Goal: Feedback & Contribution: Contribute content

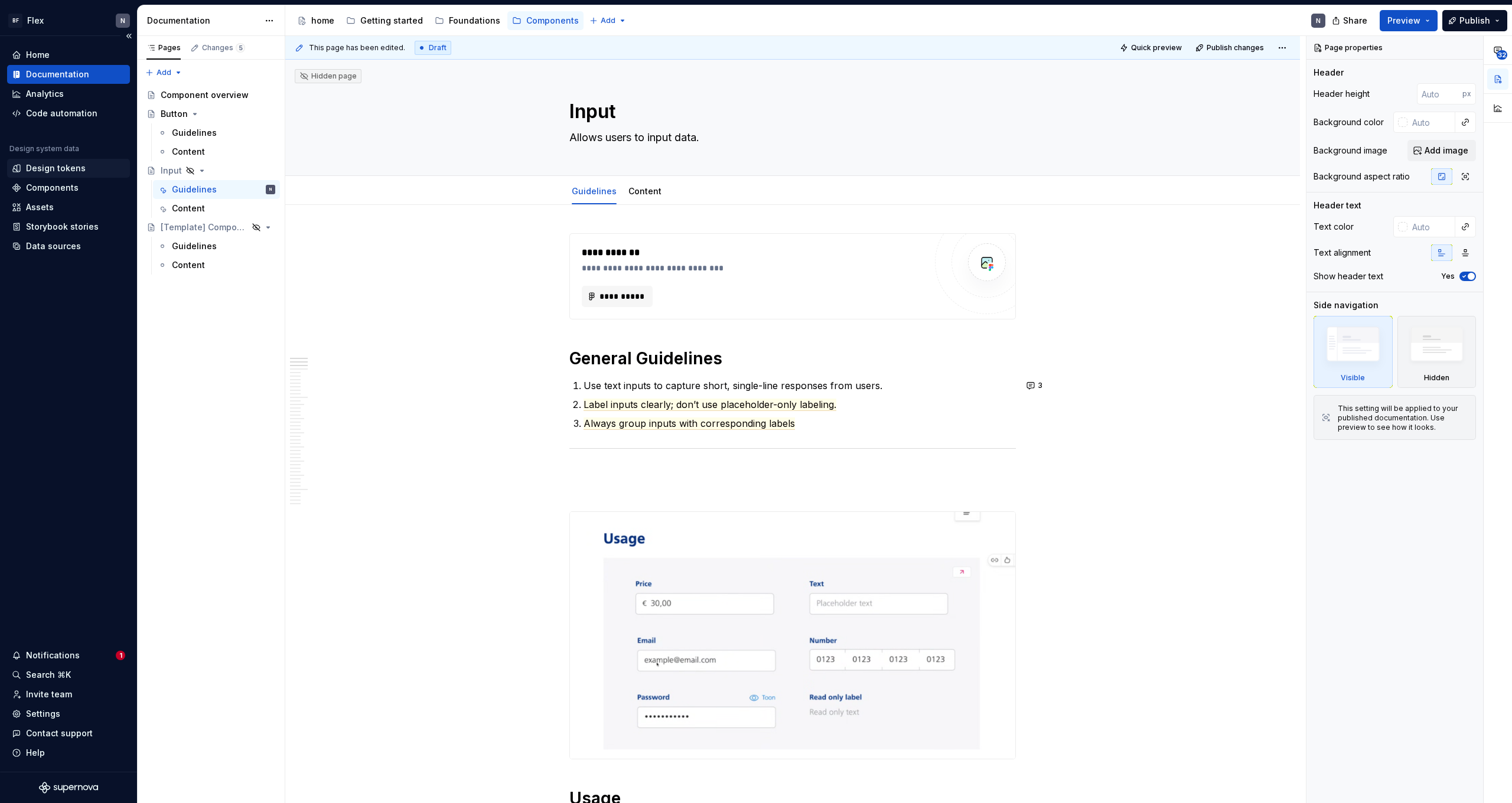
click at [65, 166] on div "Design tokens" at bounding box center [56, 168] width 60 height 12
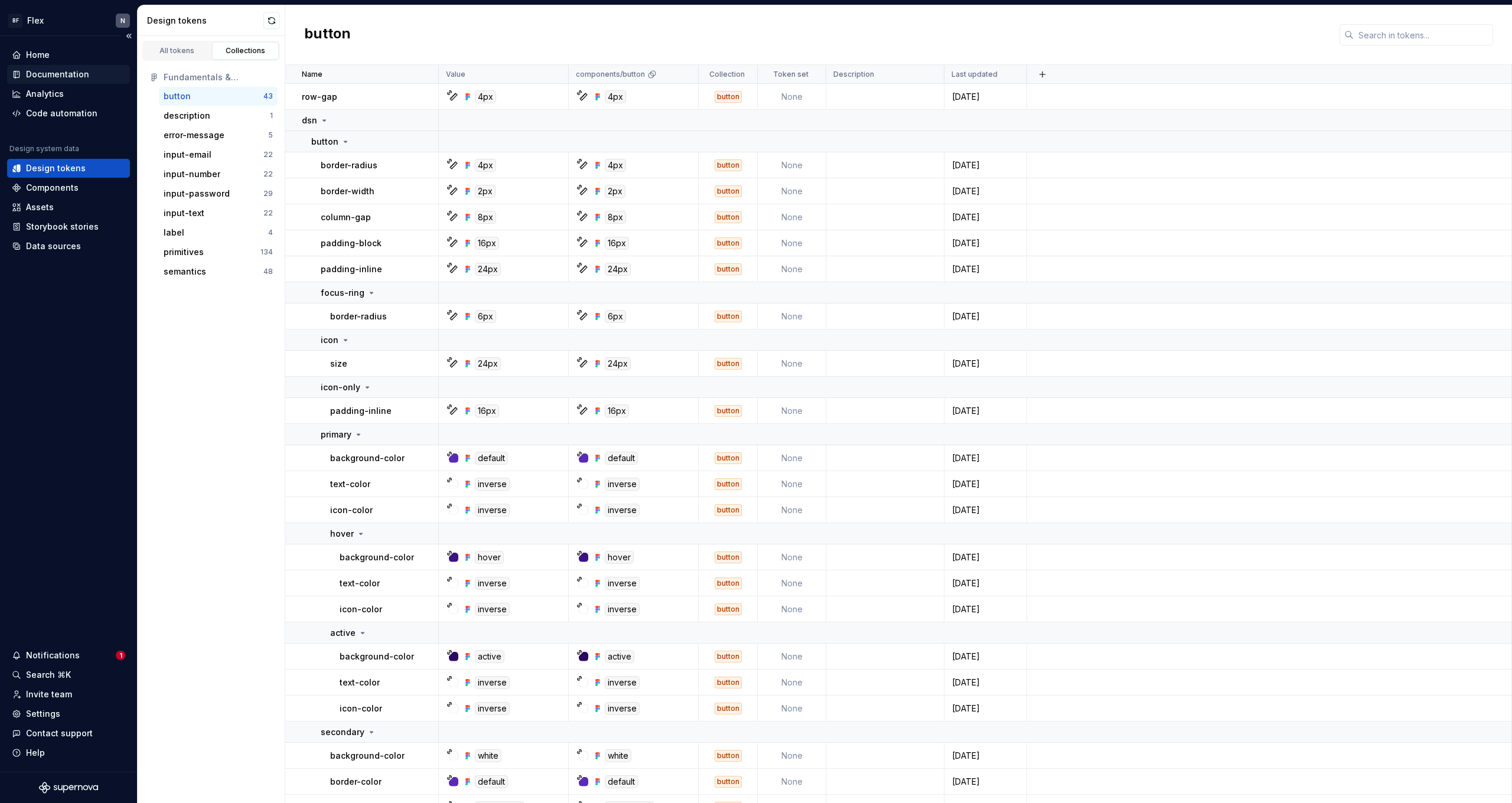
click at [57, 75] on div "Documentation" at bounding box center [57, 74] width 63 height 12
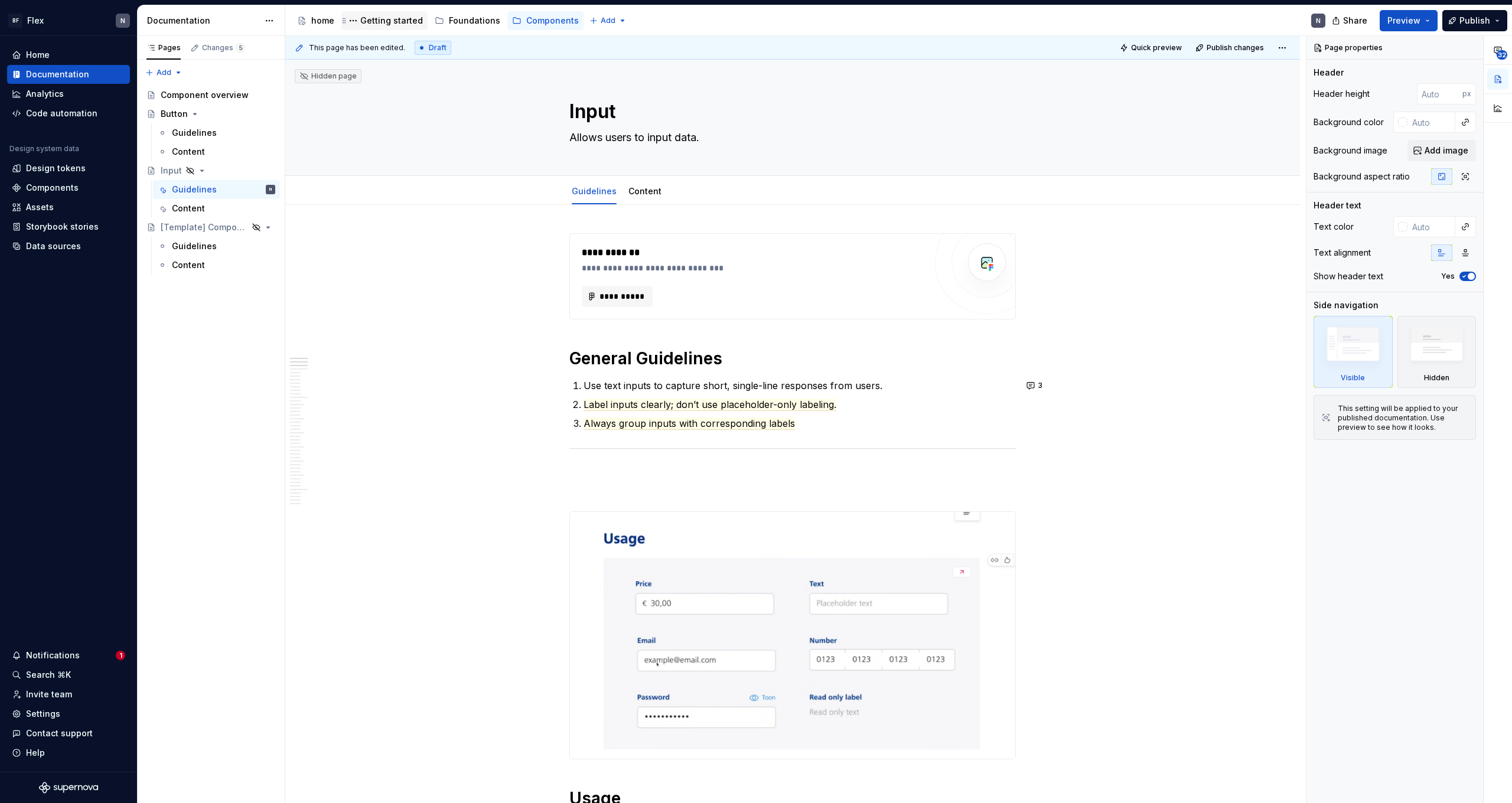
click at [381, 25] on div "Getting started" at bounding box center [391, 20] width 62 height 12
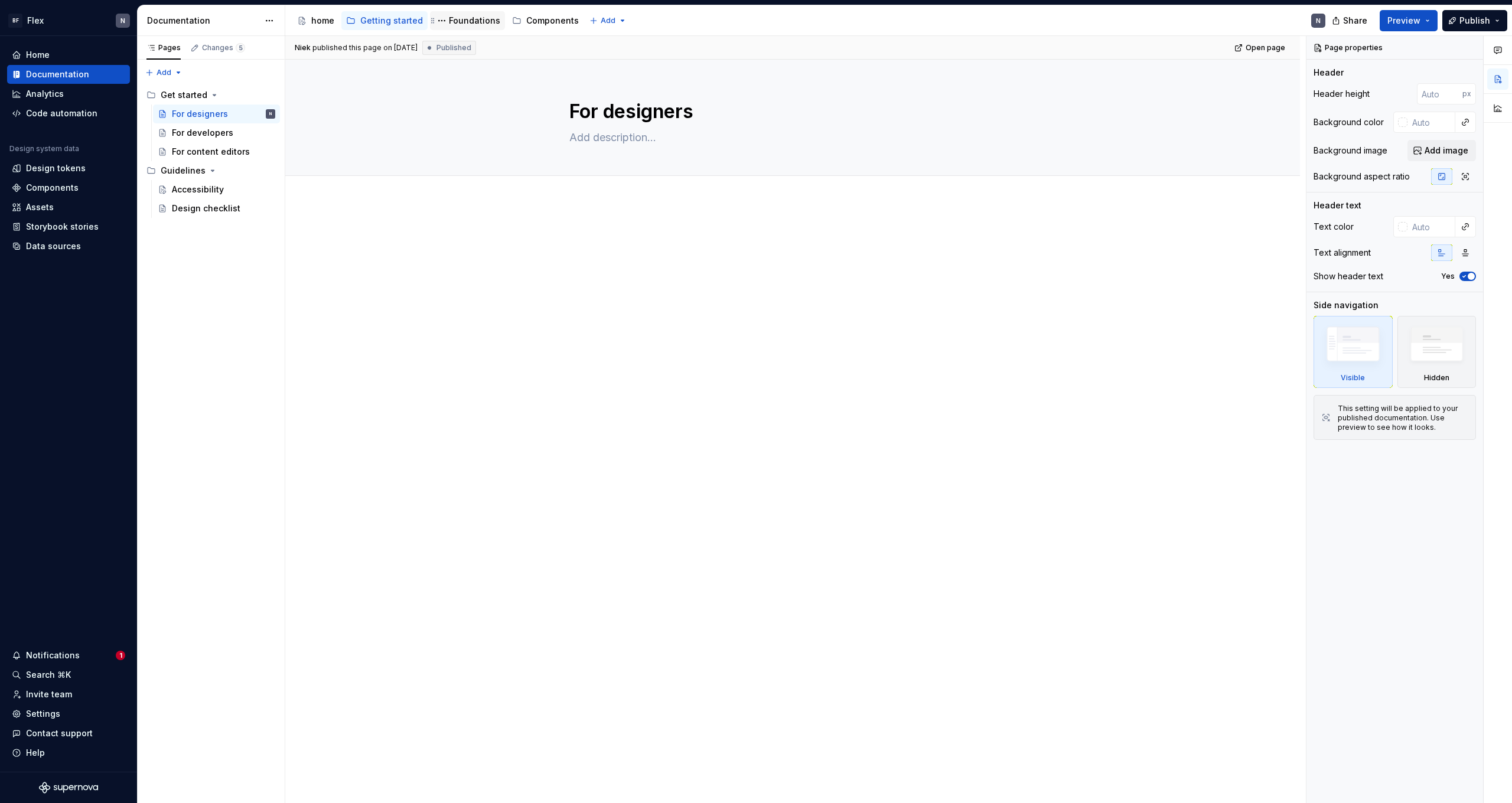
click at [450, 19] on div "Foundations" at bounding box center [475, 20] width 52 height 12
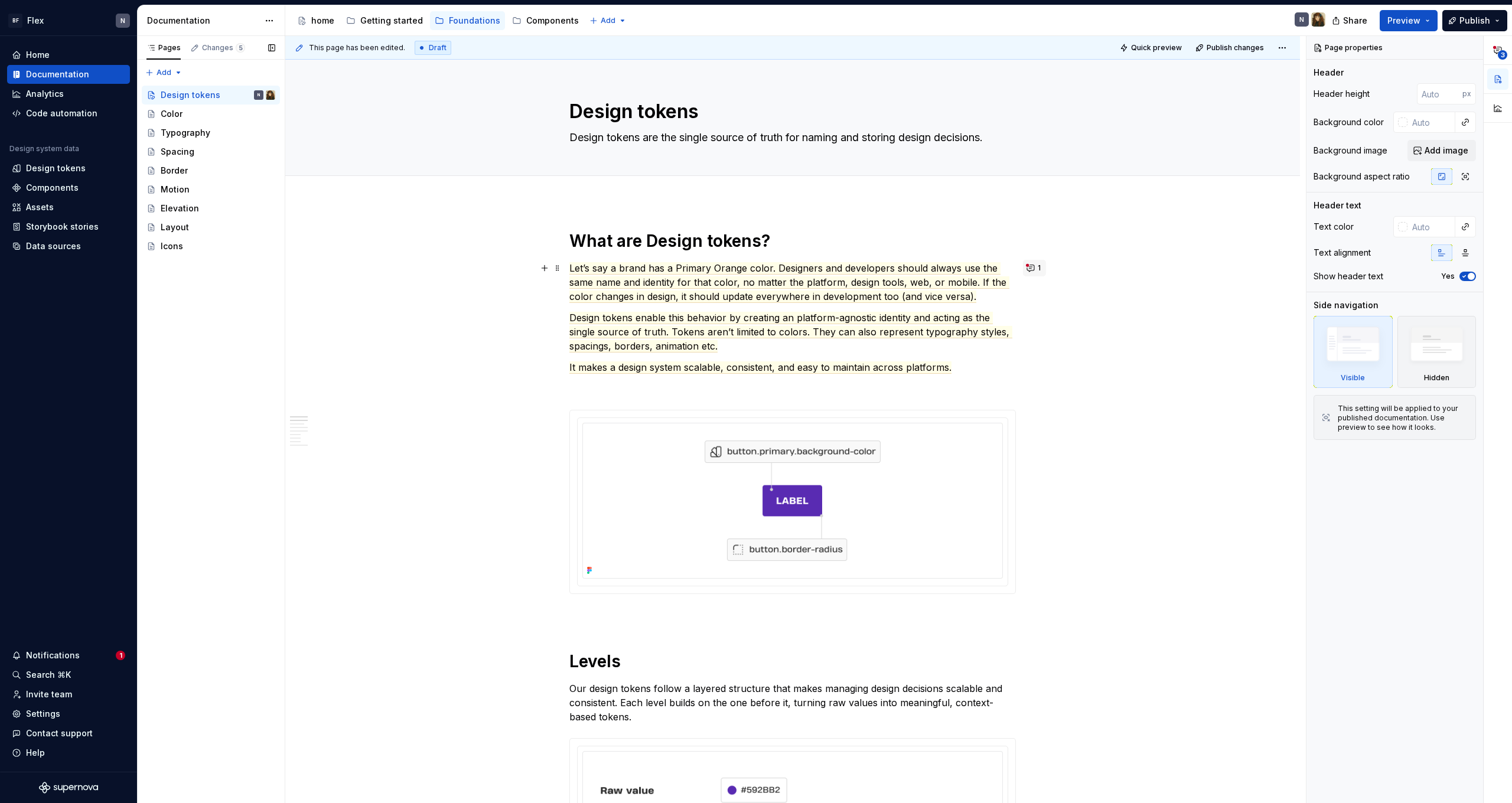
click at [1038, 262] on button "1" at bounding box center [1034, 268] width 23 height 16
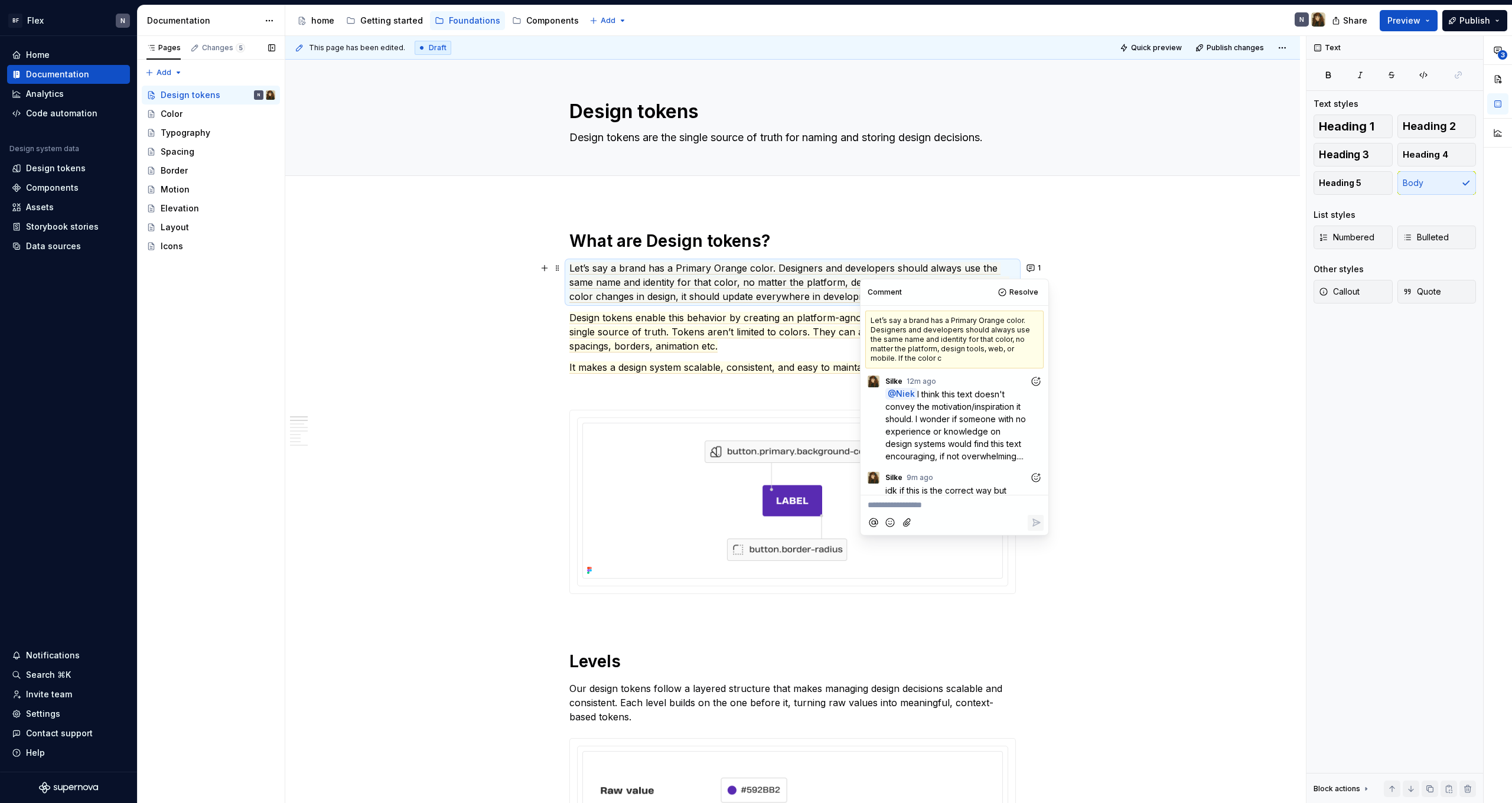
drag, startPoint x: 928, startPoint y: 414, endPoint x: 1030, endPoint y: 453, distance: 109.2
click at [1030, 453] on div "@ Niek I think this text doesn't convey the motivation/inspiration it should. I…" at bounding box center [965, 425] width 158 height 74
drag, startPoint x: 1030, startPoint y: 453, endPoint x: 972, endPoint y: 418, distance: 67.7
click at [972, 418] on div "@ Niek I think this text doesn't convey the motivation/inspiration it should. I…" at bounding box center [965, 425] width 158 height 74
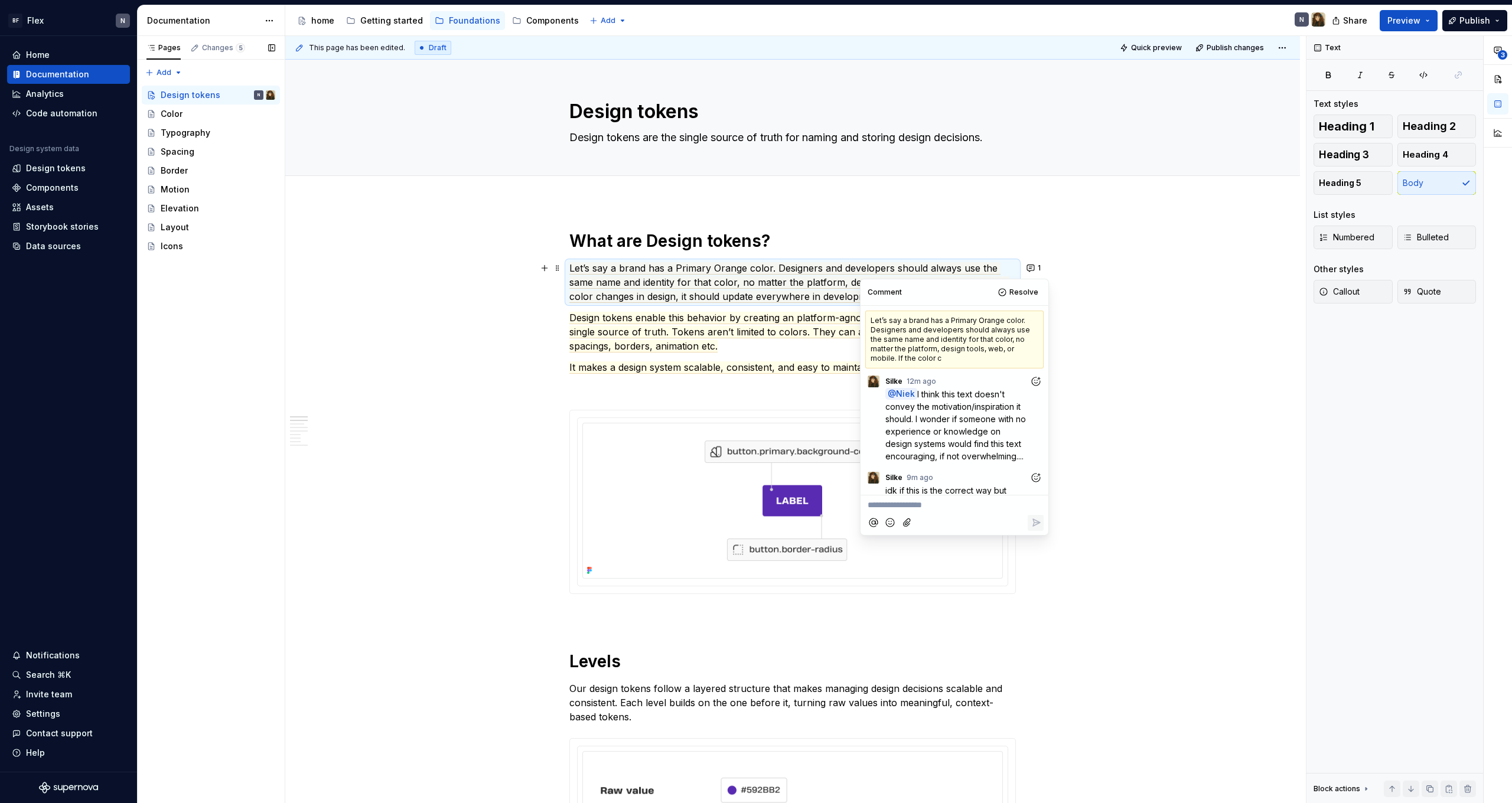
click at [972, 418] on span "I think this text doesn't convey the motivation/inspiration it should. I wonder…" at bounding box center [957, 425] width 143 height 72
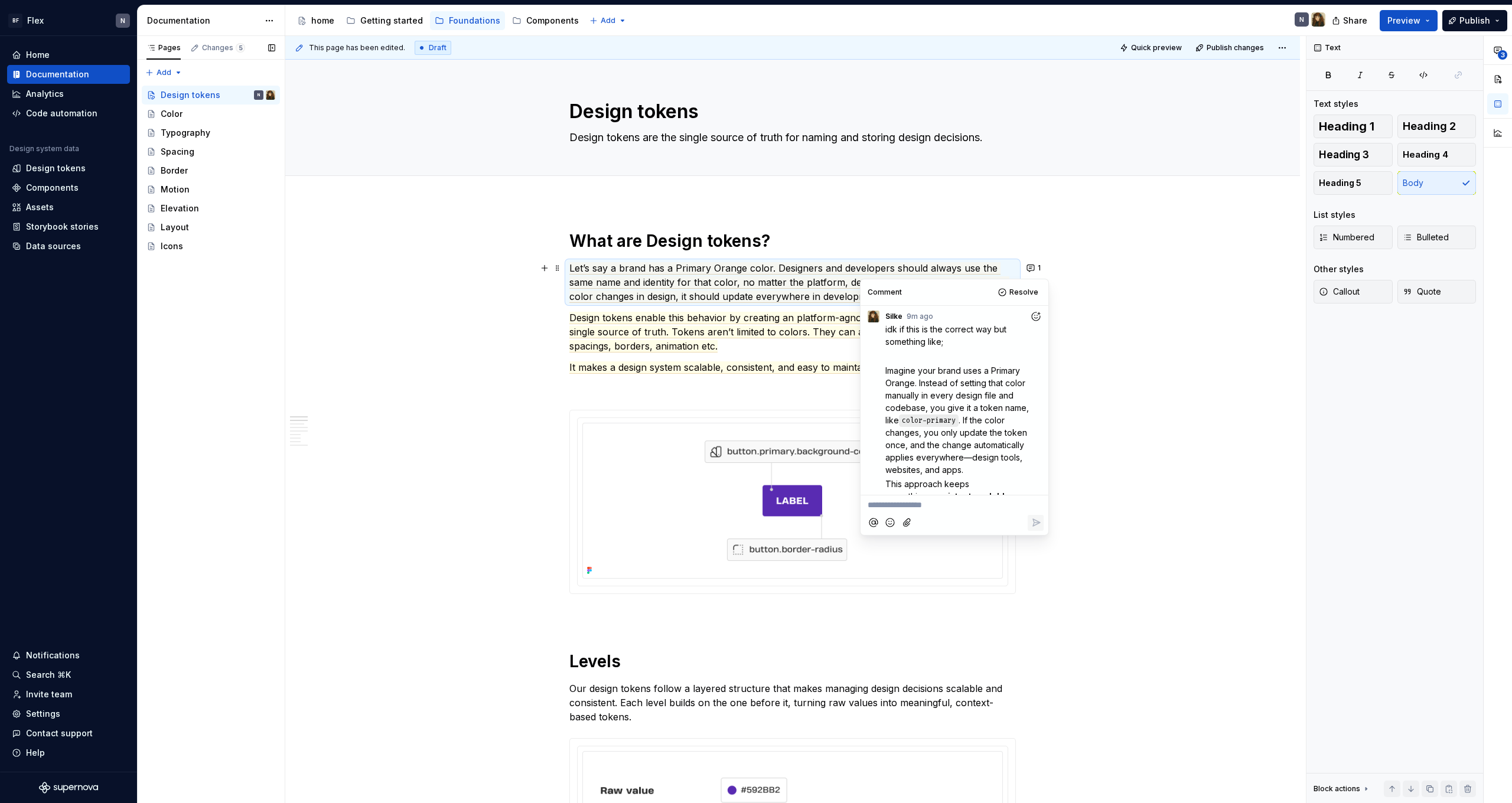
scroll to position [181, 0]
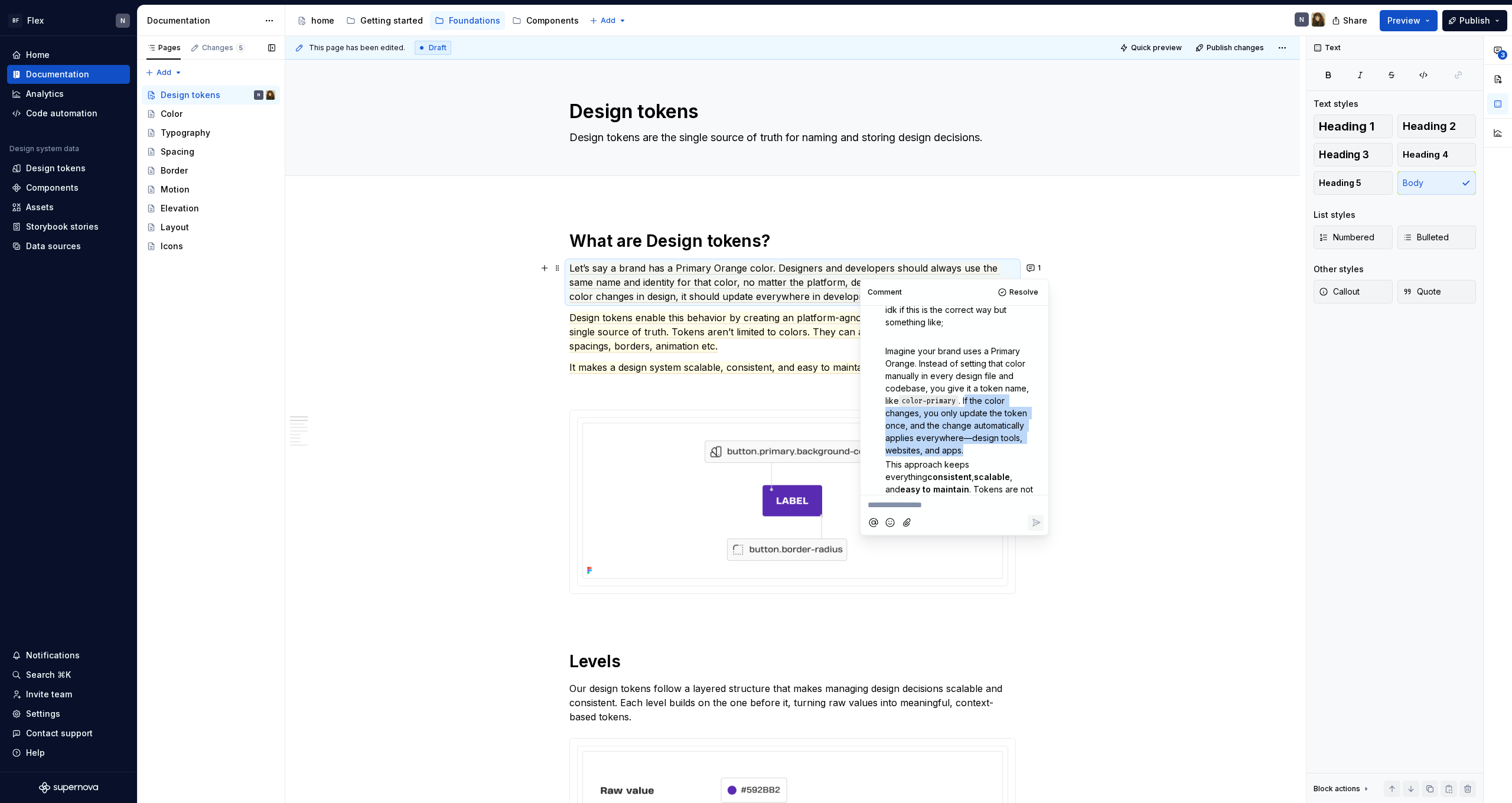
drag, startPoint x: 969, startPoint y: 398, endPoint x: 989, endPoint y: 451, distance: 56.6
click at [989, 451] on p "Imagine your brand uses a Primary Orange. Instead of setting that color manuall…" at bounding box center [965, 401] width 158 height 111
drag, startPoint x: 989, startPoint y: 451, endPoint x: 947, endPoint y: 418, distance: 53.4
click at [947, 418] on p "Imagine your brand uses a Primary Orange. Instead of setting that color manuall…" at bounding box center [965, 401] width 158 height 111
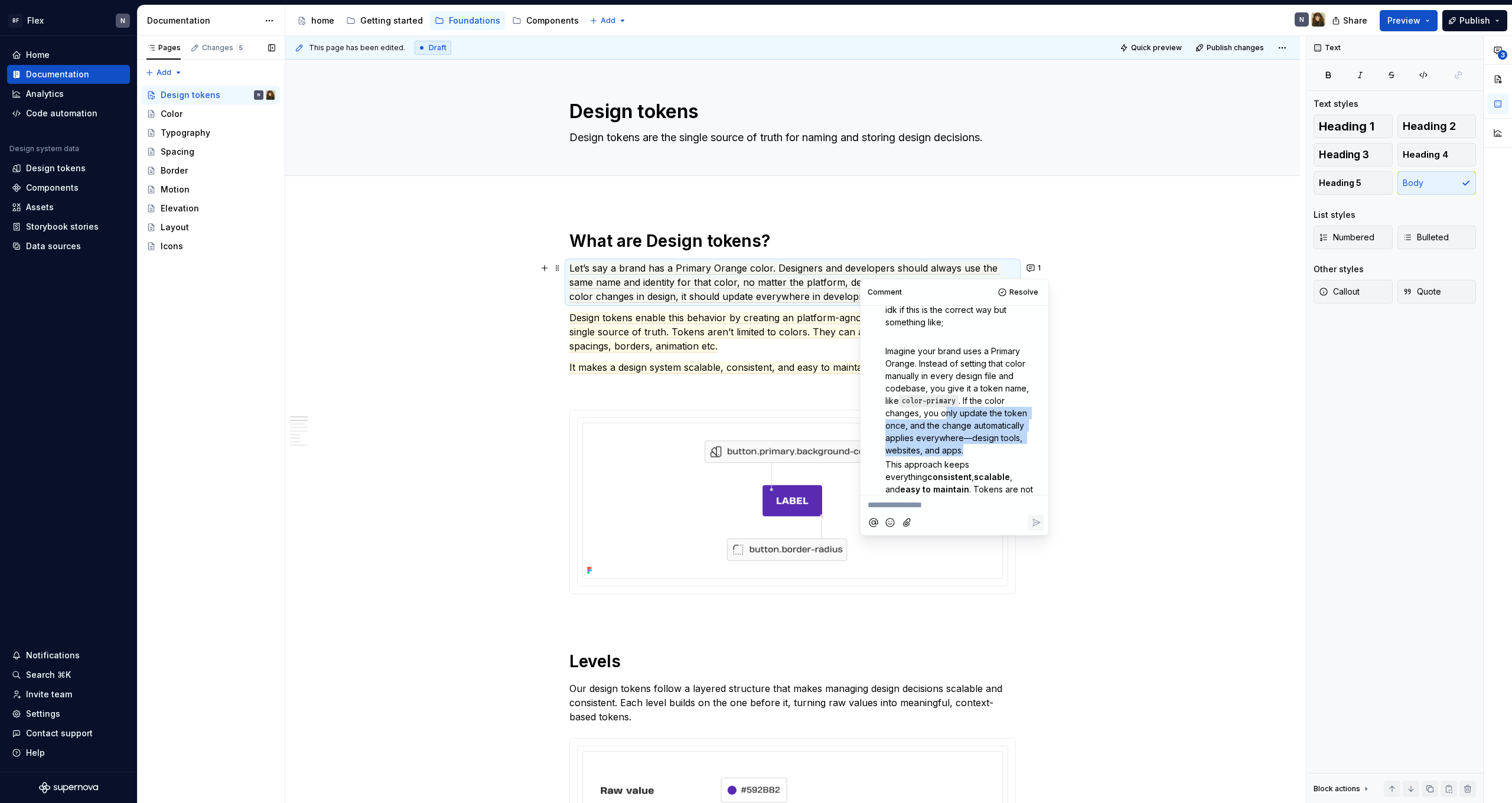
click at [946, 423] on span ". If the color changes, you only update the token once, and the change automati…" at bounding box center [958, 426] width 144 height 60
click at [954, 442] on span ". If the color changes, you only update the token once, and the change automati…" at bounding box center [958, 426] width 144 height 60
click at [975, 448] on p "Imagine your brand uses a Primary Orange. Instead of setting that color manuall…" at bounding box center [965, 401] width 158 height 111
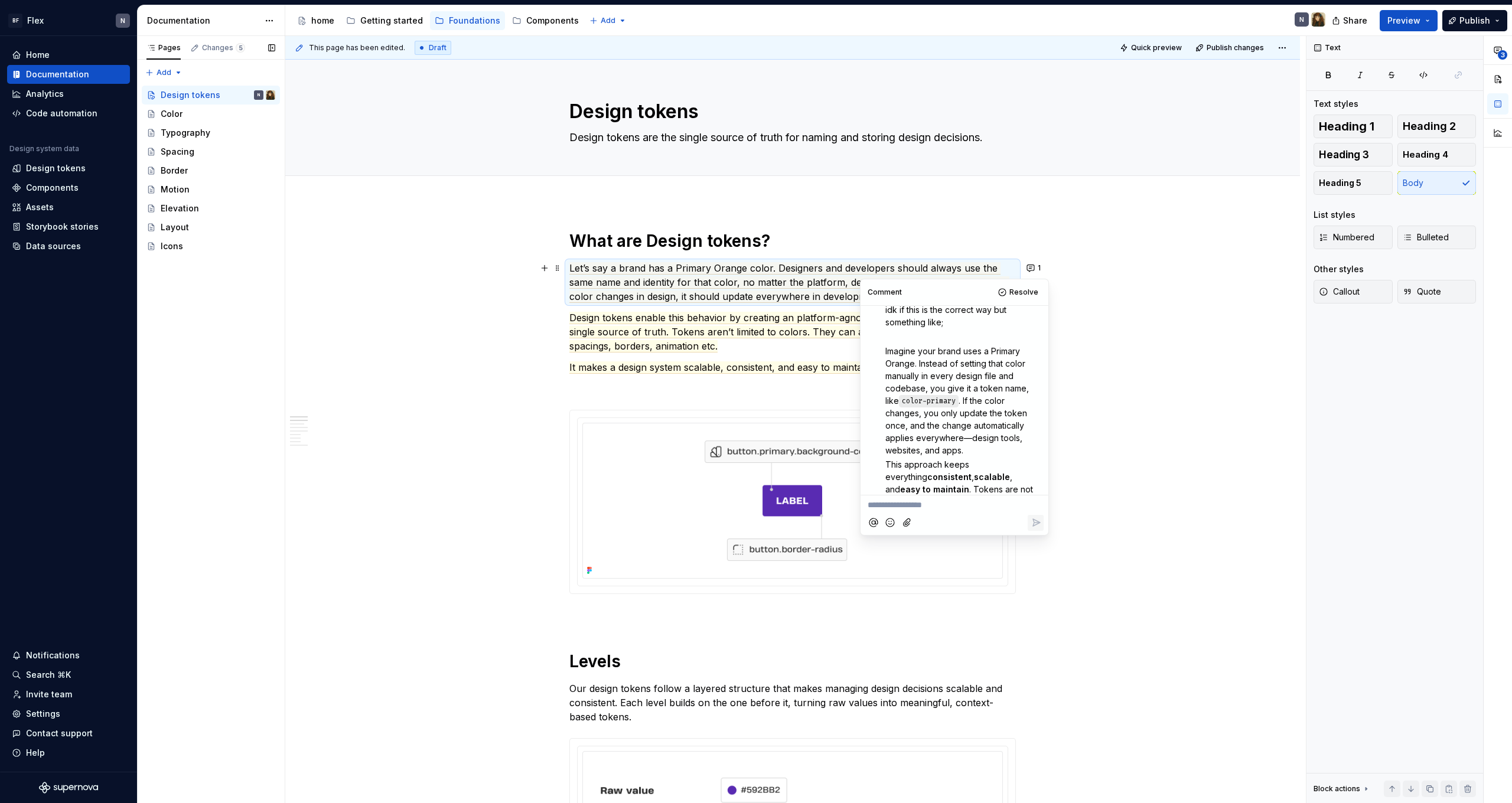
click at [975, 448] on p "Imagine your brand uses a Primary Orange. Instead of setting that color manuall…" at bounding box center [965, 401] width 158 height 111
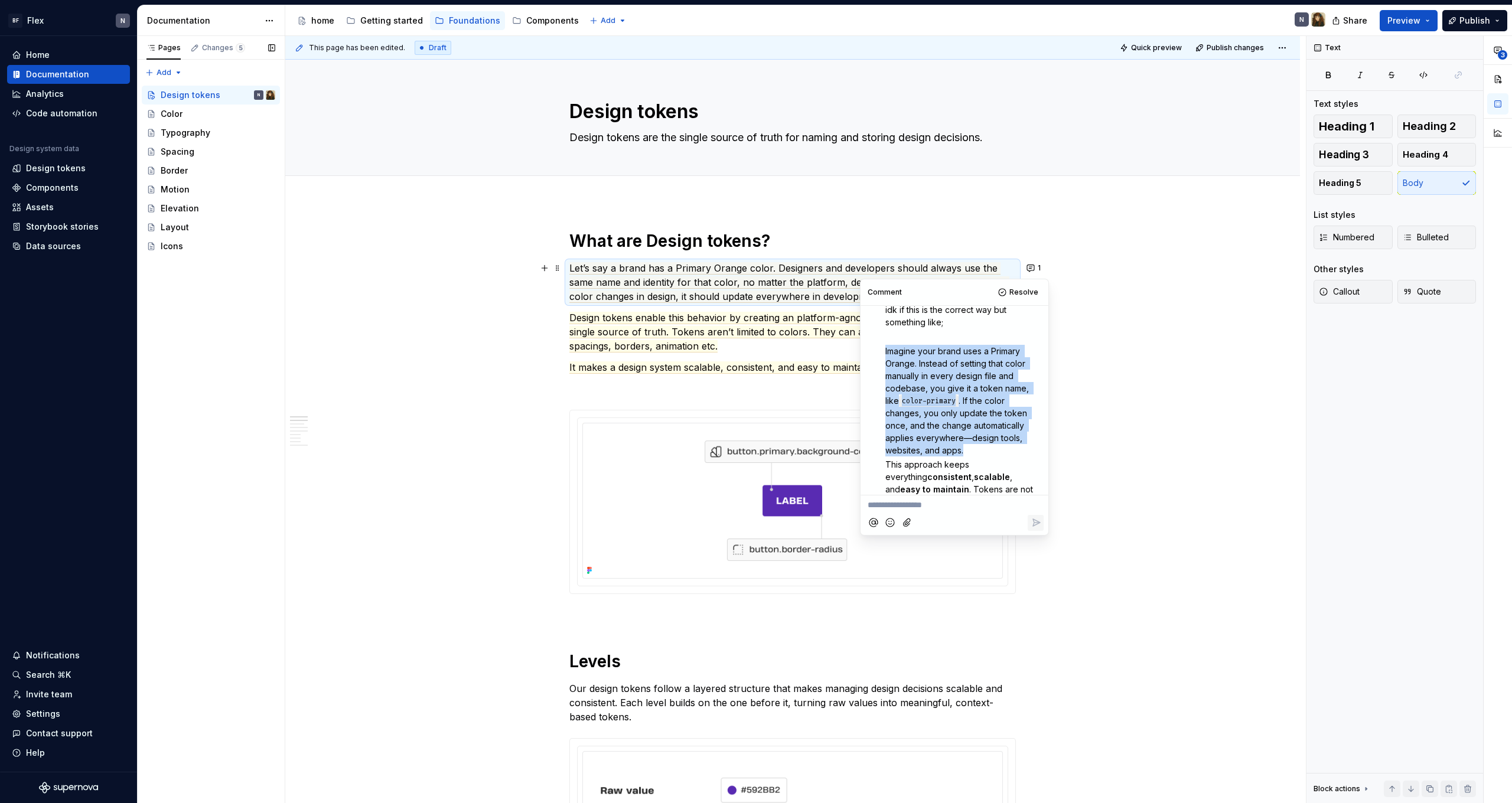
click at [975, 448] on p "Imagine your brand uses a Primary Orange. Instead of setting that color manuall…" at bounding box center [965, 401] width 158 height 111
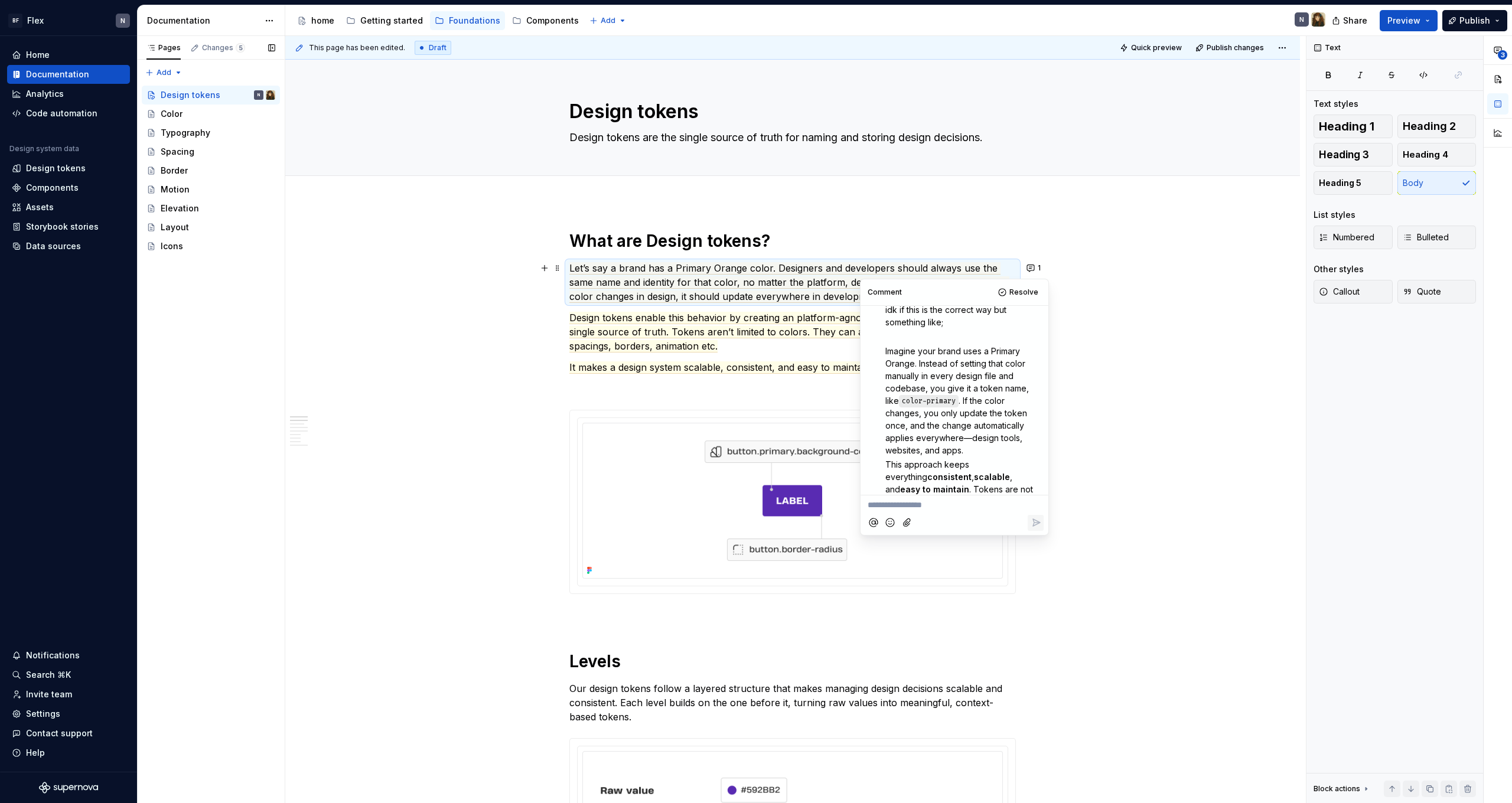
click at [979, 456] on div "idk if this is the correct way but something like; Imagine your brand uses a Pr…" at bounding box center [965, 444] width 158 height 281
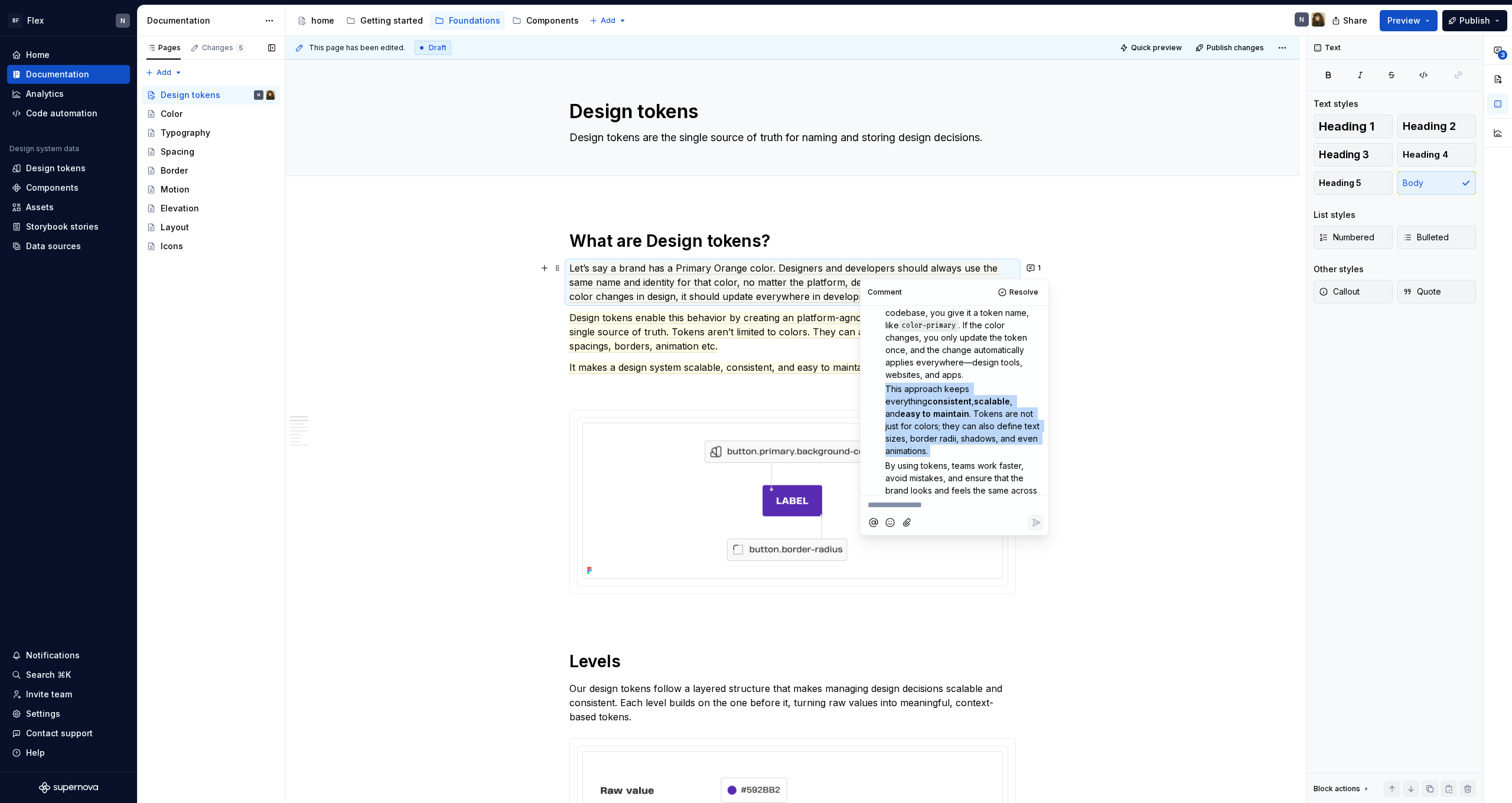
drag, startPoint x: 887, startPoint y: 389, endPoint x: 956, endPoint y: 446, distance: 89.5
click at [956, 446] on div "idk if this is the correct way but something like; Imagine your brand uses a Pr…" at bounding box center [965, 368] width 158 height 281
click at [941, 410] on span ". Tokens are not just for colors; they can also define text sizes, border radii…" at bounding box center [964, 432] width 157 height 47
drag, startPoint x: 922, startPoint y: 413, endPoint x: 1043, endPoint y: 439, distance: 123.8
click at [1043, 439] on p "This approach keeps everything consistent , scalable , and easy to maintain . T…" at bounding box center [965, 420] width 158 height 74
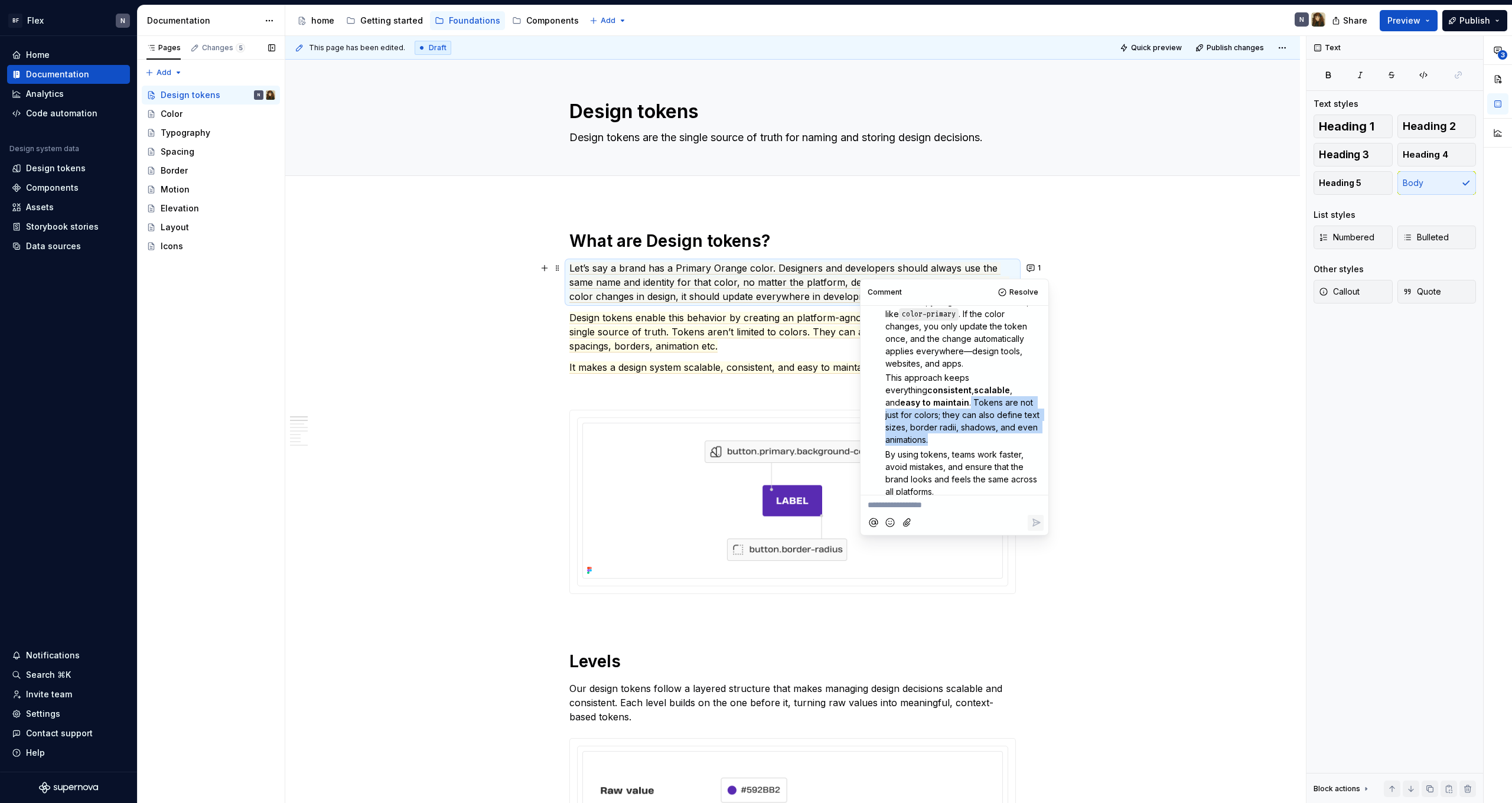
scroll to position [264, 0]
click at [1008, 457] on span "By using tokens, teams work faster, avoid mistakes, and ensure that the brand l…" at bounding box center [962, 477] width 154 height 47
click at [1017, 471] on span "By using tokens, teams work faster, avoid mistakes, and ensure that the brand l…" at bounding box center [962, 477] width 154 height 47
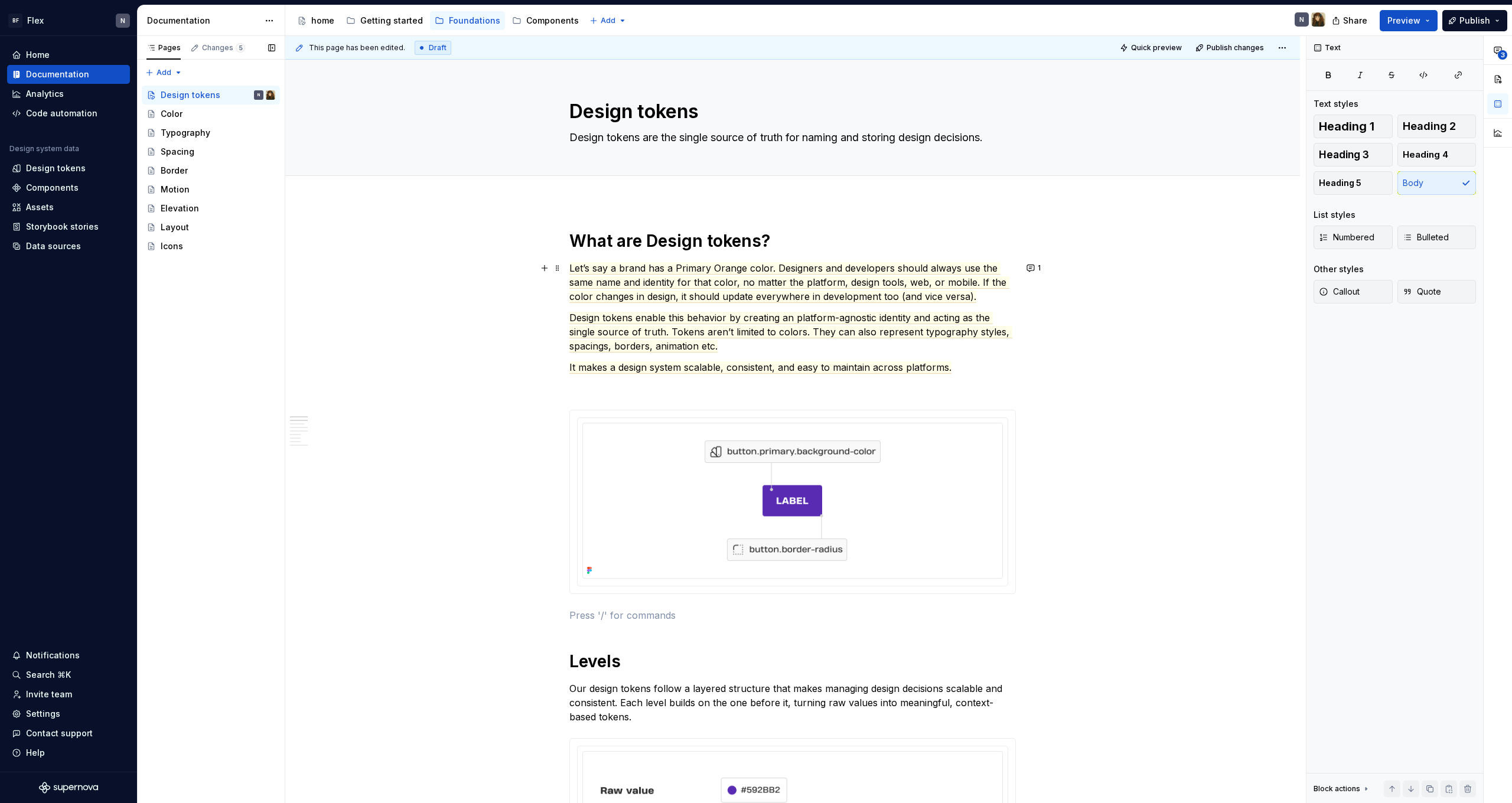
click at [937, 368] on span "It makes a design system scalable, consistent, and easy to maintain across plat…" at bounding box center [760, 367] width 382 height 12
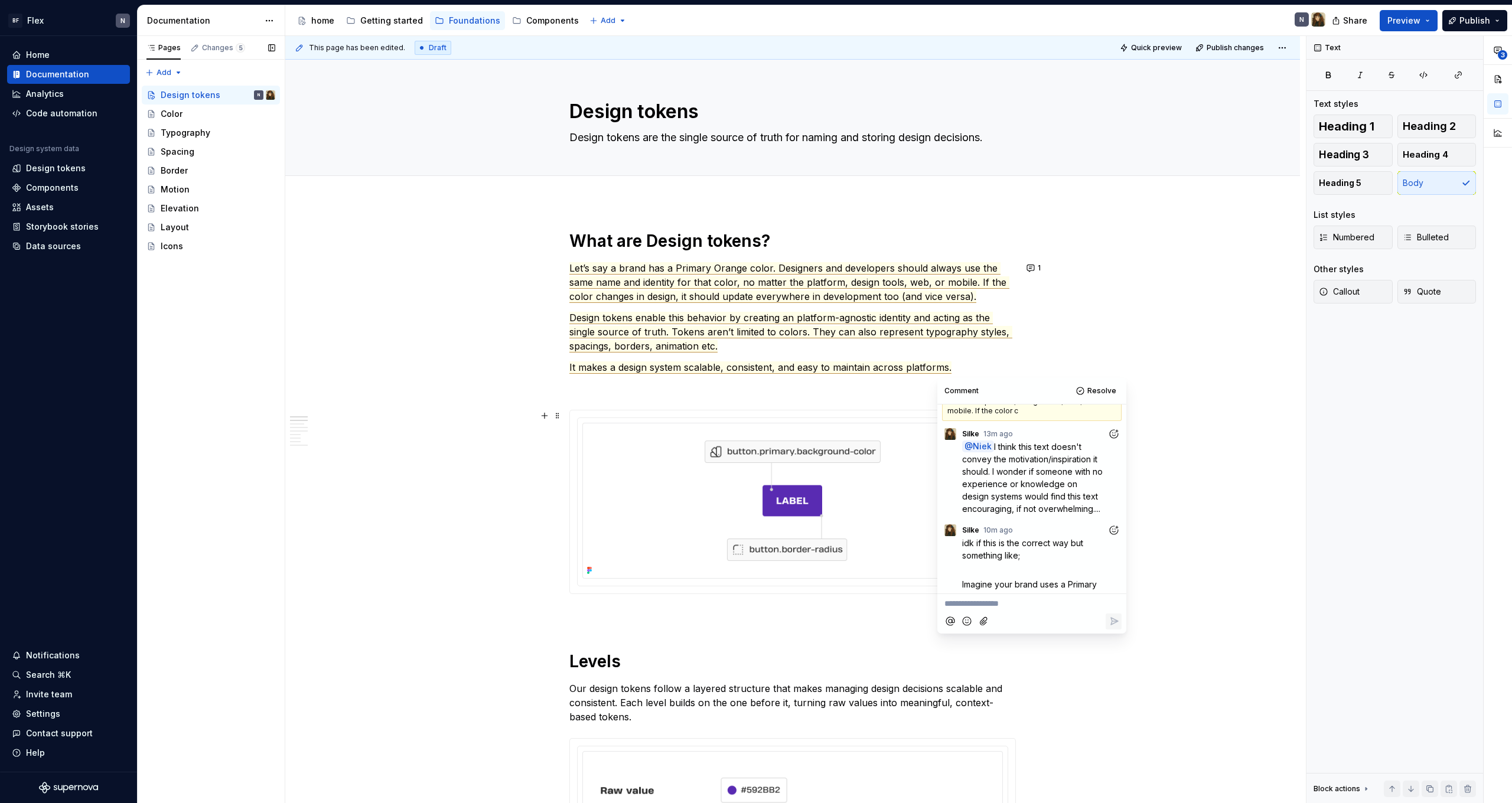
scroll to position [48, 0]
click at [1020, 480] on span "I think this text doesn't convey the motivation/inspiration it should. I wonder…" at bounding box center [1034, 476] width 143 height 72
click at [1032, 497] on span "I think this text doesn't convey the motivation/inspiration it should. I wonder…" at bounding box center [1034, 476] width 143 height 72
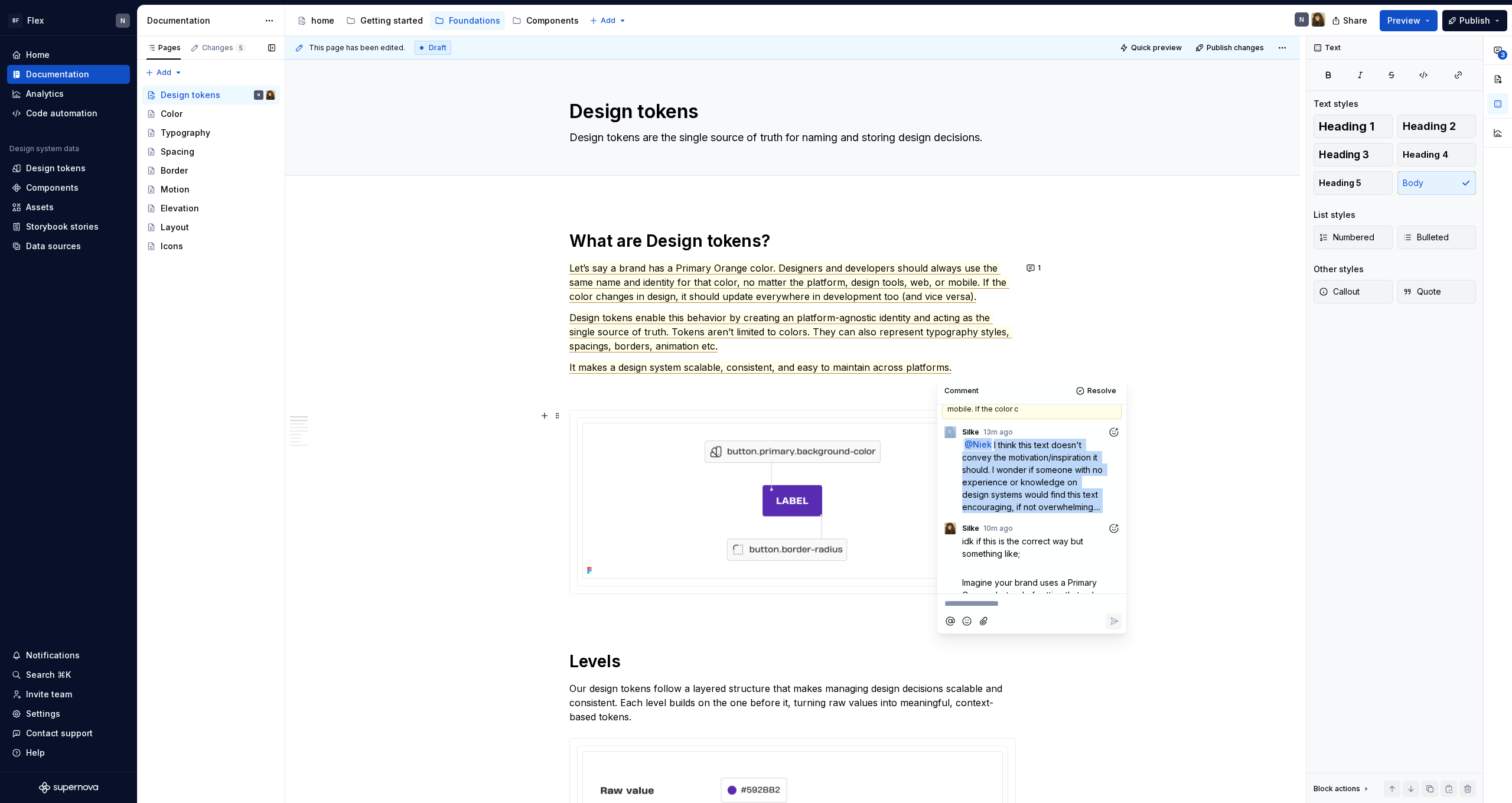
drag, startPoint x: 989, startPoint y: 473, endPoint x: 1113, endPoint y: 511, distance: 129.7
click at [1113, 511] on div "@ Niek I think this text doesn't convey the motivation/inspiration it should. I…" at bounding box center [1042, 476] width 159 height 74
click at [1088, 512] on p "@ Niek I think this text doesn't convey the motivation/inspiration it should. I…" at bounding box center [1035, 476] width 145 height 74
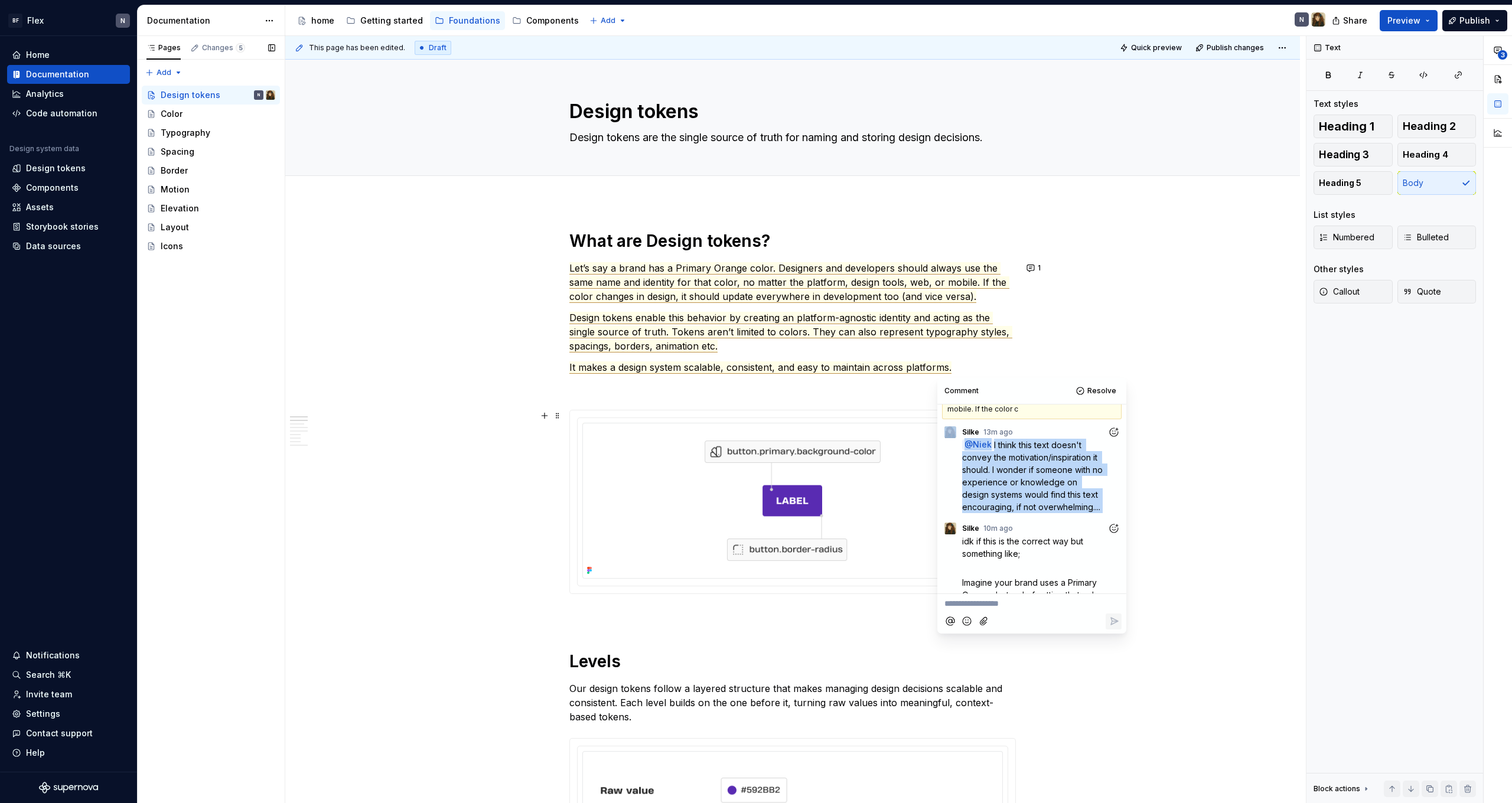
click at [1086, 506] on span "I think this text doesn't convey the motivation/inspiration it should. I wonder…" at bounding box center [1034, 476] width 143 height 72
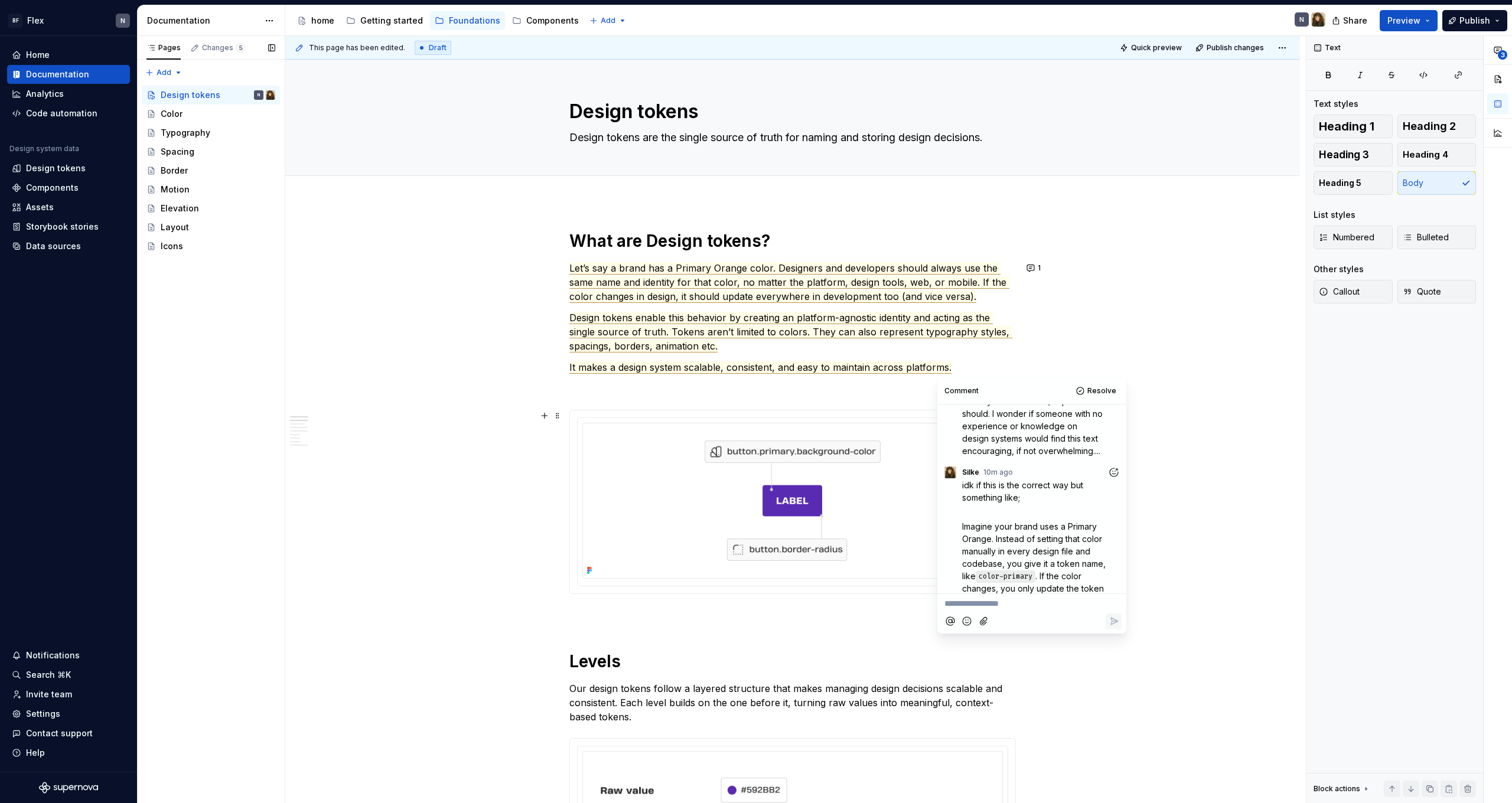
scroll to position [104, 0]
drag, startPoint x: 954, startPoint y: 488, endPoint x: 1038, endPoint y: 499, distance: 84.7
click at [1038, 499] on div "idk if this is the correct way but something like; Imagine your brand uses a Pr…" at bounding box center [1032, 619] width 179 height 281
click at [1038, 499] on p "idk if this is the correct way but something like;" at bounding box center [1042, 490] width 159 height 25
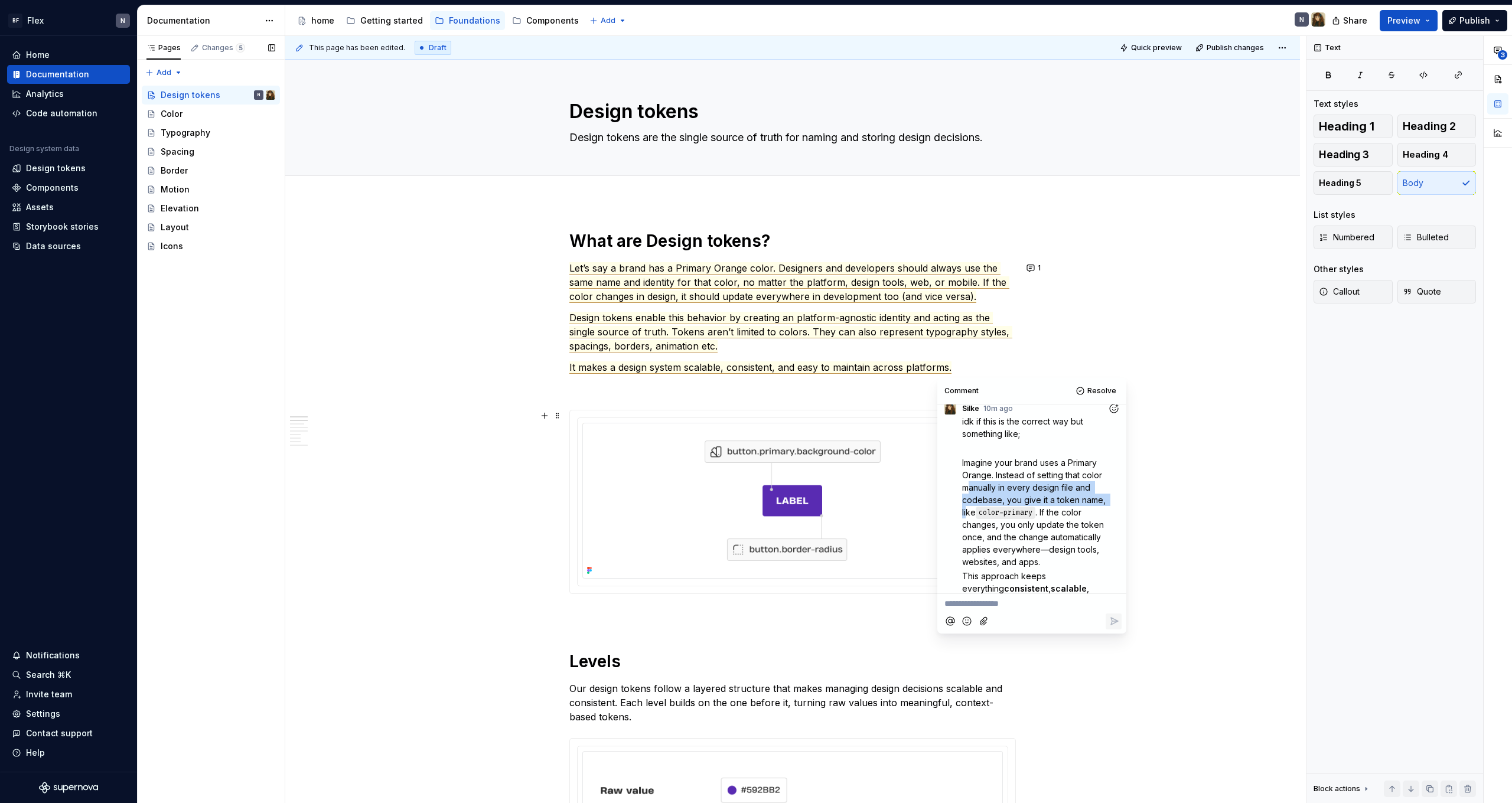
drag, startPoint x: 969, startPoint y: 489, endPoint x: 1109, endPoint y: 502, distance: 140.6
click at [1108, 502] on span "Imagine your brand uses a Primary Orange. Instead of setting that color manuall…" at bounding box center [1035, 487] width 146 height 60
click at [1080, 501] on span "Imagine your brand uses a Primary Orange. Instead of setting that color manuall…" at bounding box center [1035, 487] width 146 height 60
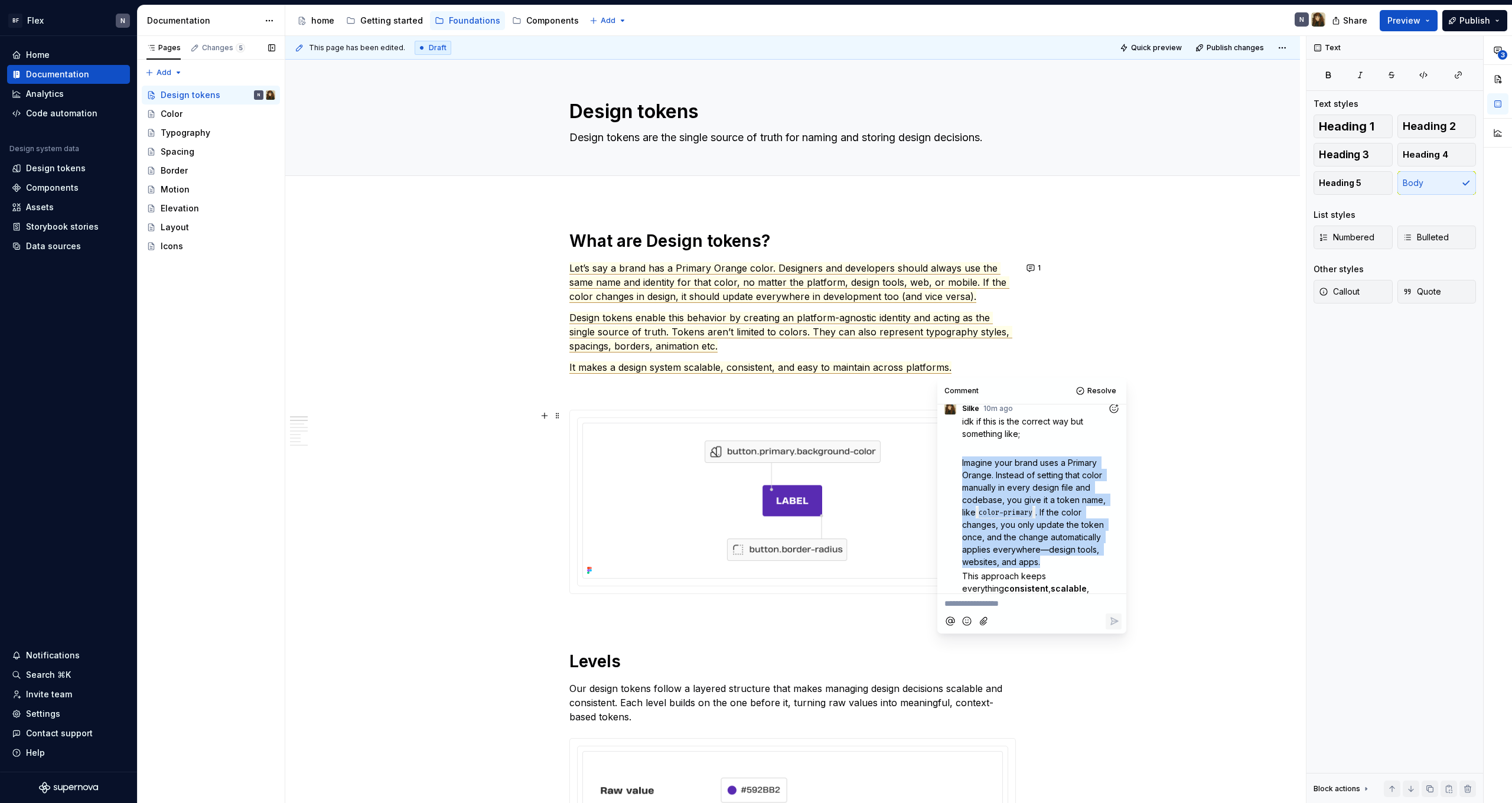
click at [1055, 506] on p "Imagine your brand uses a Primary Orange. Instead of setting that color manuall…" at bounding box center [1042, 512] width 159 height 111
click at [1047, 486] on span "Imagine your brand uses a Primary Orange. Instead of setting that color manuall…" at bounding box center [1035, 487] width 146 height 60
drag, startPoint x: 962, startPoint y: 472, endPoint x: 1109, endPoint y: 481, distance: 147.3
click at [1109, 481] on p "Imagine your brand uses a Primary Orange. Instead of setting that color manuall…" at bounding box center [1042, 512] width 159 height 111
click at [1085, 478] on span "Imagine your brand uses a Primary Orange. Instead of setting that color manuall…" at bounding box center [1035, 487] width 146 height 60
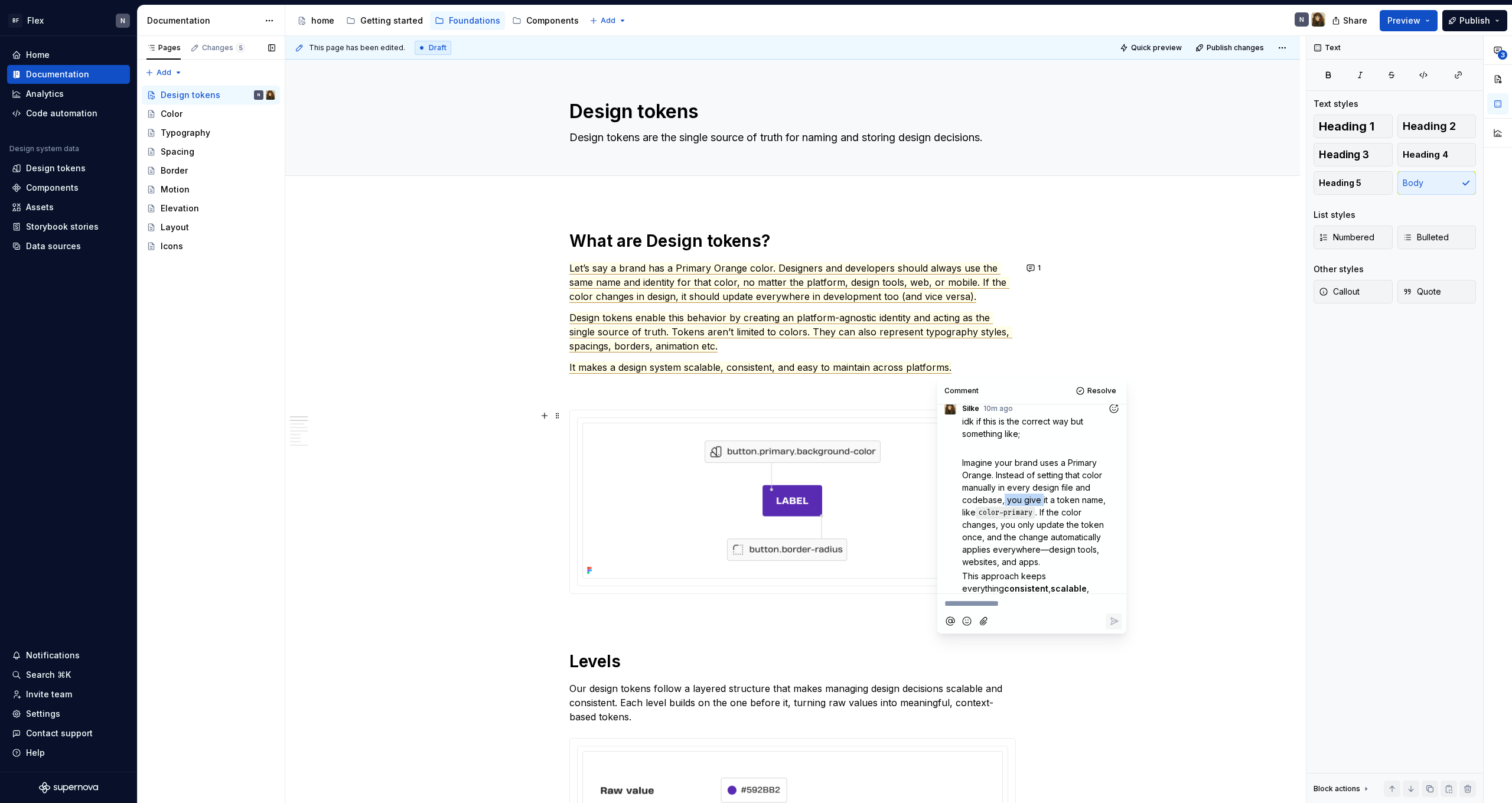
drag, startPoint x: 1003, startPoint y: 500, endPoint x: 1041, endPoint y: 501, distance: 38.0
click at [1041, 501] on span "Imagine your brand uses a Primary Orange. Instead of setting that color manuall…" at bounding box center [1035, 487] width 146 height 60
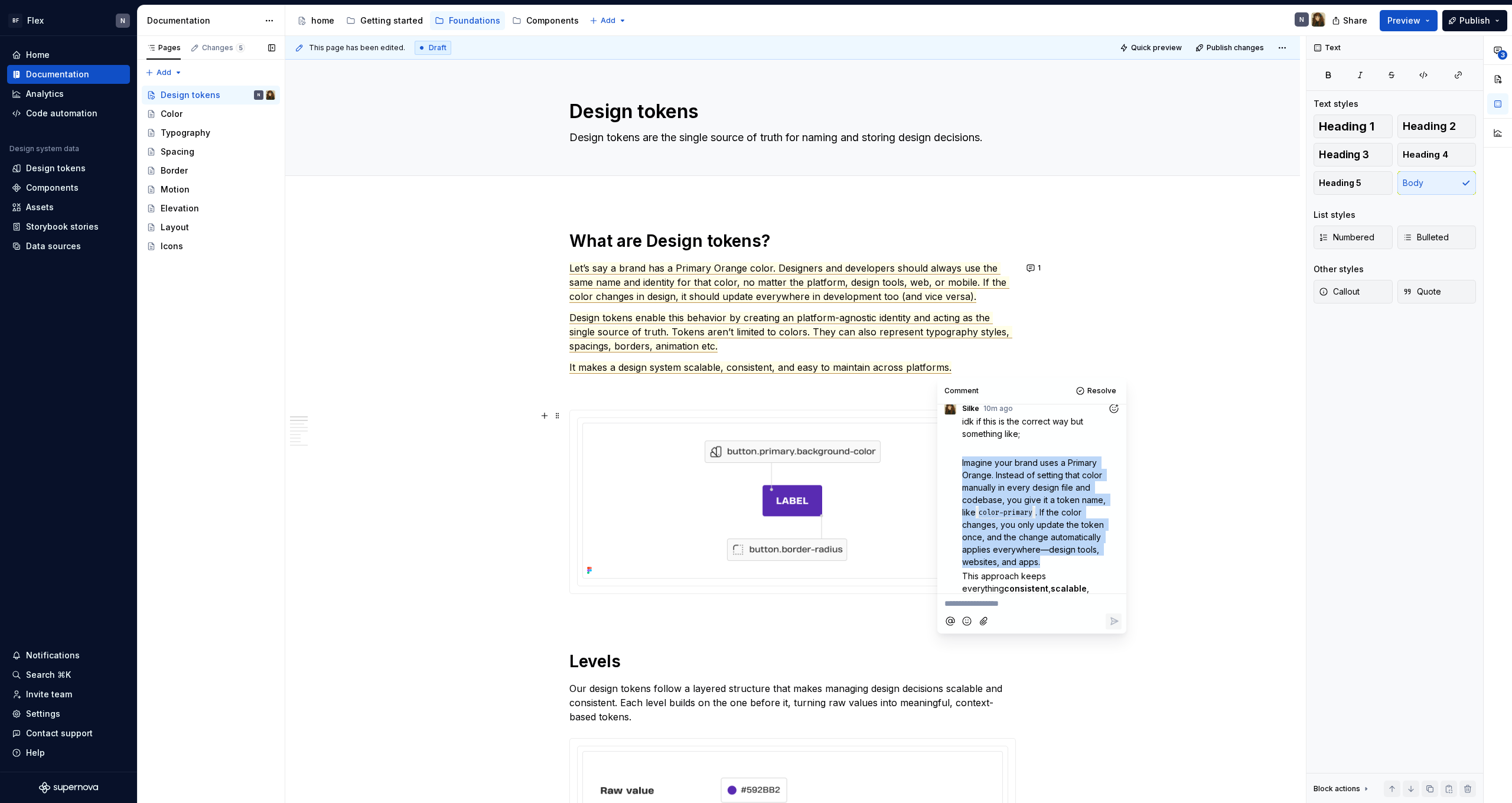
click at [1041, 501] on span "Imagine your brand uses a Primary Orange. Instead of setting that color manuall…" at bounding box center [1035, 487] width 146 height 60
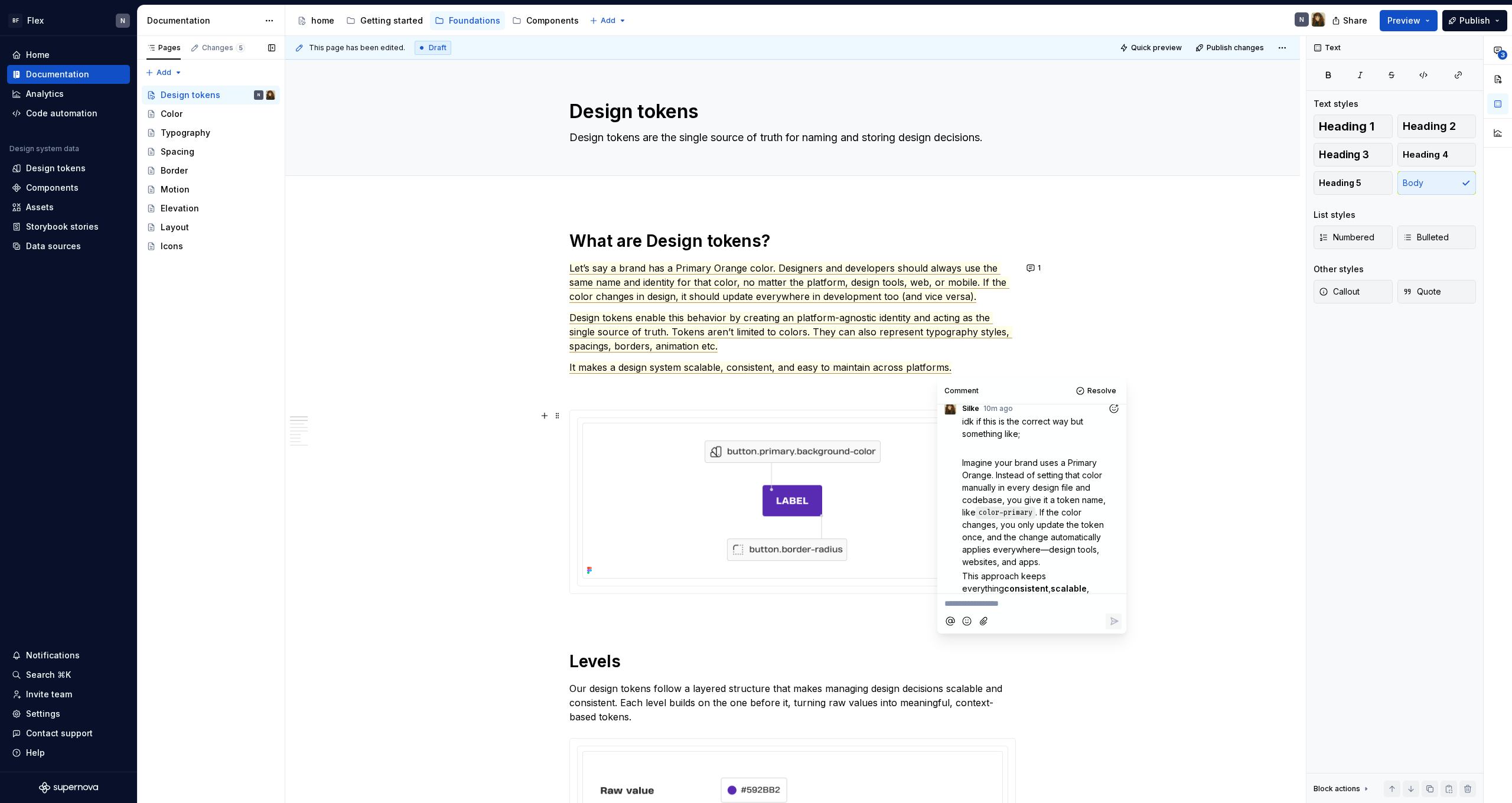
click at [1075, 516] on span ". If the color changes, you only update the token once, and the change automati…" at bounding box center [1034, 537] width 144 height 60
drag, startPoint x: 1017, startPoint y: 491, endPoint x: 1061, endPoint y: 499, distance: 44.7
click at [1061, 499] on span "Imagine your brand uses a Primary Orange. Instead of setting that color manuall…" at bounding box center [1035, 487] width 146 height 60
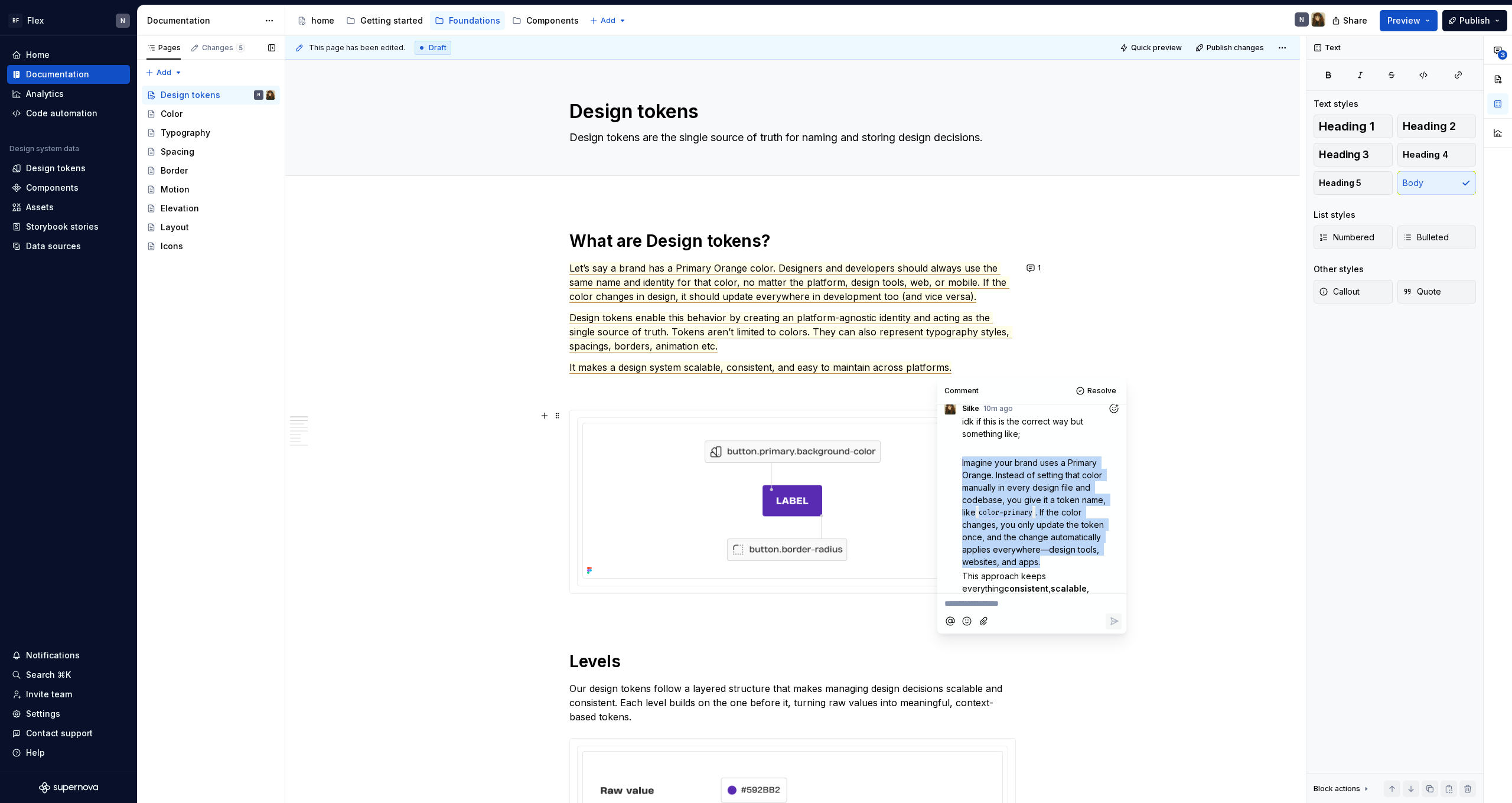
click at [1061, 499] on span "Imagine your brand uses a Primary Orange. Instead of setting that color manuall…" at bounding box center [1035, 487] width 146 height 60
click at [1063, 516] on span ". If the color changes, you only update the token once, and the change automati…" at bounding box center [1034, 537] width 144 height 60
drag, startPoint x: 1004, startPoint y: 561, endPoint x: 956, endPoint y: 463, distance: 109.1
click at [956, 463] on div "idk if this is the correct way but something like; Imagine your brand uses a Pr…" at bounding box center [1032, 556] width 179 height 281
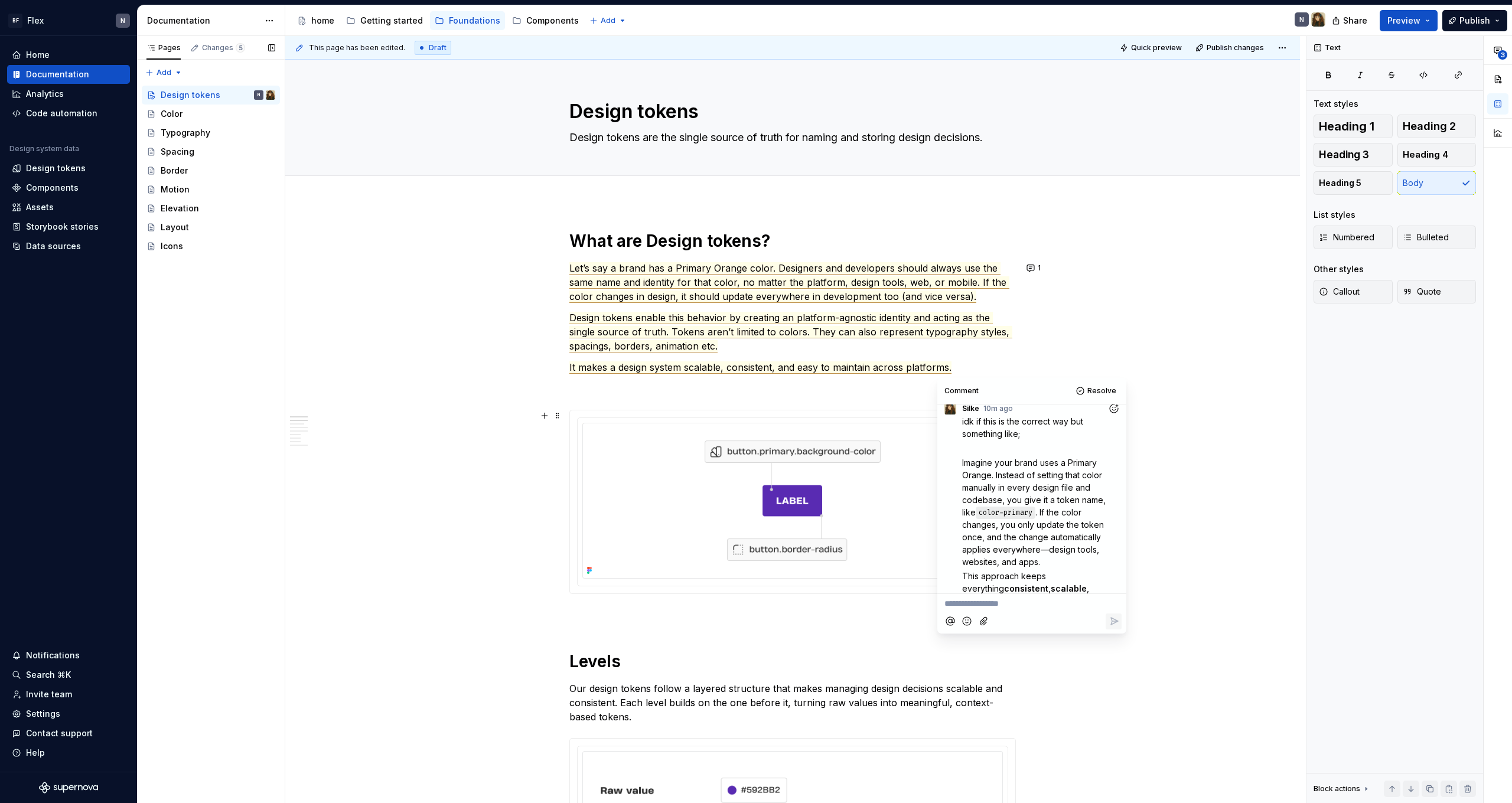
click at [1000, 512] on code "color-primary" at bounding box center [1005, 512] width 60 height 12
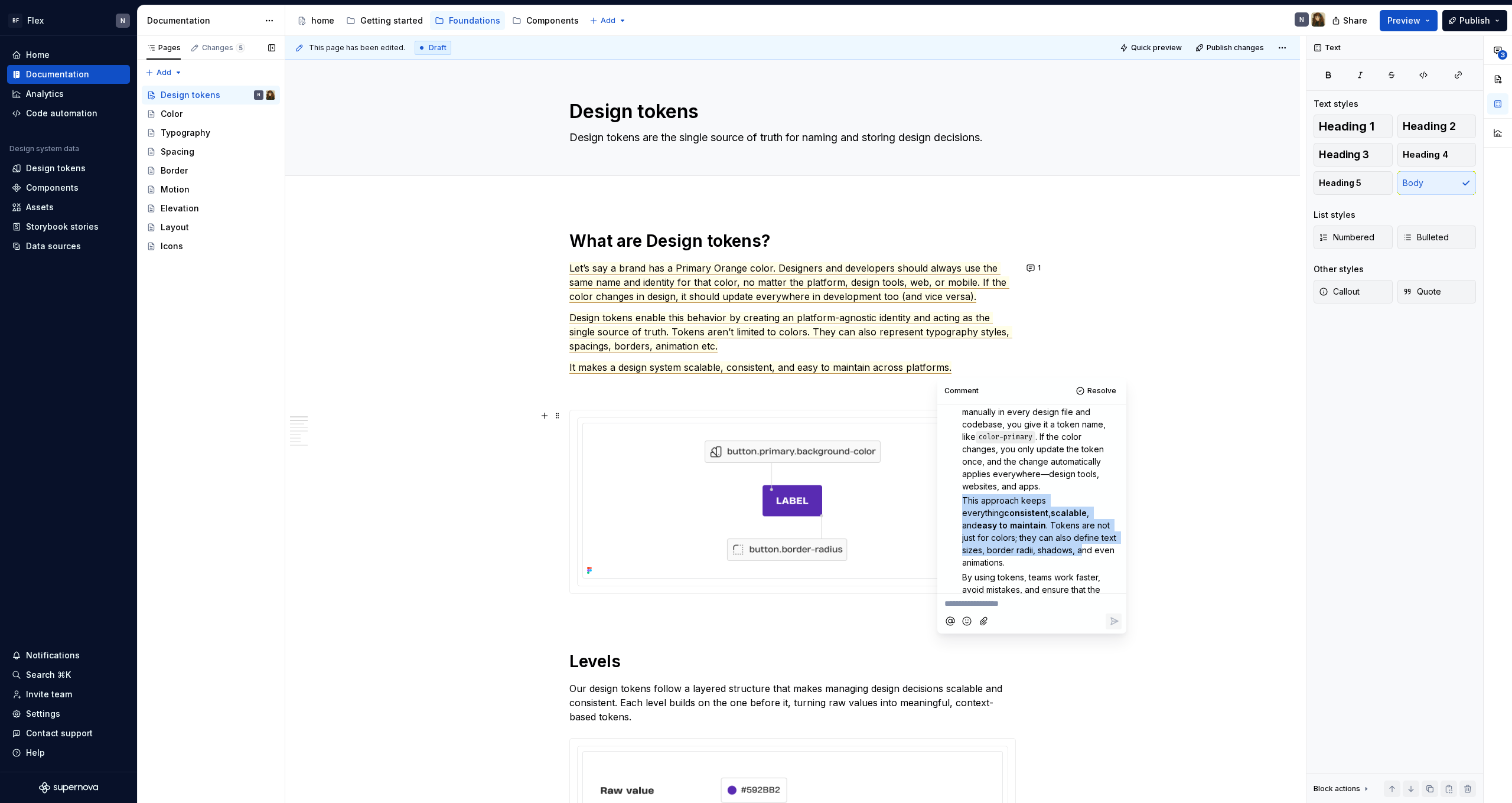
drag, startPoint x: 962, startPoint y: 496, endPoint x: 1027, endPoint y: 550, distance: 84.5
click at [1027, 550] on div "idk if this is the correct way but something like; Imagine your brand uses a Pr…" at bounding box center [1032, 480] width 179 height 281
click at [981, 523] on strong "easy to maintain" at bounding box center [1012, 525] width 69 height 10
drag, startPoint x: 962, startPoint y: 502, endPoint x: 1002, endPoint y: 525, distance: 46.1
click at [1004, 525] on div "idk if this is the correct way but something like; Imagine your brand uses a Pr…" at bounding box center [1032, 480] width 179 height 281
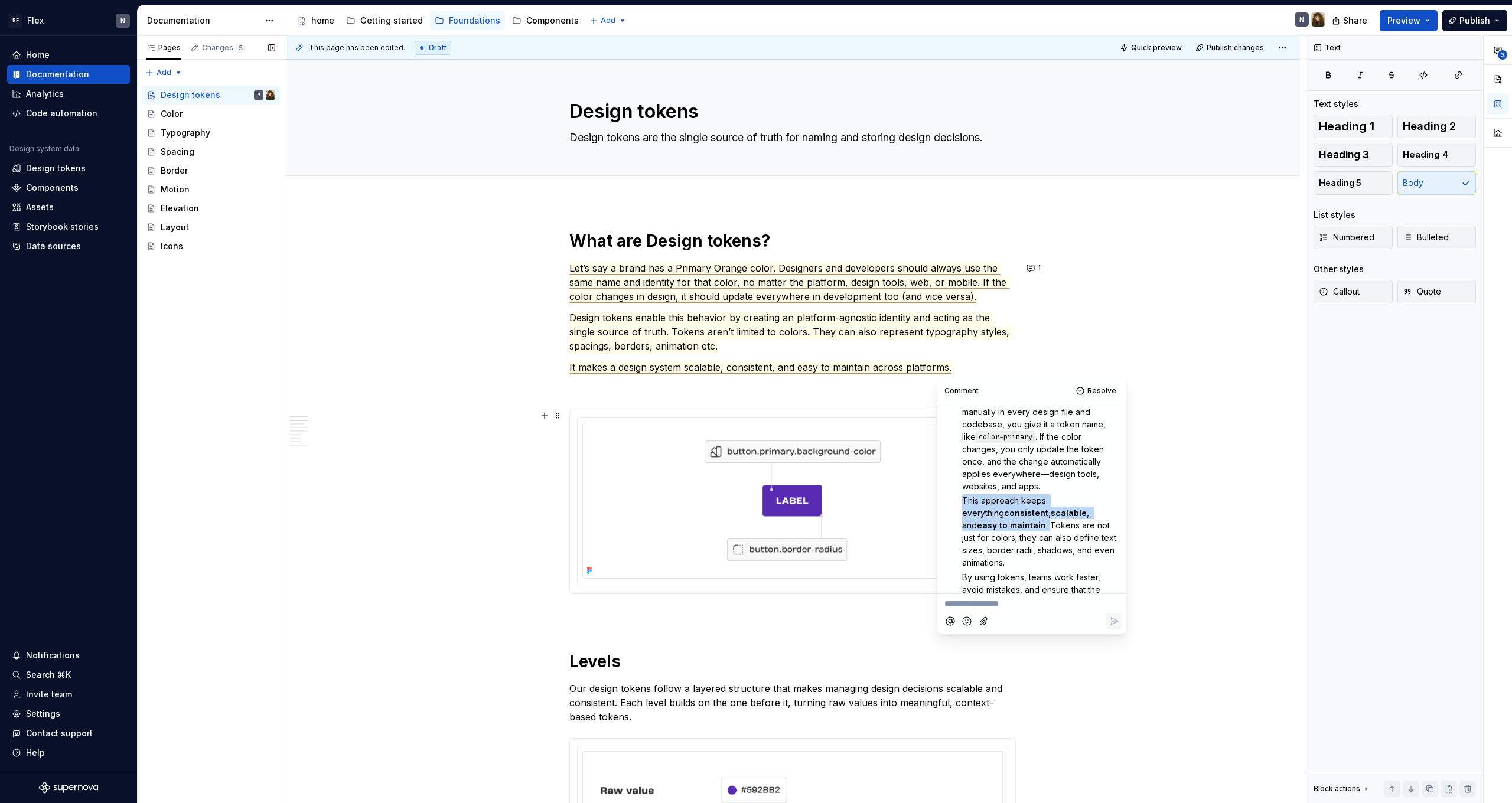
click at [1002, 525] on span ". Tokens are not just for colors; they can also define text sizes, border radii…" at bounding box center [1041, 544] width 157 height 47
drag, startPoint x: 960, startPoint y: 498, endPoint x: 994, endPoint y: 518, distance: 39.4
click at [994, 518] on div "idk if this is the correct way but something like; Imagine your brand uses a Pr…" at bounding box center [1032, 480] width 179 height 281
click at [978, 554] on span "By using tokens, teams work faster, avoid mistakes, and ensure that the brand l…" at bounding box center [1039, 575] width 154 height 47
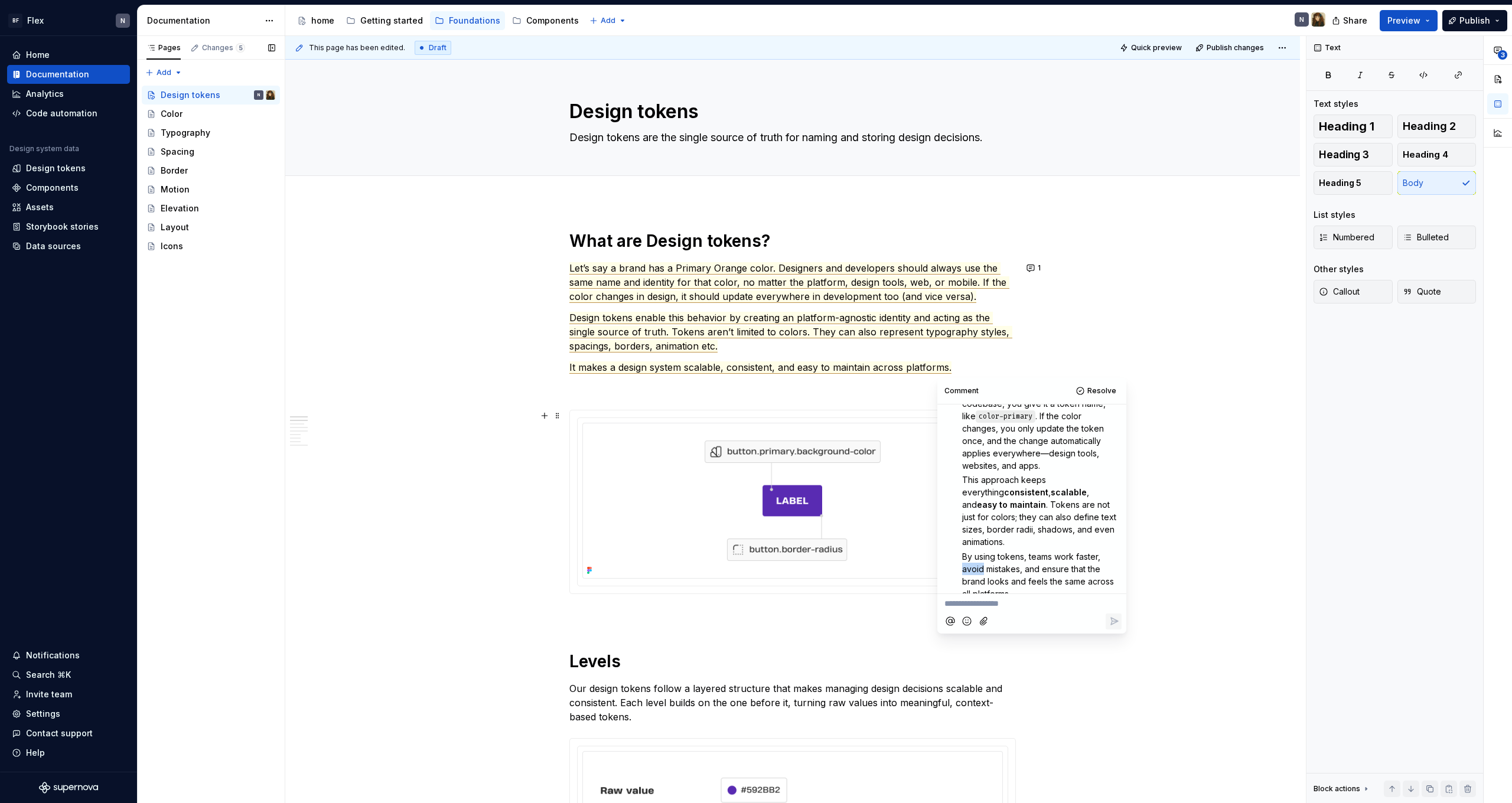
click at [978, 554] on span "By using tokens, teams work faster, avoid mistakes, and ensure that the brand l…" at bounding box center [1039, 575] width 154 height 47
click at [991, 558] on span "By using tokens, teams work faster, avoid mistakes, and ensure that the brand l…" at bounding box center [1039, 575] width 154 height 47
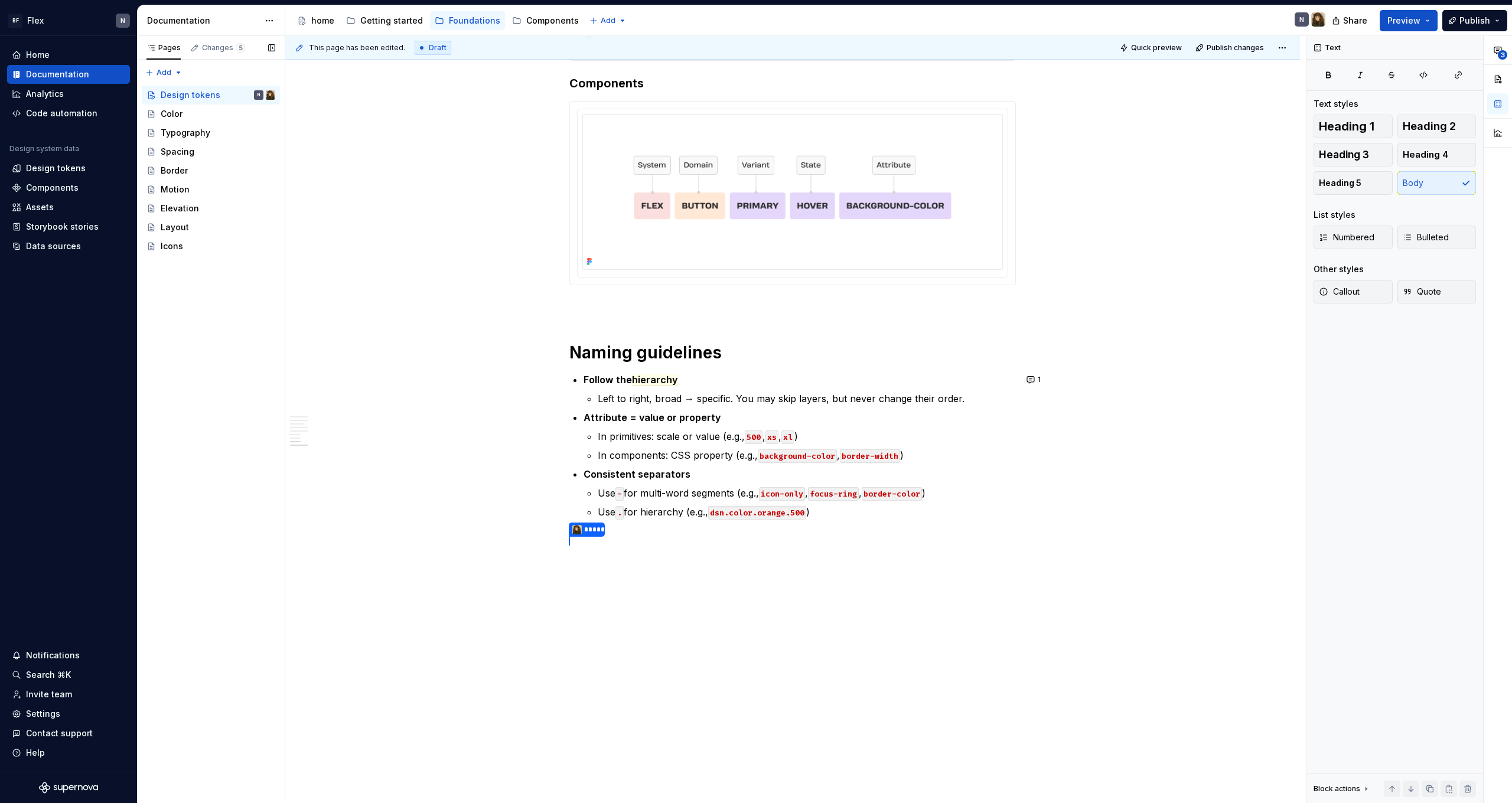
scroll to position [2422, 0]
click at [648, 380] on span "hierarchy" at bounding box center [655, 380] width 46 height 12
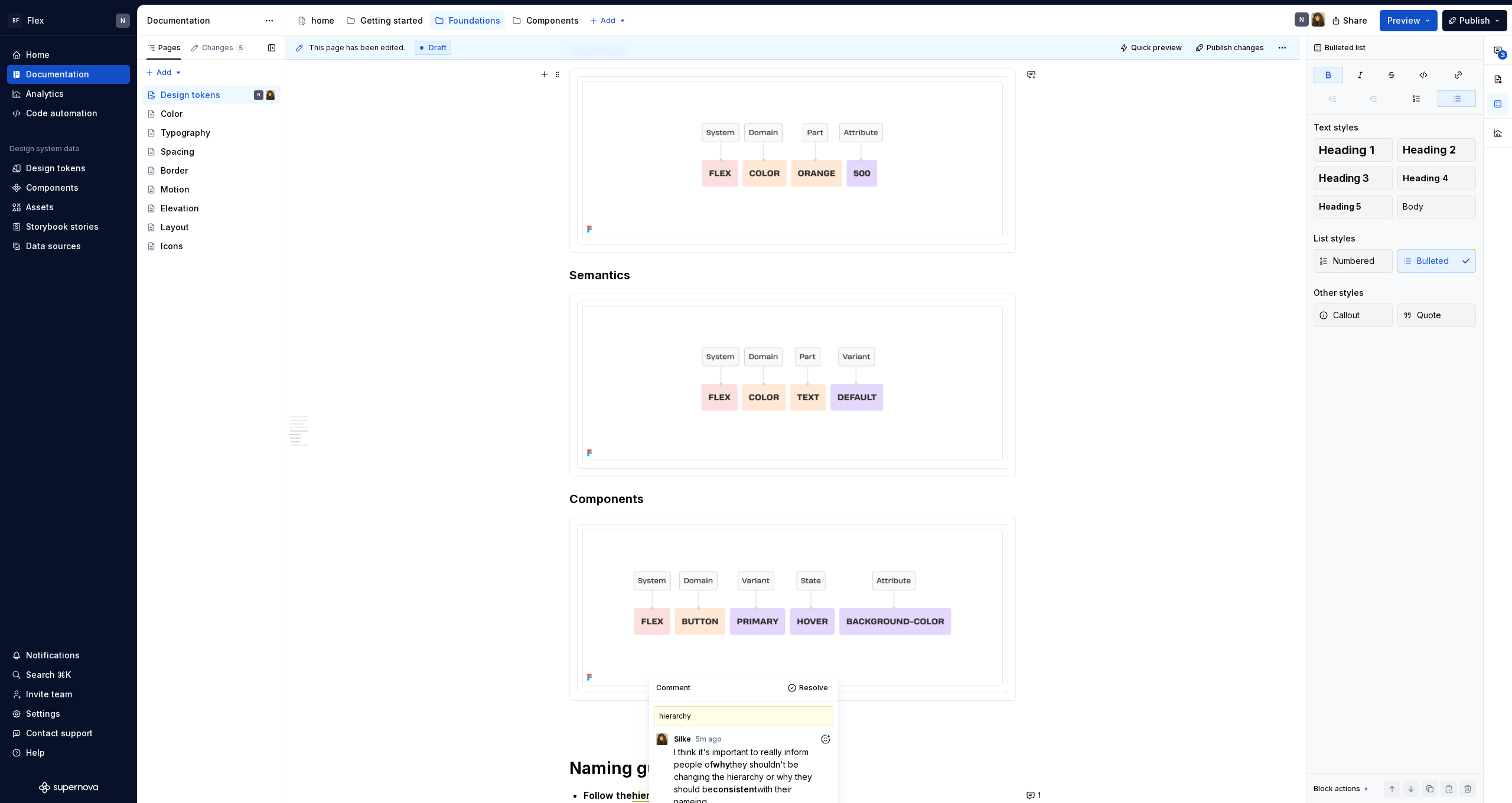
scroll to position [1649, 0]
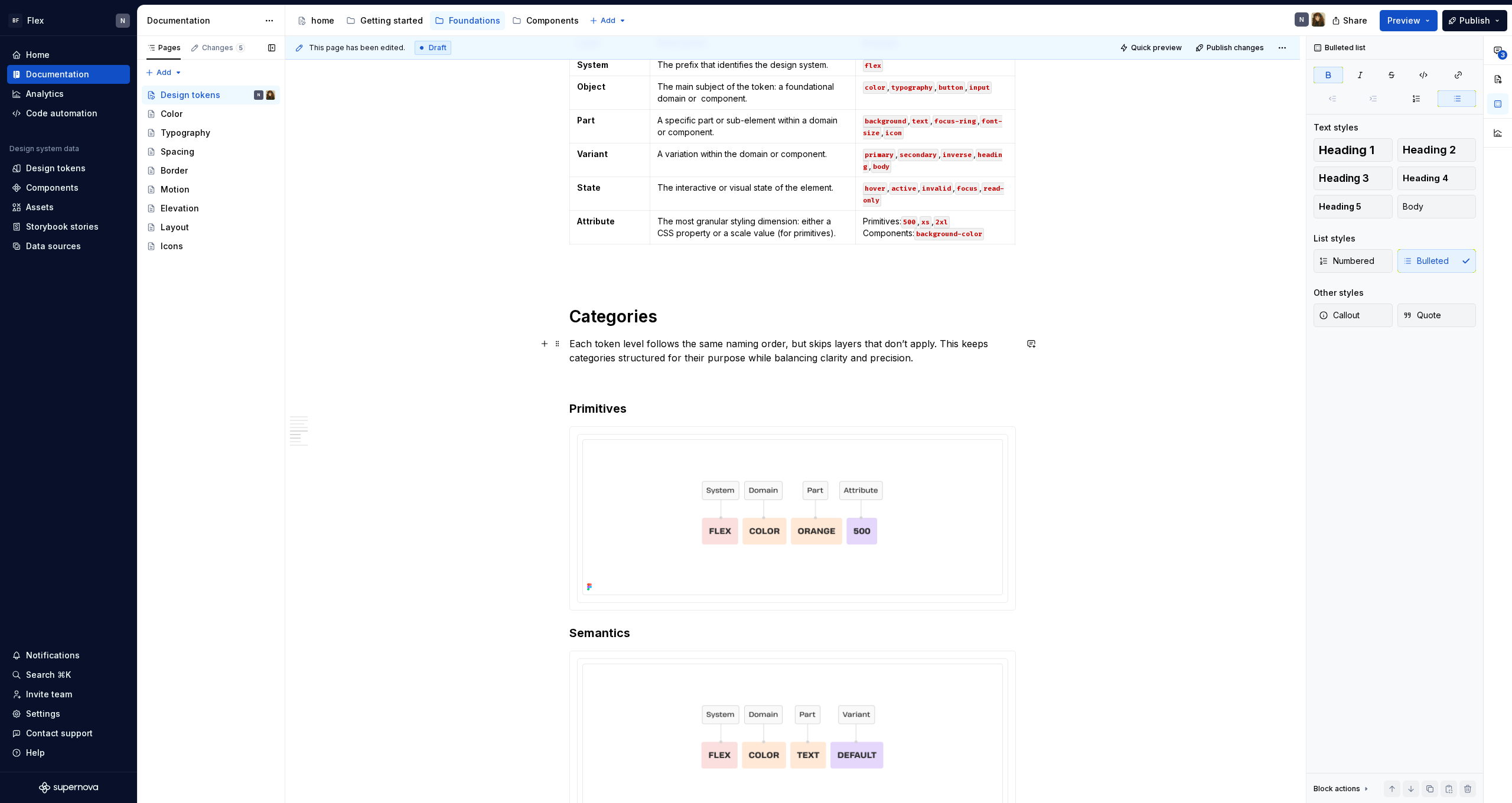
click at [778, 350] on p "Each token level follows the same naming order, but skips layers that don’t app…" at bounding box center [793, 351] width 447 height 28
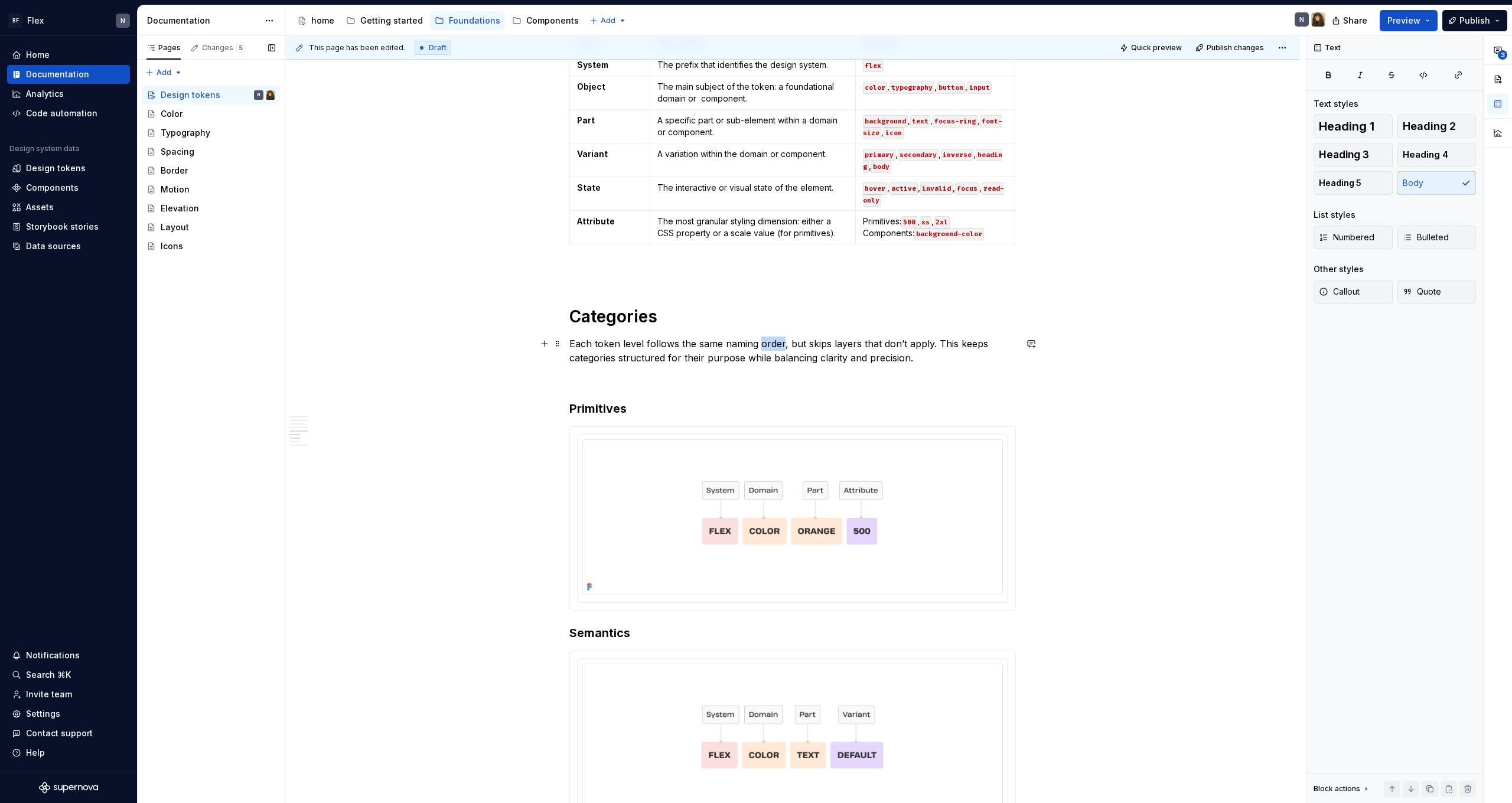
click at [778, 350] on p "Each token level follows the same naming order, but skips layers that don’t app…" at bounding box center [793, 351] width 447 height 28
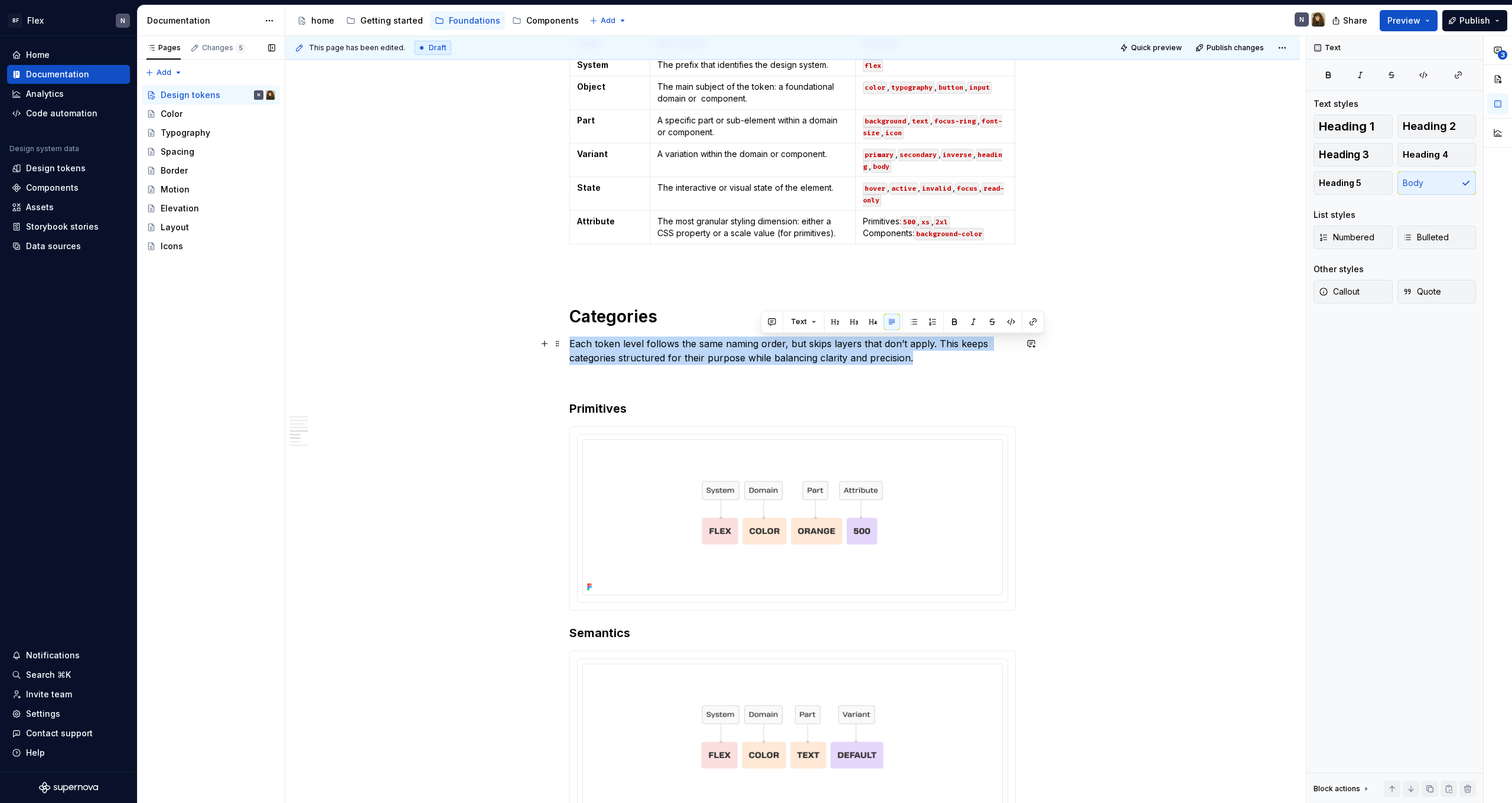
click at [778, 350] on p "Each token level follows the same naming order, but skips layers that don’t app…" at bounding box center [793, 351] width 447 height 28
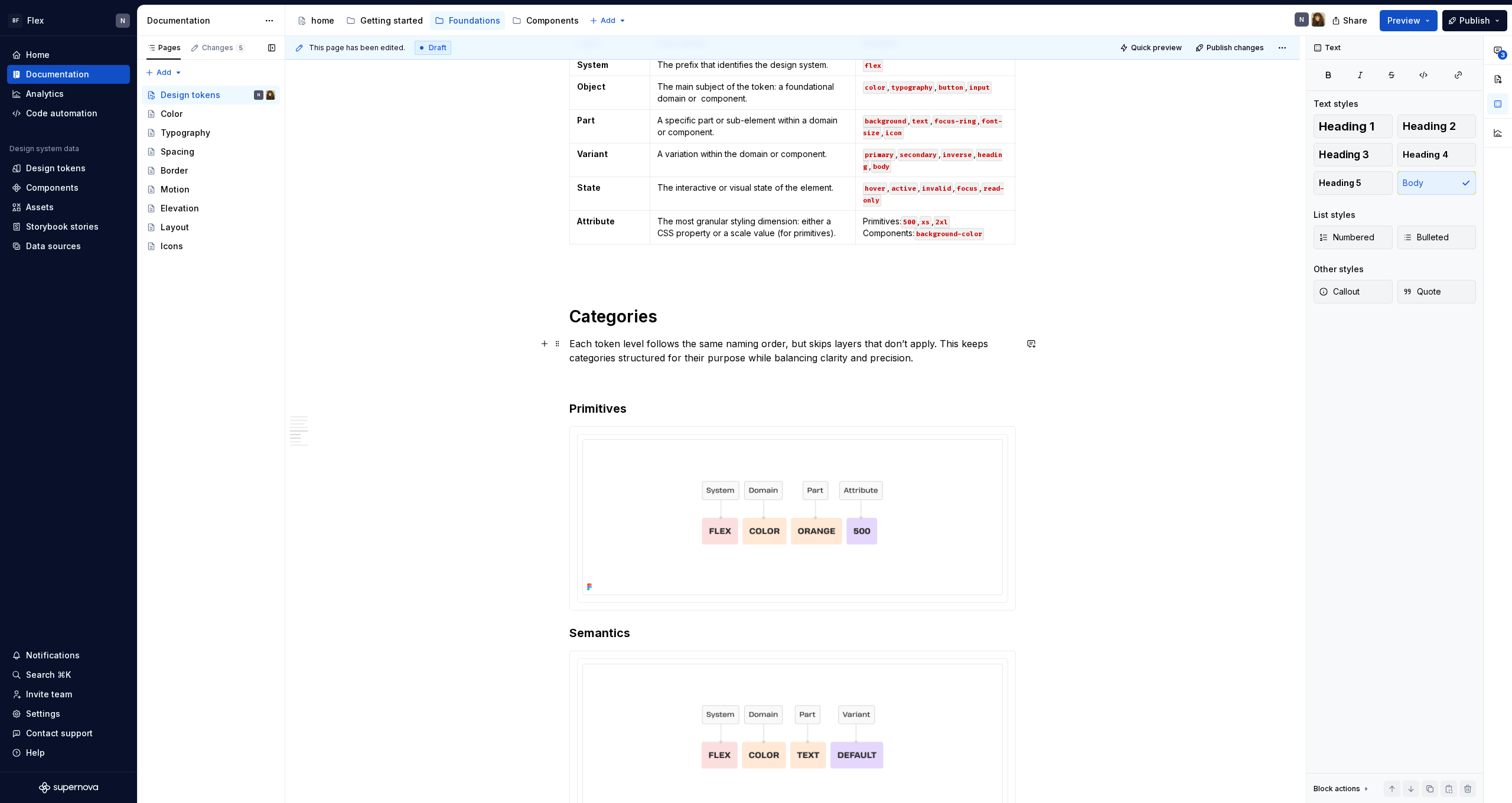
click at [808, 352] on p "Each token level follows the same naming order, but skips layers that don’t app…" at bounding box center [793, 351] width 447 height 28
click at [760, 355] on p "Each token level follows the same naming order, but skips layers that don’t app…" at bounding box center [793, 351] width 447 height 28
click at [772, 358] on p "Each token level follows the same naming order, but skips layers that don’t app…" at bounding box center [793, 351] width 447 height 28
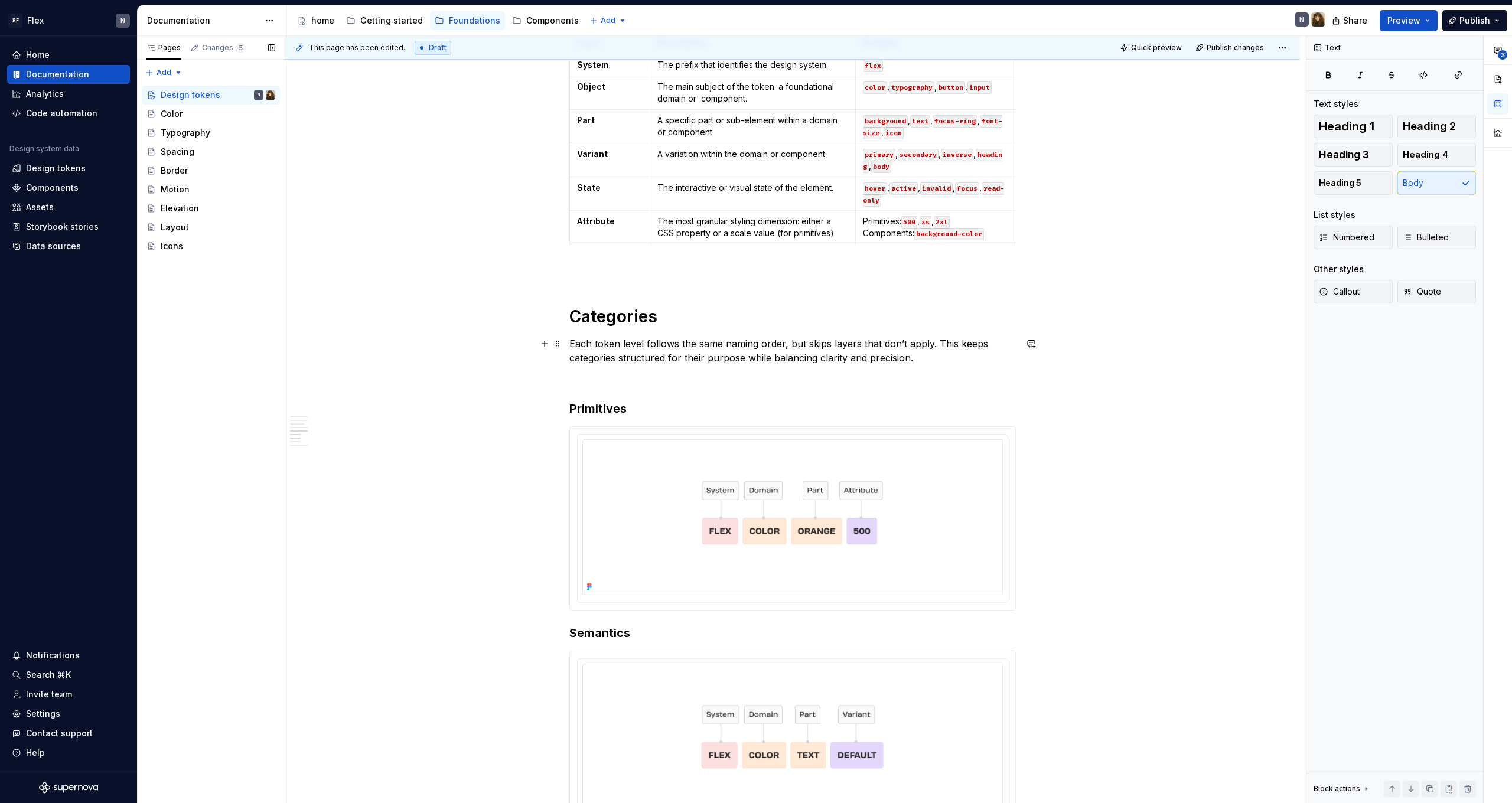
click at [921, 356] on p "Each token level follows the same naming order, but skips layers that don’t app…" at bounding box center [793, 351] width 447 height 28
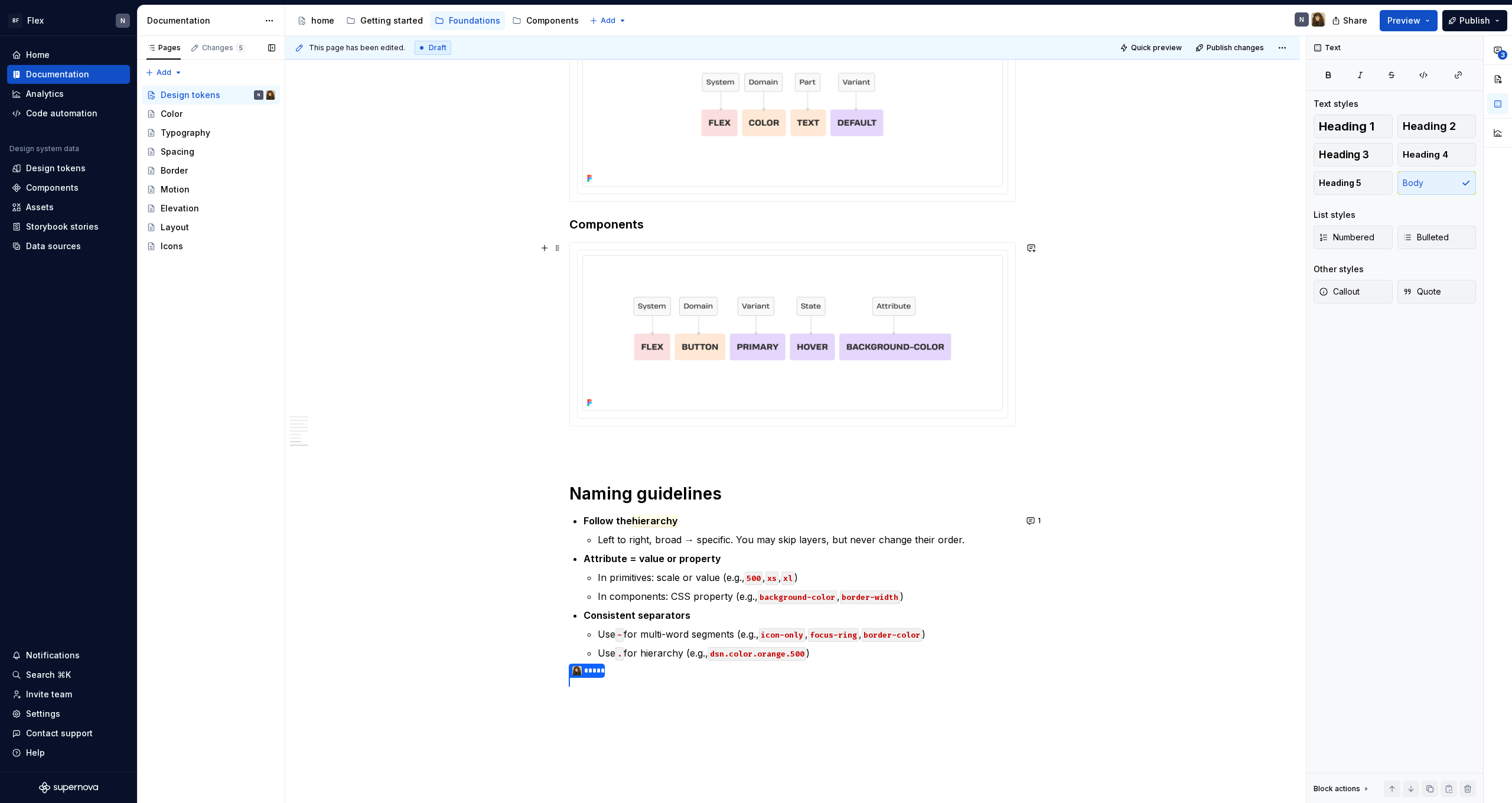
scroll to position [2340, 0]
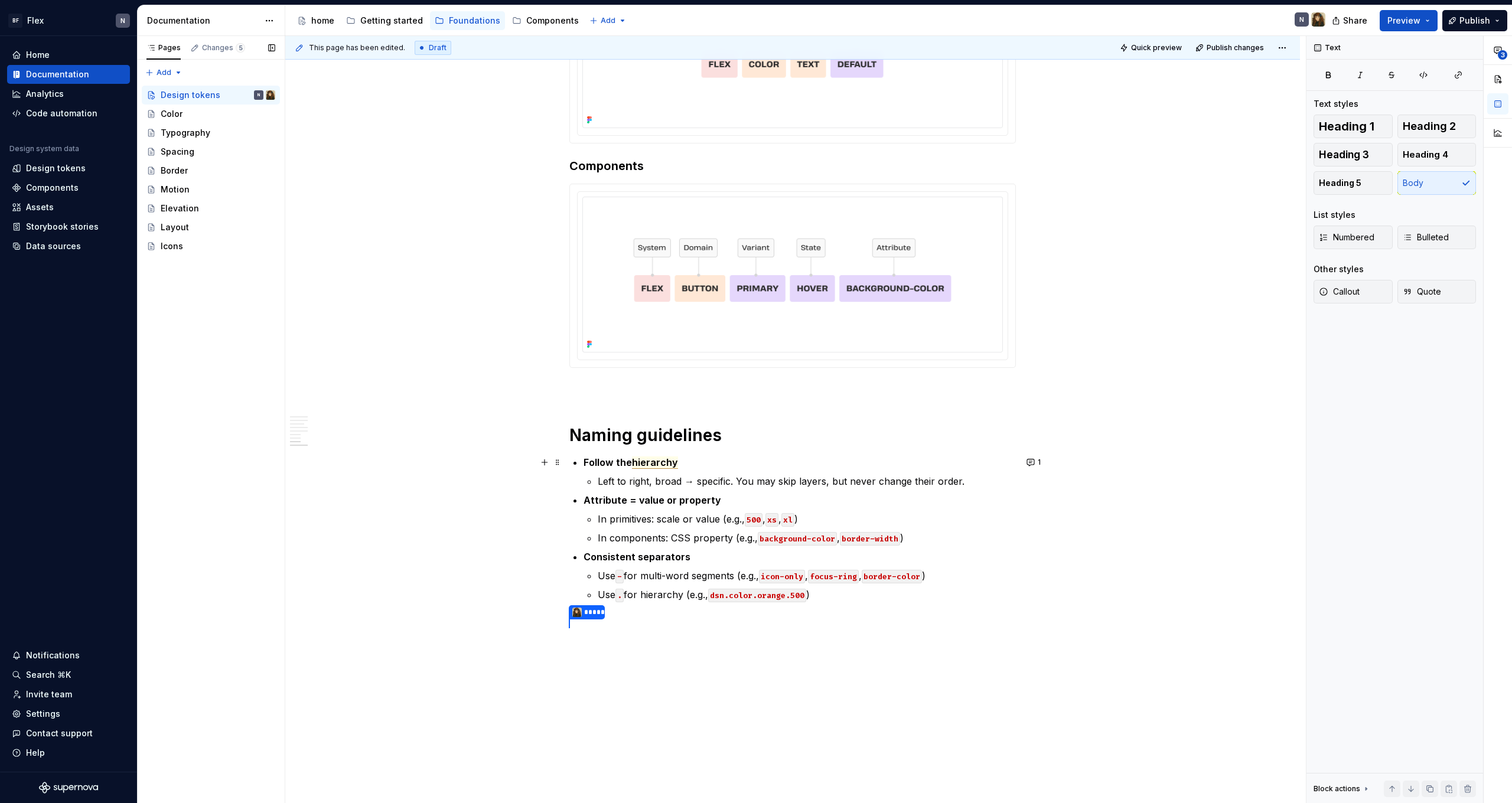
click at [664, 469] on p "Follow the hierarchy" at bounding box center [799, 463] width 432 height 15
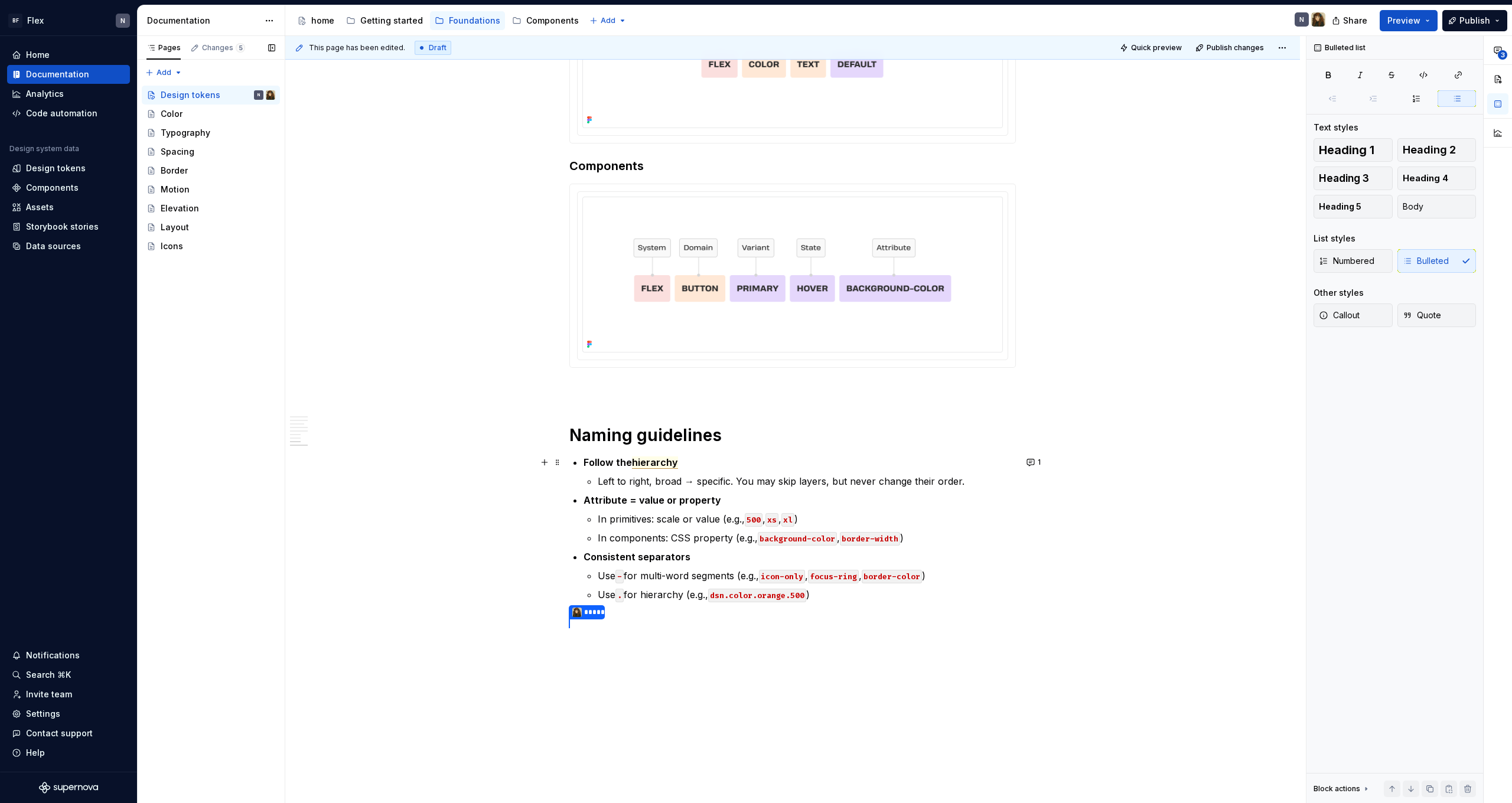
click at [659, 461] on span "hierarchy" at bounding box center [655, 462] width 46 height 12
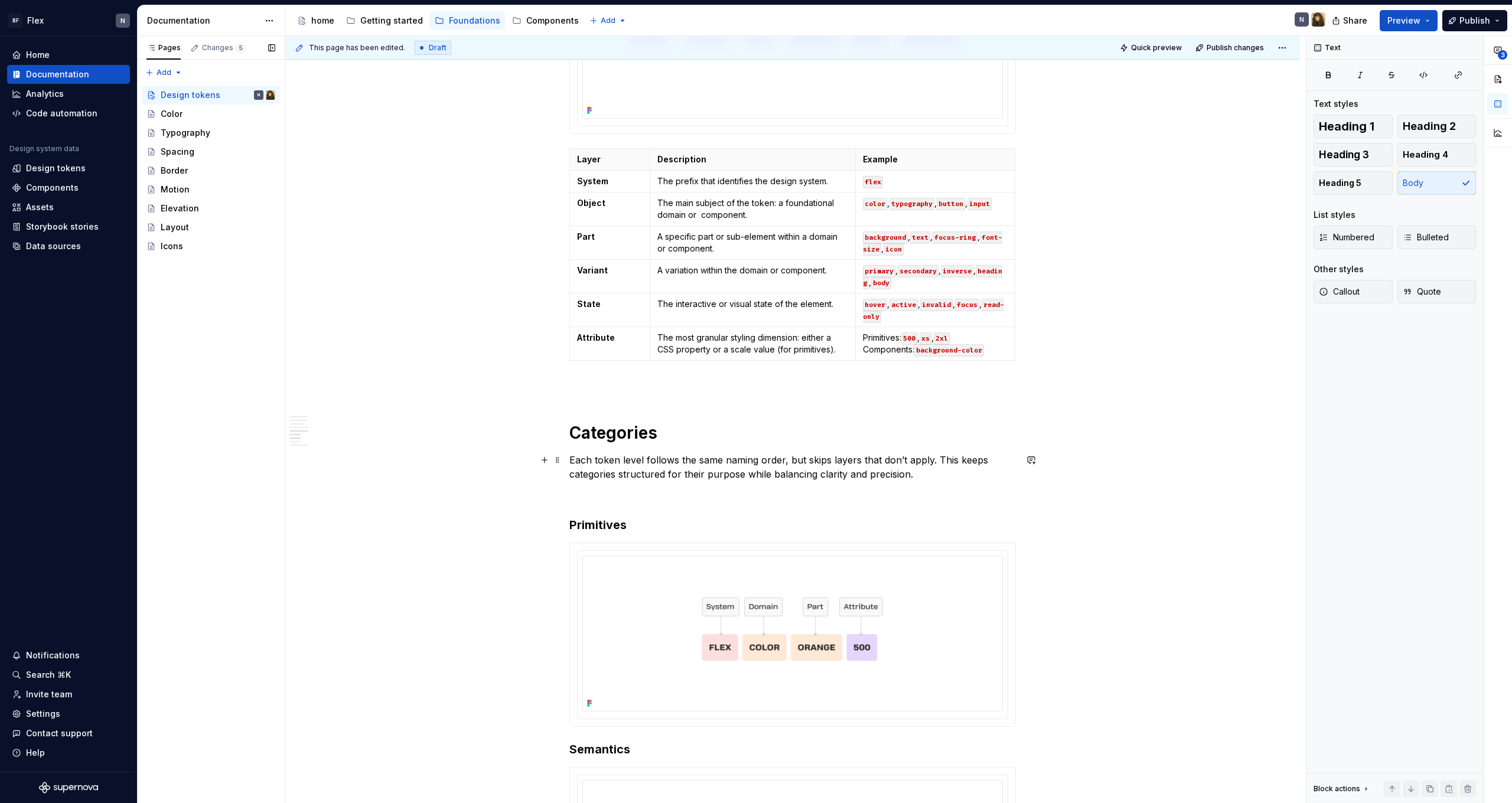
click at [739, 457] on p "Each token level follows the same naming order, but skips layers that don’t app…" at bounding box center [793, 467] width 447 height 28
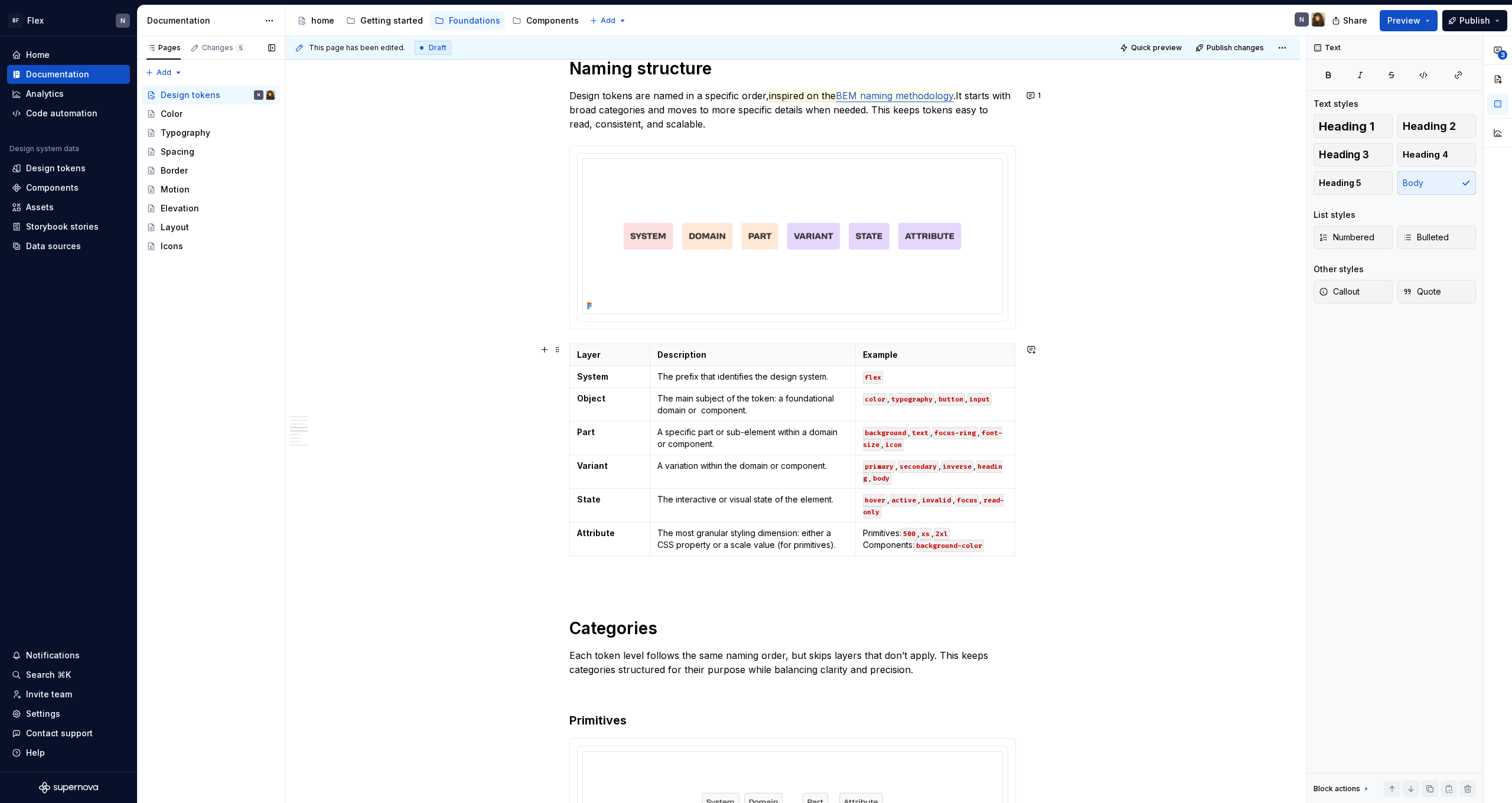
scroll to position [1127, 0]
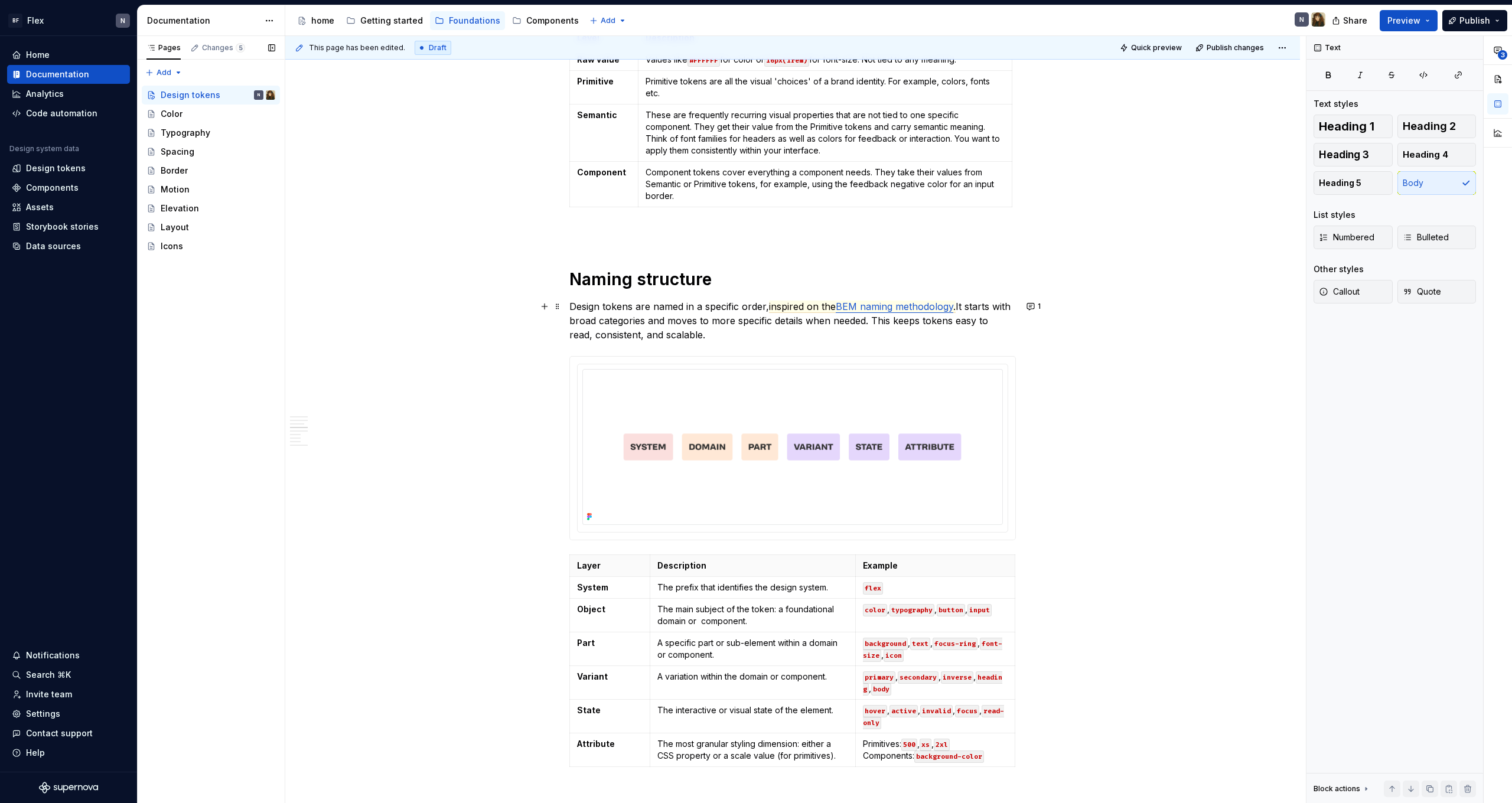
click at [709, 326] on p "Design tokens are named in a specific order, inspired on the BEM naming methodo…" at bounding box center [793, 321] width 447 height 43
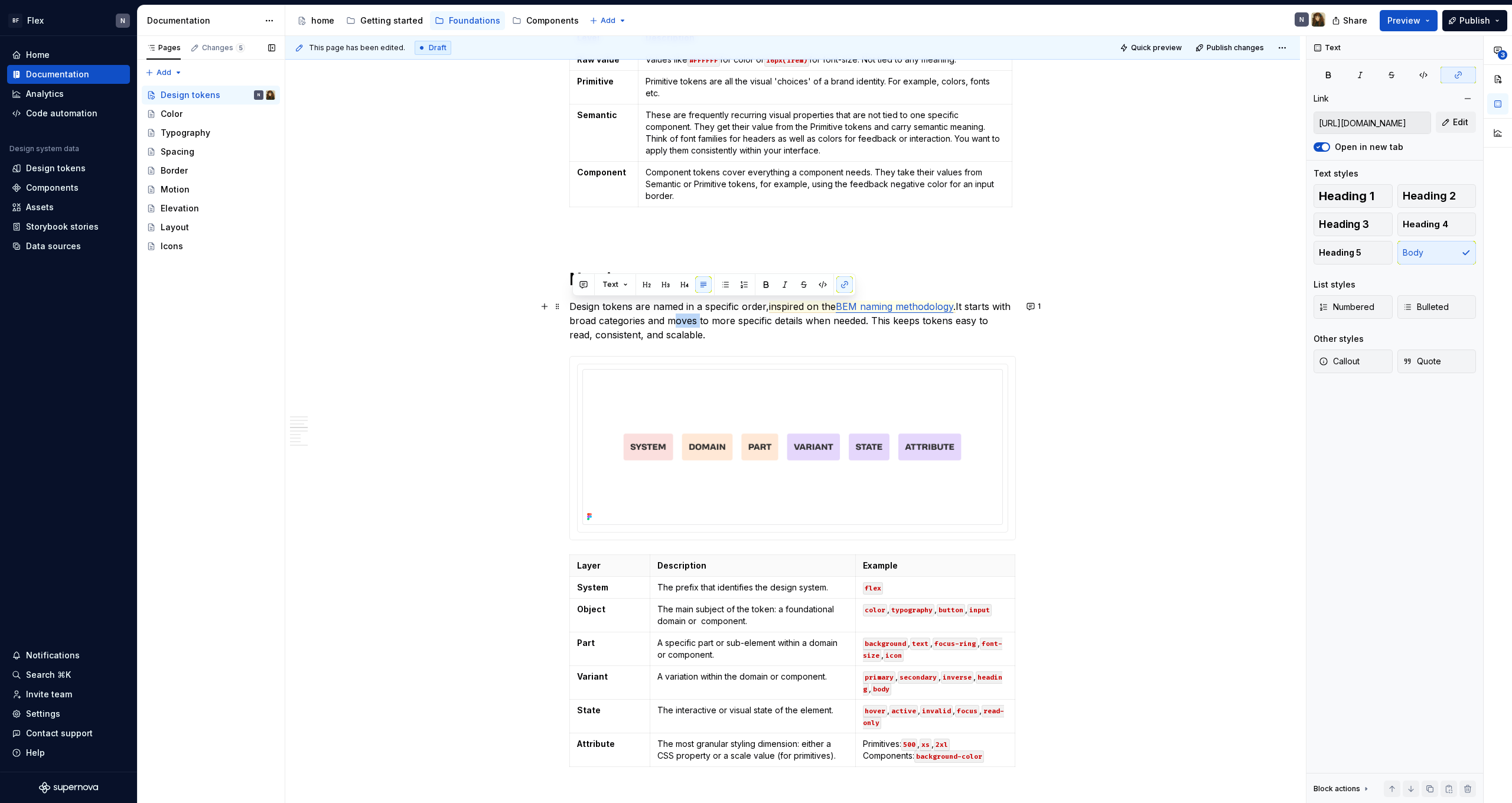
click at [709, 326] on p "Design tokens are named in a specific order, inspired on the BEM naming methodo…" at bounding box center [793, 321] width 447 height 43
click at [743, 335] on p "Design tokens are named in a specific order, inspired on the BEM naming methodo…" at bounding box center [793, 321] width 447 height 43
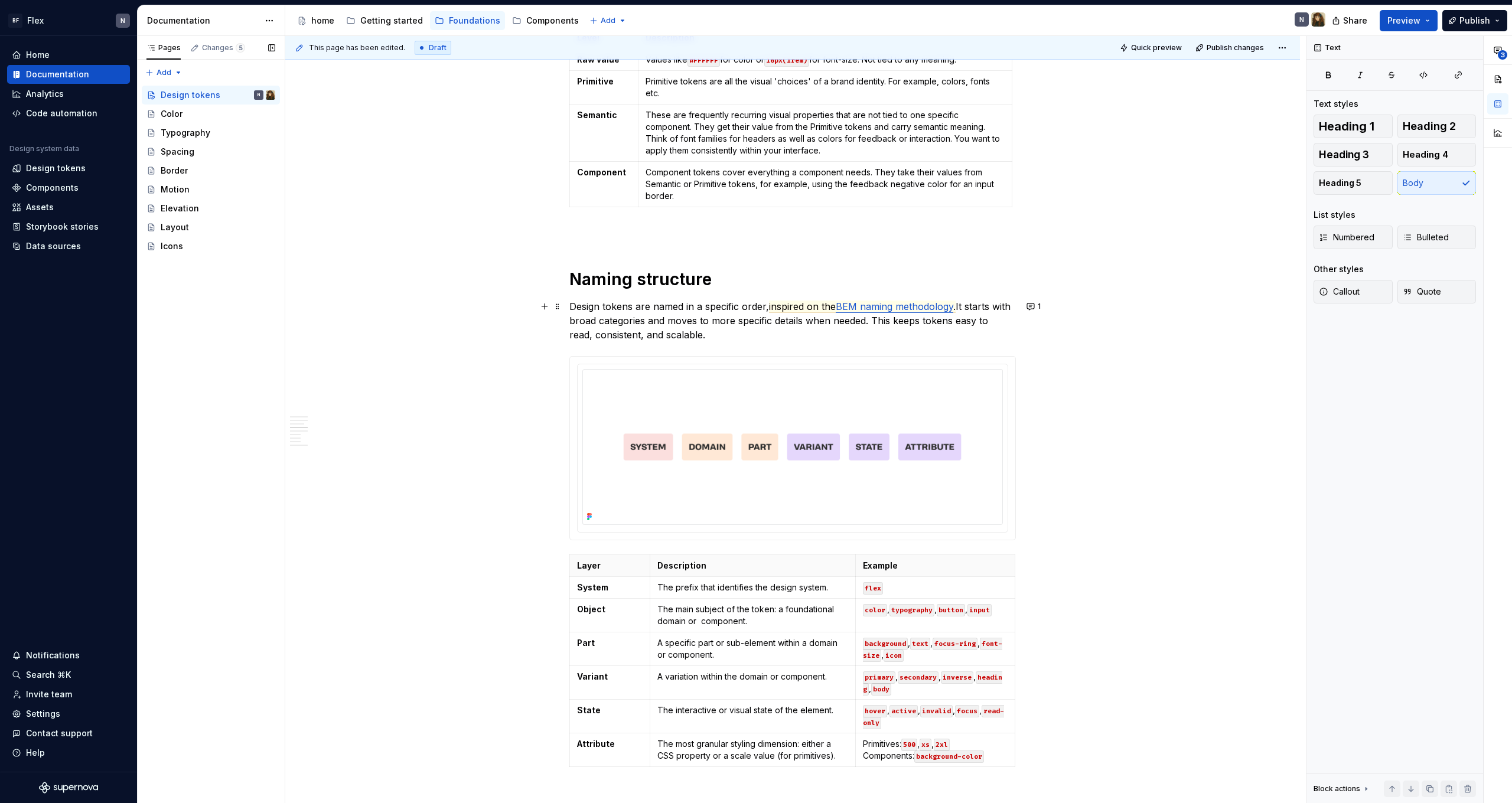
click at [712, 320] on p "Design tokens are named in a specific order, inspired on the BEM naming methodo…" at bounding box center [793, 321] width 447 height 43
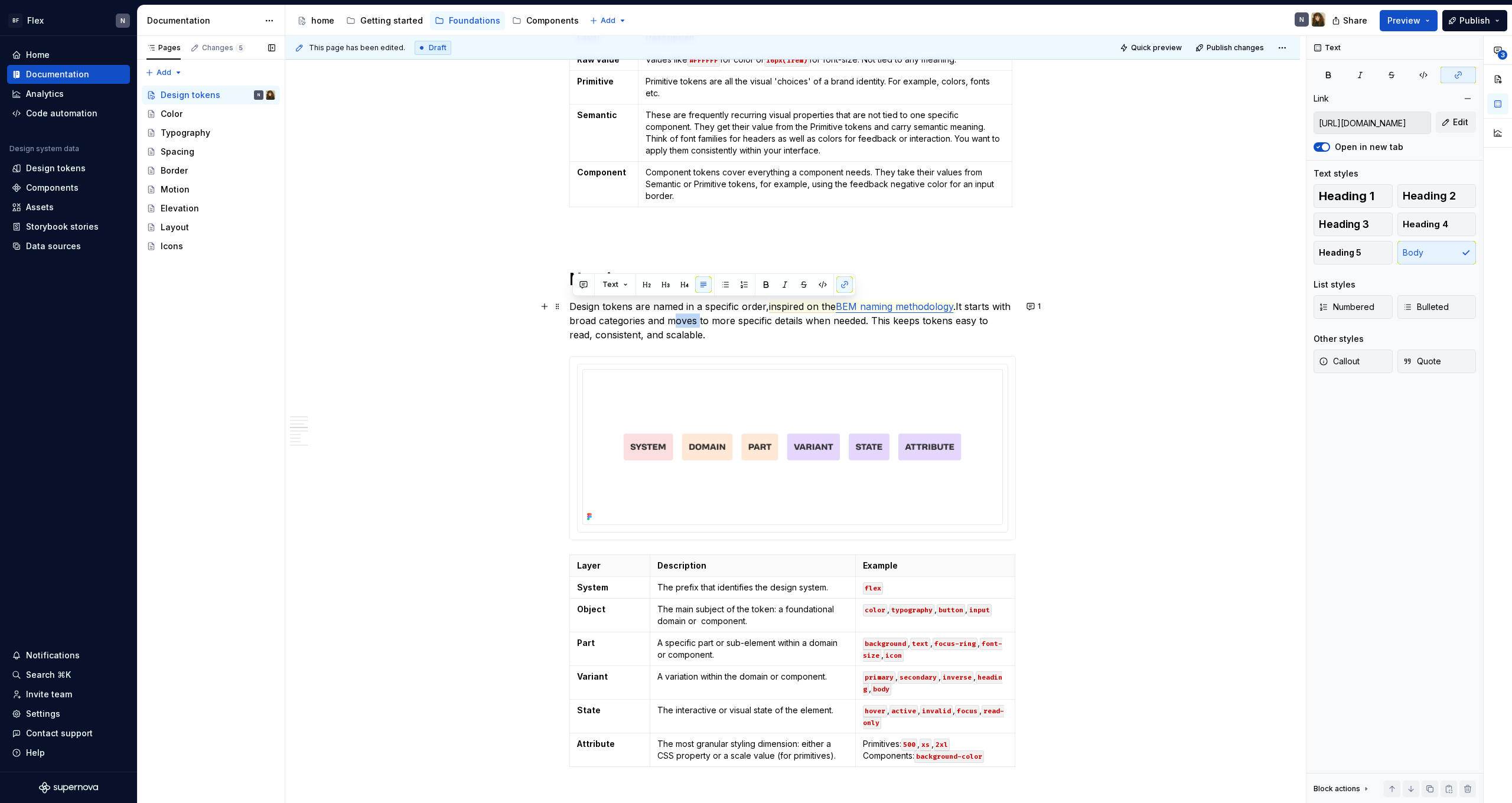
click at [739, 334] on p "Design tokens are named in a specific order, inspired on the BEM naming methodo…" at bounding box center [793, 321] width 447 height 43
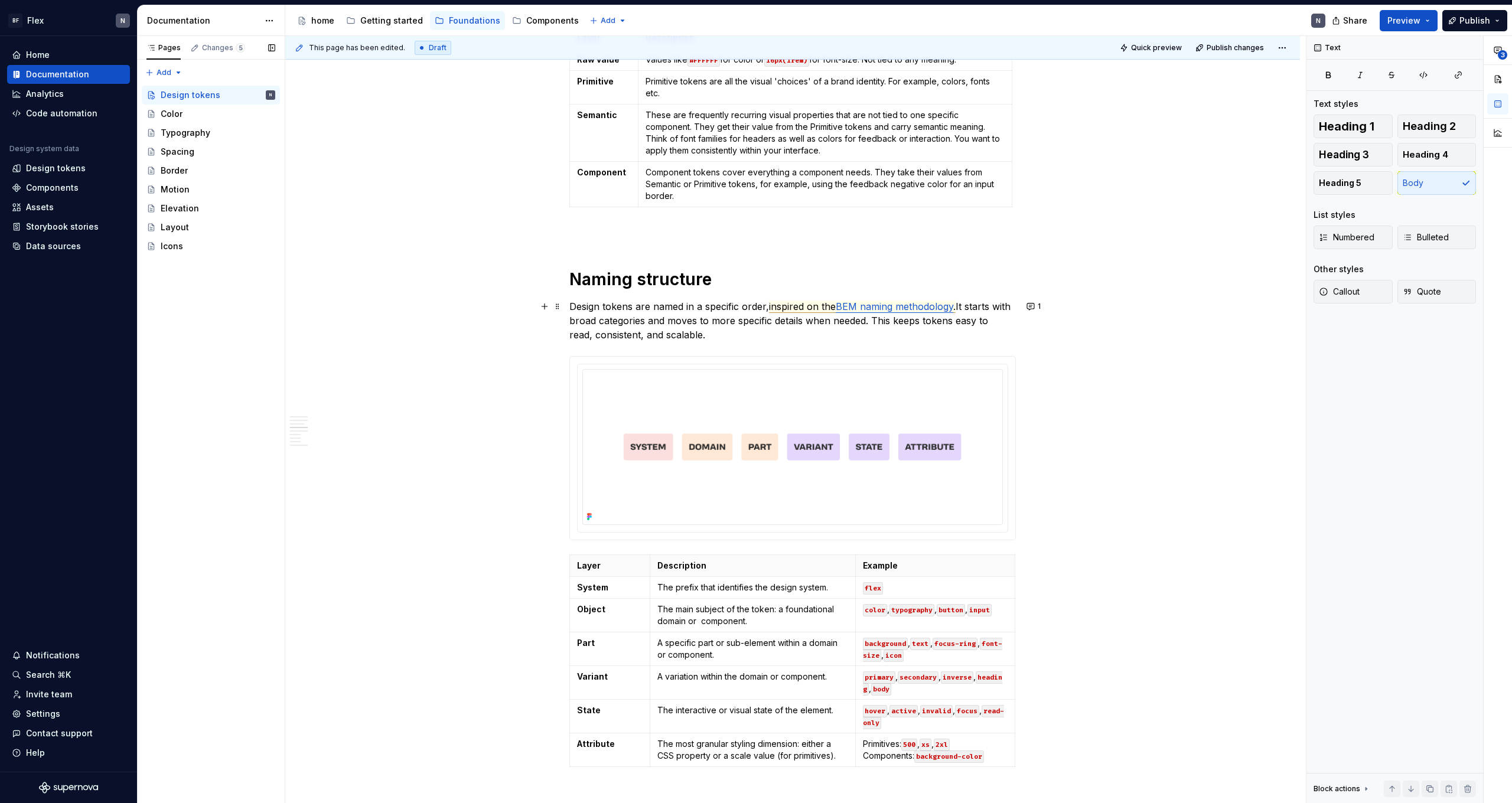
click at [786, 305] on span "inspired on the" at bounding box center [802, 306] width 67 height 12
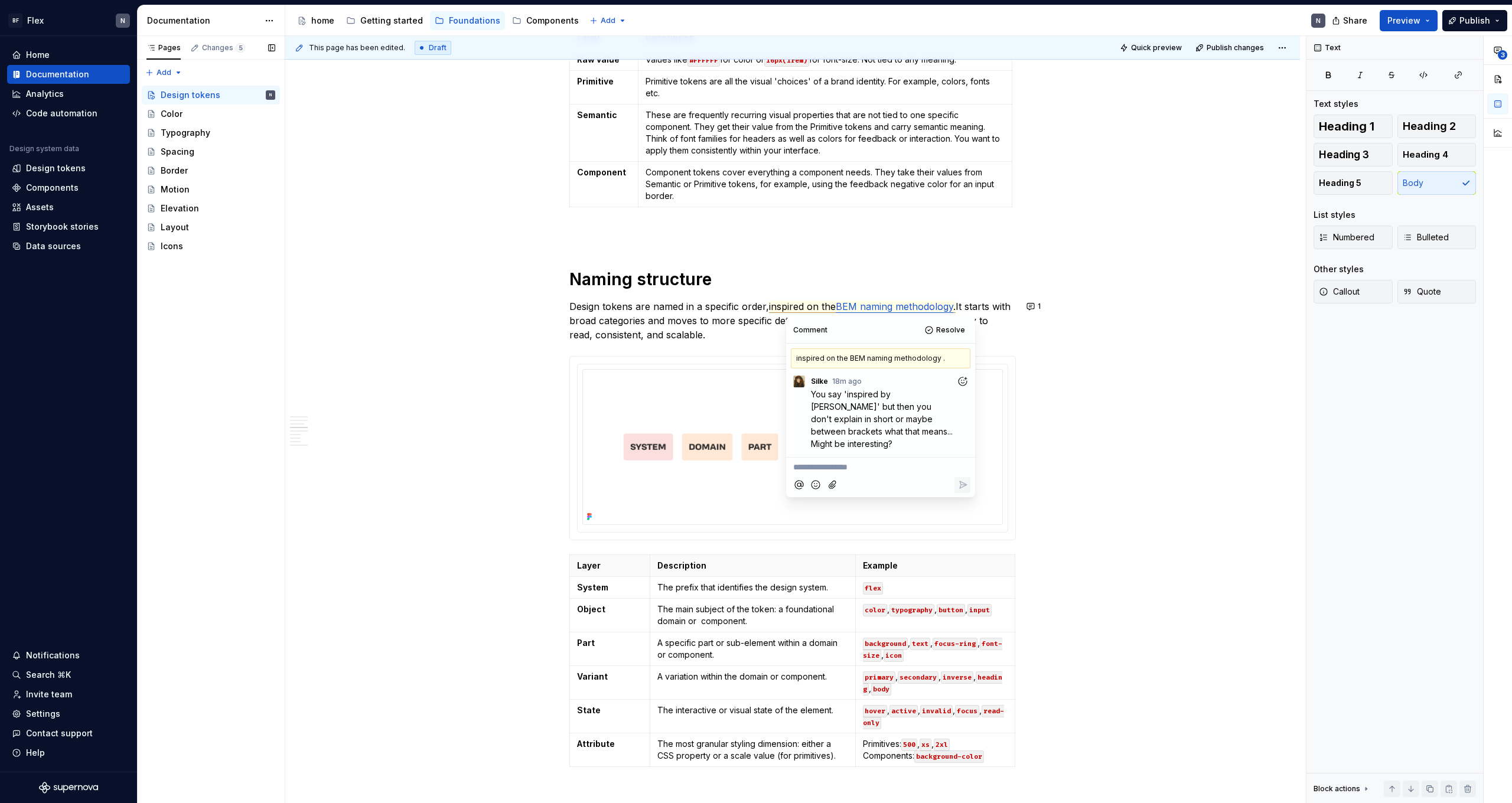
click at [829, 411] on p "You say 'inspired by [PERSON_NAME]' but then you don't explain in short or mayb…" at bounding box center [884, 418] width 145 height 62
click at [857, 411] on p "You say 'inspired by [PERSON_NAME]' but then you don't explain in short or mayb…" at bounding box center [884, 418] width 145 height 62
click at [715, 322] on p "Design tokens are named in a specific order, inspired on the BEM naming methodo…" at bounding box center [793, 321] width 447 height 43
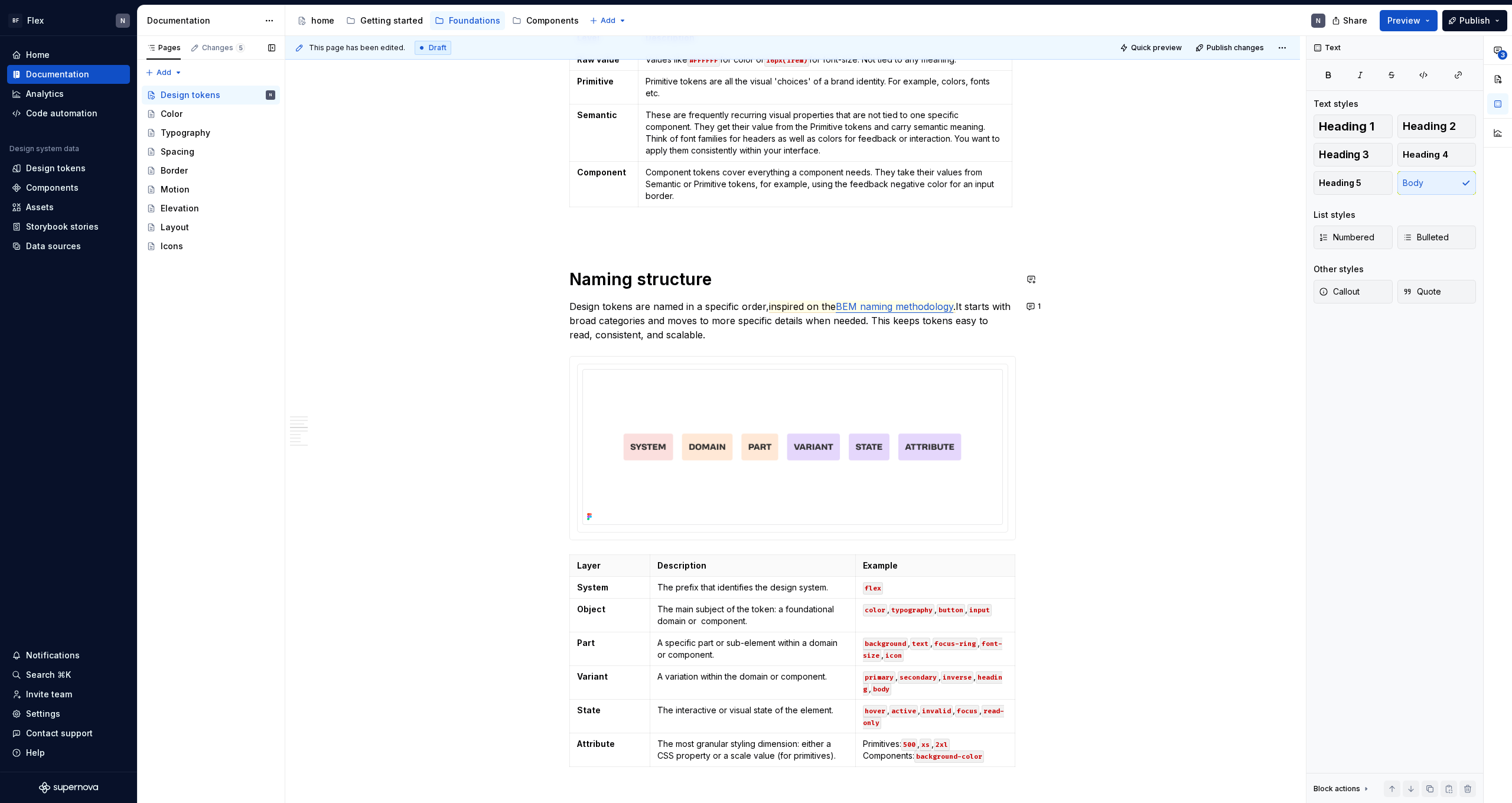
click at [886, 311] on span "BEM naming methodology" at bounding box center [894, 306] width 117 height 12
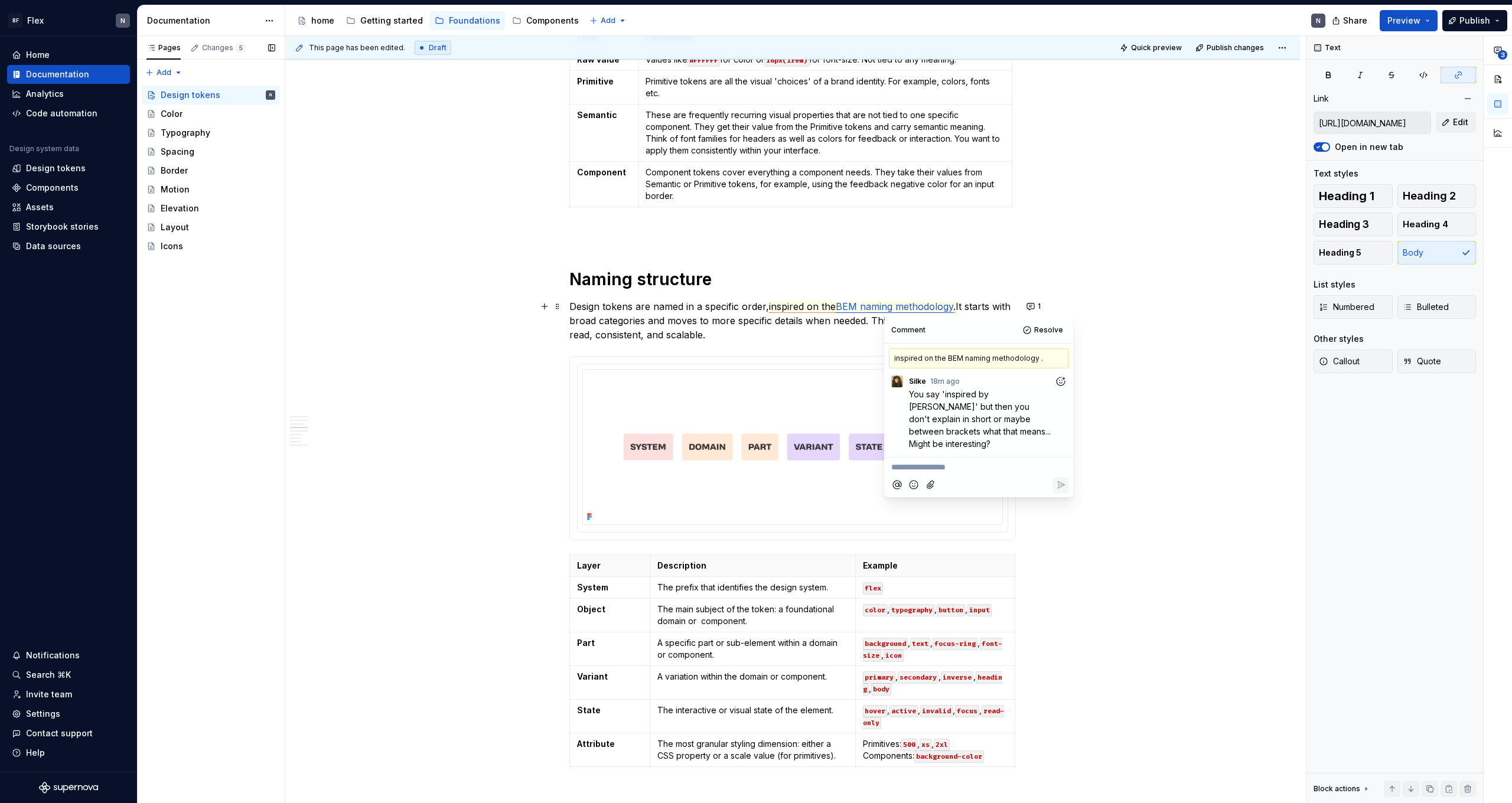
click at [860, 323] on p "Design tokens are named in a specific order, inspired on the BEM naming methodo…" at bounding box center [793, 321] width 447 height 43
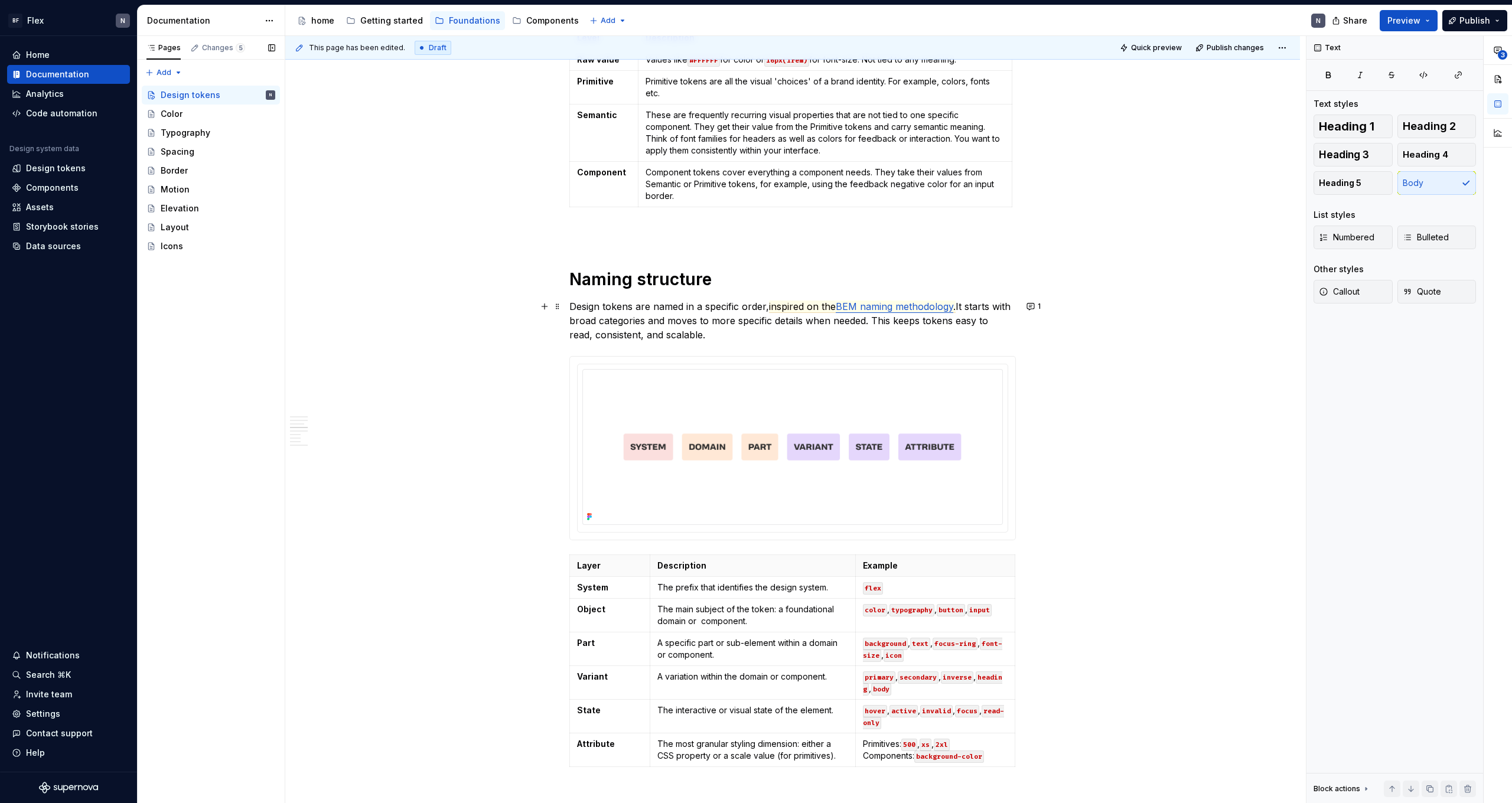
click at [966, 313] on p "Design tokens are named in a specific order, inspired on the BEM naming methodo…" at bounding box center [793, 321] width 447 height 43
click at [867, 303] on span "BEM naming methodology" at bounding box center [894, 306] width 117 height 12
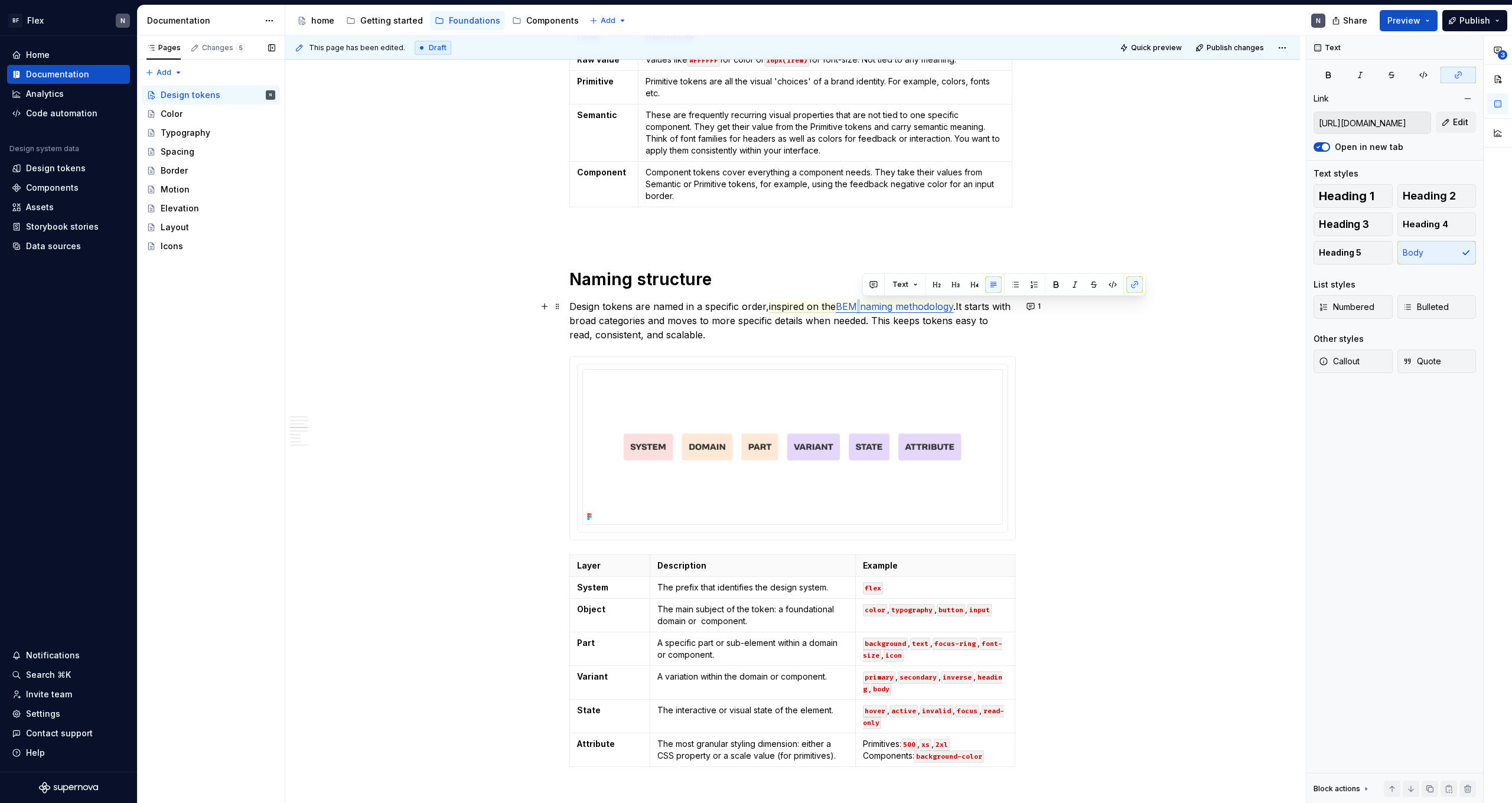
type textarea "*"
click at [866, 306] on span "BEM naming methodology" at bounding box center [894, 306] width 117 height 12
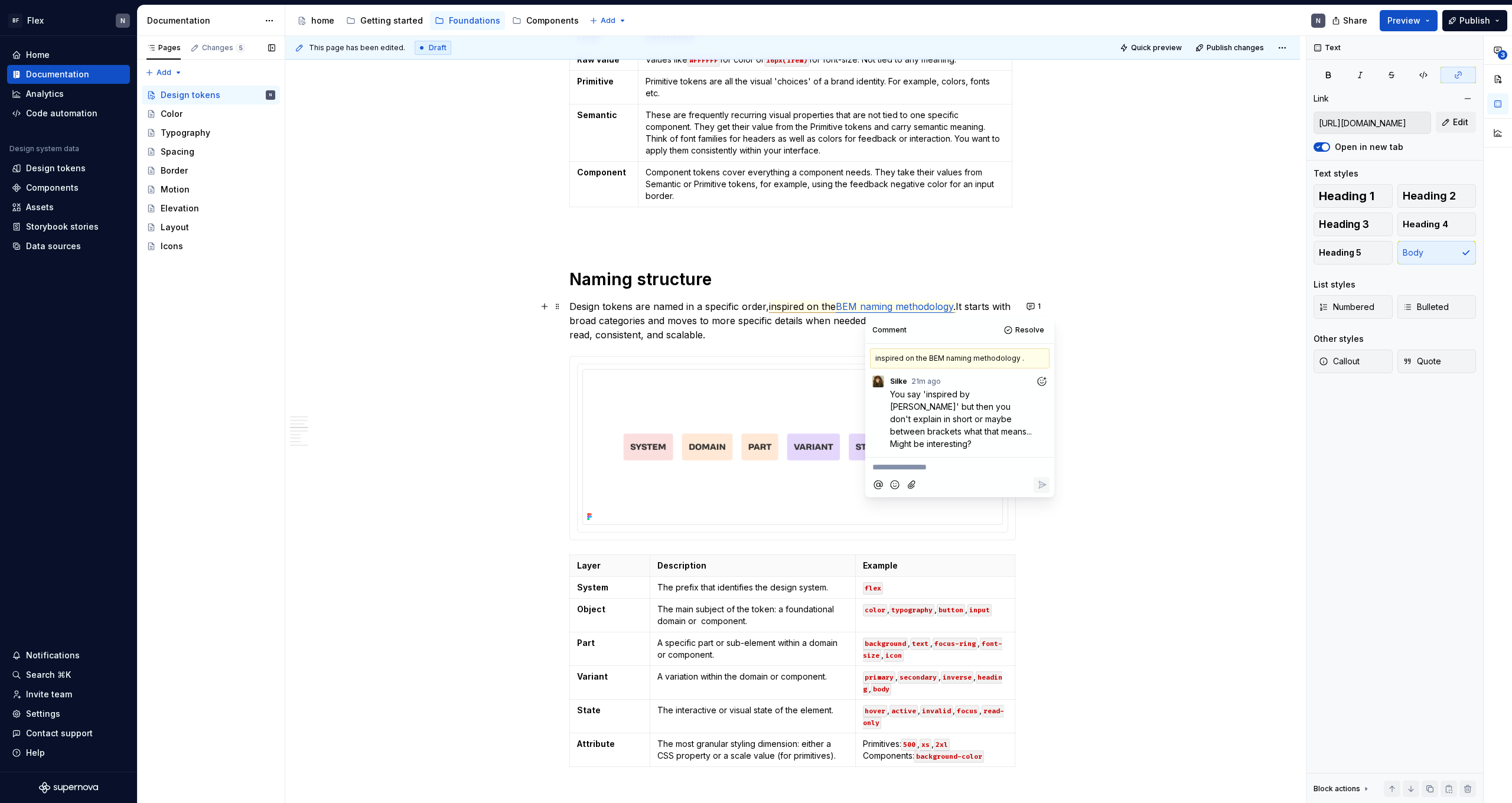
click at [971, 300] on p "Design tokens are named in a specific order, inspired on the BEM naming methodo…" at bounding box center [793, 321] width 447 height 43
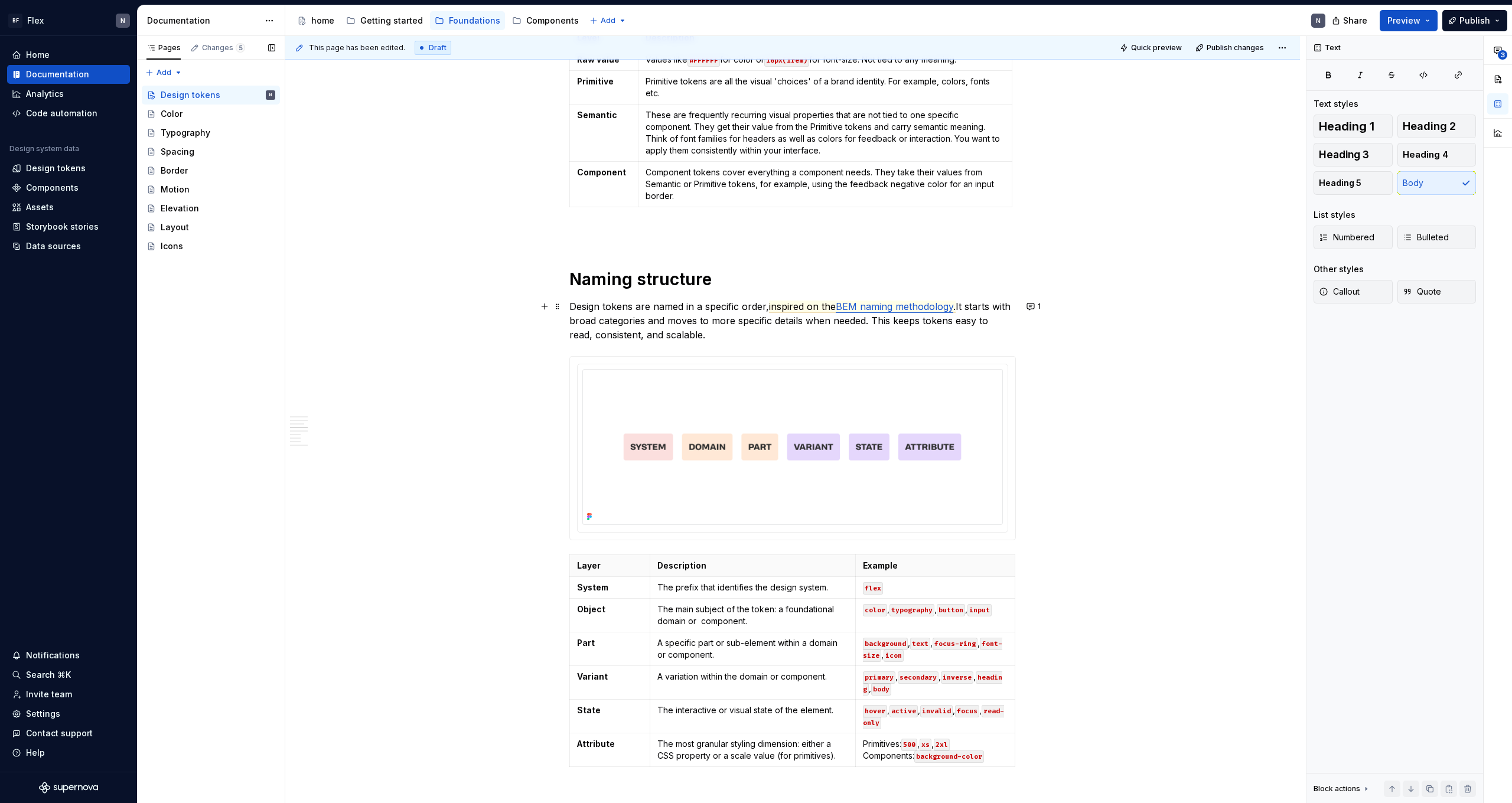
click at [971, 305] on p "Design tokens are named in a specific order, inspired on the BEM naming methodo…" at bounding box center [793, 321] width 447 height 43
click at [945, 308] on span "BEM naming methodology" at bounding box center [894, 306] width 117 height 12
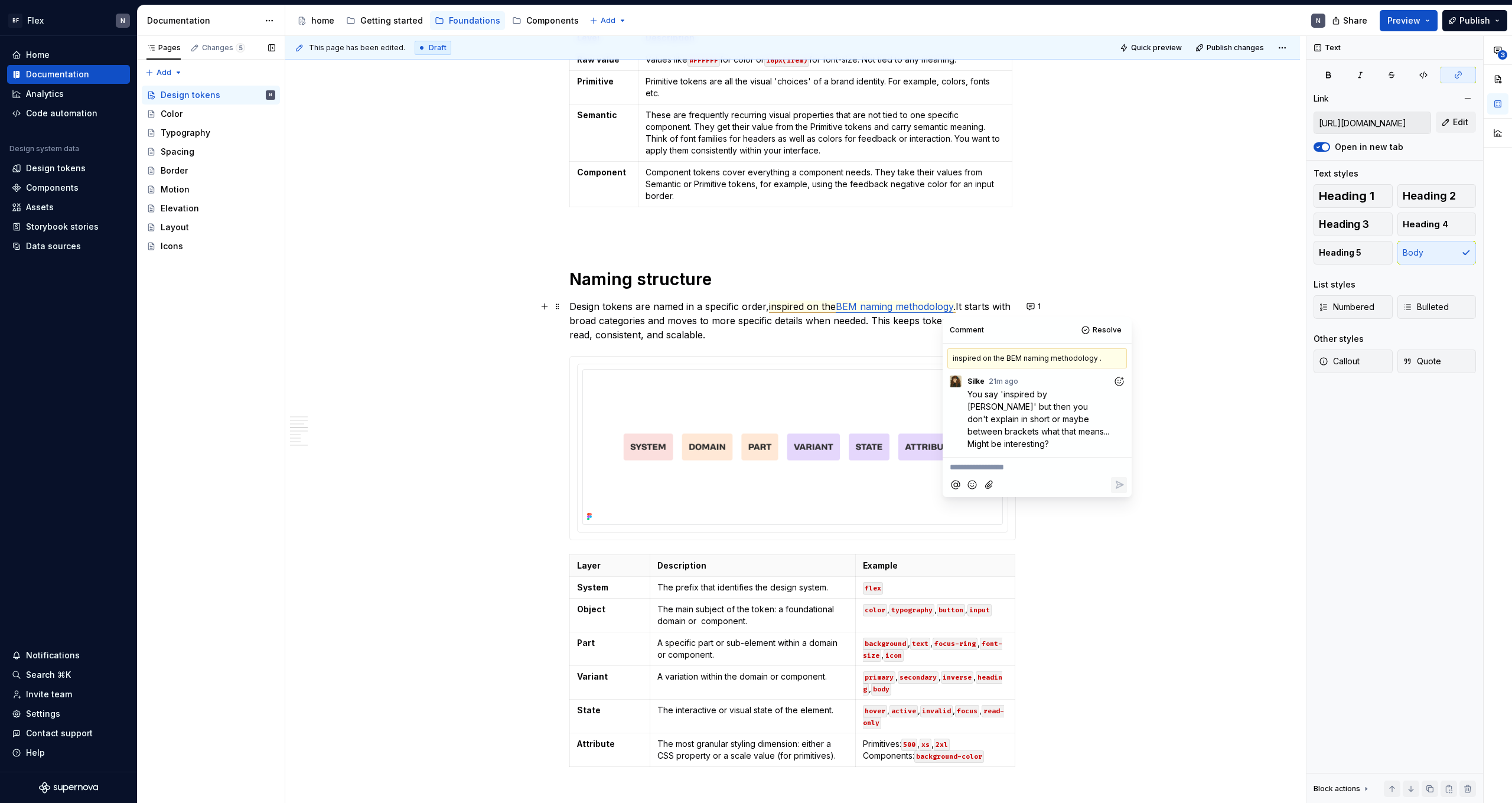
click at [965, 309] on p "Design tokens are named in a specific order, inspired on the BEM naming methodo…" at bounding box center [793, 321] width 447 height 43
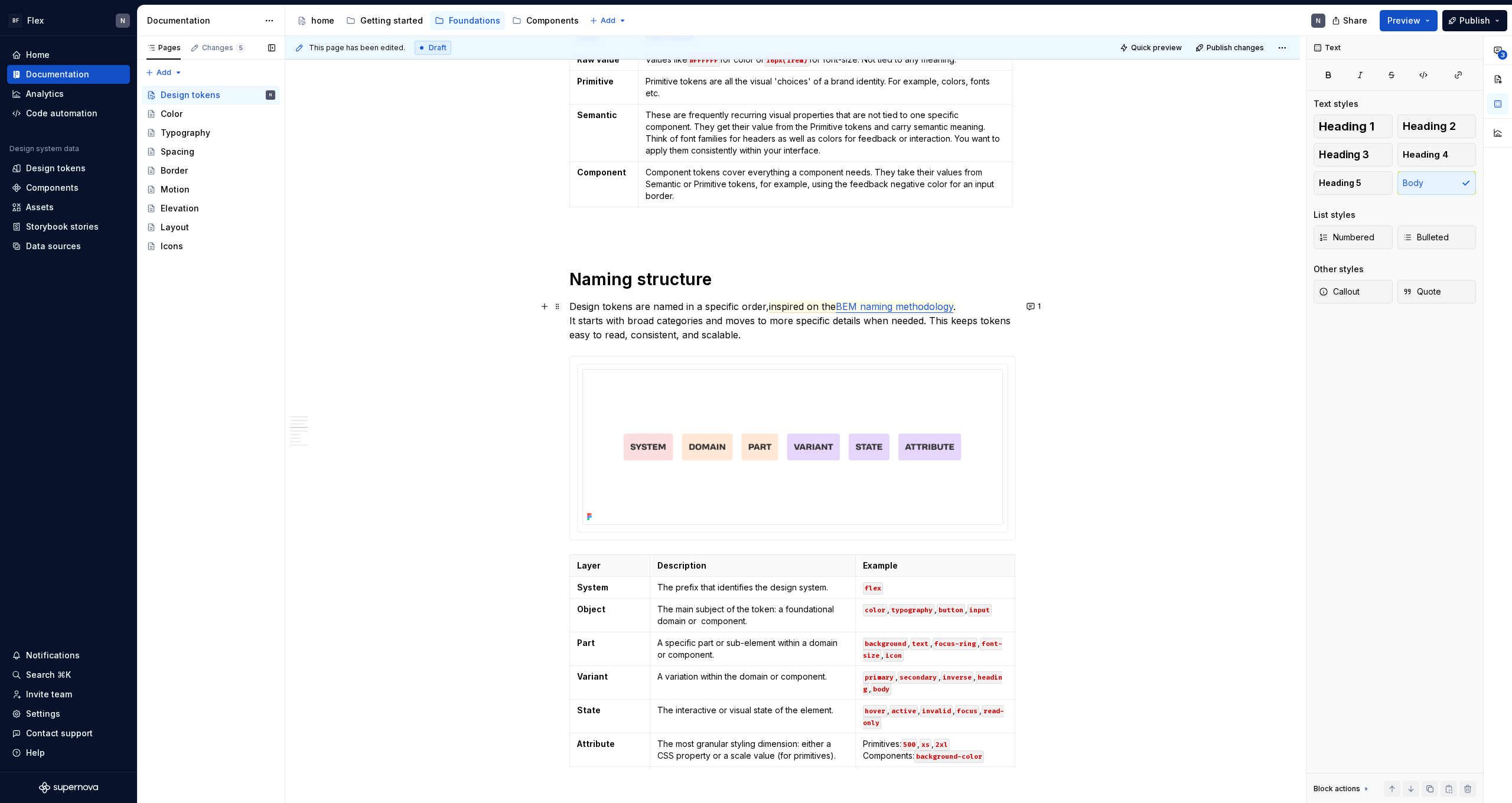
click at [975, 300] on p "Design tokens are named in a specific order, inspired on the BEM naming methodo…" at bounding box center [793, 321] width 447 height 43
click at [975, 303] on p "Design tokens are named in a specific order, inspired on the BEM naming methodo…" at bounding box center [793, 321] width 447 height 43
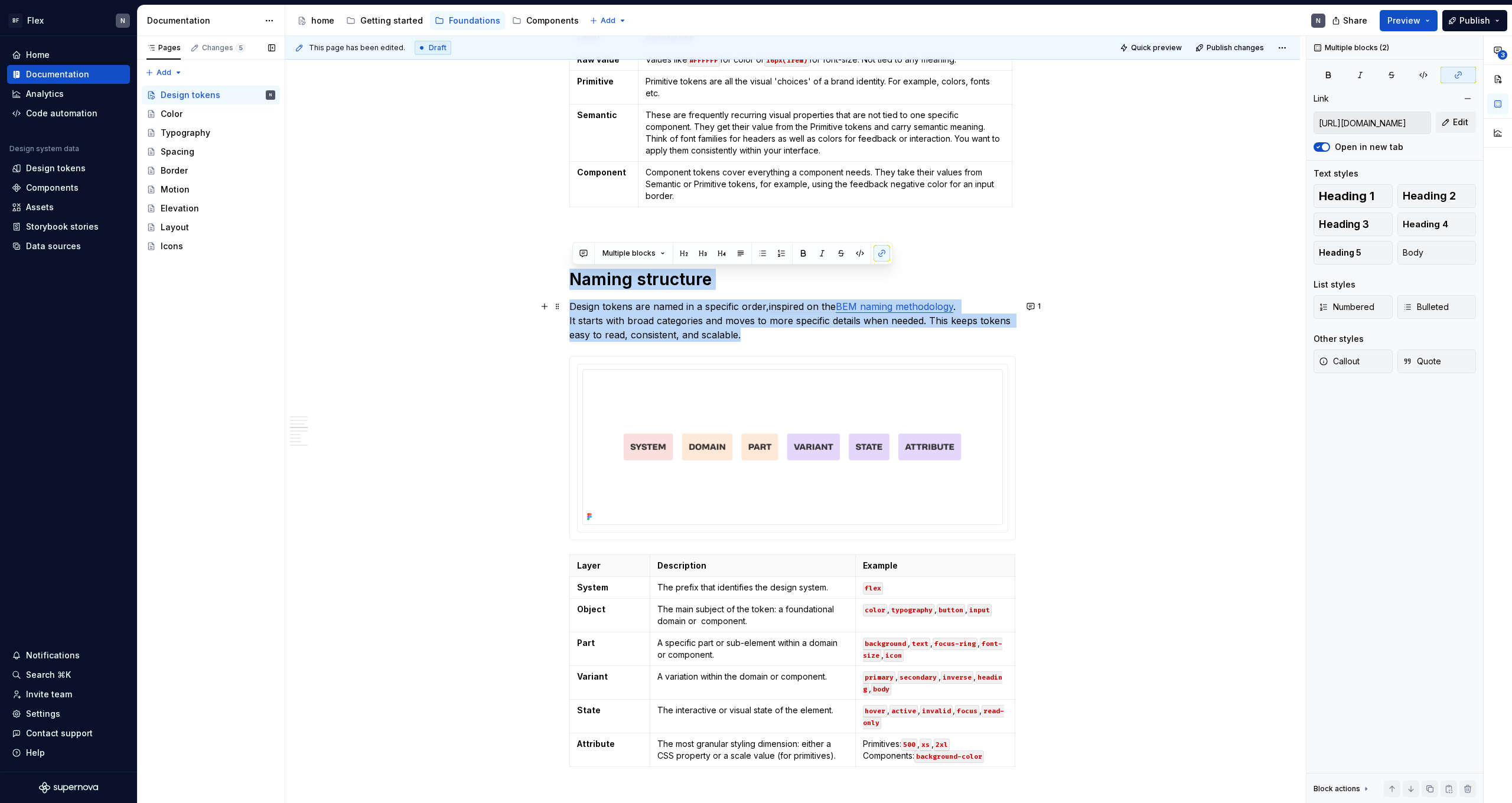
drag, startPoint x: 575, startPoint y: 279, endPoint x: 771, endPoint y: 331, distance: 202.8
click at [771, 331] on div "What are Design tokens? Let’s say a brand has a Primary Orange color. Designers…" at bounding box center [793, 473] width 447 height 2739
copy div "Naming structure Design tokens are named in a specific order, inspired on the B…"
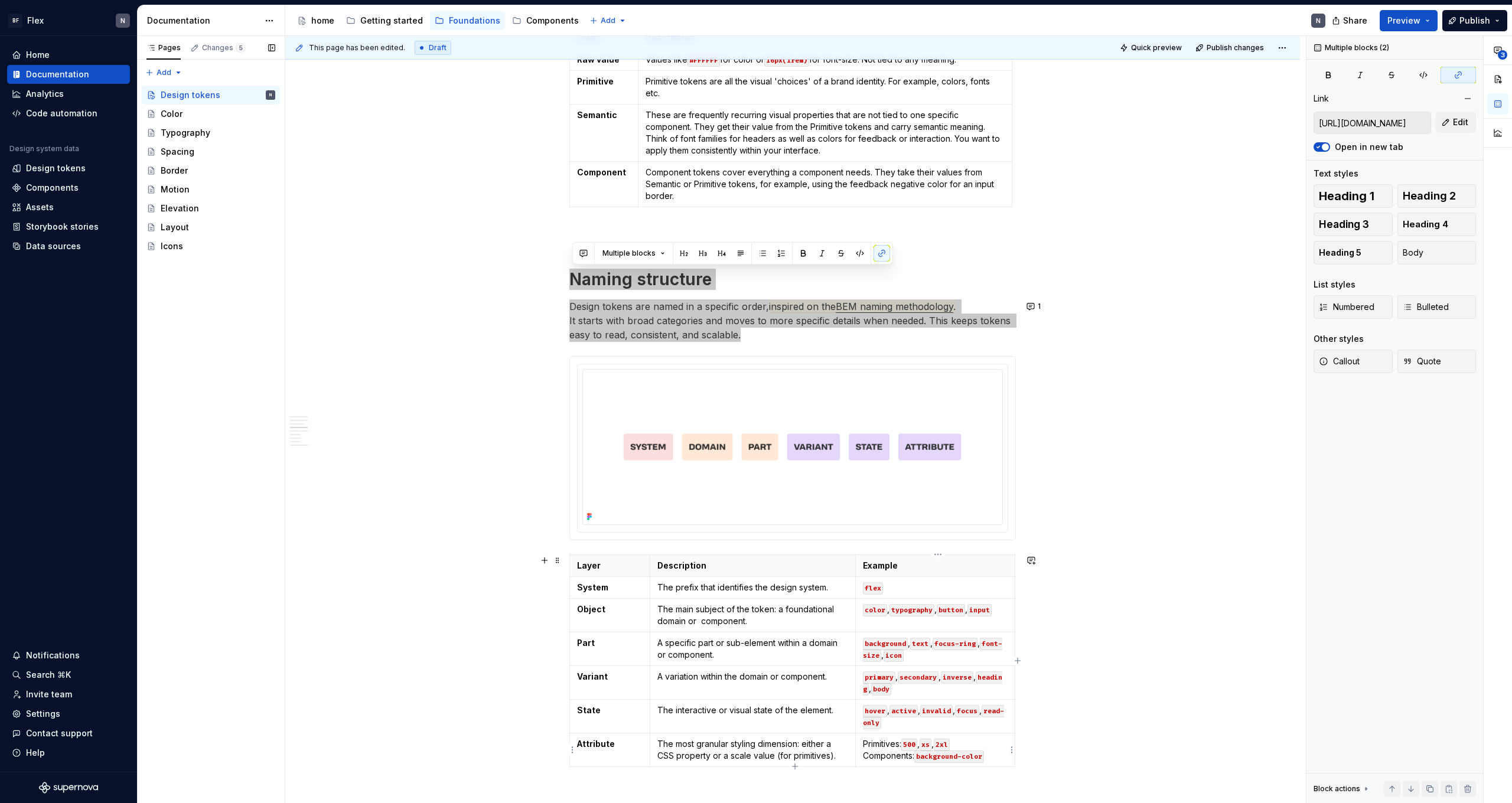
drag, startPoint x: 868, startPoint y: 745, endPoint x: 600, endPoint y: 320, distance: 502.4
click at [600, 320] on p "Design tokens are named in a specific order, inspired on the BEM naming methodo…" at bounding box center [793, 321] width 447 height 43
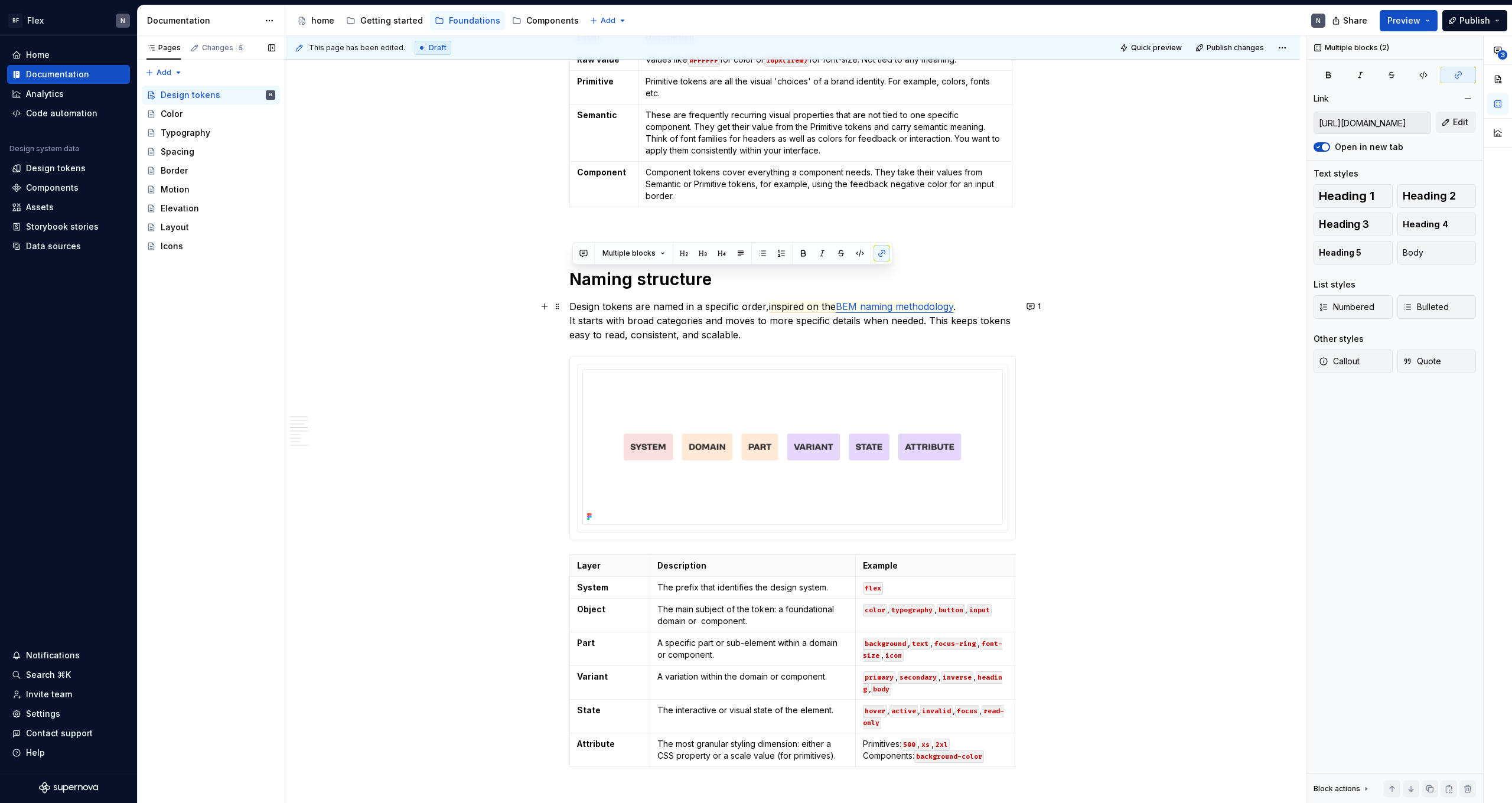
click at [588, 306] on p "Design tokens are named in a specific order, inspired on the BEM naming methodo…" at bounding box center [793, 321] width 447 height 43
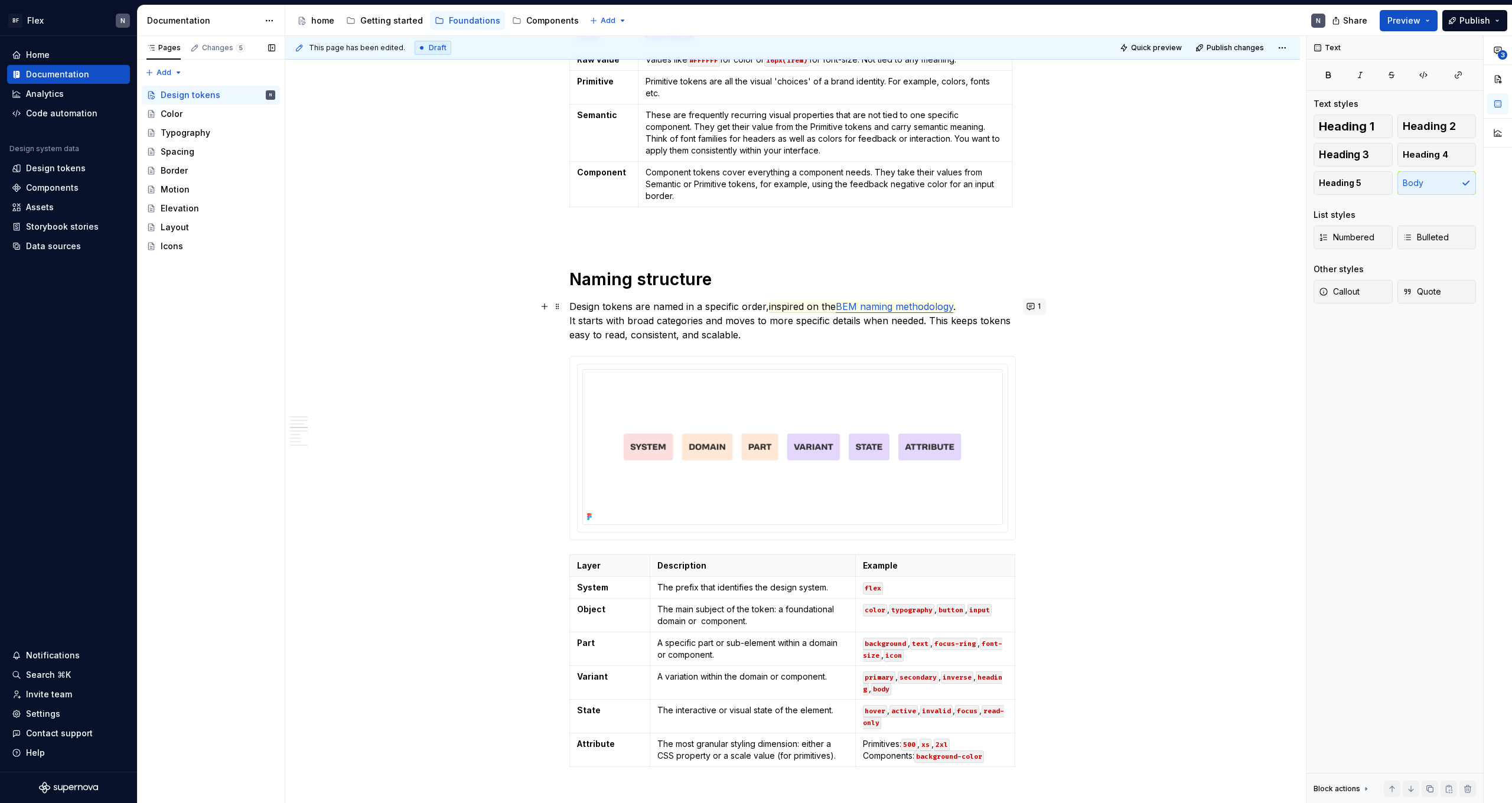
click at [1035, 302] on button "1" at bounding box center [1034, 306] width 23 height 16
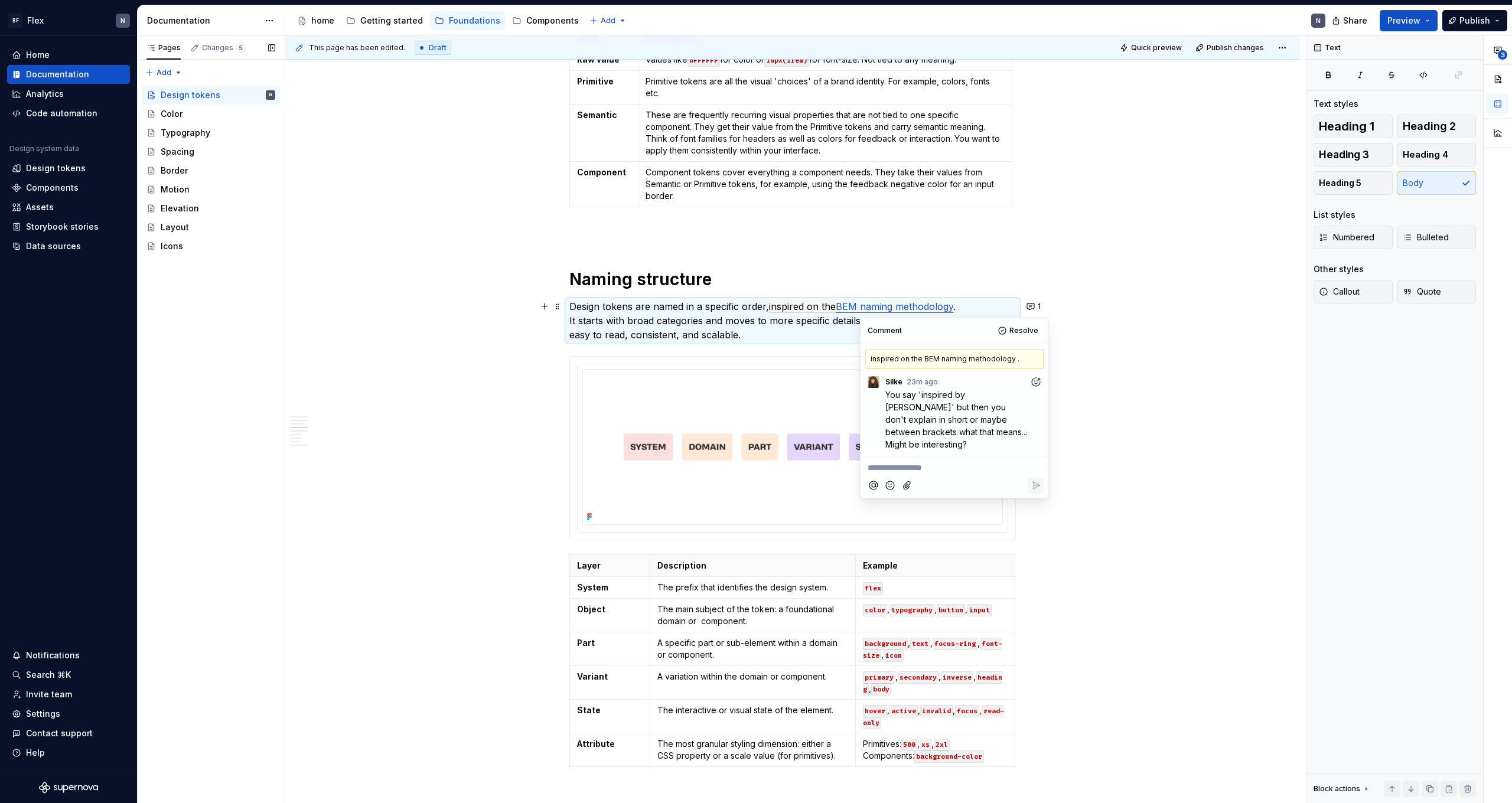
click at [973, 306] on p "Design tokens are named in a specific order, inspired on the BEM naming methodo…" at bounding box center [793, 321] width 447 height 43
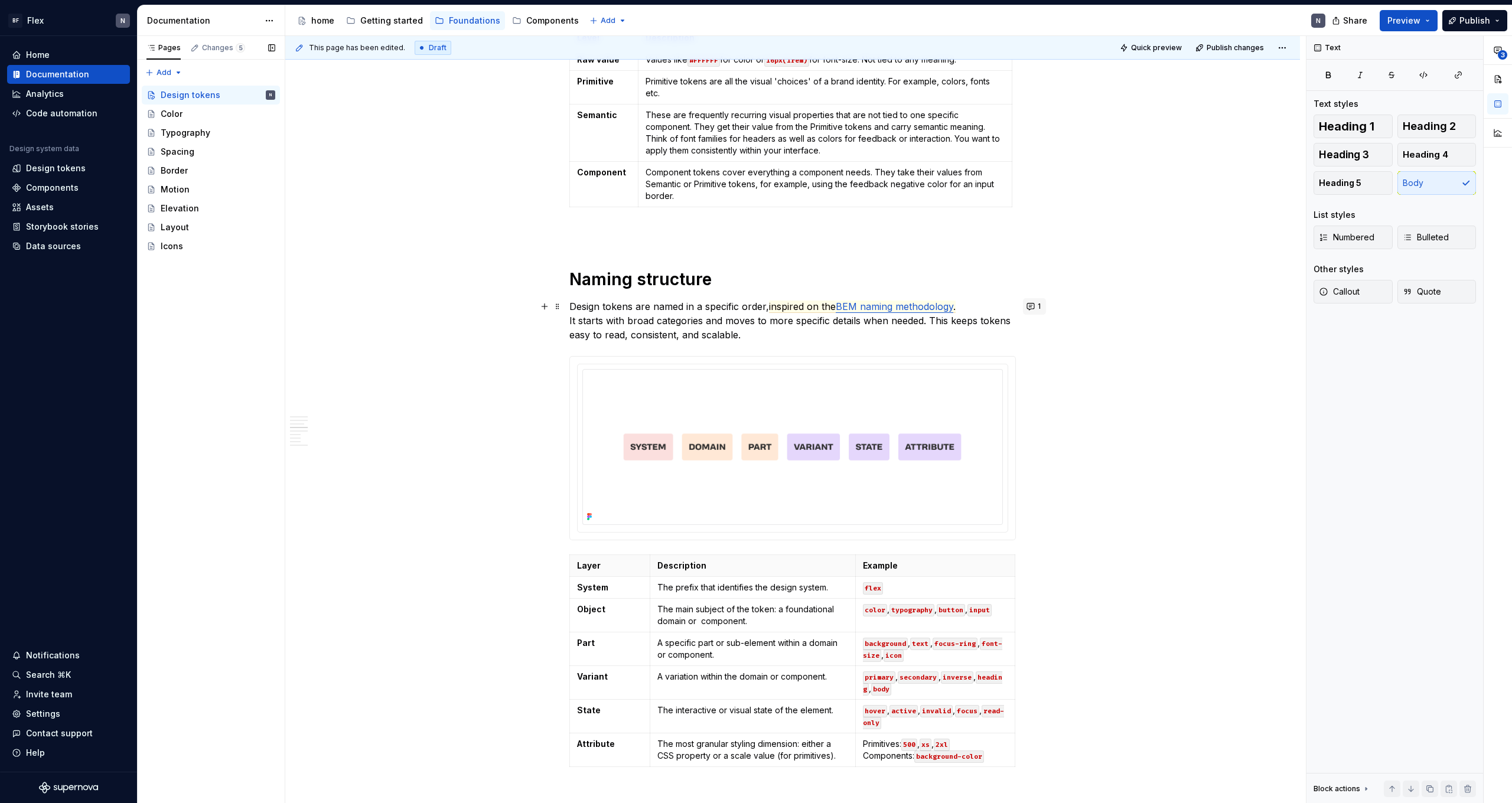
click at [1034, 309] on button "1" at bounding box center [1034, 306] width 23 height 16
drag, startPoint x: 571, startPoint y: 322, endPoint x: 929, endPoint y: 320, distance: 358.0
click at [929, 320] on p "Design tokens are named in a specific order, inspired on the BEM naming methodo…" at bounding box center [793, 321] width 447 height 43
copy p "It starts with broad categories and moves to more specific details when needed."
click at [1038, 309] on button "1" at bounding box center [1034, 306] width 23 height 16
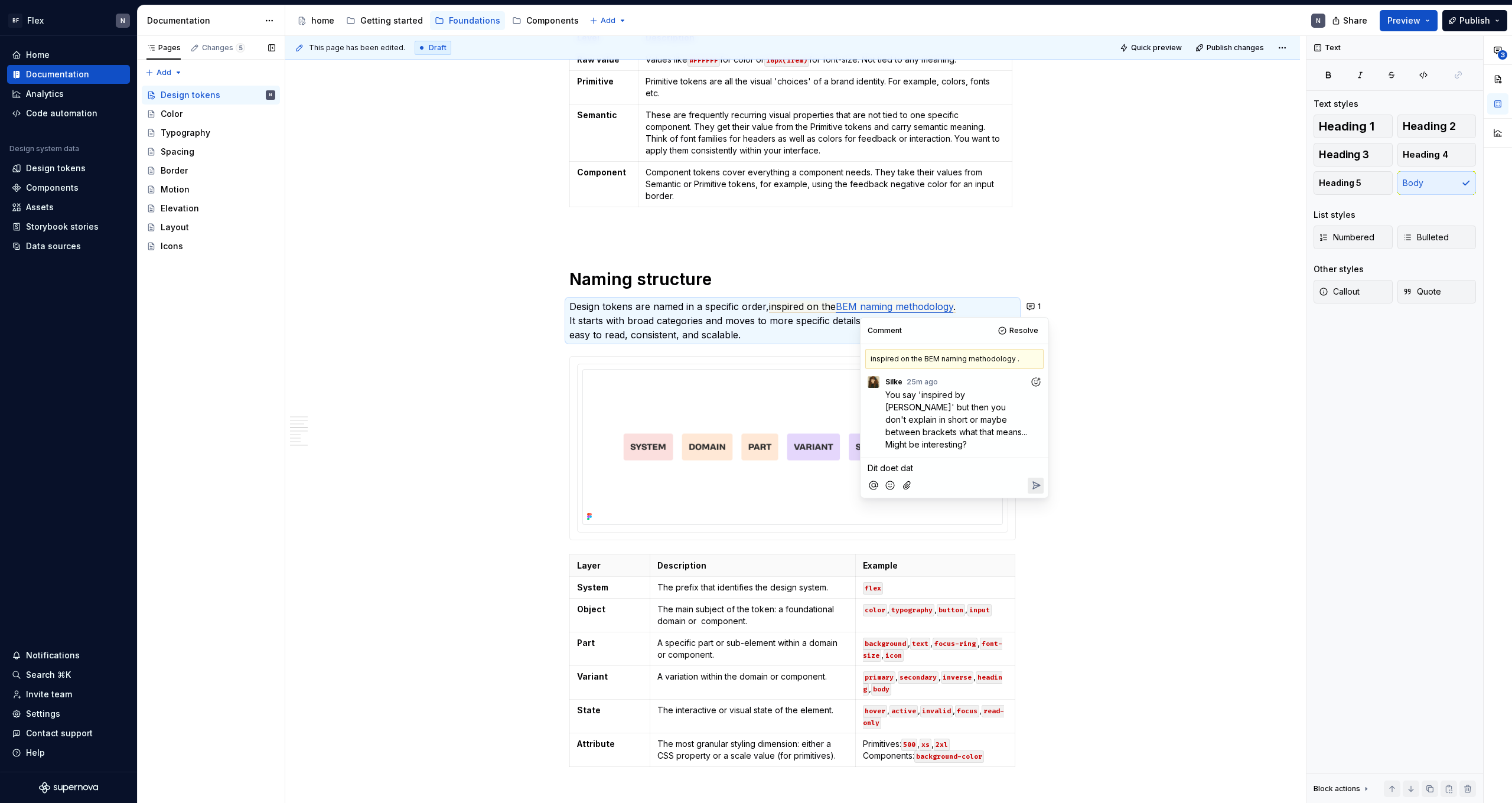
click at [909, 463] on span "Dit doet dat" at bounding box center [891, 468] width 45 height 10
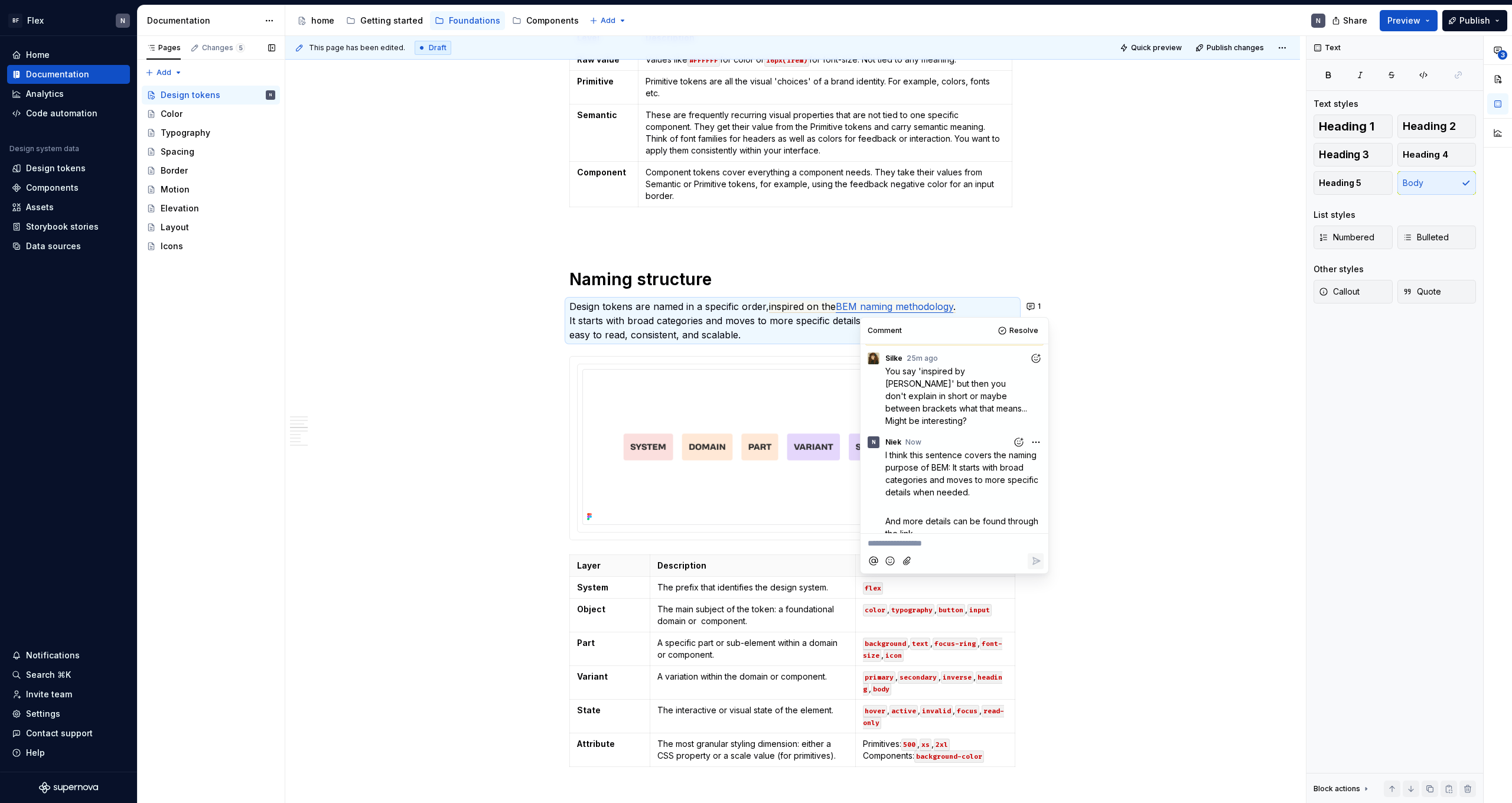
click at [929, 460] on p "I think this sentence covers the naming purpose of BEM: It starts with broad ca…" at bounding box center [965, 473] width 158 height 49
click at [962, 477] on span "I think this sentence covers the naming purpose of BEM: It starts with broad ca…" at bounding box center [963, 473] width 155 height 47
drag, startPoint x: 906, startPoint y: 441, endPoint x: 958, endPoint y: 457, distance: 54.4
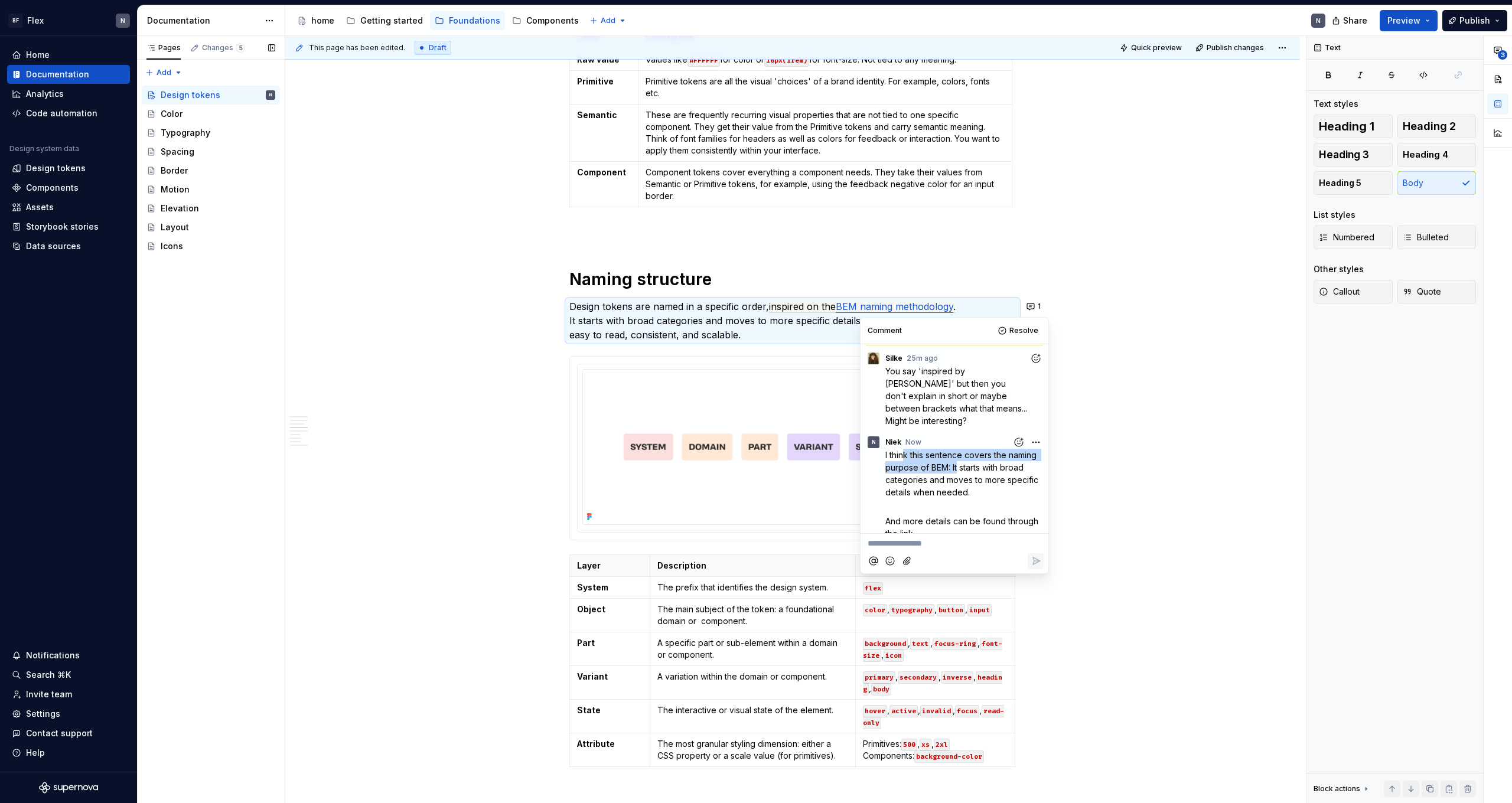
click at [958, 457] on span "I think this sentence covers the naming purpose of BEM: It starts with broad ca…" at bounding box center [963, 473] width 155 height 47
click at [984, 475] on p "I think this sentence covers the naming purpose of BEM: It starts with broad ca…" at bounding box center [965, 473] width 158 height 49
click at [1030, 429] on html "BF Flex N Home Documentation Analytics Code automation Design system data Desig…" at bounding box center [756, 402] width 1512 height 803
click at [1028, 448] on div "Edit comment" at bounding box center [997, 452] width 91 height 16
click at [975, 454] on span "I think this sentence covers the naming purpose of BEM: It starts with broad ca…" at bounding box center [958, 473] width 145 height 47
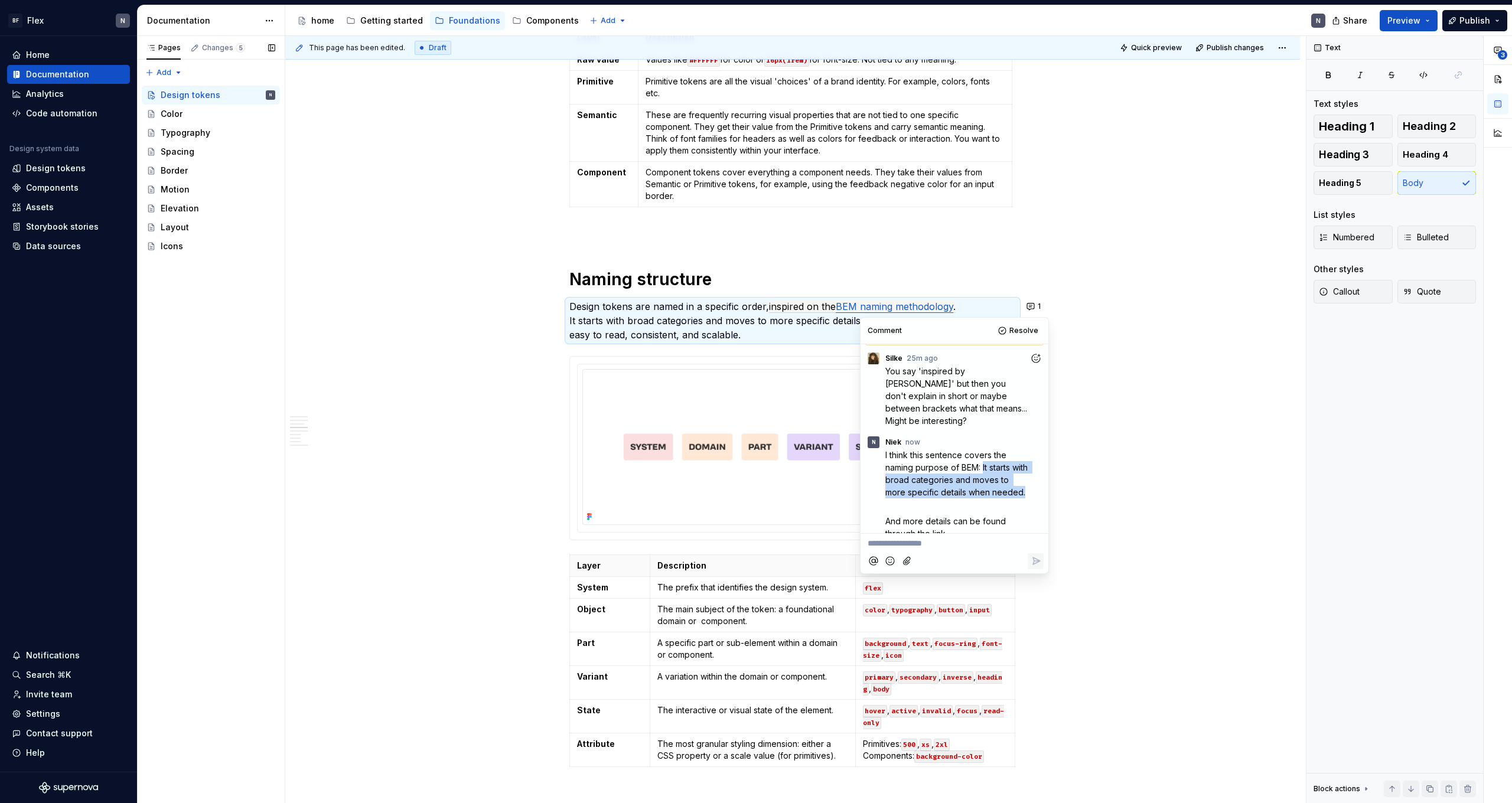
drag, startPoint x: 984, startPoint y: 456, endPoint x: 1040, endPoint y: 477, distance: 59.8
click at [1040, 477] on div "I think this sentence covers the naming purpose of BEM: It starts with broad ca…" at bounding box center [965, 494] width 158 height 91
click at [996, 500] on p "﻿" at bounding box center [958, 506] width 144 height 12
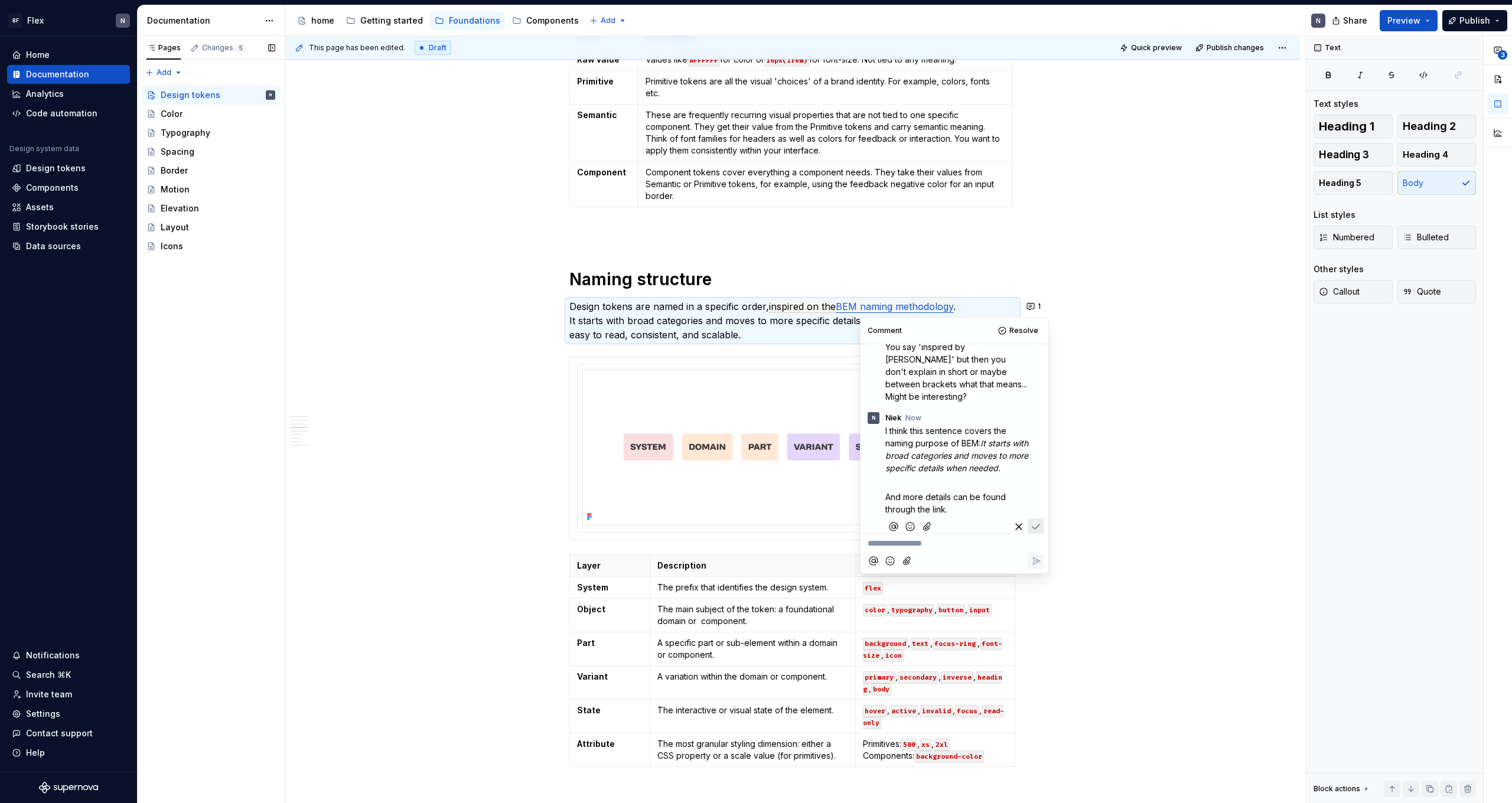
click at [1034, 524] on icon "Save" at bounding box center [1036, 527] width 7 height 5
click at [952, 466] on em "It starts with broad categories and moves to more specific details when needed." at bounding box center [962, 479] width 153 height 35
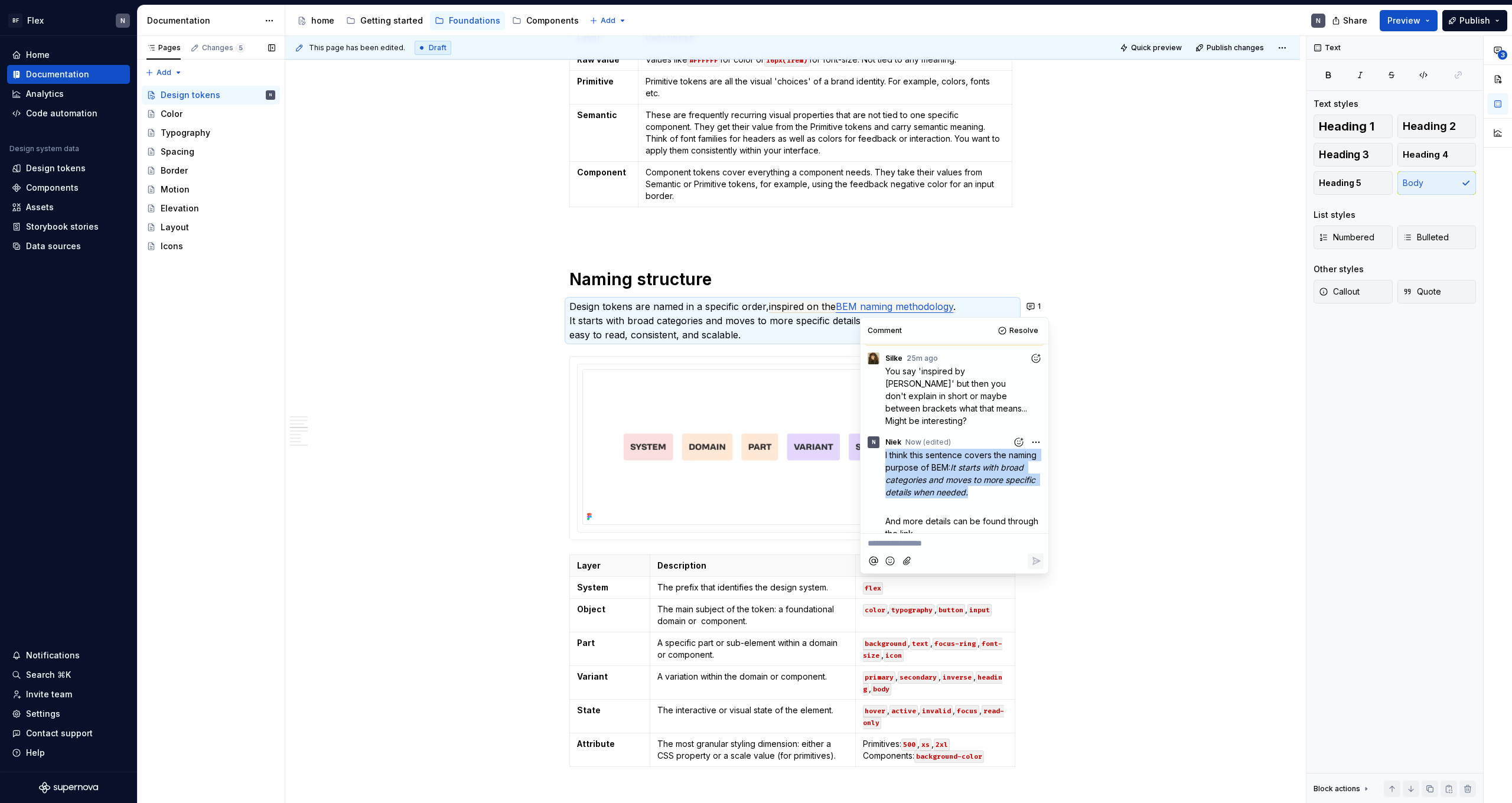
click at [952, 466] on em "It starts with broad categories and moves to more specific details when needed." at bounding box center [962, 479] width 153 height 35
click at [975, 476] on p "I think this sentence covers the naming purpose of BEM: It starts with broad ca…" at bounding box center [965, 473] width 158 height 49
click at [686, 315] on p "Design tokens are named in a specific order, inspired on the BEM naming methodo…" at bounding box center [793, 321] width 447 height 43
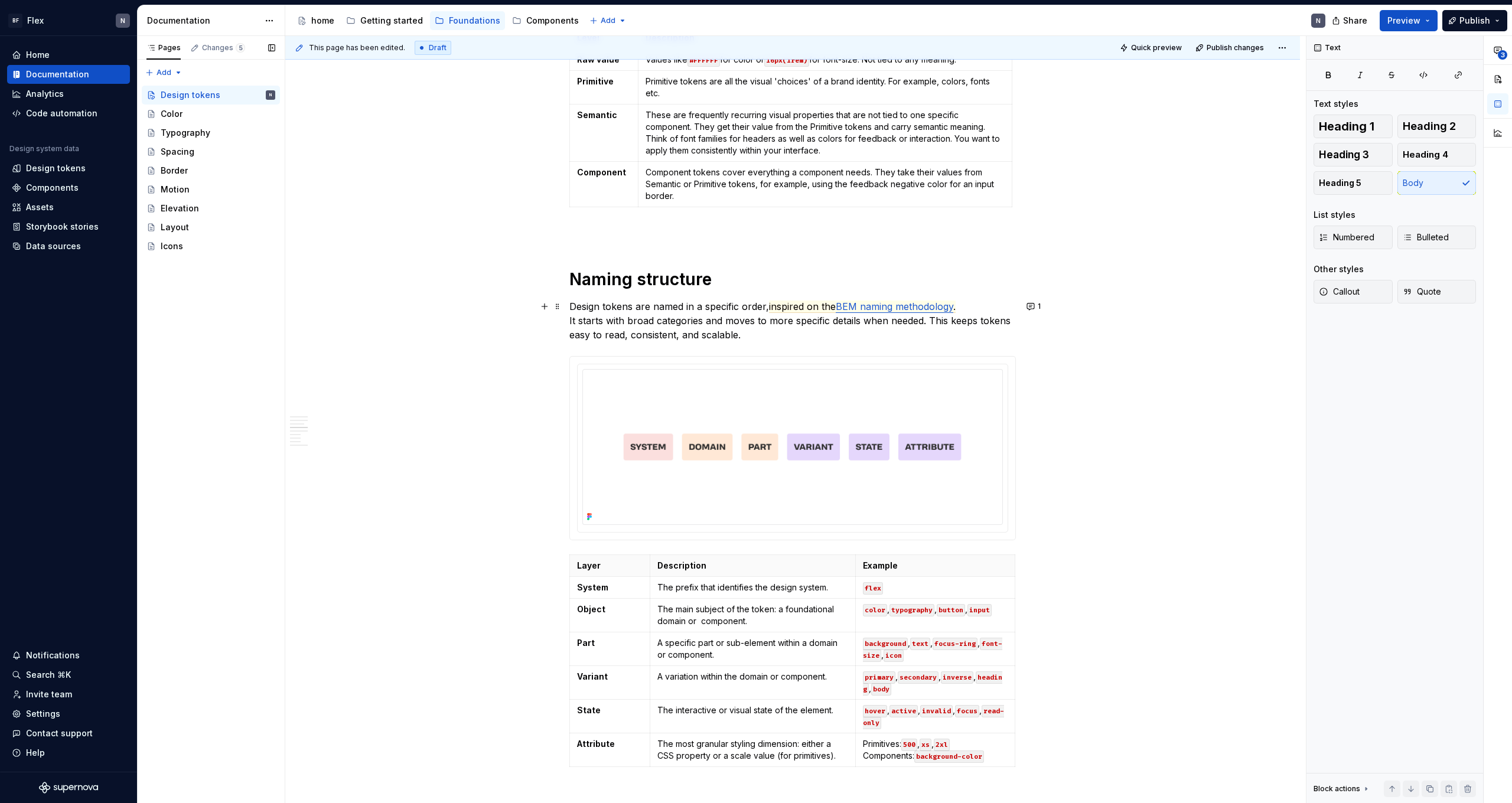
click at [572, 322] on p "Design tokens are named in a specific order, inspired on the BEM naming methodo…" at bounding box center [793, 321] width 447 height 43
click at [1038, 311] on button "1" at bounding box center [1034, 306] width 23 height 16
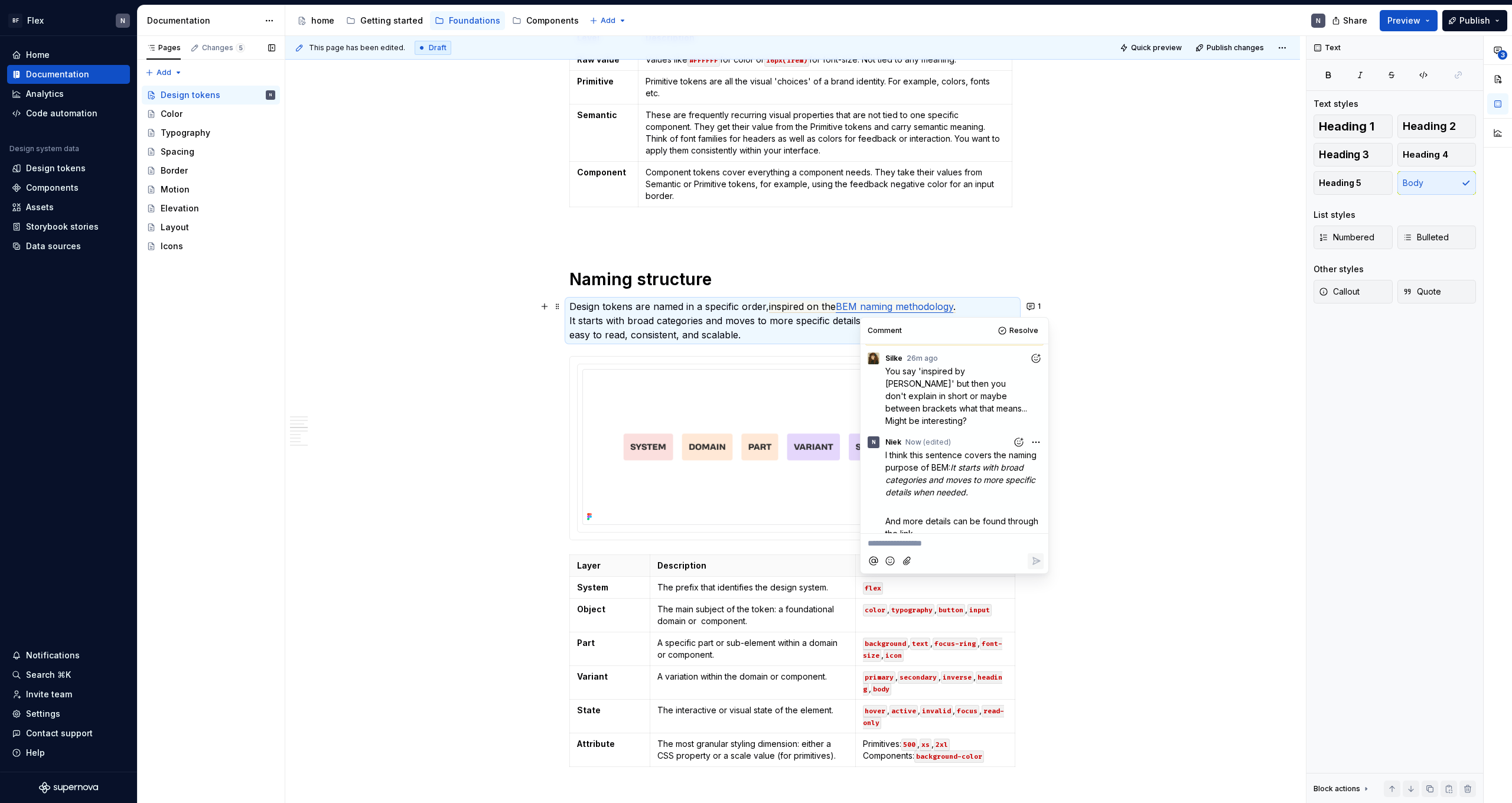
click at [998, 462] on em "It starts with broad categories and moves to more specific details when needed." at bounding box center [962, 479] width 153 height 35
click at [966, 554] on div at bounding box center [954, 561] width 179 height 24
click at [971, 538] on p "**********" at bounding box center [954, 543] width 174 height 12
drag, startPoint x: 952, startPoint y: 456, endPoint x: 975, endPoint y: 481, distance: 34.0
click at [975, 481] on p "I think this sentence covers the naming purpose of BEM: It starts with broad ca…" at bounding box center [965, 473] width 158 height 49
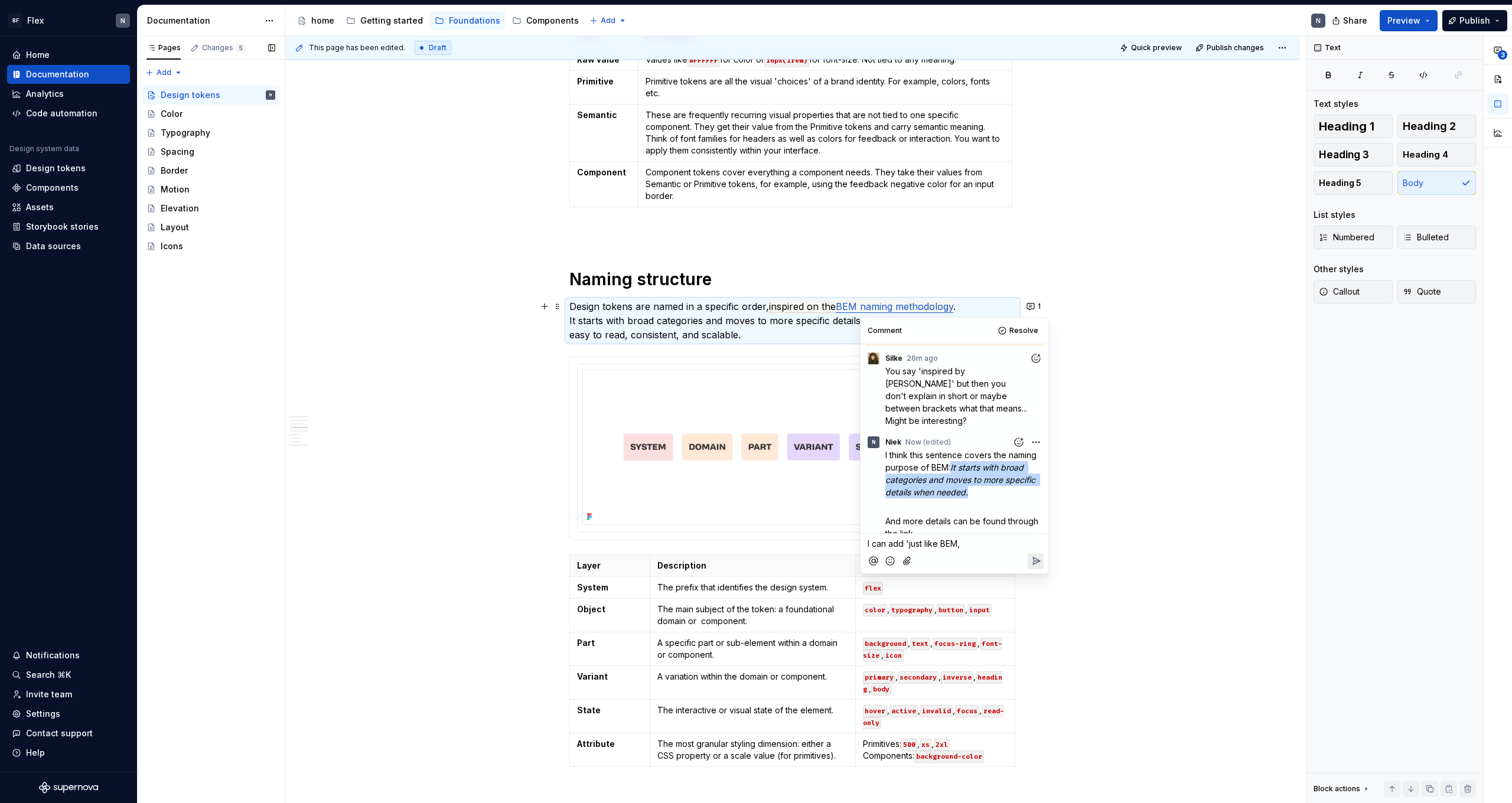
copy p "It starts with broad categories and moves to more specific details when needed."
click at [988, 544] on p "I can add 'just like BEM," at bounding box center [954, 543] width 174 height 12
click at [676, 302] on p "Design tokens are named in a specific order, inspired on the BEM naming methodo…" at bounding box center [793, 321] width 447 height 43
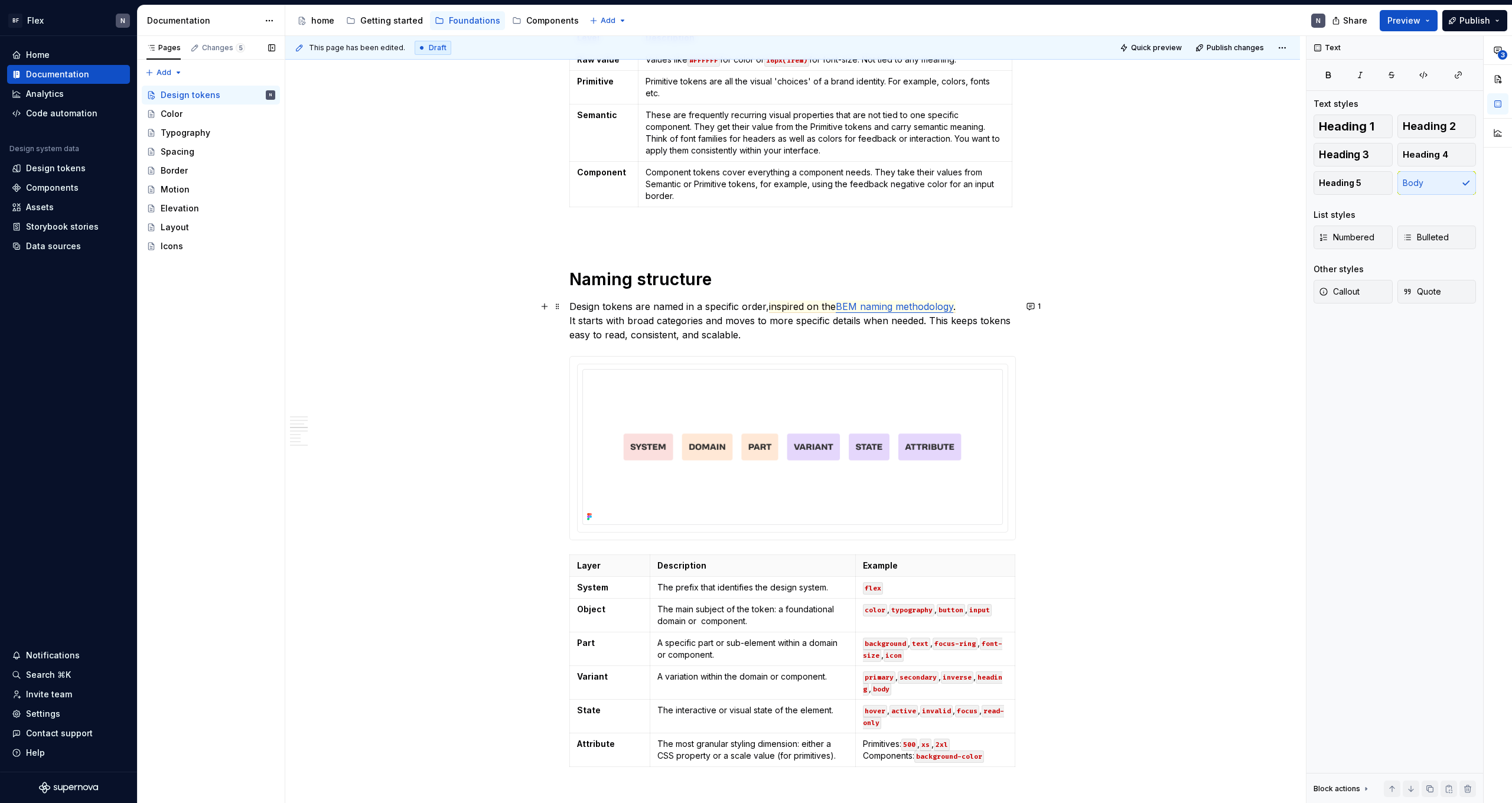
click at [676, 326] on p "Design tokens are named in a specific order, inspired on the BEM naming methodo…" at bounding box center [793, 321] width 447 height 43
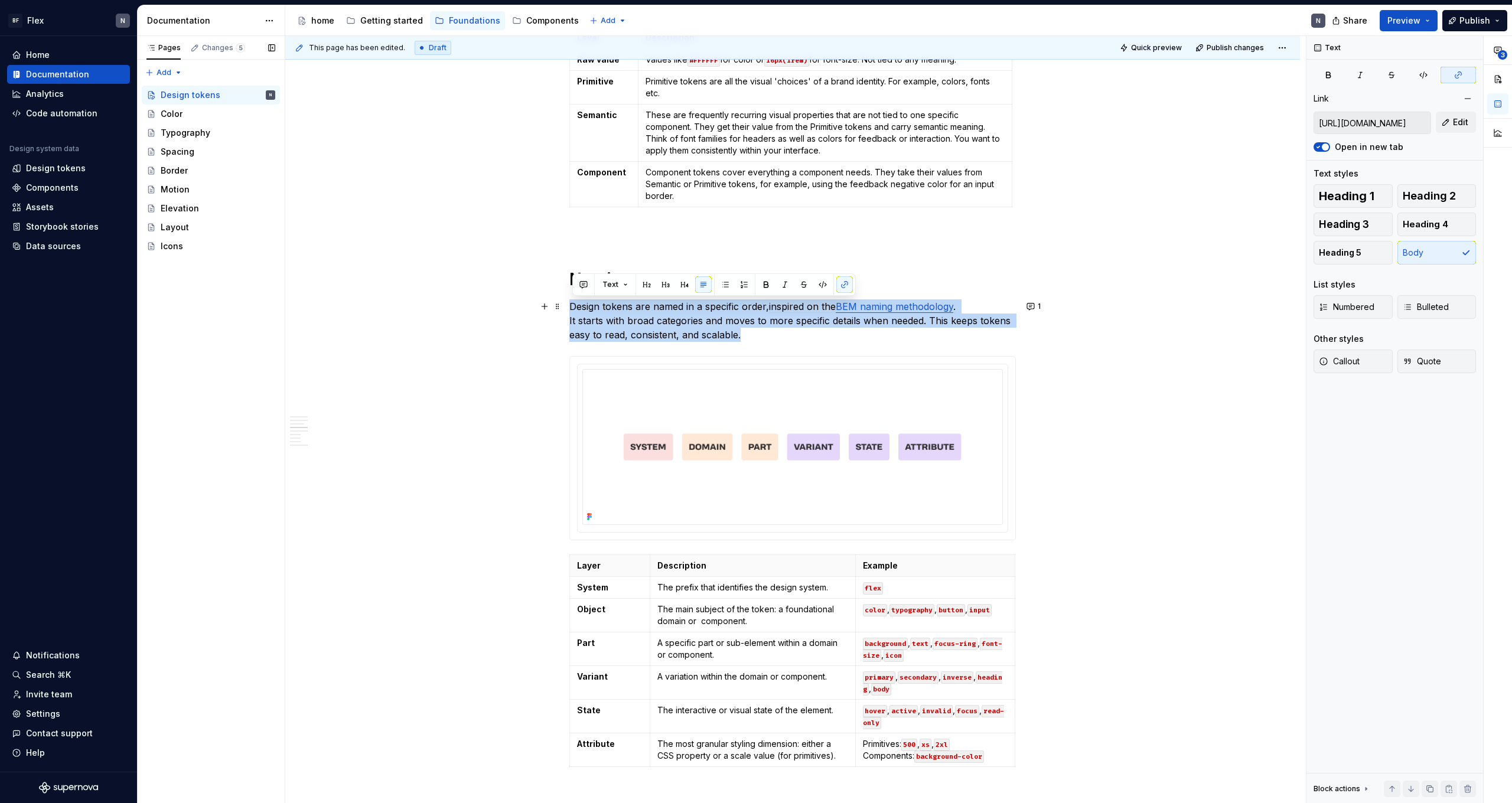
copy p "Design tokens are named in a specific order, inspired on the BEM naming methodo…"
click at [732, 318] on p "Design tokens are named in a specific order, inspired on the BEM naming methodo…" at bounding box center [793, 321] width 447 height 43
click at [719, 324] on p "Design tokens are named in a specific order, inspired on the BEM naming methodo…" at bounding box center [793, 321] width 447 height 43
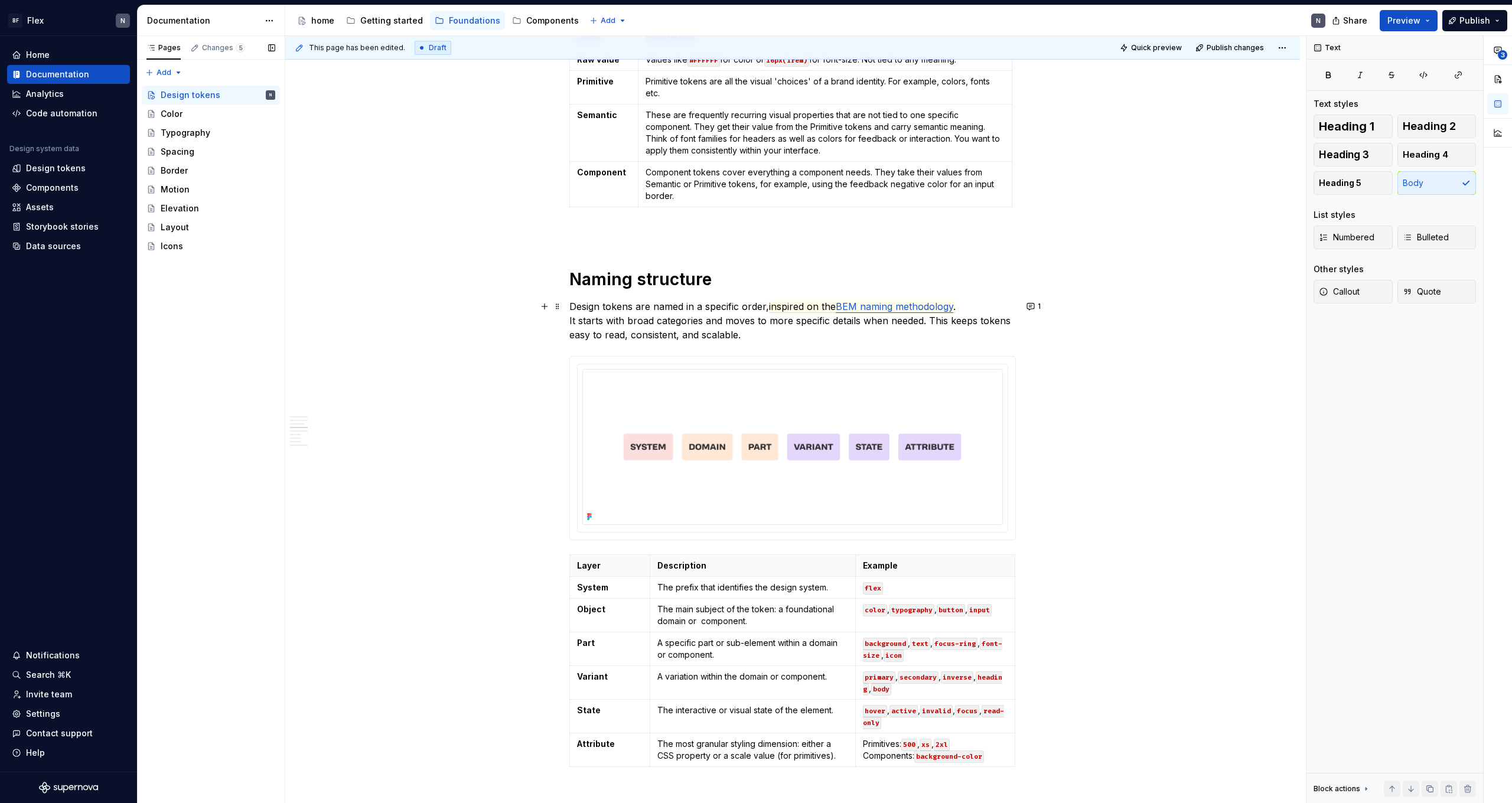
click at [609, 321] on p "Design tokens are named in a specific order, inspired on the BEM naming methodo…" at bounding box center [793, 321] width 447 height 43
drag, startPoint x: 580, startPoint y: 322, endPoint x: 566, endPoint y: 322, distance: 14.0
click at [566, 322] on div "What are Design tokens? Let’s say a brand has a Primary Orange color. Designers…" at bounding box center [793, 586] width 1015 height 3023
click at [1040, 306] on button "1" at bounding box center [1034, 306] width 23 height 16
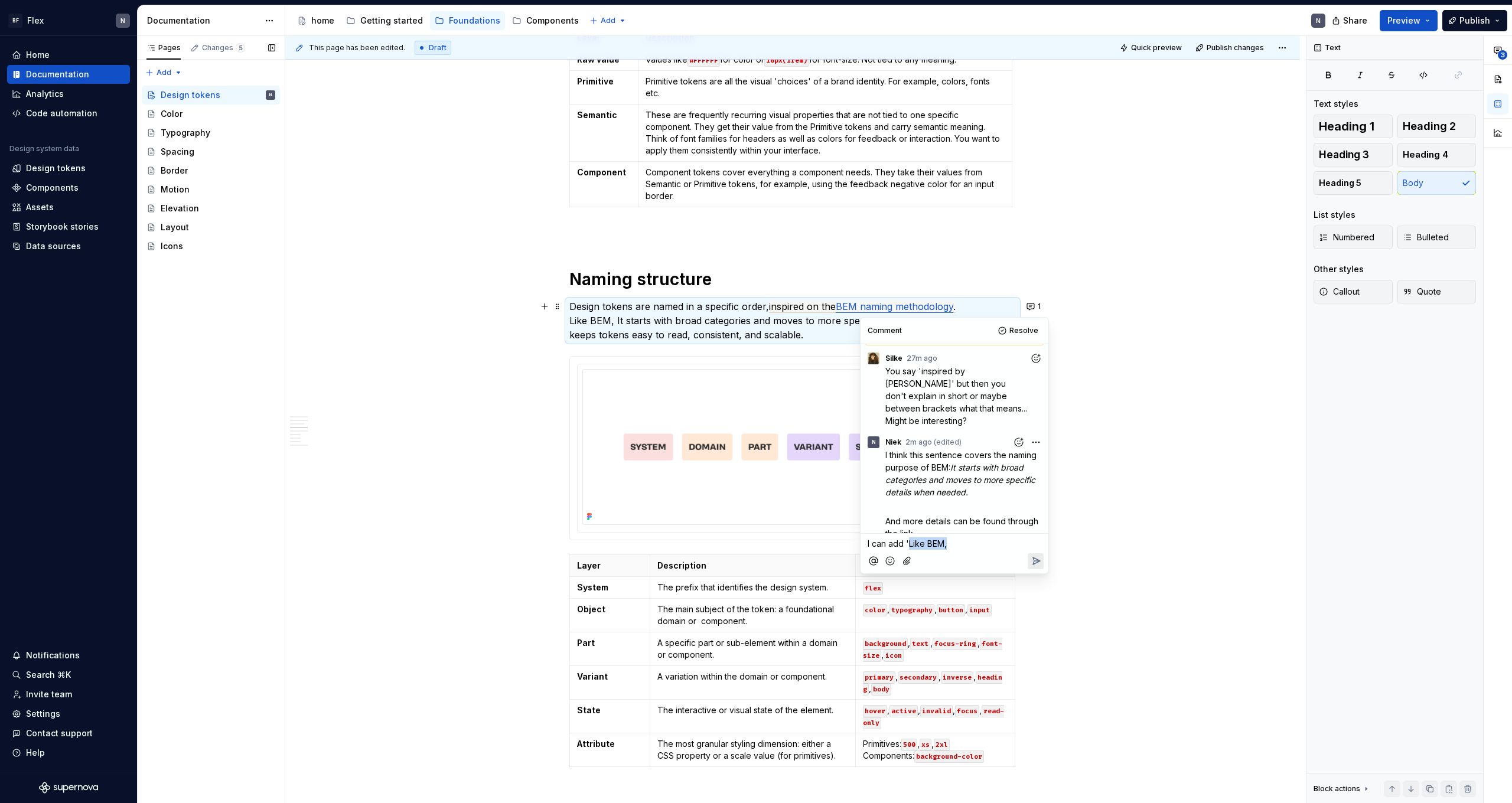
drag, startPoint x: 910, startPoint y: 546, endPoint x: 993, endPoint y: 546, distance: 83.0
click at [993, 546] on p "I can add 'Like BEM," at bounding box center [954, 543] width 174 height 12
click at [908, 541] on span "I can add '" at bounding box center [888, 544] width 41 height 10
click at [964, 560] on div at bounding box center [954, 561] width 179 height 24
click at [973, 544] on p "I can add " Like BEM," at bounding box center [954, 543] width 174 height 12
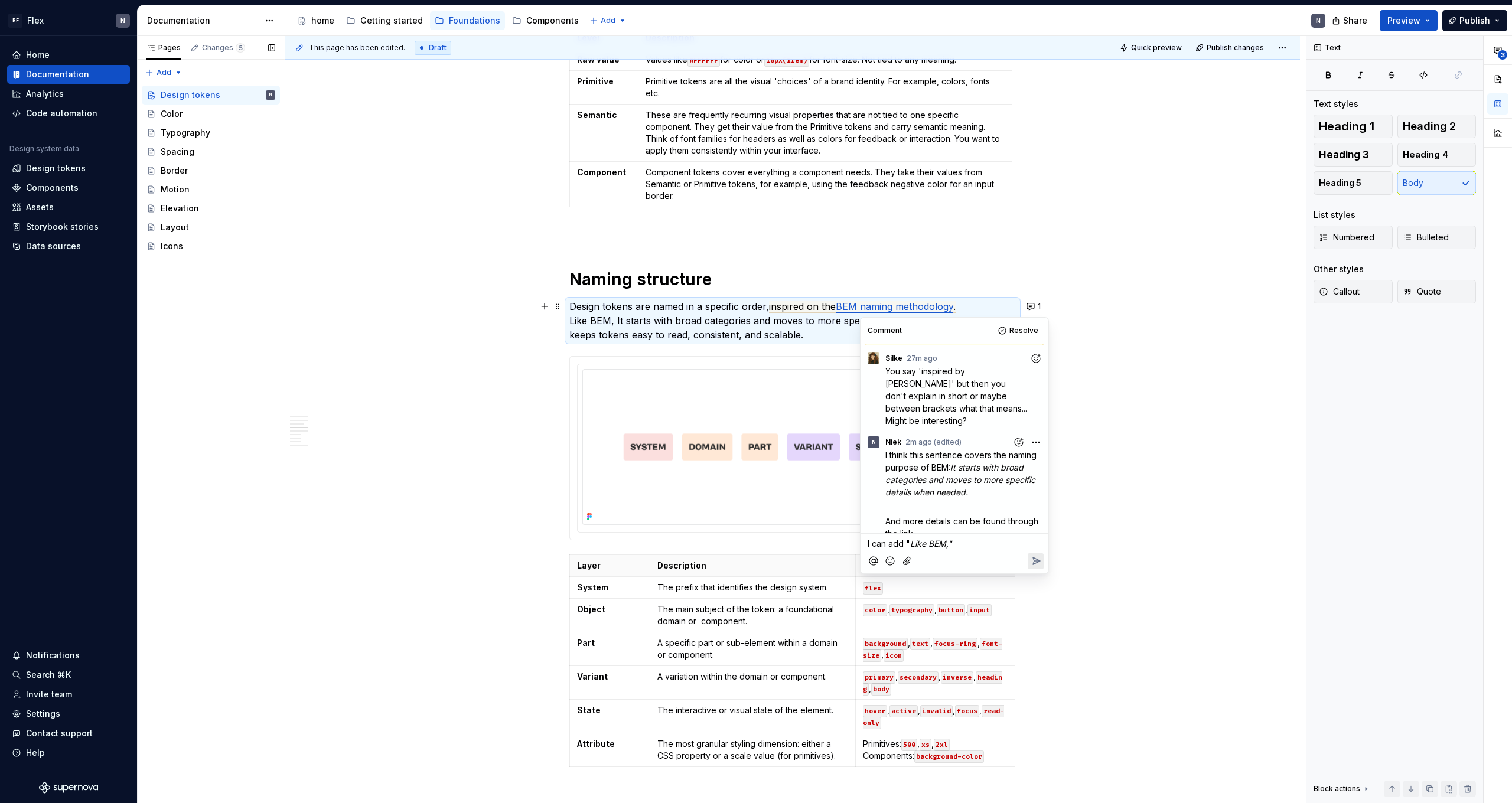
click at [1039, 563] on icon "Reply" at bounding box center [1036, 561] width 12 height 12
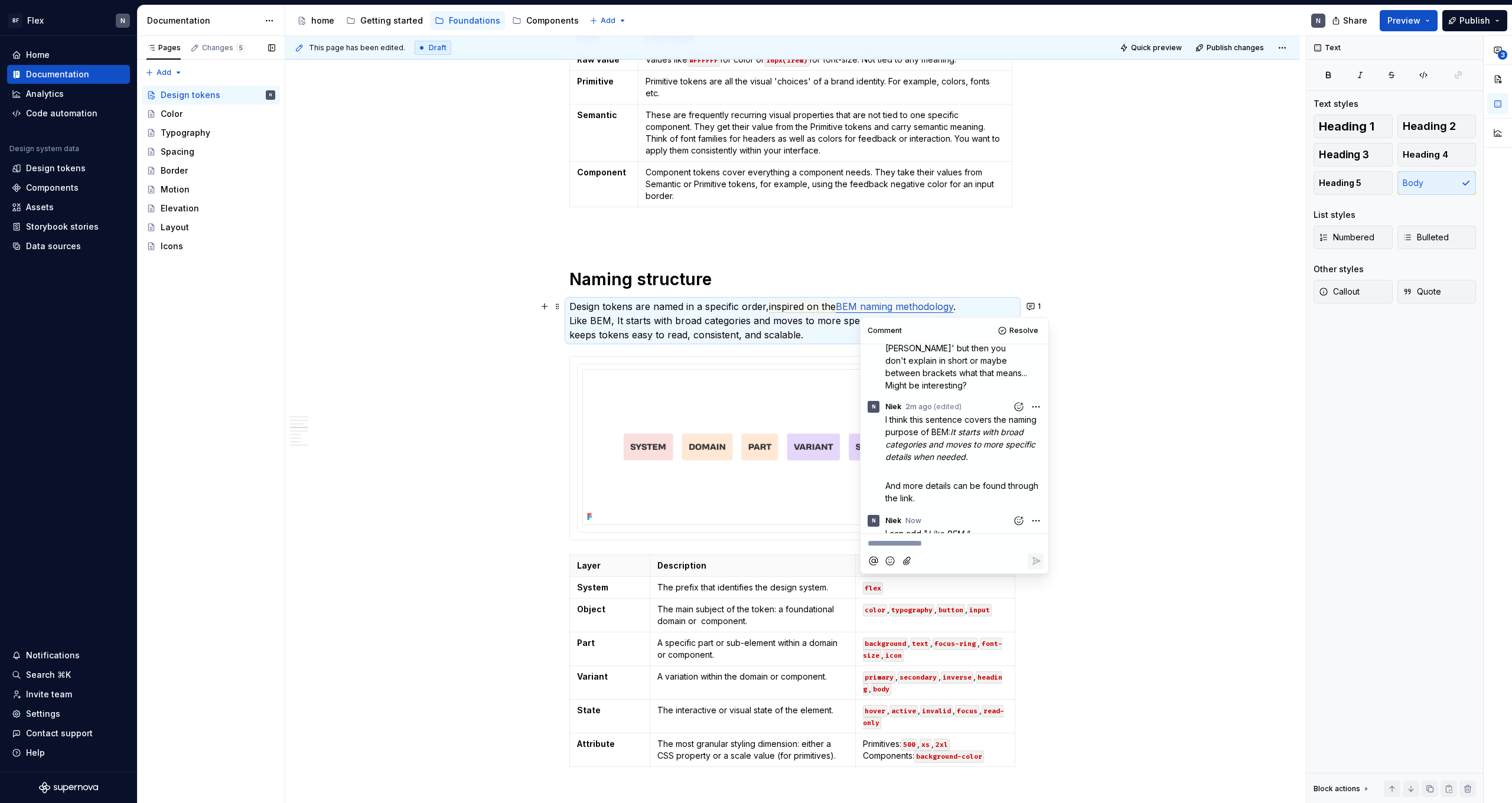
click at [1133, 445] on div "What are Design tokens? Let’s say a brand has a Primary Orange color. Designers…" at bounding box center [793, 586] width 1015 height 3023
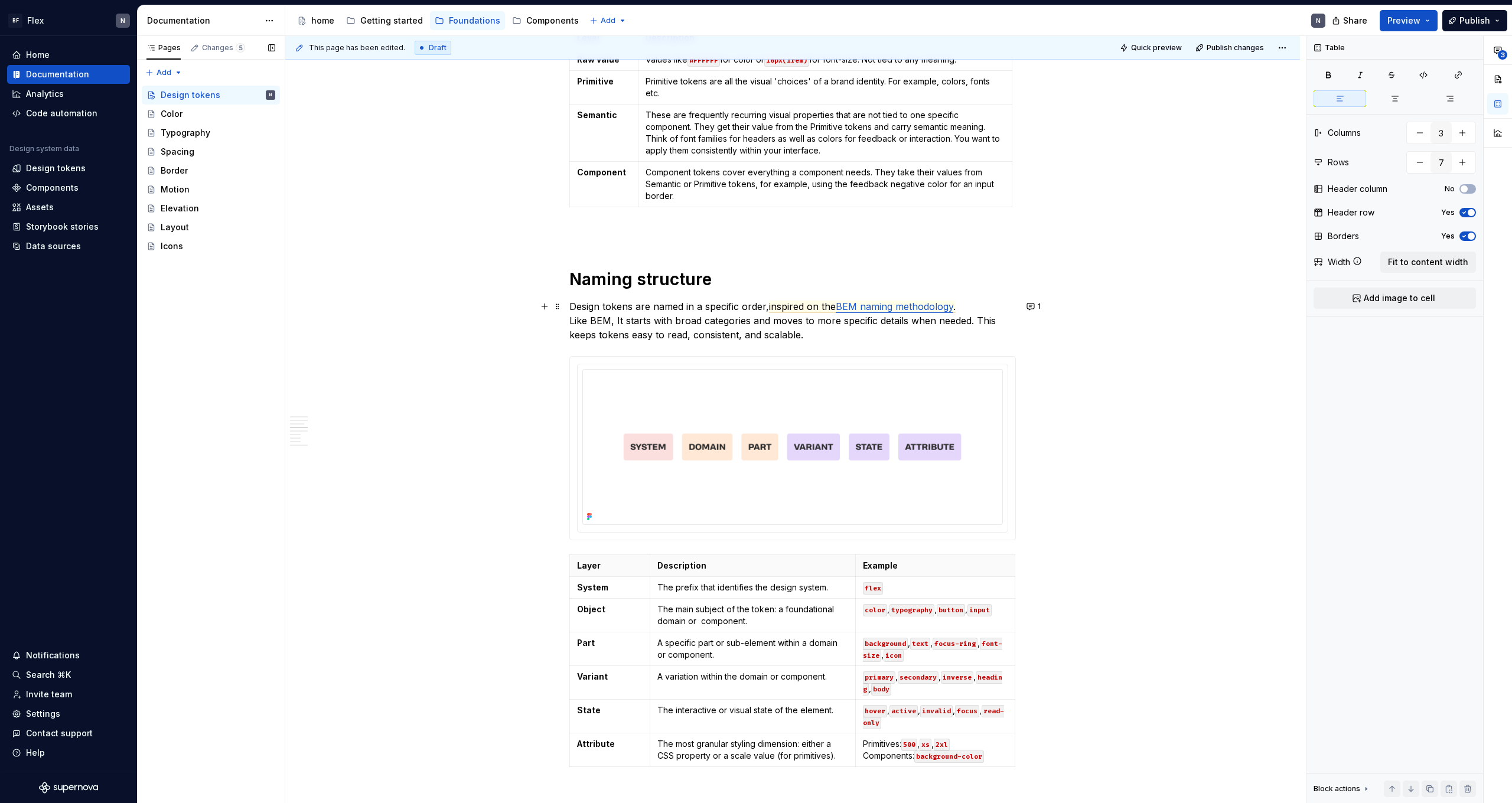
click at [776, 336] on p "Design tokens are named in a specific order, inspired on the BEM naming methodo…" at bounding box center [793, 321] width 447 height 43
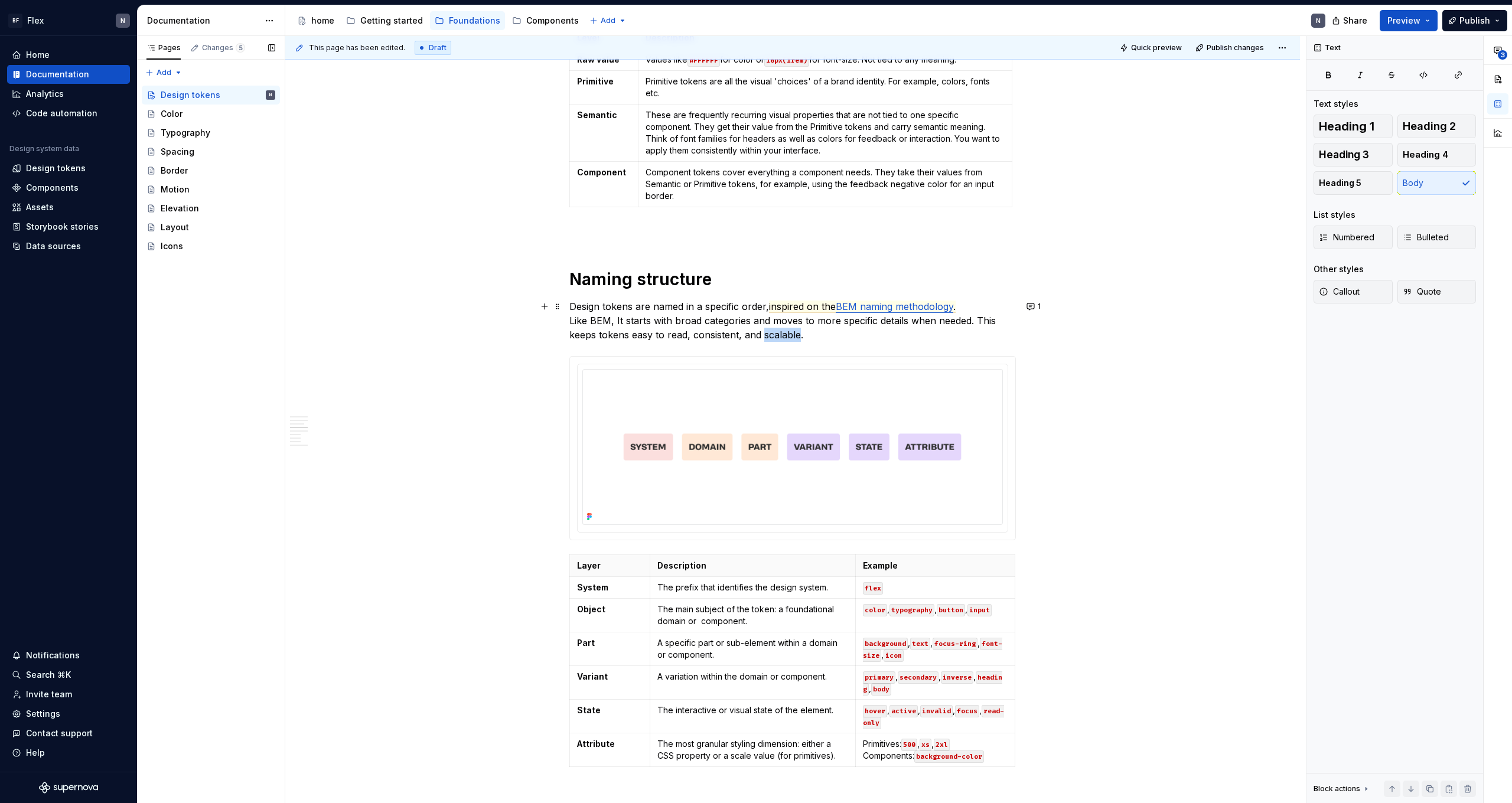
click at [776, 336] on p "Design tokens are named in a specific order, inspired on the BEM naming methodo…" at bounding box center [793, 321] width 447 height 43
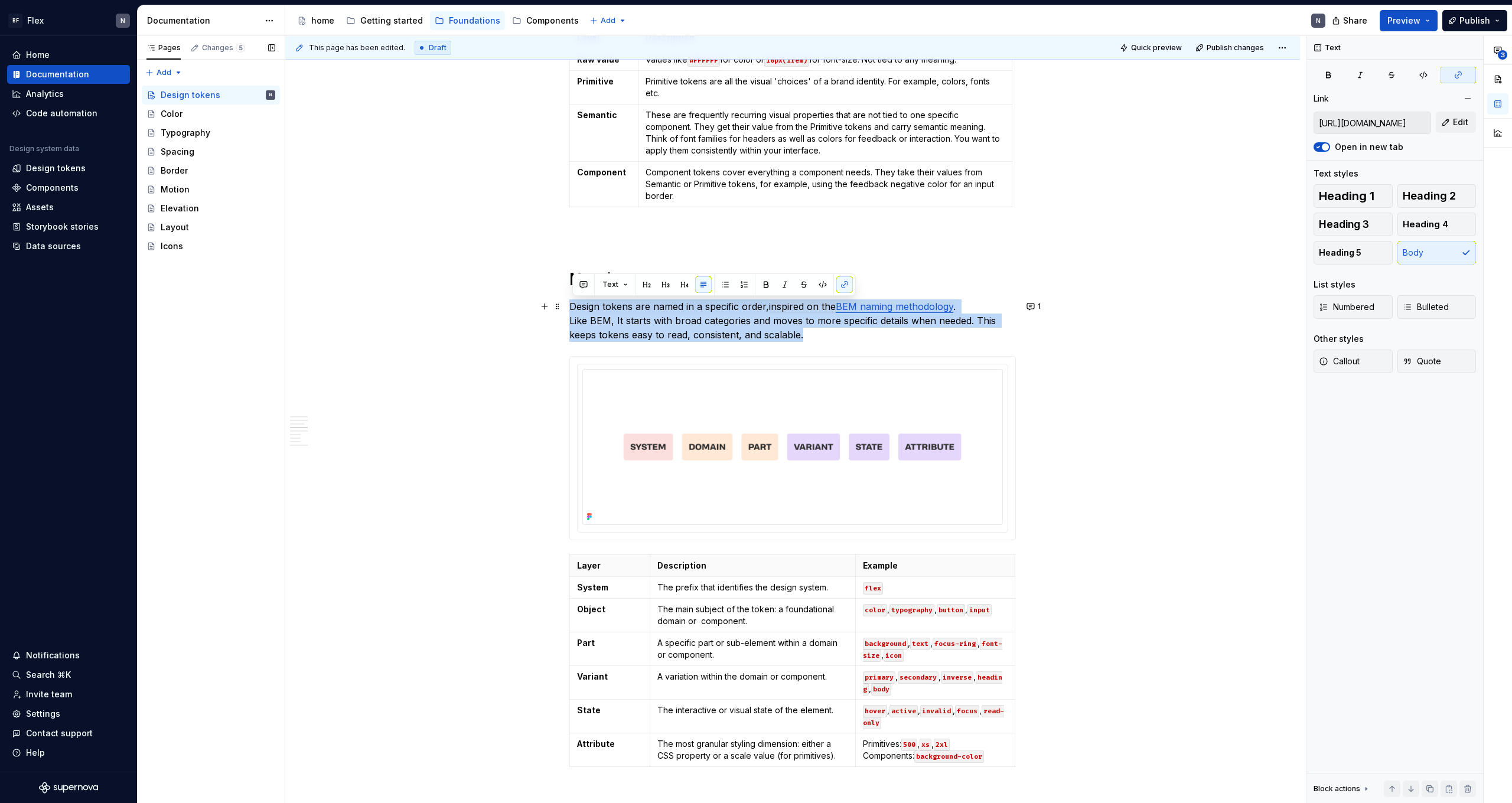
click at [851, 337] on p "Design tokens are named in a specific order, inspired on the BEM naming methodo…" at bounding box center [793, 321] width 447 height 43
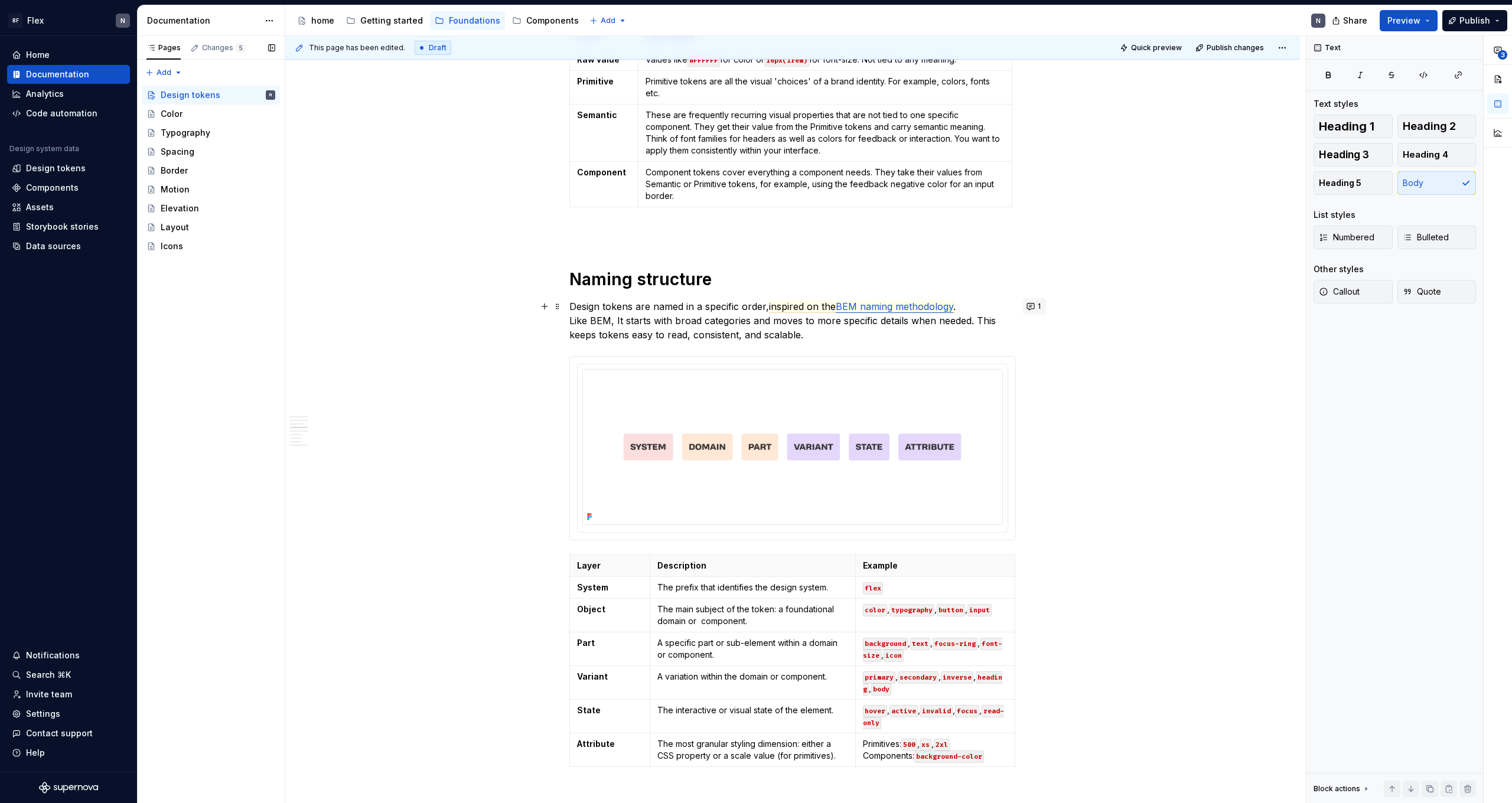
click at [1038, 308] on button "1" at bounding box center [1034, 306] width 23 height 16
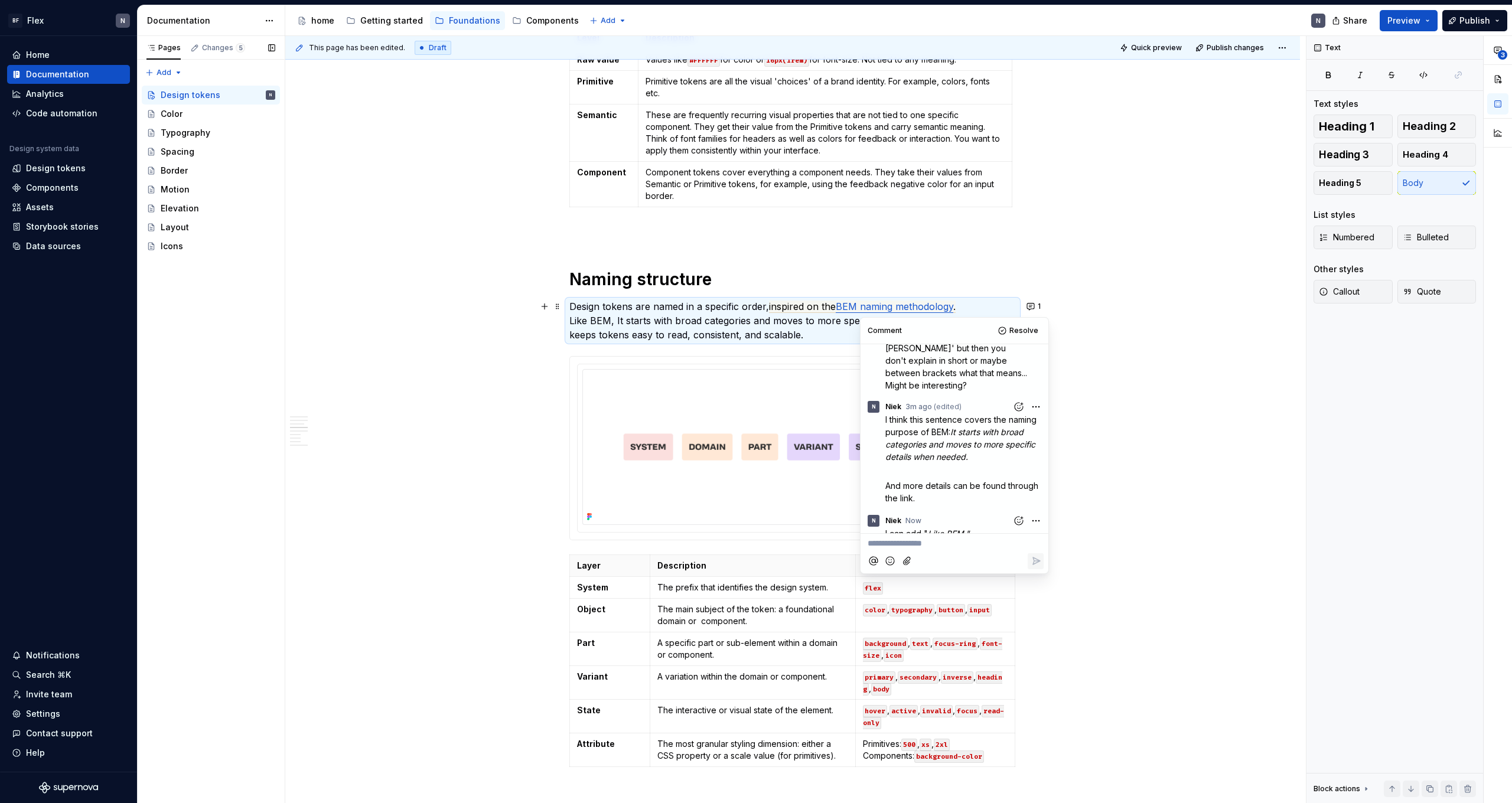
click at [949, 548] on p "**********" at bounding box center [954, 543] width 174 height 12
click at [952, 557] on p "﻿" at bounding box center [954, 557] width 174 height 12
click at [956, 548] on p "What about this:" at bounding box center [954, 543] width 174 height 12
click at [932, 543] on span "What about this:esign tokens use a BEM-inspired naming system: start broad, the…" at bounding box center [949, 556] width 162 height 35
click at [934, 570] on p "What about this: Design tokens use a BEM-inspired naming system: start broad, t…" at bounding box center [954, 556] width 174 height 37
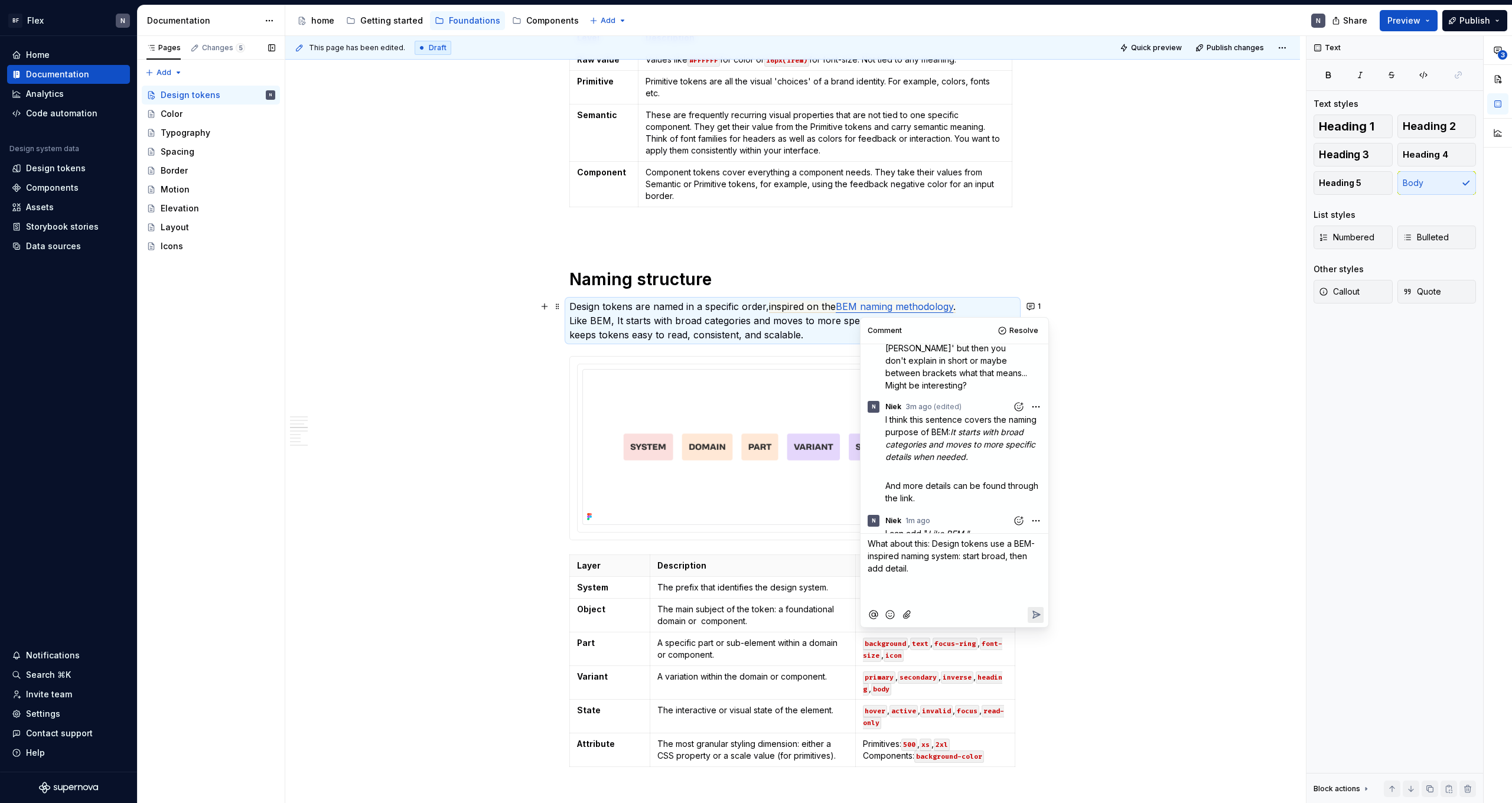
click at [989, 545] on span "What about this: Design tokens use a BEM-inspired naming system: start broad, t…" at bounding box center [951, 556] width 167 height 35
click at [969, 563] on span "What about this: Design tokens are named in a specific order, they use a BEM-in…" at bounding box center [956, 556] width 176 height 35
click at [983, 568] on span "What about this: Design tokens are named in a specific order, they use a BEM-in…" at bounding box center [956, 556] width 176 height 35
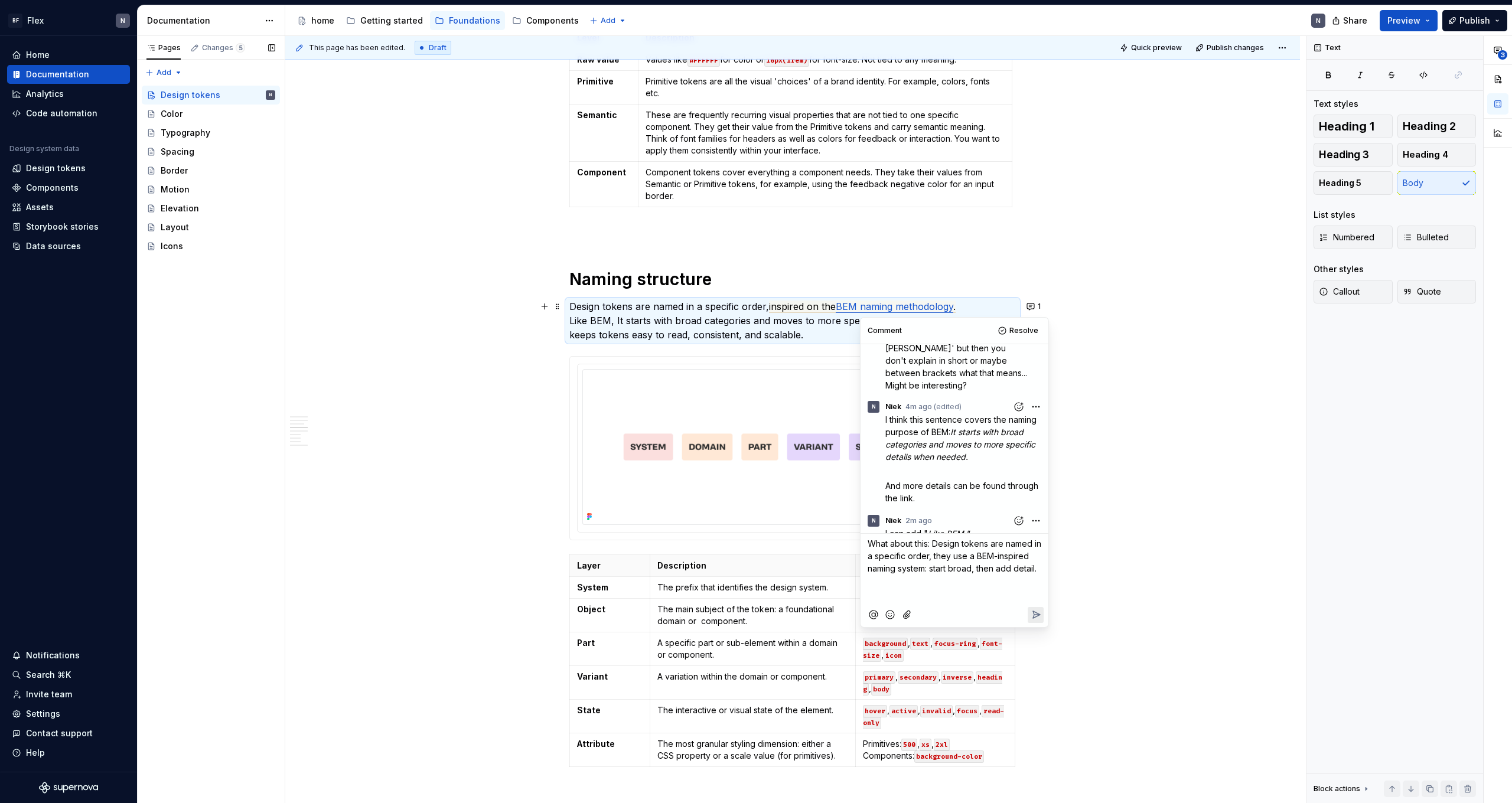
click at [1044, 569] on div "Comment Resolve inspired on the BEM naming methodology . S Silke 29m ago You sa…" at bounding box center [954, 472] width 187 height 309
click at [1038, 569] on span "What about this: Design tokens are named in a specific order, they use a BEM-in…" at bounding box center [956, 556] width 176 height 35
click at [1041, 569] on p "What about this: Design tokens are named in a specific order, they use a BEM-in…" at bounding box center [954, 556] width 174 height 37
drag, startPoint x: 936, startPoint y: 545, endPoint x: 1004, endPoint y: 627, distance: 106.5
click at [1004, 627] on div "What about this: Design tokens are named in a specific order, they use a BEM-in…" at bounding box center [954, 581] width 179 height 95
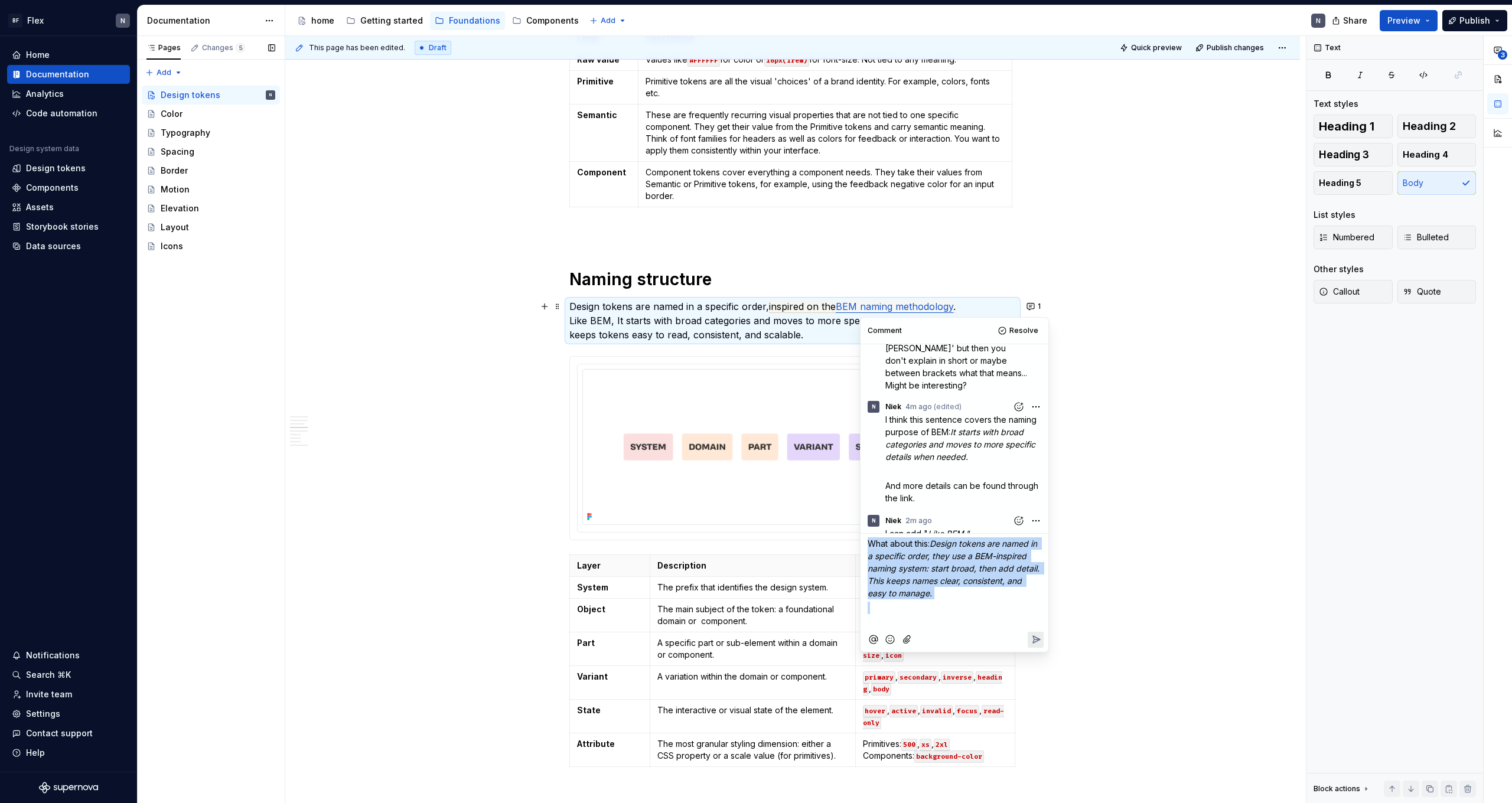
click at [983, 596] on p "What about this: Design tokens are named in a specific order, they use a BEM-in…" at bounding box center [954, 568] width 174 height 62
click at [903, 583] on span "Design tokens are named in a specific order, they use a BEM-inspired naming sys…" at bounding box center [955, 569] width 175 height 60
click at [925, 580] on span "Design tokens are named in a specific order, they use a BEM-inspired naming sys…" at bounding box center [955, 569] width 175 height 60
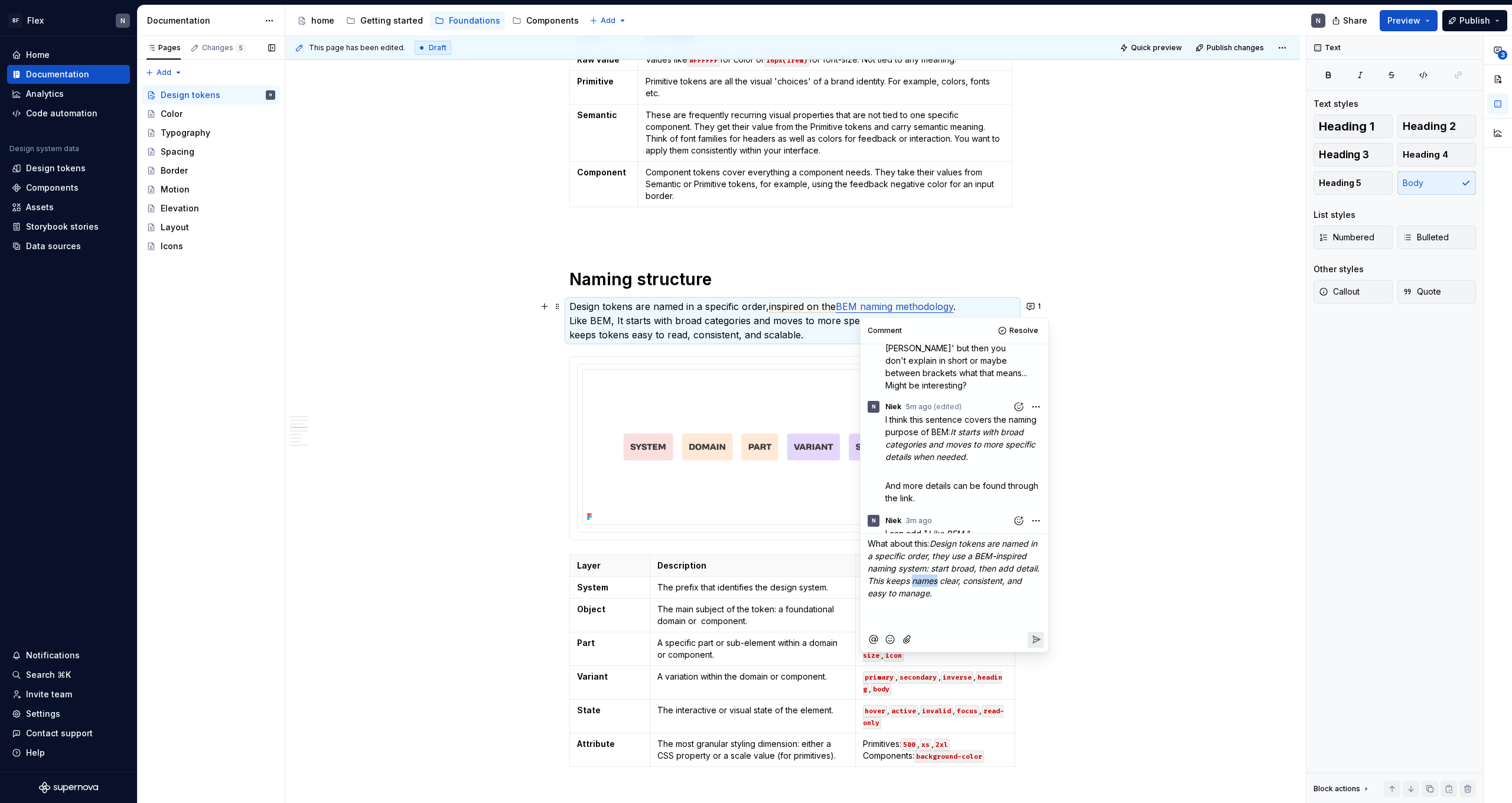
click at [912, 581] on span "Design tokens are named in a specific order, they use a BEM-inspired naming sys…" at bounding box center [955, 569] width 175 height 60
click at [972, 596] on p "What about this: Design tokens are named in a specific order, they use a BEM-in…" at bounding box center [954, 568] width 174 height 62
click at [924, 582] on span "Design tokens are named in a specific order, they use a BEM-inspired naming sys…" at bounding box center [955, 569] width 175 height 60
click at [950, 588] on p "What about this: Design tokens are named in a specific order, they use a BEM-in…" at bounding box center [954, 568] width 174 height 62
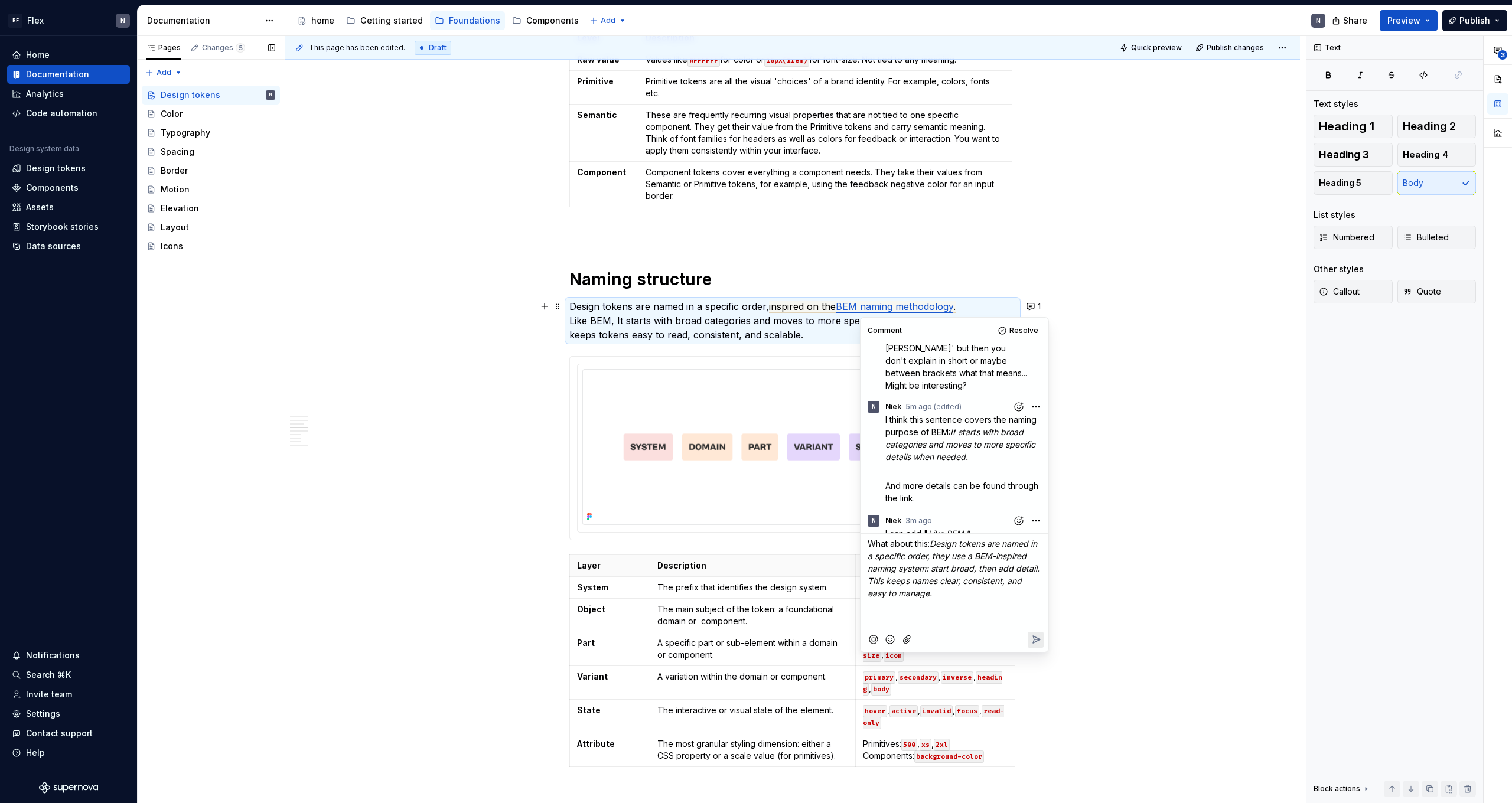
click at [925, 582] on span "Design tokens are named in a specific order, they use a BEM-inspired naming sys…" at bounding box center [955, 569] width 175 height 60
click at [1005, 586] on span "Design tokens are named in a specific order, they use a BEM-inspired naming sys…" at bounding box center [955, 569] width 175 height 60
click at [992, 589] on p "What about this: Design tokens are named in a specific order, they use a BEM-in…" at bounding box center [954, 568] width 174 height 62
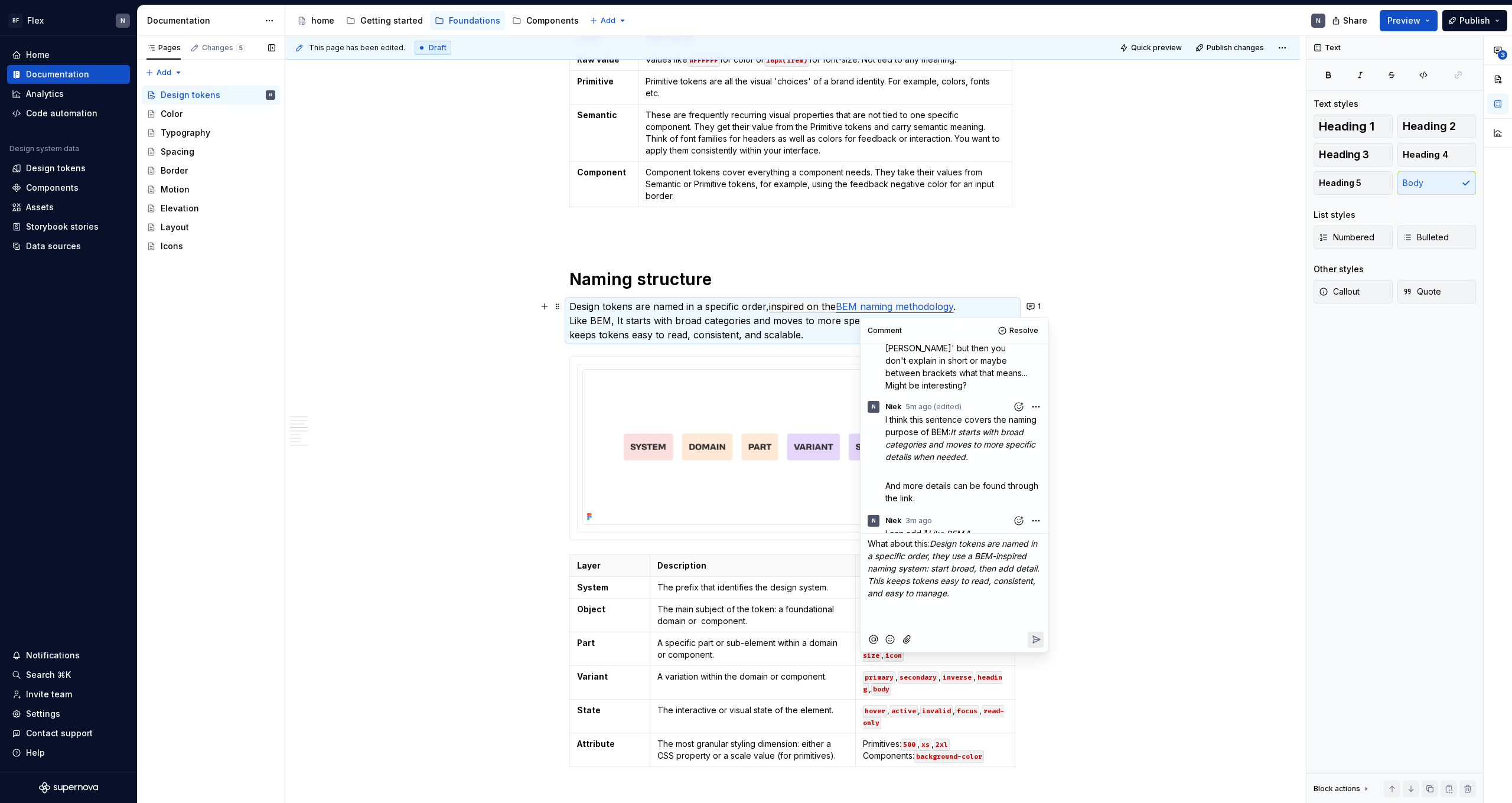
click at [992, 589] on p "What about this: Design tokens are named in a specific order, they use a BEM-in…" at bounding box center [954, 568] width 174 height 62
click at [1019, 589] on p "What about this: Design tokens are named in a specific order, they use a BEM-in…" at bounding box center [954, 568] width 174 height 62
click at [993, 608] on p "﻿" at bounding box center [954, 608] width 174 height 12
click at [974, 573] on span "Silke" at bounding box center [968, 578] width 20 height 12
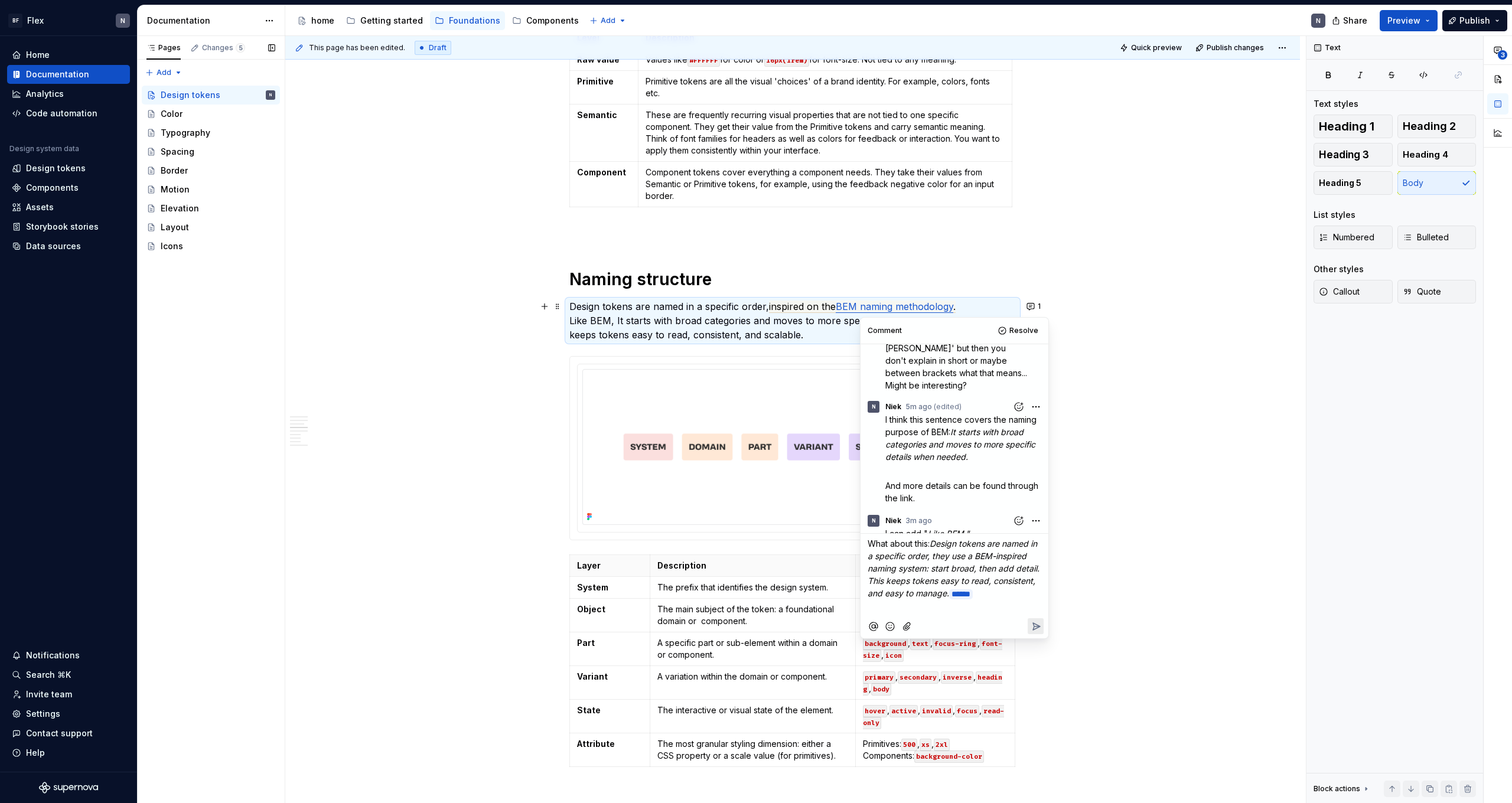
click at [1009, 599] on p "What about this: Design tokens are named in a specific order, they use a BEM-in…" at bounding box center [954, 569] width 174 height 63
click at [1034, 624] on icon "Reply" at bounding box center [1036, 626] width 12 height 12
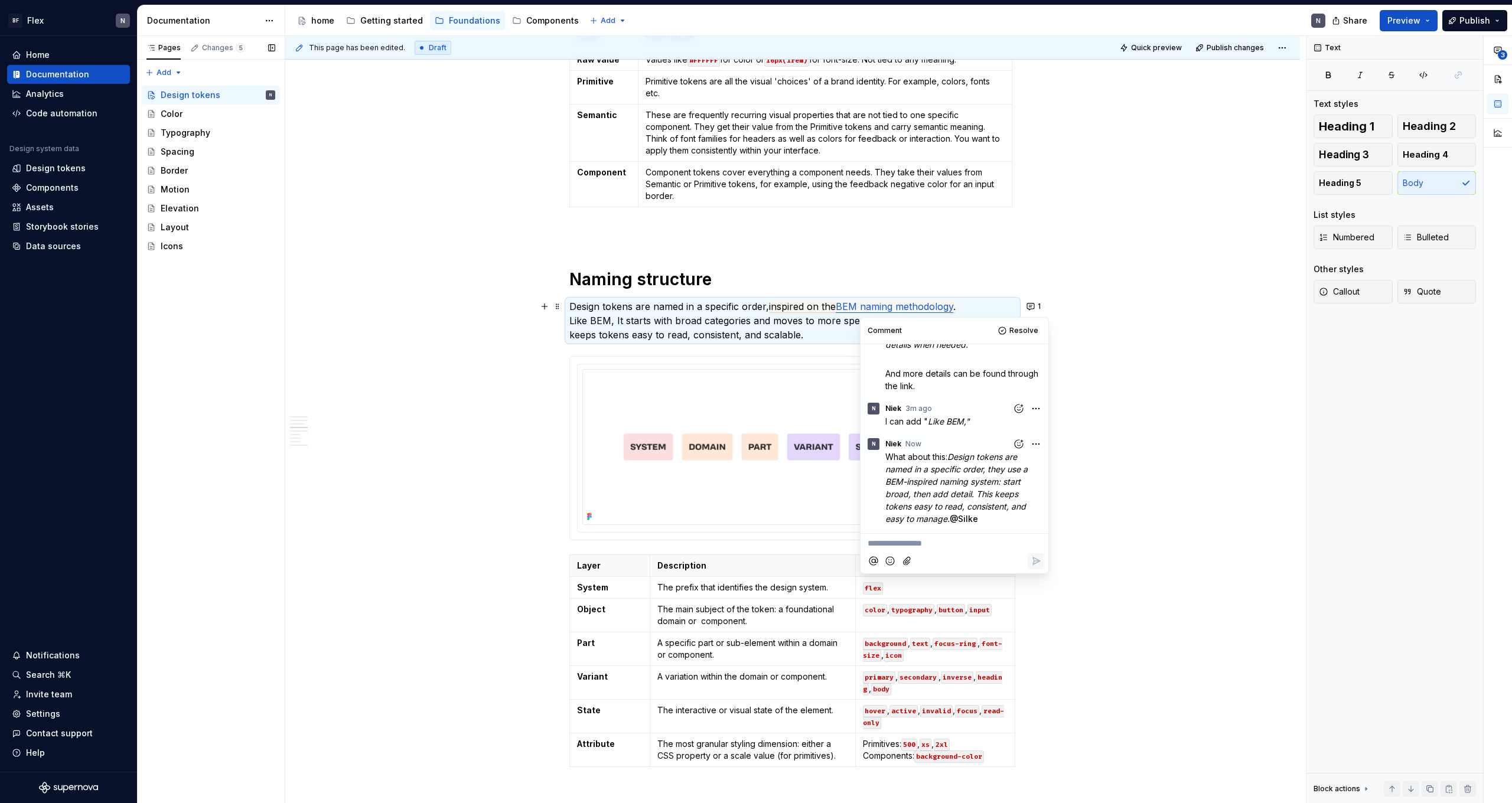
click at [1074, 528] on div "What are Design tokens? Let’s say a brand has a Primary Orange color. Designers…" at bounding box center [793, 586] width 1015 height 3023
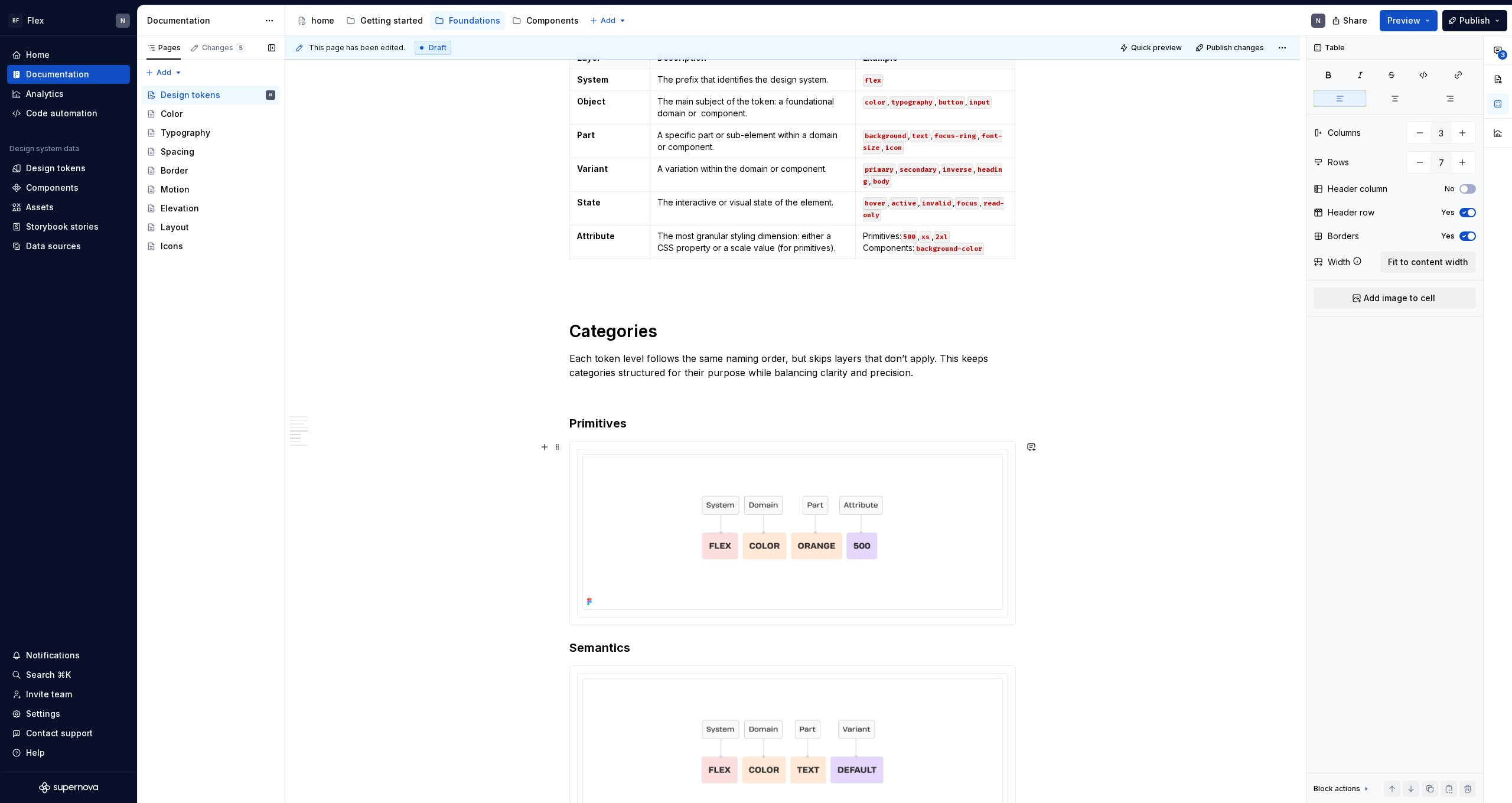
scroll to position [1793, 0]
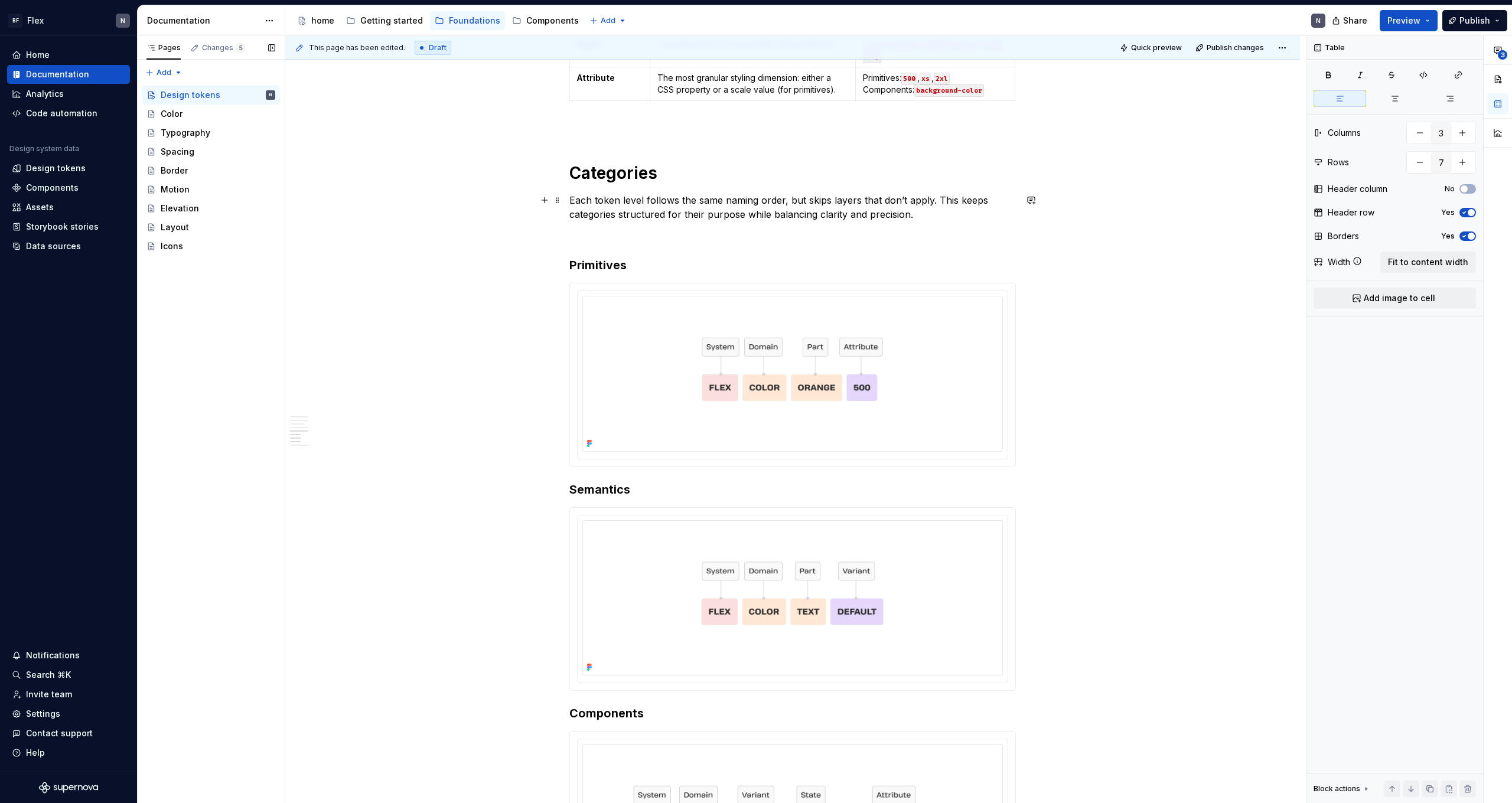
click at [920, 213] on p "Each token level follows the same naming order, but skips layers that don’t app…" at bounding box center [793, 207] width 447 height 28
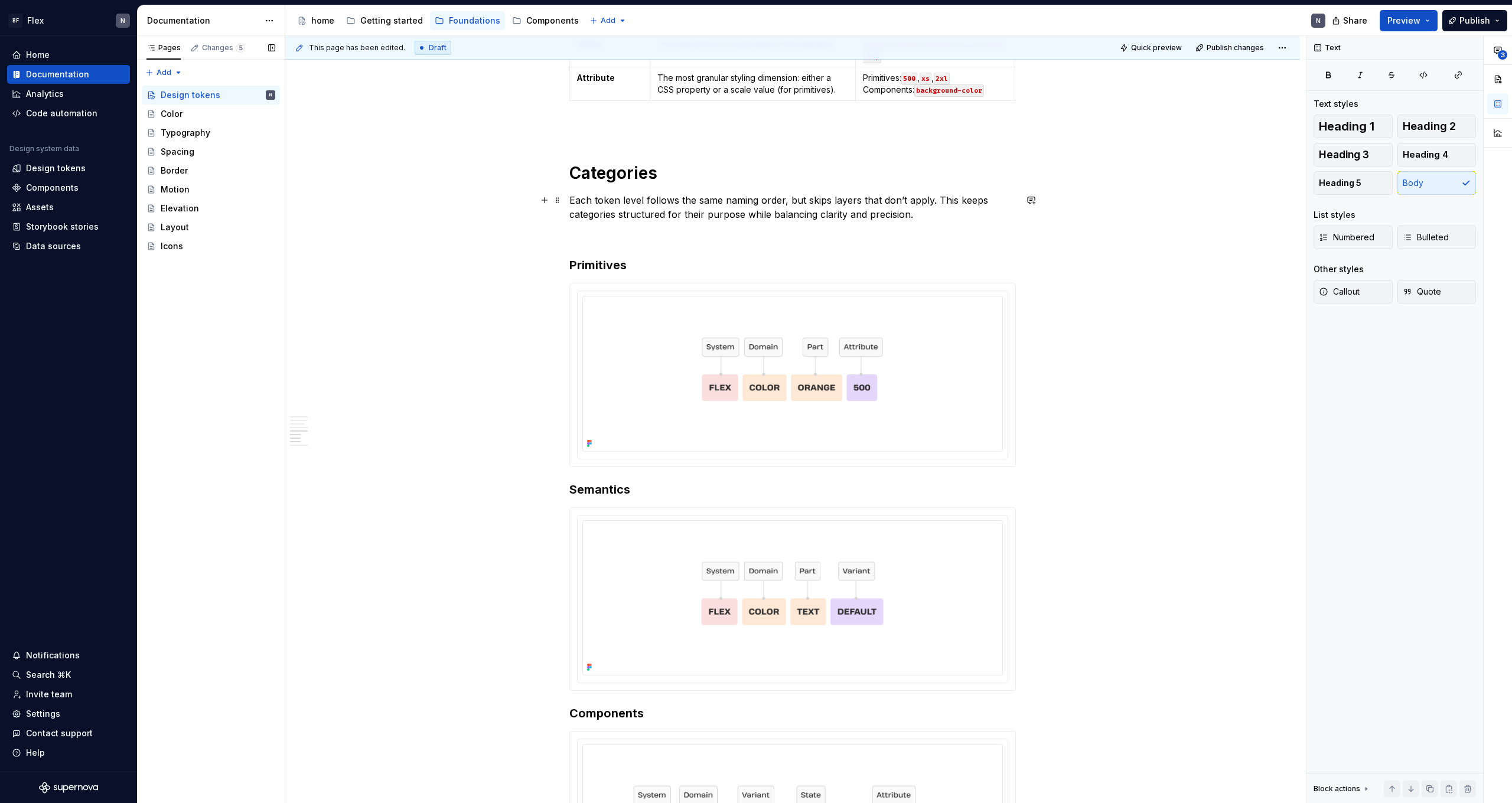
click at [950, 204] on p "Each token level follows the same naming order, but skips layers that don’t app…" at bounding box center [793, 207] width 447 height 28
click at [950, 214] on p "Each token level follows the same naming order, but skips layers that don’t app…" at bounding box center [793, 207] width 447 height 28
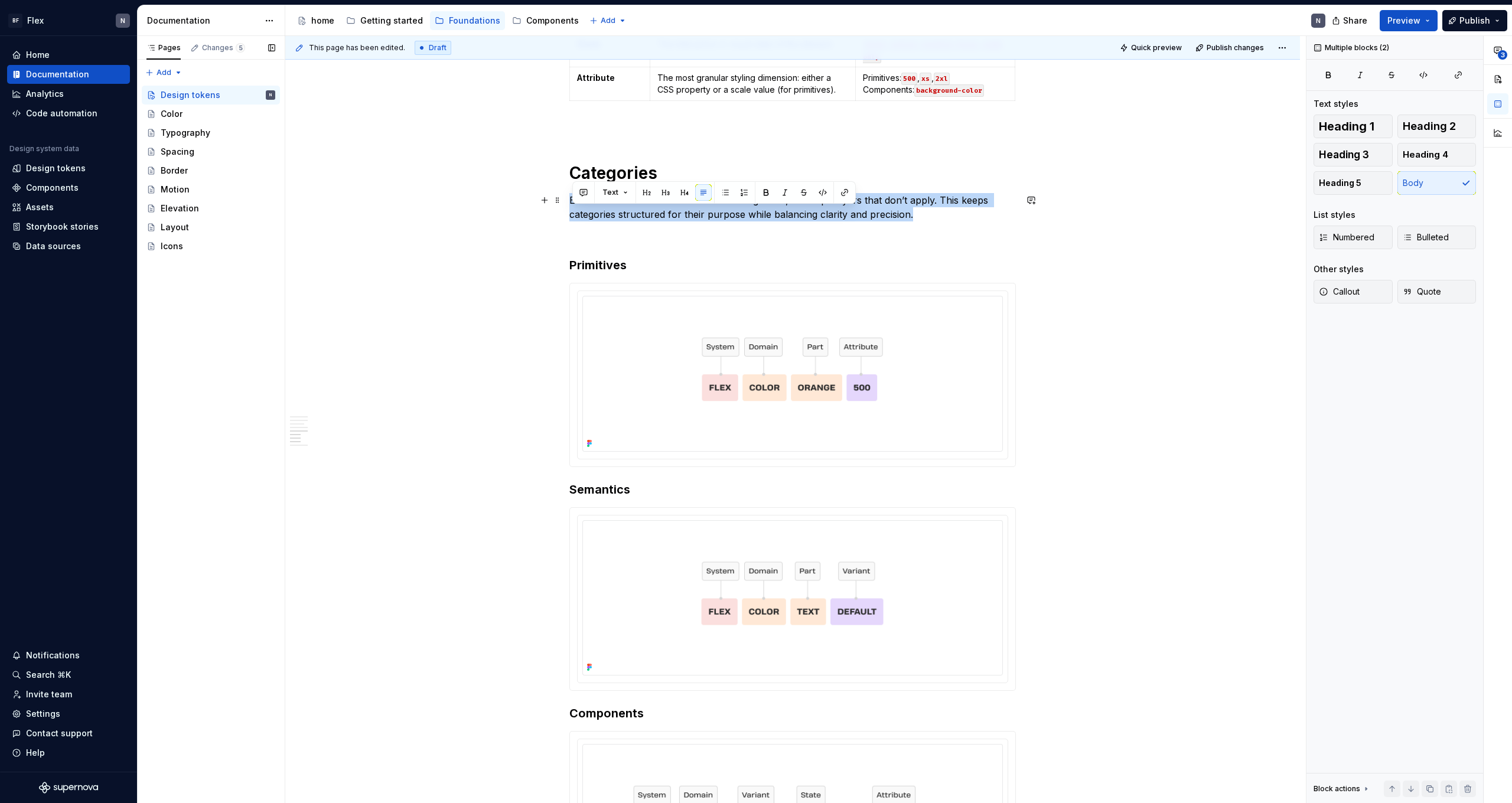
click at [950, 214] on p "Each token level follows the same naming order, but skips layers that don’t app…" at bounding box center [793, 207] width 447 height 28
click at [958, 217] on p "Each token level follows the same naming order, but skips layers that don’t app…" at bounding box center [793, 207] width 447 height 28
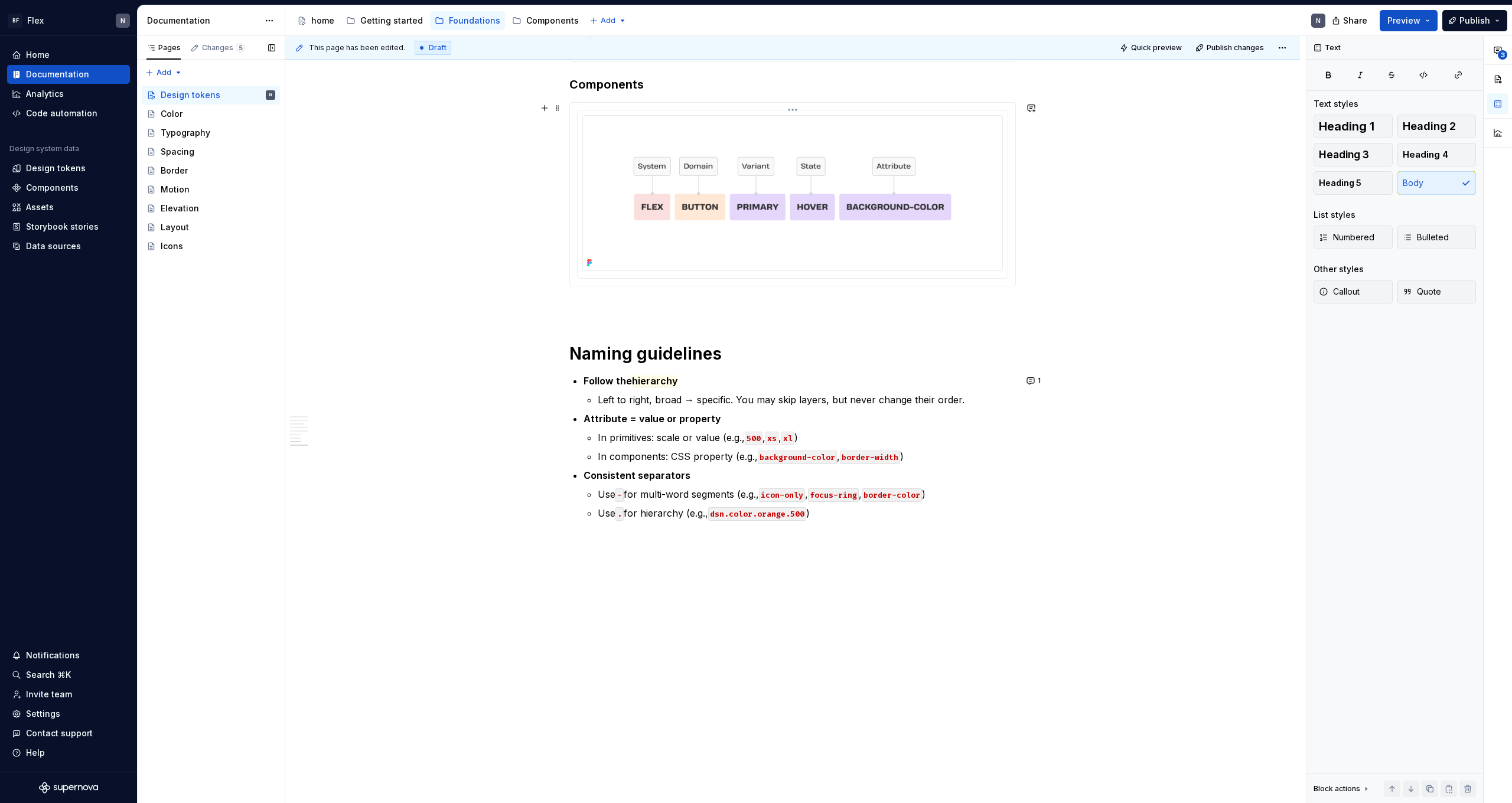
scroll to position [2422, 0]
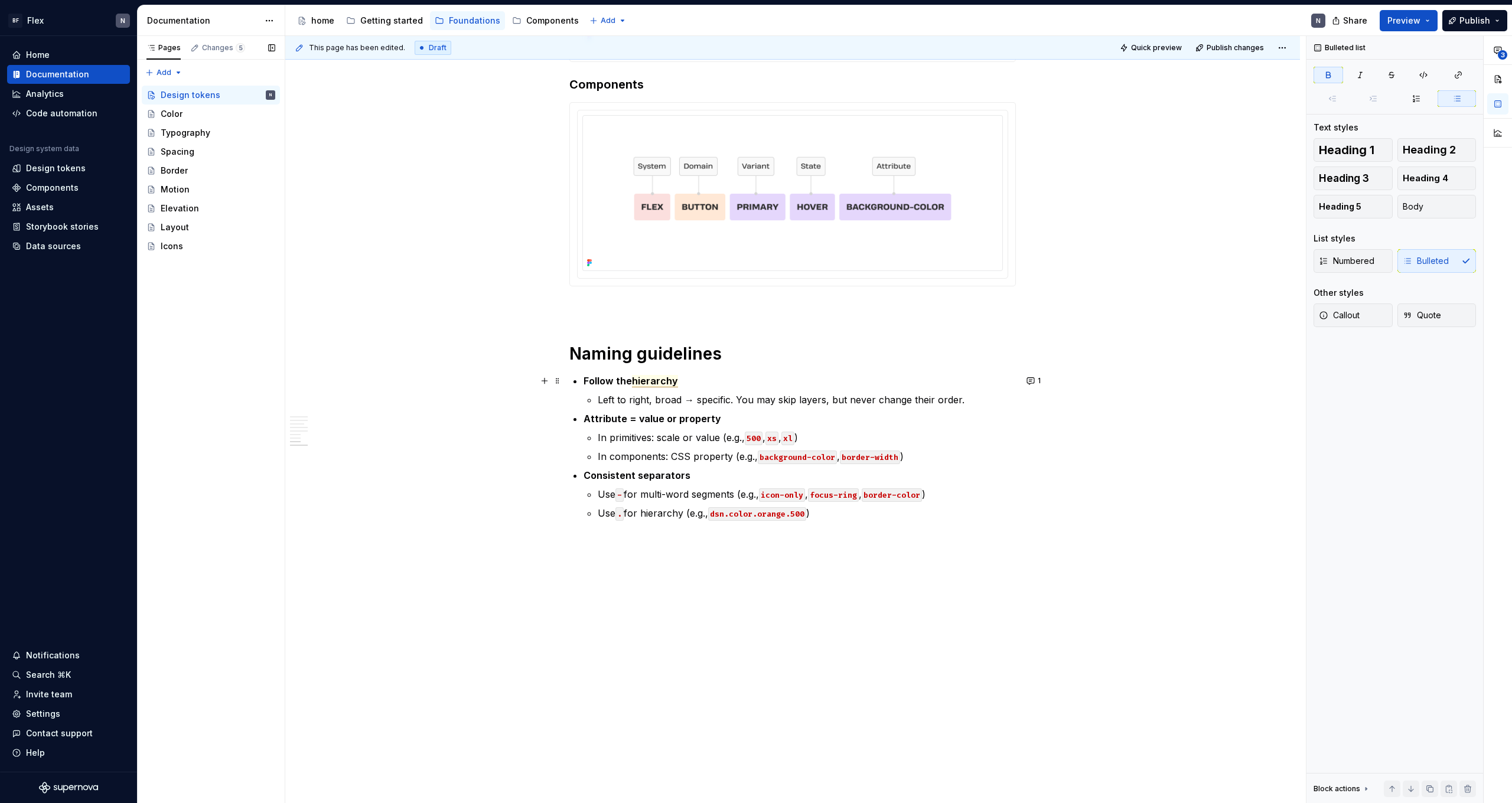
click at [657, 379] on span "hierarchy" at bounding box center [655, 380] width 46 height 12
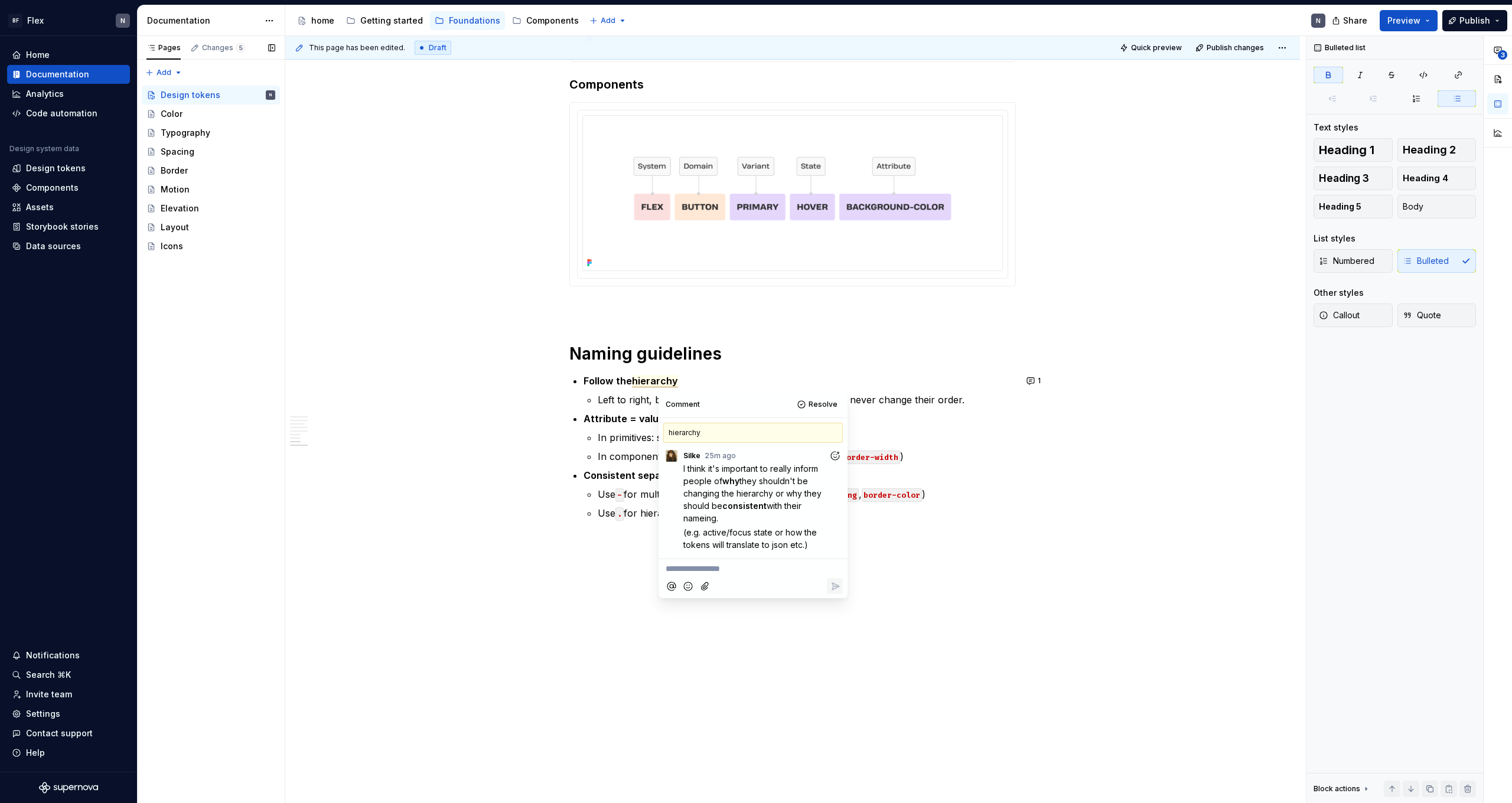
click at [740, 480] on span "they shouldn't be changing the hierarchy or why they should be" at bounding box center [754, 493] width 141 height 35
click at [745, 502] on strong "consistent" at bounding box center [744, 506] width 44 height 10
click at [879, 359] on h1 "Naming guidelines" at bounding box center [793, 354] width 447 height 21
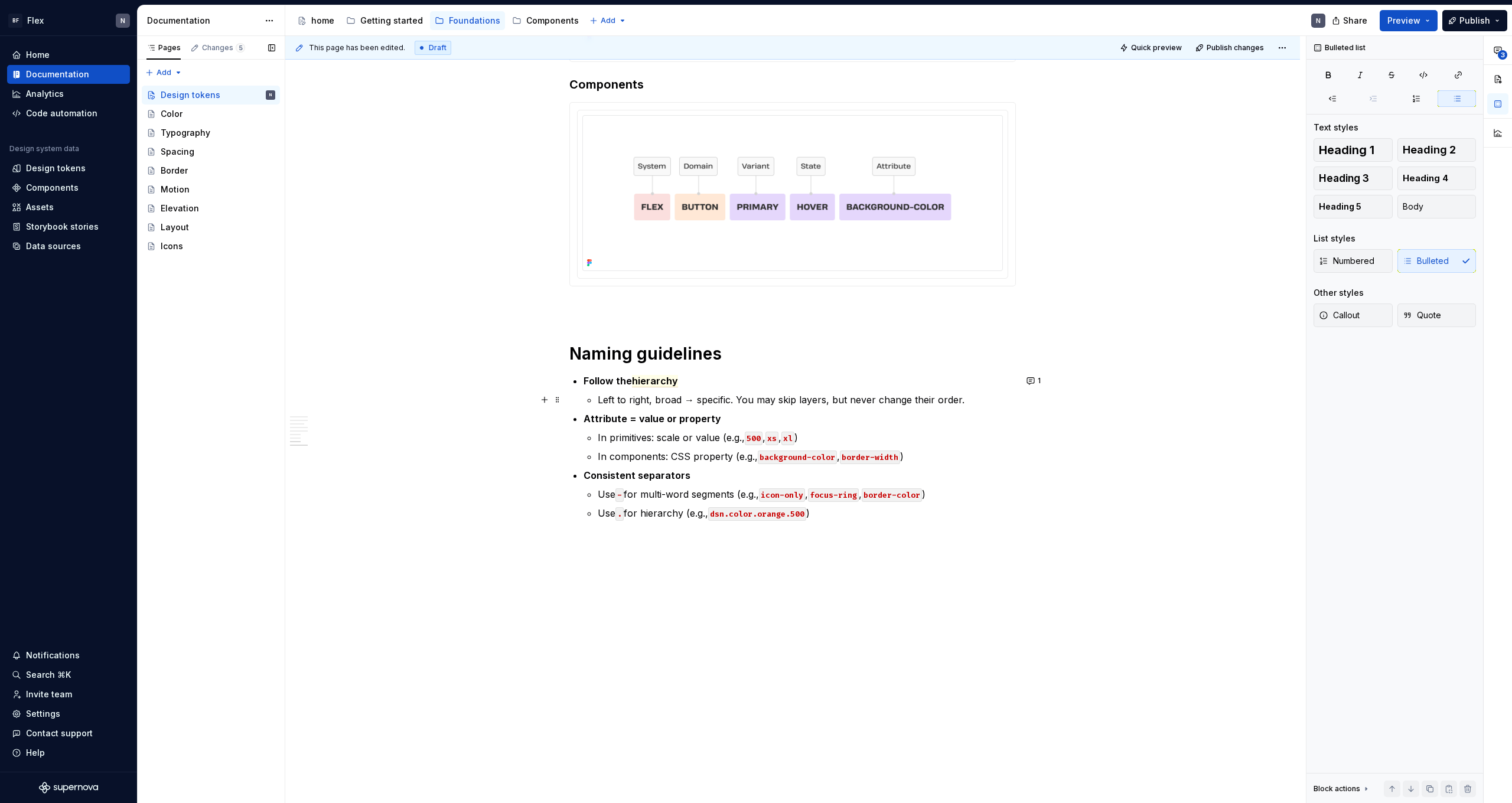
click at [827, 404] on p "Left to right, broad → specific. You may skip layers, but never change their or…" at bounding box center [807, 400] width 418 height 15
click at [849, 405] on p "Left to right, broad → specific. You may skip layers, but never change their or…" at bounding box center [807, 400] width 418 height 15
click at [659, 383] on span "hierarchy" at bounding box center [655, 380] width 46 height 12
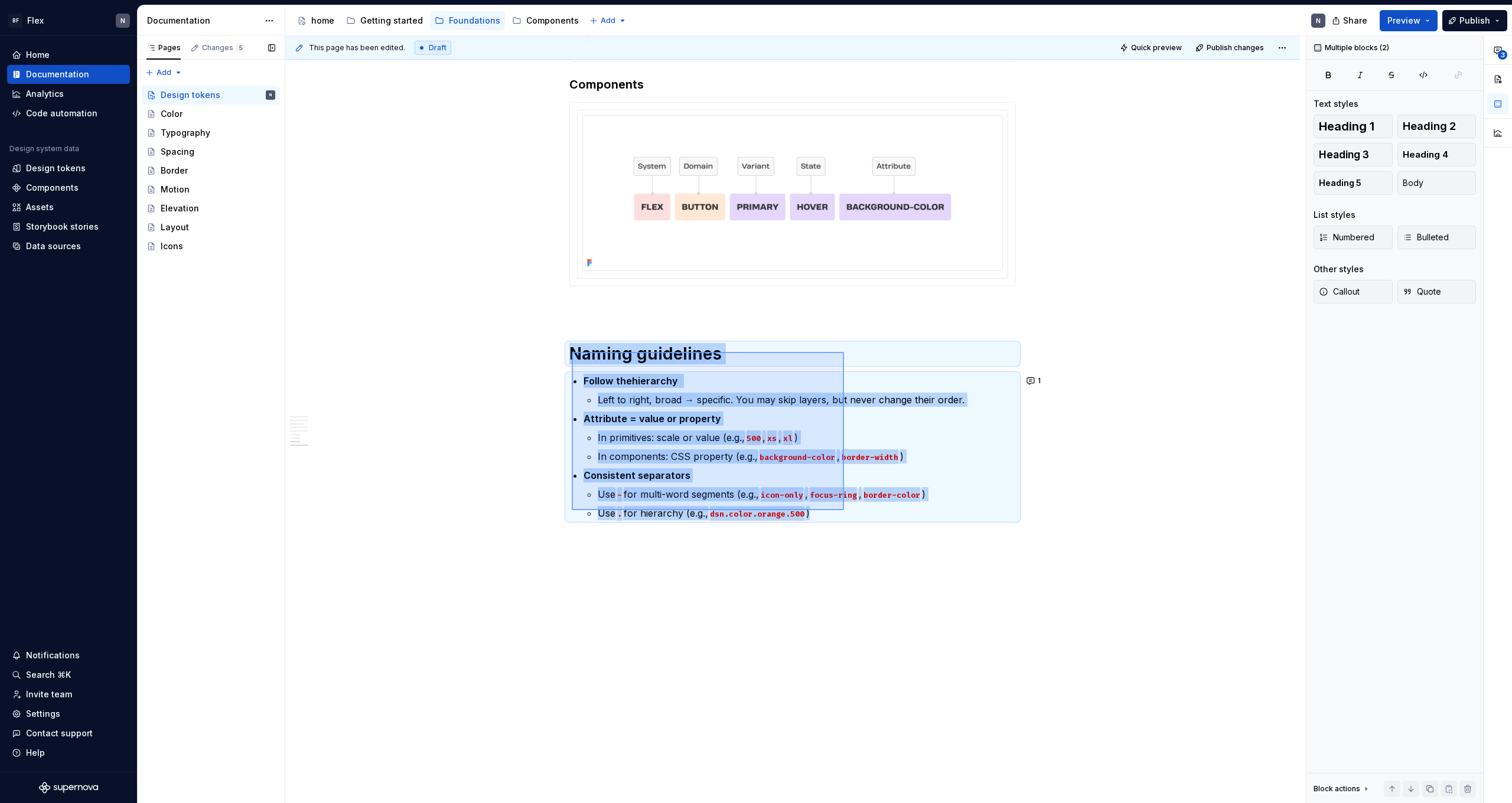
drag, startPoint x: 572, startPoint y: 352, endPoint x: 846, endPoint y: 517, distance: 319.8
click at [846, 517] on div "This page has been edited. Draft Quick preview Publish changes Design tokens De…" at bounding box center [795, 420] width 1021 height 767
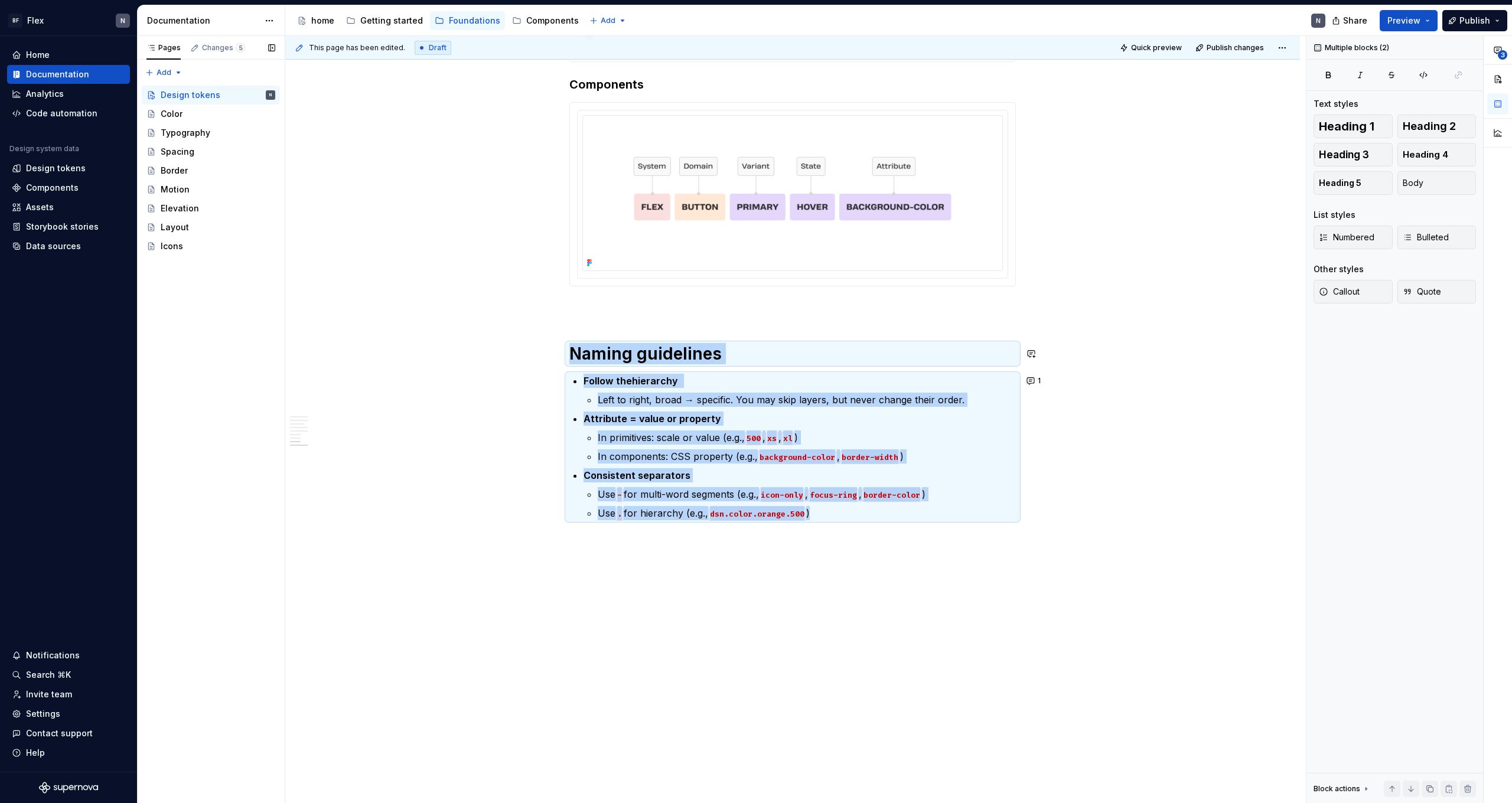
copy div "Naming guidelines Follow the hierarchy Left to right, broad → specific. You may…"
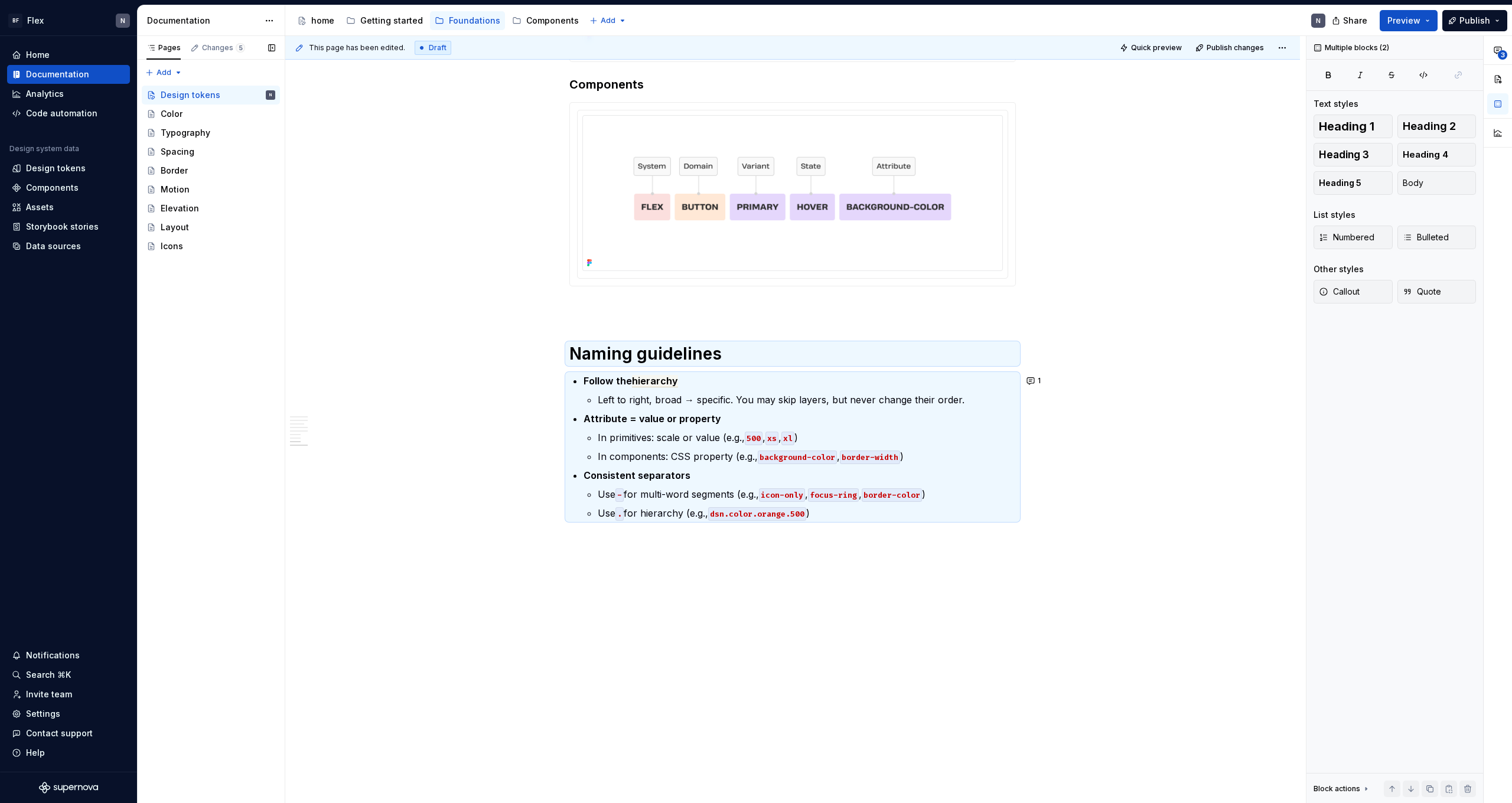
drag, startPoint x: 810, startPoint y: 734, endPoint x: 671, endPoint y: 397, distance: 364.5
click at [671, 397] on p "Left to right, broad → specific. You may skip layers, but never change their or…" at bounding box center [807, 400] width 418 height 15
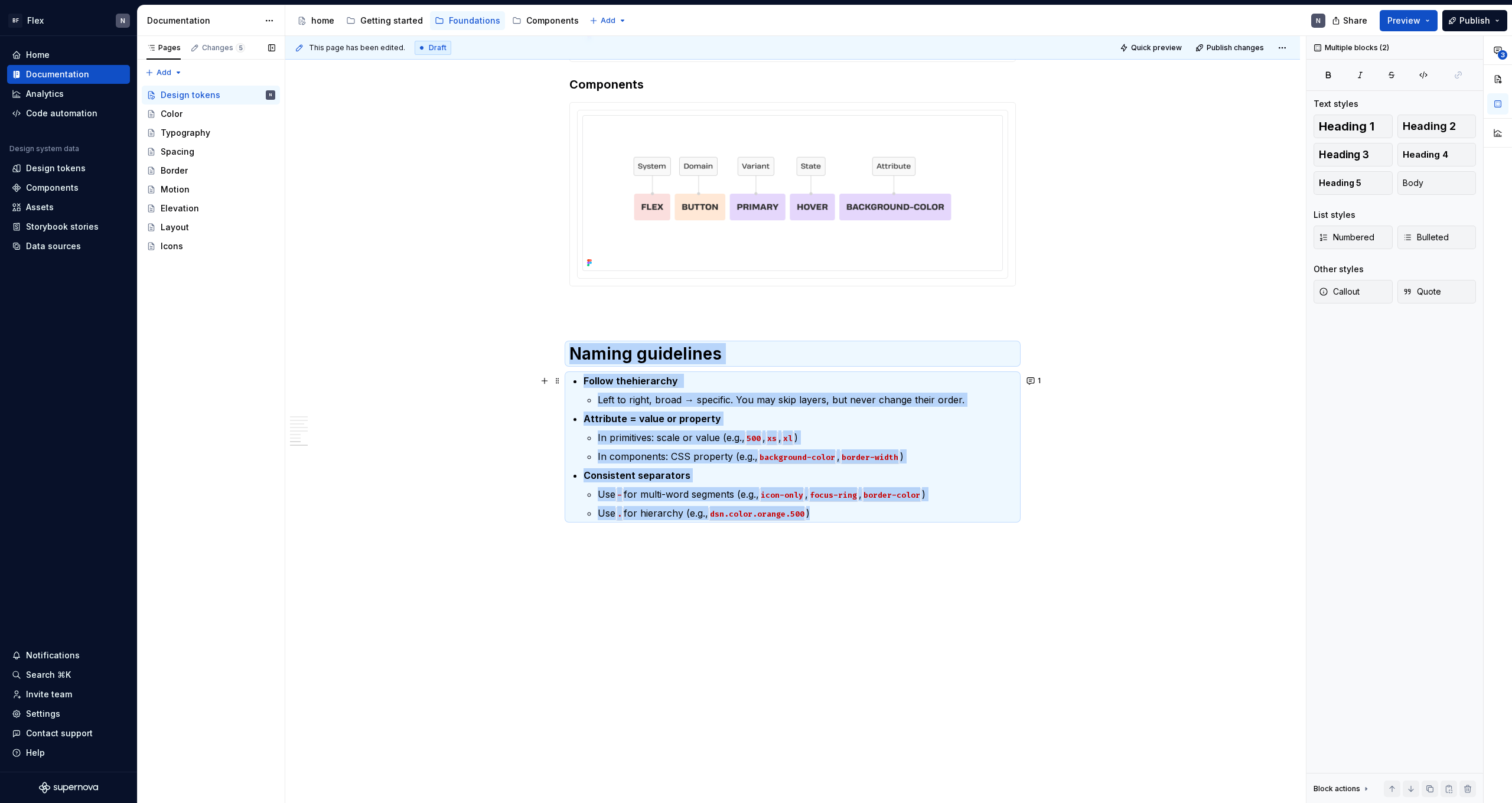
click at [651, 379] on span "hierarchy" at bounding box center [655, 380] width 46 height 12
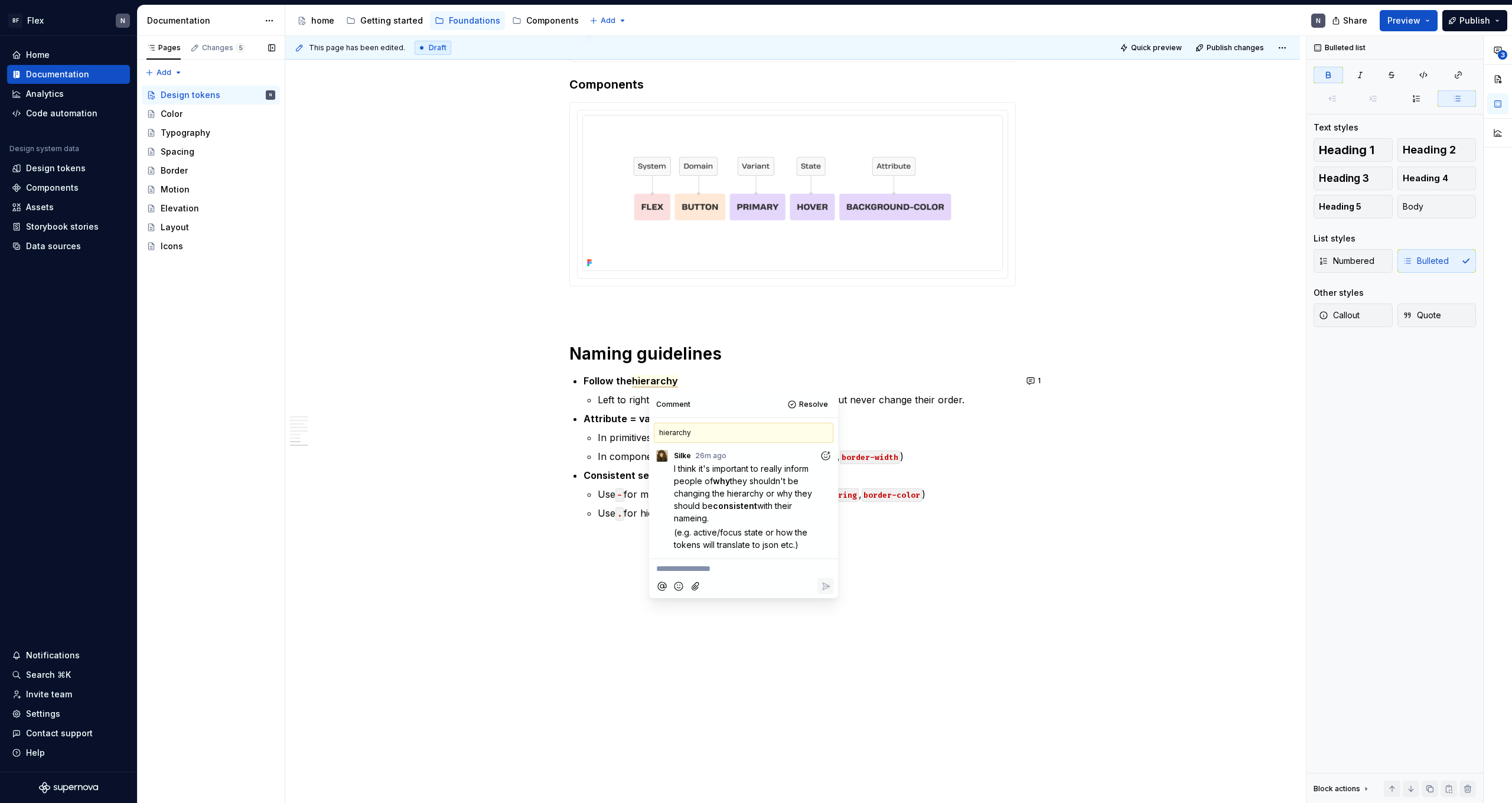
drag, startPoint x: 718, startPoint y: 518, endPoint x: 669, endPoint y: 469, distance: 69.3
click at [669, 469] on div "I think it's important to really inform people of why they shouldn't be changin…" at bounding box center [743, 507] width 179 height 89
click at [707, 491] on span "they shouldn't be changing the hierarchy or why they should be" at bounding box center [744, 493] width 141 height 35
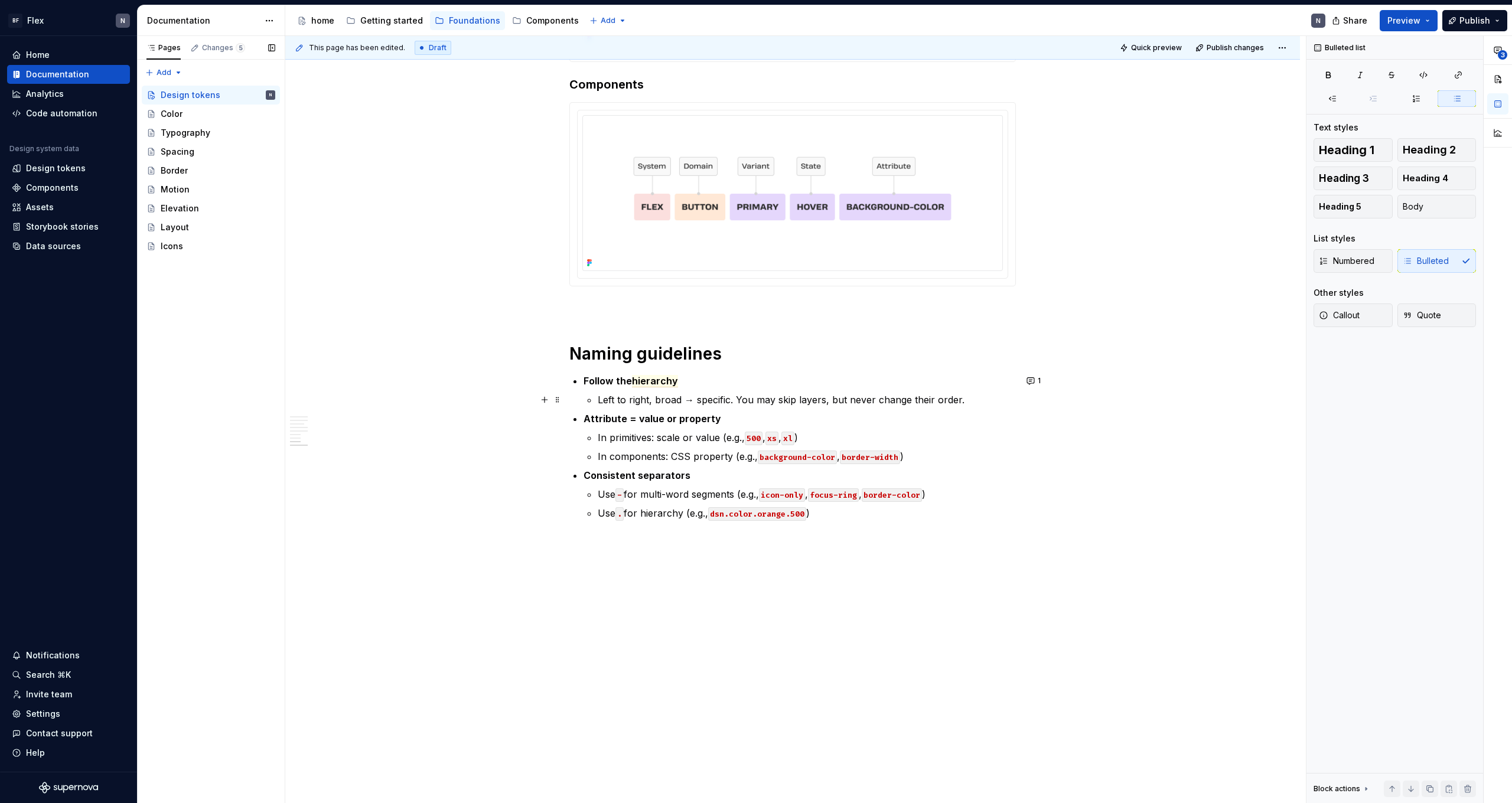
click at [967, 402] on p "Left to right, broad → specific. You may skip layers, but never change their or…" at bounding box center [807, 400] width 418 height 15
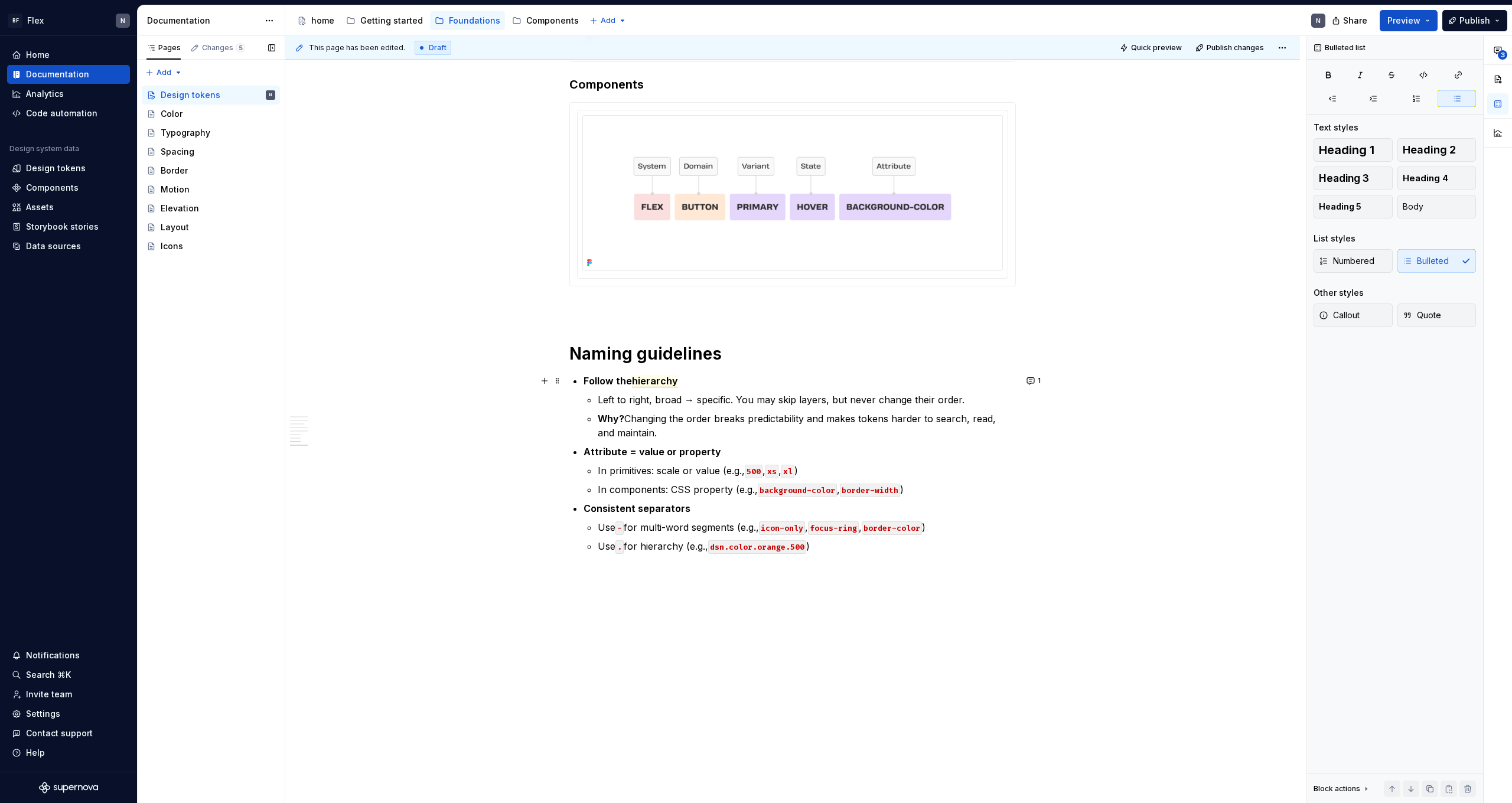
click at [659, 382] on span "hierarchy" at bounding box center [655, 380] width 46 height 12
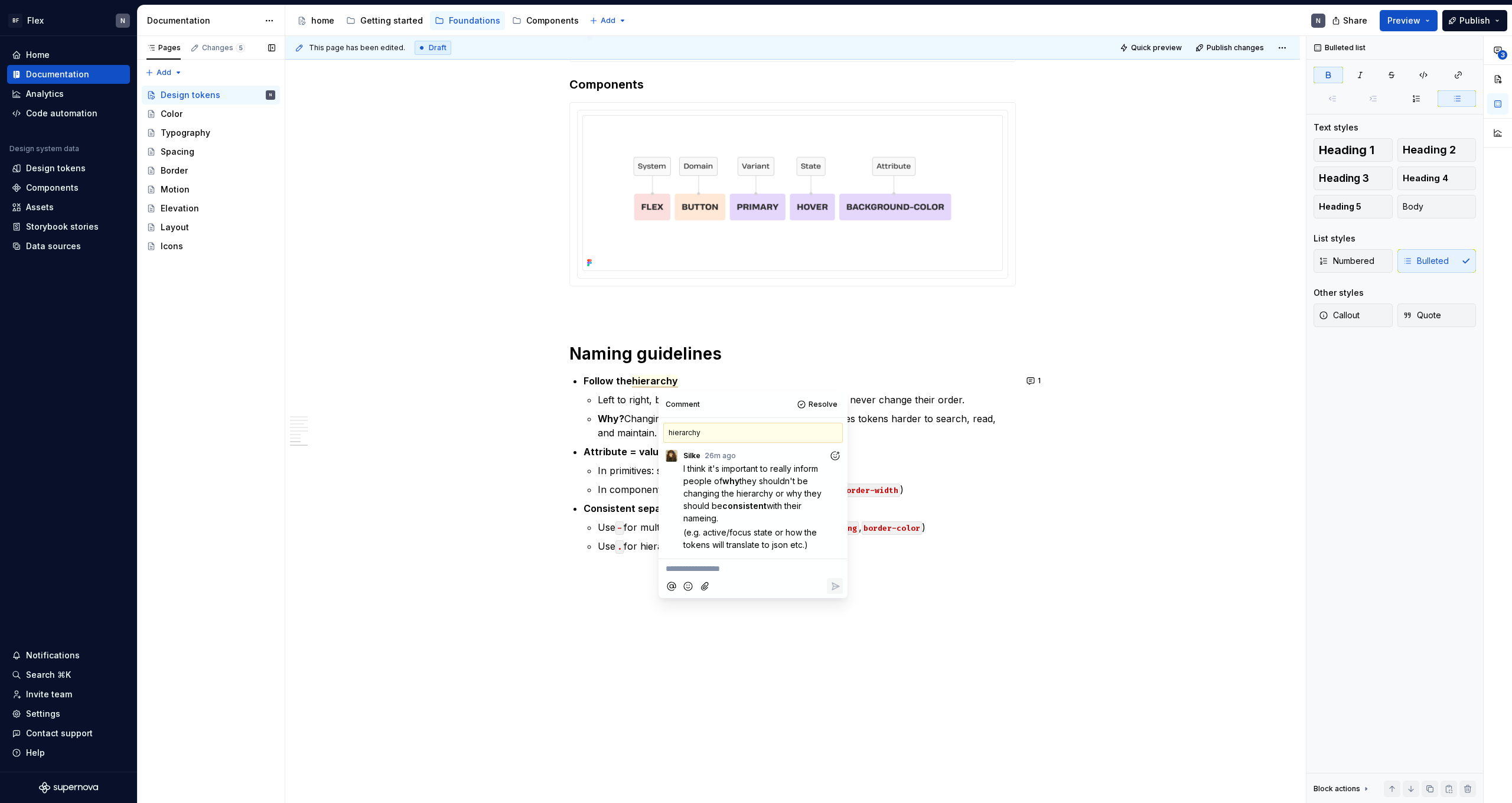
click at [835, 451] on icon "Add reaction" at bounding box center [835, 456] width 12 height 12
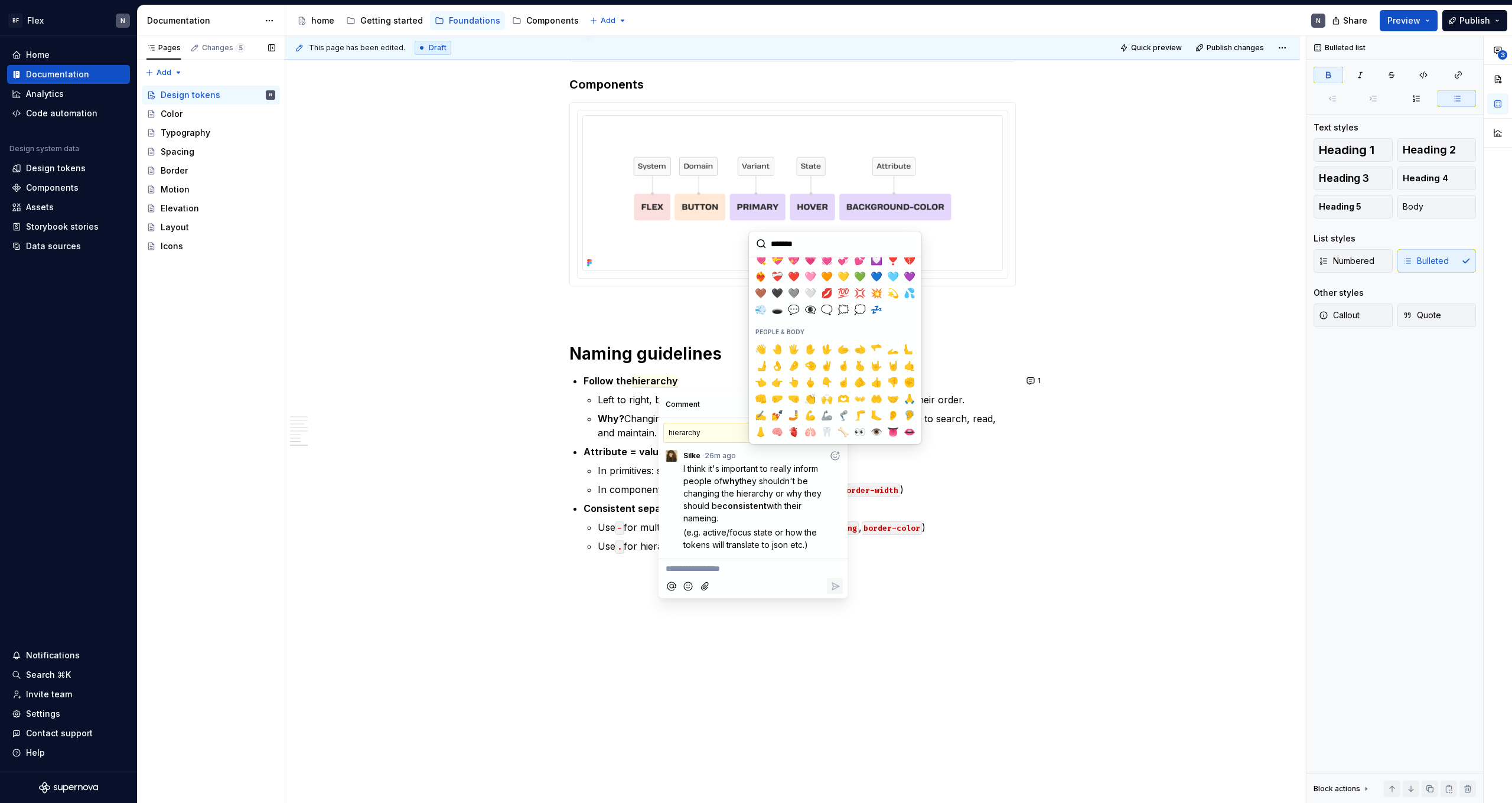
scroll to position [242, 0]
click at [781, 366] on span "👌" at bounding box center [777, 364] width 10 height 12
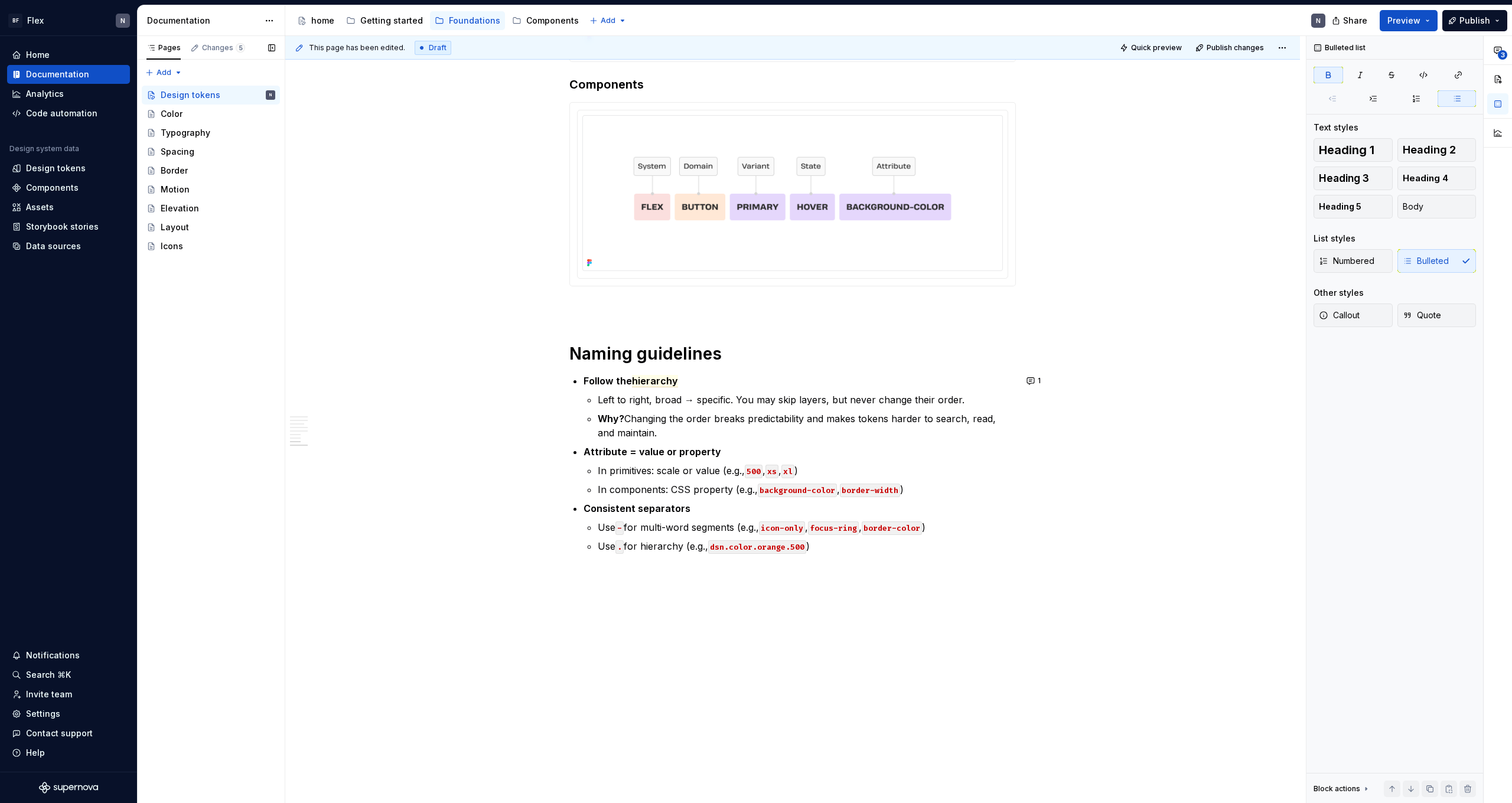
click at [971, 456] on p "Attribute = value or property" at bounding box center [799, 452] width 432 height 15
click at [851, 431] on p "Why? Changing the order breaks predictability and makes tokens harder to search…" at bounding box center [807, 425] width 418 height 28
click at [600, 420] on li "Follow the hierarchy Left to right, broad → specific. You may skip layers, but …" at bounding box center [799, 407] width 432 height 66
click at [969, 400] on strong "Why?" at bounding box center [978, 400] width 27 height 12
click at [832, 398] on p "Left to right, broad → specific. You may skip layers, but never change their or…" at bounding box center [807, 400] width 418 height 15
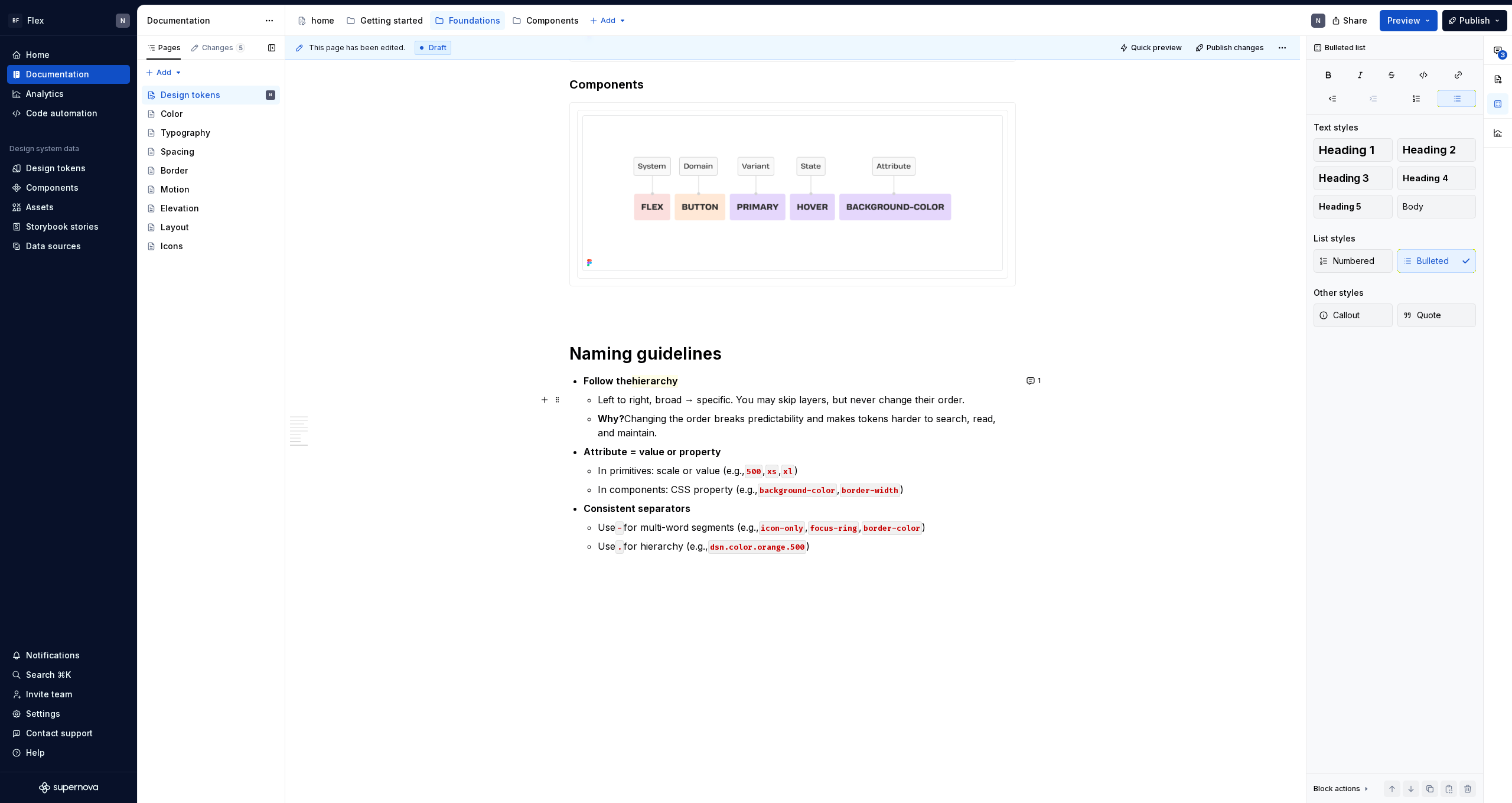
click at [840, 416] on p "Why? Changing the order breaks predictability and makes tokens harder to search…" at bounding box center [807, 425] width 418 height 28
click at [853, 431] on p "Why? Changing the order breaks predictability and makes tokens harder to search…" at bounding box center [807, 425] width 418 height 28
click at [613, 420] on strong "Why?" at bounding box center [611, 418] width 27 height 12
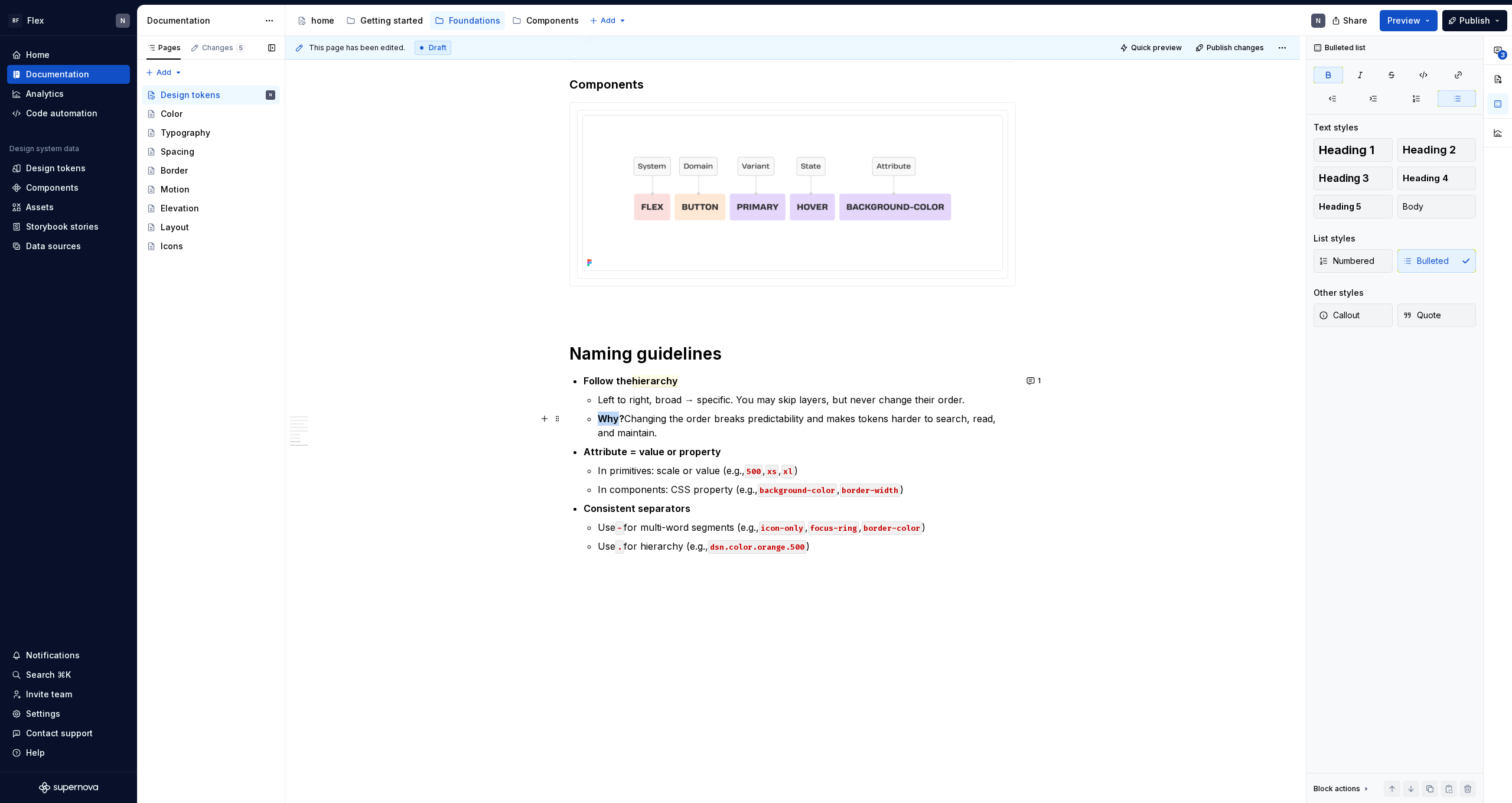
click at [613, 420] on strong "Why?" at bounding box center [611, 418] width 27 height 12
click at [622, 423] on strong "?" at bounding box center [621, 418] width 6 height 12
click at [662, 431] on p "Why? Changing the order breaks predictability and makes tokens harder to search…" at bounding box center [807, 425] width 418 height 28
drag, startPoint x: 626, startPoint y: 421, endPoint x: 604, endPoint y: 420, distance: 22.0
click at [604, 420] on p "Why? Changing the order breaks predictability and makes tokens harder to search…" at bounding box center [807, 425] width 418 height 28
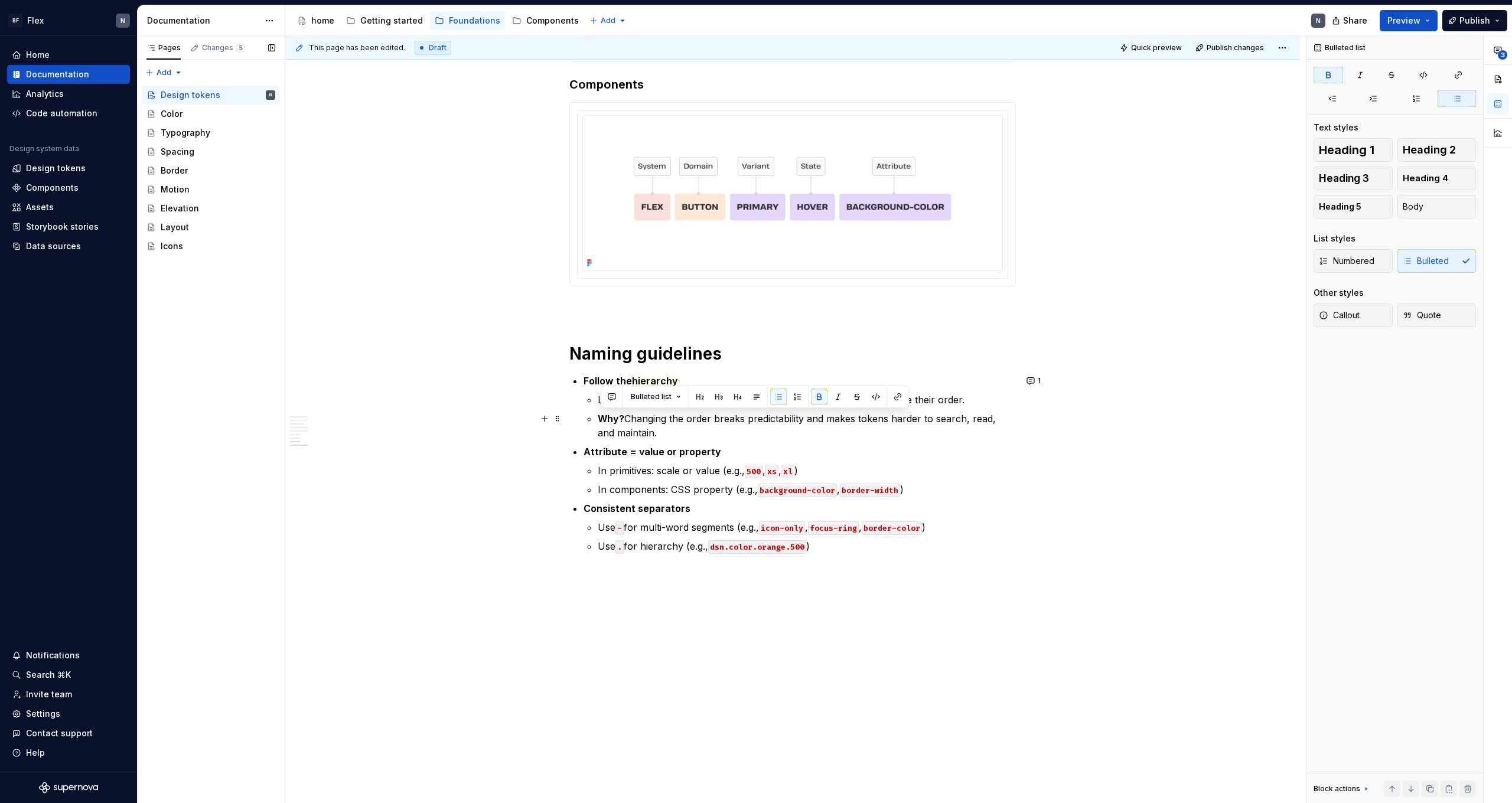
click at [664, 427] on p "Why? Changing the order breaks predictability and makes tokens harder to search…" at bounding box center [807, 425] width 418 height 28
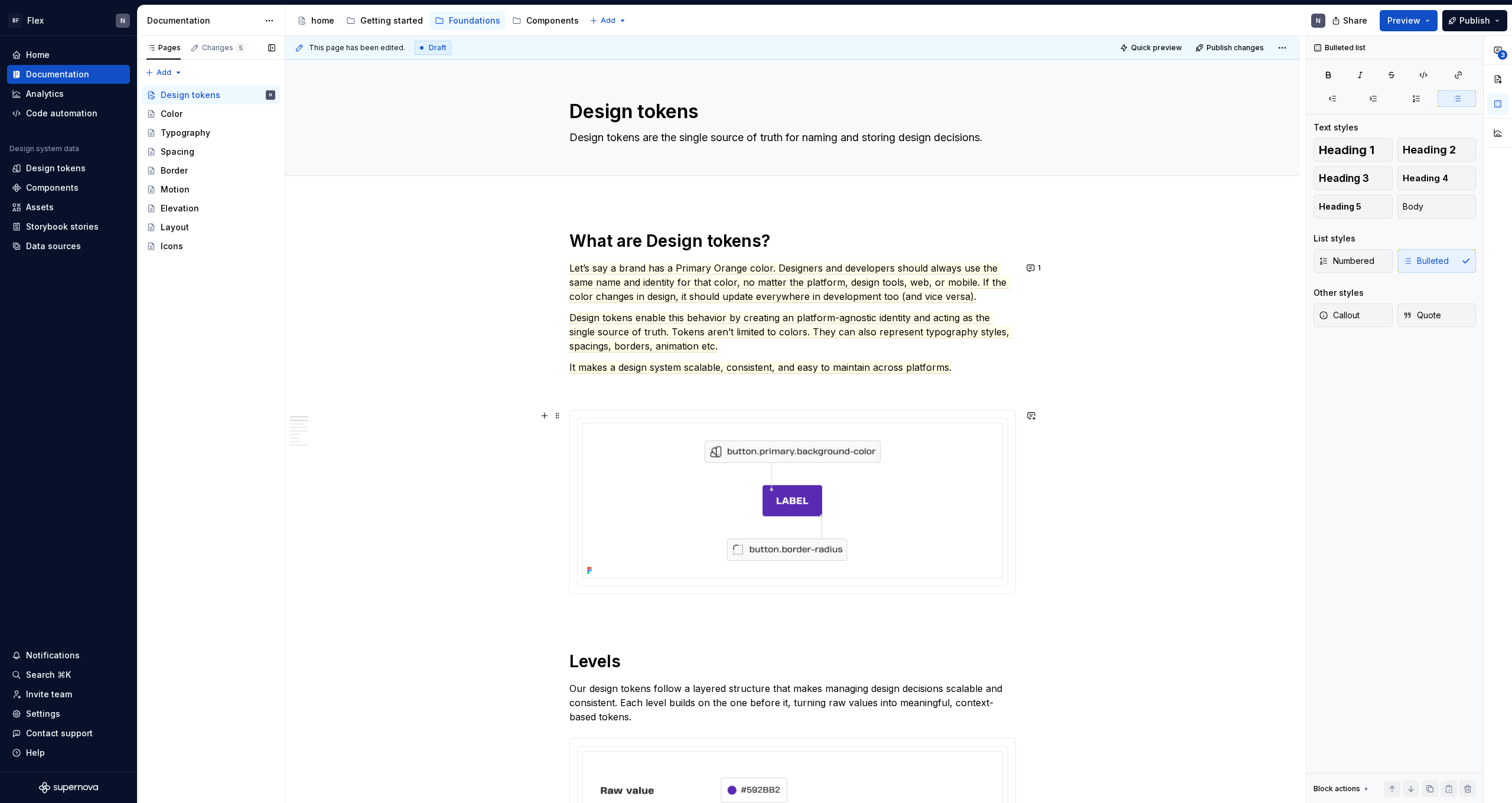
scroll to position [0, 0]
click at [888, 327] on span "Design tokens enable this behavior by creating an platform-agnostic identity an…" at bounding box center [791, 332] width 443 height 40
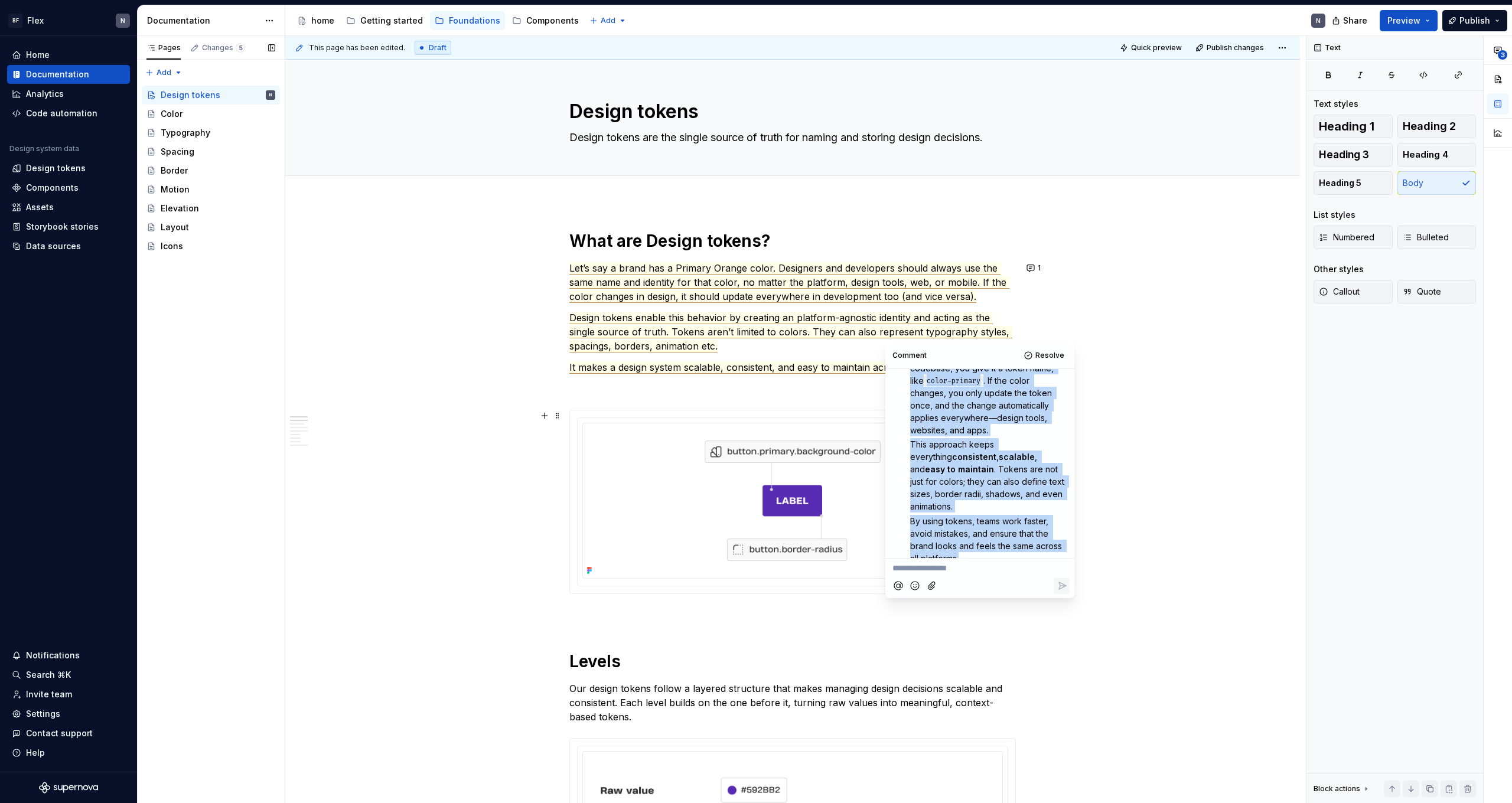
scroll to position [261, 0]
drag, startPoint x: 911, startPoint y: 442, endPoint x: 967, endPoint y: 549, distance: 120.8
click at [967, 549] on div "idk if this is the correct way but something like; Imagine your brand uses a Pr…" at bounding box center [989, 427] width 159 height 281
copy div "Imagine your brand uses a Primary Orange. Instead of setting that color manuall…"
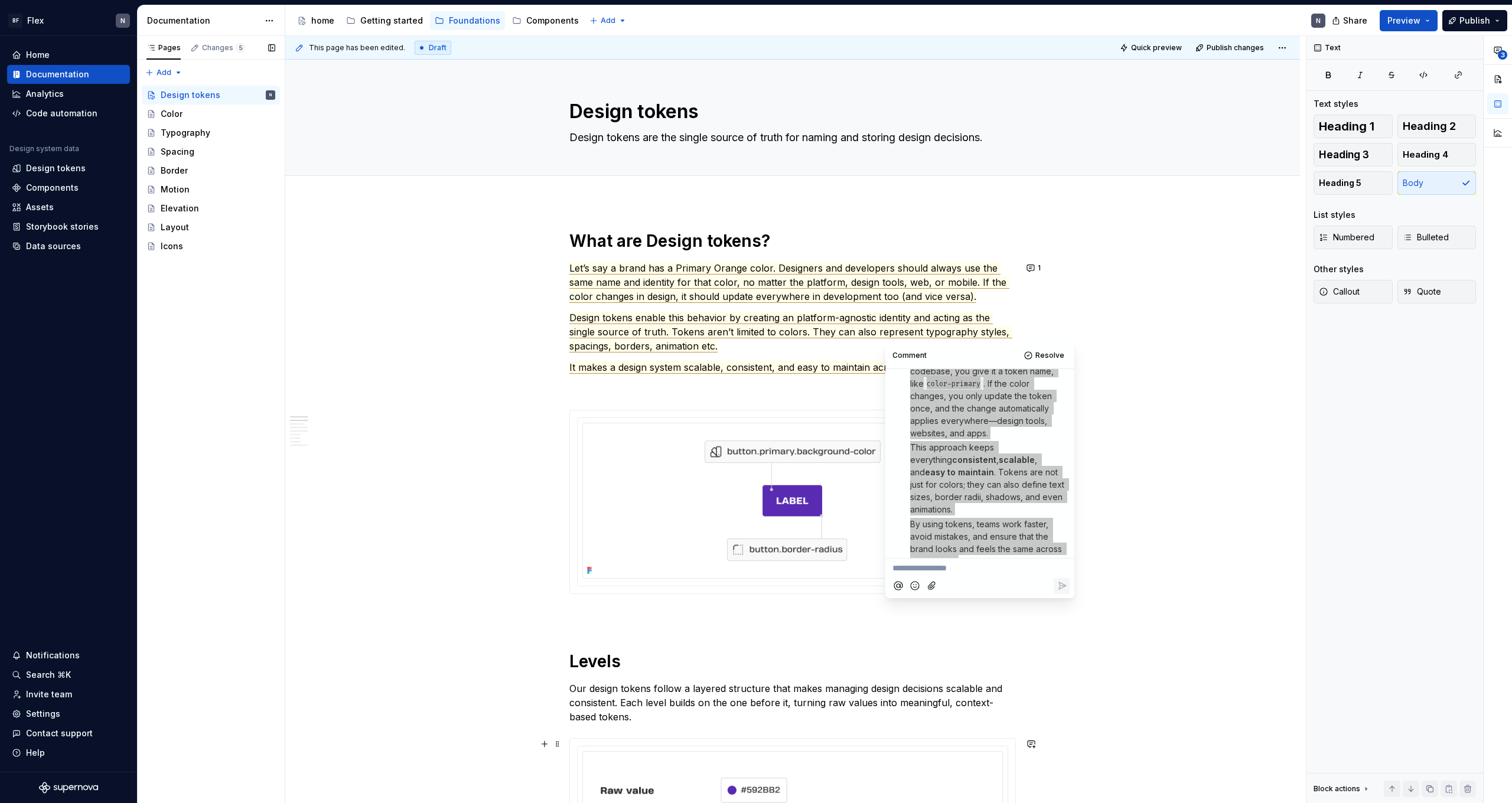
copy div "Imagine your brand uses a Primary Orange. Instead of setting that color manuall…"
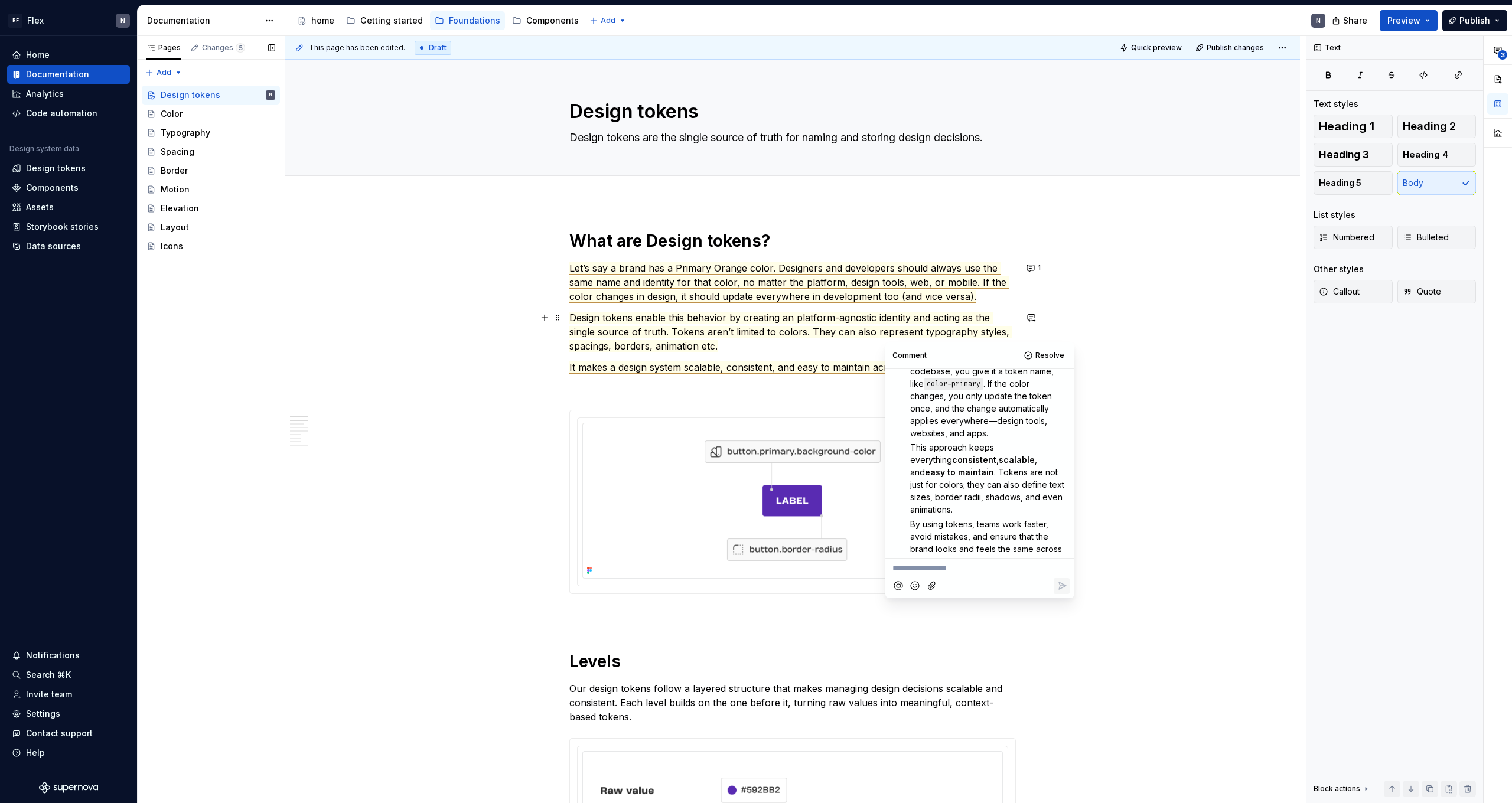
click at [769, 320] on span "Design tokens enable this behavior by creating an platform-agnostic identity an…" at bounding box center [791, 332] width 443 height 40
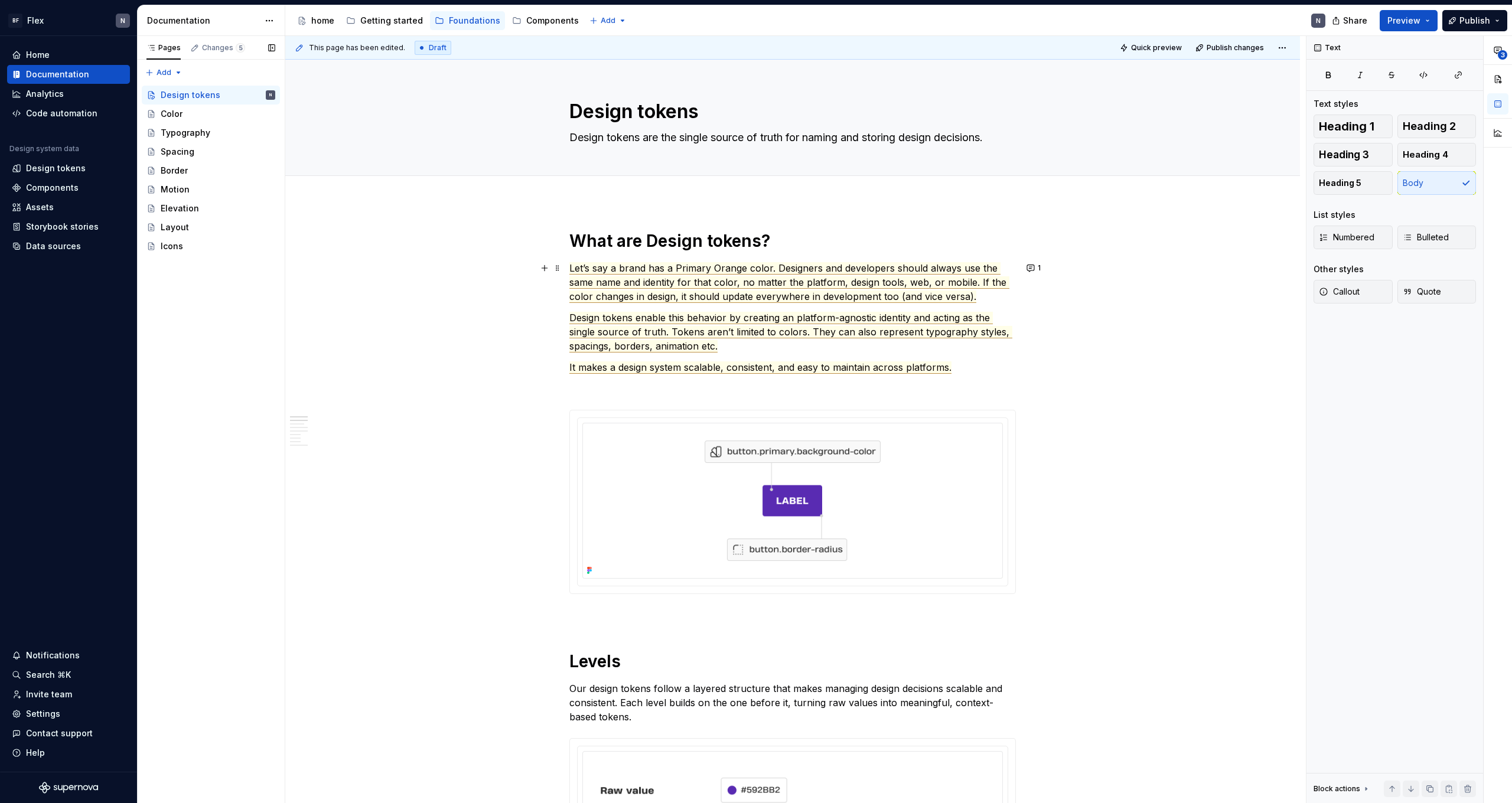
click at [572, 268] on span "Let’s say a brand has a Primary Orange color. Designers and developers should a…" at bounding box center [790, 283] width 440 height 40
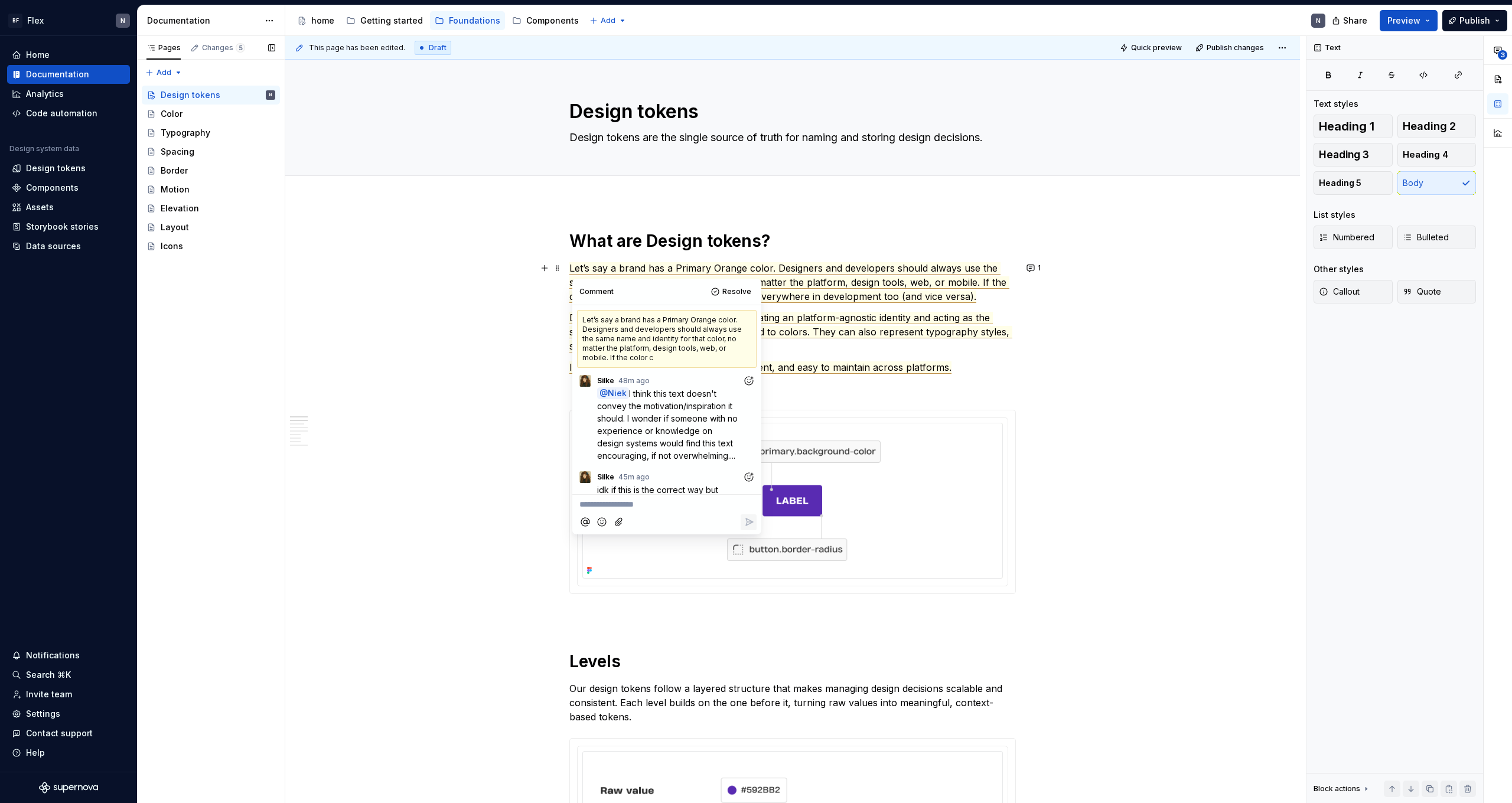
scroll to position [264, 0]
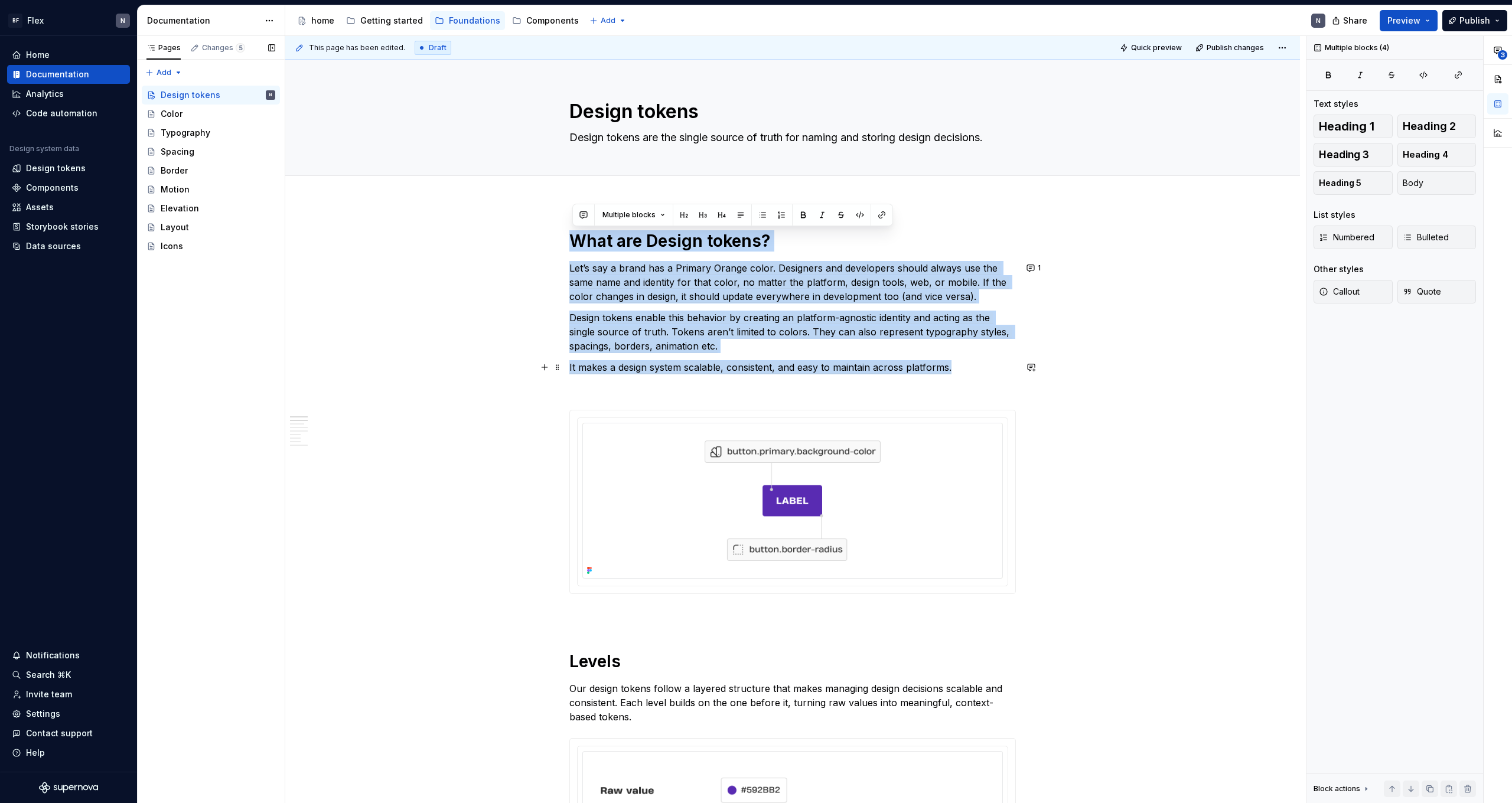
drag, startPoint x: 576, startPoint y: 236, endPoint x: 980, endPoint y: 365, distance: 424.1
copy div "What are Design tokens? Let’s say a brand has a Primary Orange color. Designers…"
click at [684, 288] on span "Let’s say a brand has a Primary Orange color. Designers and developers should a…" at bounding box center [790, 283] width 440 height 40
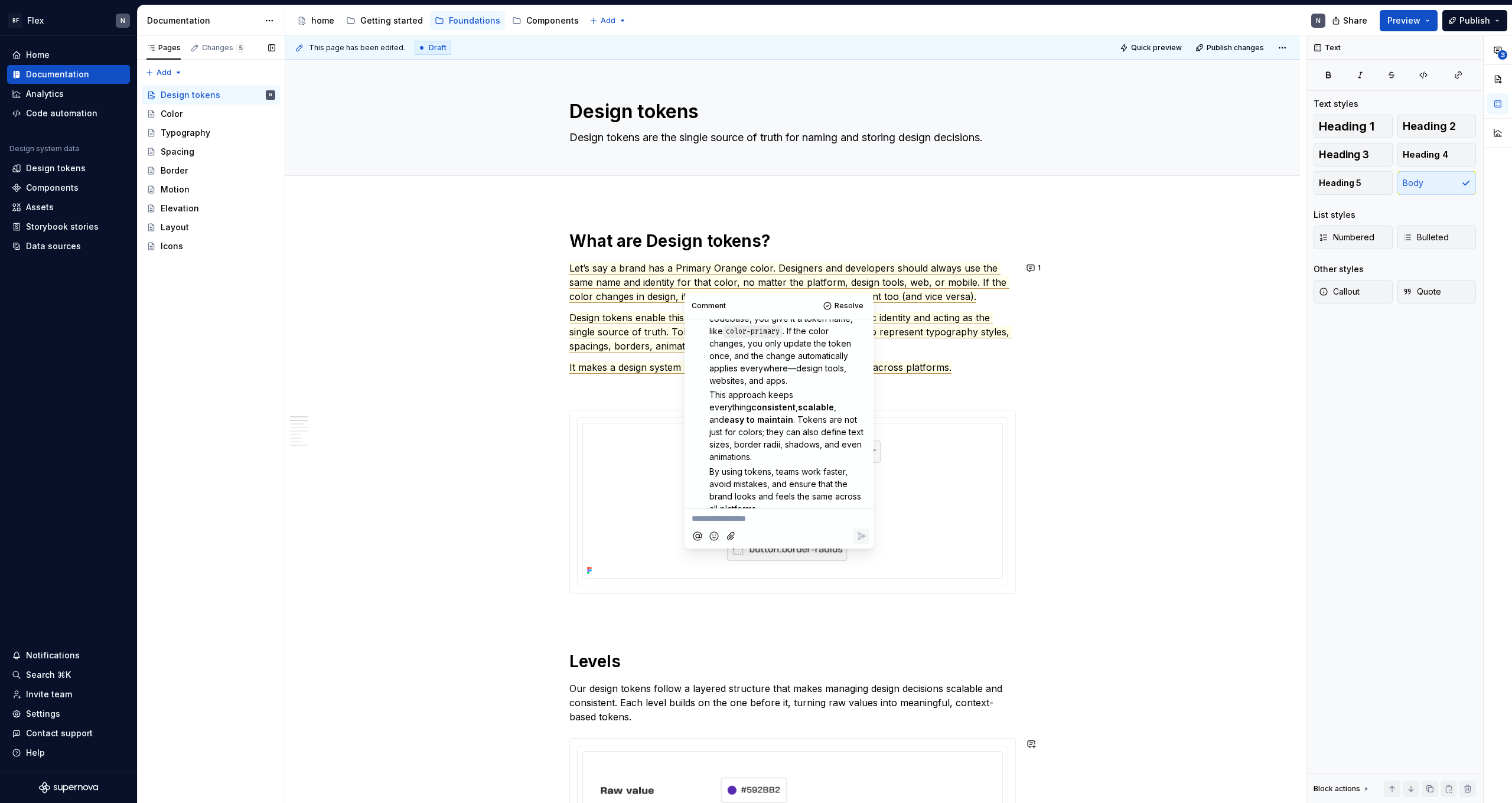
click at [625, 287] on span "Let’s say a brand has a Primary Orange color. Designers and developers should a…" at bounding box center [790, 283] width 440 height 40
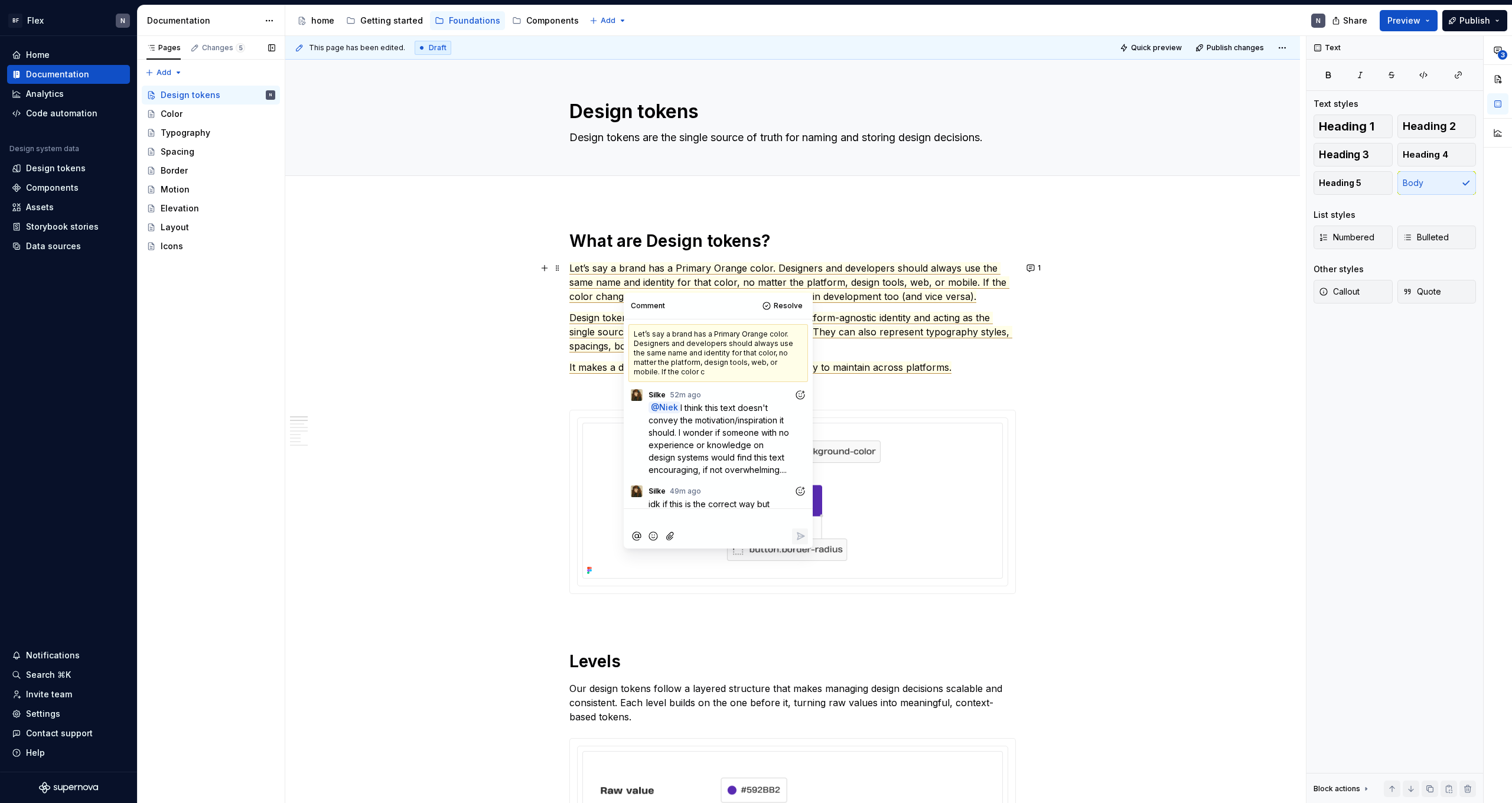
scroll to position [0, 0]
click at [625, 287] on span "Let’s say a brand has a Primary Orange color. Designers and developers should a…" at bounding box center [790, 283] width 440 height 40
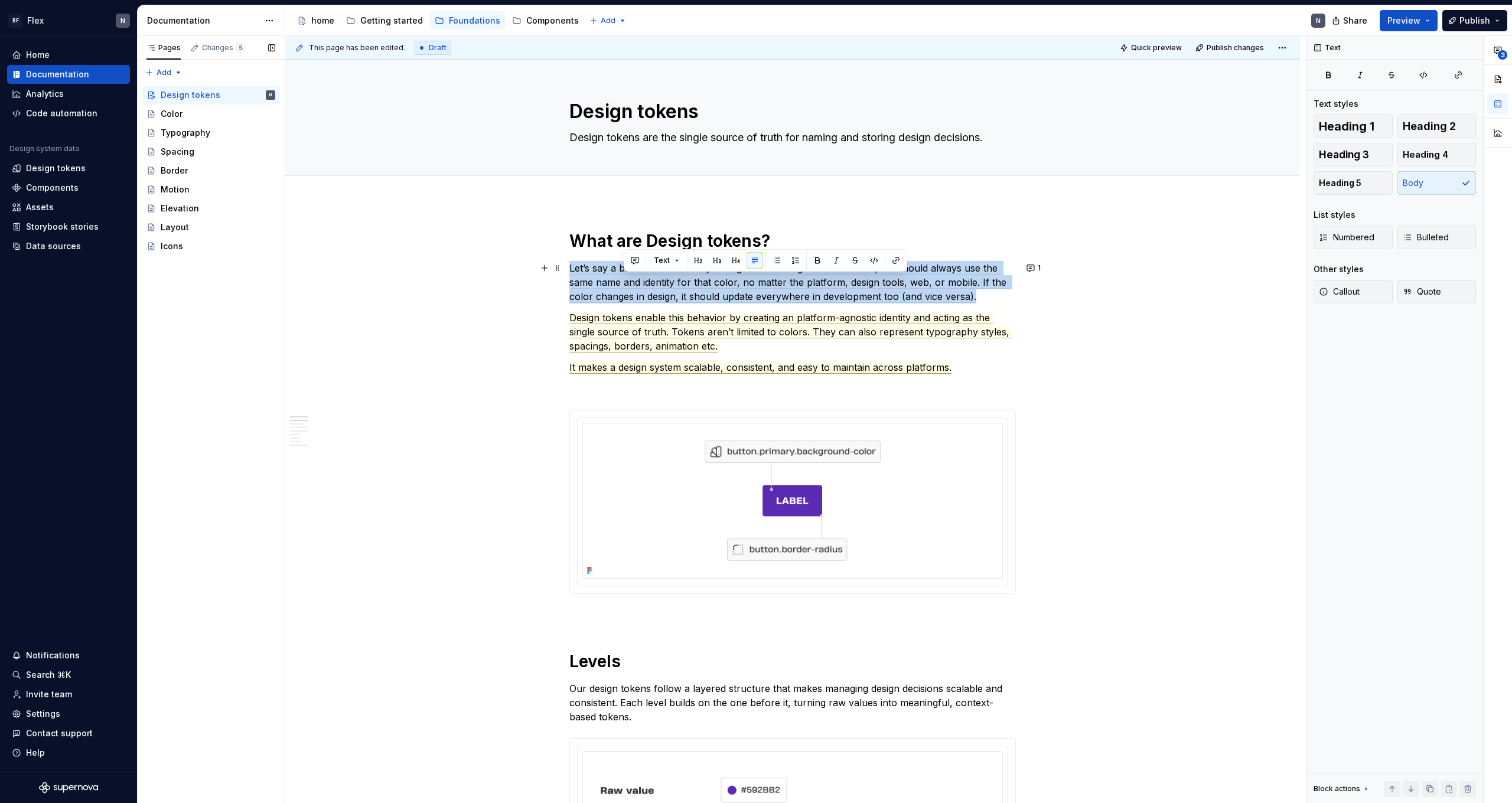
click at [625, 287] on span "Let’s say a brand has a Primary Orange color. Designers and developers should a…" at bounding box center [790, 283] width 440 height 40
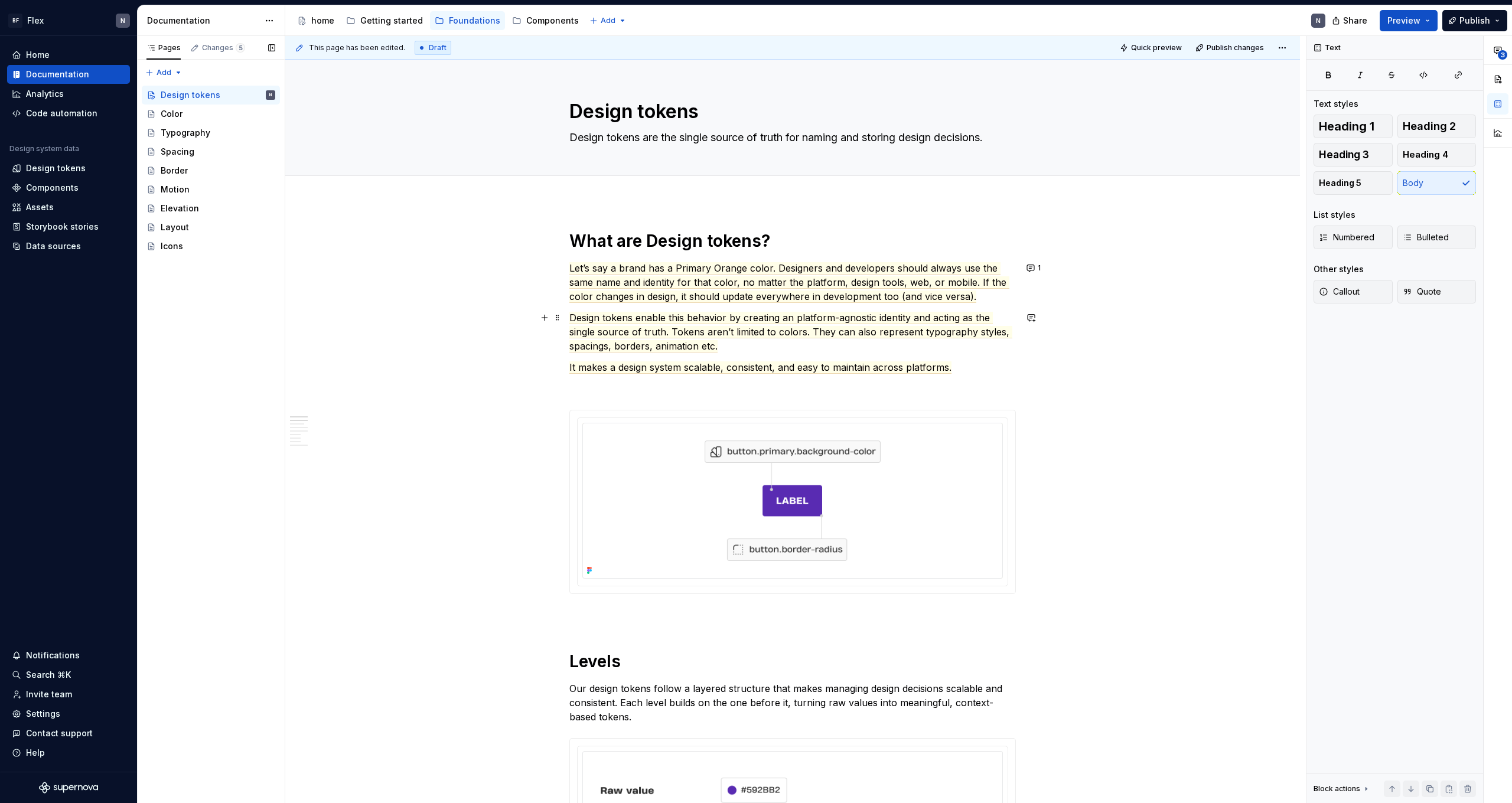
click at [626, 339] on p "Design tokens enable this behavior by creating an platform-agnostic identity an…" at bounding box center [793, 331] width 447 height 43
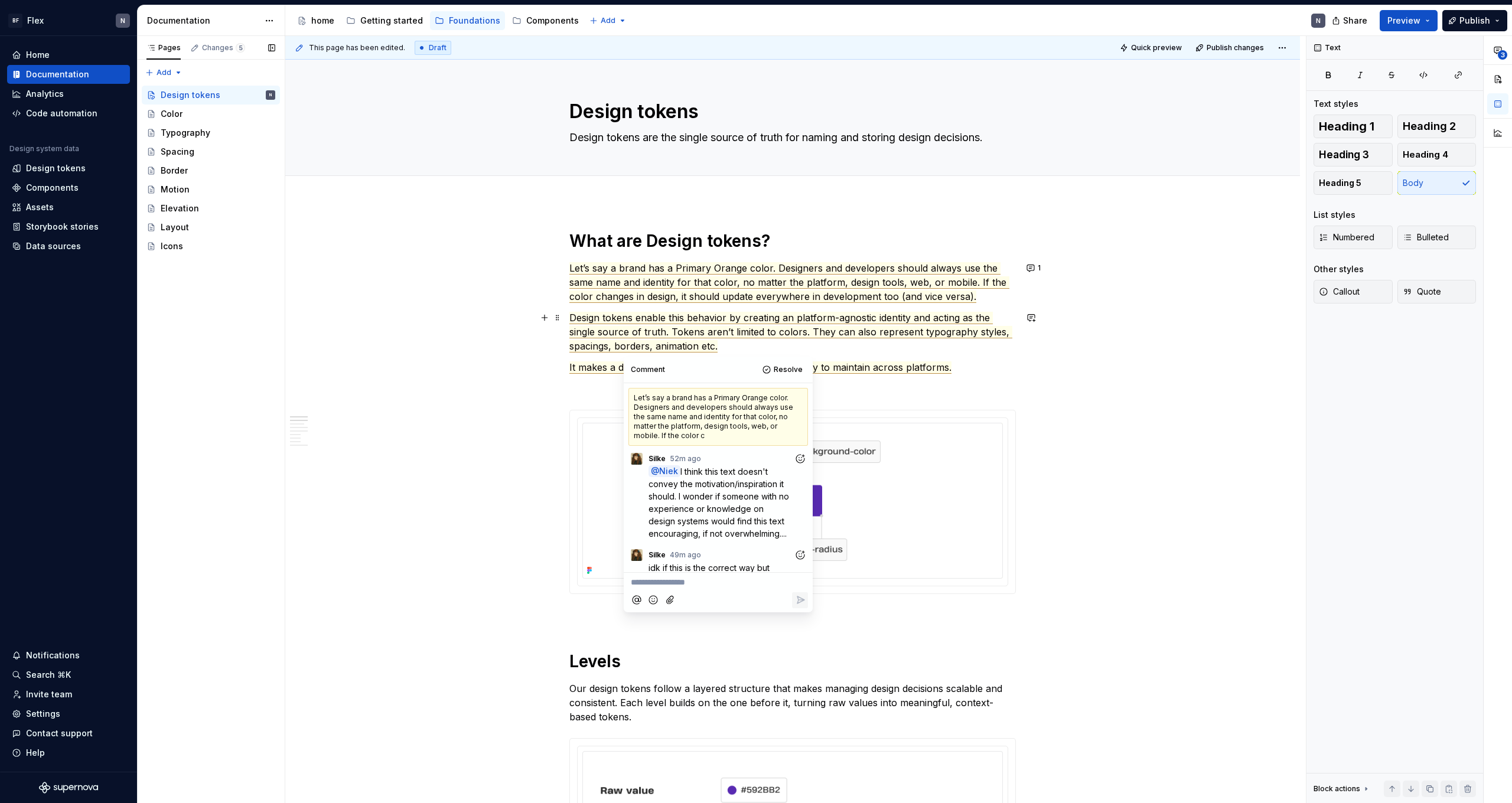
scroll to position [264, 0]
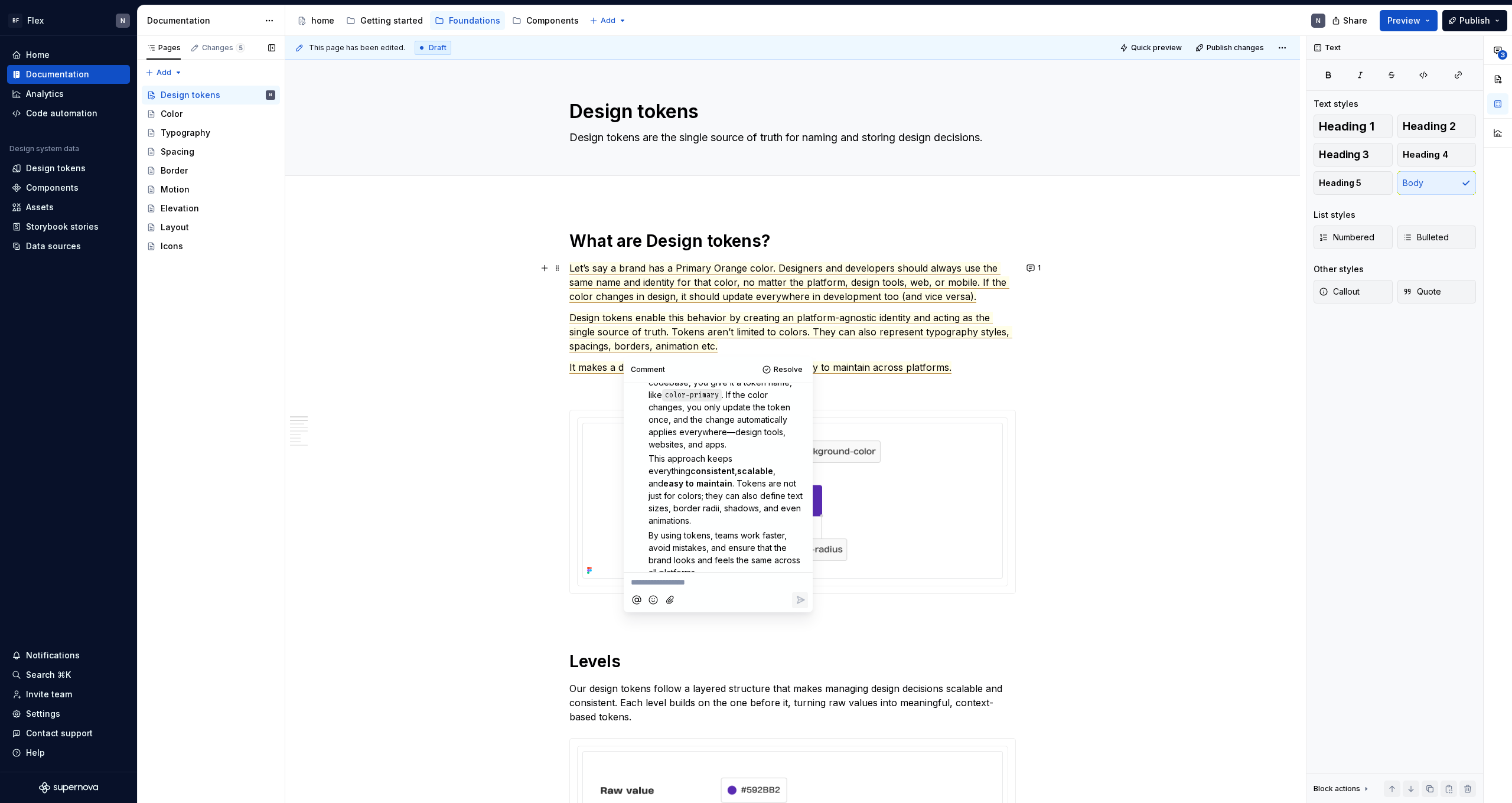
click at [638, 284] on span "Let’s say a brand has a Primary Orange color. Designers and developers should a…" at bounding box center [790, 283] width 440 height 40
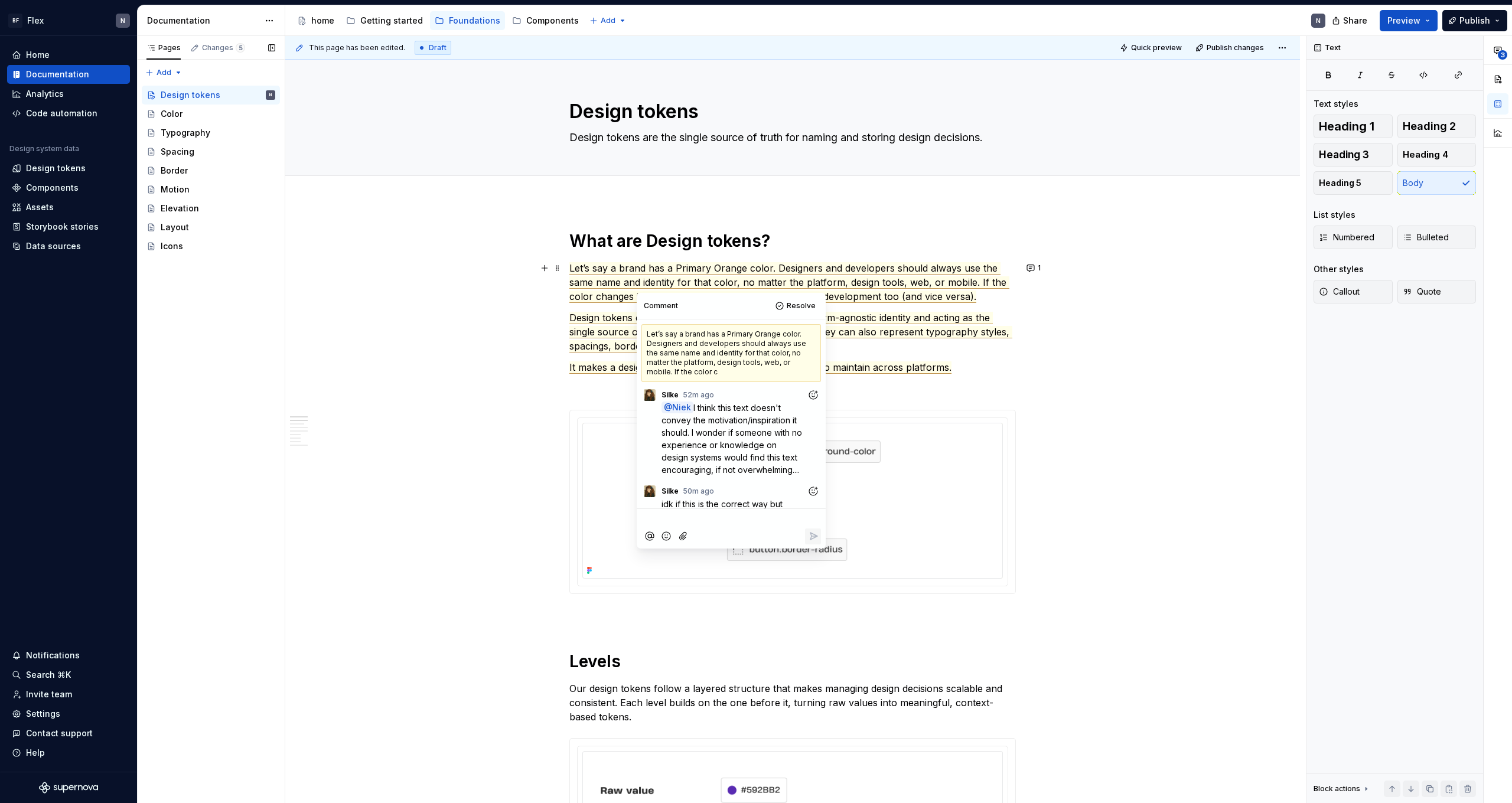
scroll to position [0, 0]
click at [638, 284] on span "Let’s say a brand has a Primary Orange color. Designers and developers should a…" at bounding box center [790, 283] width 440 height 40
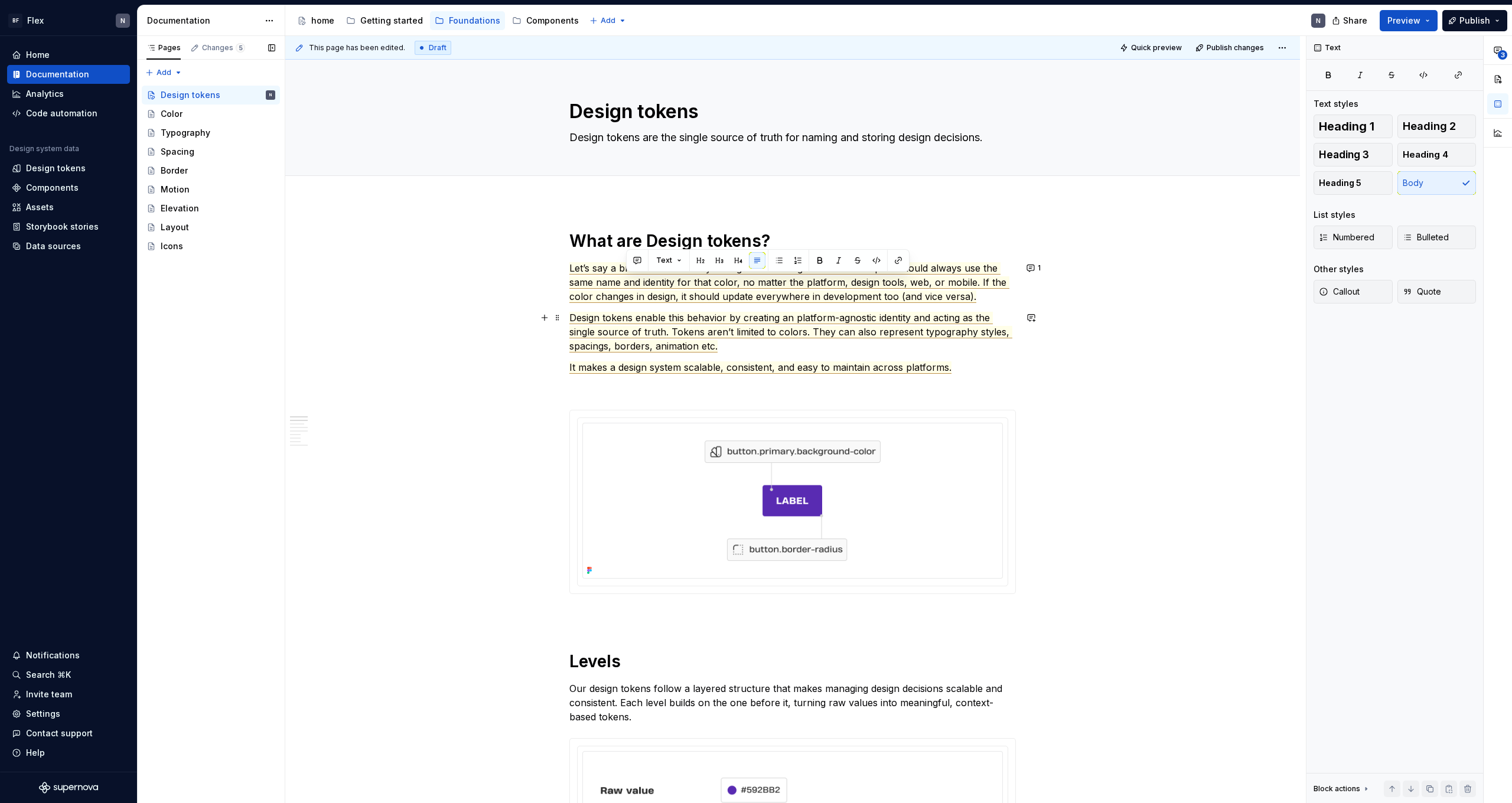
click at [626, 326] on span "Design tokens enable this behavior by creating an platform-agnostic identity an…" at bounding box center [791, 332] width 443 height 40
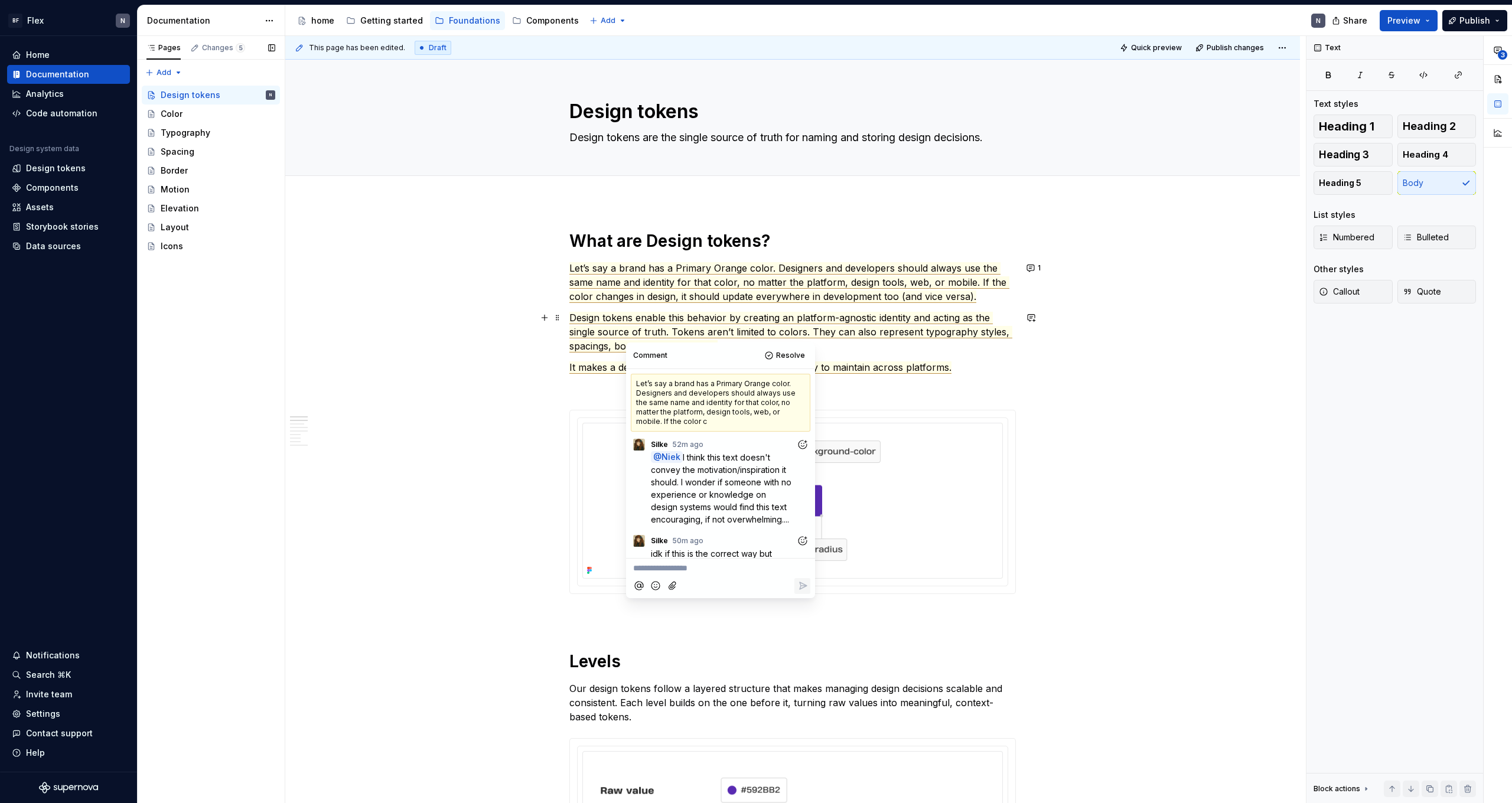
scroll to position [264, 0]
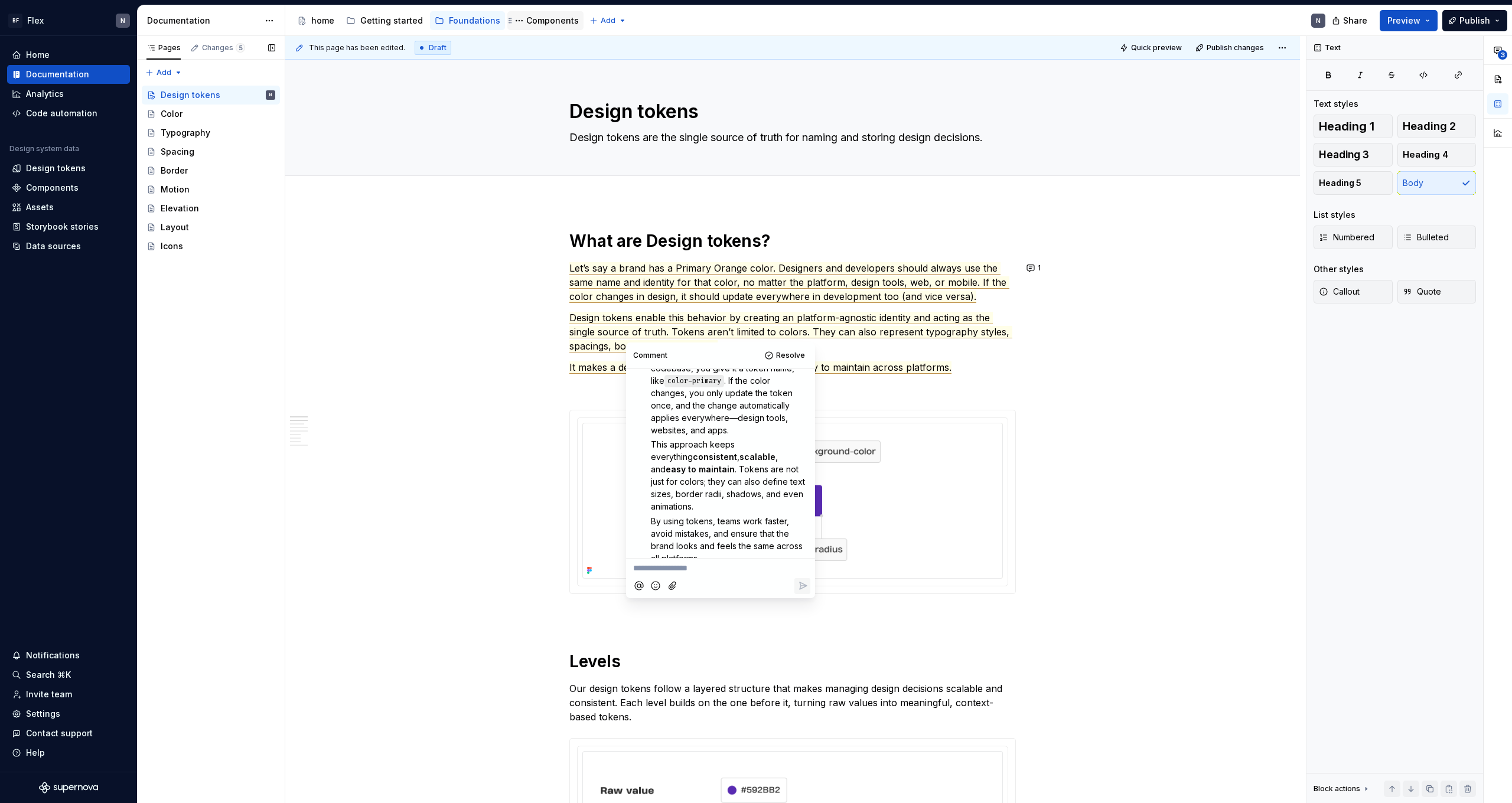
click at [537, 23] on div "Components" at bounding box center [552, 20] width 53 height 12
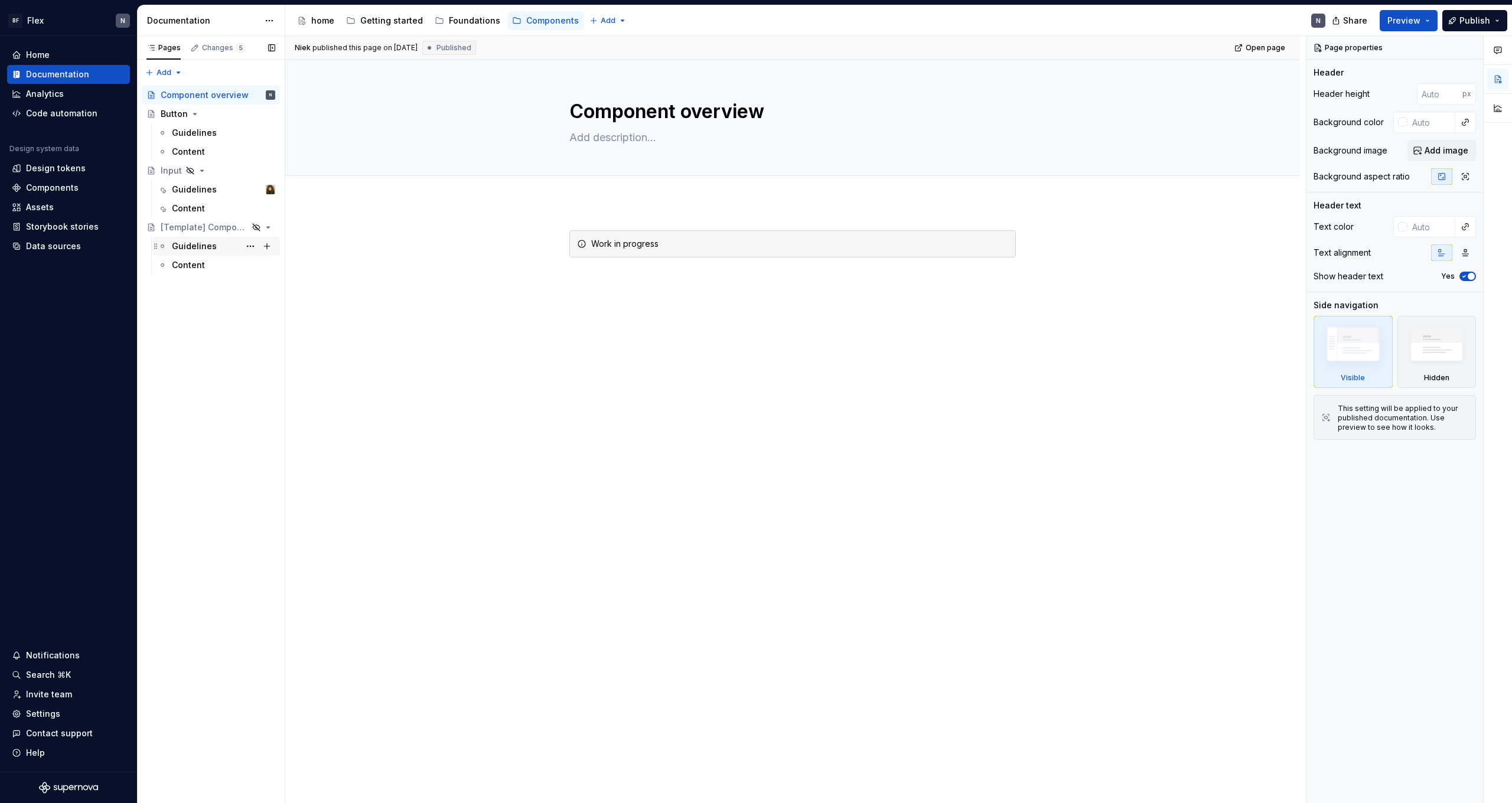
click at [182, 249] on div "Guidelines" at bounding box center [195, 246] width 45 height 12
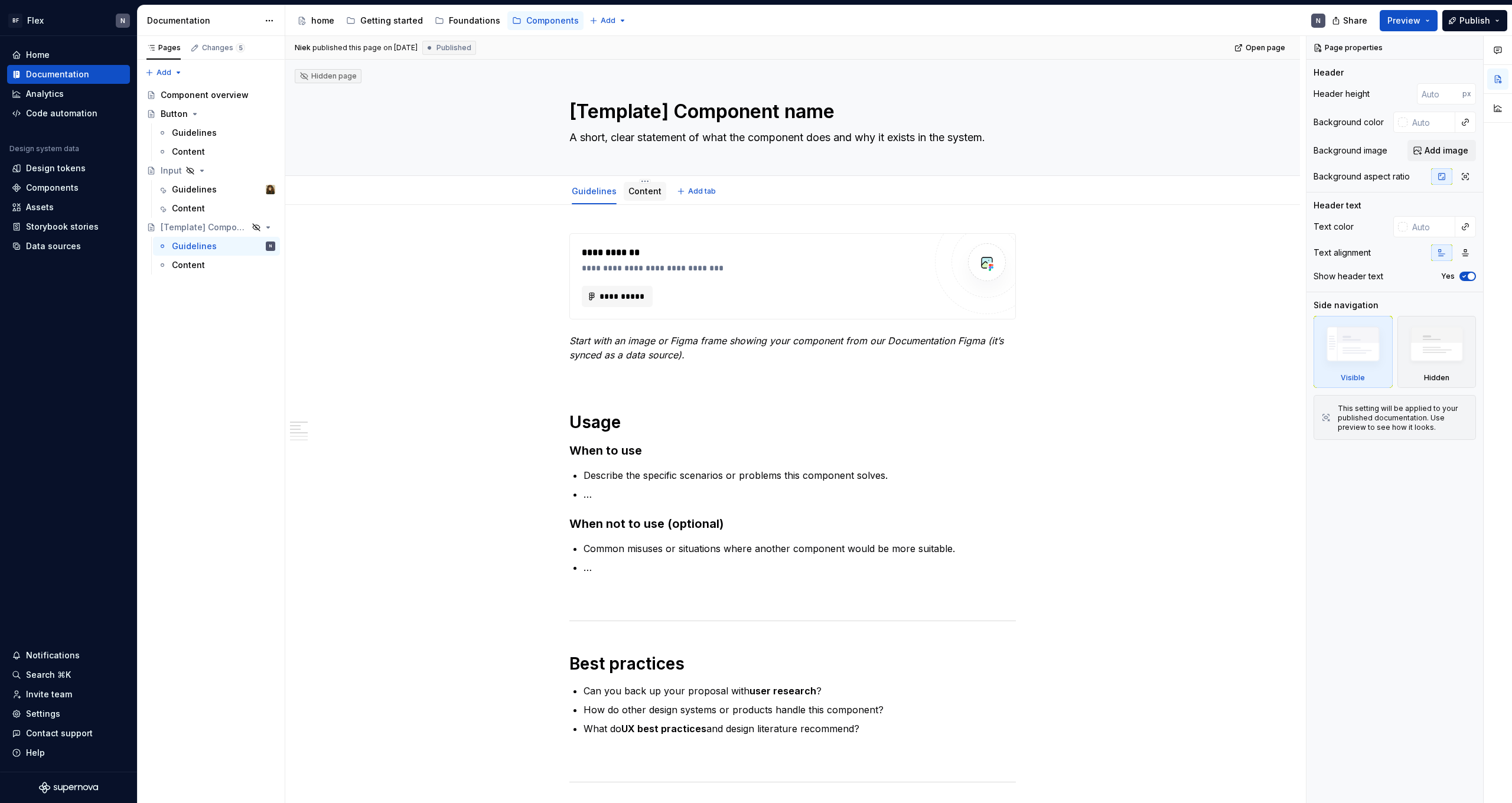
click at [646, 195] on link "Content" at bounding box center [645, 191] width 33 height 10
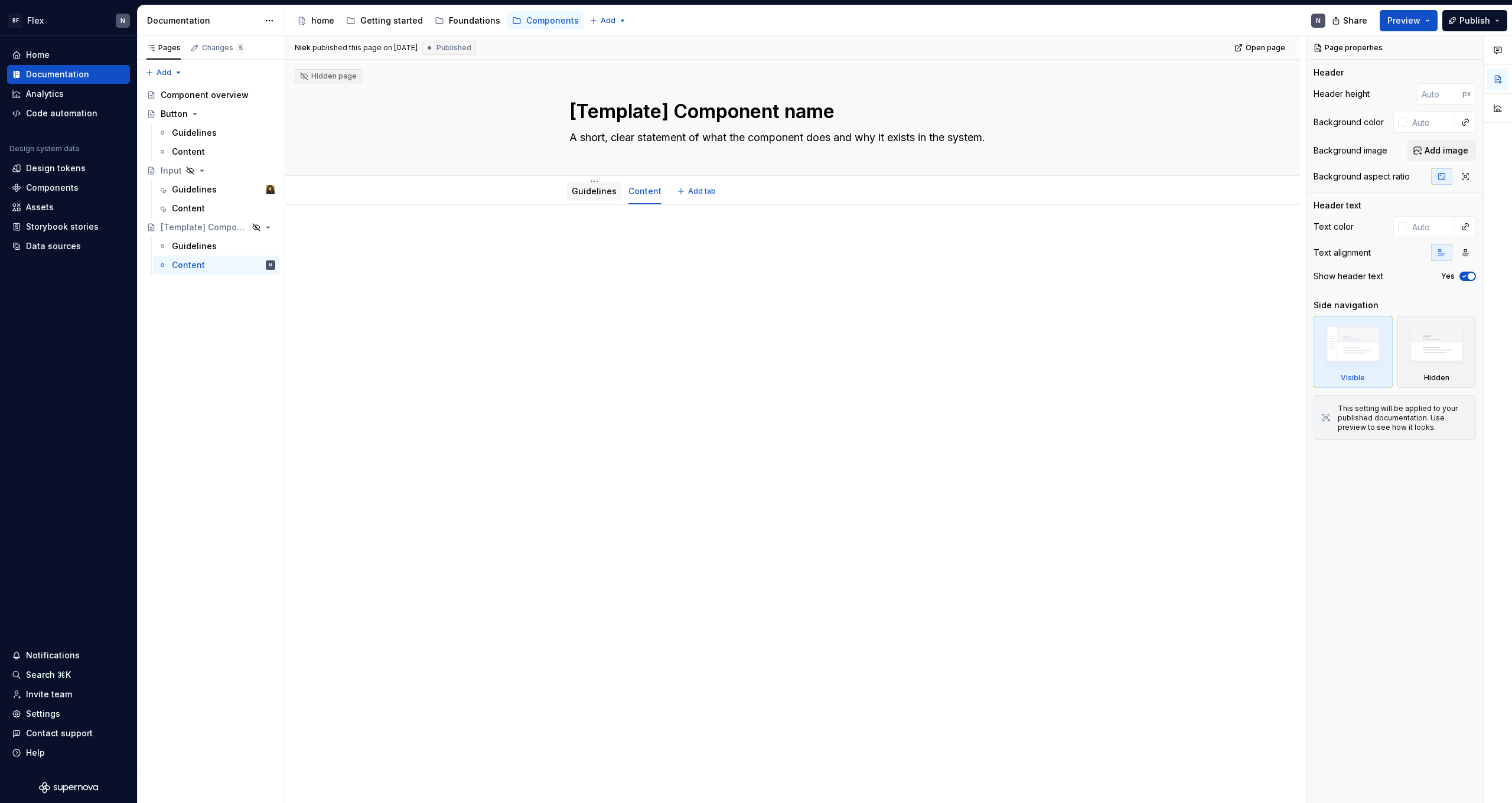
click at [590, 194] on link "Guidelines" at bounding box center [595, 191] width 45 height 10
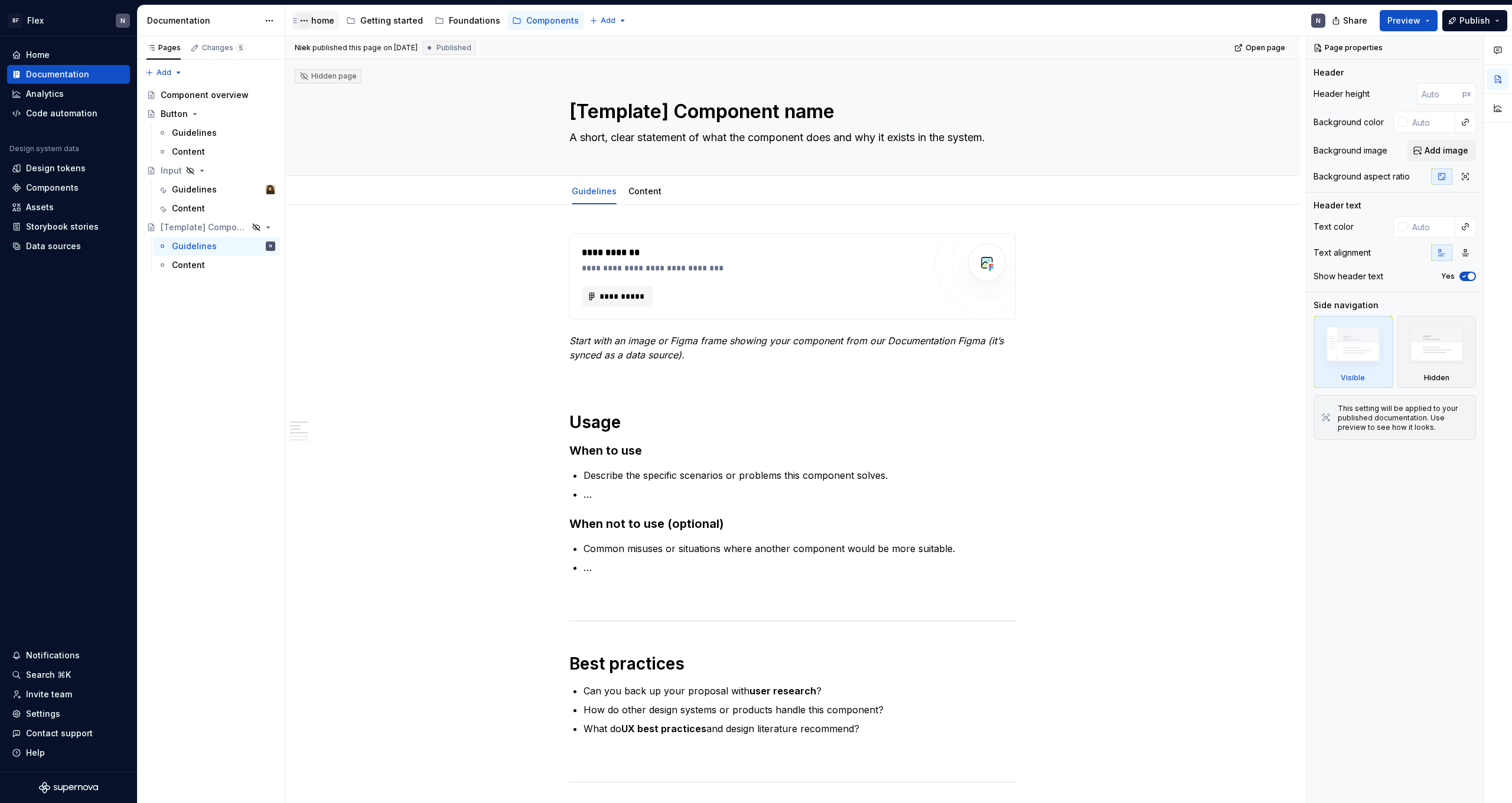
click at [306, 21] on button "Page tree" at bounding box center [305, 21] width 15 height 15
type textarea "*"
click at [335, 47] on div "Rename page" at bounding box center [377, 42] width 116 height 12
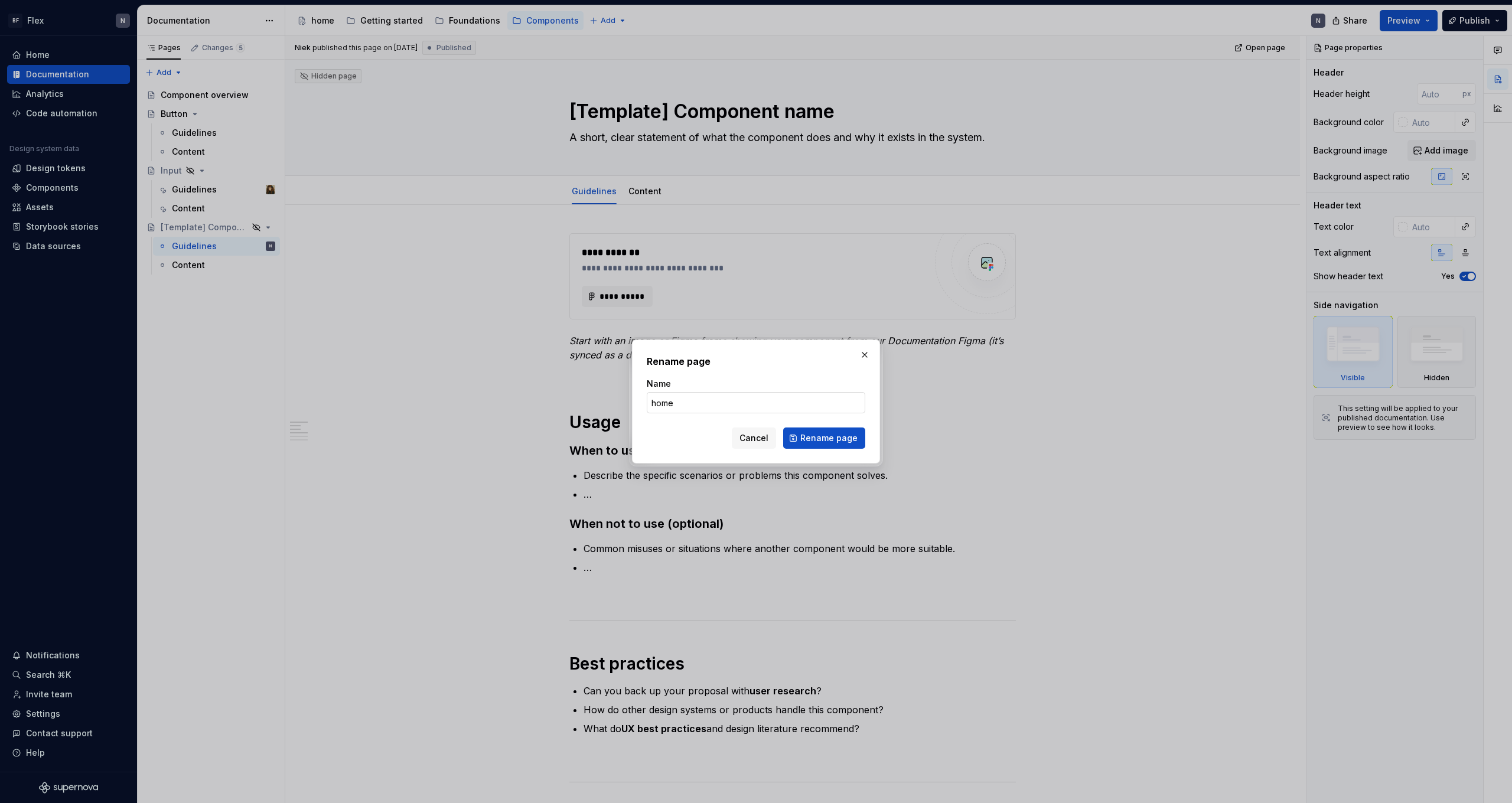
click at [662, 400] on input "home" at bounding box center [756, 402] width 218 height 21
drag, startPoint x: 655, startPoint y: 402, endPoint x: 644, endPoint y: 401, distance: 11.0
click at [644, 402] on div "Rename page Name home Cancel Rename page" at bounding box center [756, 401] width 248 height 124
type input "Home"
click at [846, 442] on span "Rename page" at bounding box center [828, 438] width 57 height 12
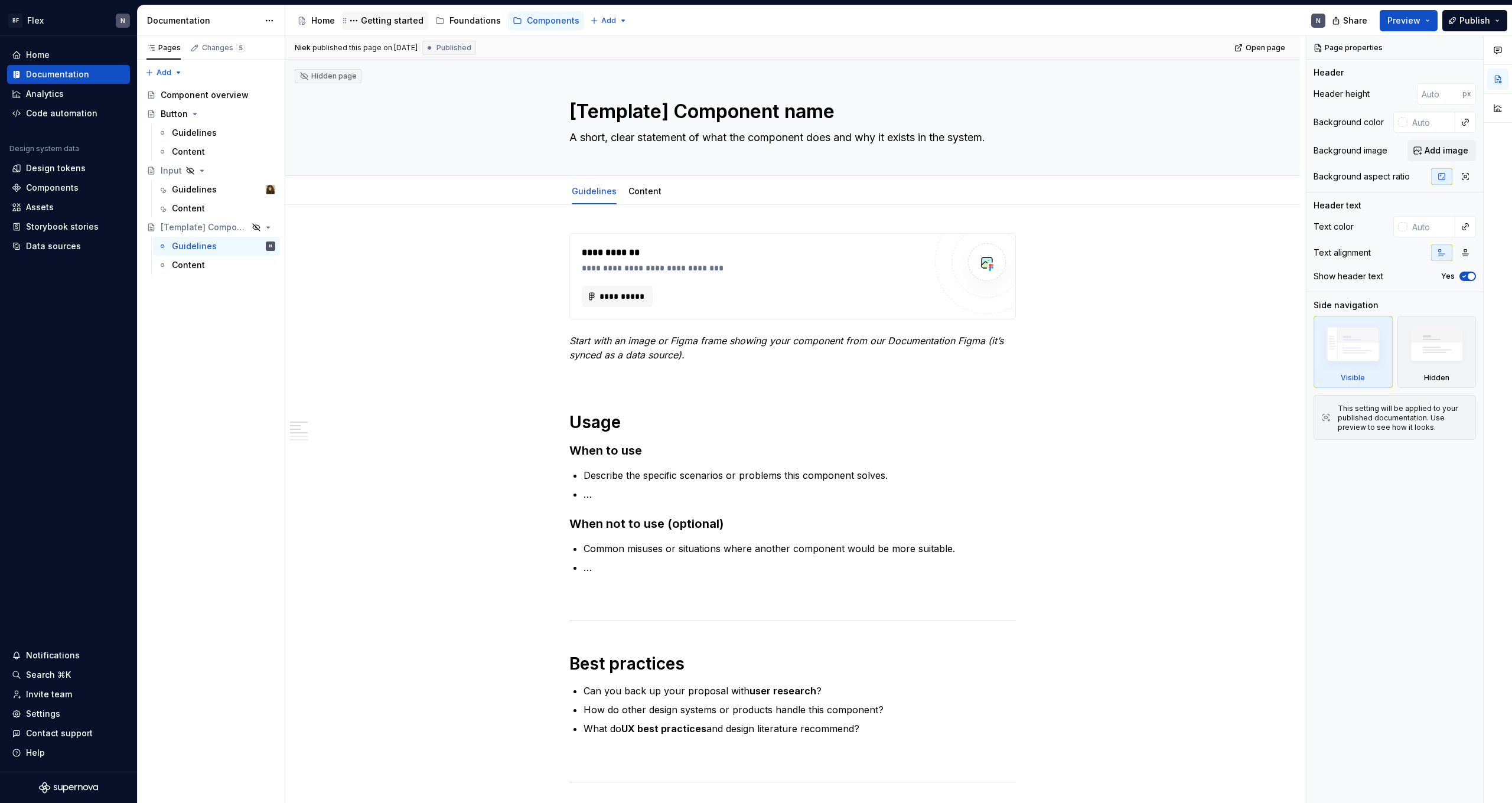
click at [385, 18] on div "Getting started" at bounding box center [392, 20] width 62 height 12
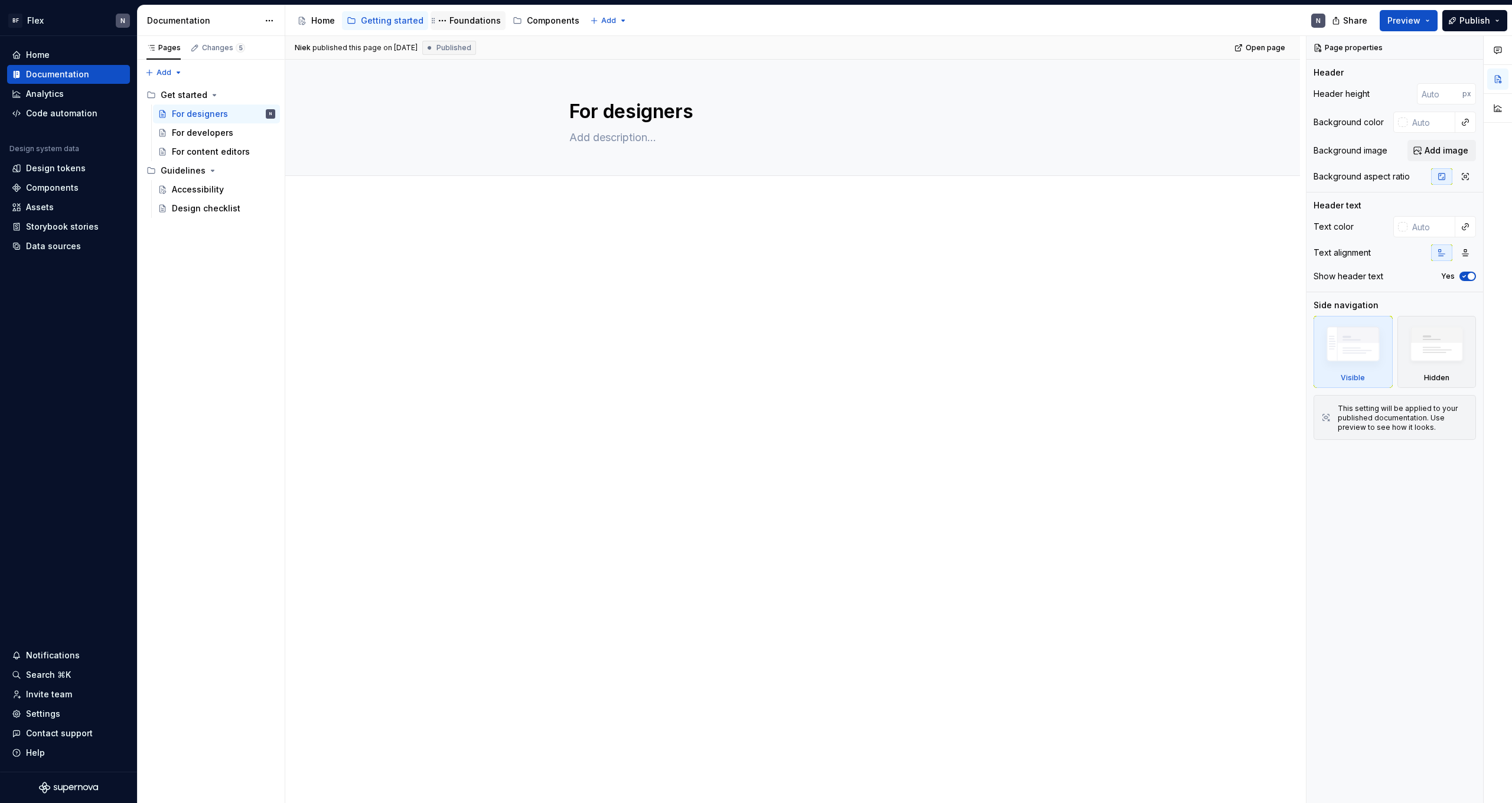
click at [458, 23] on div "Foundations" at bounding box center [475, 20] width 52 height 12
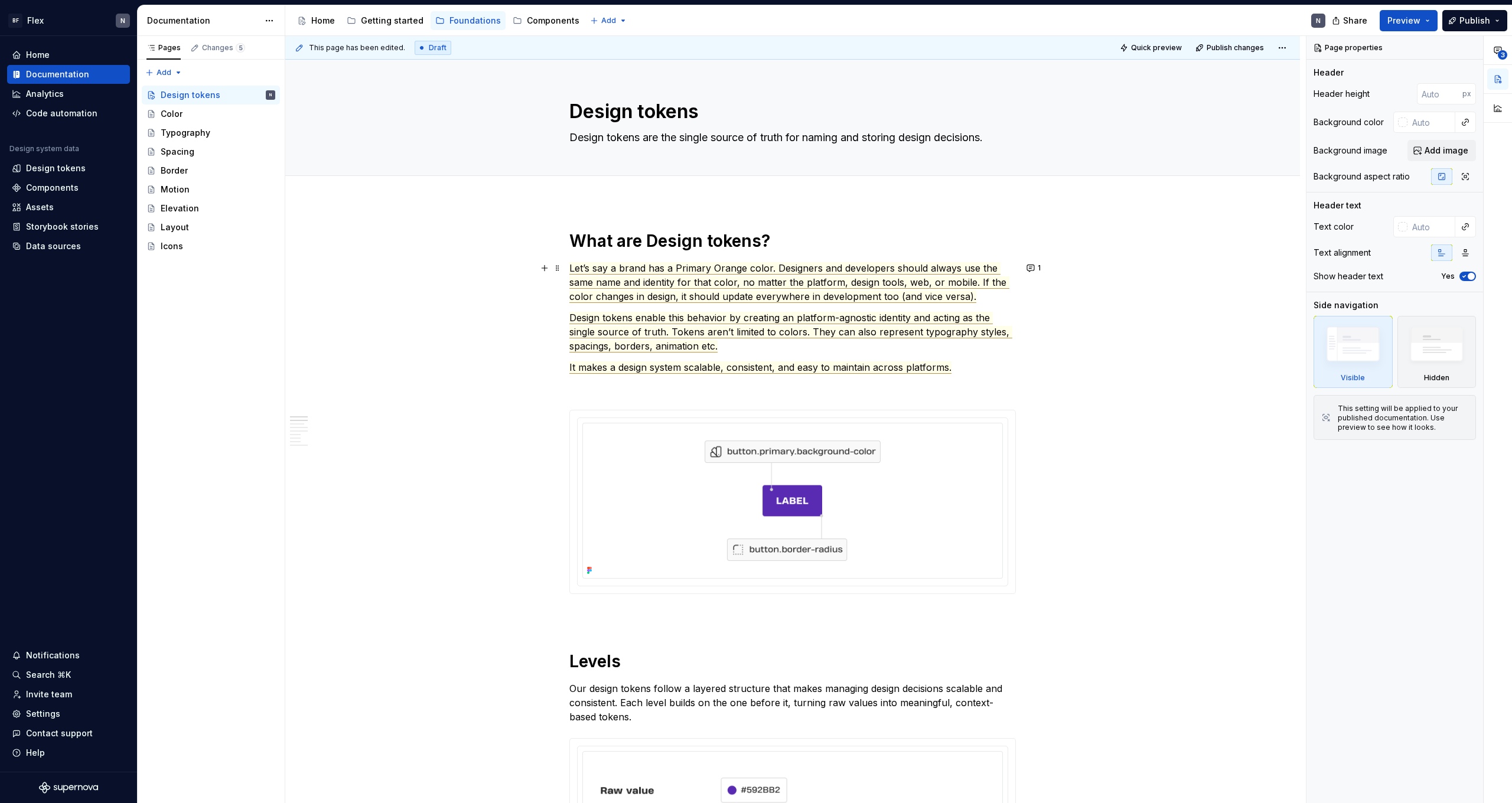
click at [640, 279] on span "Let’s say a brand has a Primary Orange color. Designers and developers should a…" at bounding box center [790, 283] width 440 height 40
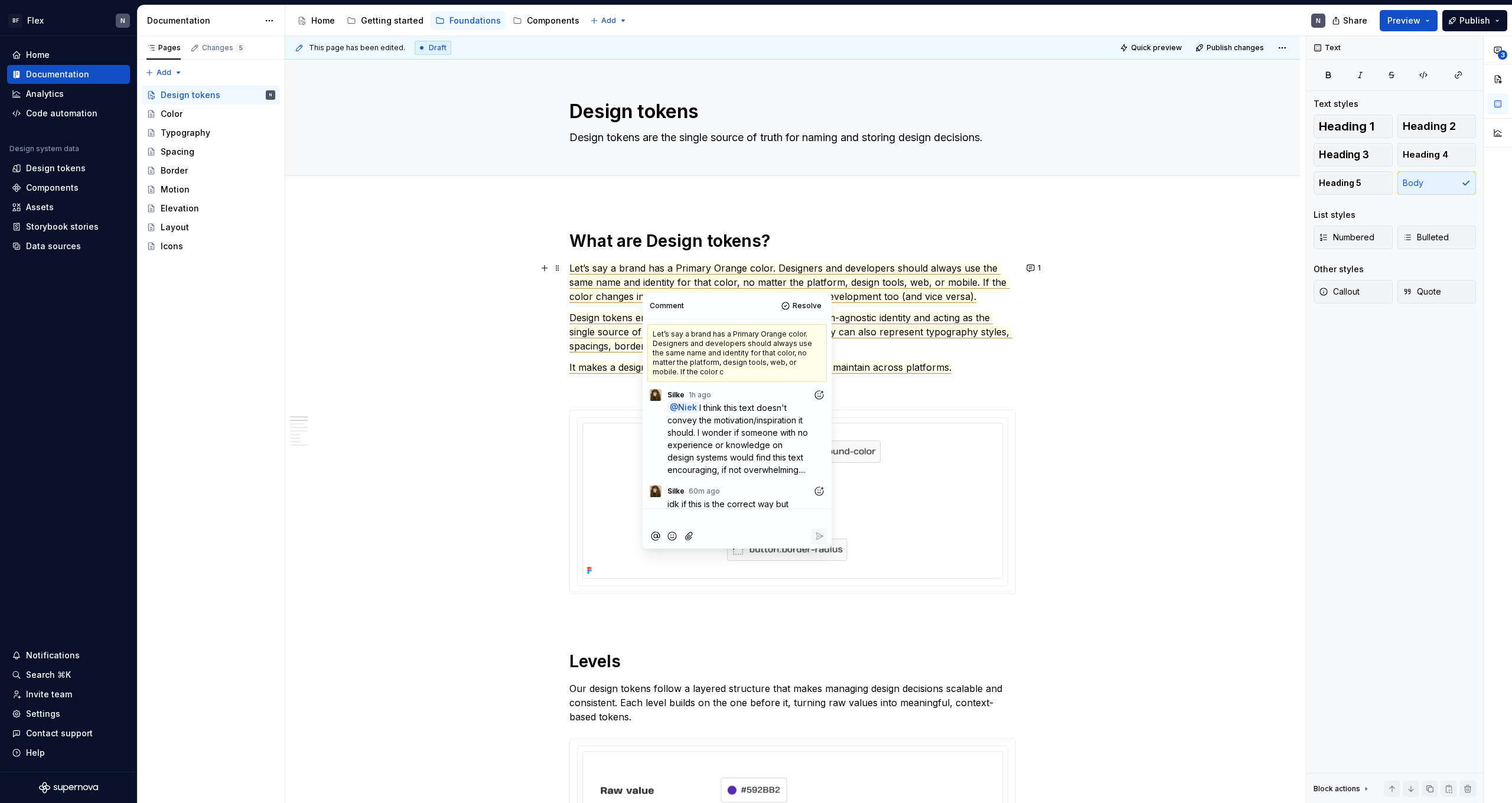
scroll to position [264, 0]
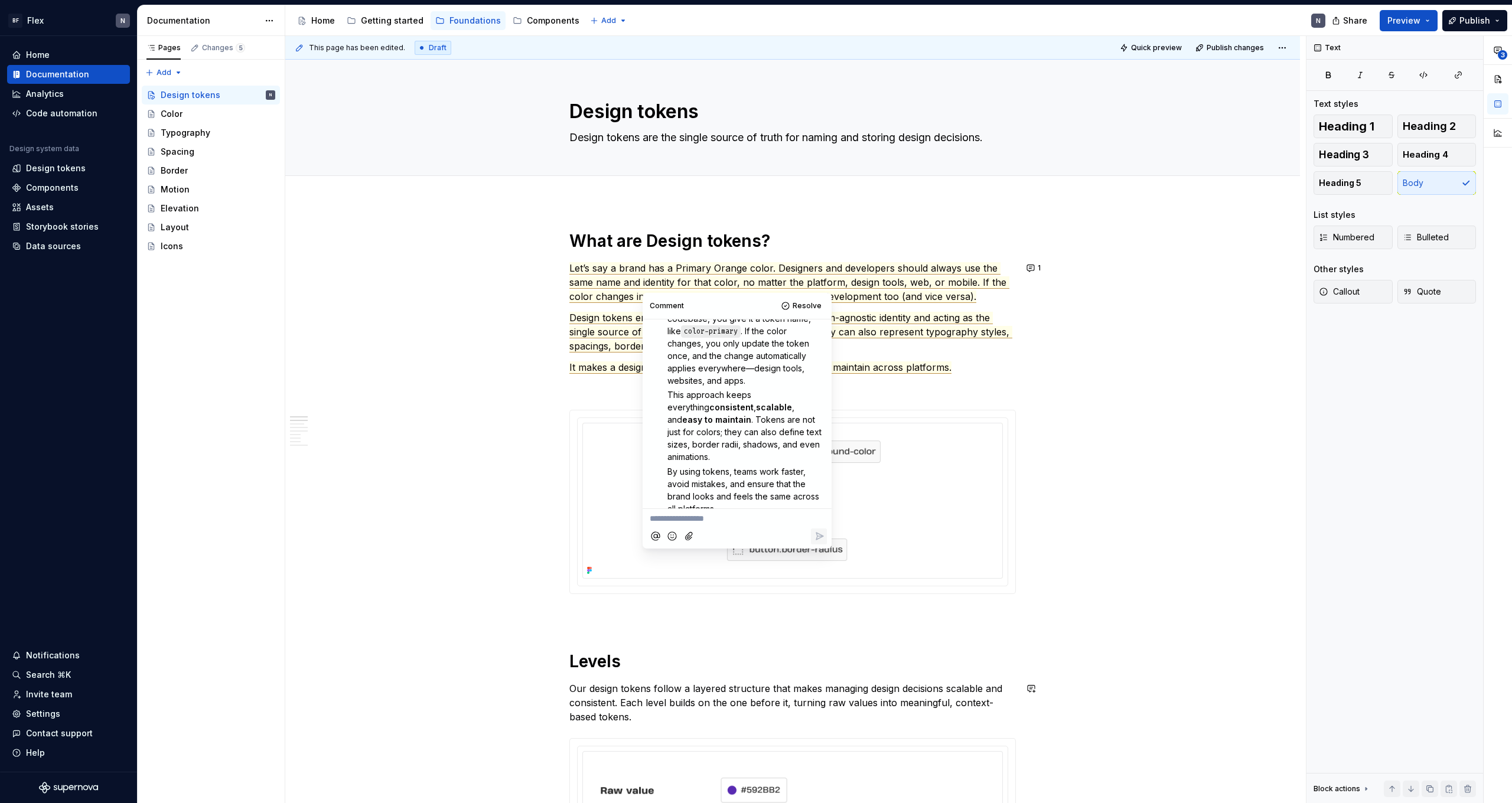
type textarea "*"
click at [730, 520] on p "**********" at bounding box center [737, 518] width 175 height 12
click at [722, 519] on p "Nice one." at bounding box center [737, 518] width 175 height 12
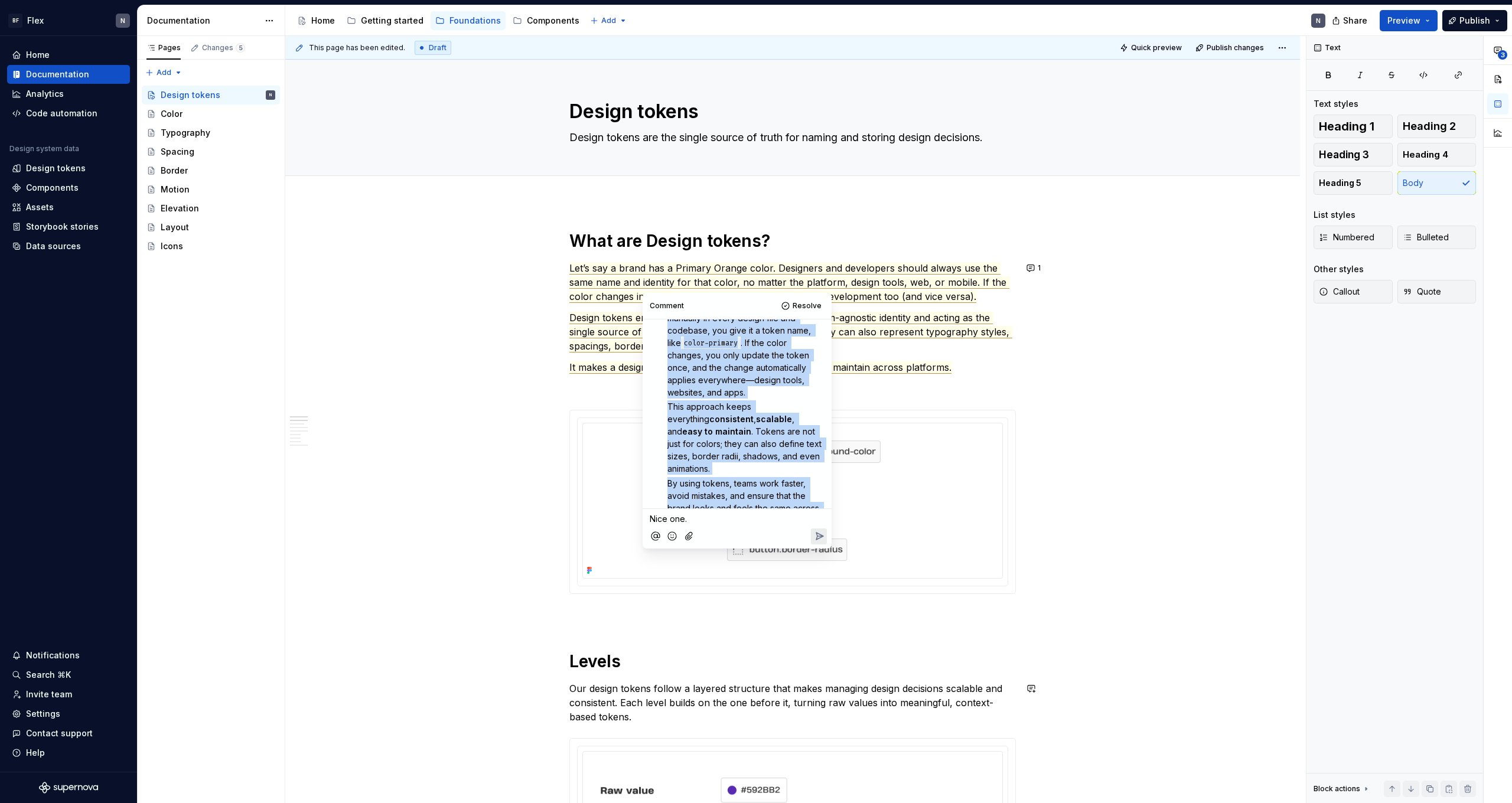
drag, startPoint x: 726, startPoint y: 492, endPoint x: 672, endPoint y: 315, distance: 185.1
click at [672, 315] on div "Comment Resolve Let’s say a brand has a Primary Orange color. Designers and dev…" at bounding box center [737, 421] width 189 height 255
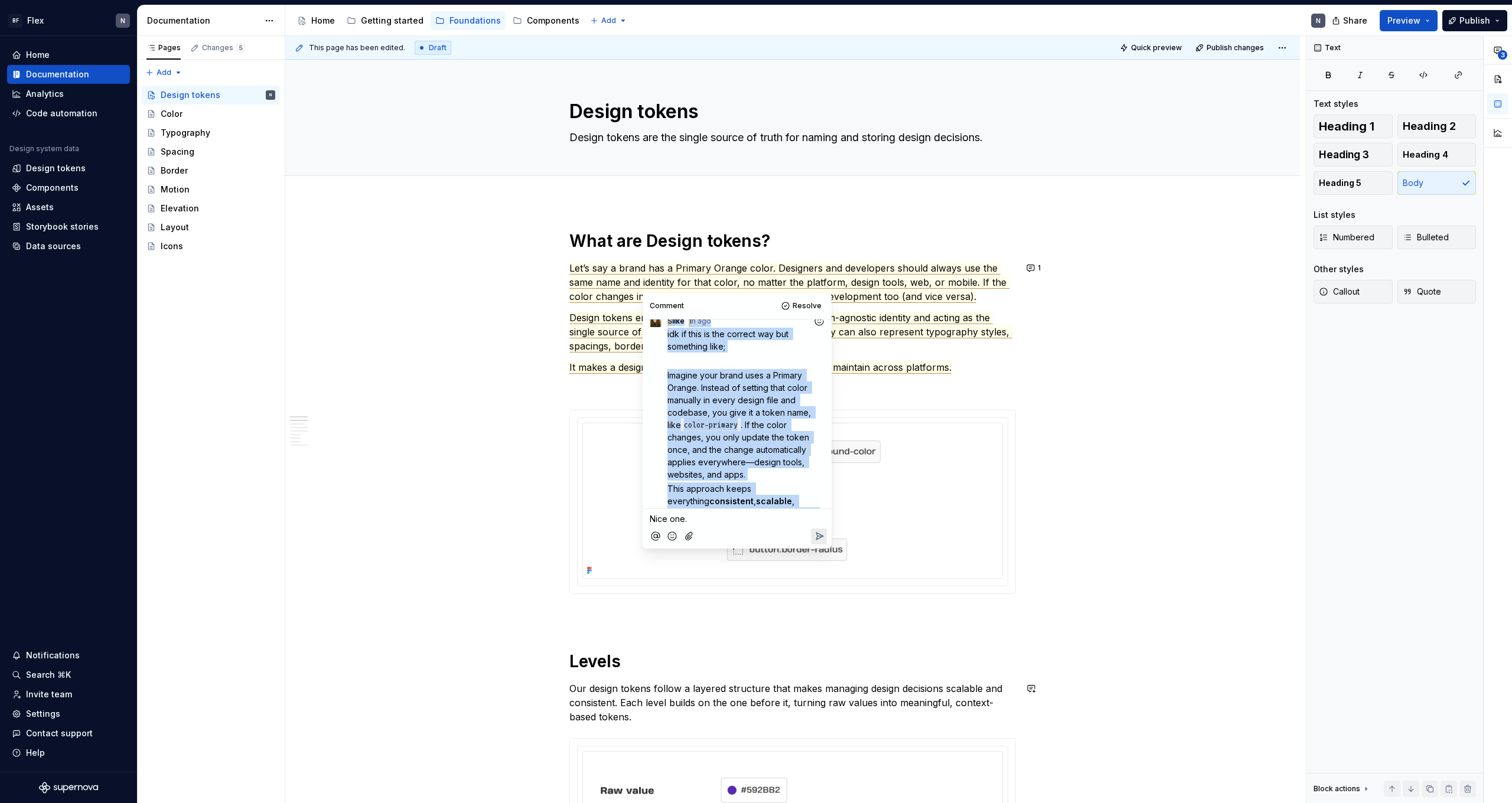
scroll to position [132, 0]
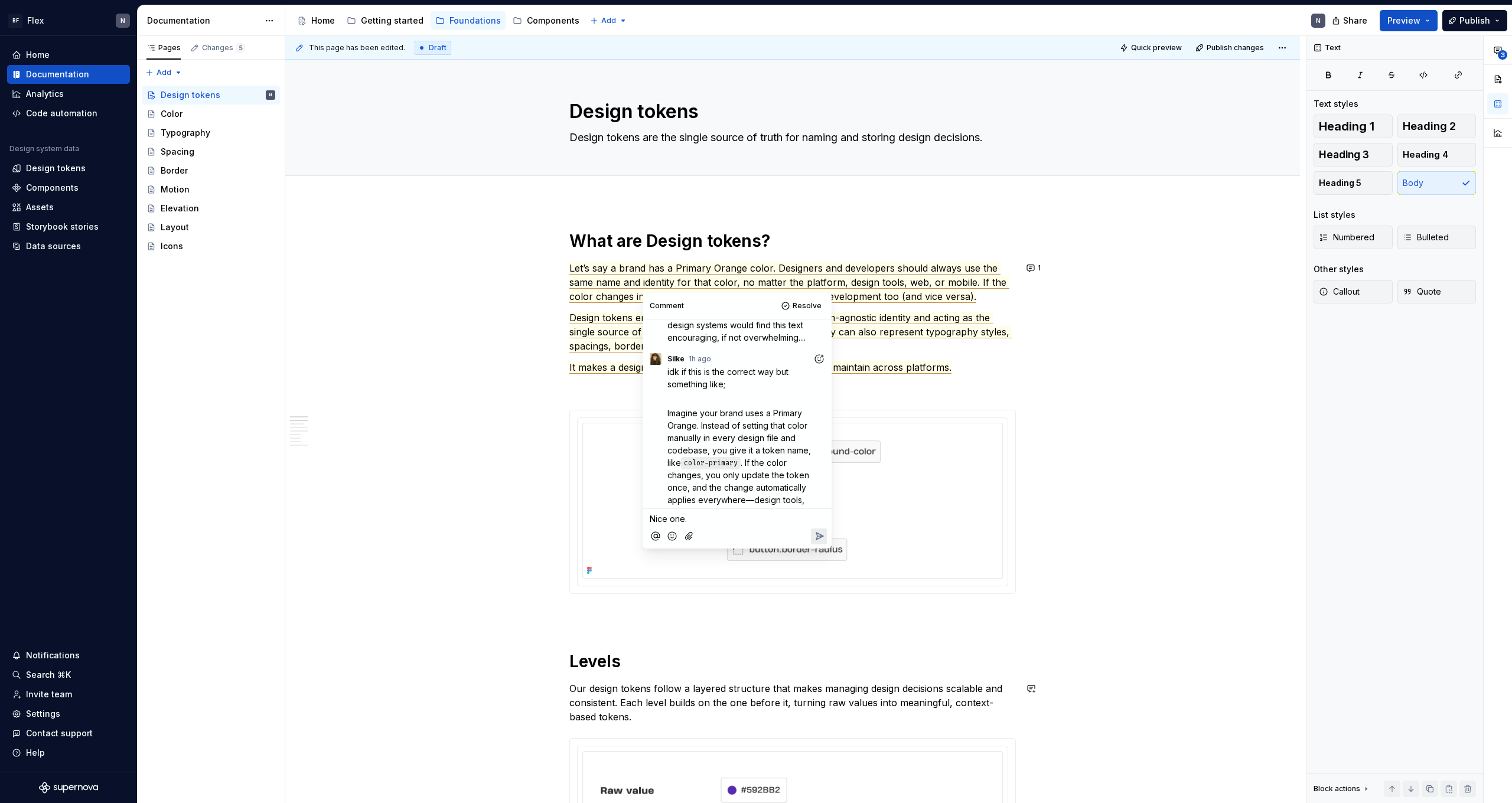
click at [680, 405] on p at bounding box center [747, 397] width 159 height 12
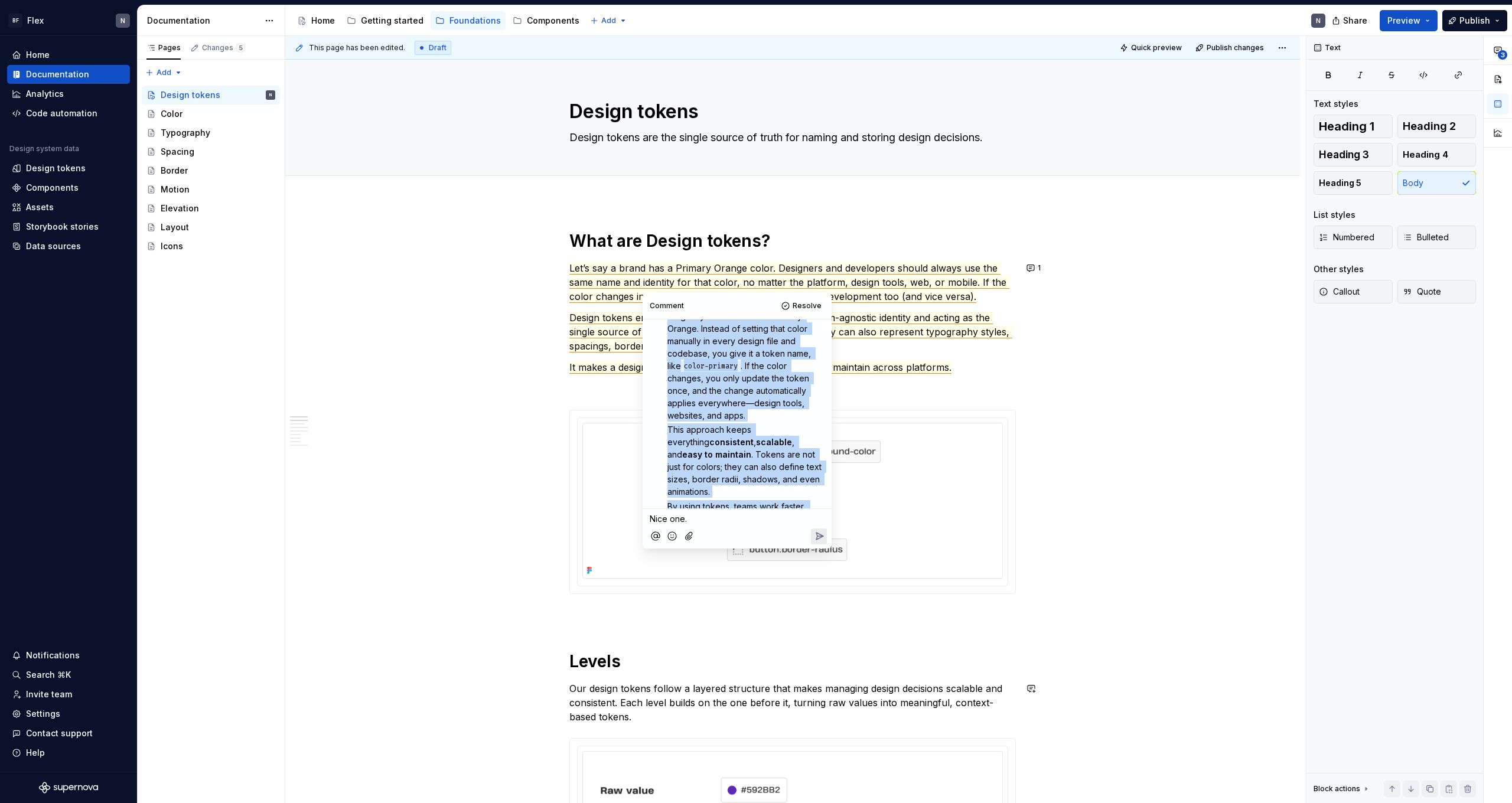
scroll to position [264, 0]
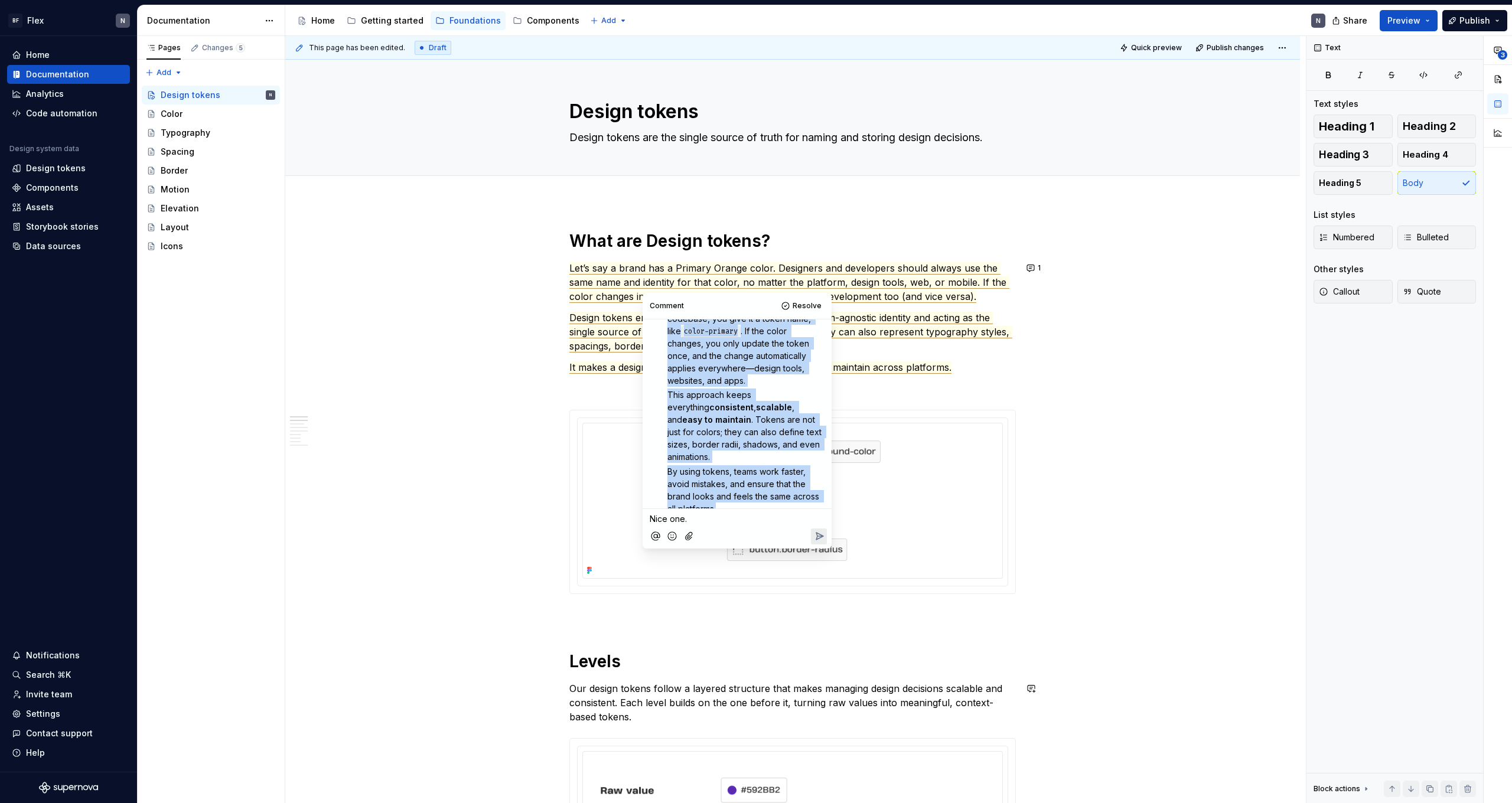
drag, startPoint x: 664, startPoint y: 411, endPoint x: 730, endPoint y: 495, distance: 106.8
click at [730, 495] on div "idk if this is the correct way but something like; Imagine your brand uses a Pr…" at bounding box center [737, 374] width 179 height 281
copy div "Imagine your brand uses a Primary Orange. Instead of setting that color manuall…"
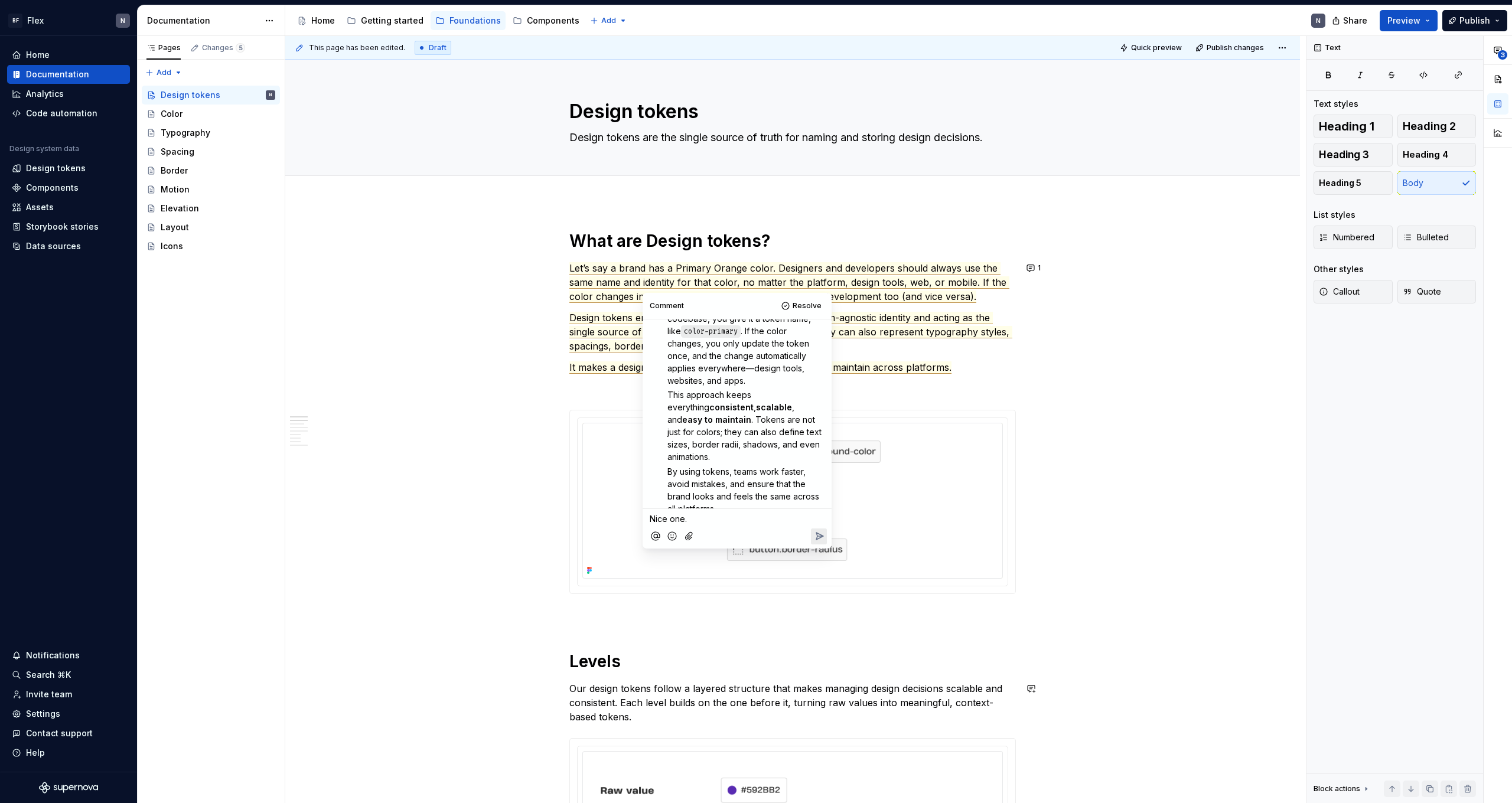
click at [929, 394] on p at bounding box center [793, 389] width 447 height 15
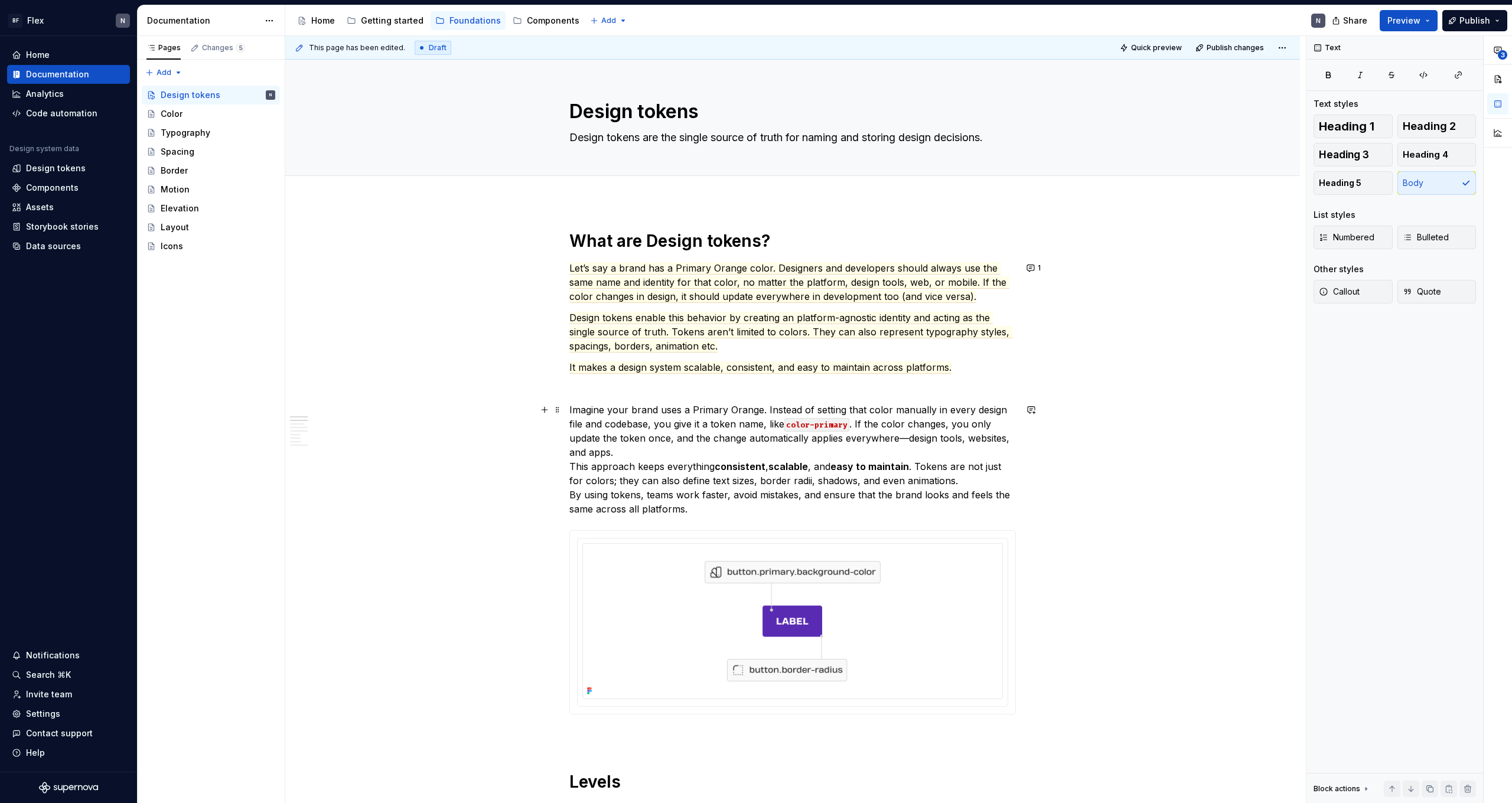
click at [677, 452] on p "Imagine your brand uses a Primary Orange. Instead of setting that color manuall…" at bounding box center [793, 459] width 447 height 113
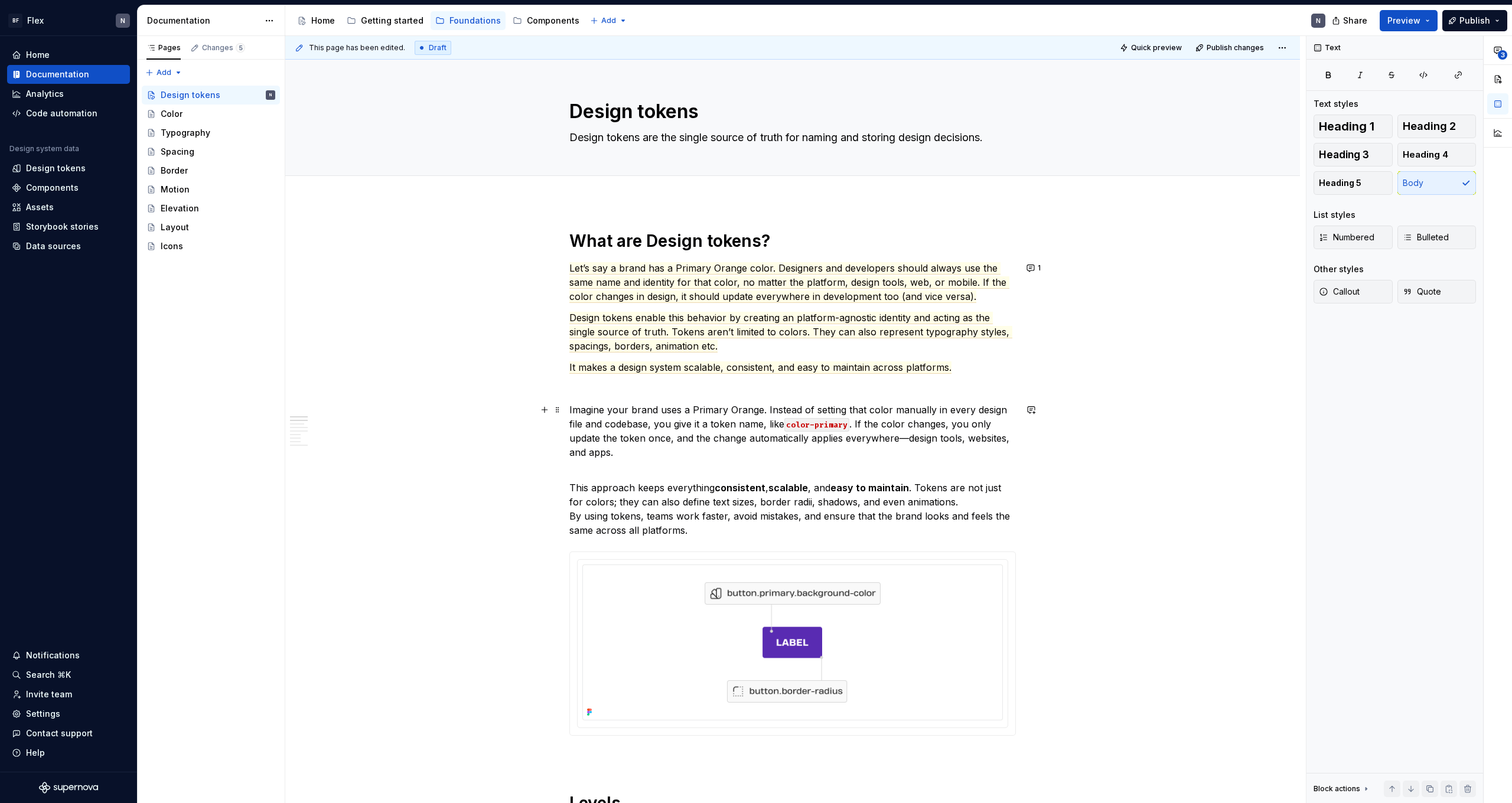
click at [697, 449] on p "Imagine your brand uses a Primary Orange. Instead of setting that color manuall…" at bounding box center [793, 431] width 447 height 57
click at [755, 529] on p "This approach keeps everything consistent , scalable , and easy to maintain . T…" at bounding box center [793, 502] width 447 height 71
click at [592, 473] on p "This approach keeps everything consistent , scalable , and easy to maintain . T…" at bounding box center [793, 502] width 447 height 71
click at [899, 440] on p "Imagine your brand uses a Primary Orange. Instead of setting that color manuall…" at bounding box center [793, 431] width 447 height 57
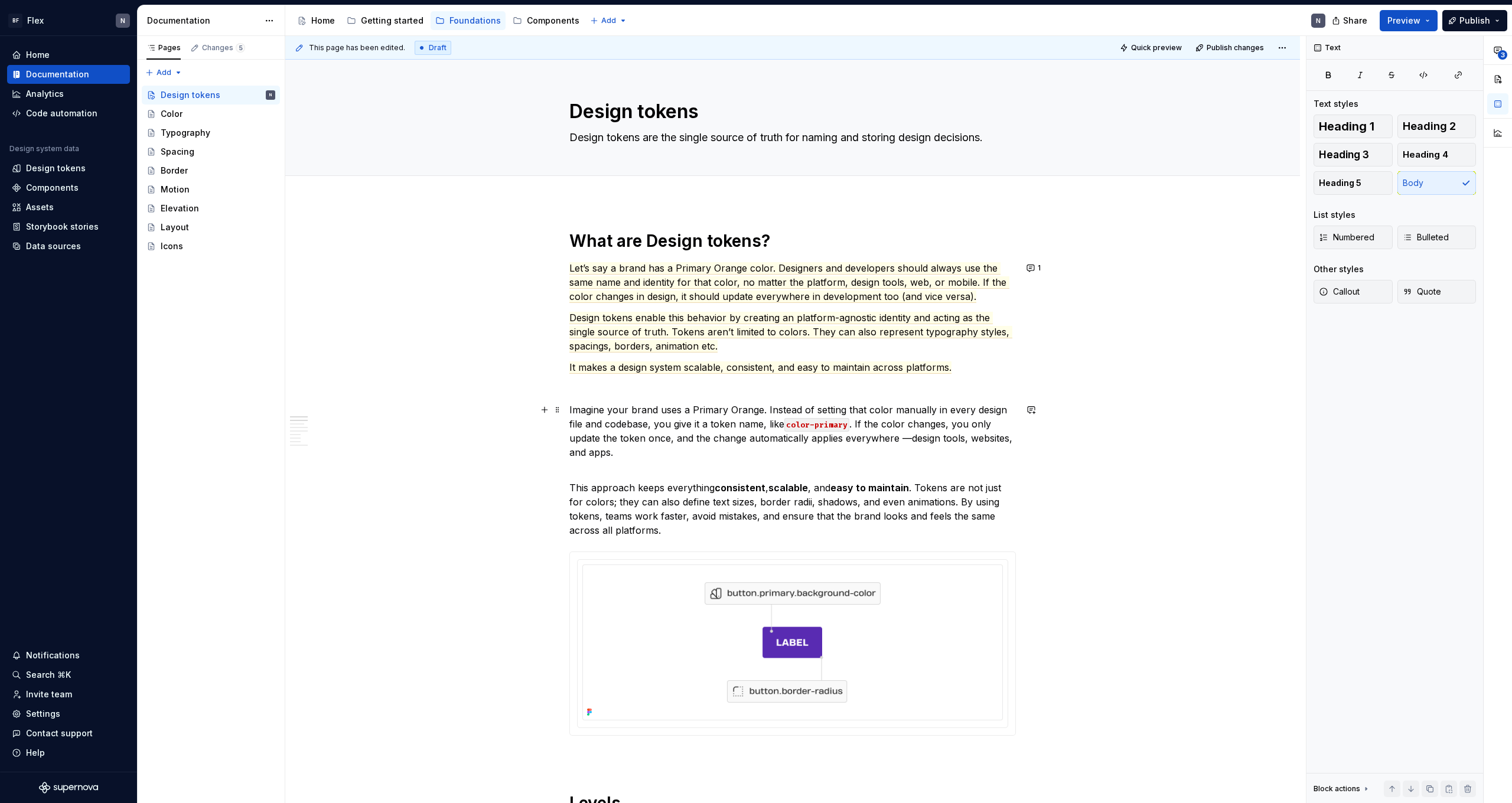
click at [914, 436] on p "Imagine your brand uses a Primary Orange. Instead of setting that color manuall…" at bounding box center [793, 431] width 447 height 57
click at [910, 440] on p "Imagine your brand uses a Primary Orange. Instead of setting that color manuall…" at bounding box center [793, 431] width 447 height 57
click at [898, 449] on p "Imagine your brand uses a Primary Orange. Instead of setting that color manuall…" at bounding box center [793, 431] width 447 height 57
click at [712, 511] on p "This approach keeps everything consistent , scalable , and easy to maintain . T…" at bounding box center [793, 502] width 447 height 71
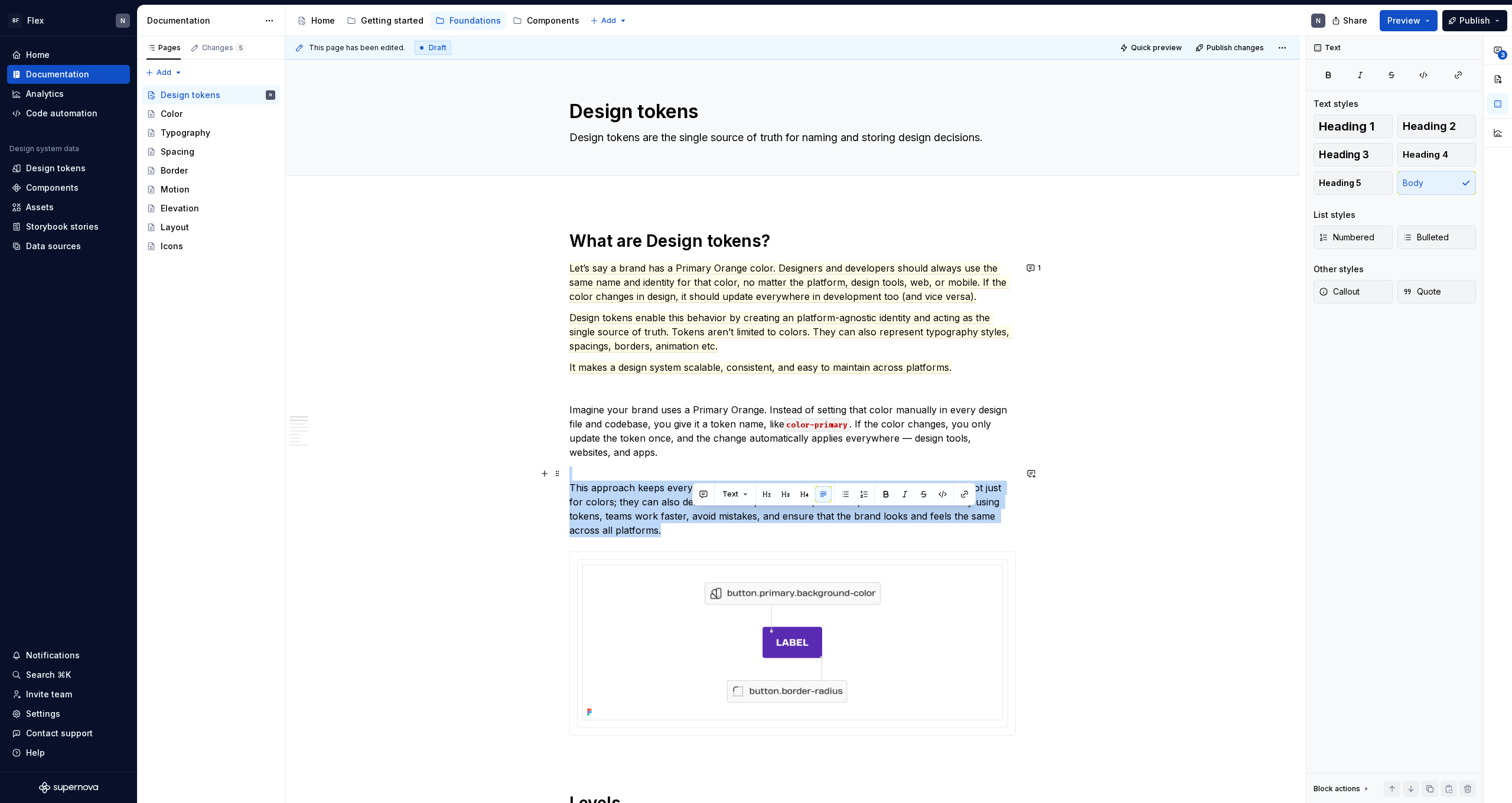
click at [712, 511] on p "This approach keeps everything consistent , scalable , and easy to maintain . T…" at bounding box center [793, 502] width 447 height 71
click at [714, 531] on p "This approach keeps everything consistent , scalable , and easy to maintain . T…" at bounding box center [793, 502] width 447 height 71
drag, startPoint x: 718, startPoint y: 490, endPoint x: 807, endPoint y: 490, distance: 89.0
click at [807, 490] on p "This approach keeps everything consistent , scalable , and easy to maintain . T…" at bounding box center [793, 502] width 447 height 71
click at [807, 490] on strong "scalable" at bounding box center [788, 487] width 40 height 12
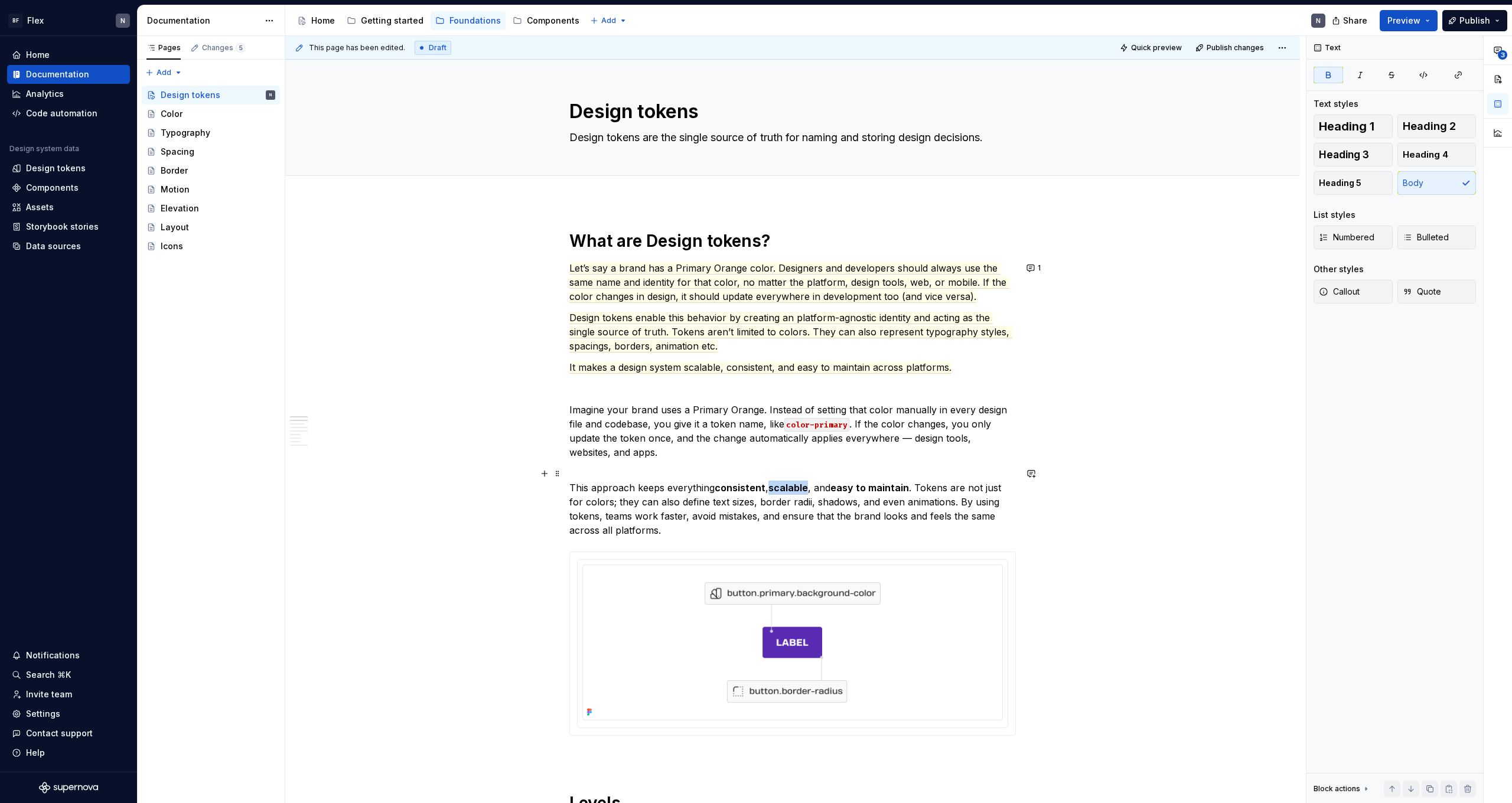
click at [807, 490] on strong "scalable" at bounding box center [788, 487] width 40 height 12
click at [805, 505] on p "This approach keeps everything consistent , scalable , and easy to maintain . T…" at bounding box center [793, 502] width 447 height 71
drag, startPoint x: 718, startPoint y: 488, endPoint x: 764, endPoint y: 488, distance: 46.0
click at [765, 488] on p "This approach keeps everything consistent , scalable , and easy to maintain . T…" at bounding box center [793, 502] width 447 height 71
click at [783, 502] on p "This approach keeps everything consistent , scalable , and easy to maintain . T…" at bounding box center [793, 502] width 447 height 71
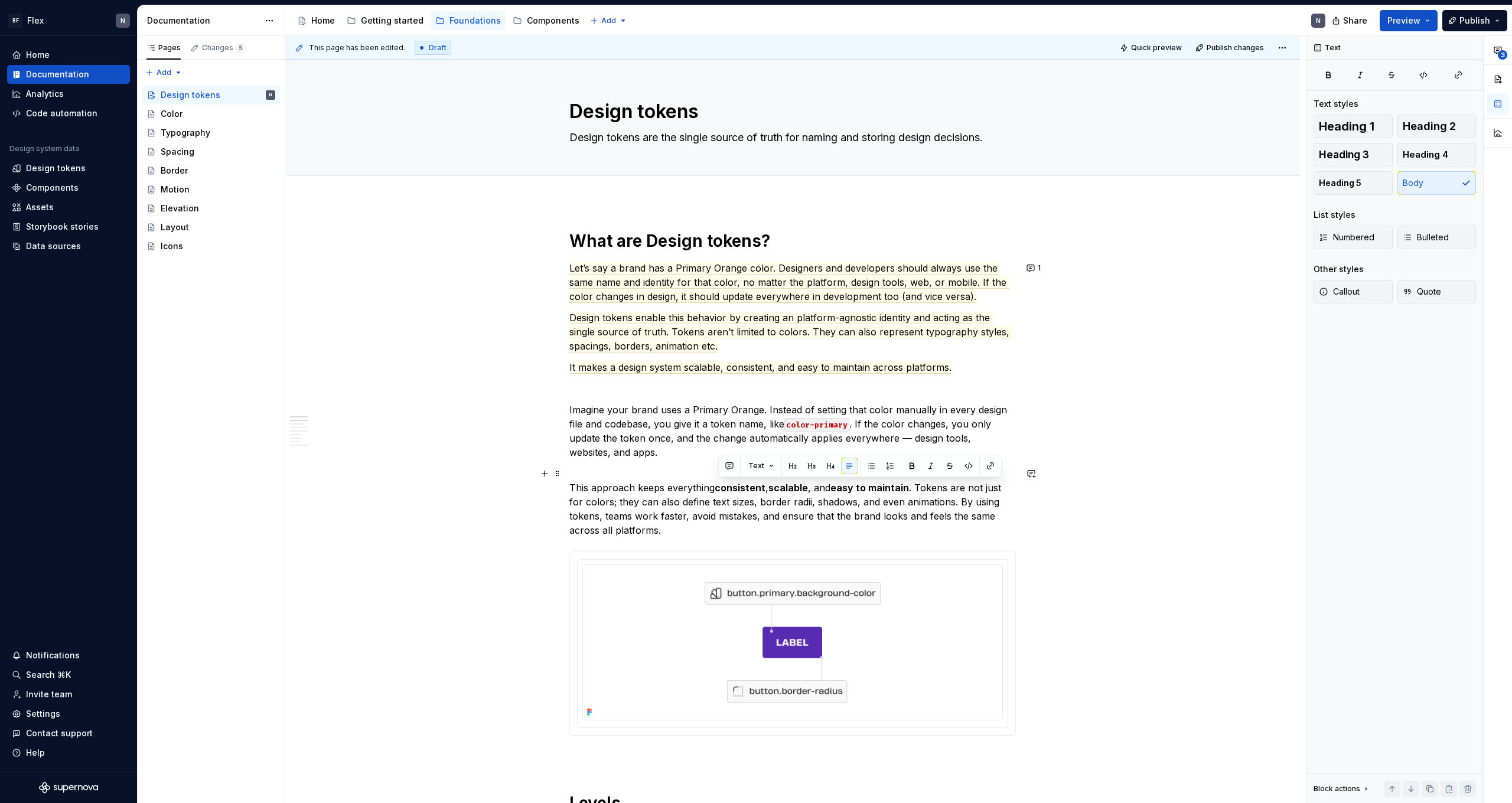
drag, startPoint x: 719, startPoint y: 490, endPoint x: 910, endPoint y: 492, distance: 191.0
click at [910, 492] on p "This approach keeps everything consistent , scalable , and easy to maintain . T…" at bounding box center [793, 502] width 447 height 71
click at [909, 492] on strong "easy to maintain" at bounding box center [870, 487] width 78 height 12
click at [907, 493] on strong "easy to maintain" at bounding box center [870, 487] width 78 height 12
drag, startPoint x: 910, startPoint y: 490, endPoint x: 722, endPoint y: 486, distance: 188.0
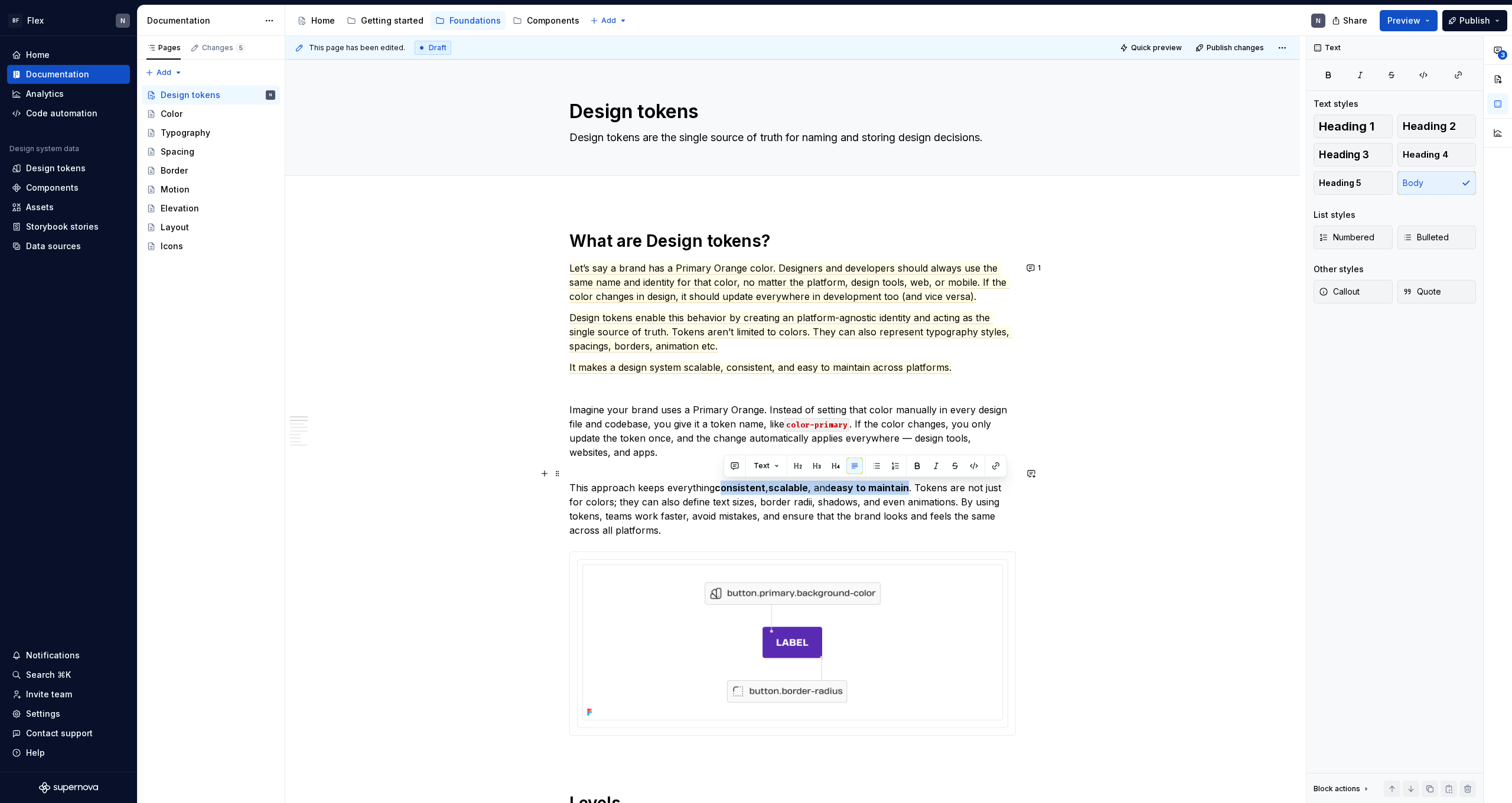
click at [722, 486] on p "This approach keeps everything consistent , scalable , and easy to maintain . T…" at bounding box center [793, 502] width 447 height 71
click at [718, 488] on p "This approach keeps everything consistent , scalable , and easy to maintain . T…" at bounding box center [793, 502] width 447 height 71
drag, startPoint x: 718, startPoint y: 492, endPoint x: 909, endPoint y: 490, distance: 191.0
click at [909, 490] on p "This approach keeps everything consistent , scalable , and easy to maintain . T…" at bounding box center [793, 502] width 447 height 71
click at [903, 514] on p "This approach keeps everything consistent, scalable, and easy to maintain. Toke…" at bounding box center [793, 502] width 447 height 71
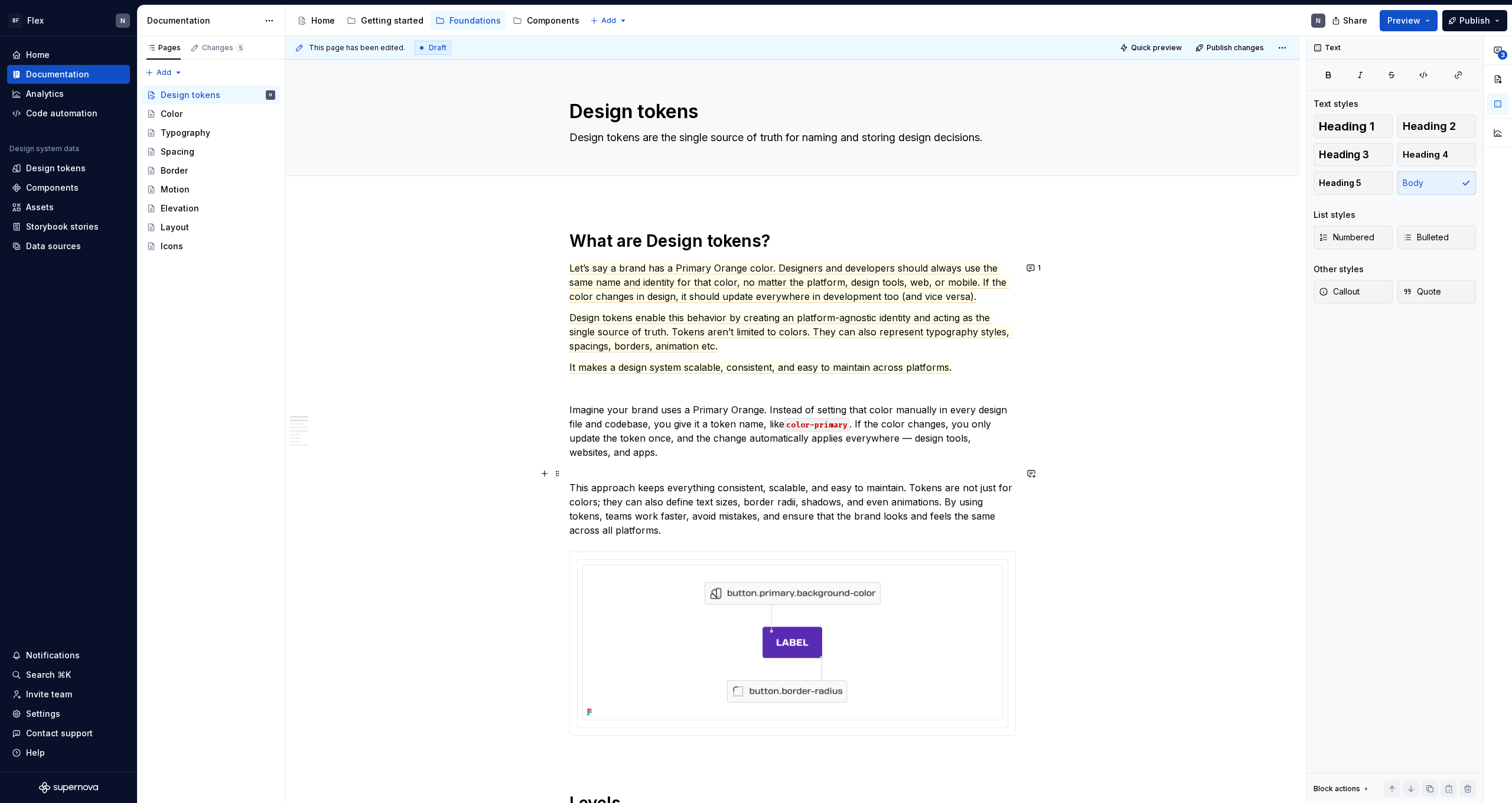
click at [903, 518] on p "This approach keeps everything consistent, scalable, and easy to maintain. Toke…" at bounding box center [793, 502] width 447 height 71
click at [743, 491] on p "This approach keeps everything consistent, scalable, and easy to maintain. Toke…" at bounding box center [793, 502] width 447 height 71
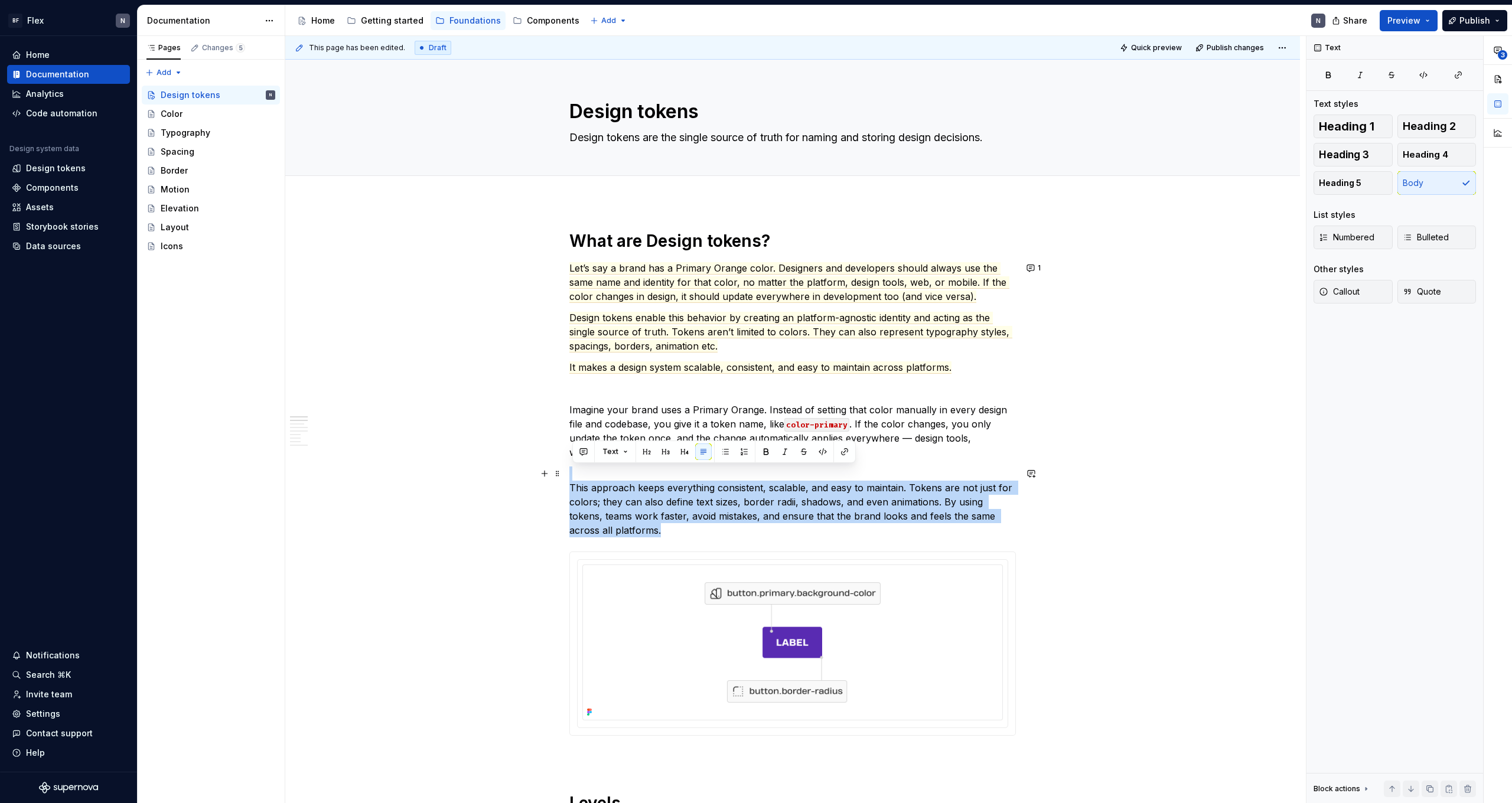
click at [743, 491] on p "This approach keeps everything consistent, scalable, and easy to maintain. Toke…" at bounding box center [793, 502] width 447 height 71
click at [746, 506] on p "This approach keeps everything consistent, scalable, and easy to maintain. Toke…" at bounding box center [793, 502] width 447 height 71
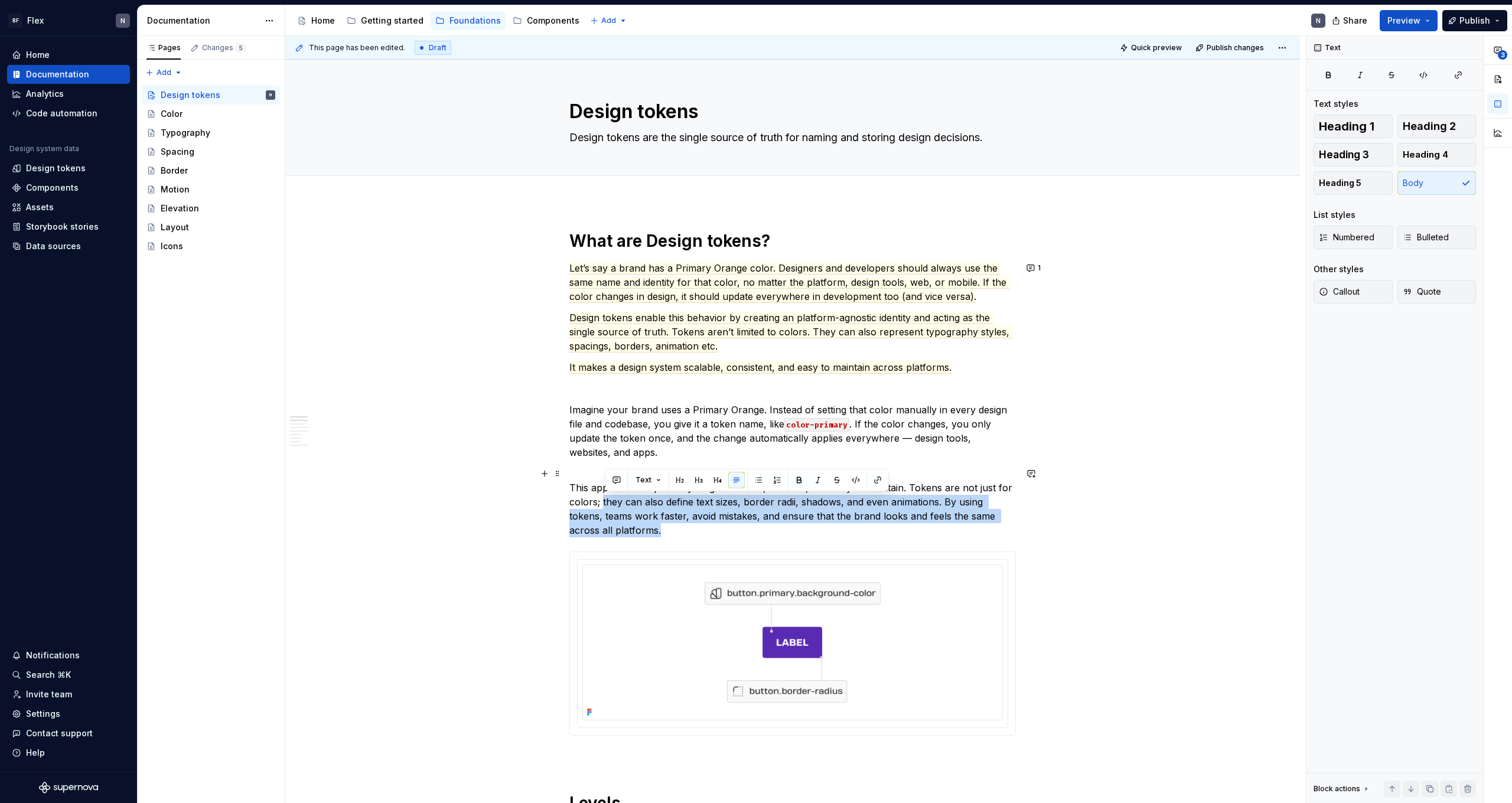
drag, startPoint x: 606, startPoint y: 502, endPoint x: 680, endPoint y: 523, distance: 76.9
click at [680, 523] on p "This approach keeps everything consistent, scalable, and easy to maintain. Toke…" at bounding box center [793, 502] width 447 height 71
drag, startPoint x: 606, startPoint y: 517, endPoint x: 700, endPoint y: 532, distance: 95.2
click at [700, 532] on p "This approach keeps everything consistent, scalable, and easy to maintain. Toke…" at bounding box center [793, 502] width 447 height 71
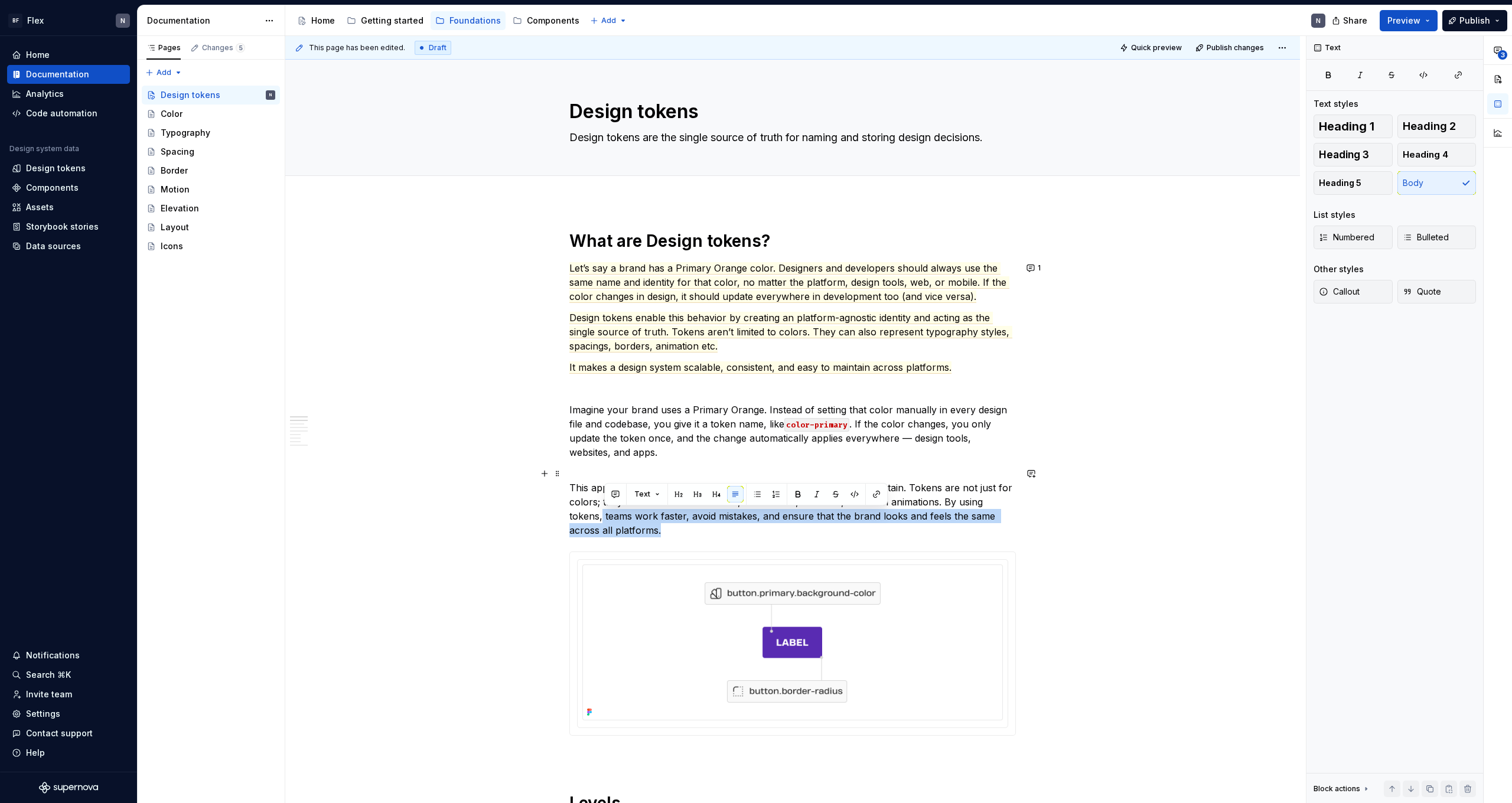
click at [700, 532] on p "This approach keeps everything consistent, scalable, and easy to maintain. Toke…" at bounding box center [793, 502] width 447 height 71
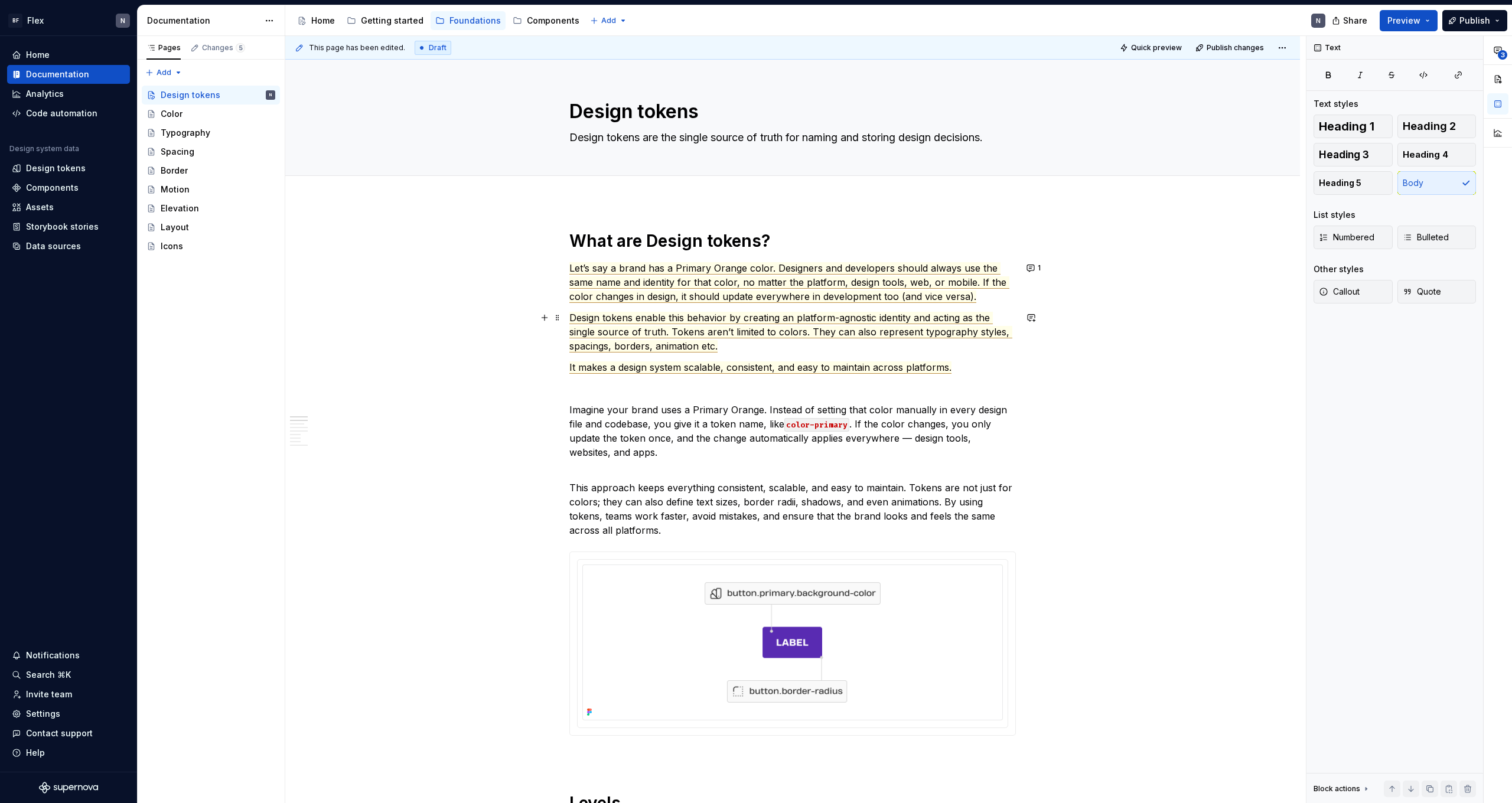
click at [689, 329] on span "Design tokens enable this behavior by creating an platform-agnostic identity an…" at bounding box center [791, 332] width 443 height 40
click at [659, 352] on span "Design tokens enable this behavior by creating an platform-agnostic identity an…" at bounding box center [791, 332] width 443 height 40
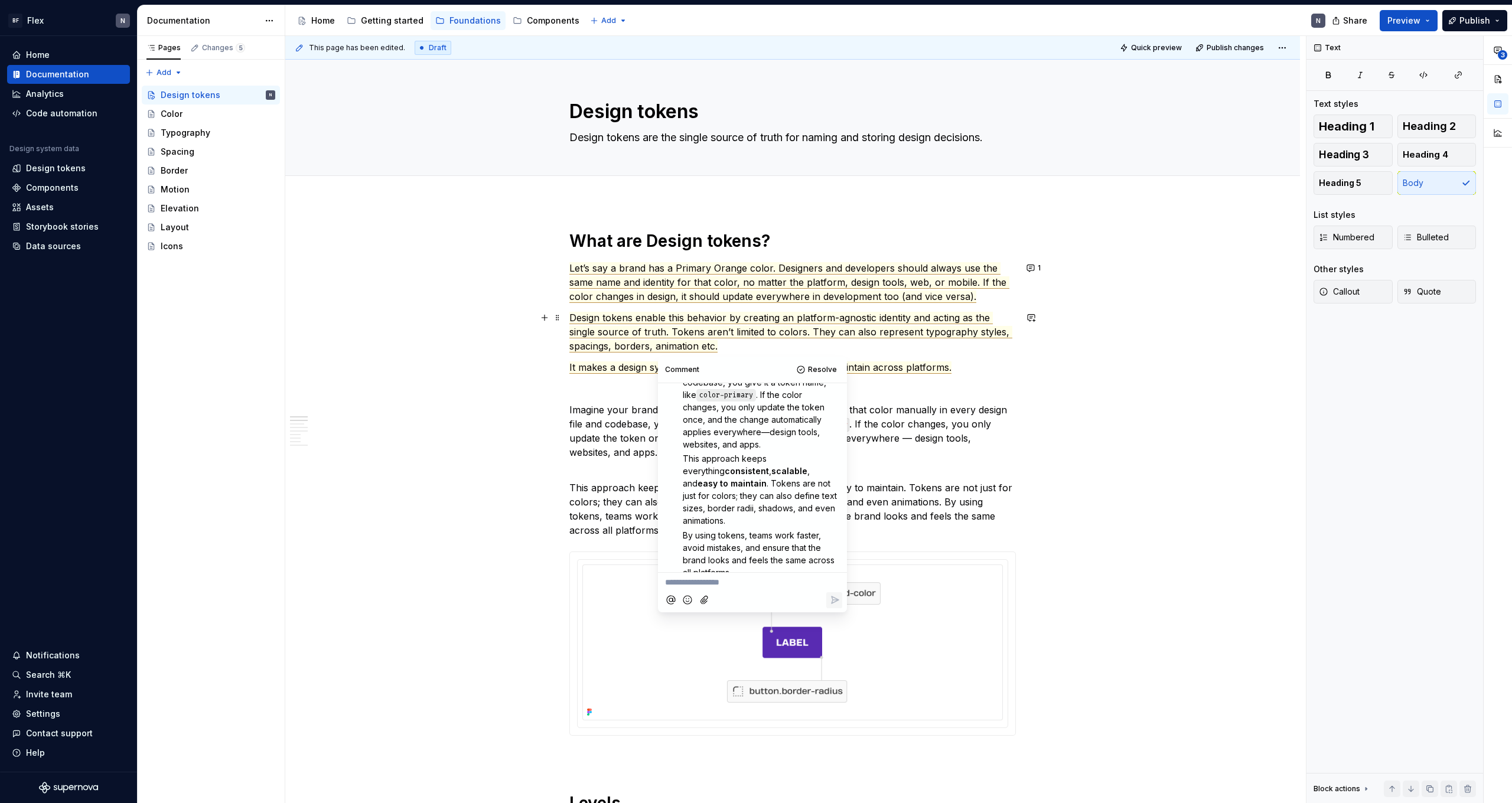
click at [675, 329] on span "Design tokens enable this behavior by creating an platform-agnostic identity an…" at bounding box center [791, 332] width 443 height 40
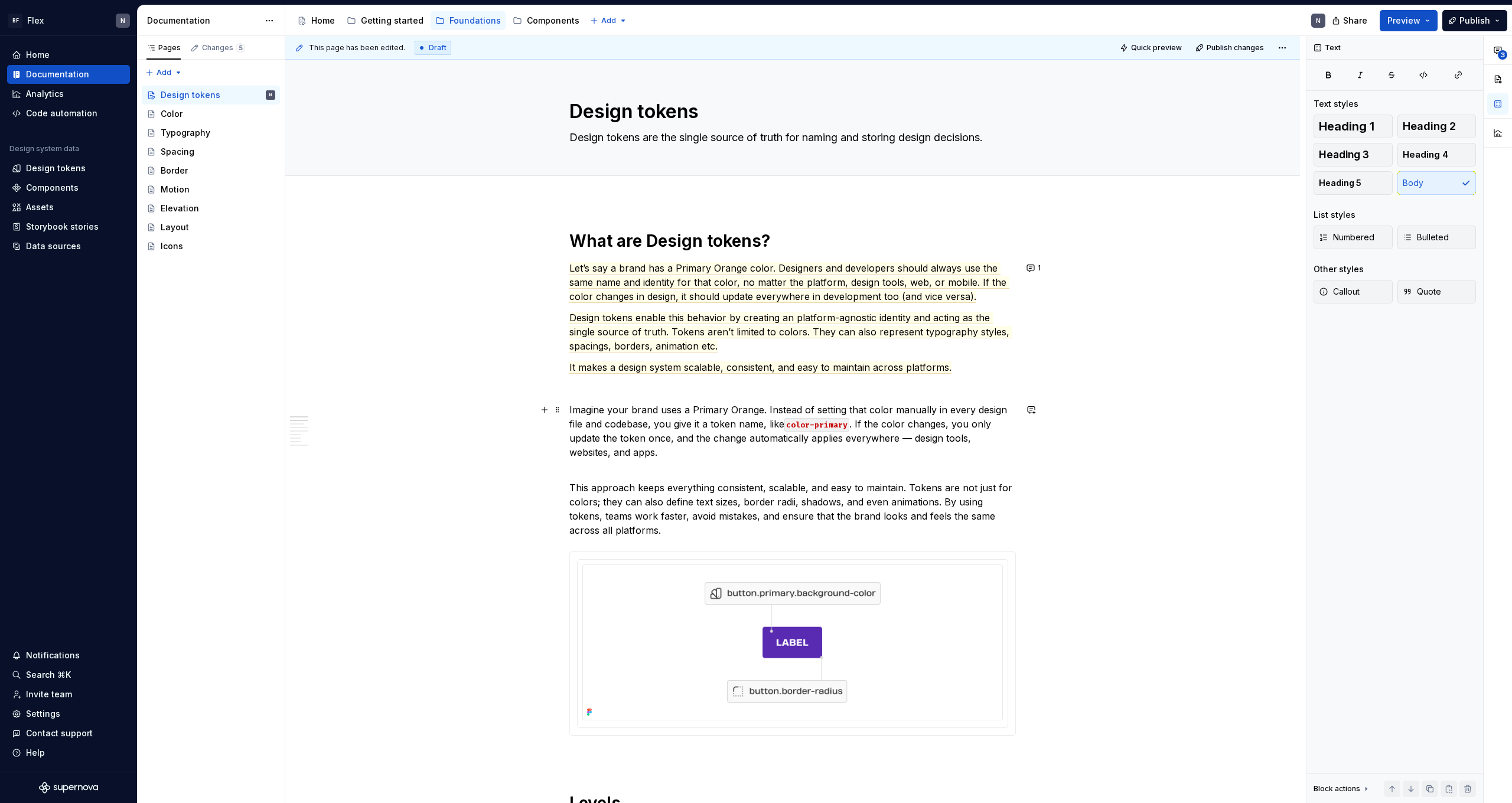
click at [898, 427] on p "Imagine your brand uses a Primary Orange. Instead of setting that color manuall…" at bounding box center [793, 431] width 447 height 57
click at [857, 328] on span "Design tokens enable this behavior by creating an platform-agnostic identity an…" at bounding box center [791, 332] width 443 height 40
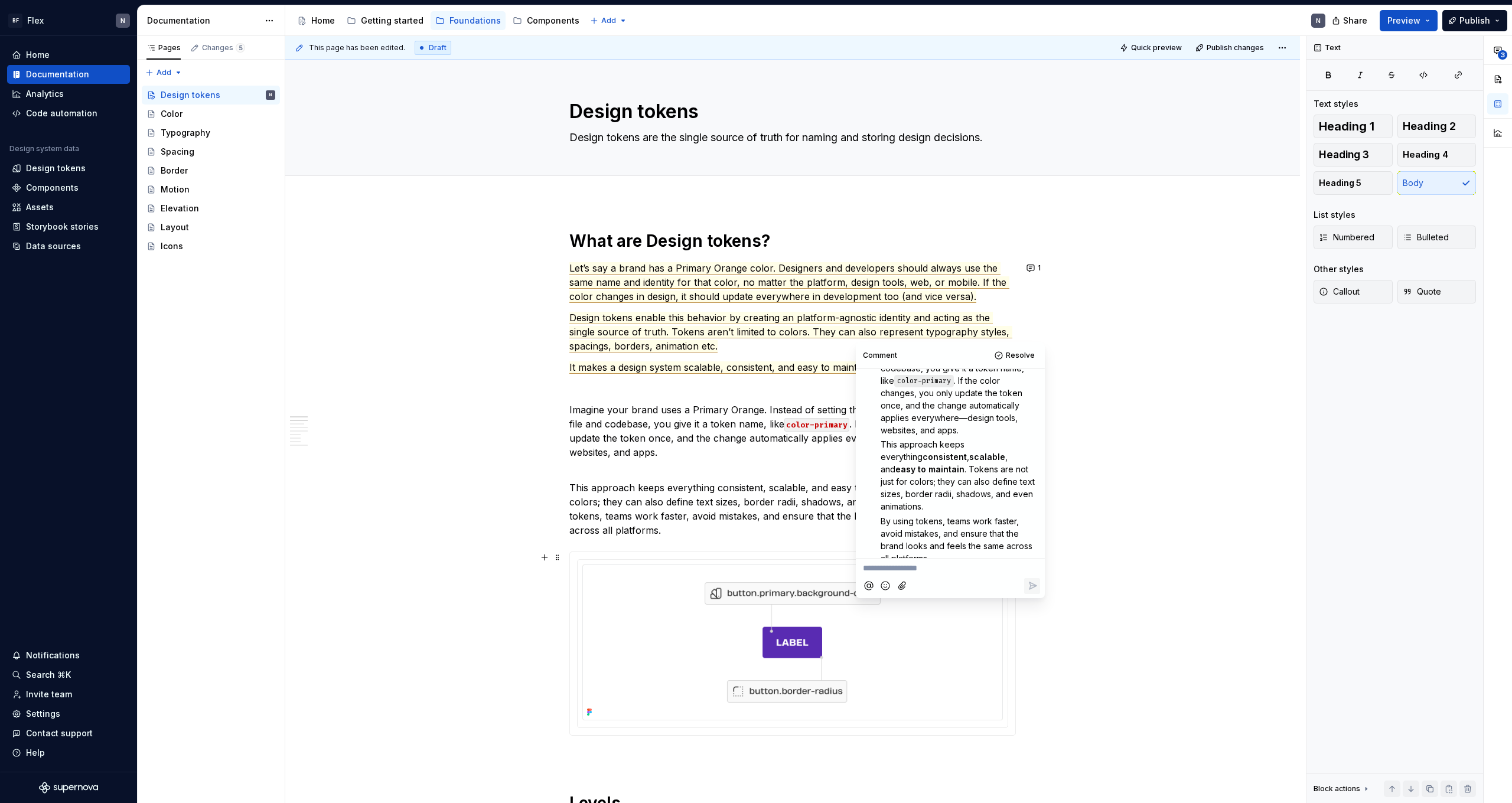
click at [943, 570] on p "**********" at bounding box center [950, 568] width 175 height 12
click at [920, 566] on p "Nice," at bounding box center [950, 568] width 175 height 12
drag, startPoint x: 938, startPoint y: 570, endPoint x: 1046, endPoint y: 570, distance: 108.0
click at [1043, 570] on div "Comment Resolve Let’s say a brand has a Primary Orange color. Designers and dev…" at bounding box center [950, 470] width 189 height 255
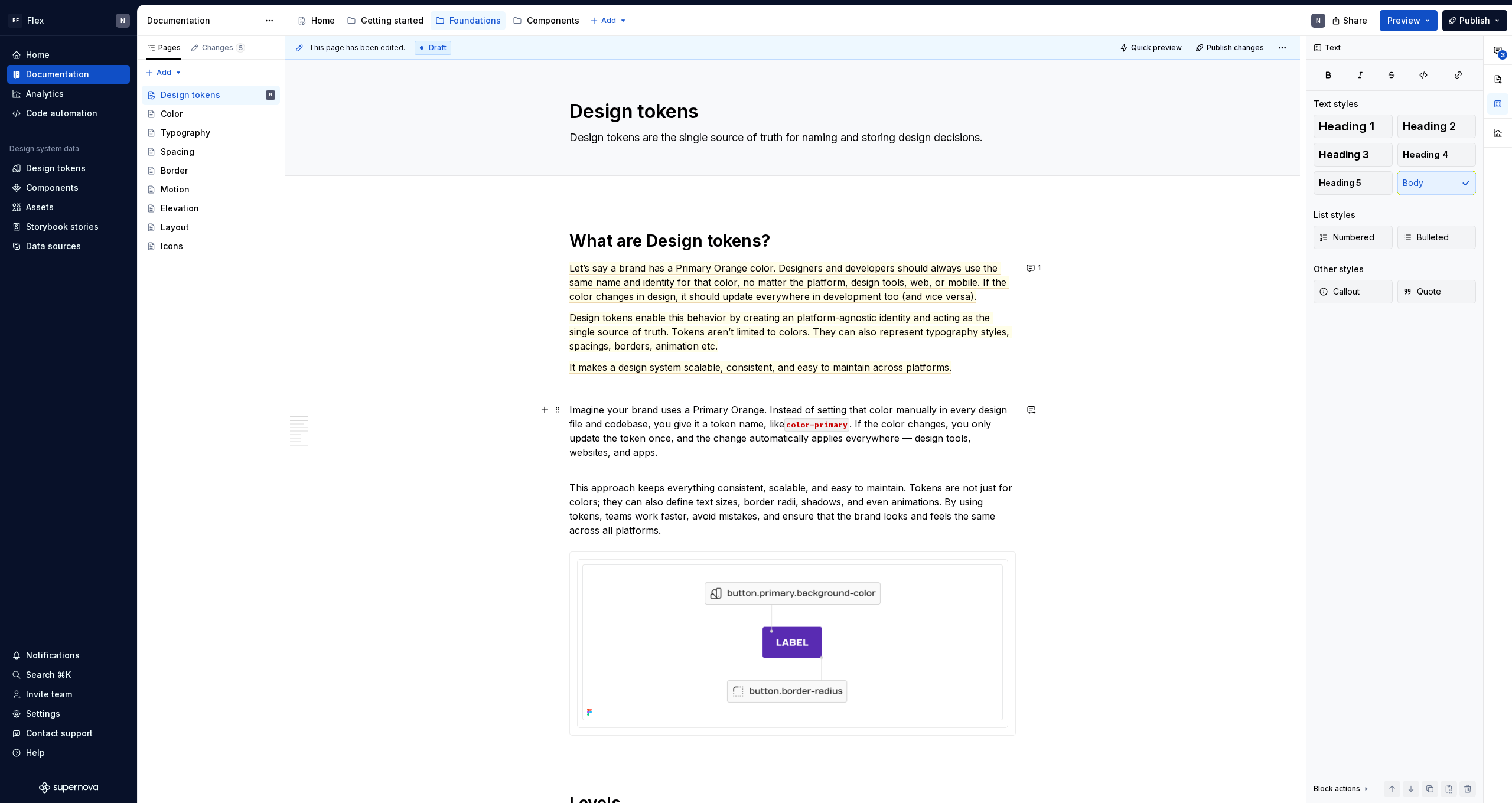
click at [794, 414] on p "Imagine your brand uses a Primary Orange. Instead of setting that color manuall…" at bounding box center [793, 431] width 447 height 57
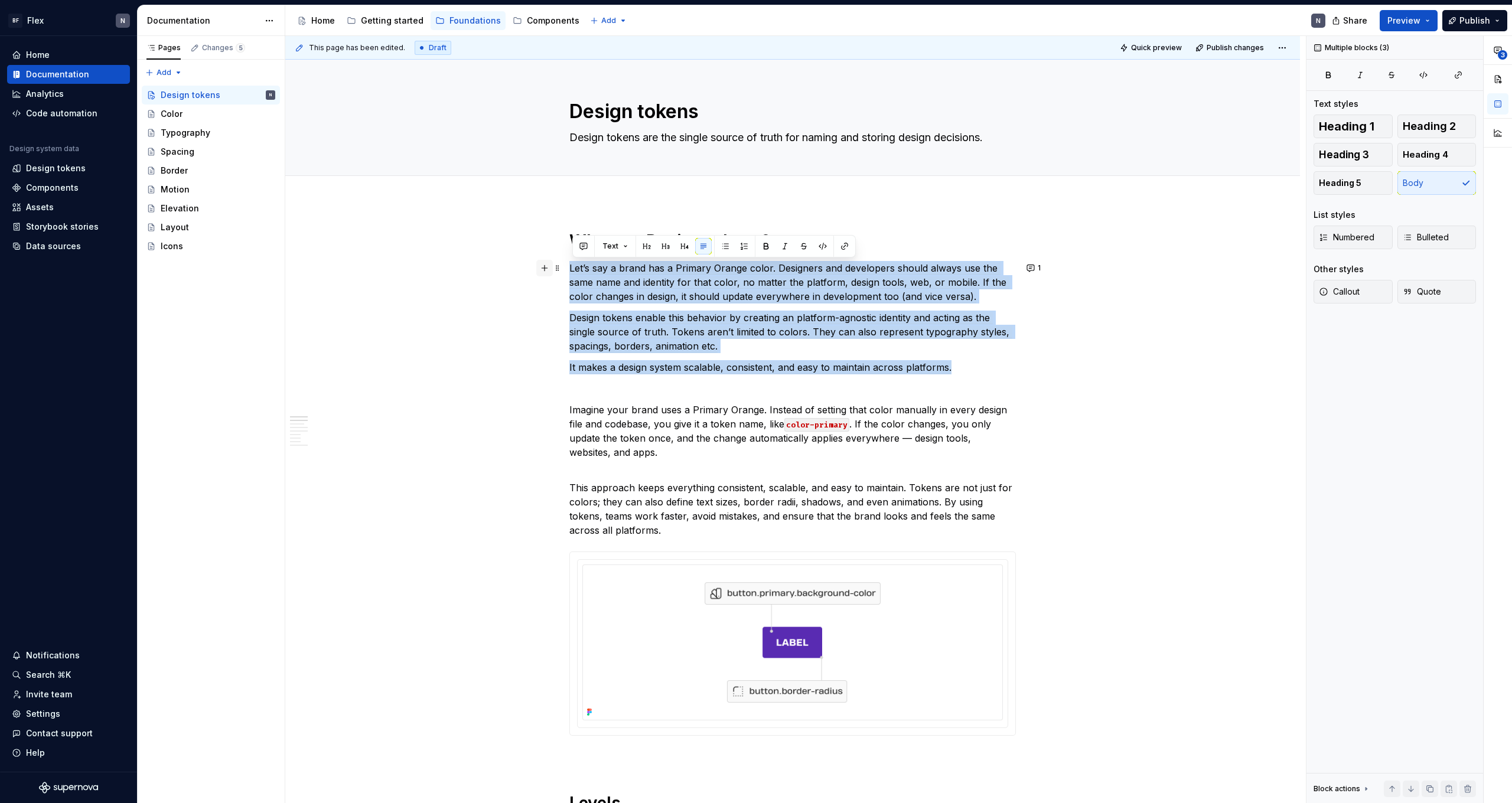
drag, startPoint x: 965, startPoint y: 366, endPoint x: 543, endPoint y: 266, distance: 433.7
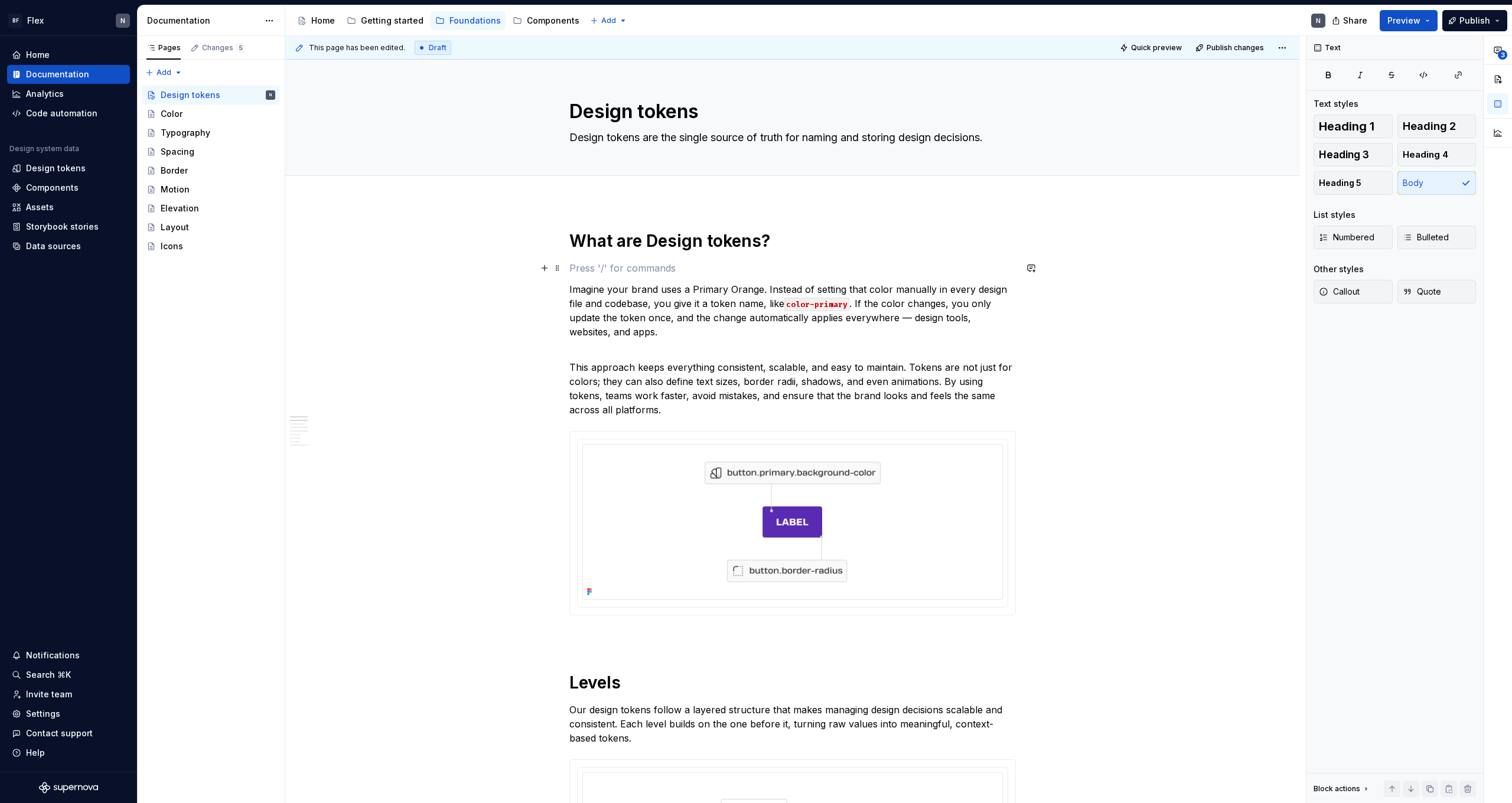
click at [583, 264] on p at bounding box center [793, 268] width 447 height 15
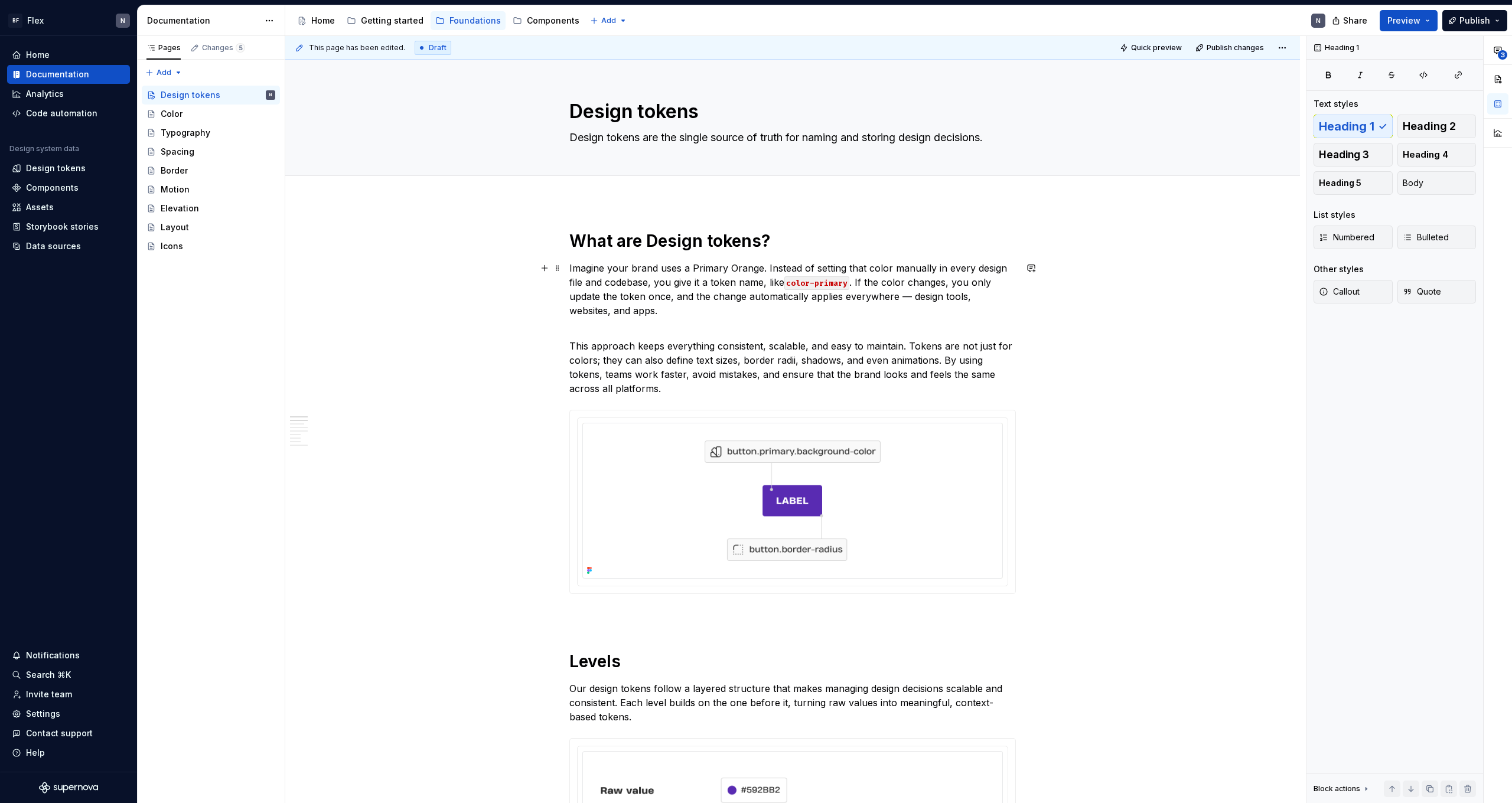
click at [717, 326] on p "This approach keeps everything consistent, scalable, and easy to maintain. Toke…" at bounding box center [793, 360] width 447 height 71
click at [733, 343] on p "This approach keeps everything consistent, scalable, and easy to maintain. Toke…" at bounding box center [793, 360] width 447 height 71
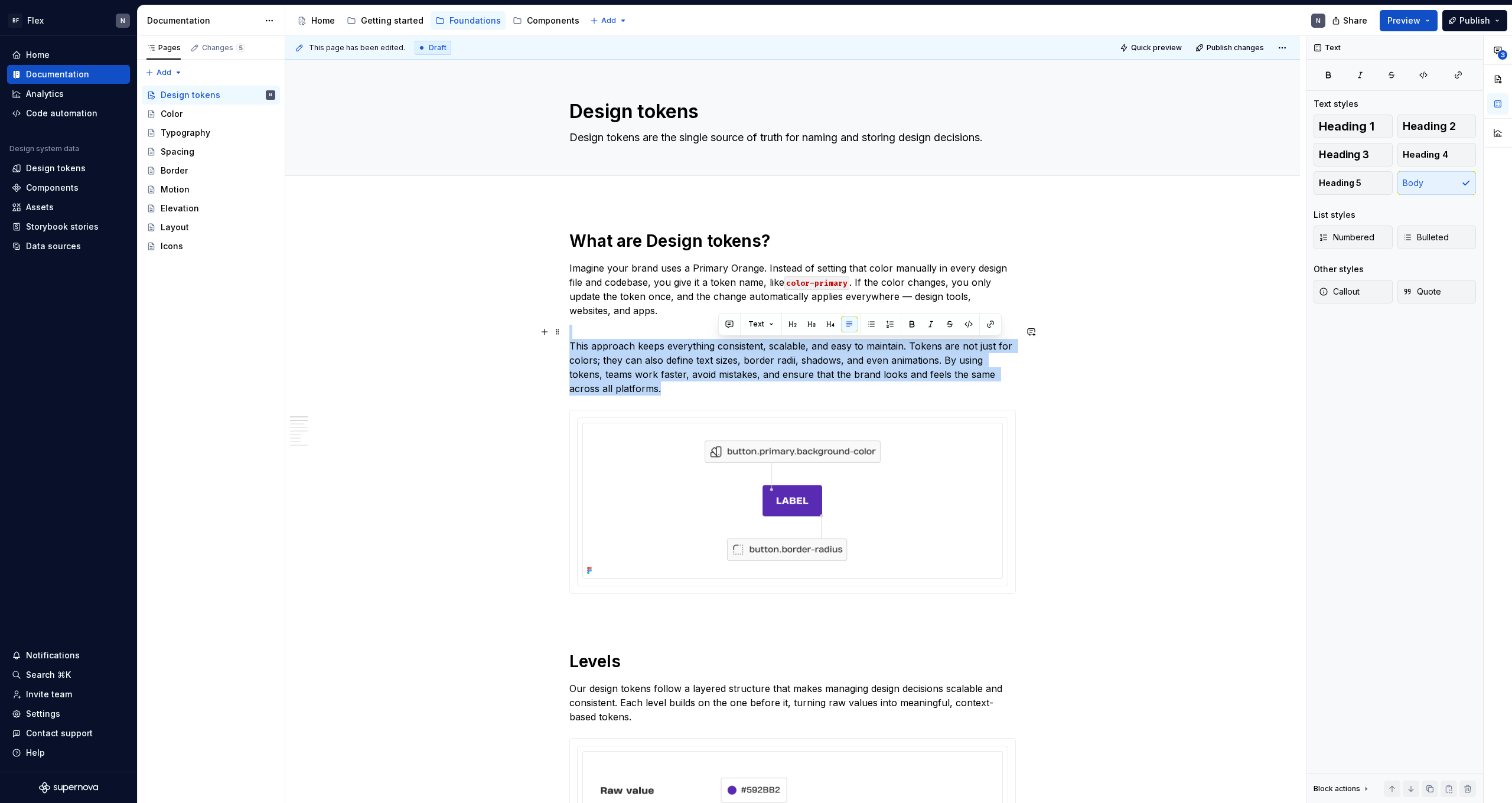
click at [733, 343] on p "This approach keeps everything consistent, scalable, and easy to maintain. Toke…" at bounding box center [793, 360] width 447 height 71
click at [735, 364] on p "This approach keeps everything consistent, scalable, and easy to maintain. Toke…" at bounding box center [793, 360] width 447 height 71
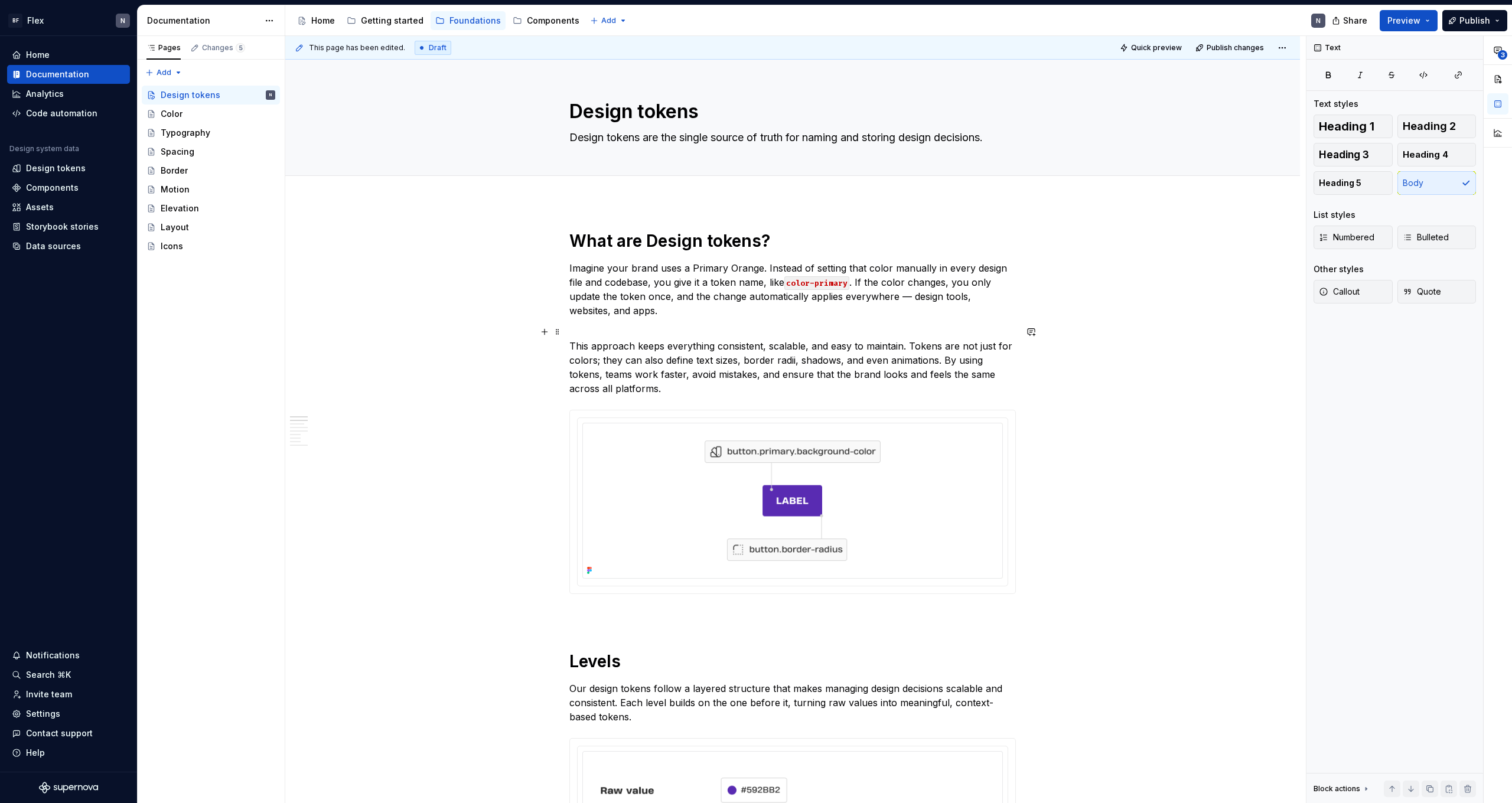
scroll to position [15, 0]
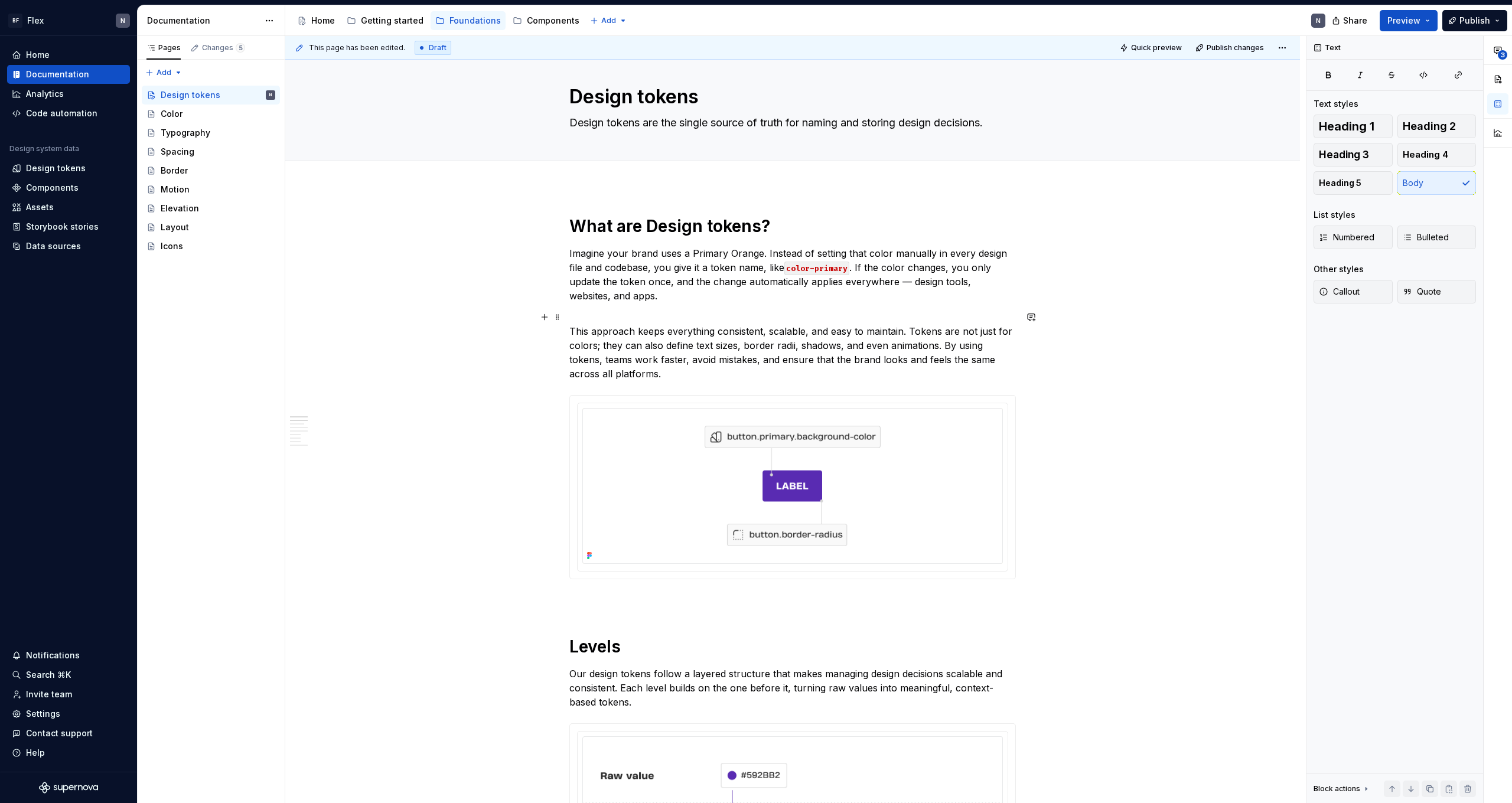
click at [720, 320] on p "This approach keeps everything consistent, scalable, and easy to maintain. Toke…" at bounding box center [793, 346] width 447 height 71
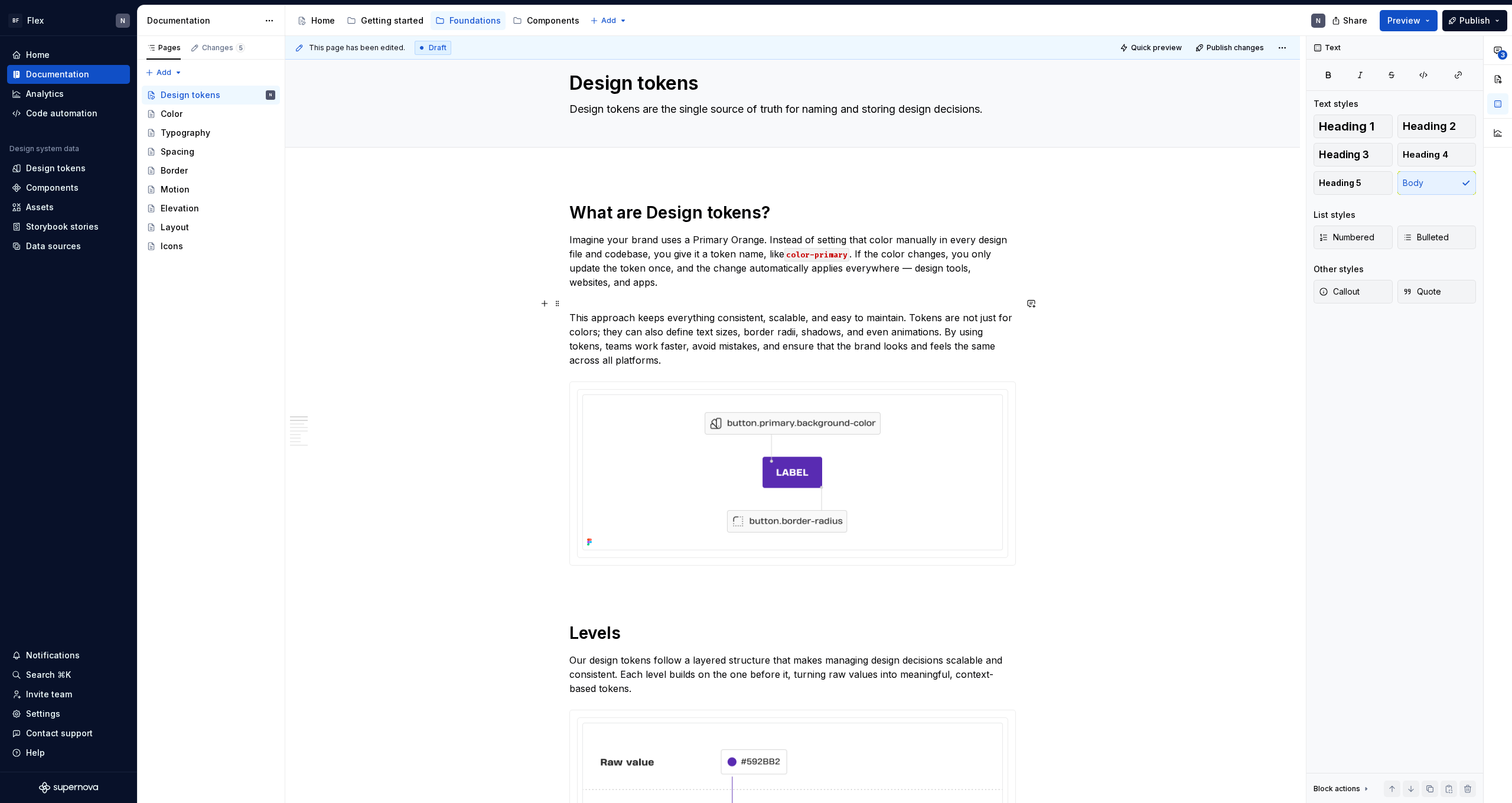
click at [718, 365] on p "This approach keeps everything consistent, scalable, and easy to maintain. Toke…" at bounding box center [793, 332] width 447 height 71
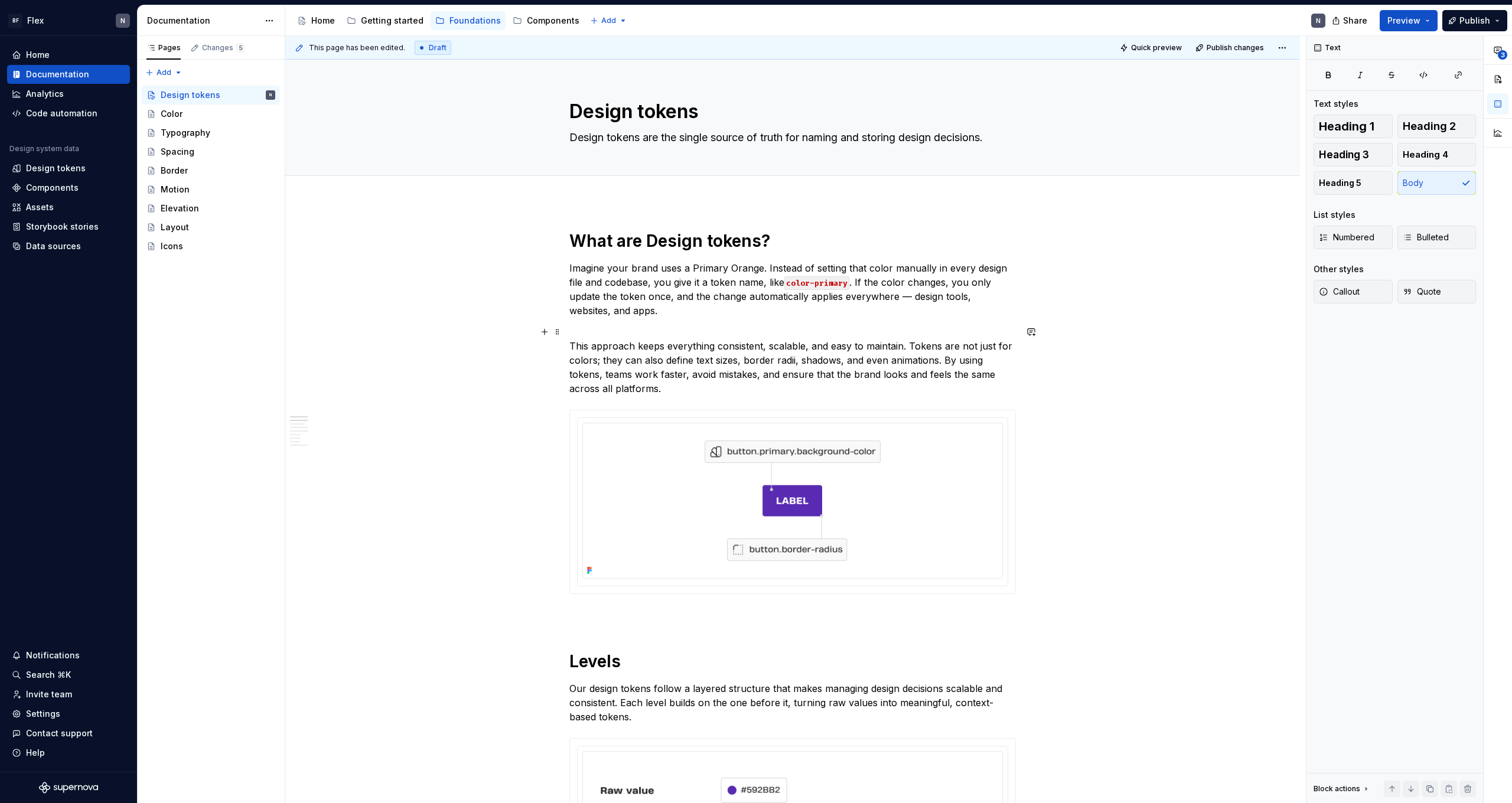
scroll to position [0, 0]
click at [672, 296] on p "Imagine your brand uses a Primary Orange. Instead of setting that color manuall…" at bounding box center [793, 289] width 447 height 57
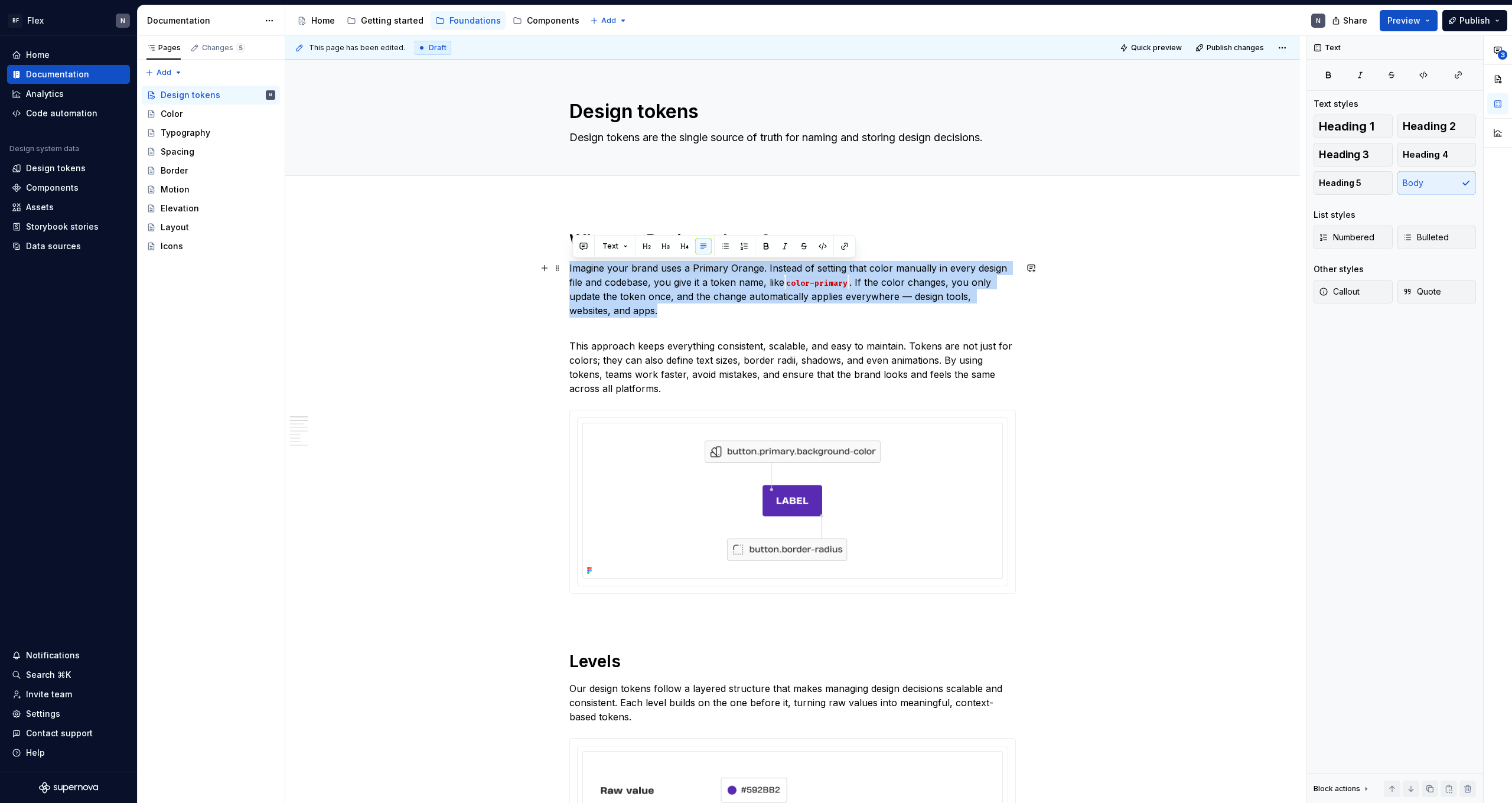
click at [672, 296] on p "Imagine your brand uses a Primary Orange. Instead of setting that color manuall…" at bounding box center [793, 289] width 447 height 57
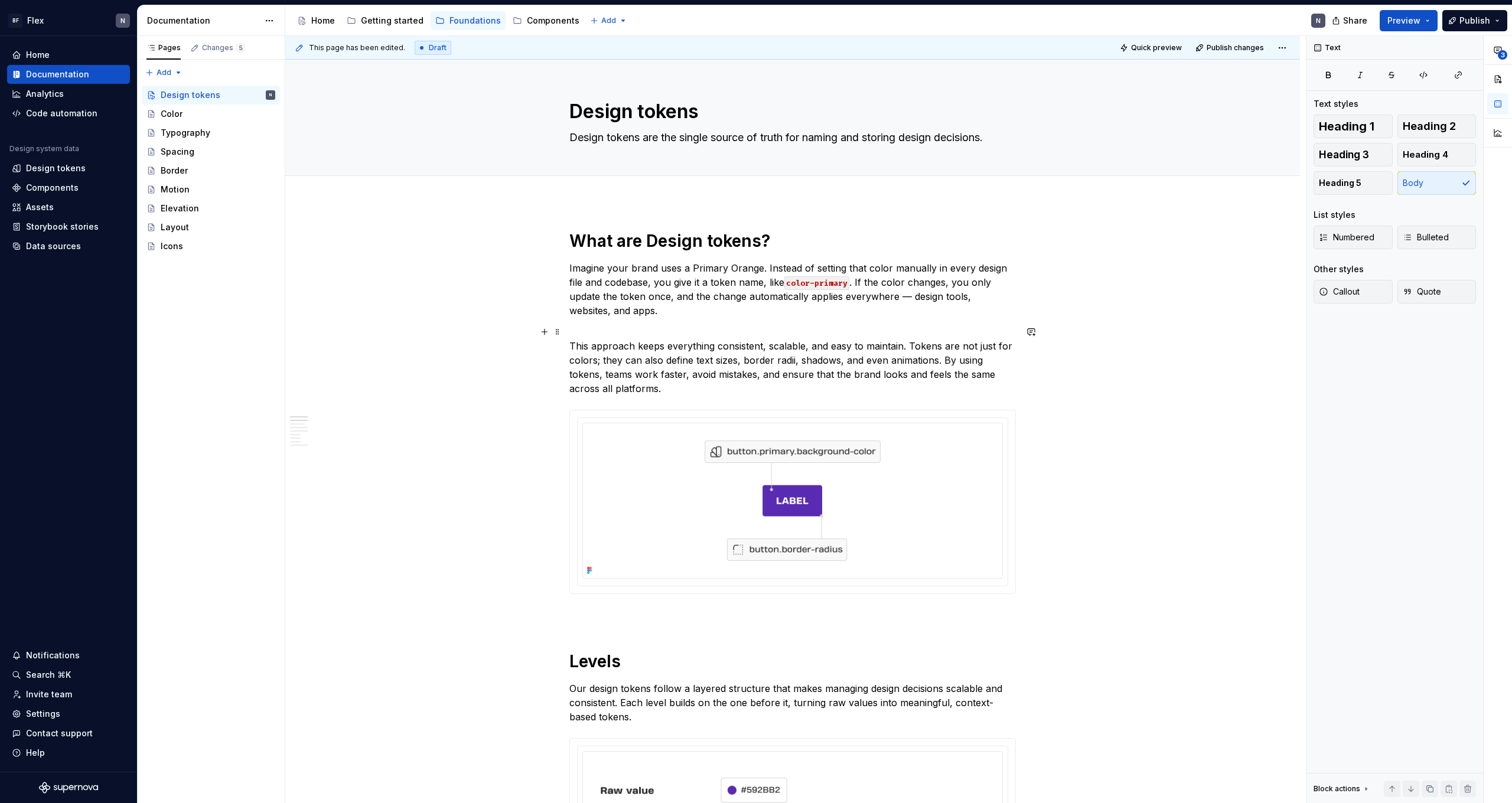
click at [686, 326] on p "This approach keeps everything consistent, scalable, and easy to maintain. Toke…" at bounding box center [793, 360] width 447 height 71
click at [663, 310] on p "Imagine your brand uses a Primary Orange. Instead of setting that color manuall…" at bounding box center [793, 289] width 447 height 57
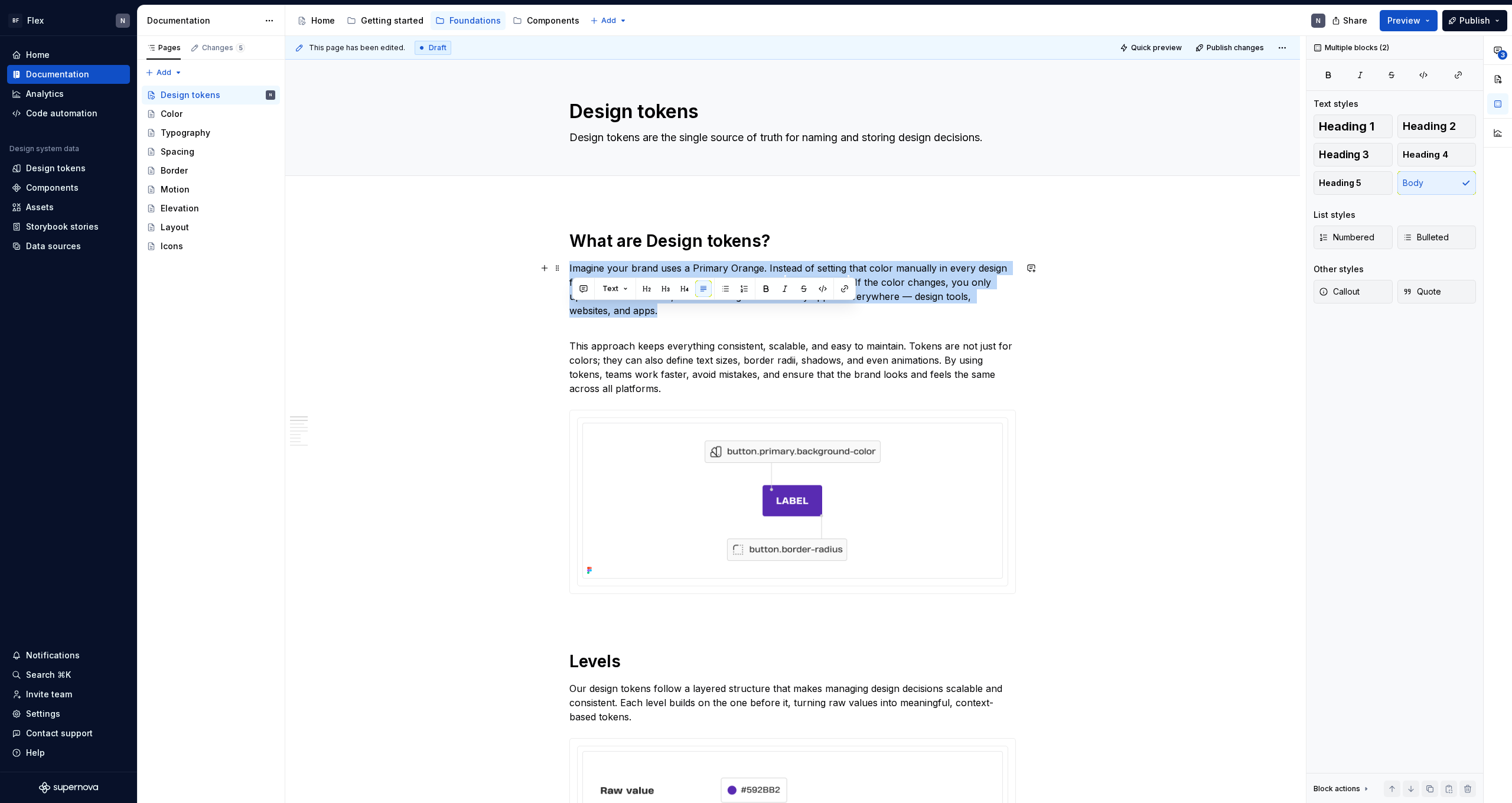
click at [663, 310] on p "Imagine your brand uses a Primary Orange. Instead of setting that color manuall…" at bounding box center [793, 289] width 447 height 57
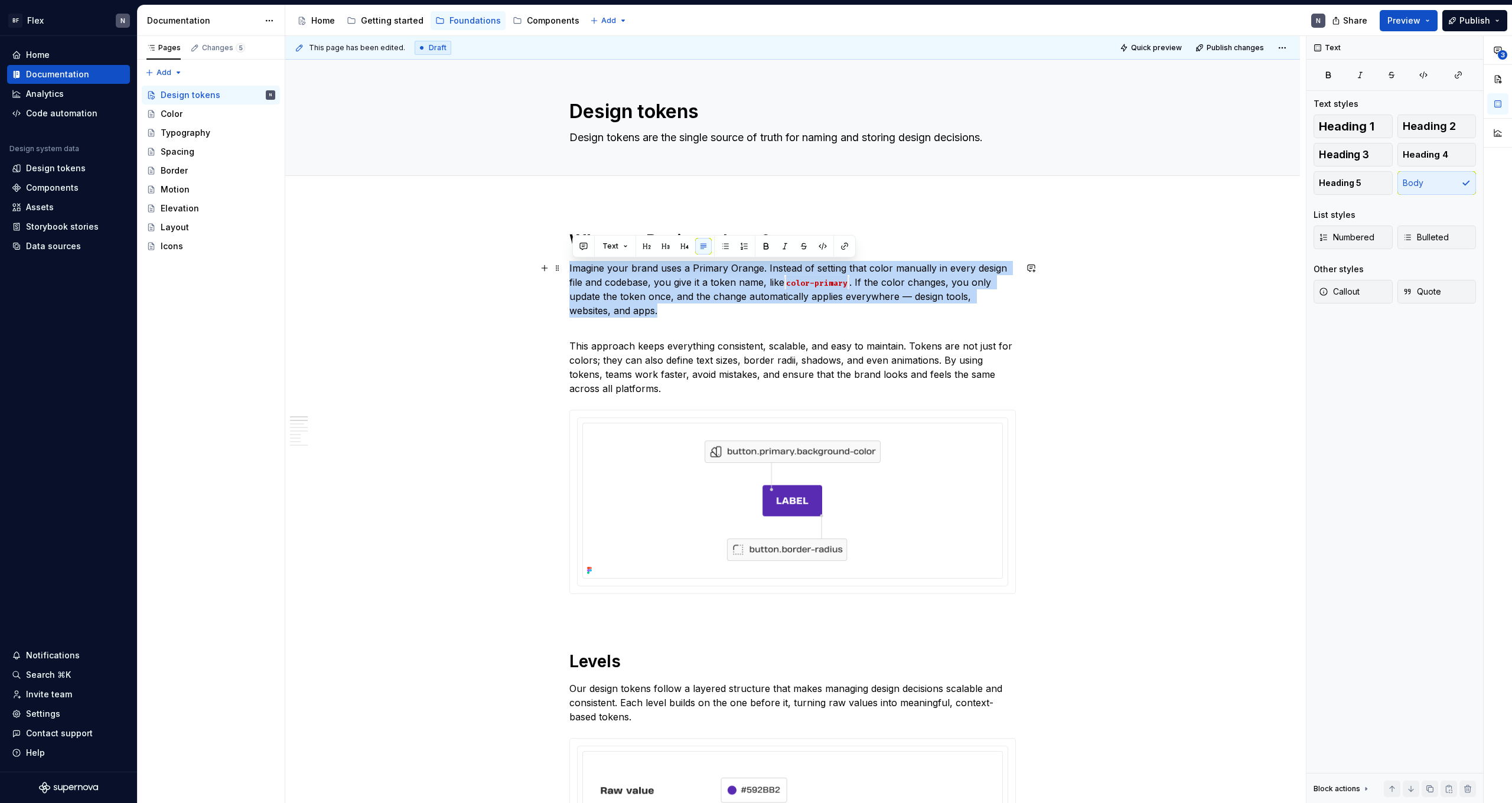
click at [693, 310] on p "Imagine your brand uses a Primary Orange. Instead of setting that color manuall…" at bounding box center [793, 289] width 447 height 57
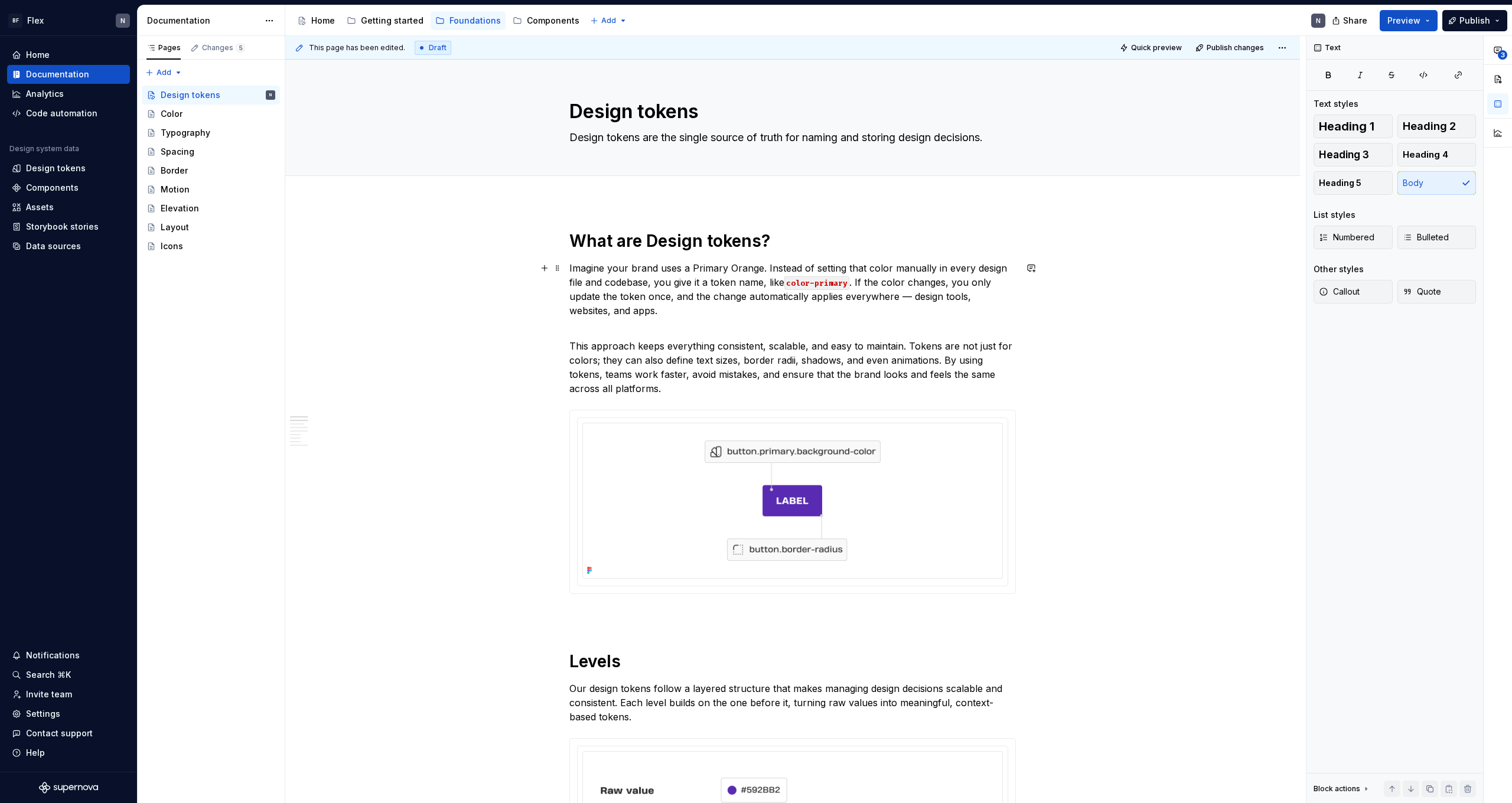
click at [653, 294] on p "Imagine your brand uses a Primary Orange. Instead of setting that color manuall…" at bounding box center [793, 289] width 447 height 57
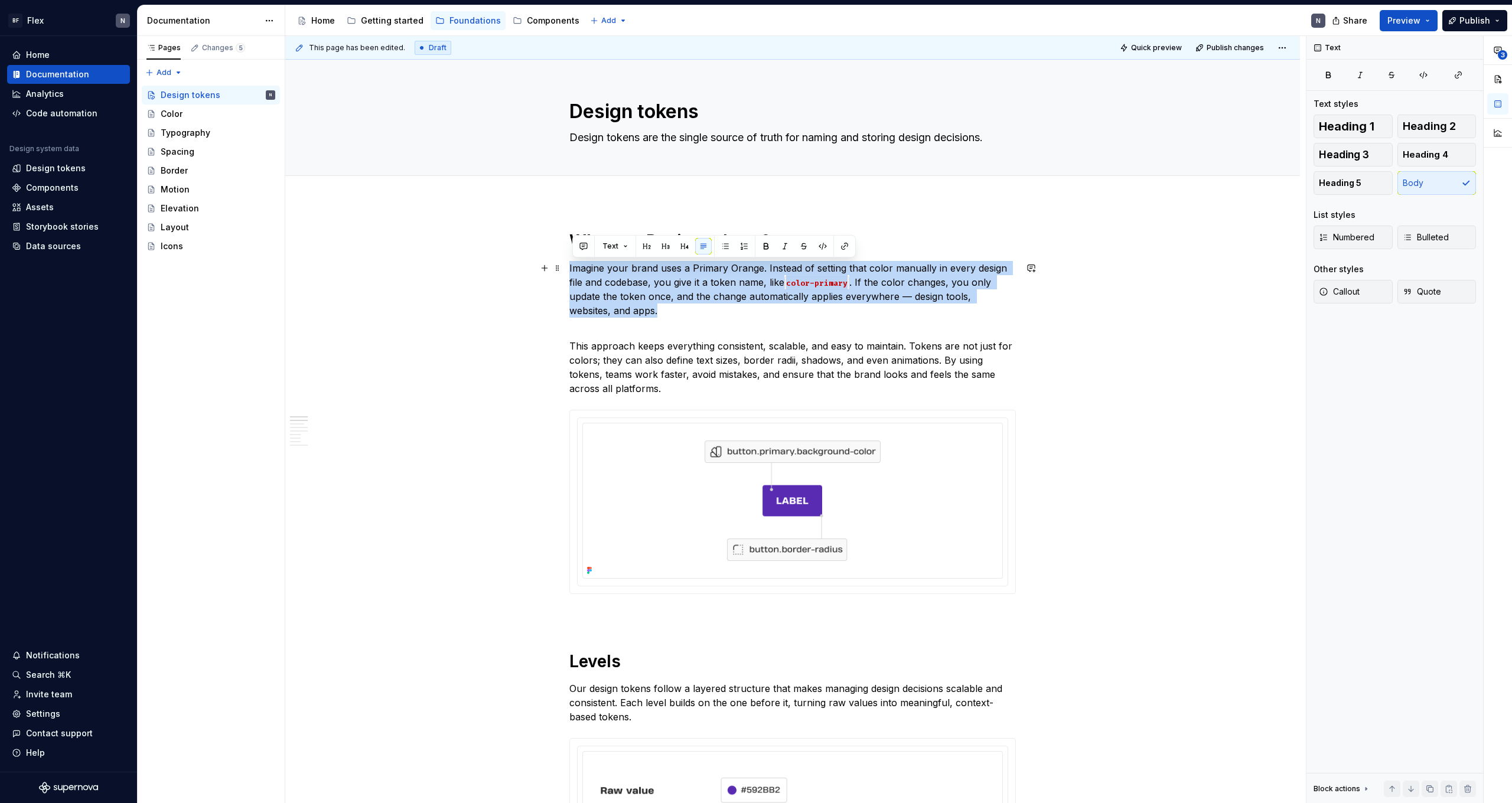
click at [653, 294] on p "Imagine your brand uses a Primary Orange. Instead of setting that color manuall…" at bounding box center [793, 289] width 447 height 57
click at [669, 303] on p "Imagine your brand uses a Primary Orange. Instead of setting that color manuall…" at bounding box center [793, 289] width 447 height 57
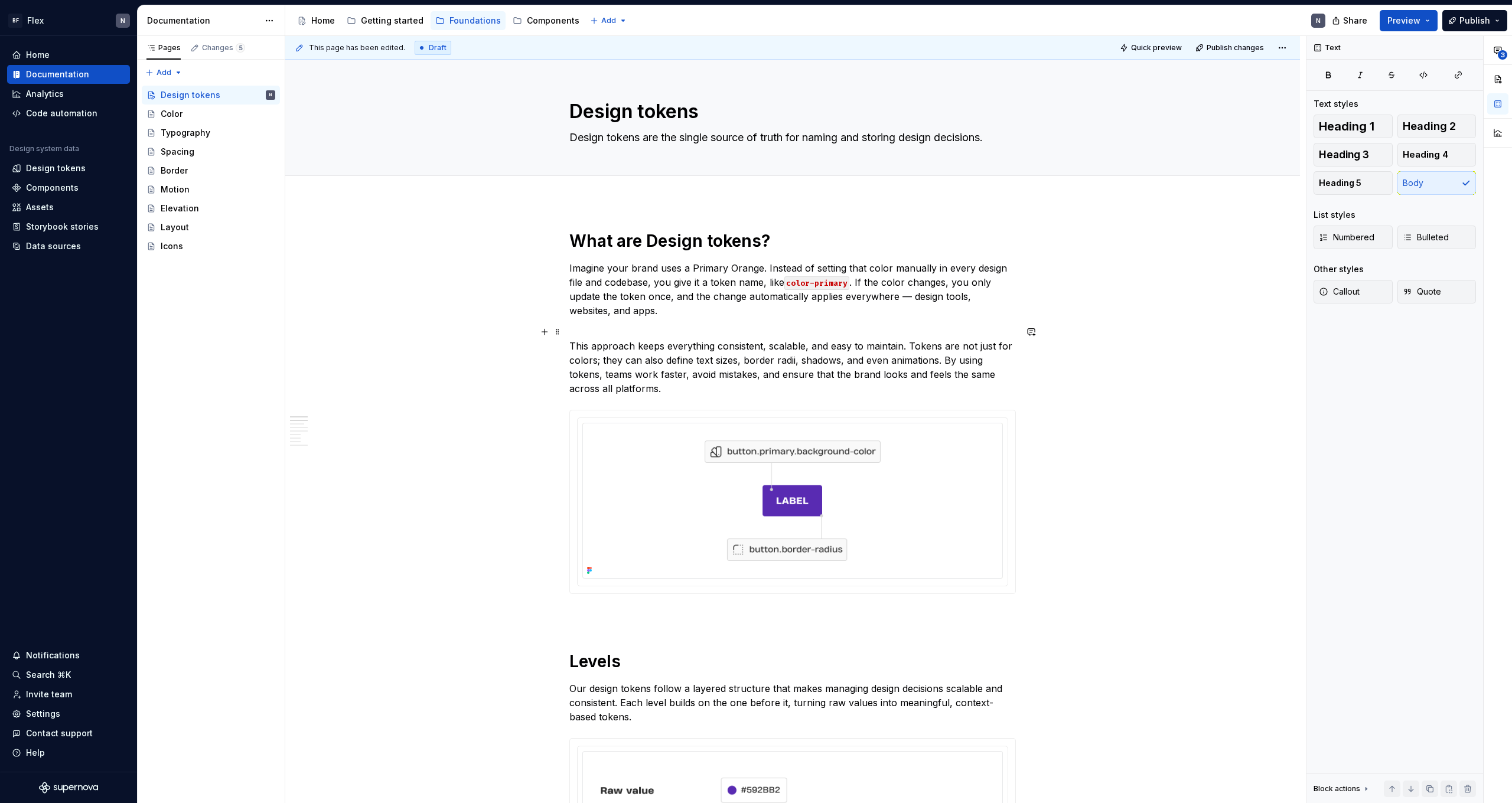
click at [604, 351] on p "This approach keeps everything consistent, scalable, and easy to maintain. Toke…" at bounding box center [793, 360] width 447 height 71
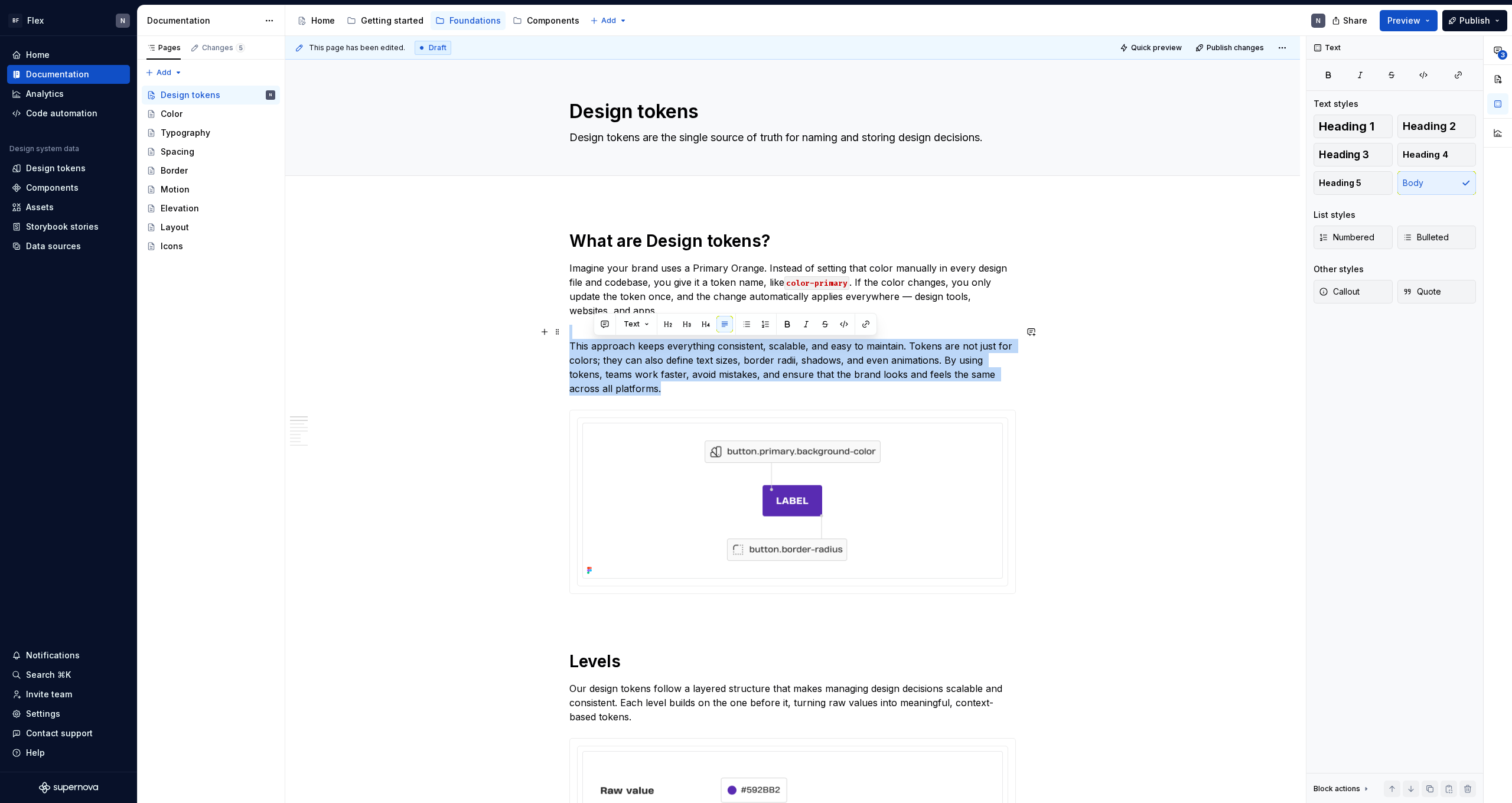
click at [604, 351] on p "This approach keeps everything consistent, scalable, and easy to maintain. Toke…" at bounding box center [793, 360] width 447 height 71
click at [626, 369] on p "This approach keeps everything consistent, scalable, and easy to maintain. Toke…" at bounding box center [793, 360] width 447 height 71
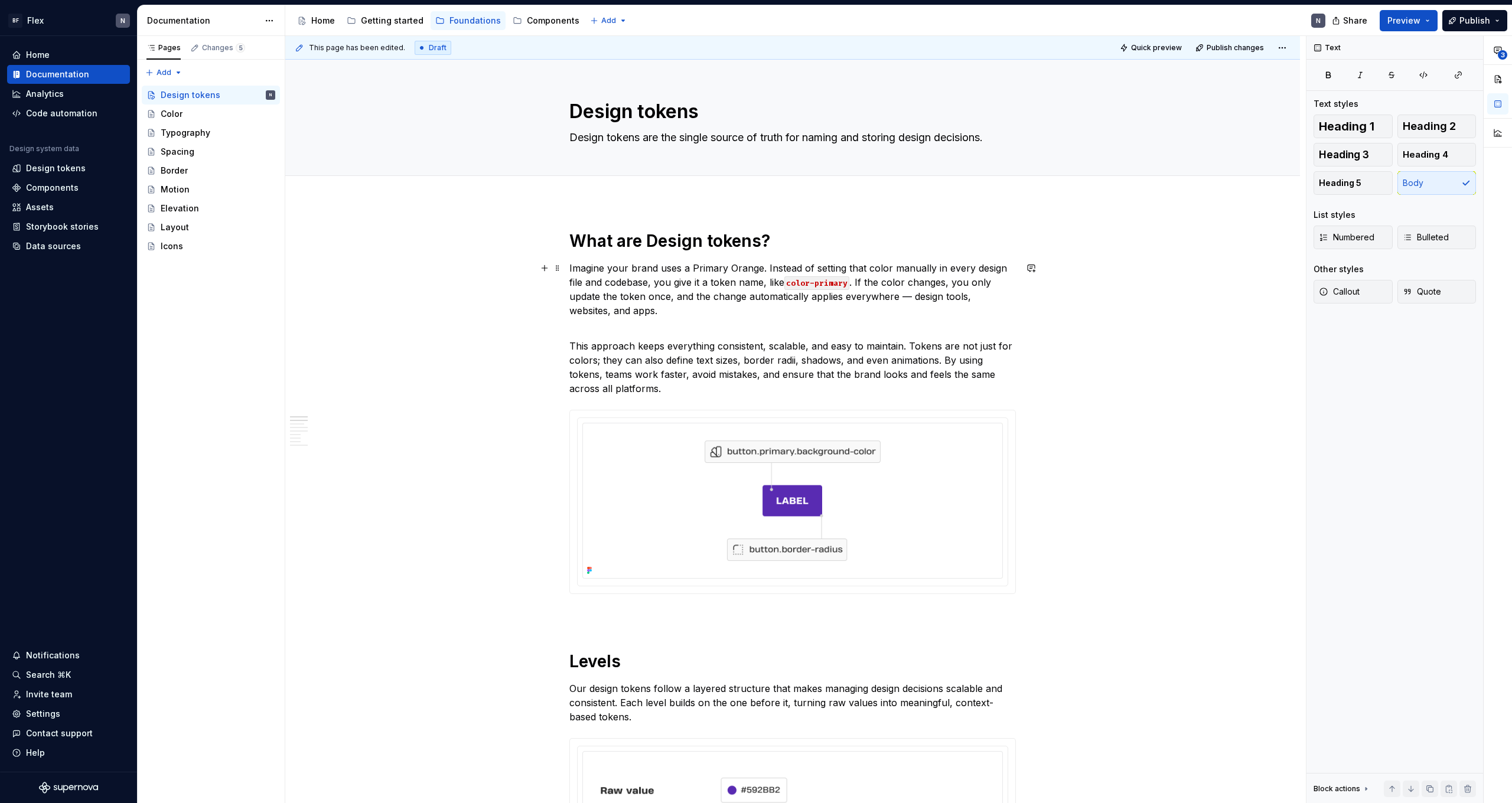
click at [610, 315] on p "Imagine your brand uses a Primary Orange. Instead of setting that color manuall…" at bounding box center [793, 289] width 447 height 57
click at [607, 325] on p "This approach keeps everything consistent, scalable, and easy to maintain. Toke…" at bounding box center [793, 360] width 447 height 71
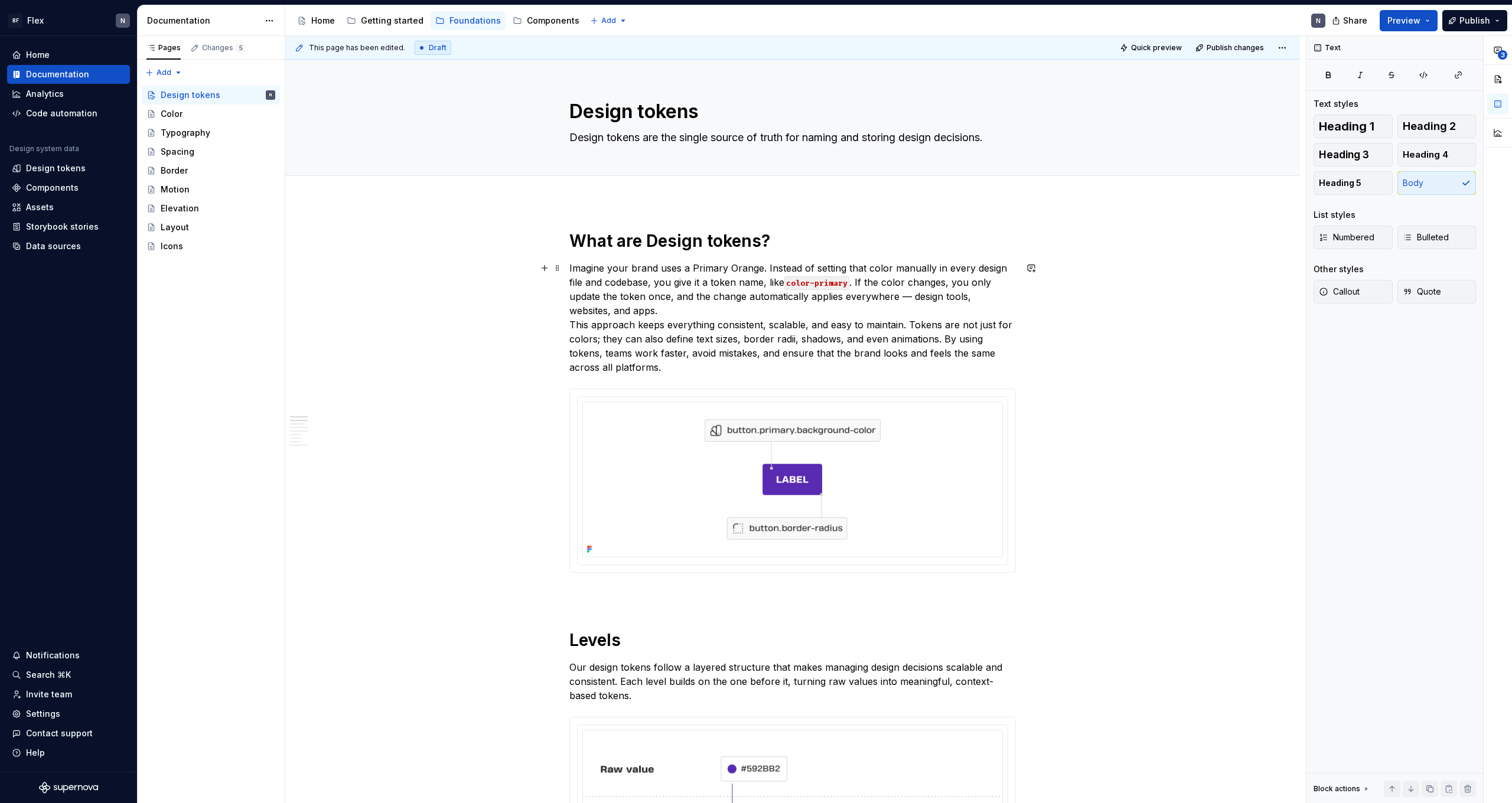
click at [572, 322] on p "Imagine your brand uses a Primary Orange. Instead of setting that color manuall…" at bounding box center [793, 317] width 447 height 113
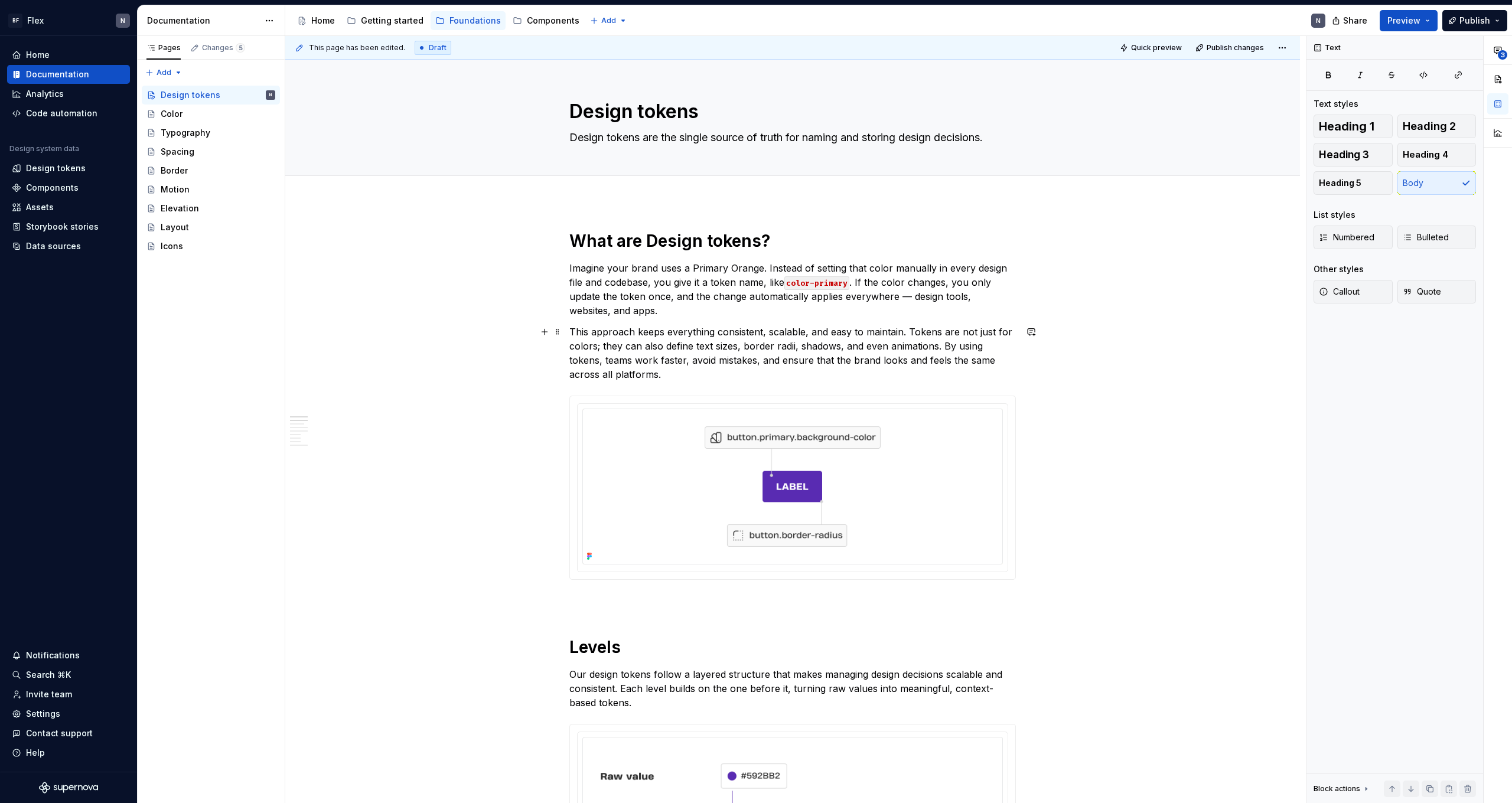
click at [697, 370] on p "This approach keeps everything consistent, scalable, and easy to maintain. Toke…" at bounding box center [793, 353] width 447 height 57
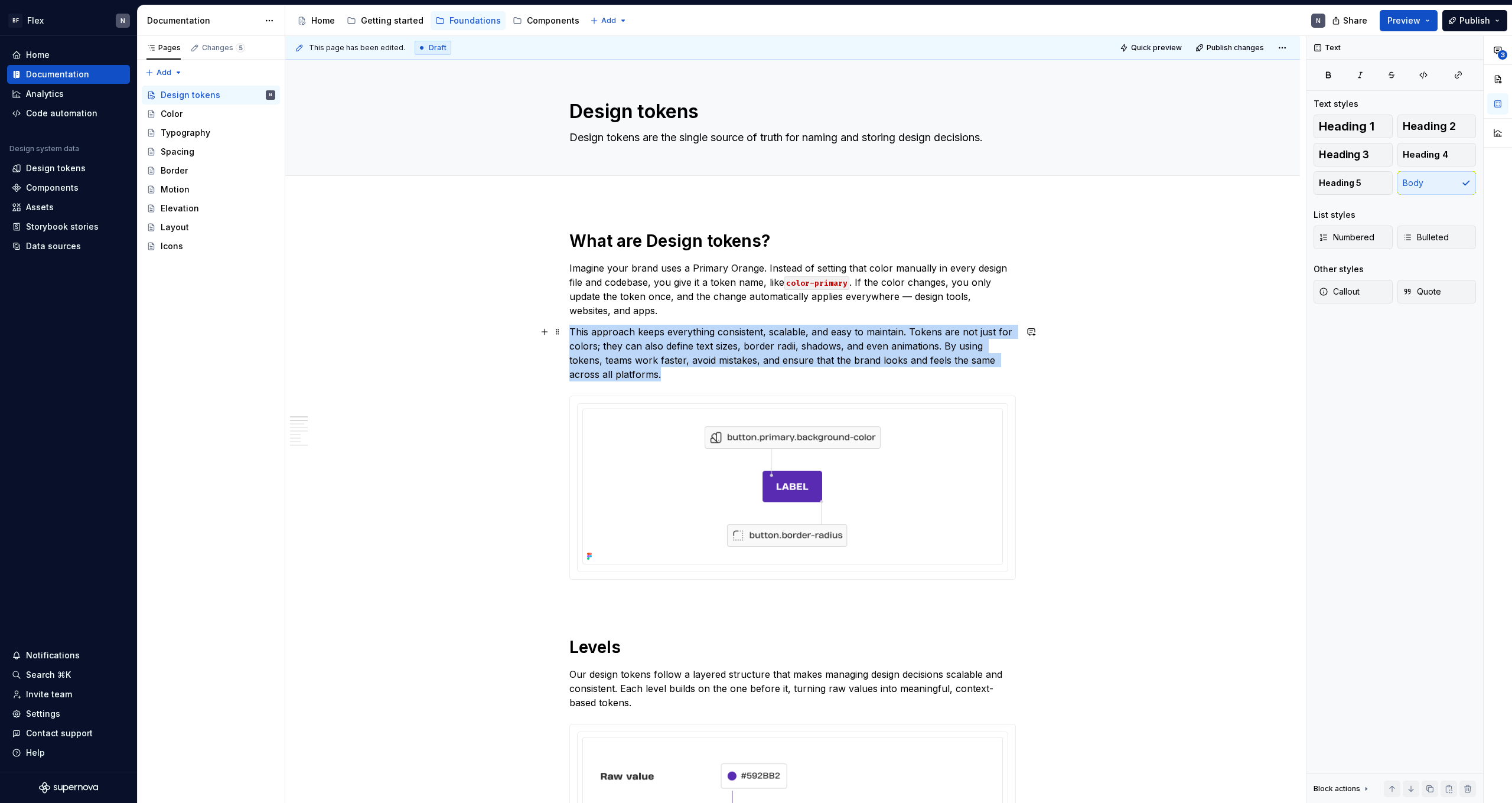
click at [697, 370] on p "This approach keeps everything consistent, scalable, and easy to maintain. Toke…" at bounding box center [793, 353] width 447 height 57
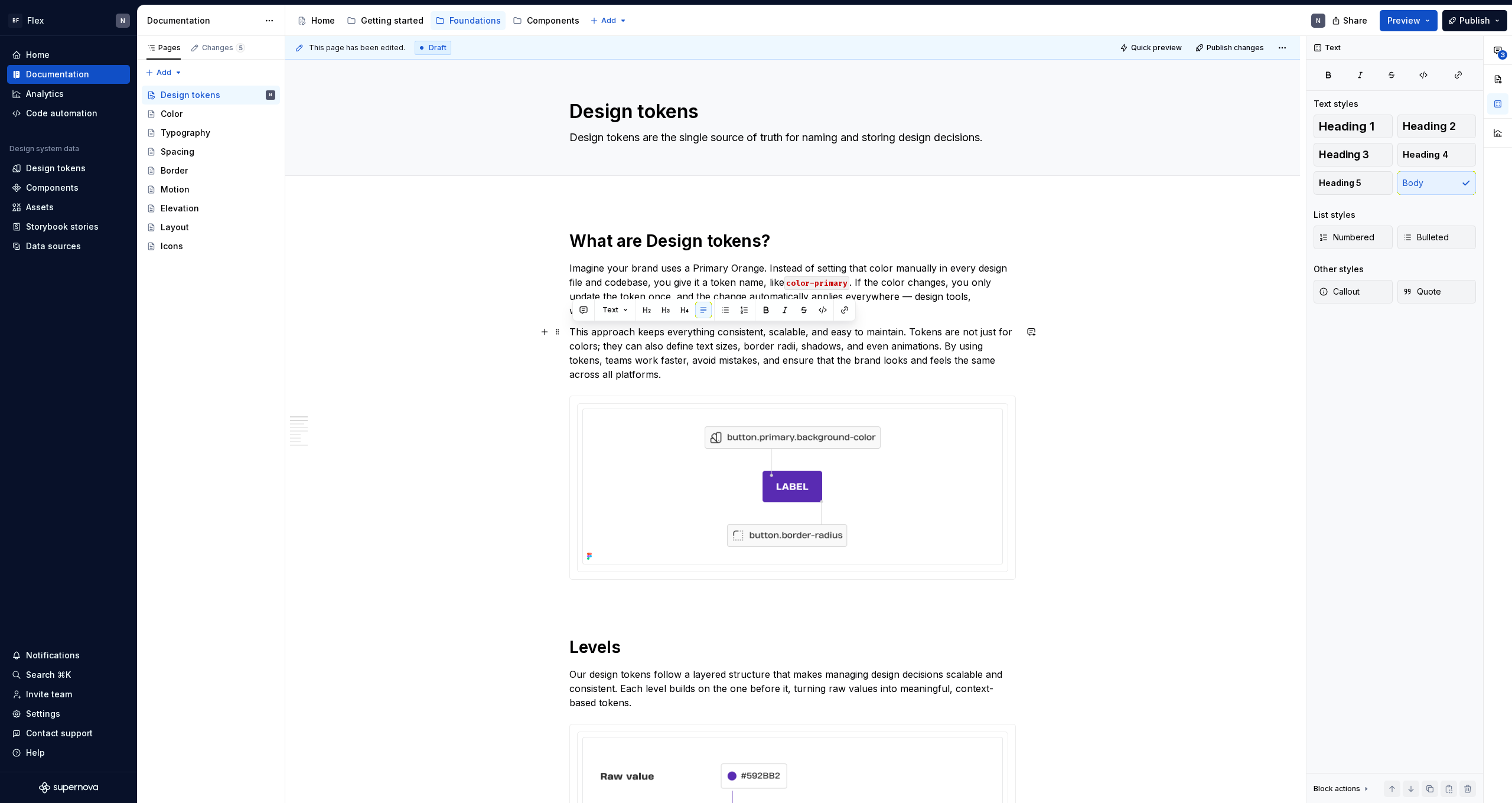
click at [750, 364] on p "This approach keeps everything consistent, scalable, and easy to maintain. Toke…" at bounding box center [793, 353] width 447 height 57
click at [571, 347] on div "This page has been edited. Draft Quick preview Publish changes Design tokens De…" at bounding box center [795, 420] width 1021 height 767
click at [573, 348] on p "This approach keeps everything consistent, scalable, and easy to maintain. Toke…" at bounding box center [793, 353] width 447 height 57
click at [626, 338] on p "This approach keeps everything consistent, scalable, and easy to maintain. Toke…" at bounding box center [793, 353] width 447 height 57
click at [625, 333] on p "This approach keeps everything consistent, scalable, and easy to maintain. Toke…" at bounding box center [793, 353] width 447 height 57
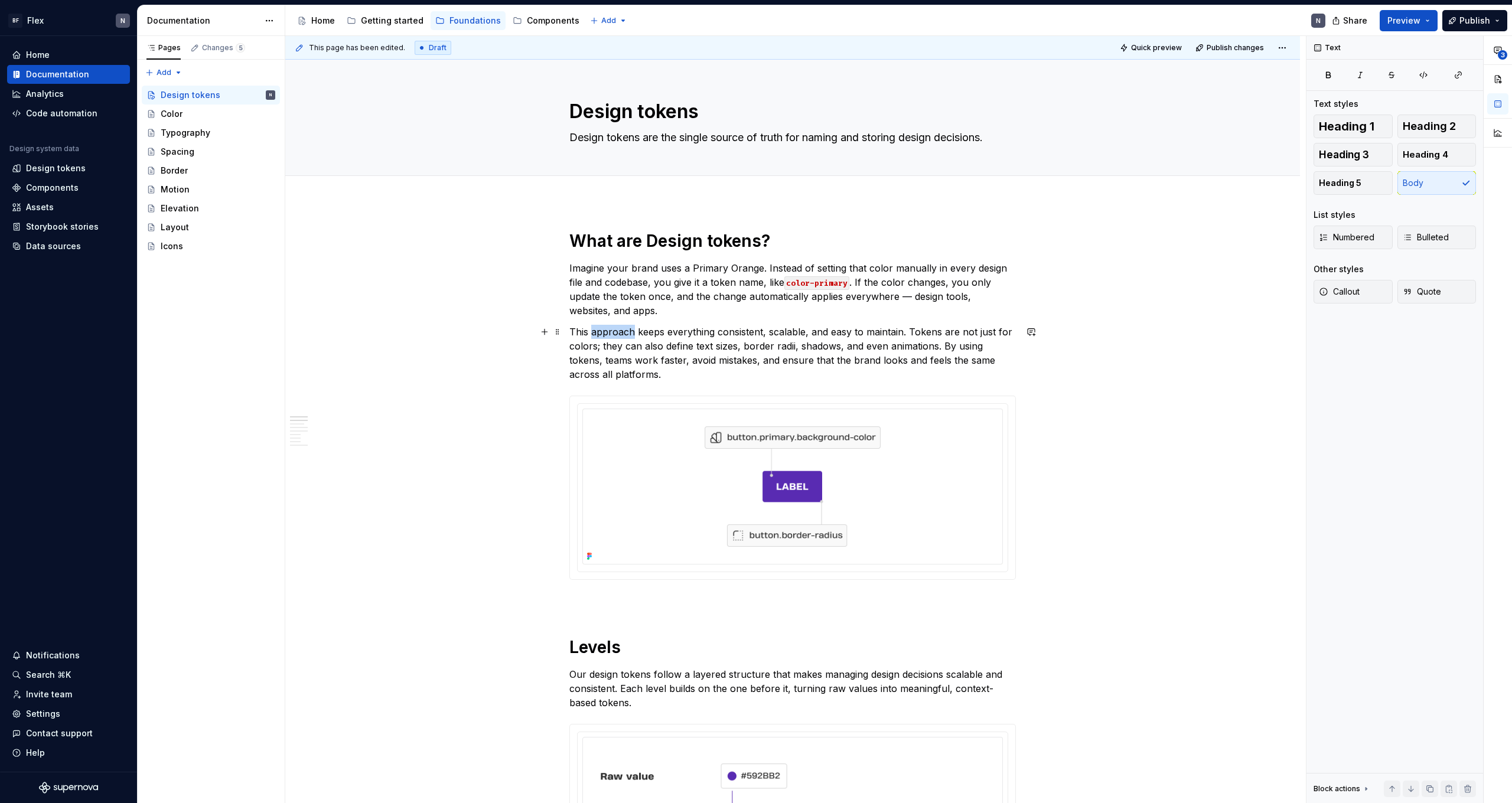
click at [625, 333] on p "This approach keeps everything consistent, scalable, and easy to maintain. Toke…" at bounding box center [793, 353] width 447 height 57
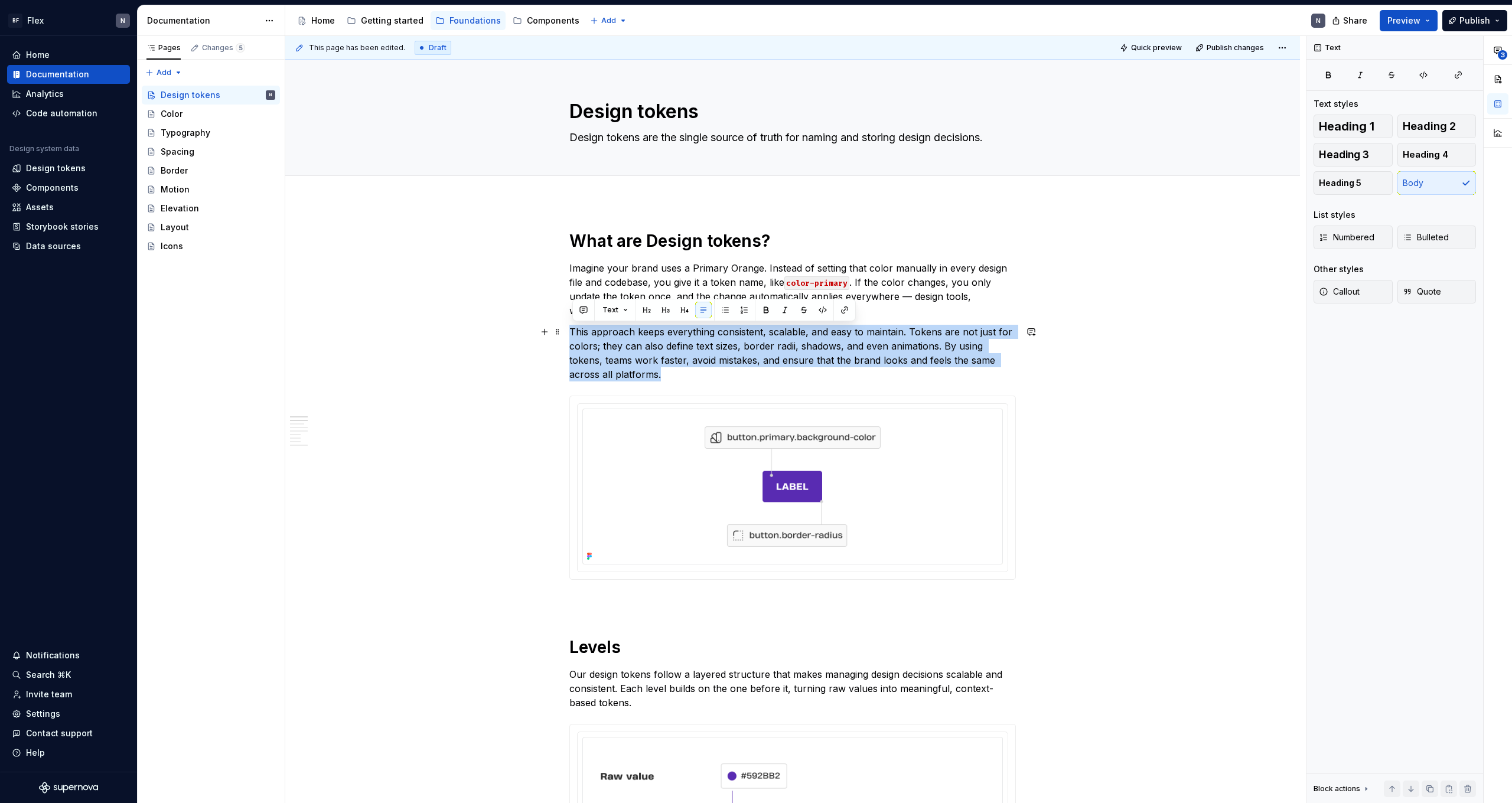
click at [625, 333] on p "This approach keeps everything consistent, scalable, and easy to maintain. Toke…" at bounding box center [793, 353] width 447 height 57
click at [634, 359] on p "This approach keeps everything consistent, scalable, and easy to maintain. Toke…" at bounding box center [793, 353] width 447 height 57
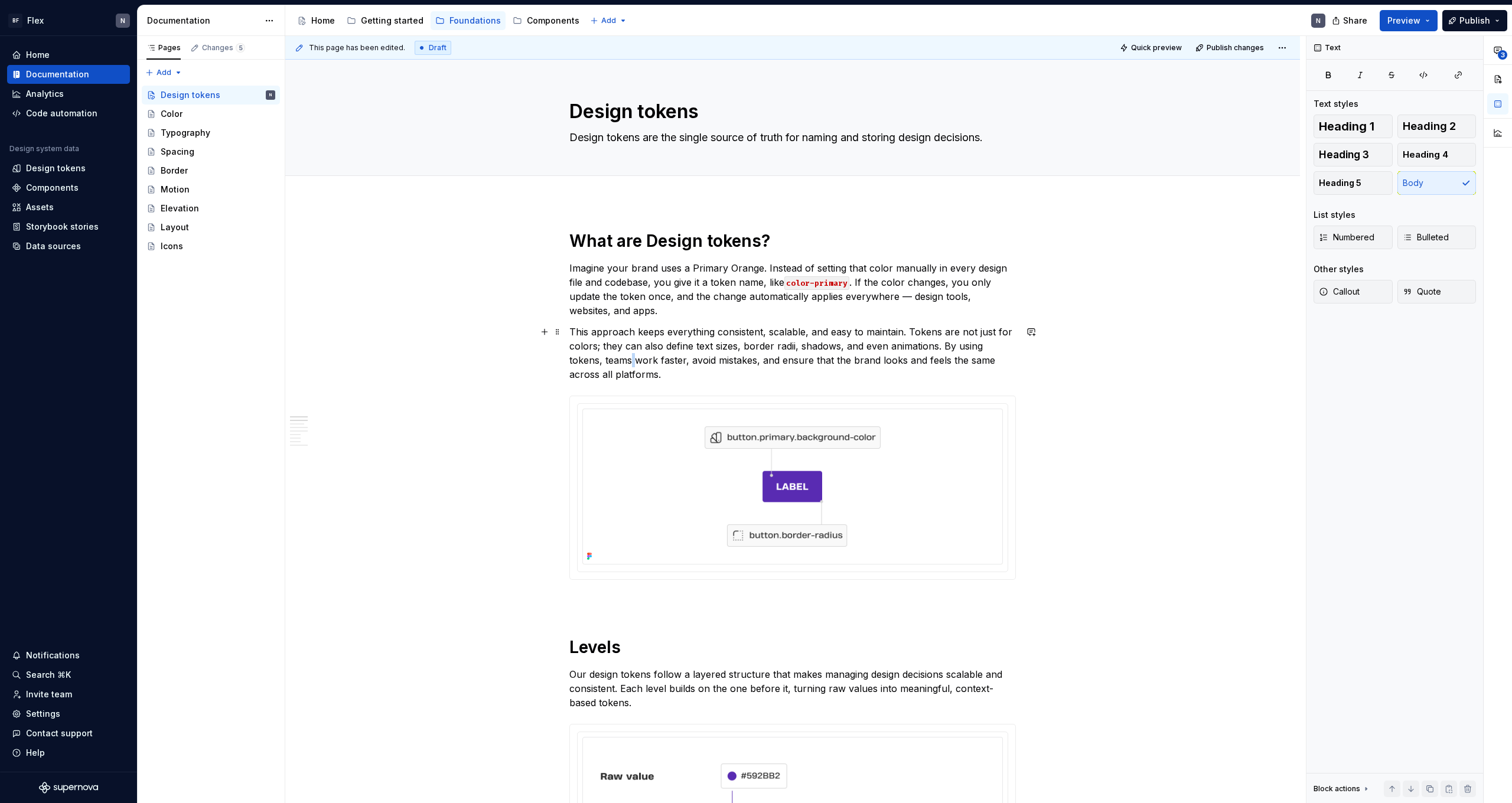
click at [634, 359] on p "This approach keeps everything consistent, scalable, and easy to maintain. Toke…" at bounding box center [793, 353] width 447 height 57
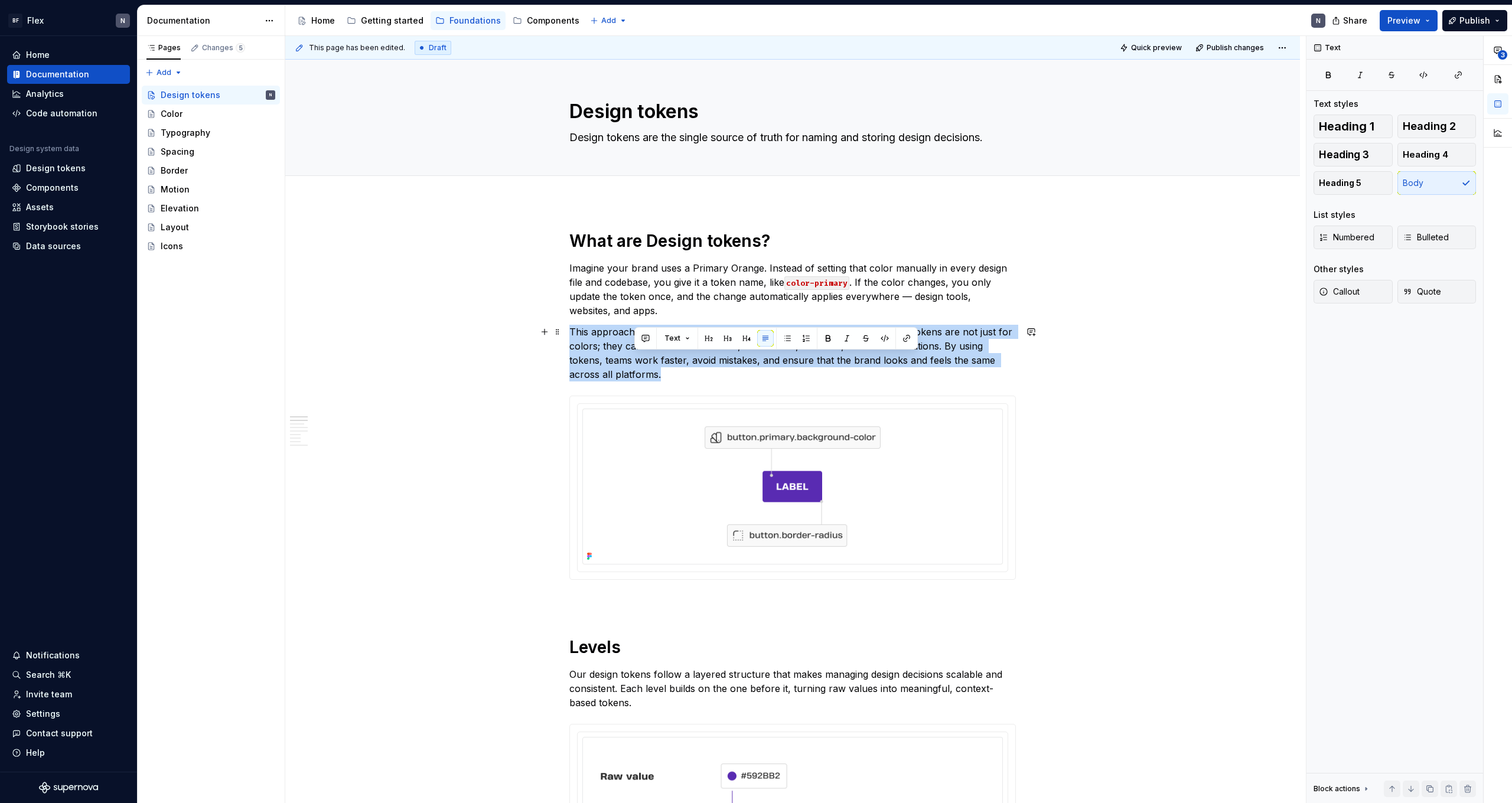
click at [634, 359] on p "This approach keeps everything consistent, scalable, and easy to maintain. Toke…" at bounding box center [793, 353] width 447 height 57
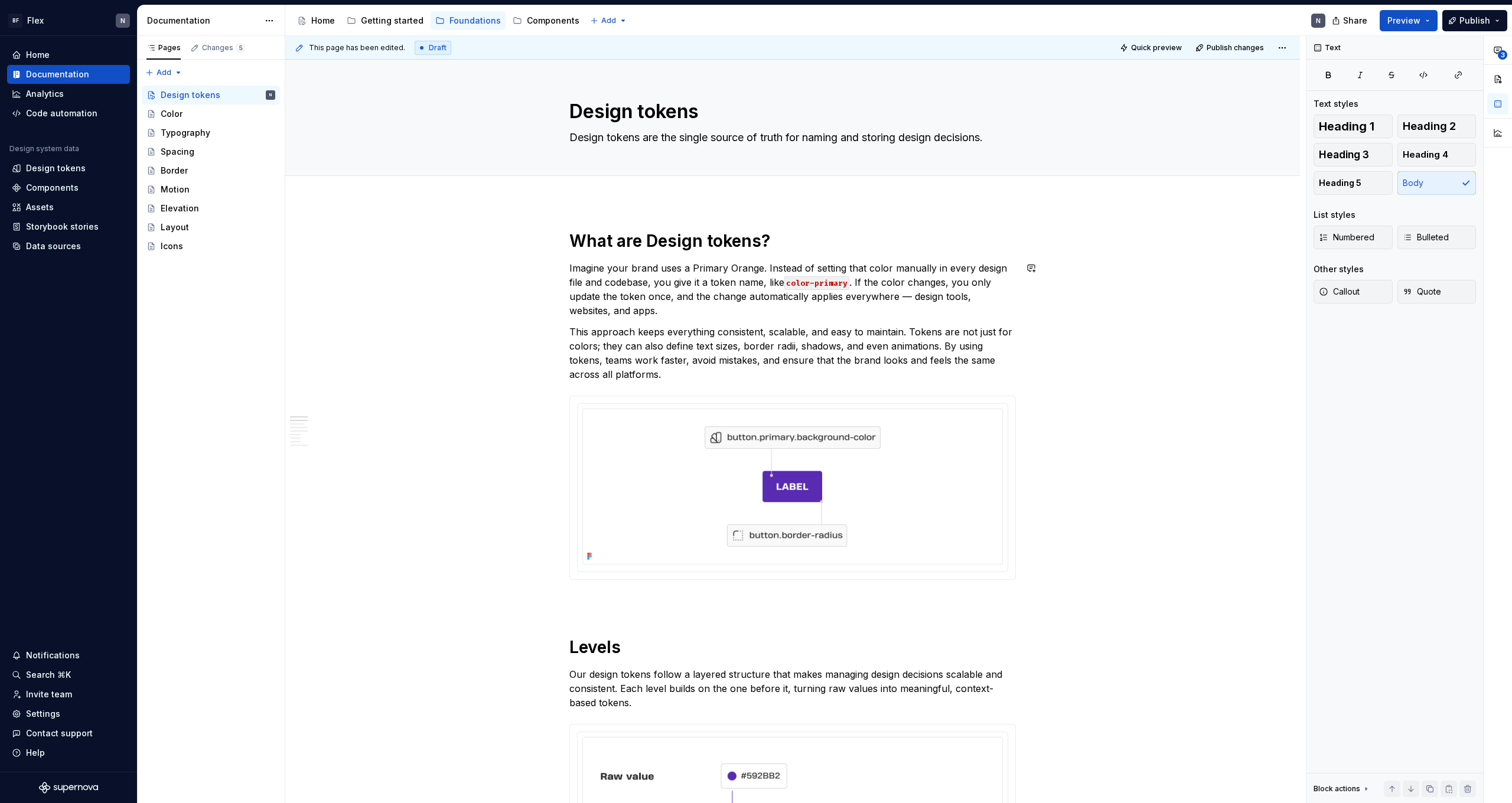
click at [655, 278] on p "Imagine your brand uses a Primary Orange. Instead of setting that color manuall…" at bounding box center [793, 289] width 447 height 57
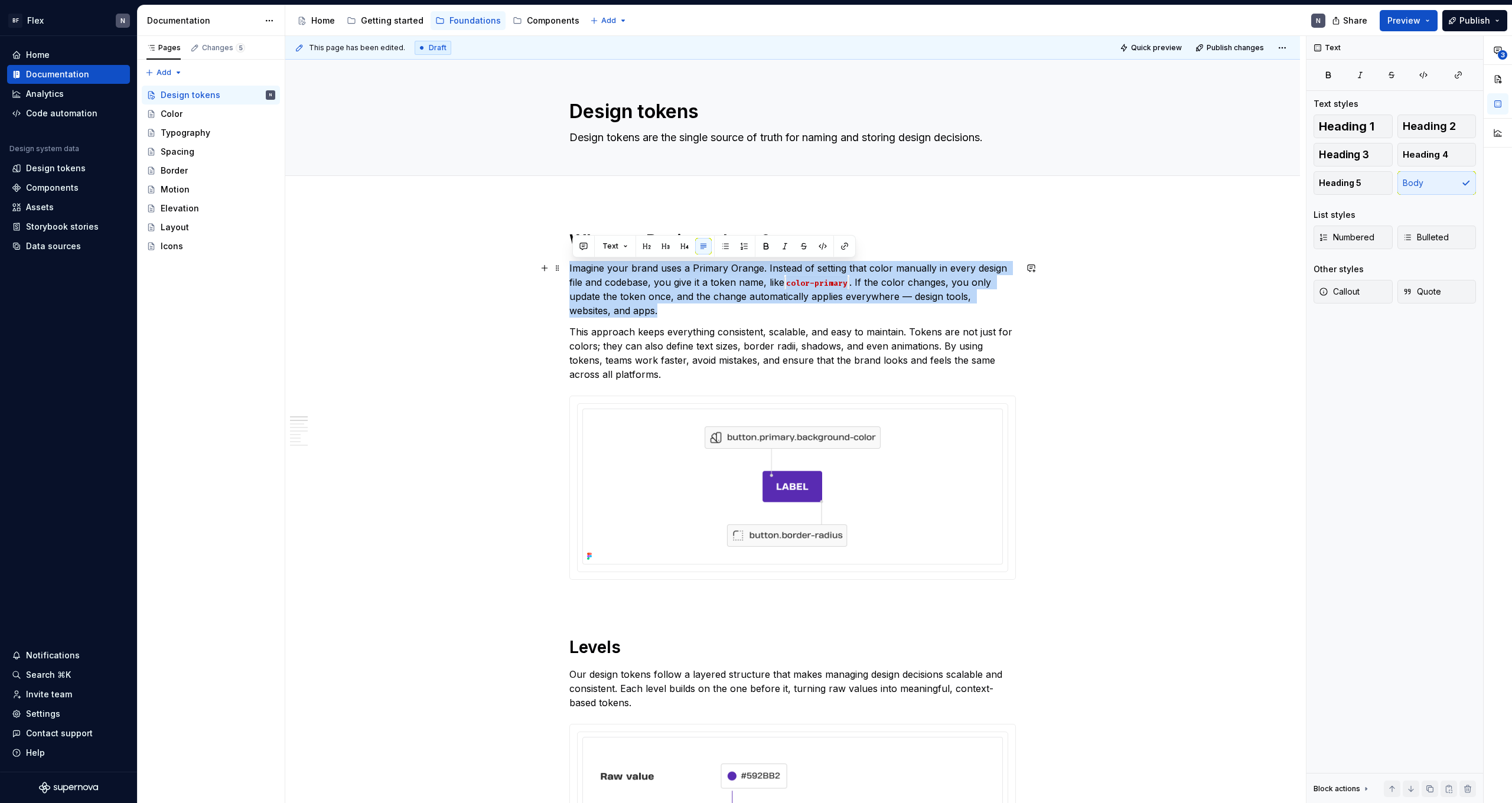
click at [655, 278] on p "Imagine your brand uses a Primary Orange. Instead of setting that color manuall…" at bounding box center [793, 289] width 447 height 57
click at [669, 309] on p "Imagine your brand uses a Primary Orange. Instead of setting that color manuall…" at bounding box center [793, 289] width 447 height 57
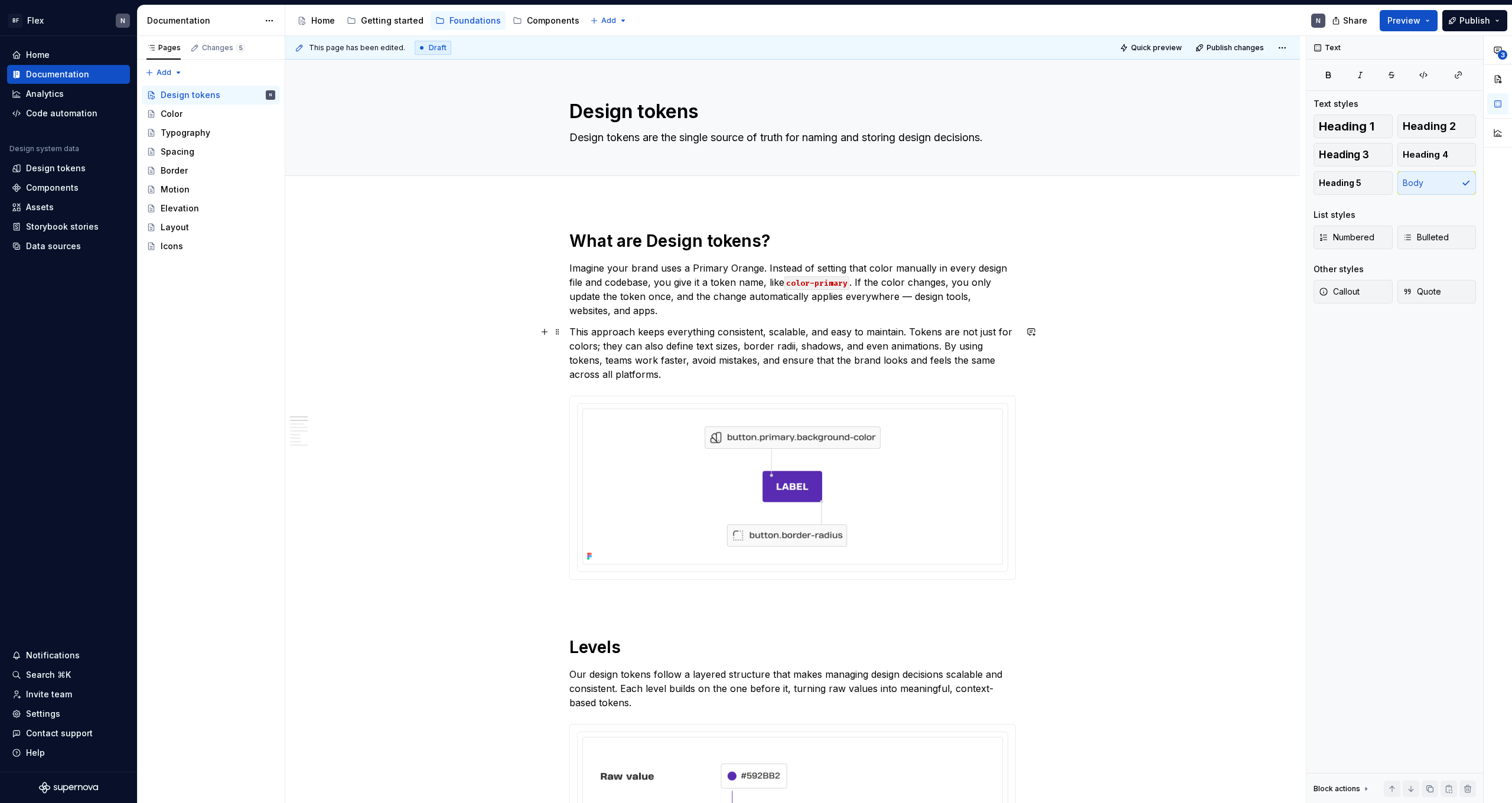
click at [641, 365] on p "This approach keeps everything consistent, scalable, and easy to maintain. Toke…" at bounding box center [793, 353] width 447 height 57
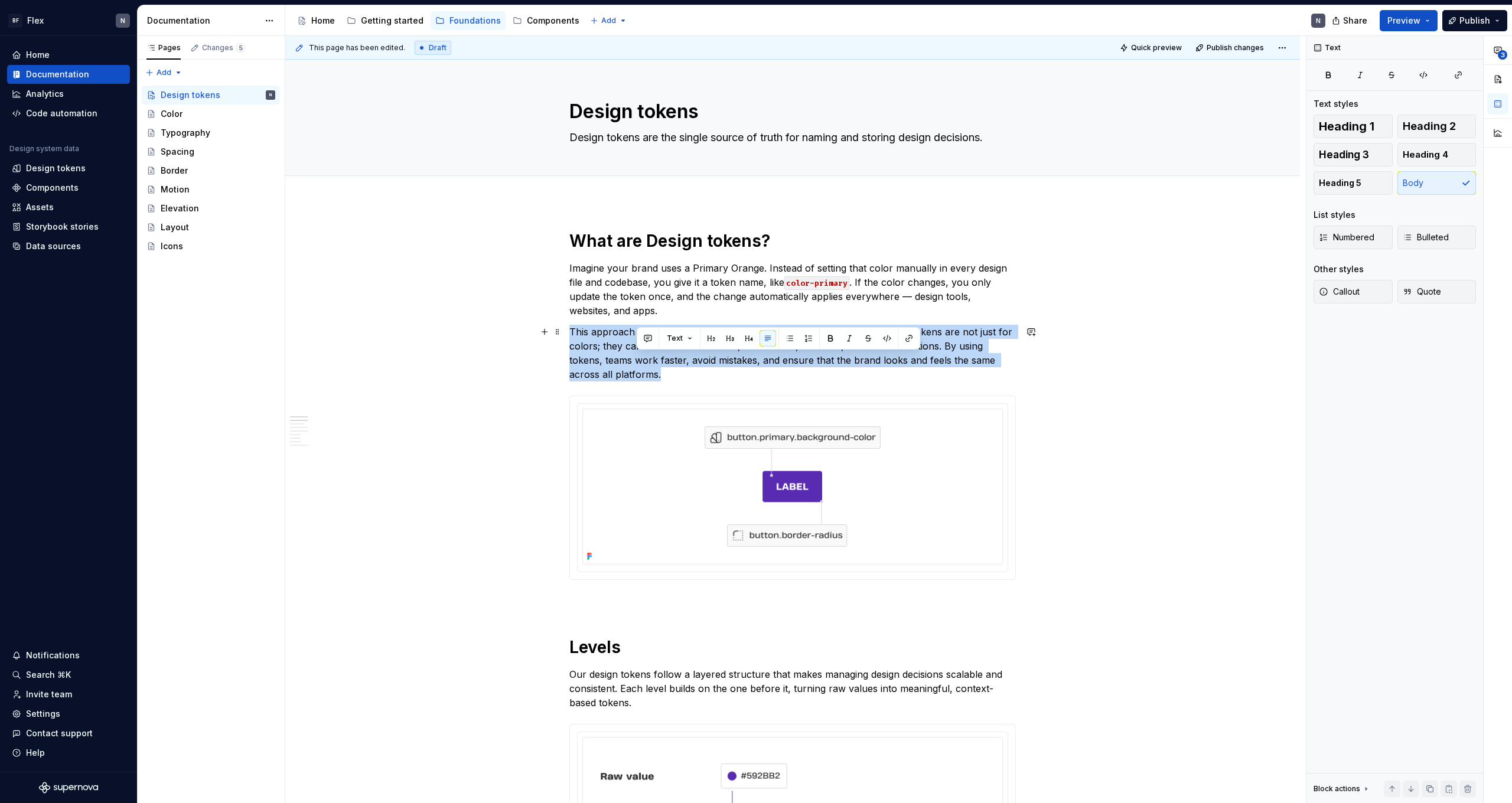
click at [641, 365] on p "This approach keeps everything consistent, scalable, and easy to maintain. Toke…" at bounding box center [793, 353] width 447 height 57
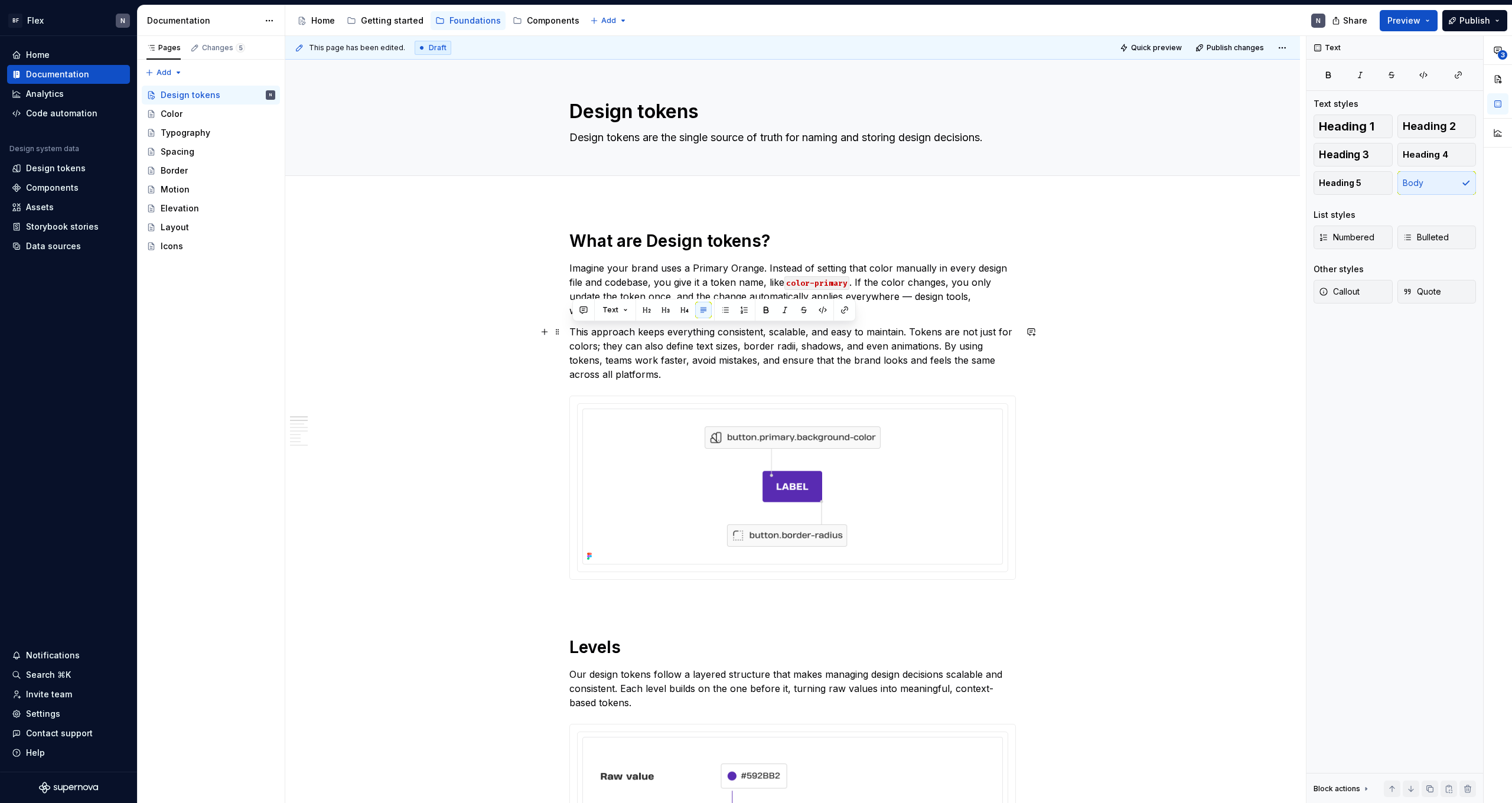
click at [697, 365] on p "This approach keeps everything consistent, scalable, and easy to maintain. Toke…" at bounding box center [793, 353] width 447 height 57
click at [824, 361] on p "This approach keeps everything consistent, scalable, and easy to maintain. Toke…" at bounding box center [793, 353] width 447 height 57
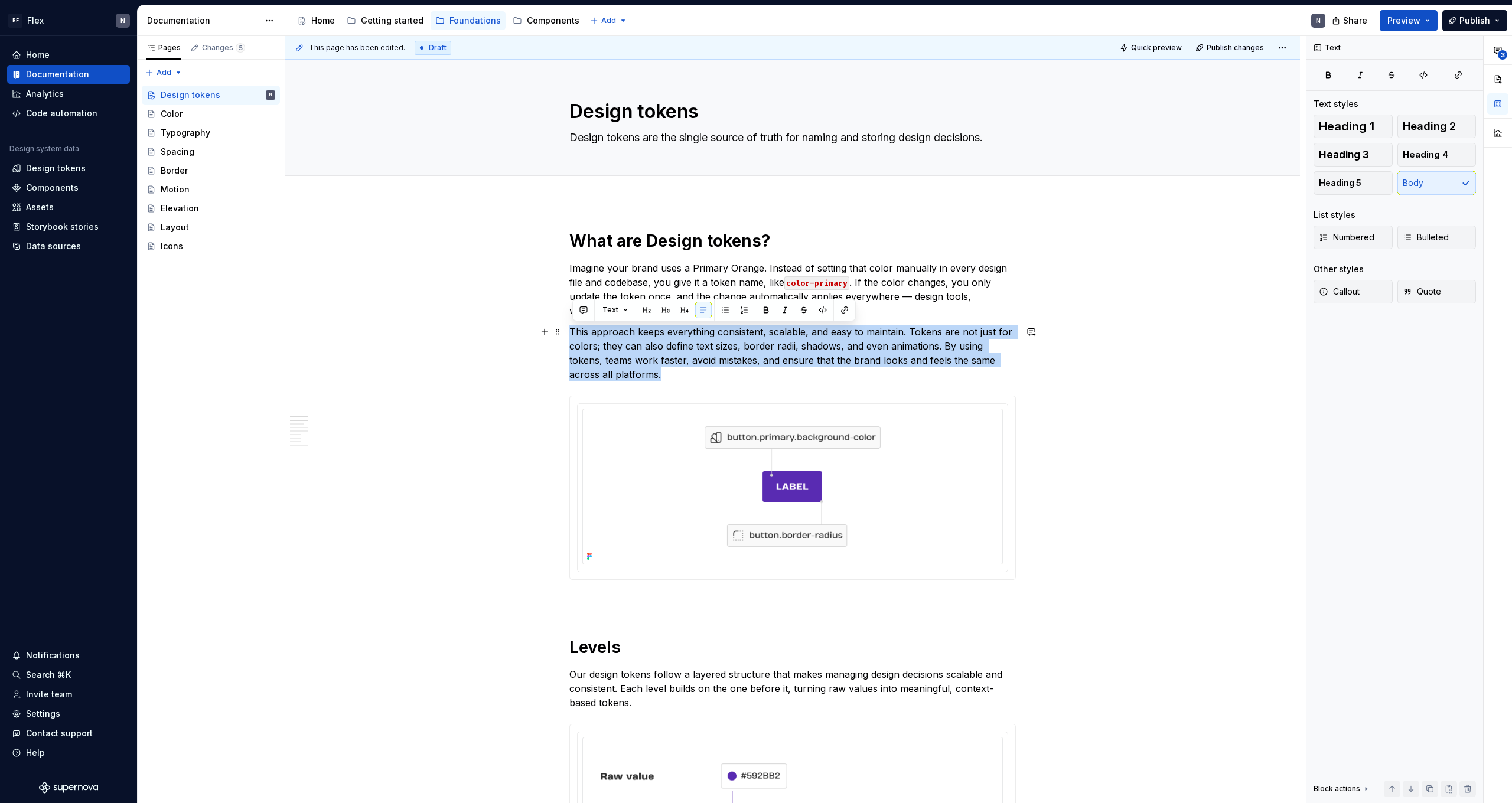
click at [824, 361] on p "This approach keeps everything consistent, scalable, and easy to maintain. Toke…" at bounding box center [793, 353] width 447 height 57
click at [842, 368] on p "This approach keeps everything consistent, scalable, and easy to maintain. Toke…" at bounding box center [793, 353] width 447 height 57
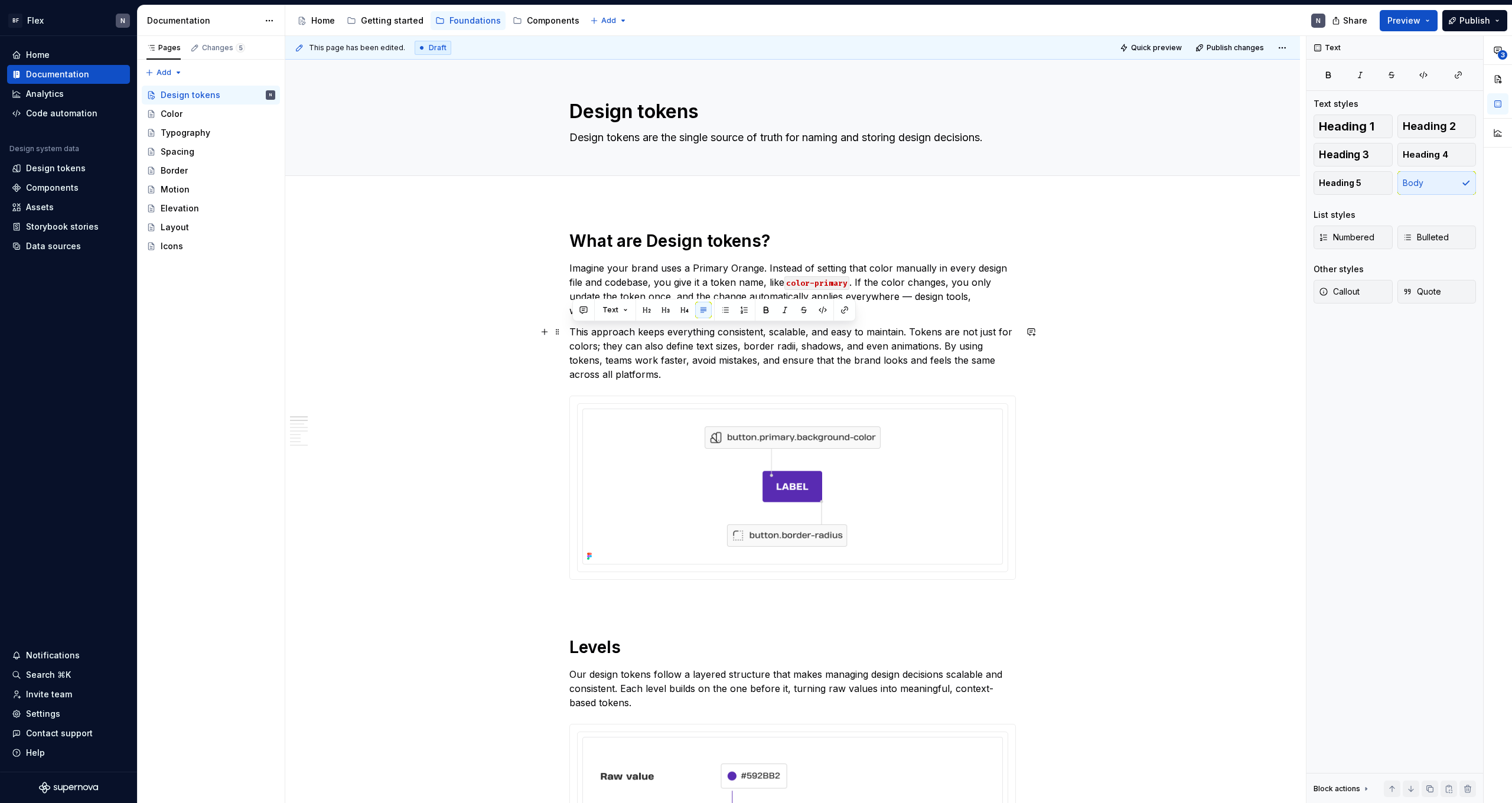
click at [842, 368] on p "This approach keeps everything consistent, scalable, and easy to maintain. Toke…" at bounding box center [793, 353] width 447 height 57
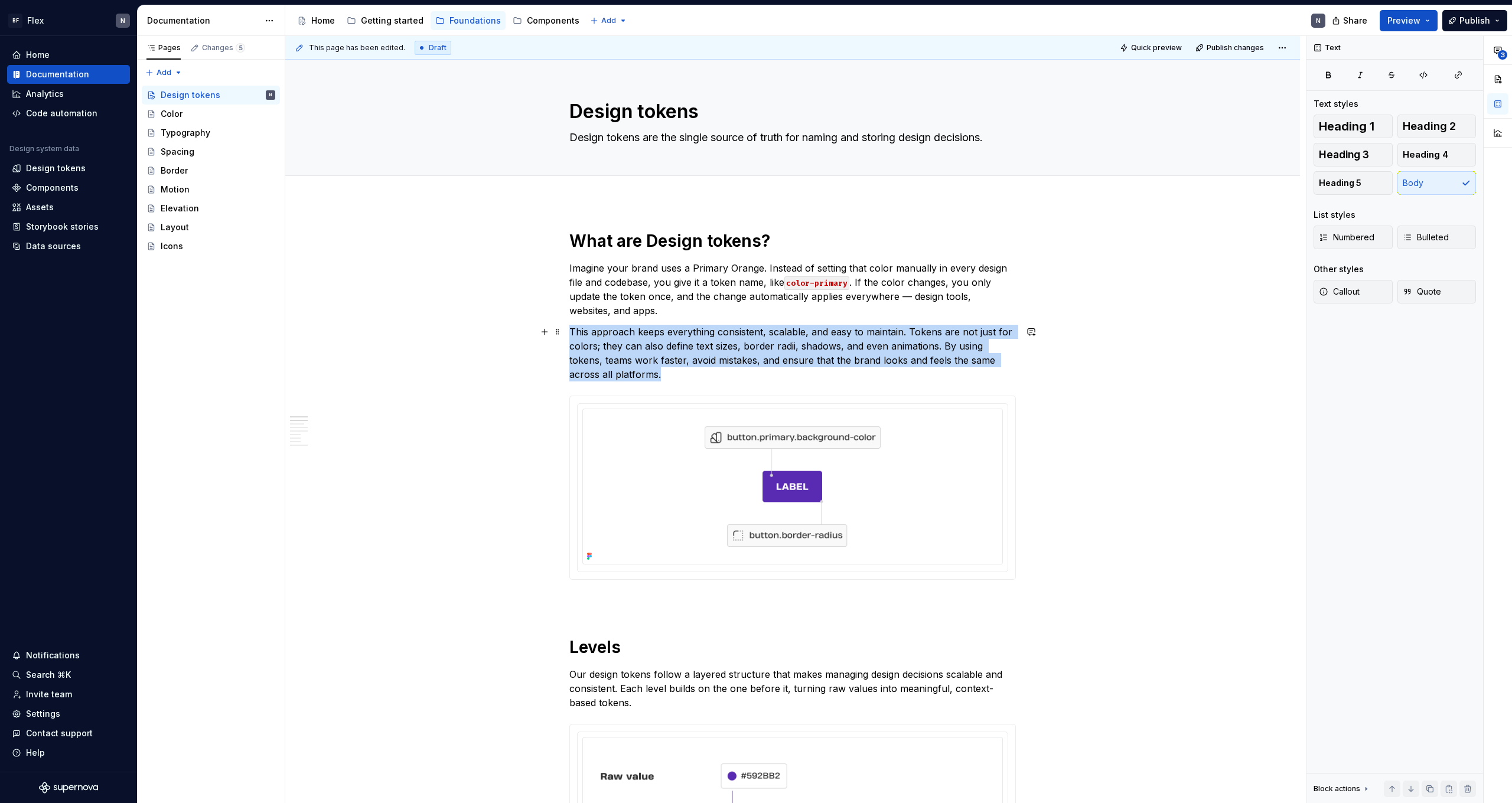
click at [842, 368] on p "This approach keeps everything consistent, scalable, and easy to maintain. Toke…" at bounding box center [793, 353] width 447 height 57
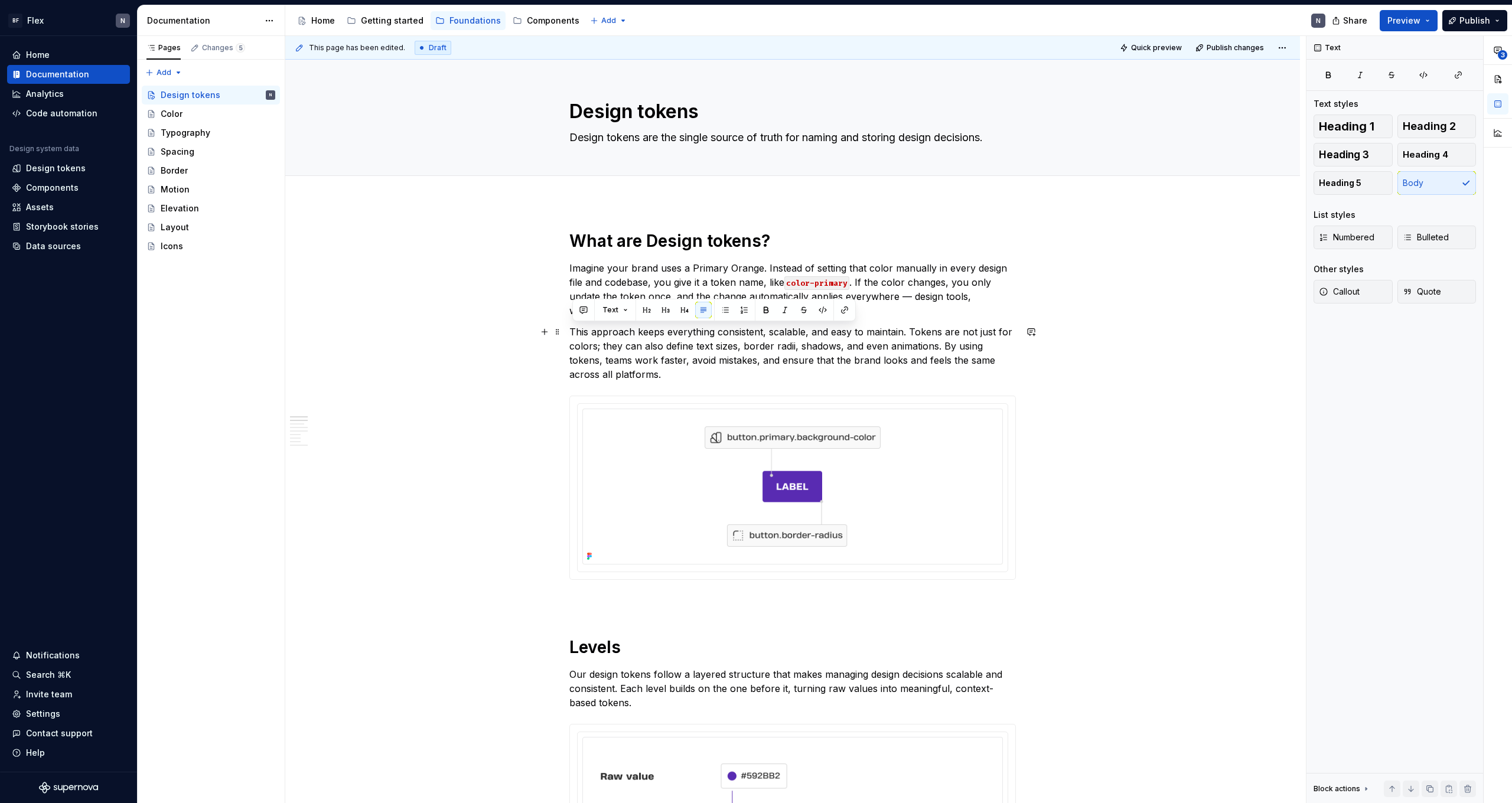
click at [891, 367] on p "This approach keeps everything consistent, scalable, and easy to maintain. Toke…" at bounding box center [793, 353] width 447 height 57
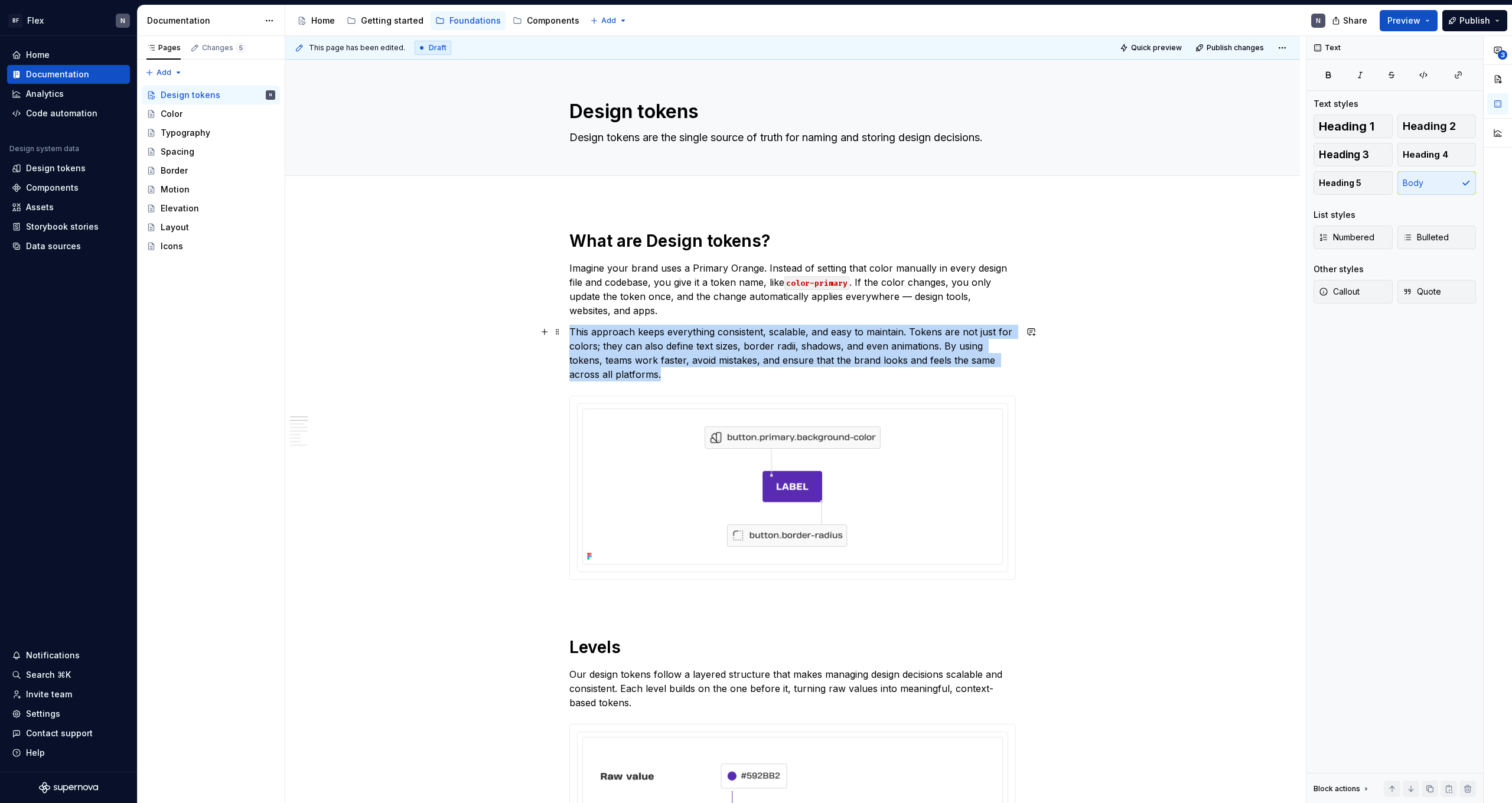
click at [891, 367] on p "This approach keeps everything consistent, scalable, and easy to maintain. Toke…" at bounding box center [793, 353] width 447 height 57
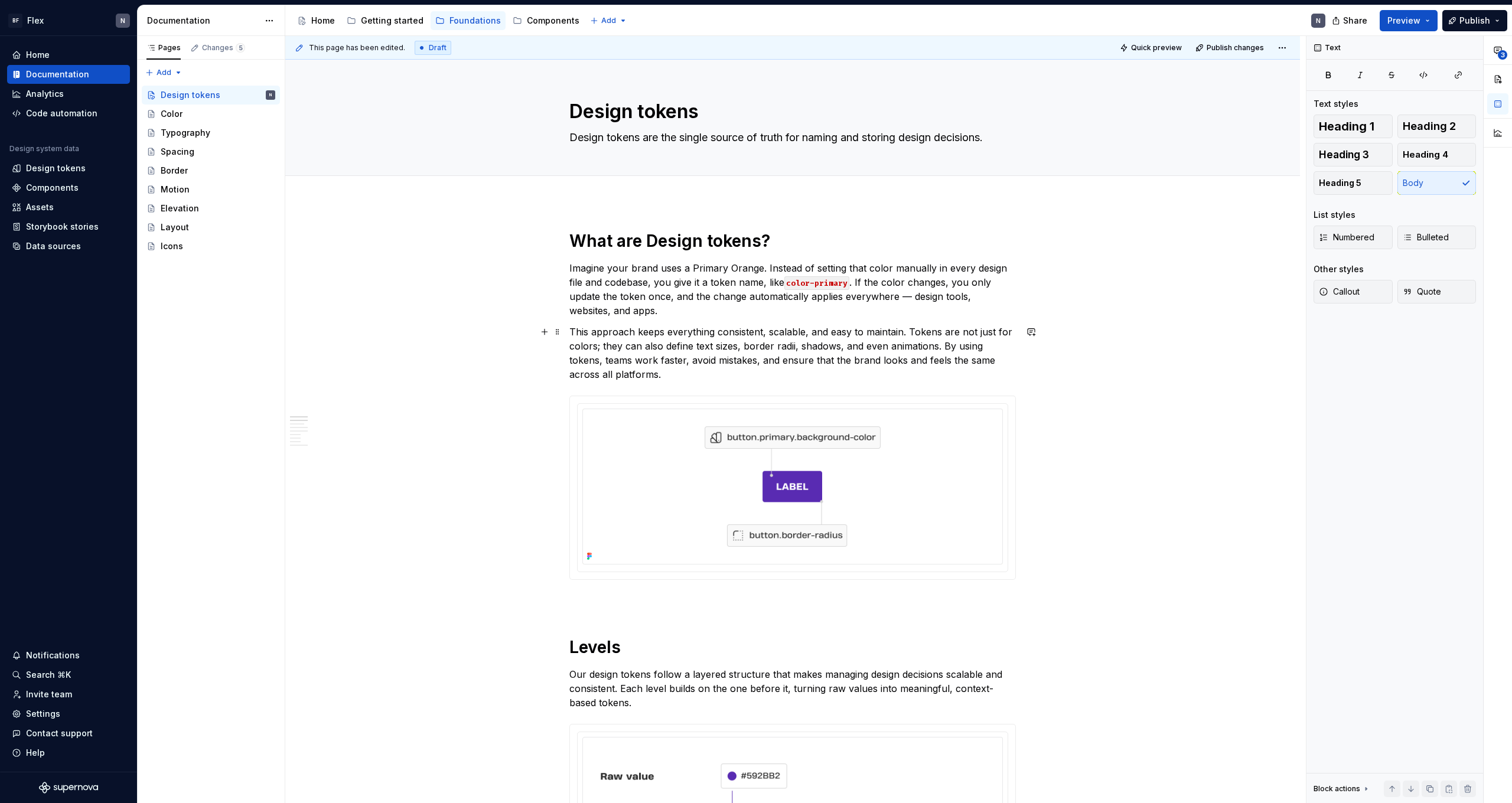
click at [923, 367] on p "This approach keeps everything consistent, scalable, and easy to maintain. Toke…" at bounding box center [793, 353] width 447 height 57
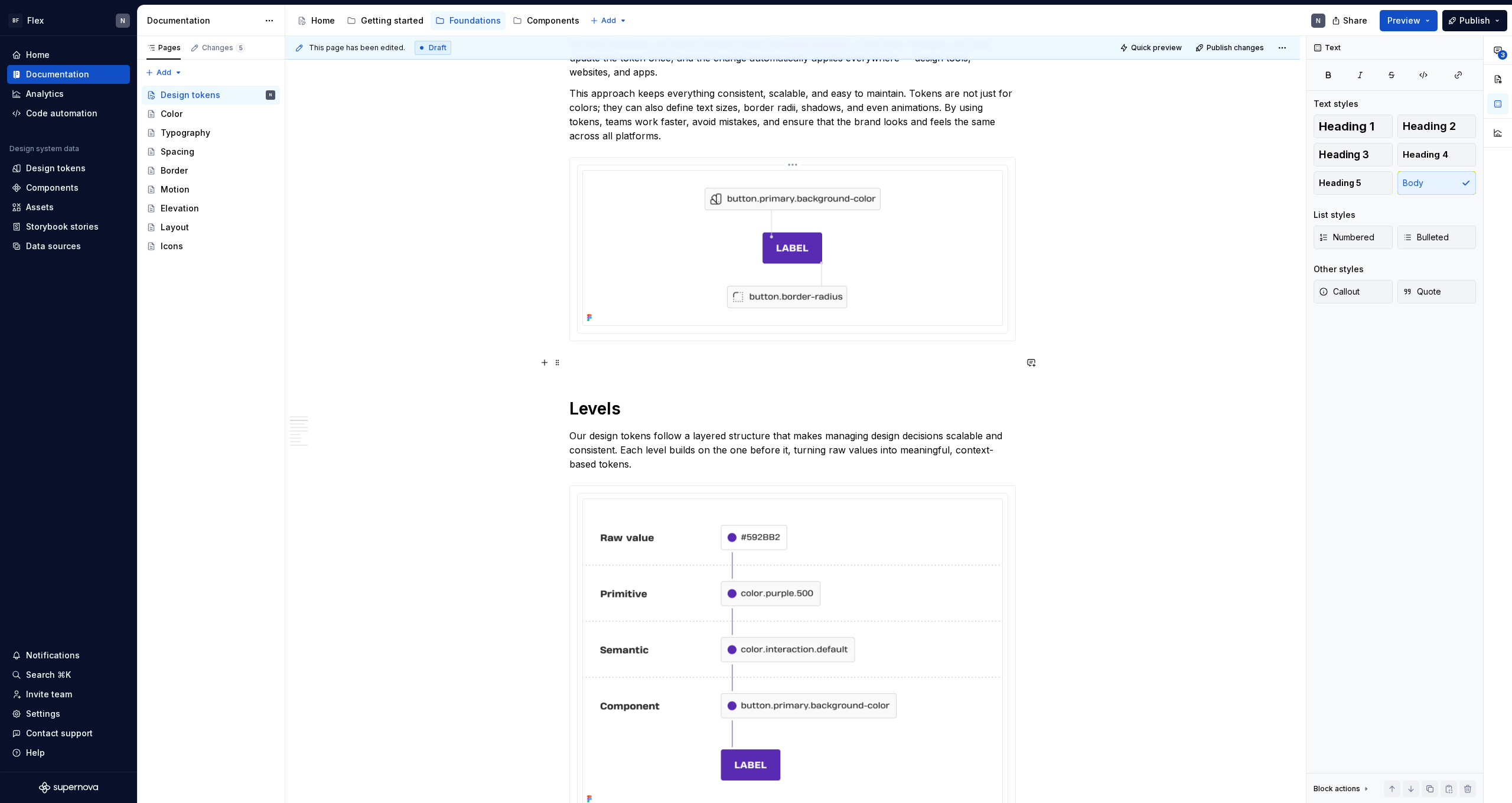
scroll to position [239, 0]
click at [846, 435] on p "Our design tokens follow a layered structure that makes managing design decisio…" at bounding box center [793, 449] width 447 height 43
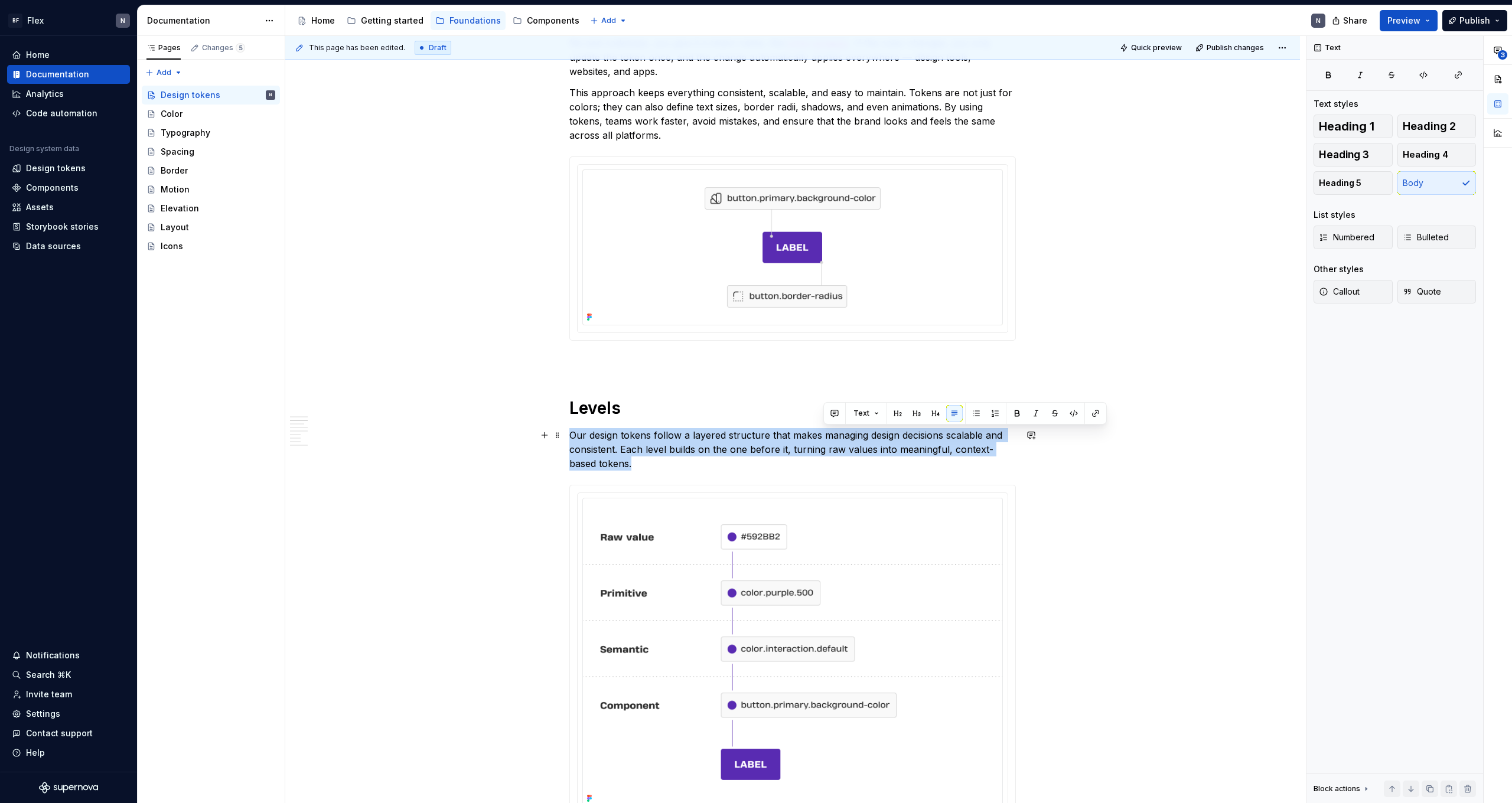
click at [846, 435] on p "Our design tokens follow a layered structure that makes managing design decisio…" at bounding box center [793, 449] width 447 height 43
click at [854, 449] on p "Our design tokens follow a layered structure that makes managing design decisio…" at bounding box center [793, 449] width 447 height 43
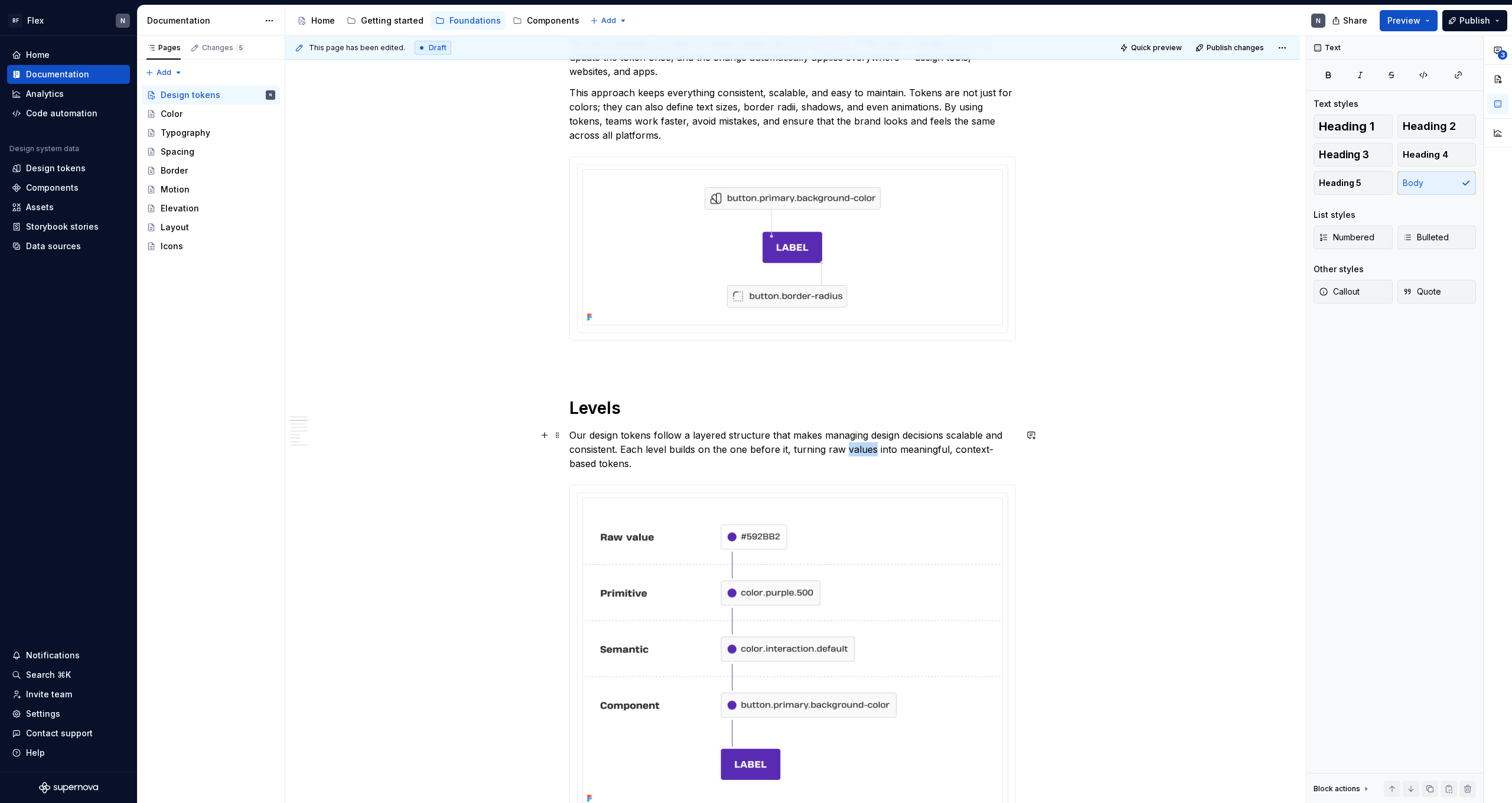
click at [854, 449] on p "Our design tokens follow a layered structure that makes managing design decisio…" at bounding box center [793, 449] width 447 height 43
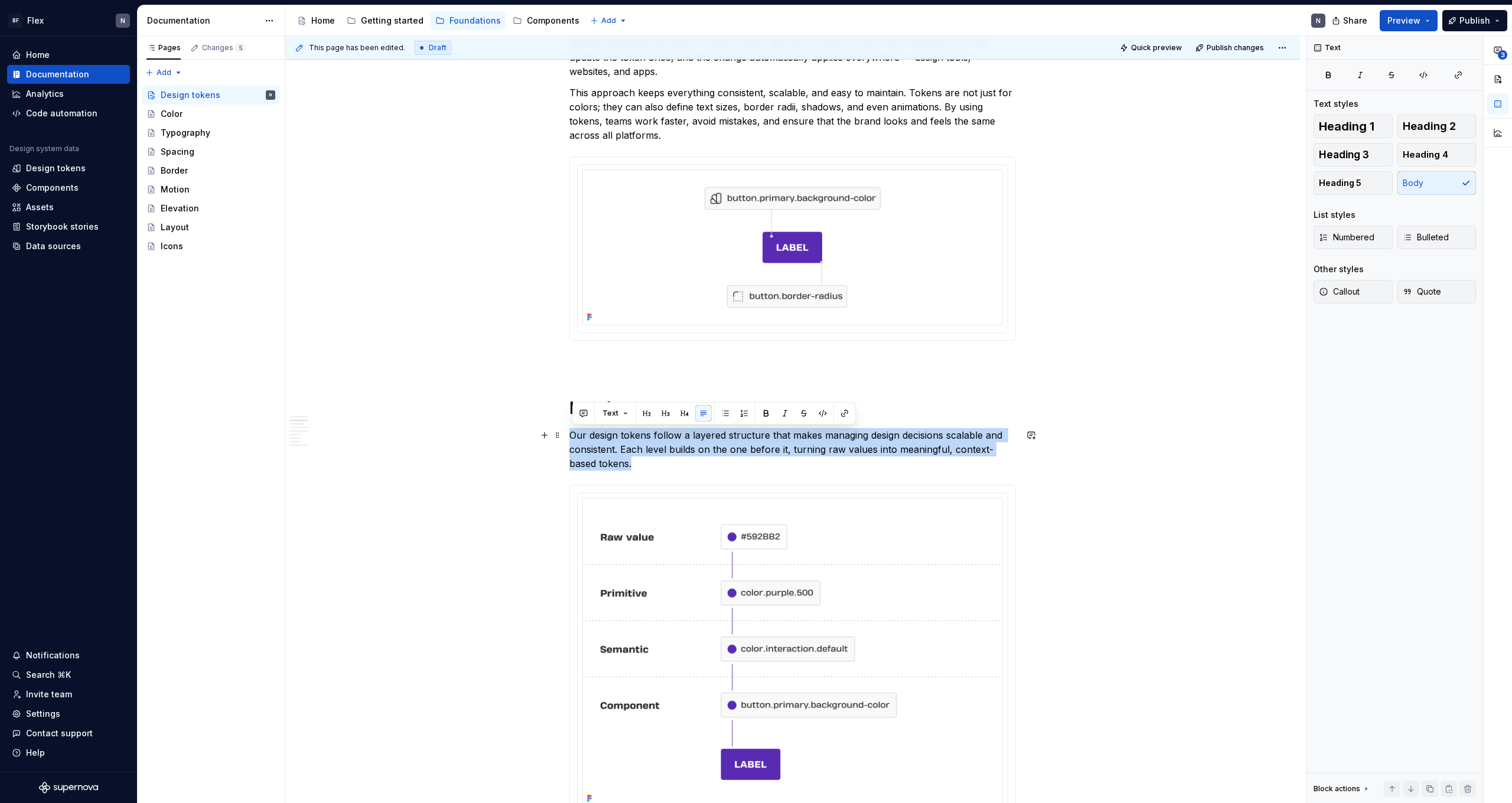
click at [866, 463] on p "Our design tokens follow a layered structure that makes managing design decisio…" at bounding box center [793, 449] width 447 height 43
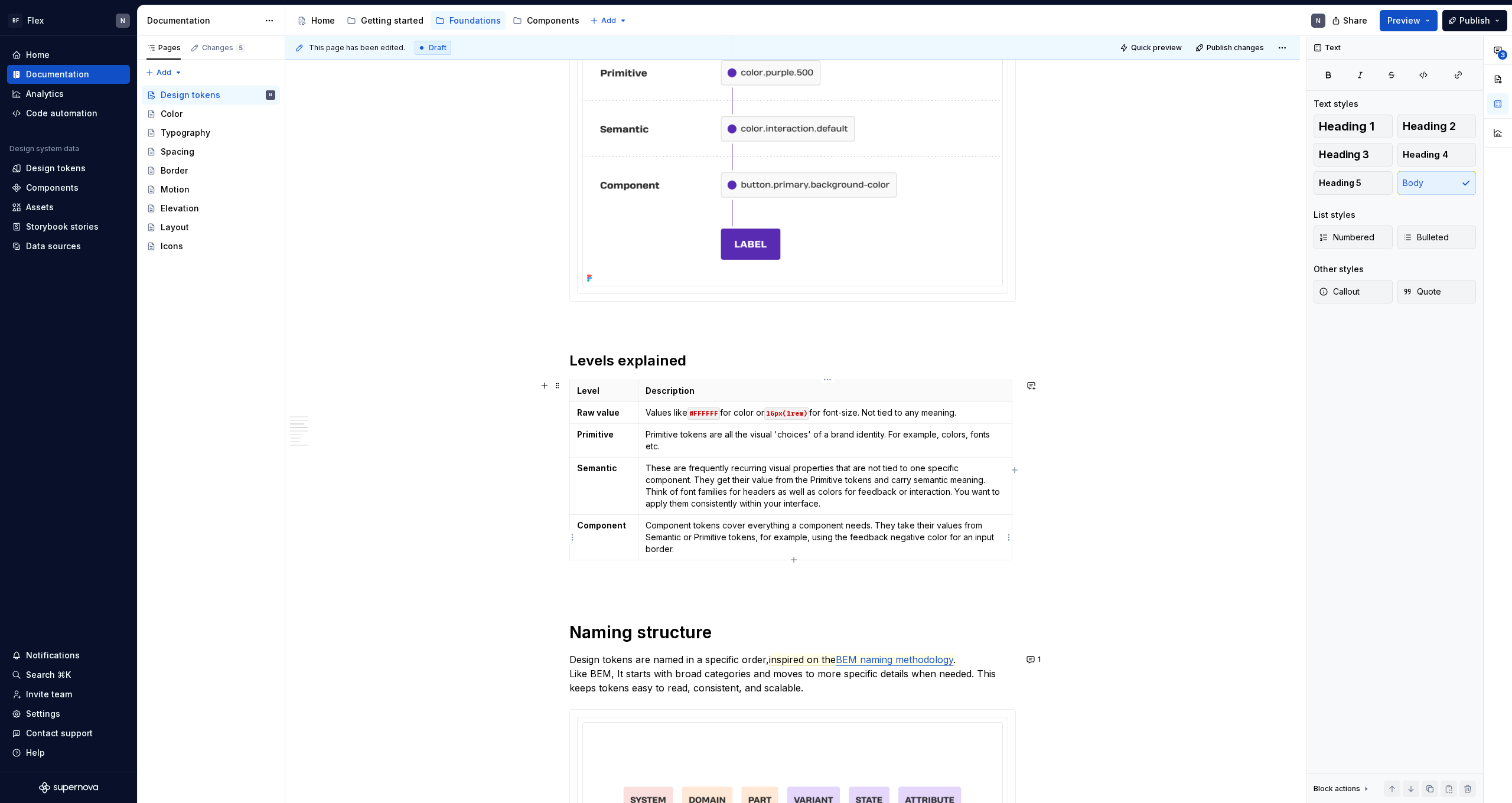
scroll to position [440, 0]
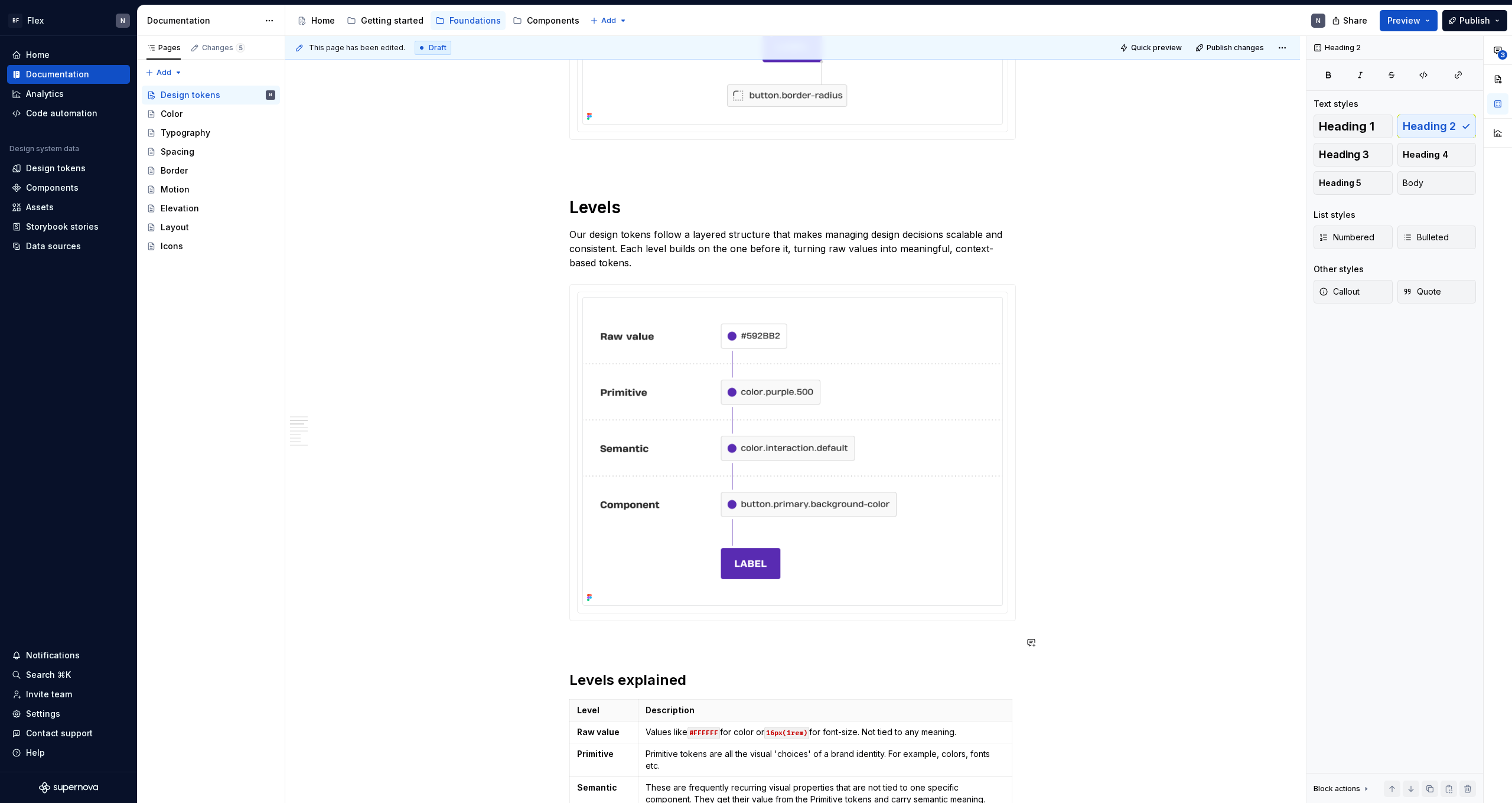
click at [618, 639] on p at bounding box center [793, 642] width 447 height 15
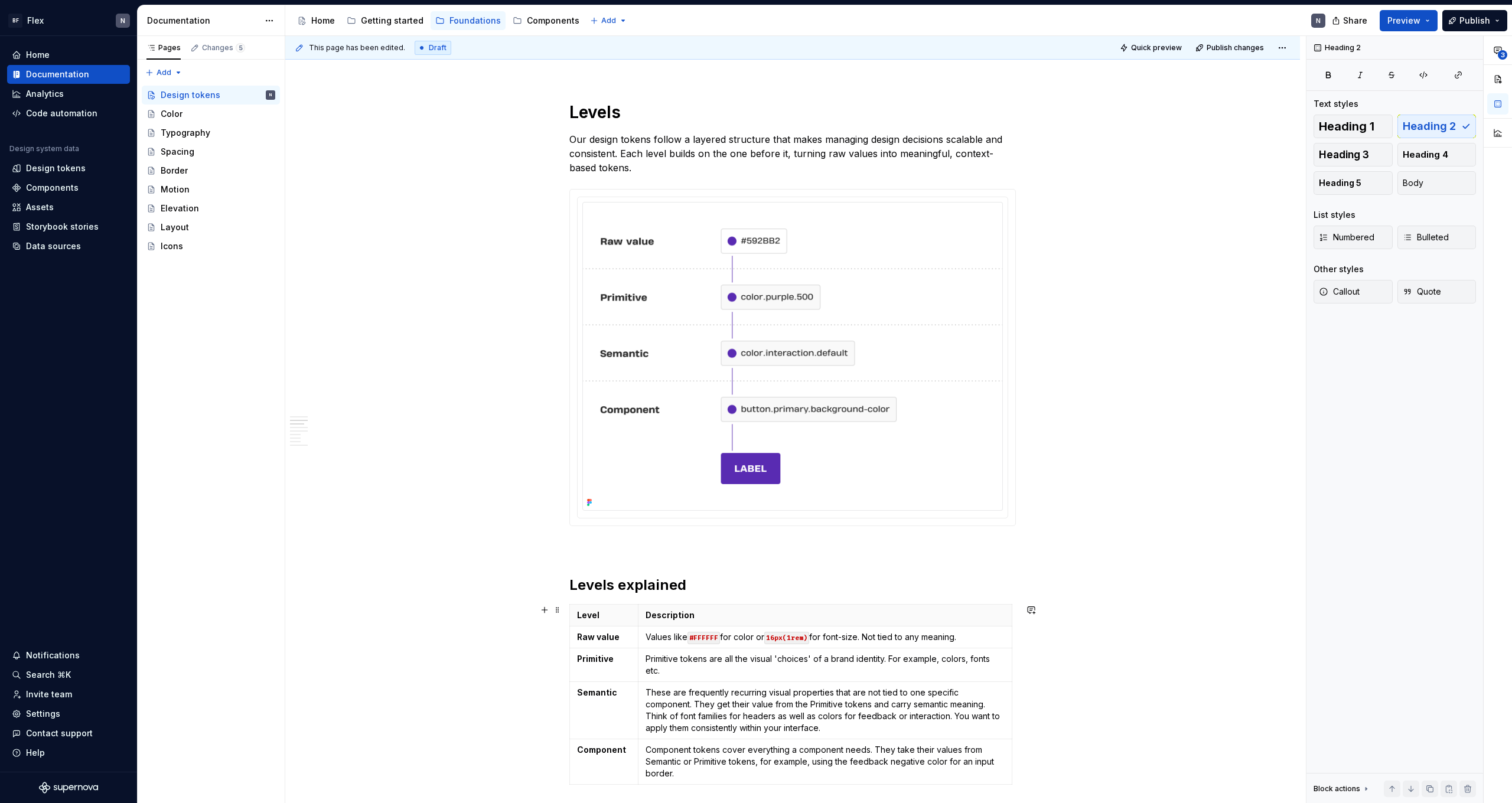
scroll to position [536, 0]
click at [630, 549] on p at bounding box center [793, 547] width 447 height 15
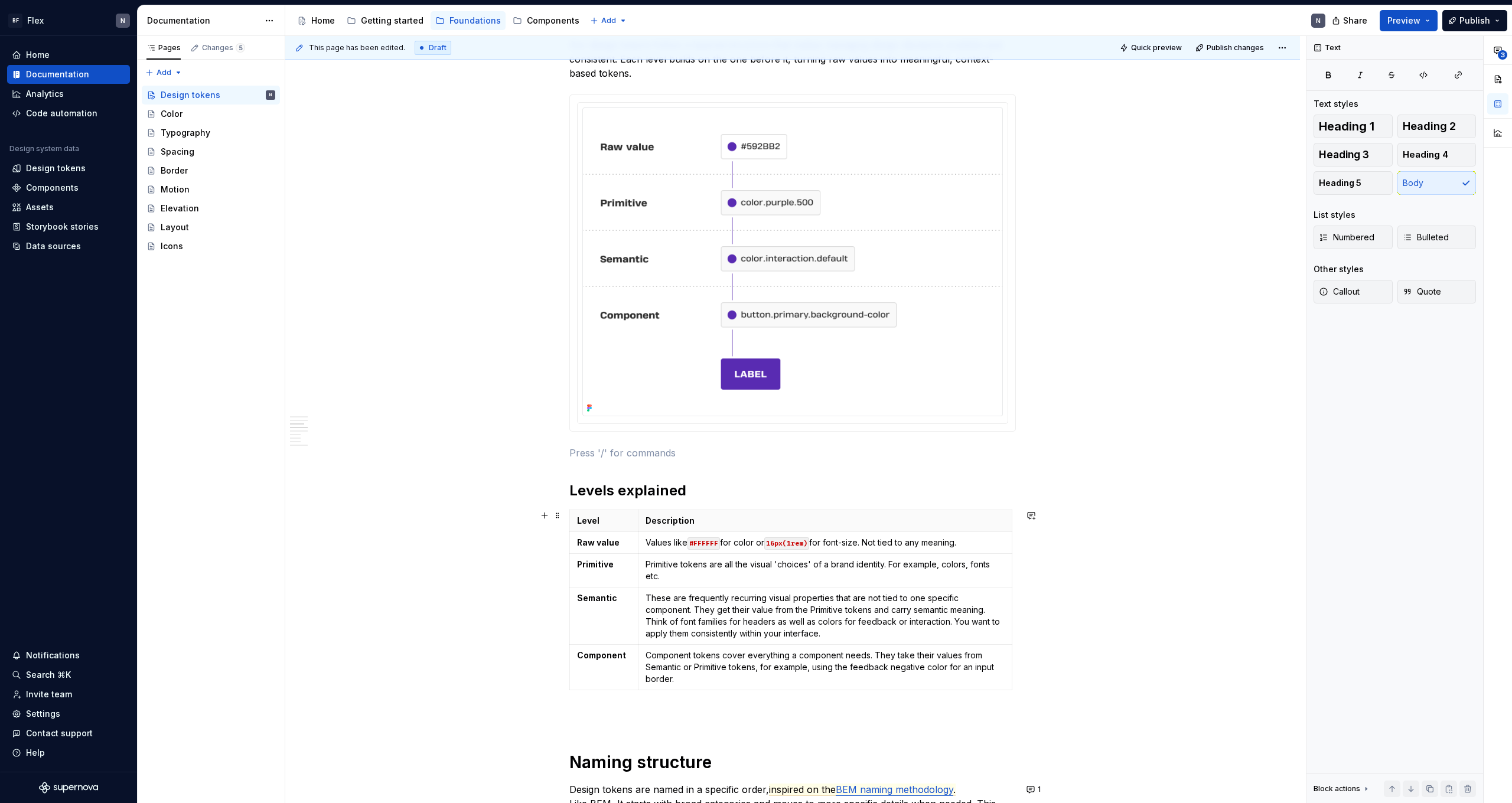
scroll to position [733, 0]
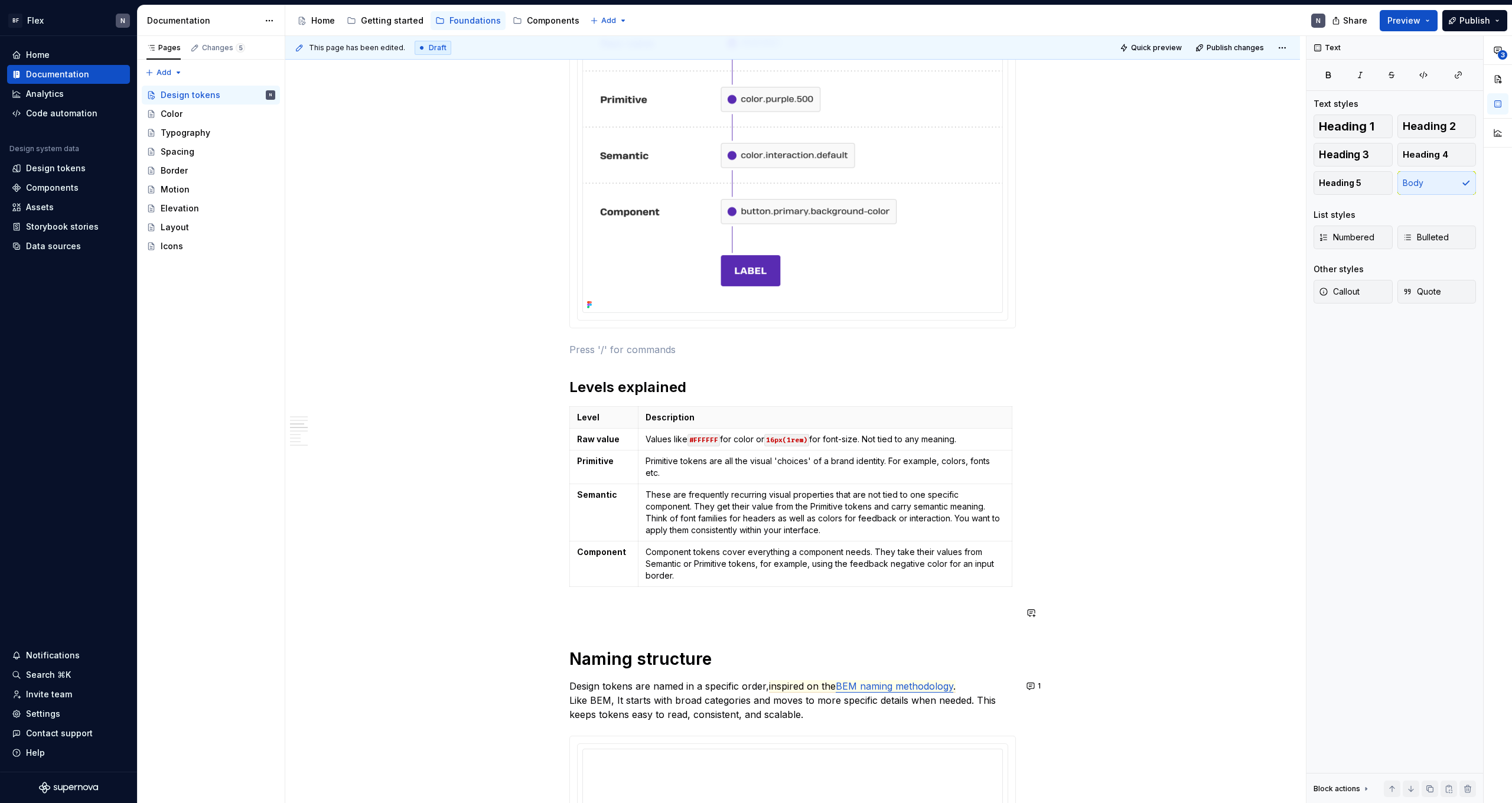
click at [705, 612] on p at bounding box center [793, 613] width 447 height 15
click at [658, 352] on p at bounding box center [793, 350] width 447 height 15
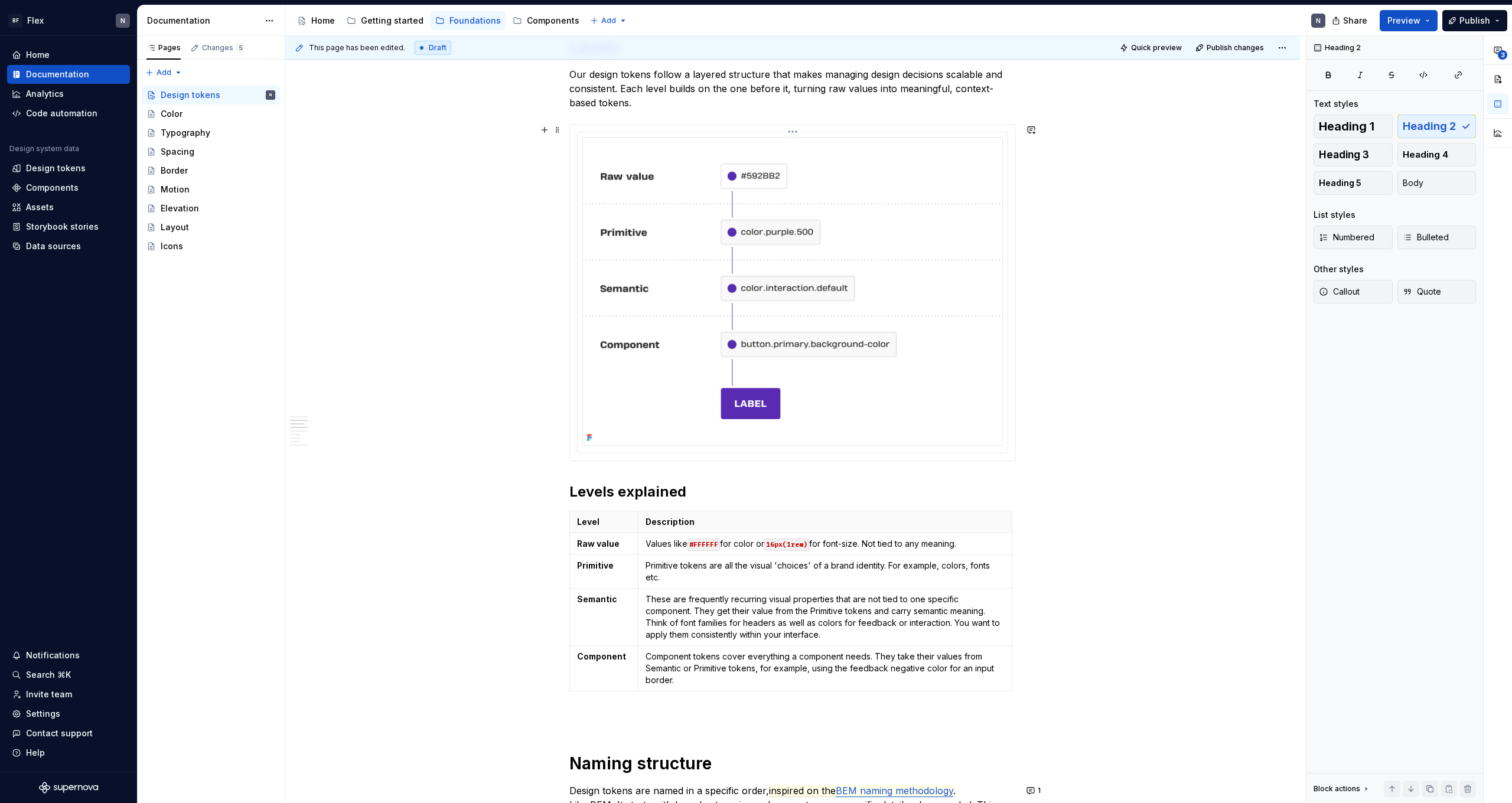
scroll to position [603, 0]
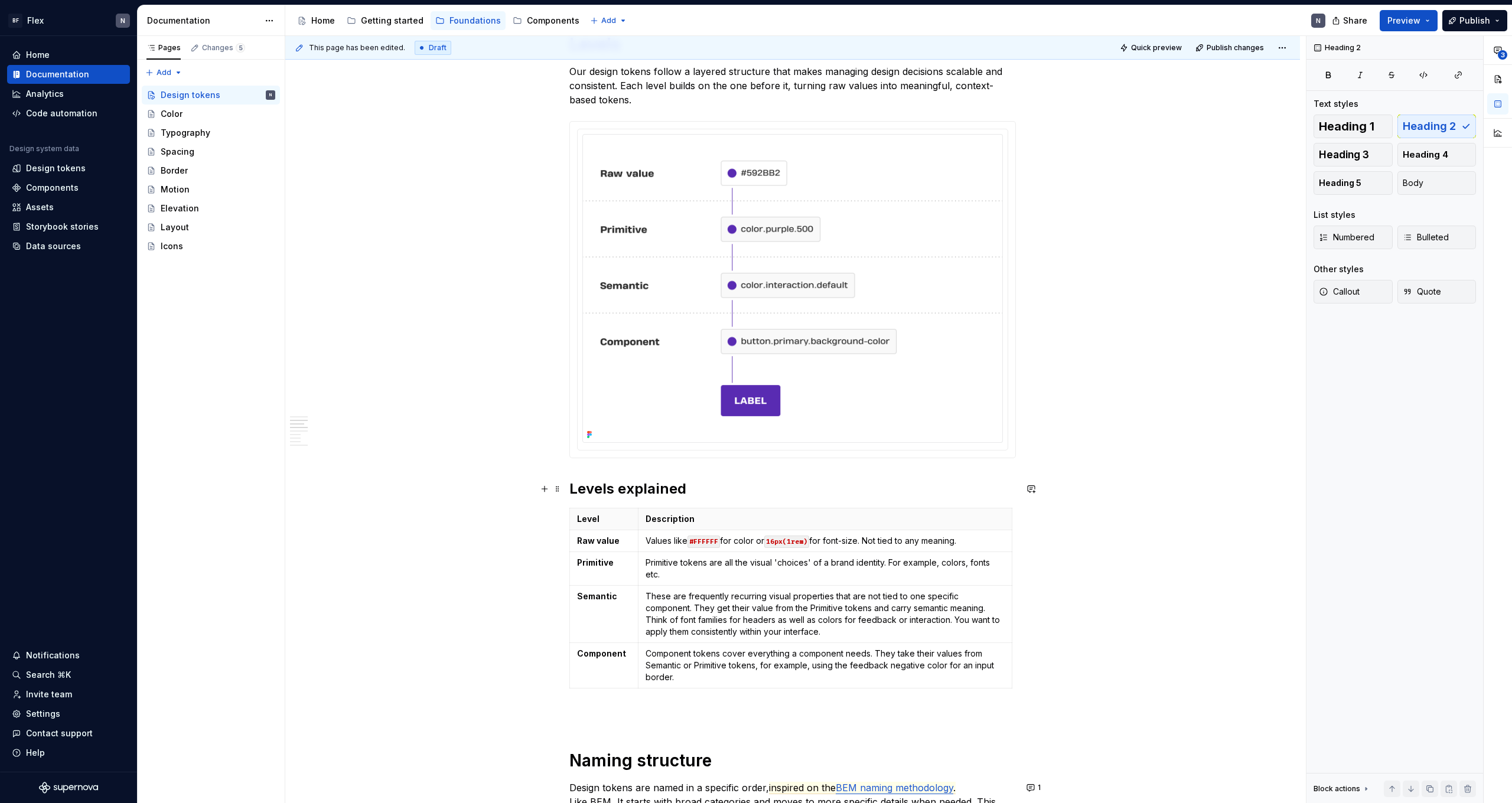
click at [739, 480] on h2 "Levels explained" at bounding box center [793, 489] width 447 height 19
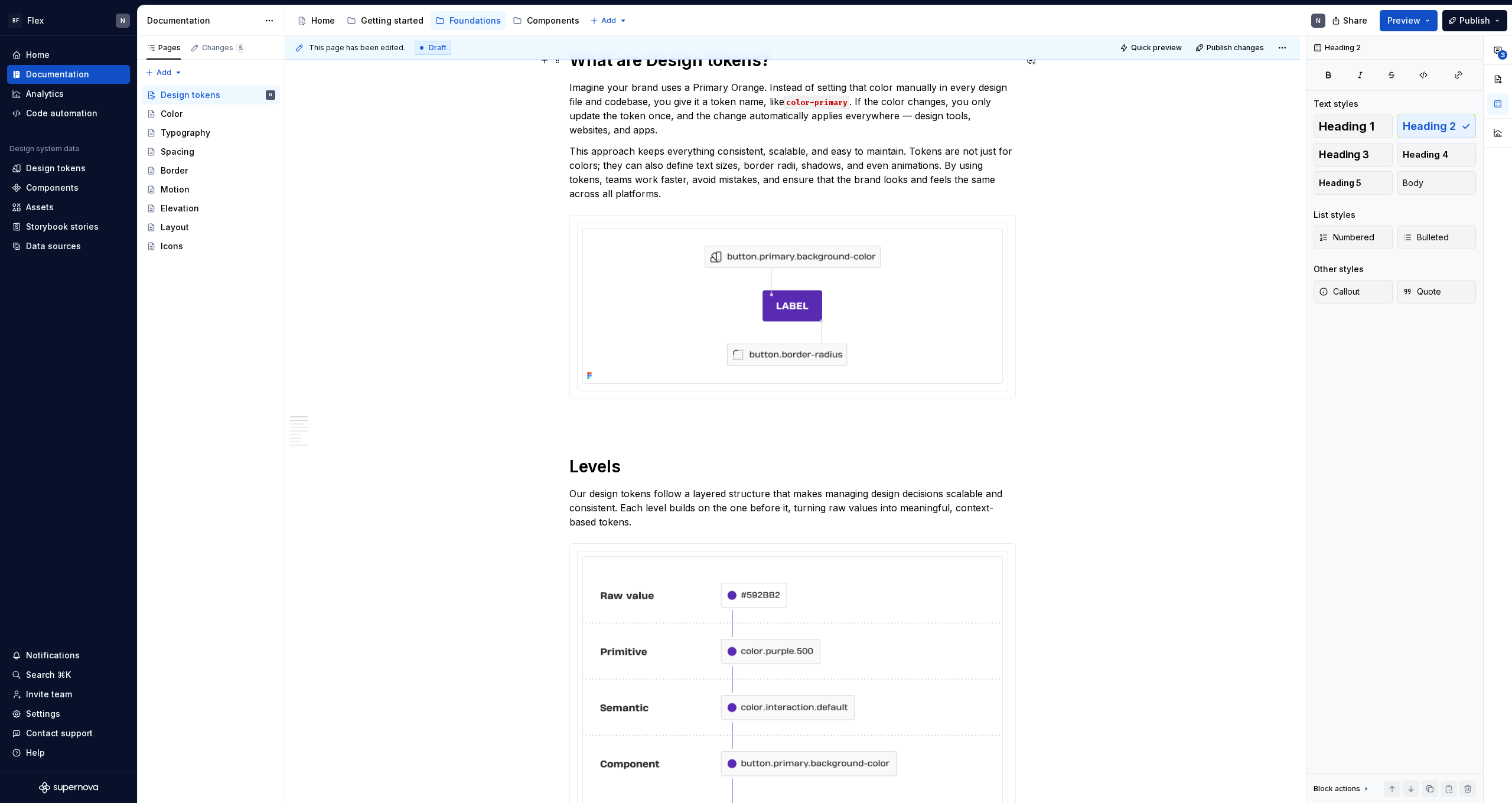
scroll to position [99, 0]
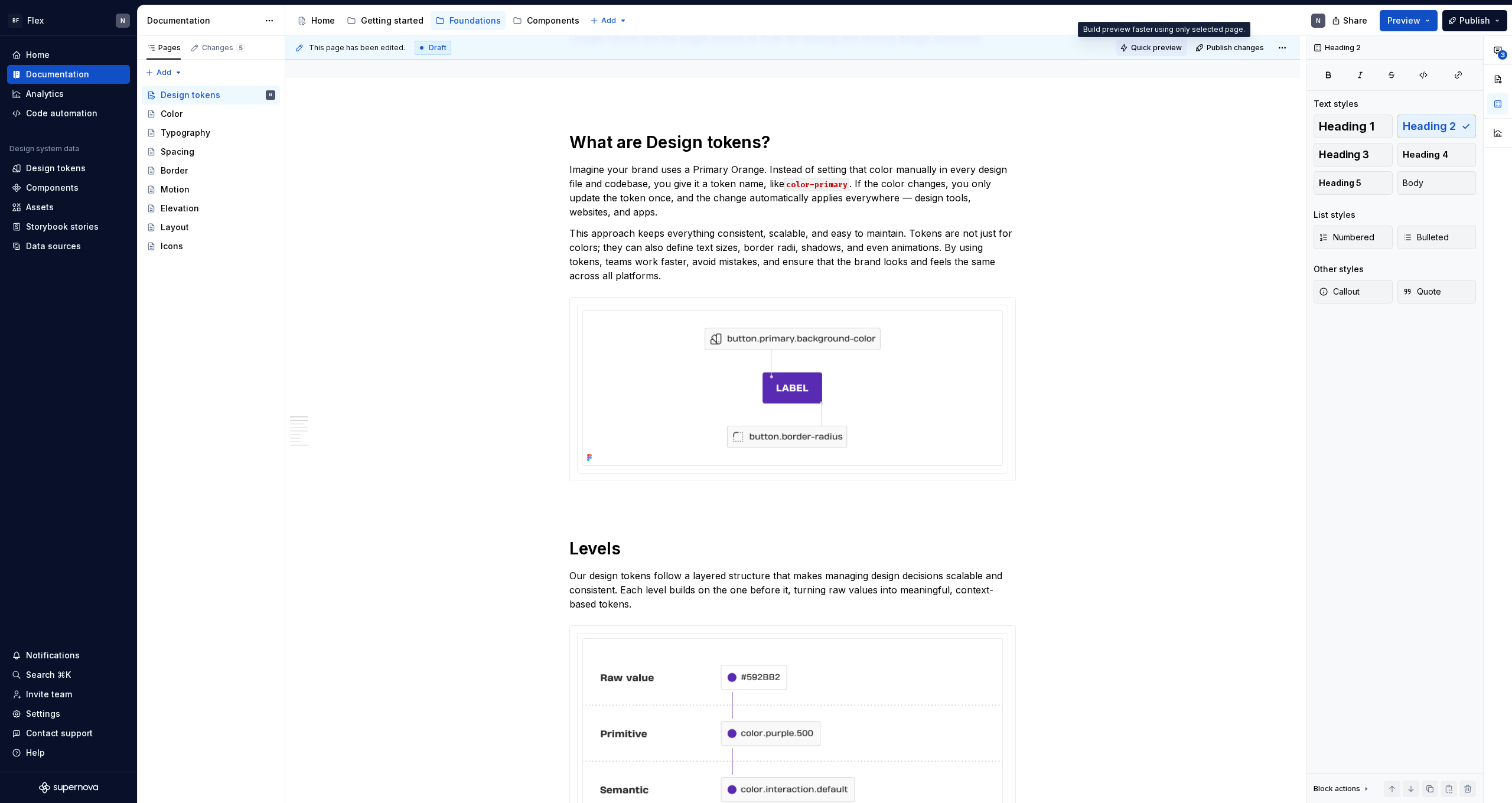
click at [1148, 45] on span "Quick preview" at bounding box center [1156, 48] width 51 height 10
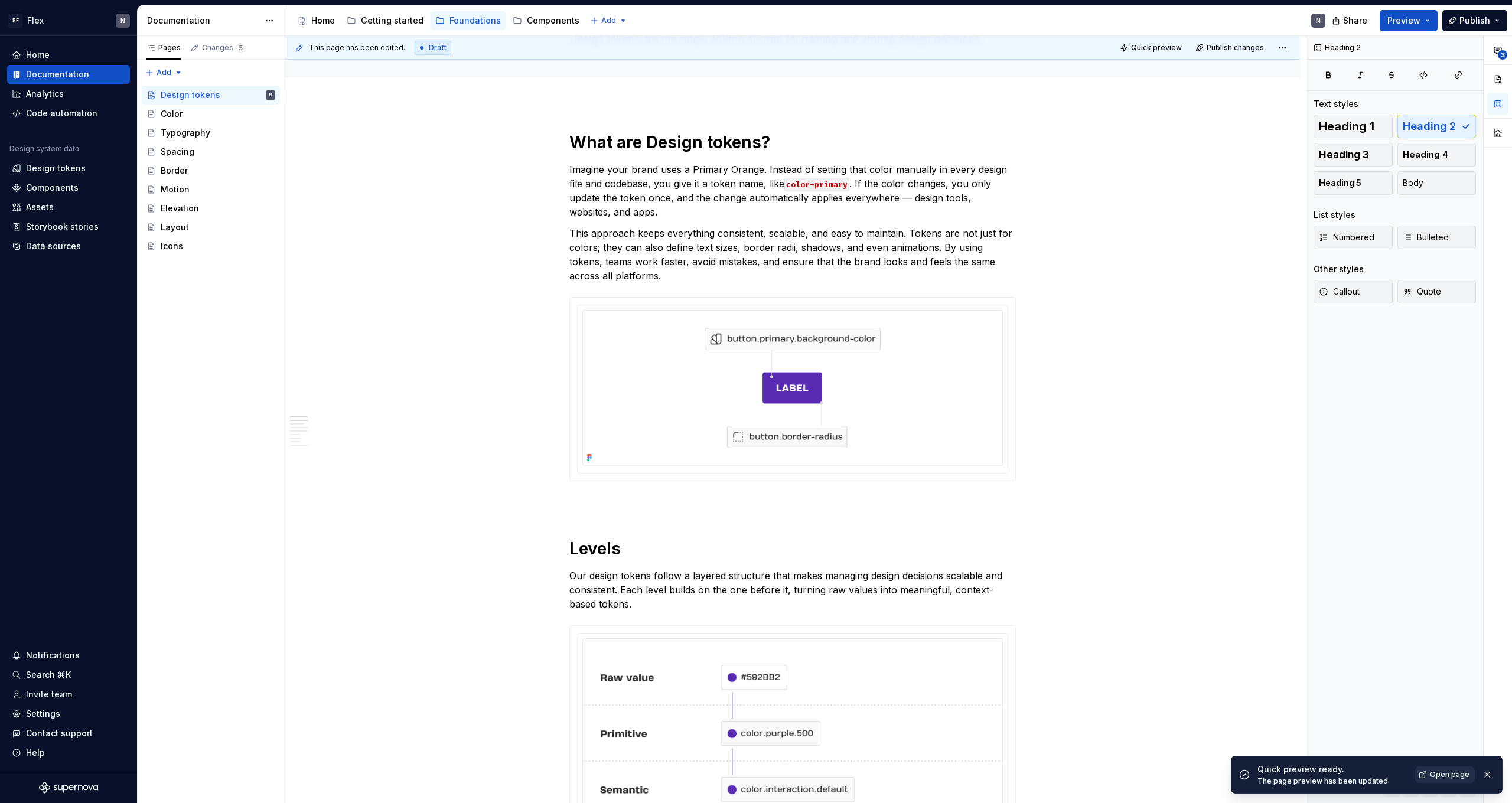
click at [1450, 771] on span "Open page" at bounding box center [1450, 775] width 40 height 10
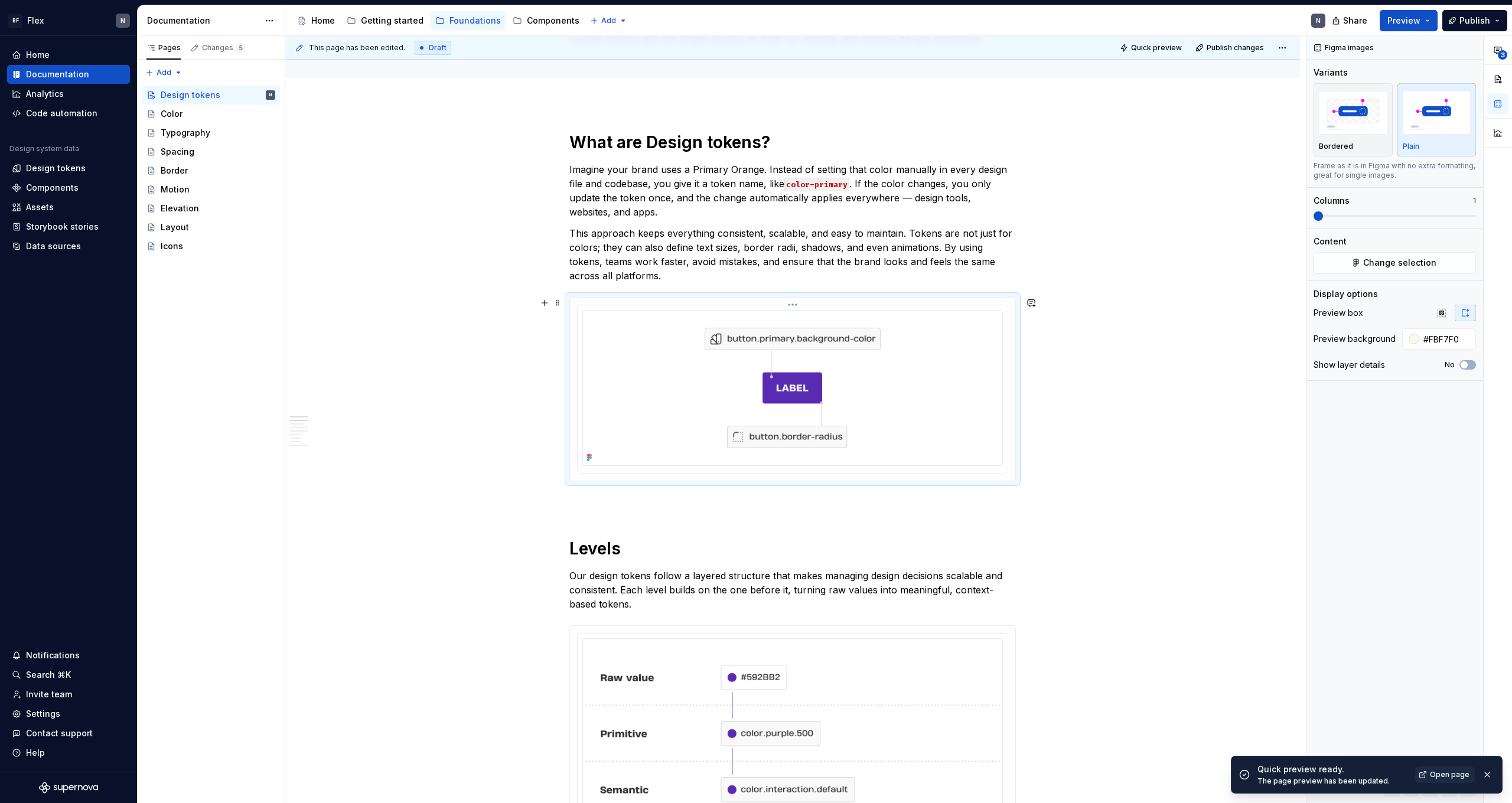
click at [818, 371] on img at bounding box center [793, 388] width 420 height 156
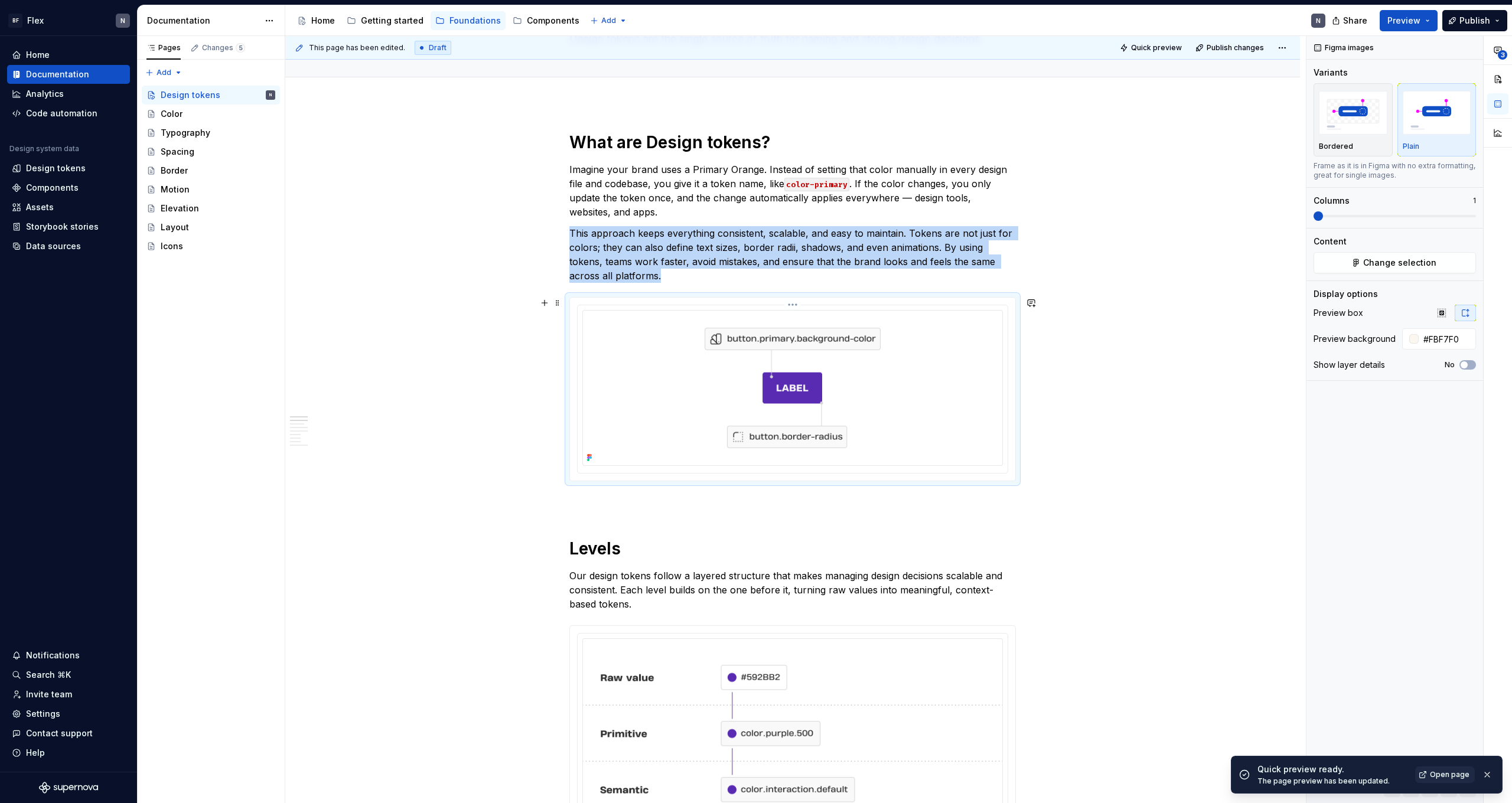
click at [794, 305] on html "BF Flex N Home Documentation Analytics Code automation Design system data Desig…" at bounding box center [756, 402] width 1512 height 803
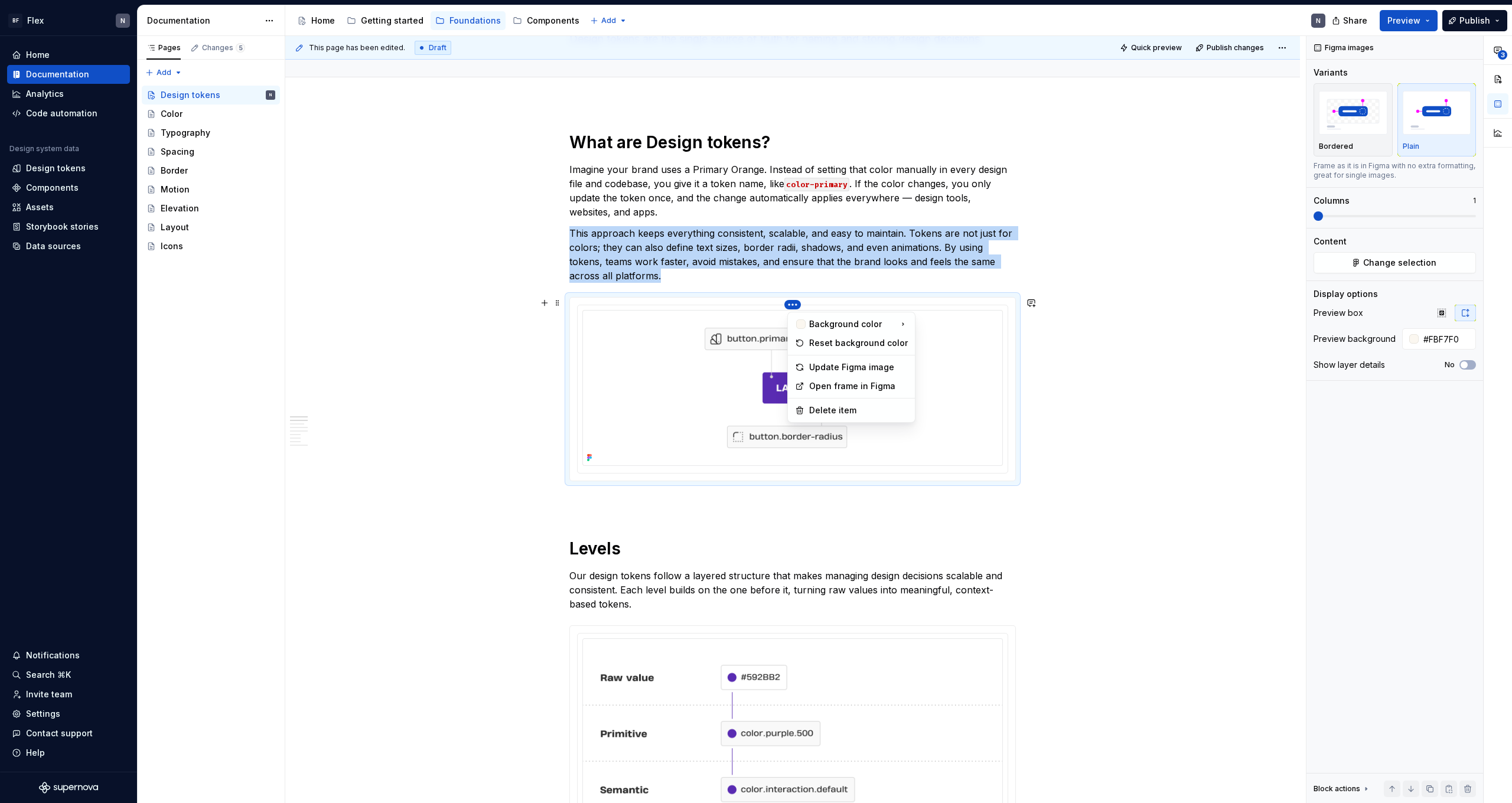
type textarea "*"
click at [835, 364] on div "Update Figma image" at bounding box center [858, 367] width 99 height 12
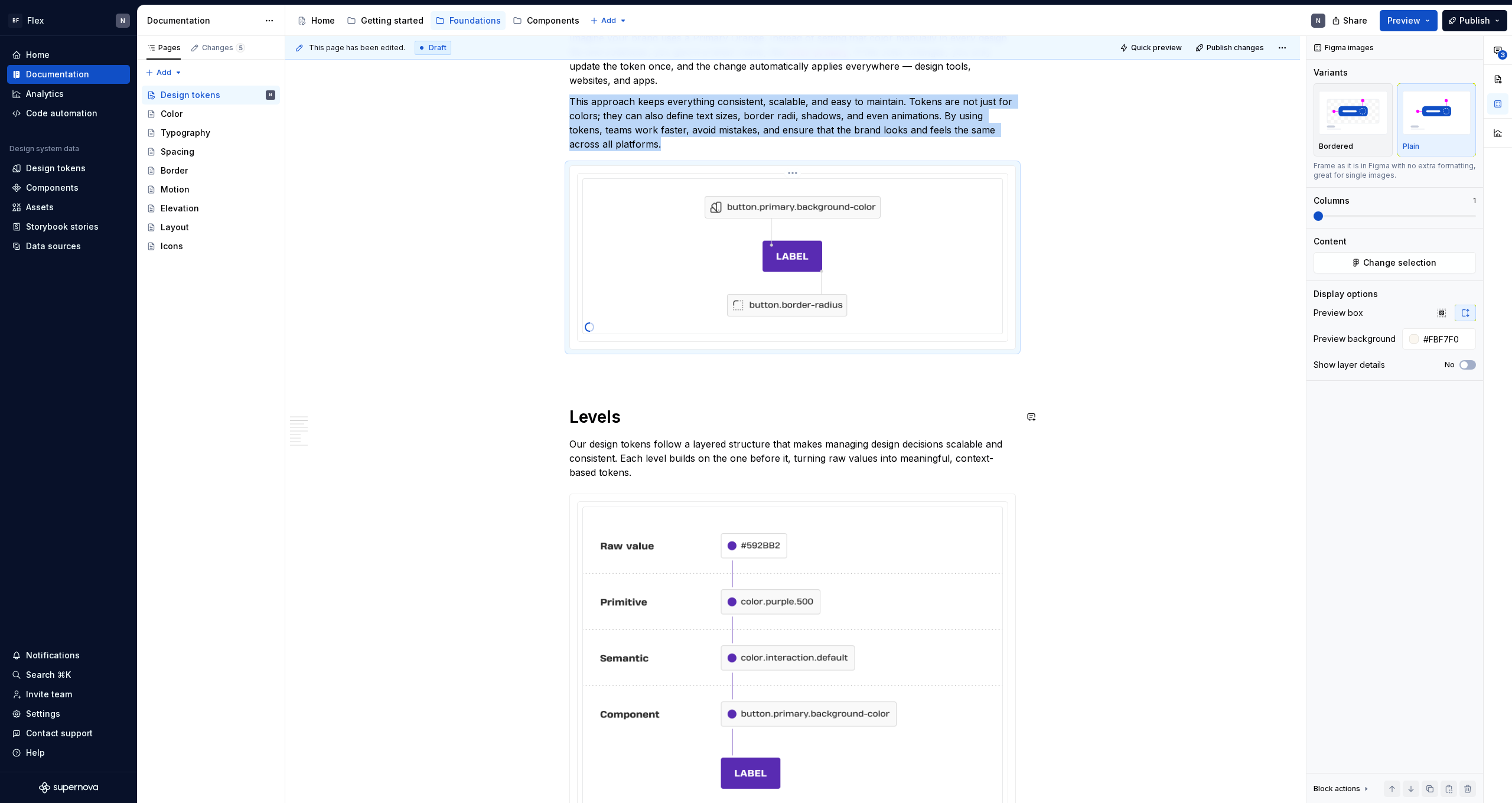
scroll to position [237, 0]
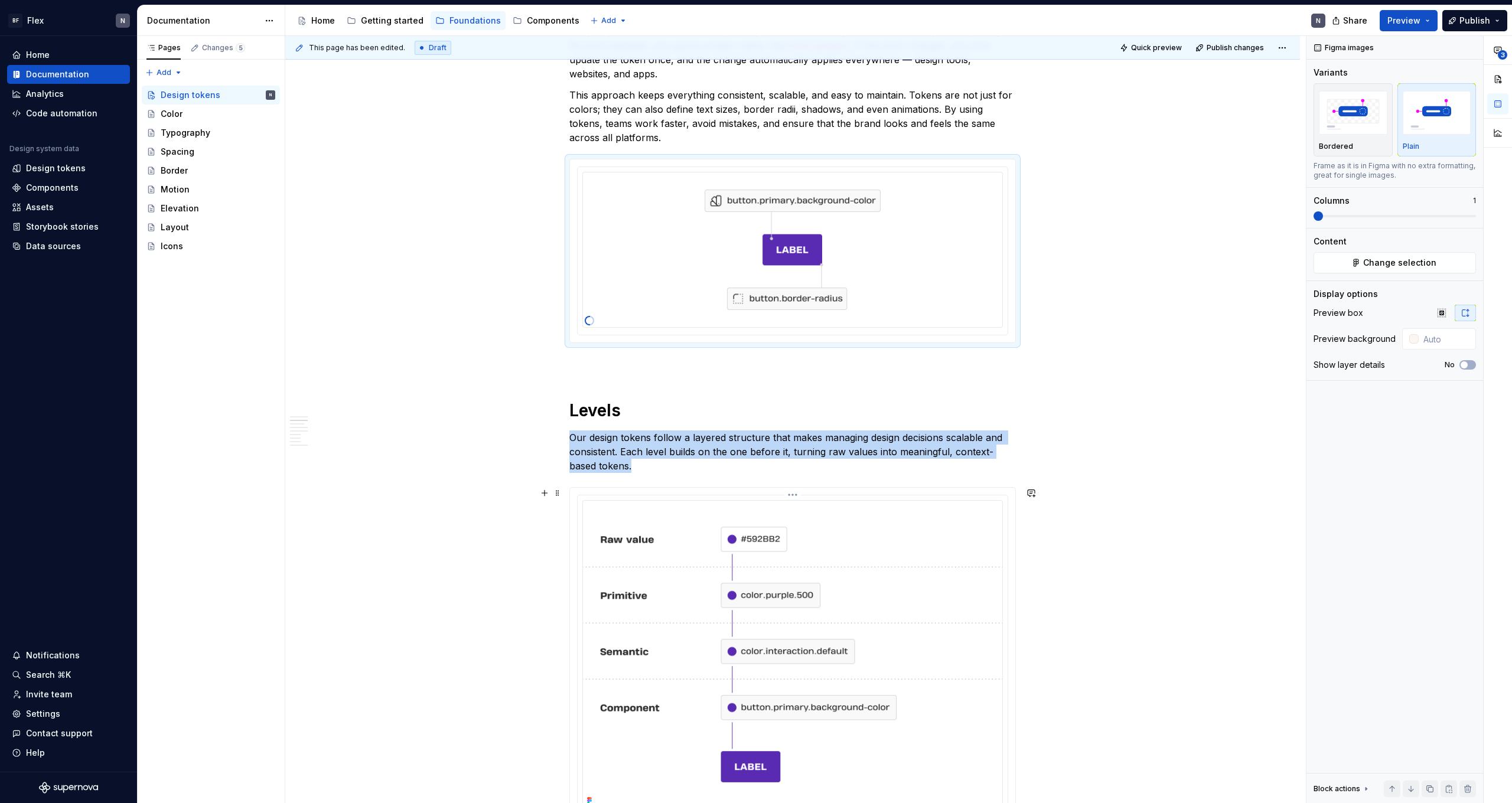
click at [772, 498] on div at bounding box center [793, 656] width 430 height 322
click at [793, 494] on html "BF Flex N Home Documentation Analytics Code automation Design system data Desig…" at bounding box center [756, 402] width 1512 height 803
click at [815, 534] on div "Update Figma image" at bounding box center [852, 533] width 86 height 12
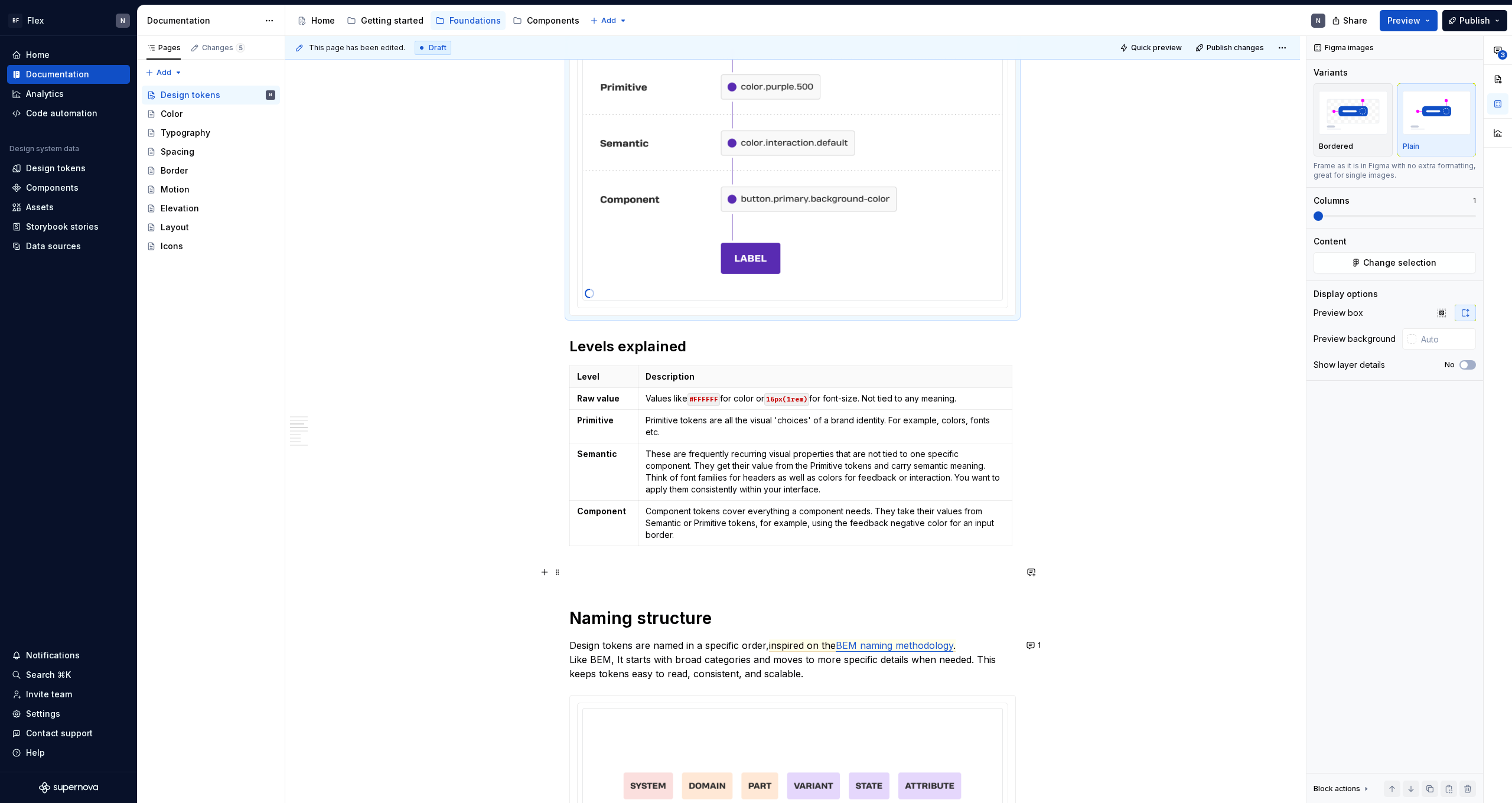
scroll to position [829, 0]
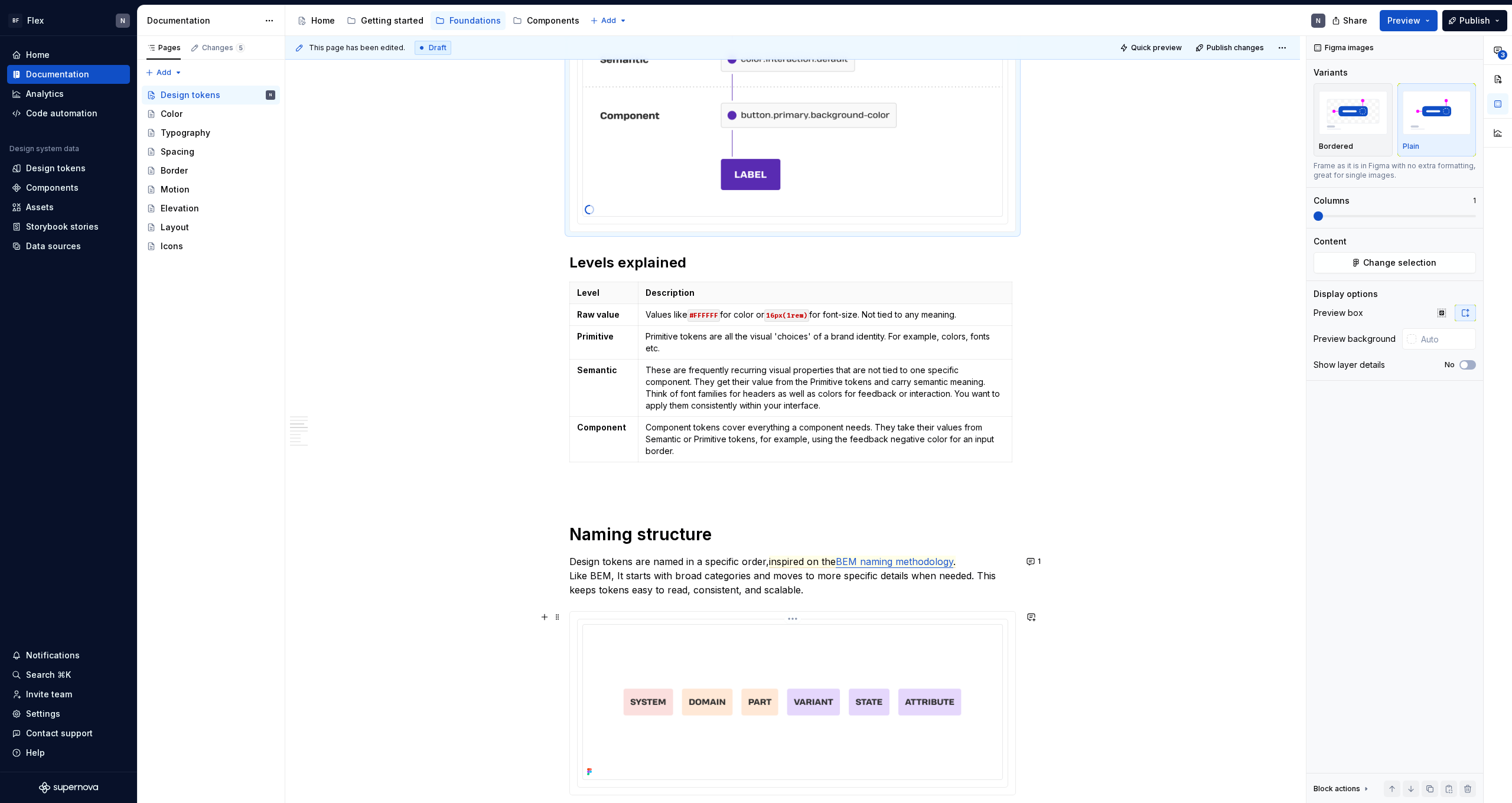
click at [796, 616] on html "BF Flex N Home Documentation Analytics Code automation Design system data Desig…" at bounding box center [756, 402] width 1512 height 803
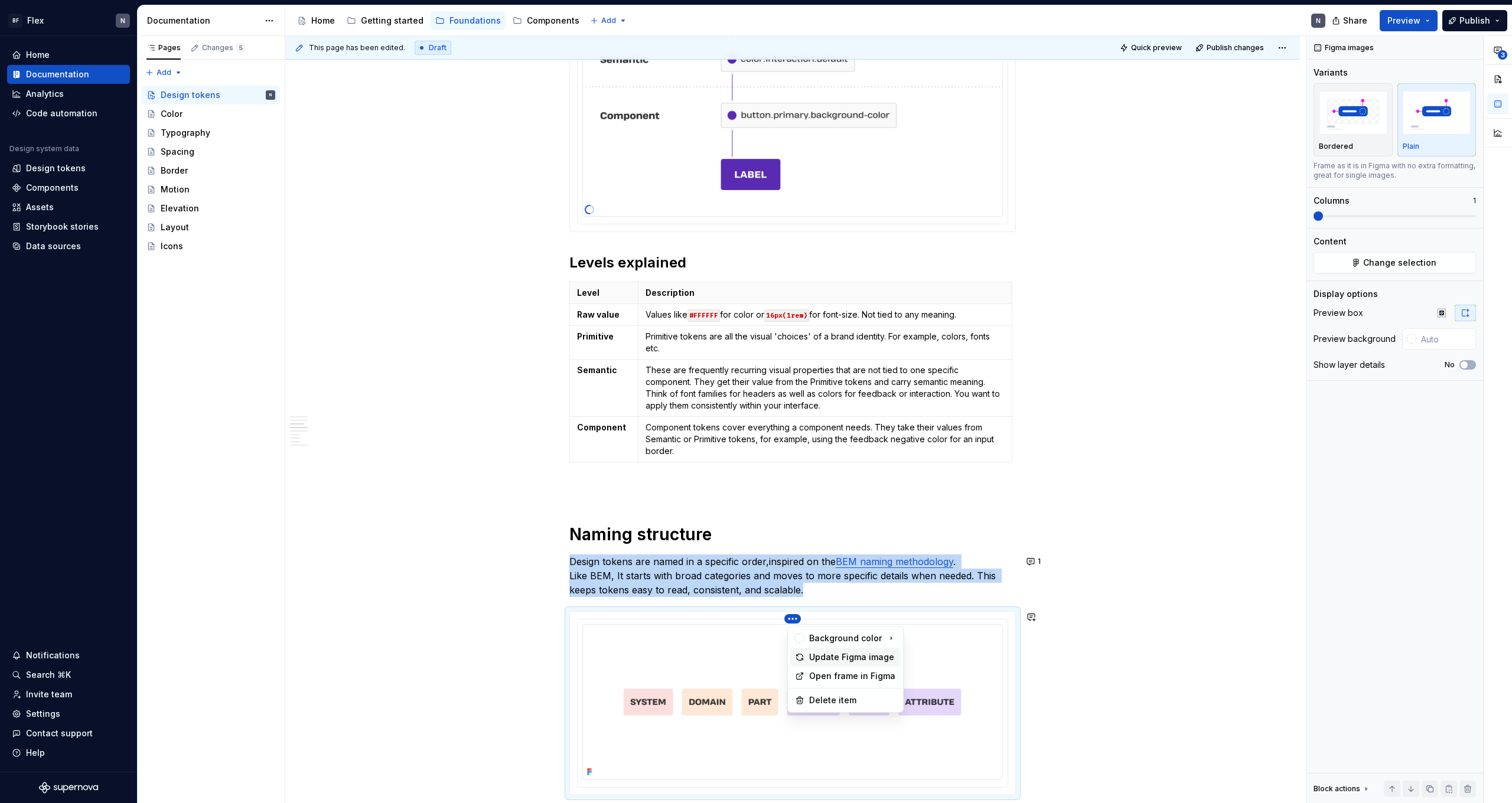
click at [819, 659] on div "Update Figma image" at bounding box center [852, 657] width 86 height 12
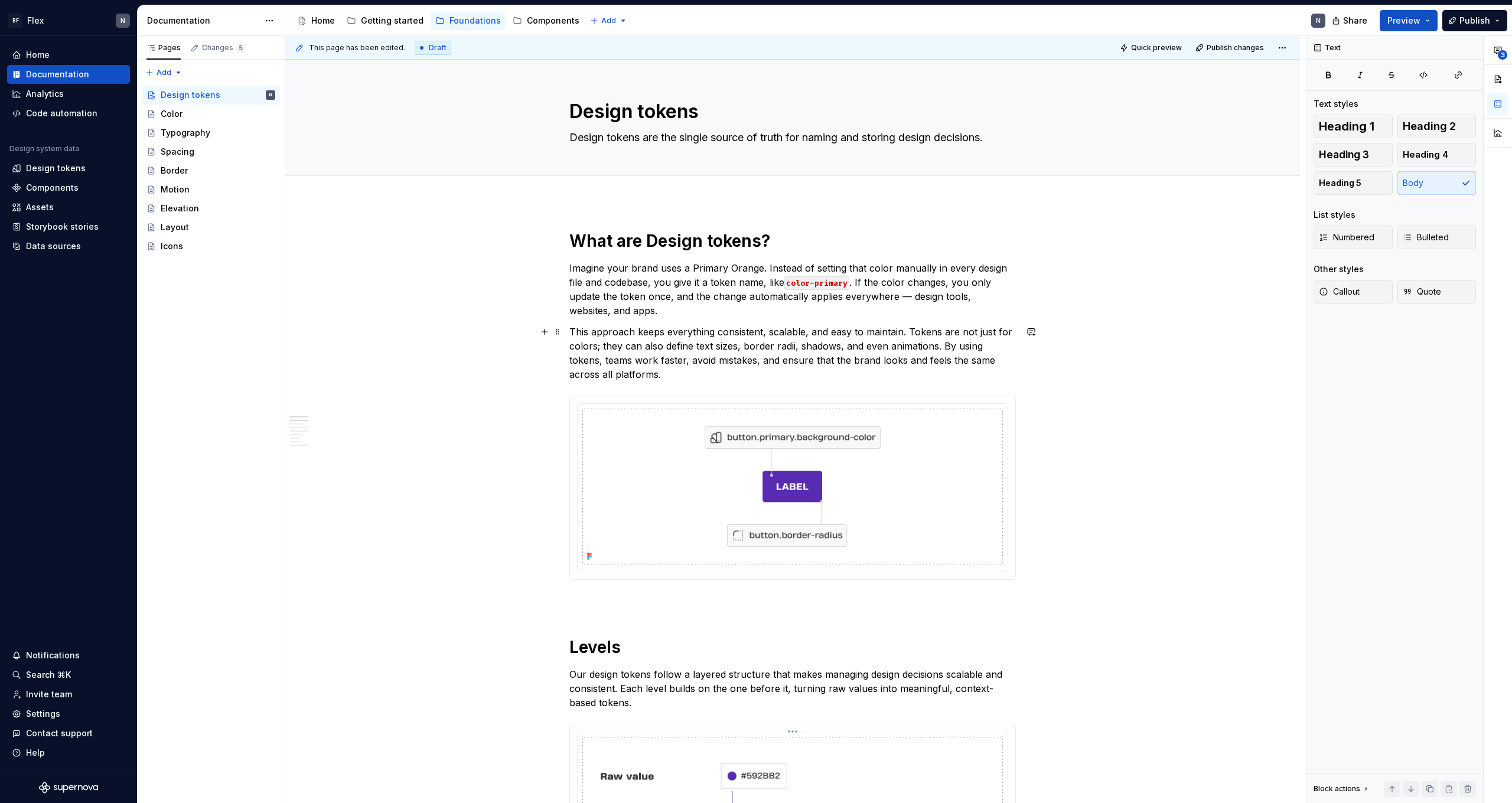
scroll to position [0, 0]
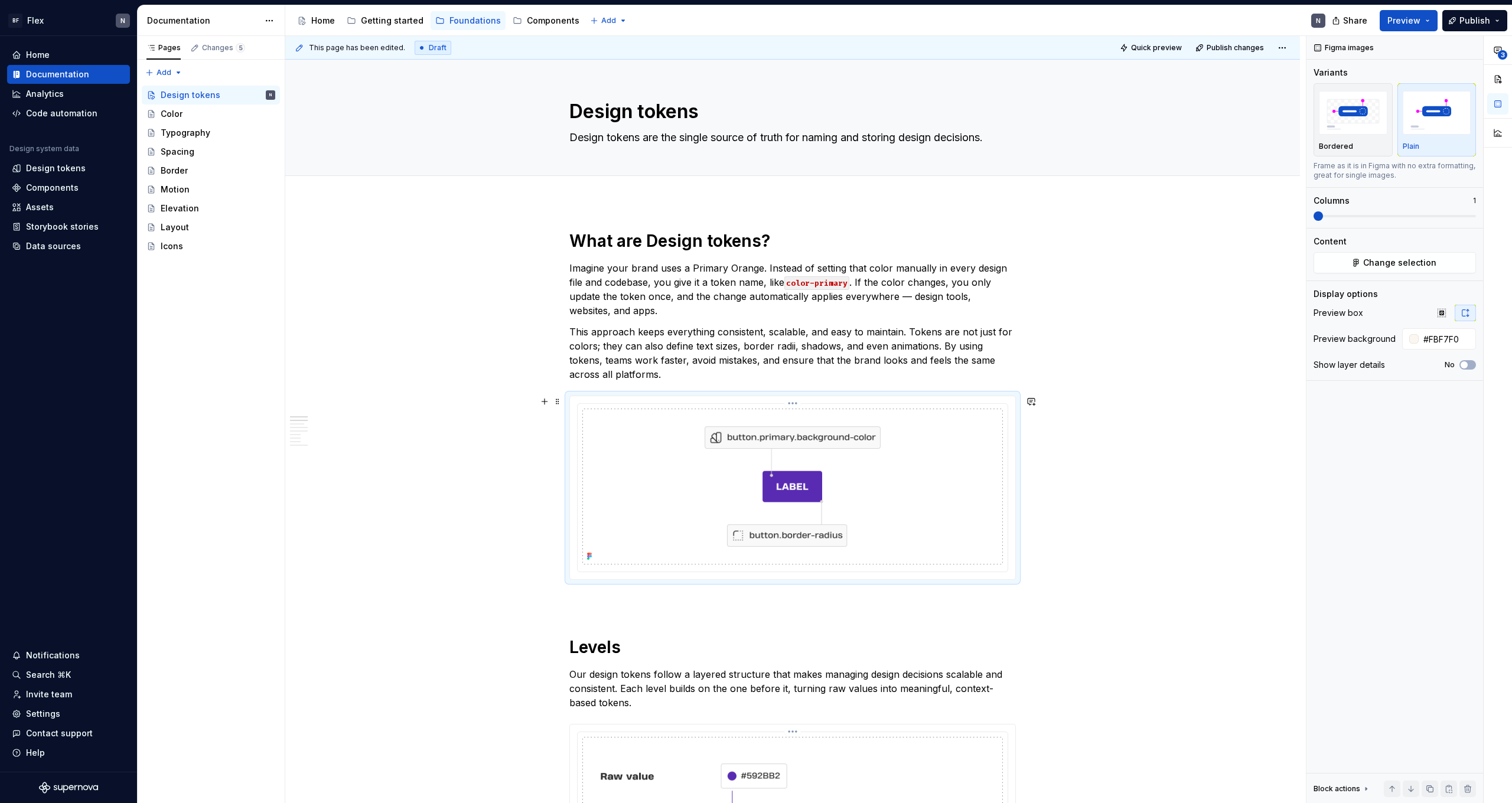
click at [931, 460] on img at bounding box center [793, 486] width 420 height 156
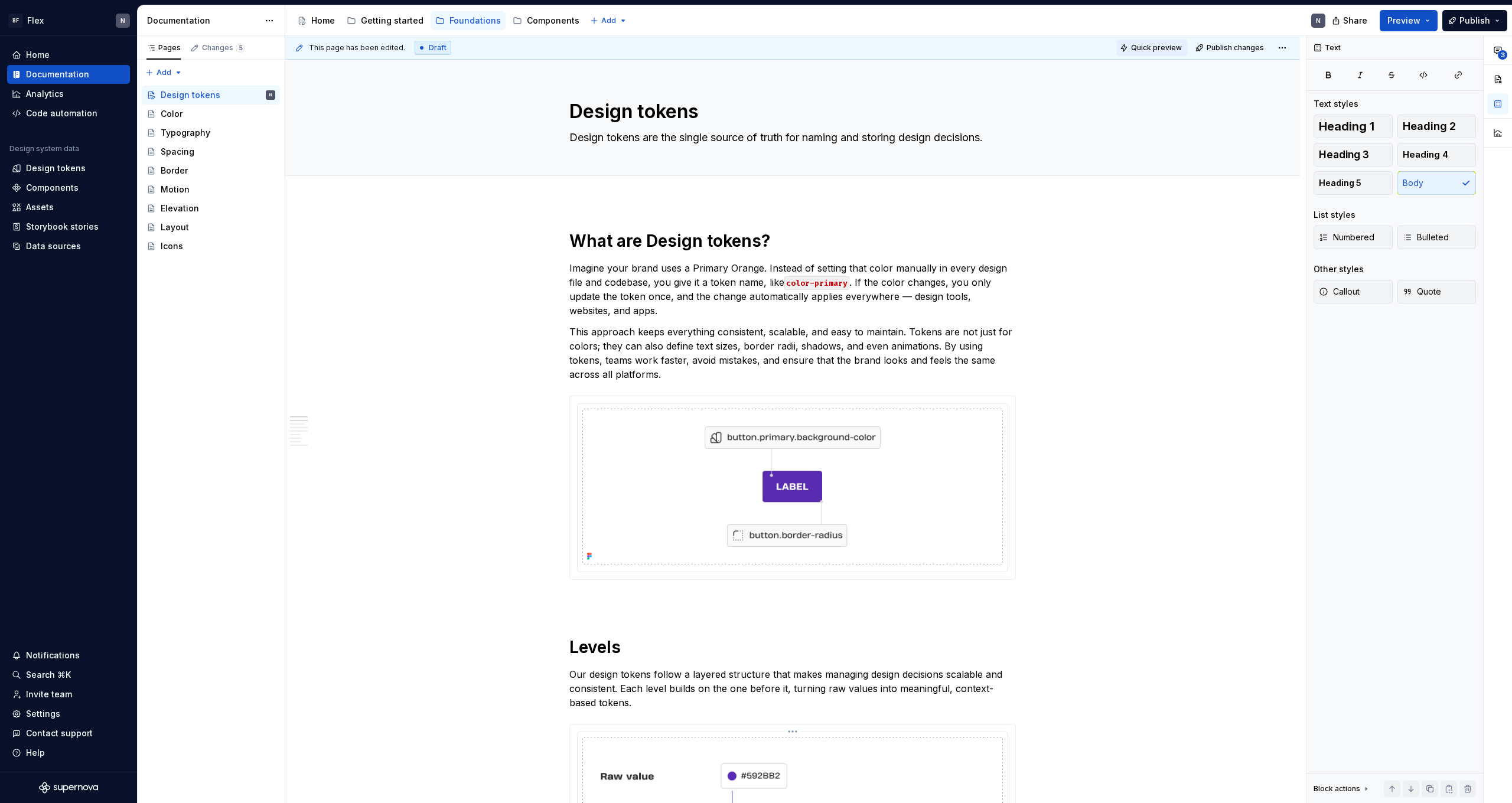
click at [1149, 56] on button "Quick preview" at bounding box center [1152, 48] width 71 height 16
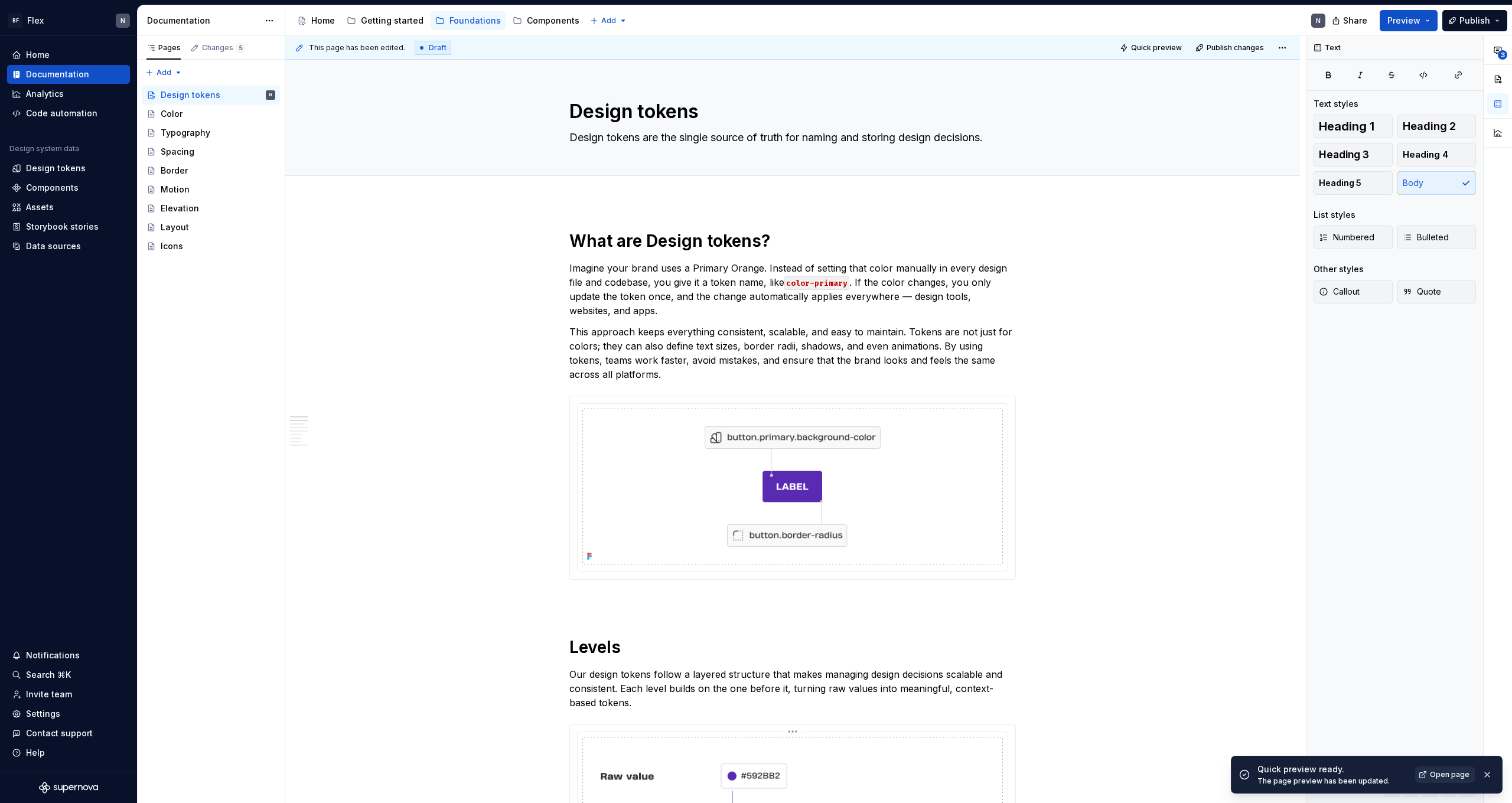
click at [1443, 774] on span "Open page" at bounding box center [1450, 775] width 40 height 10
click at [550, 15] on div "Components" at bounding box center [545, 21] width 67 height 15
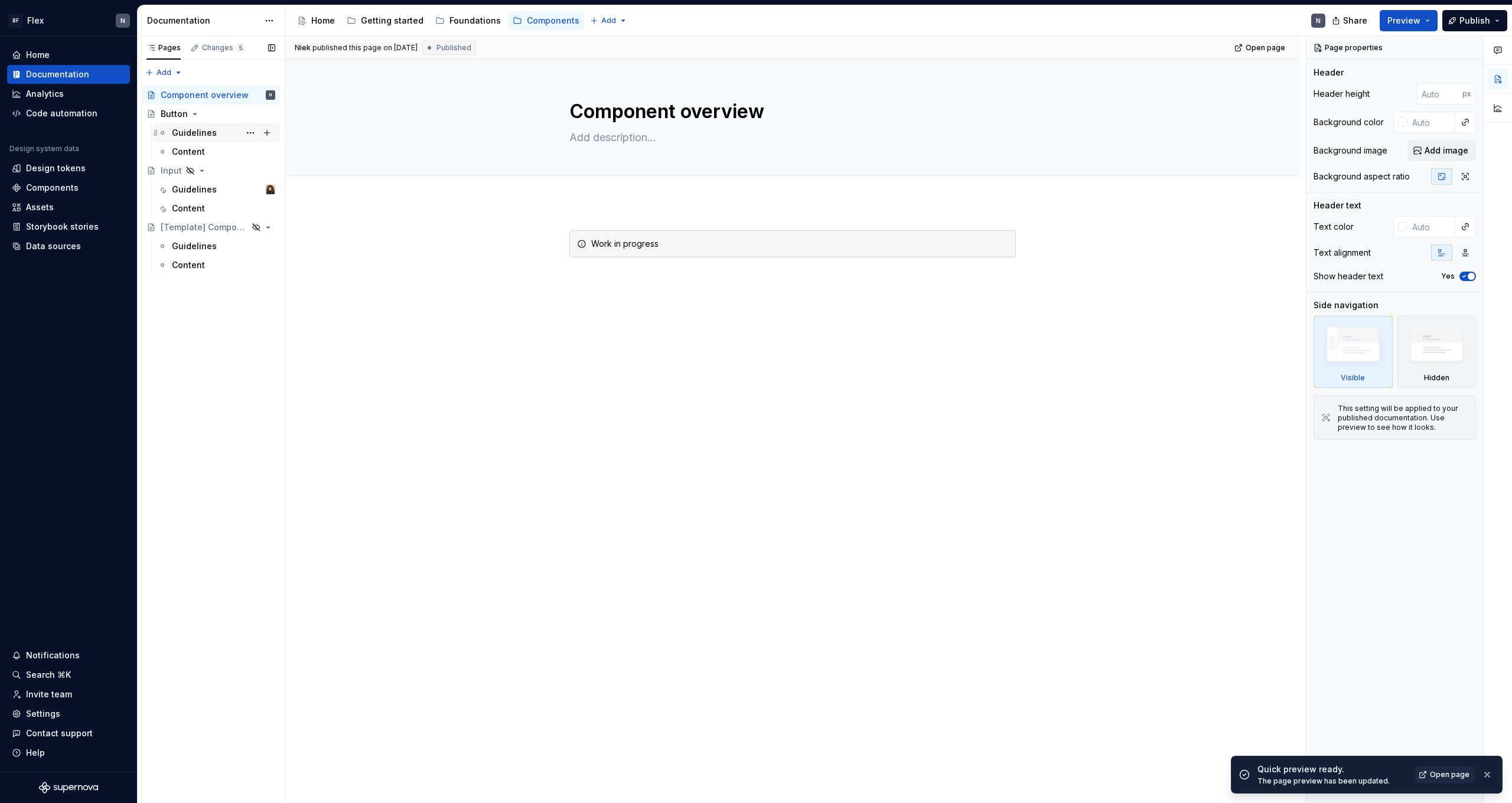
click at [194, 132] on div "Guidelines" at bounding box center [195, 132] width 45 height 12
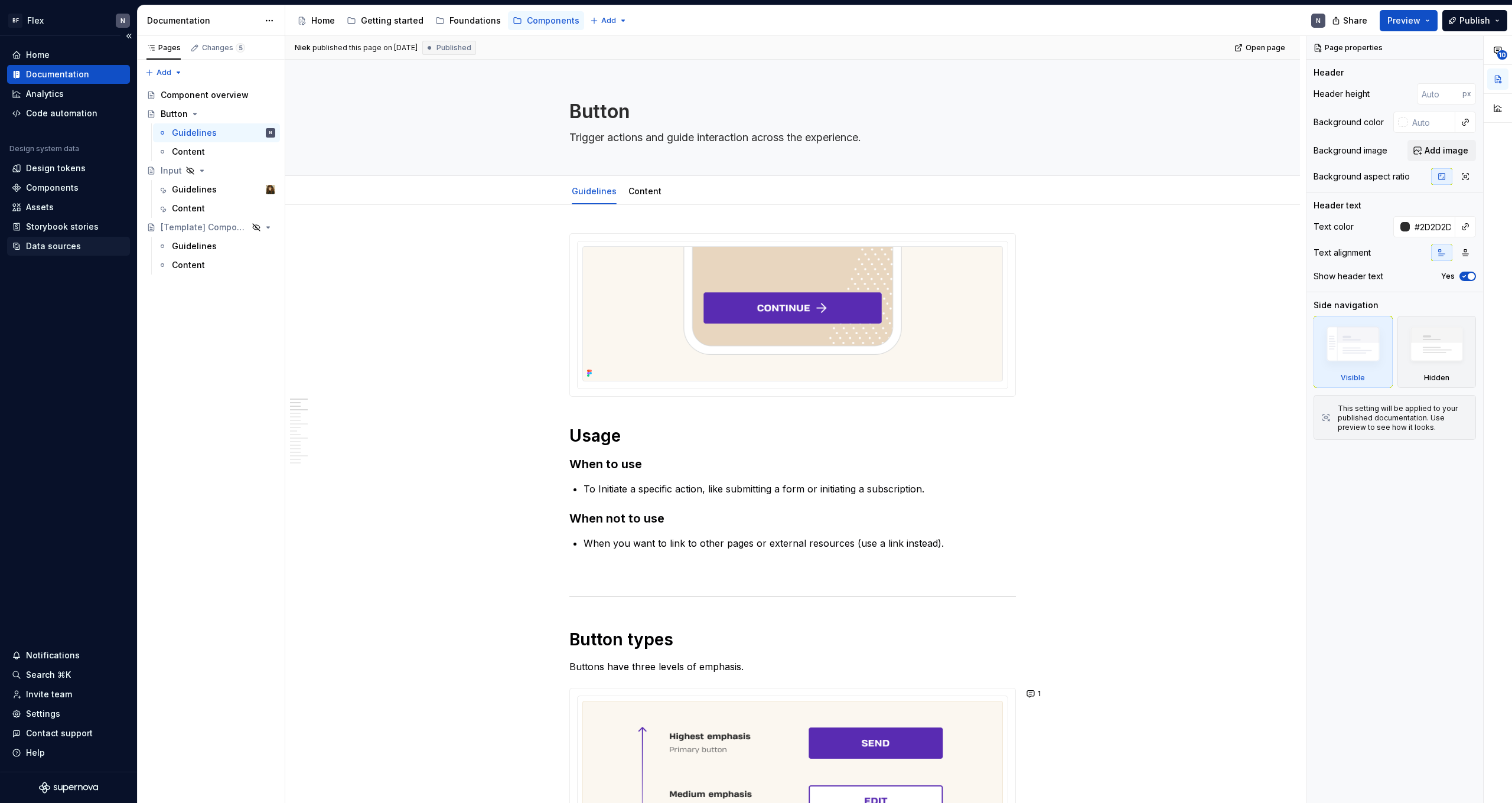
click at [61, 243] on div "Data sources" at bounding box center [53, 246] width 55 height 12
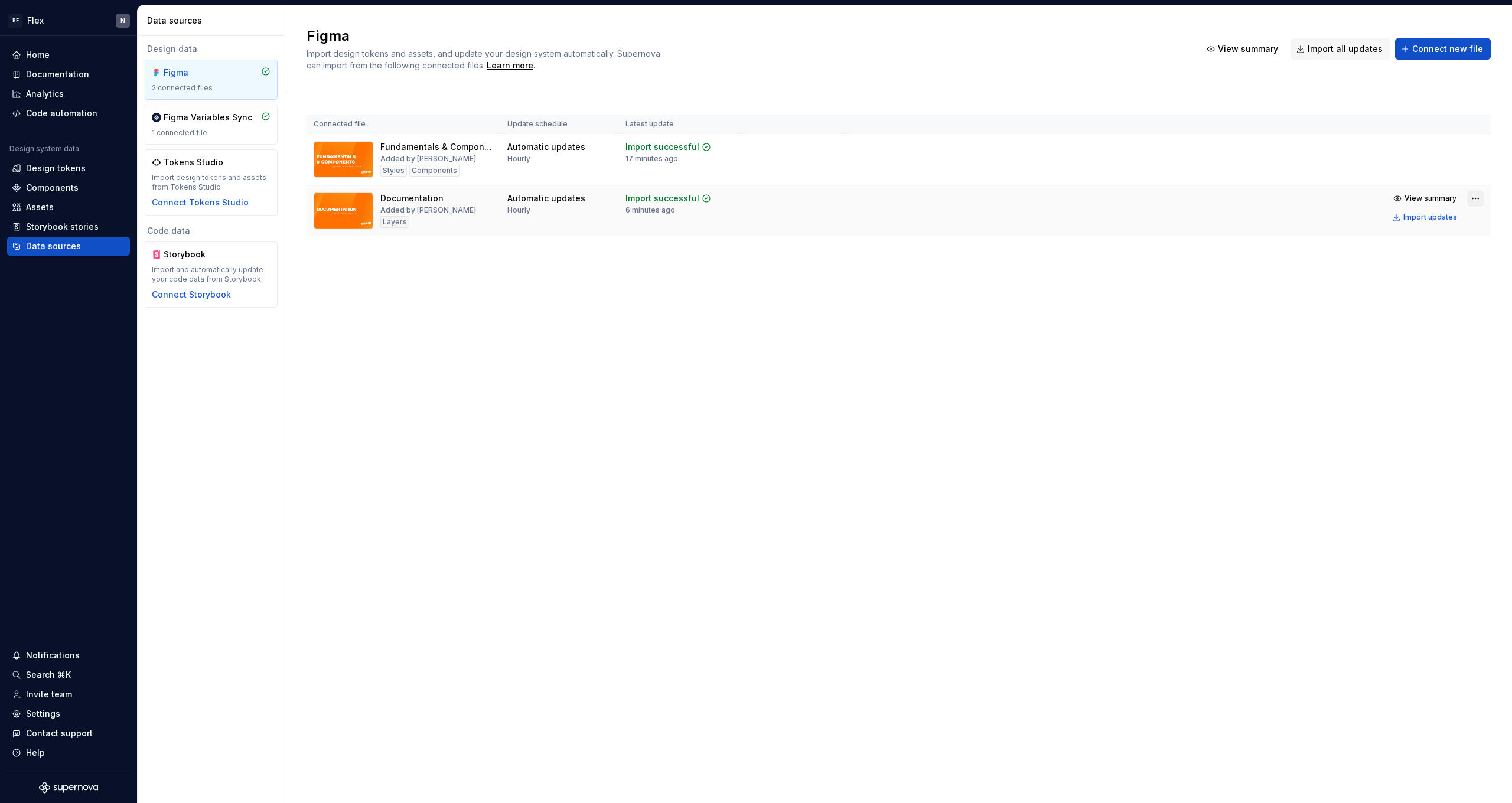
click at [1472, 199] on html "BF Flex N Home Documentation Analytics Code automation Design system data Desig…" at bounding box center [756, 402] width 1512 height 803
click at [1308, 242] on html "BF Flex N Home Documentation Analytics Code automation Design system data Desig…" at bounding box center [756, 402] width 1512 height 803
click at [1426, 214] on div "Import updates" at bounding box center [1430, 217] width 54 height 10
click at [76, 78] on div "Documentation" at bounding box center [57, 74] width 63 height 12
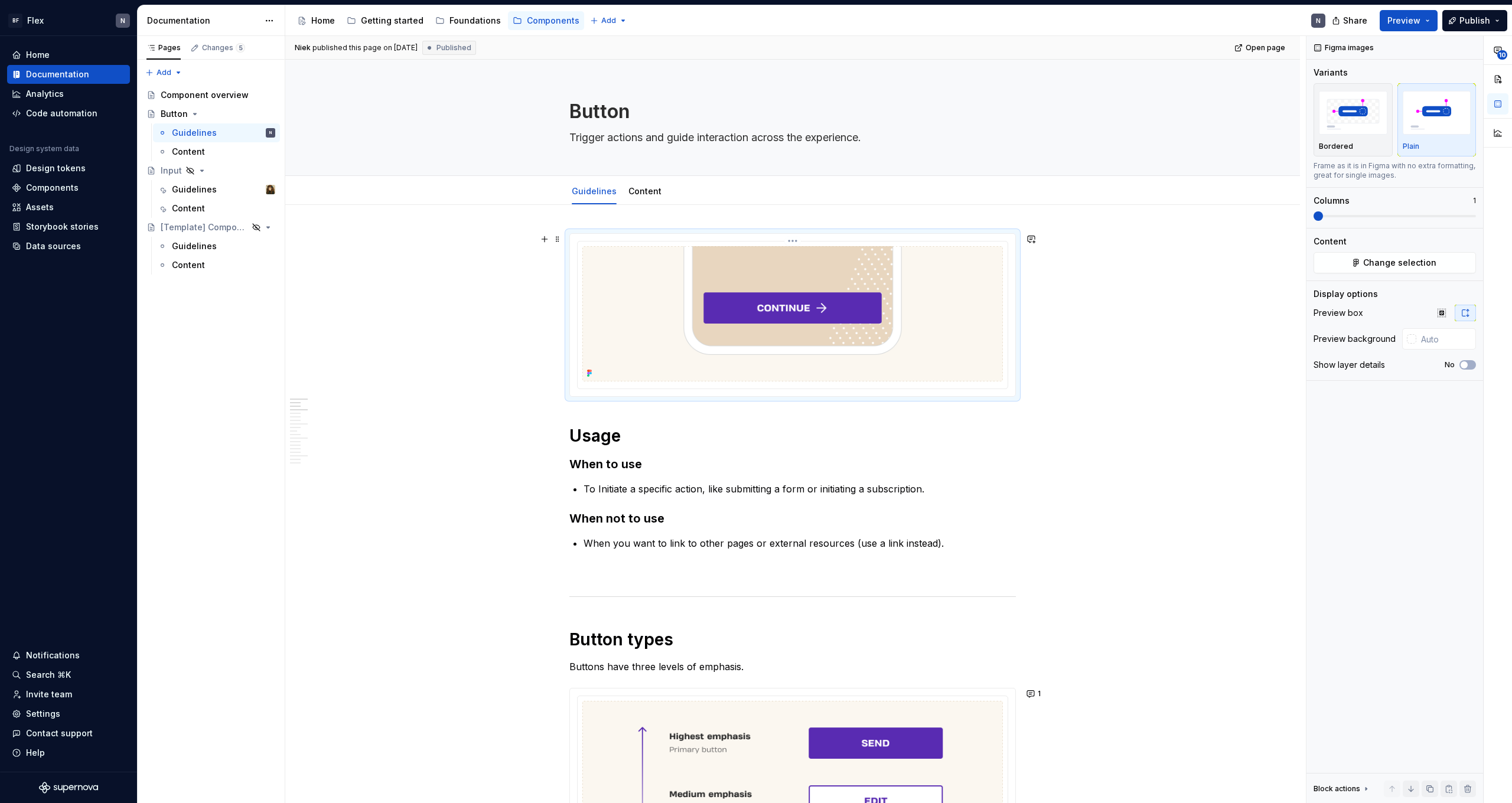
click at [928, 330] on img at bounding box center [793, 313] width 420 height 135
click at [802, 241] on html "BF Flex N Home Documentation Analytics Code automation Design system data Desig…" at bounding box center [756, 402] width 1512 height 803
click at [827, 283] on div "Update Figma image" at bounding box center [852, 279] width 86 height 12
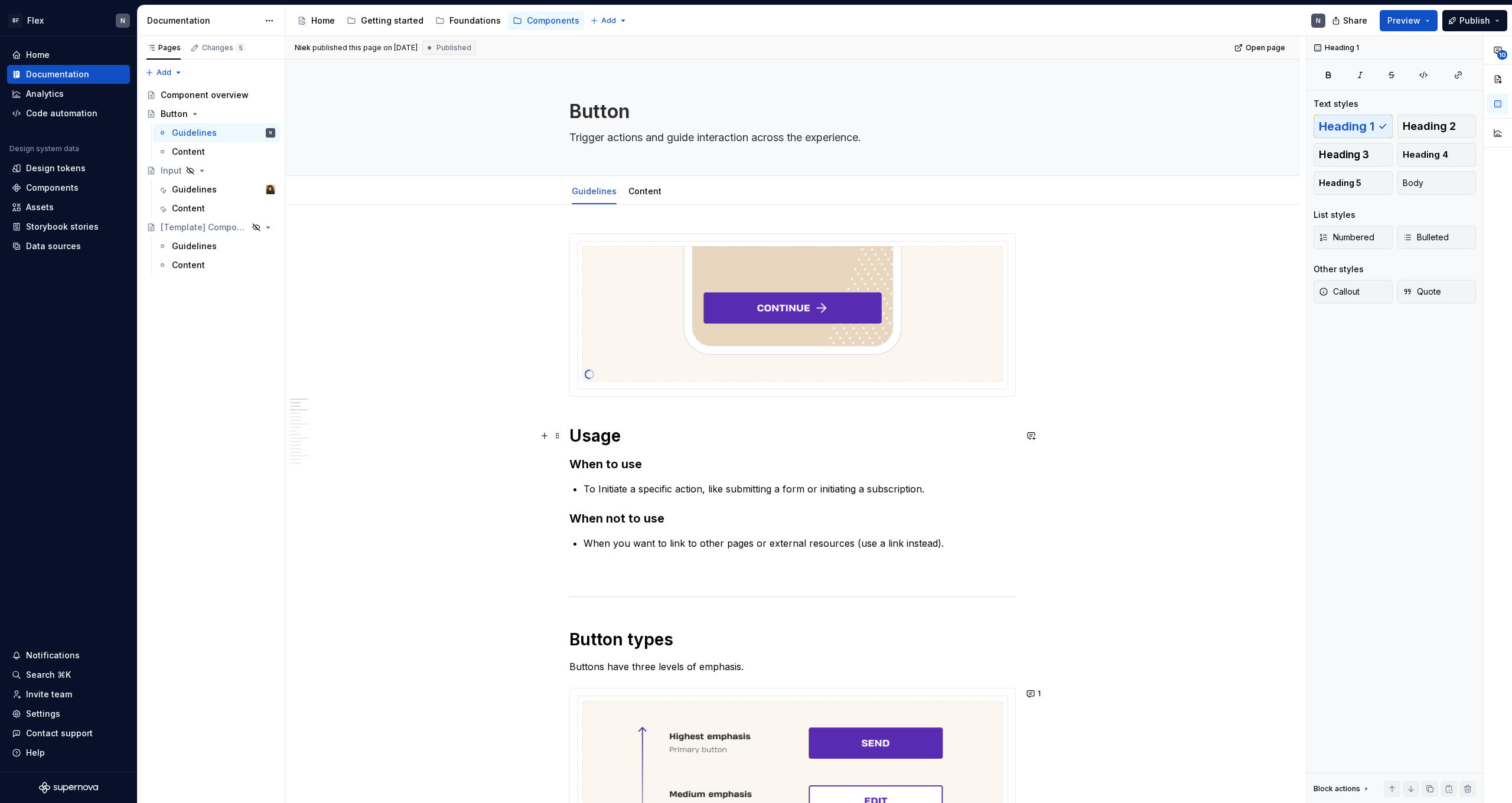
click at [625, 444] on h1 "Usage" at bounding box center [793, 435] width 447 height 21
click at [1263, 45] on span "Open page" at bounding box center [1266, 48] width 40 height 10
type textarea "*"
click at [956, 547] on p "When you want to link to other pages or external resources (use a link instead)." at bounding box center [799, 544] width 432 height 15
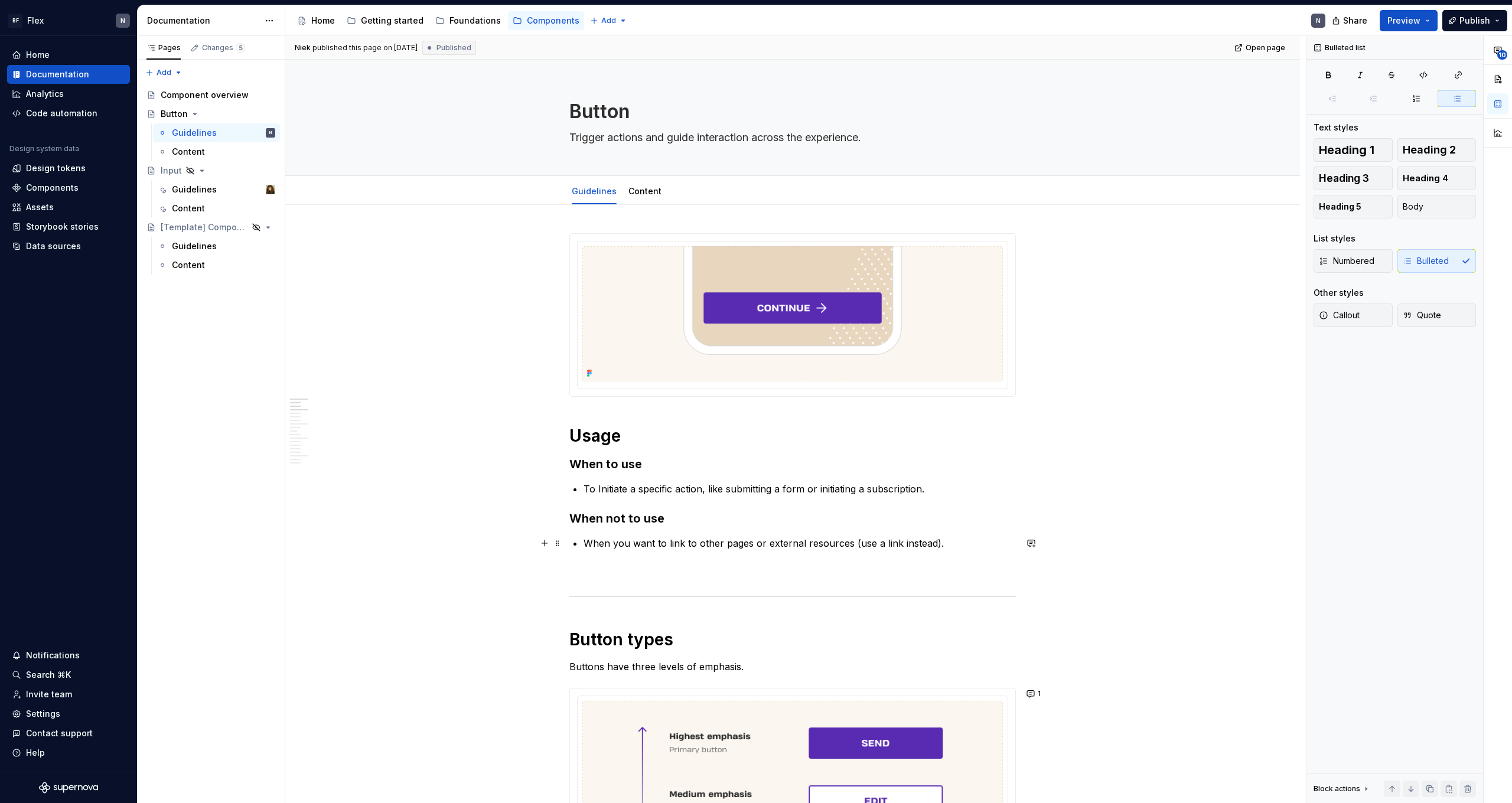
click at [855, 544] on p "When you want to link to other pages or external resources (use a link instead)." at bounding box center [799, 544] width 432 height 15
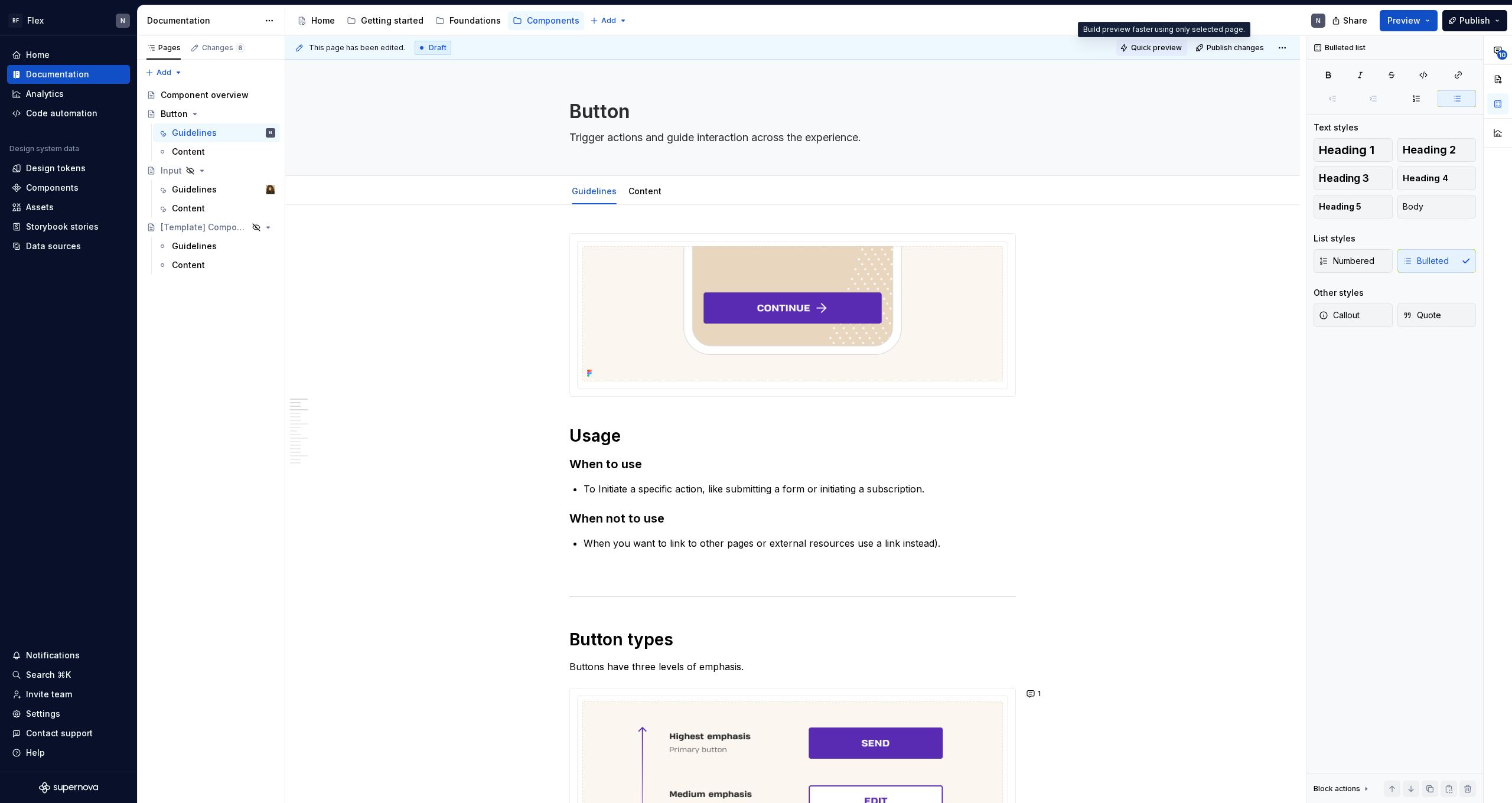
click at [1155, 45] on span "Quick preview" at bounding box center [1156, 48] width 51 height 10
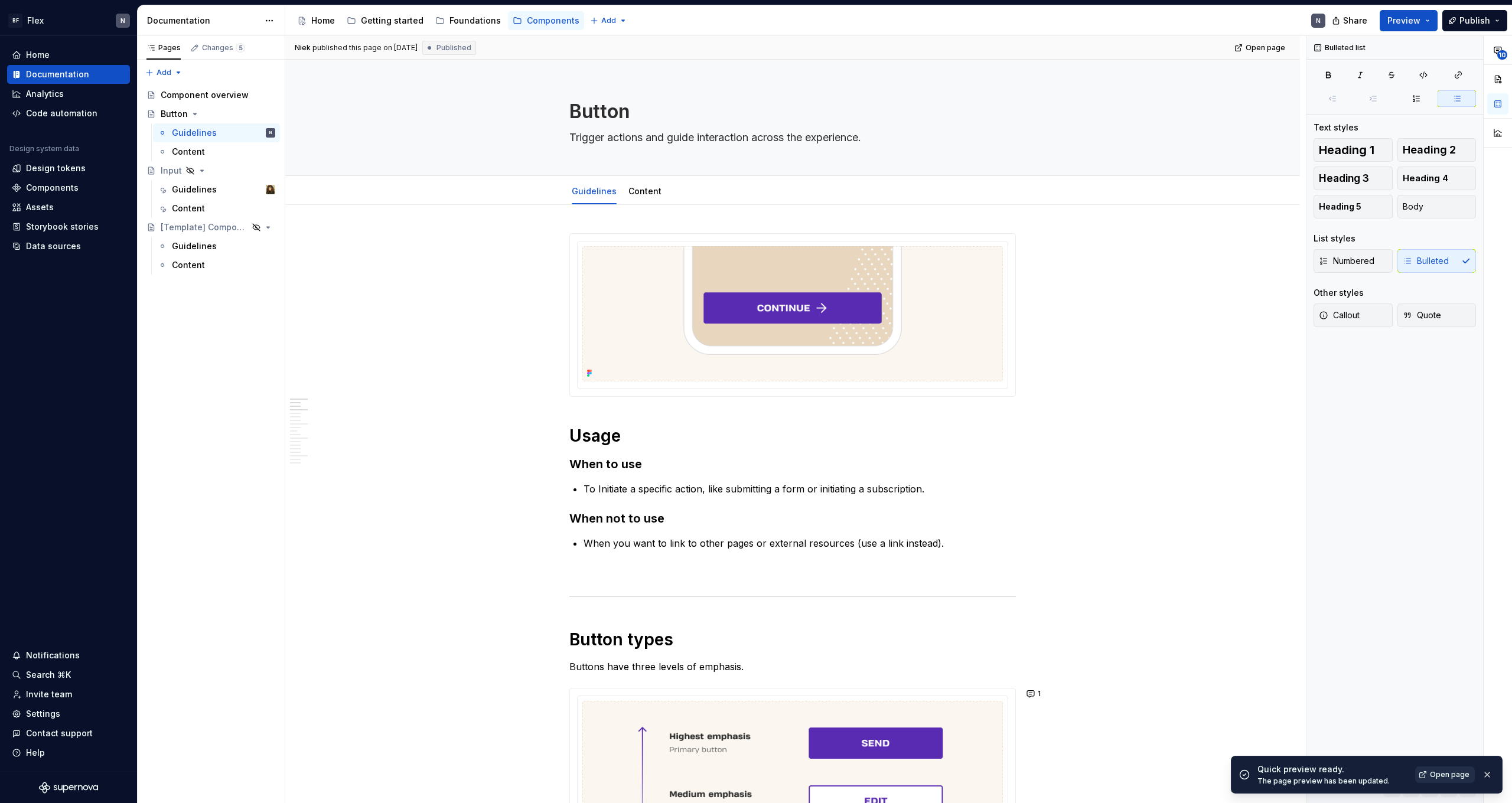
click at [1430, 776] on link "Open page" at bounding box center [1445, 775] width 60 height 16
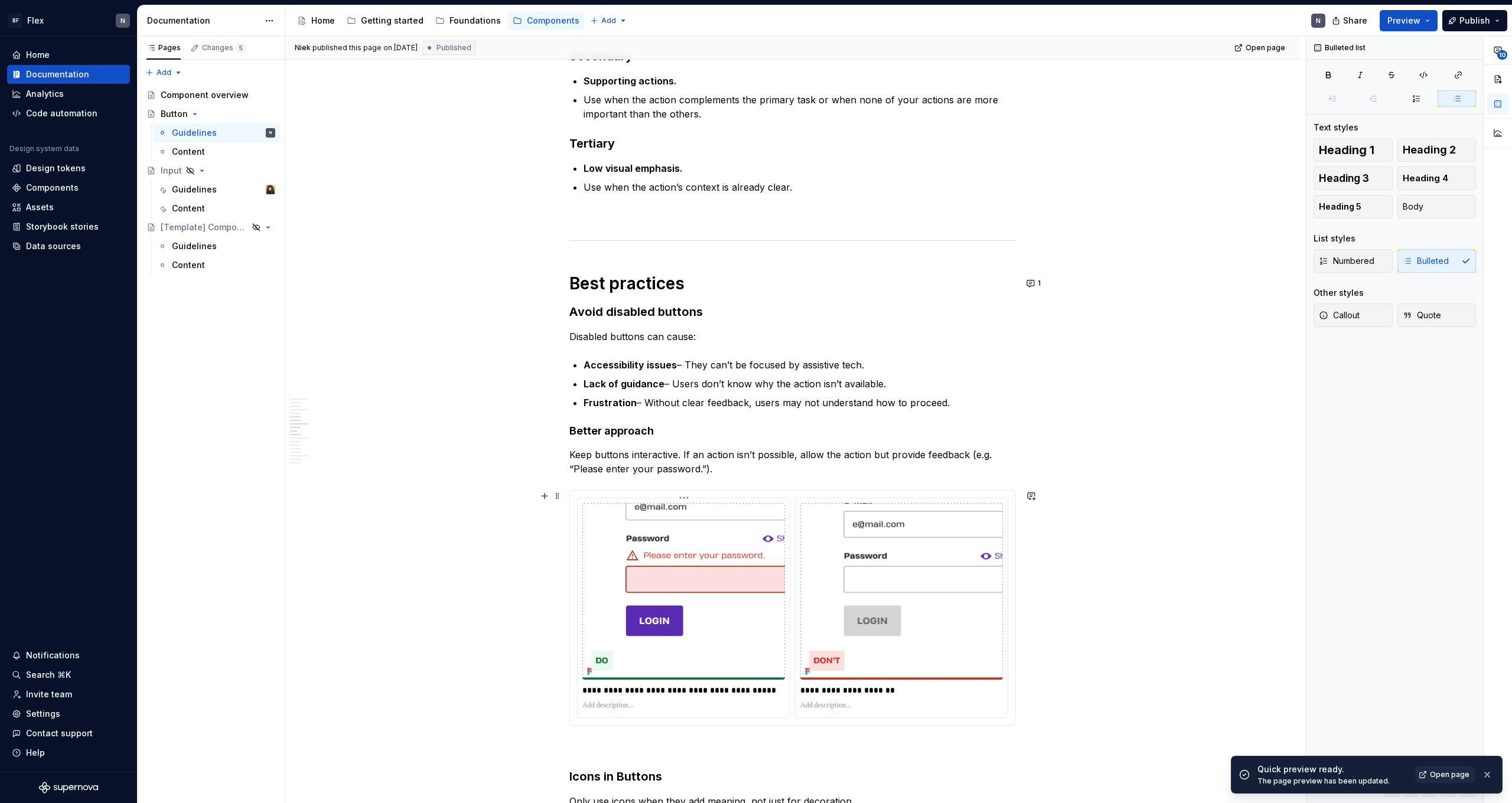
scroll to position [977, 0]
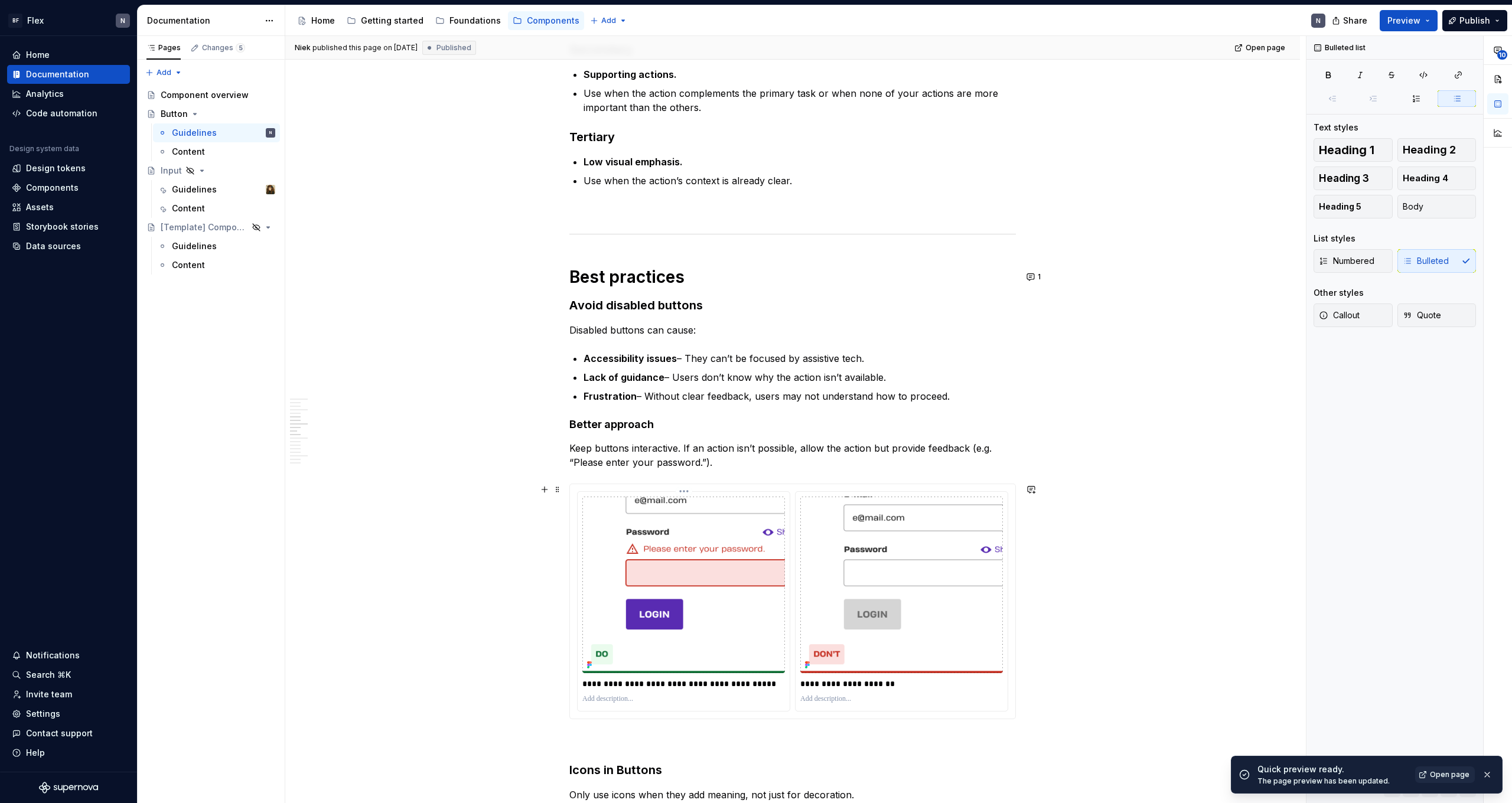
click at [686, 493] on html "BF Flex N Home Documentation Analytics Code automation Design system data Desig…" at bounding box center [756, 402] width 1512 height 803
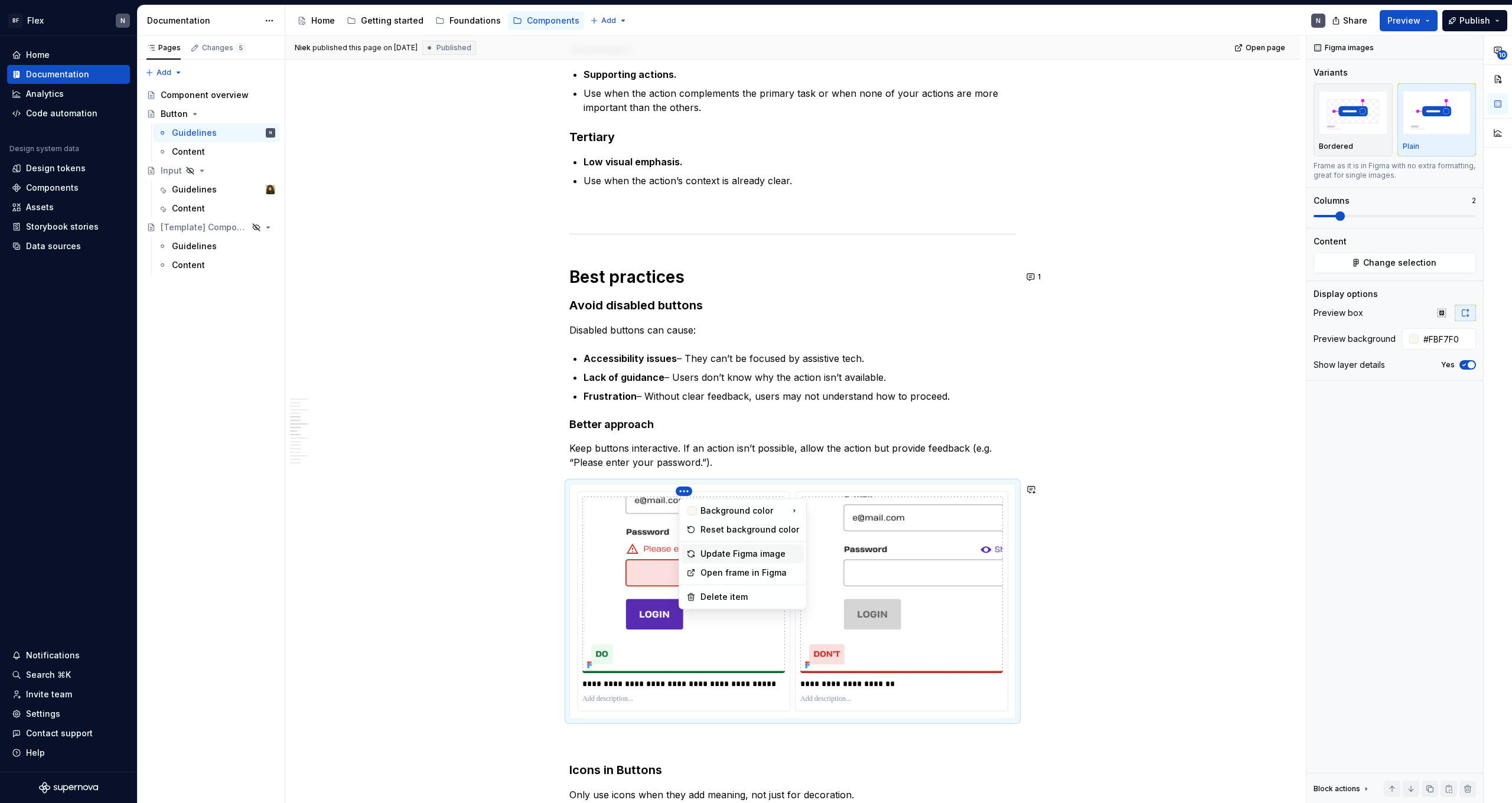
click at [725, 557] on div "Update Figma image" at bounding box center [750, 553] width 99 height 12
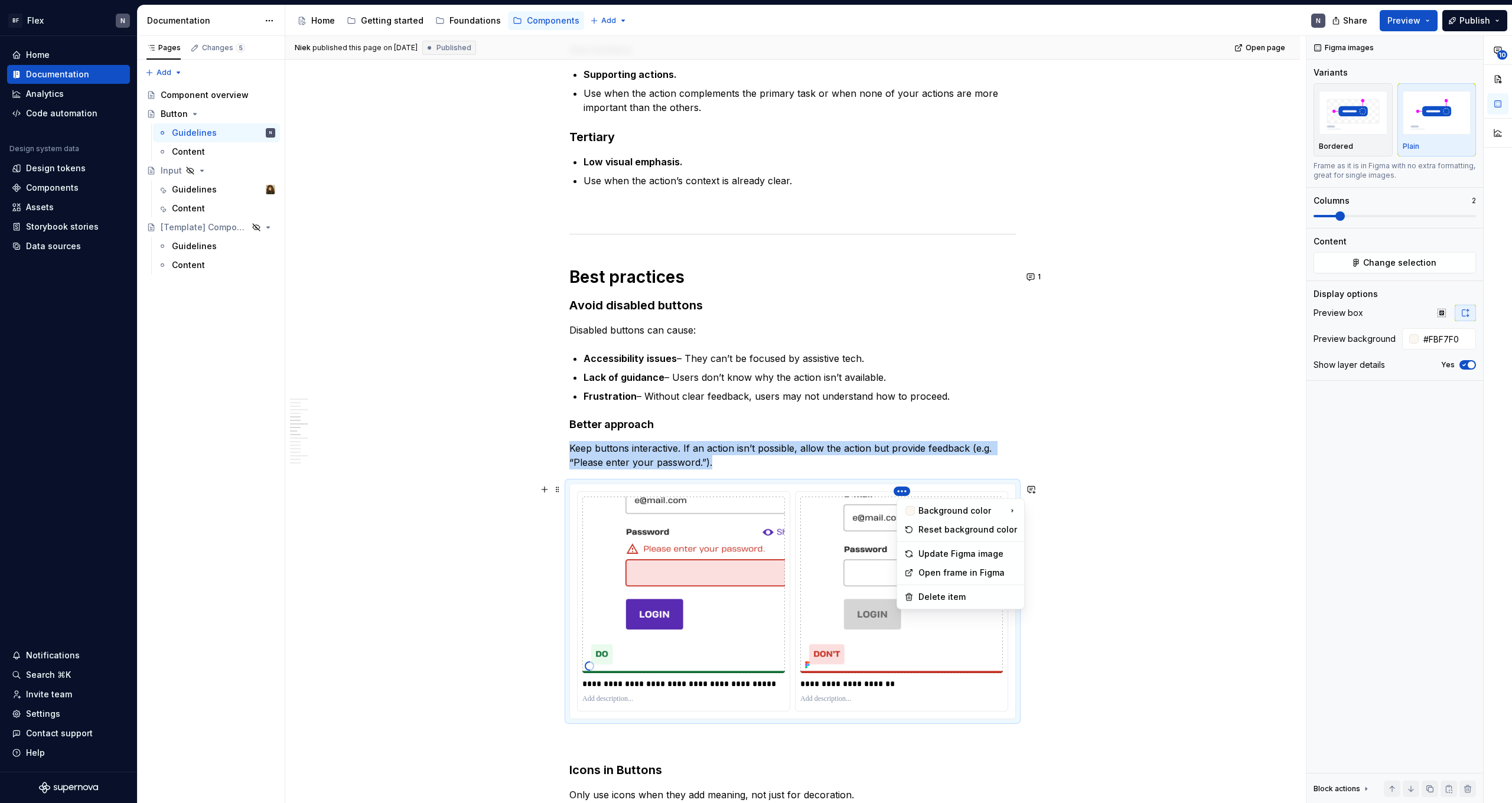
click at [907, 491] on html "BF Flex N Home Documentation Analytics Code automation Design system data Desig…" at bounding box center [756, 402] width 1512 height 803
click at [933, 552] on div "Update Figma image" at bounding box center [968, 553] width 99 height 12
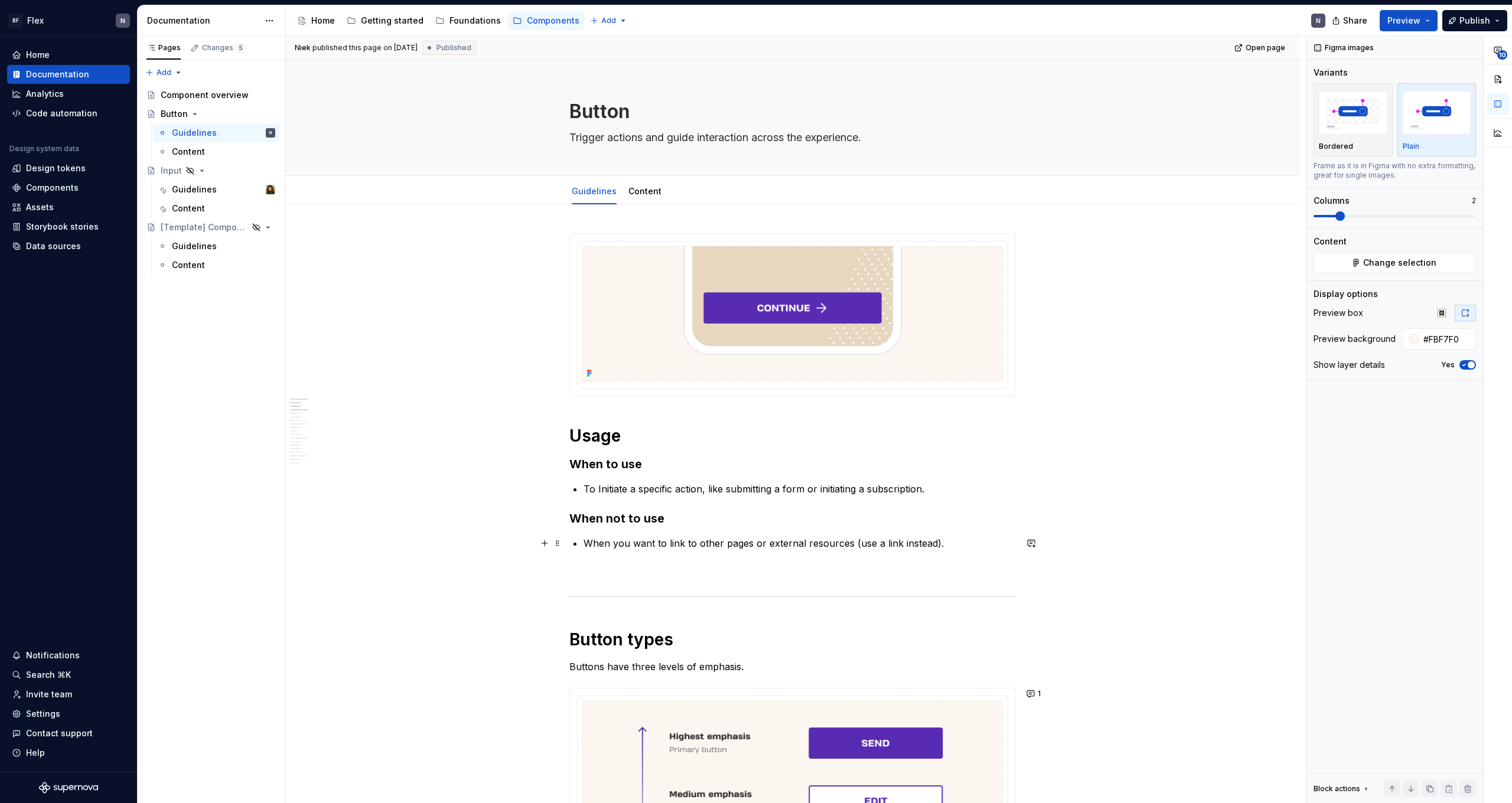
scroll to position [0, 0]
click at [852, 544] on p "When you want to link to other pages or external resources (use a link instead)." at bounding box center [799, 544] width 432 height 15
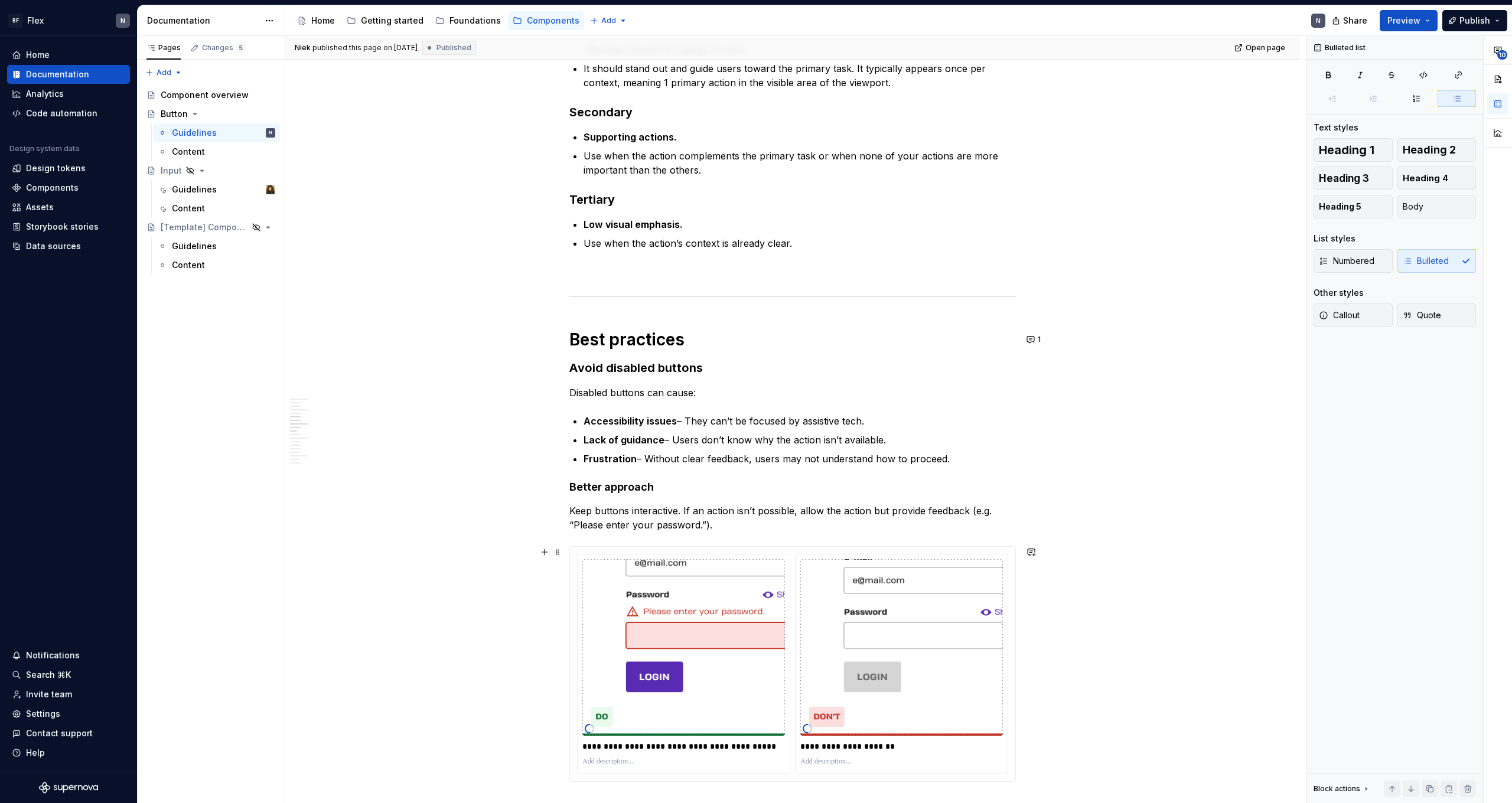
scroll to position [914, 0]
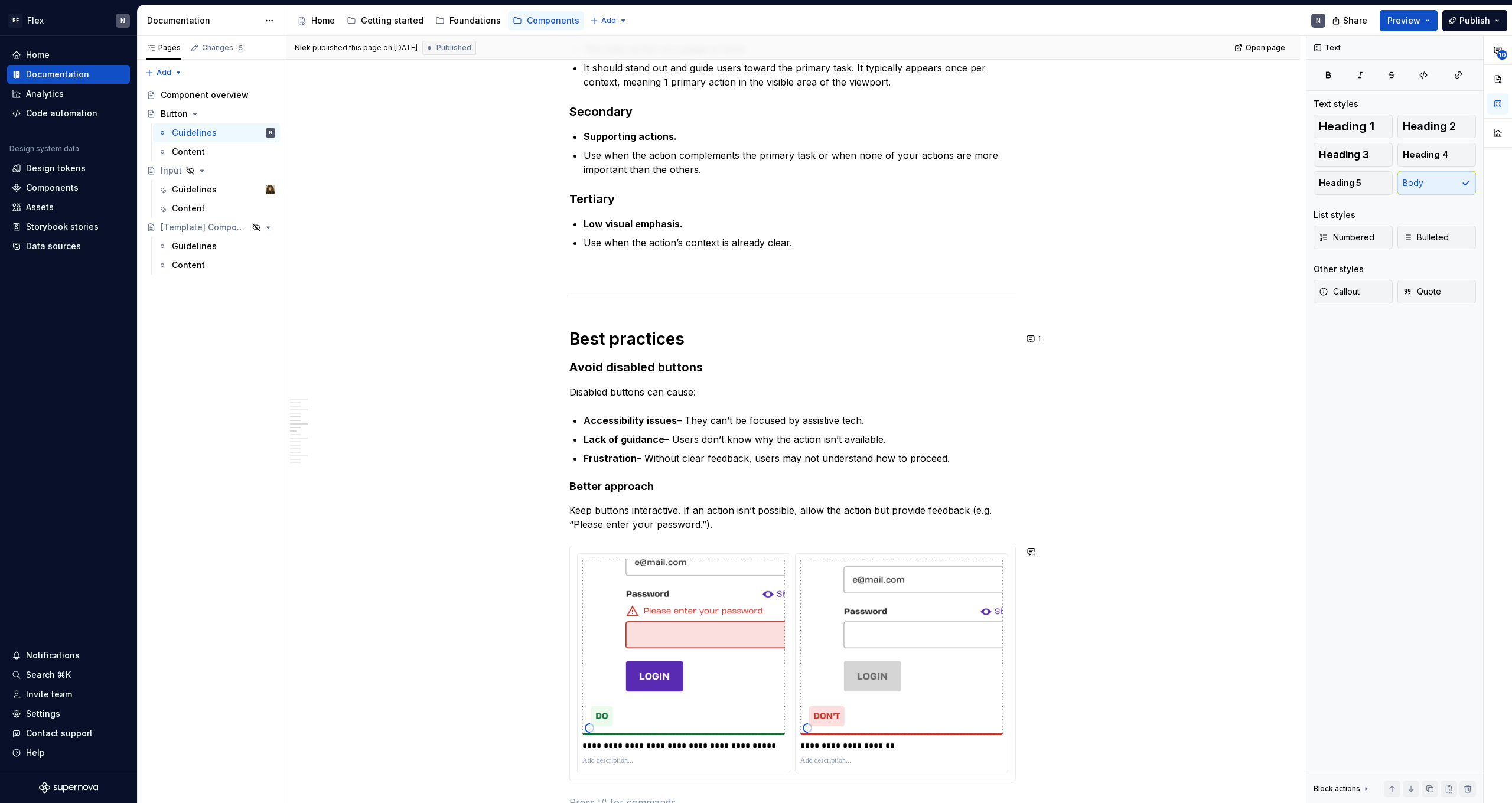
click at [826, 526] on p "Keep buttons interactive. If an action isn’t possible, allow the action but pro…" at bounding box center [793, 517] width 447 height 28
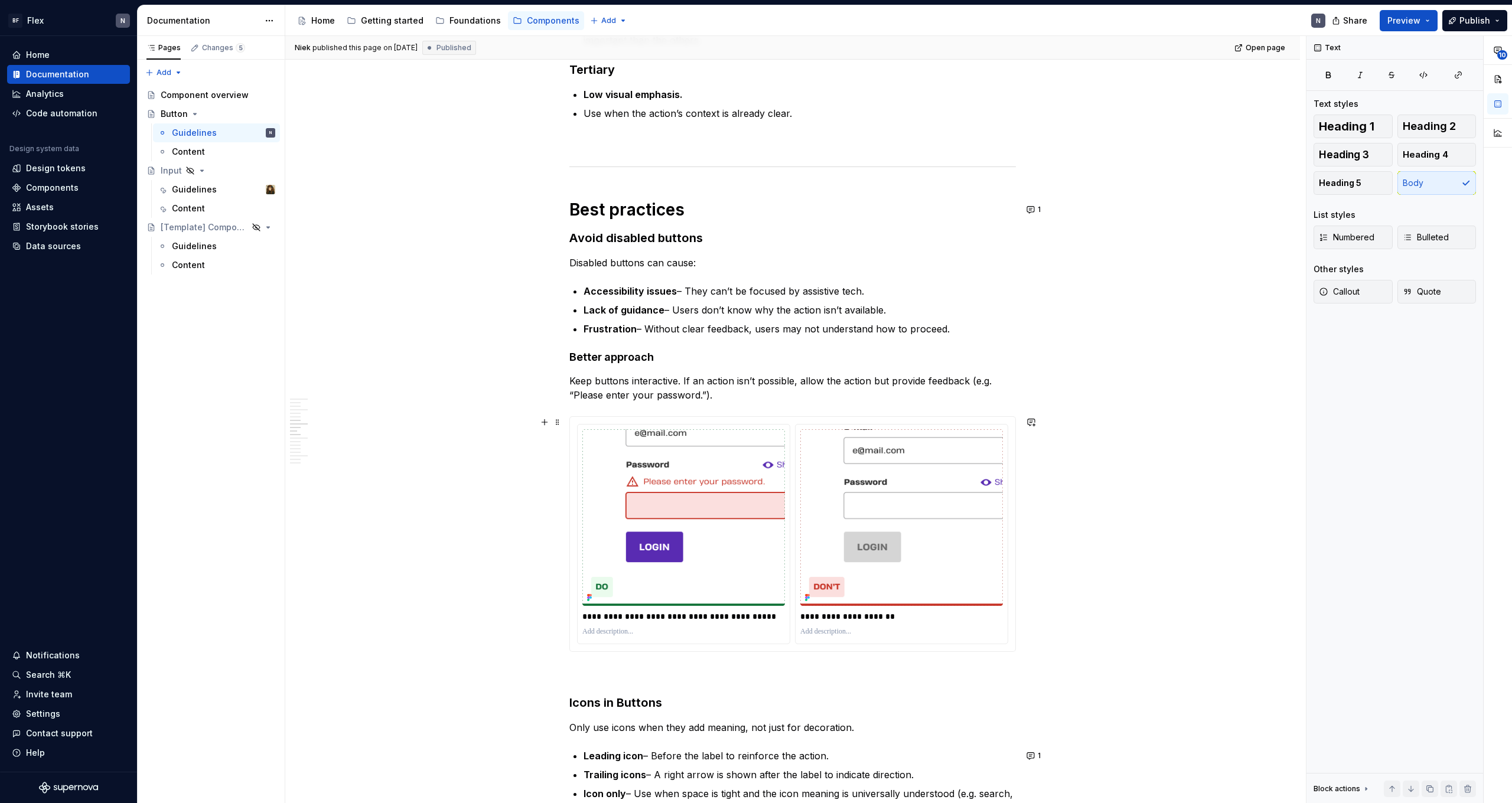
scroll to position [1049, 0]
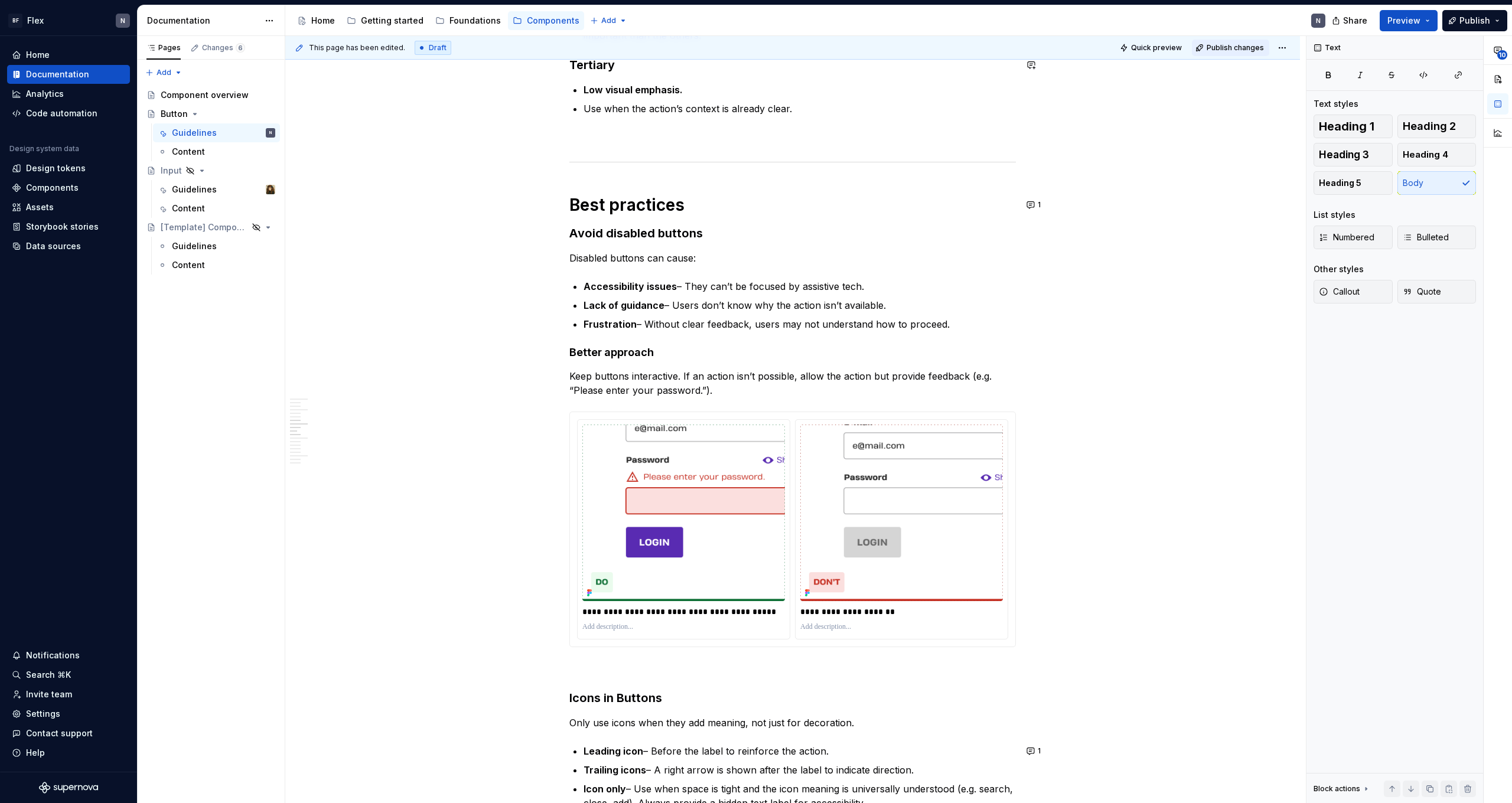
click at [1234, 45] on span "Publish changes" at bounding box center [1235, 48] width 57 height 10
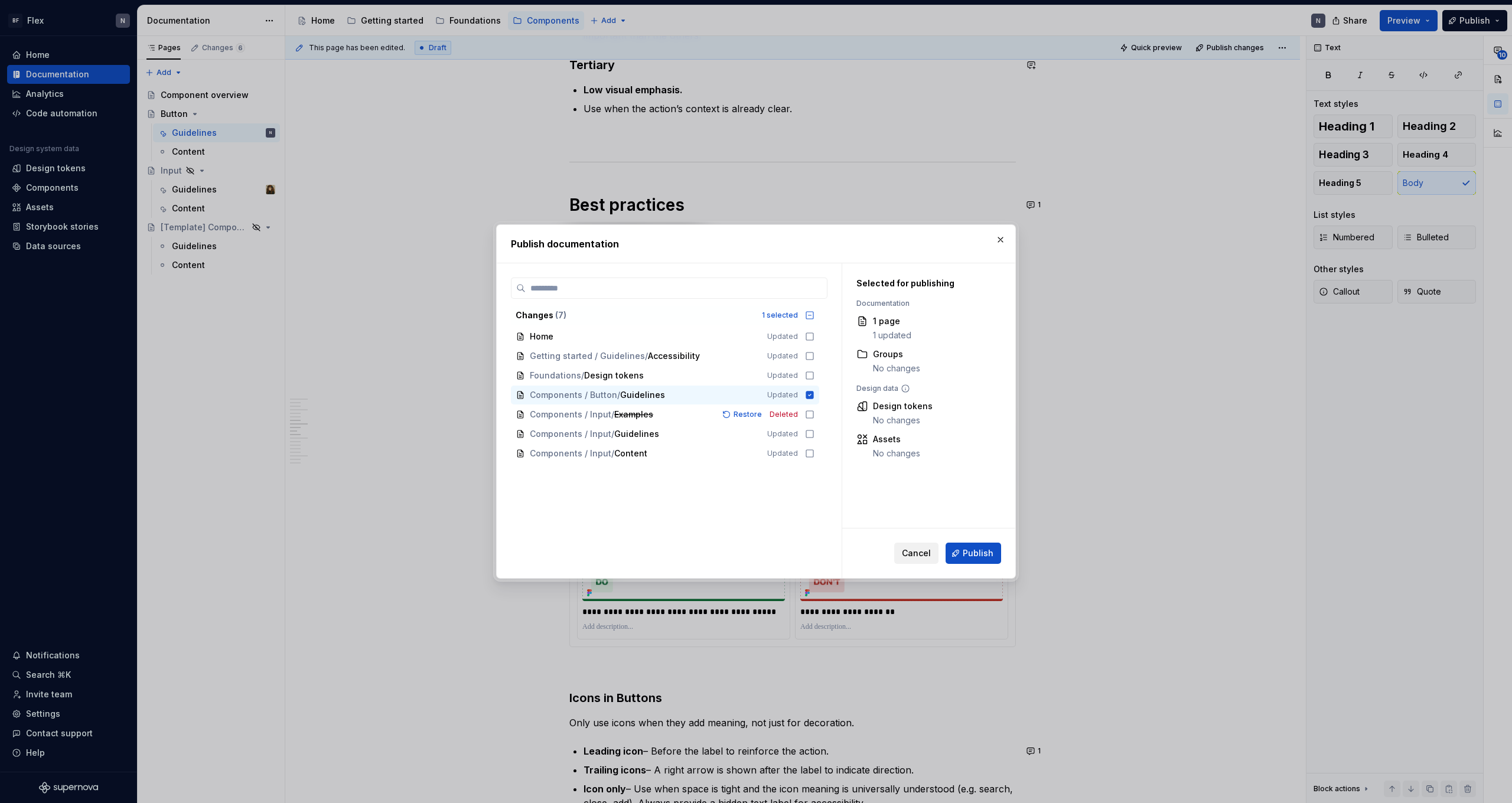
click at [924, 553] on span "Cancel" at bounding box center [916, 553] width 29 height 12
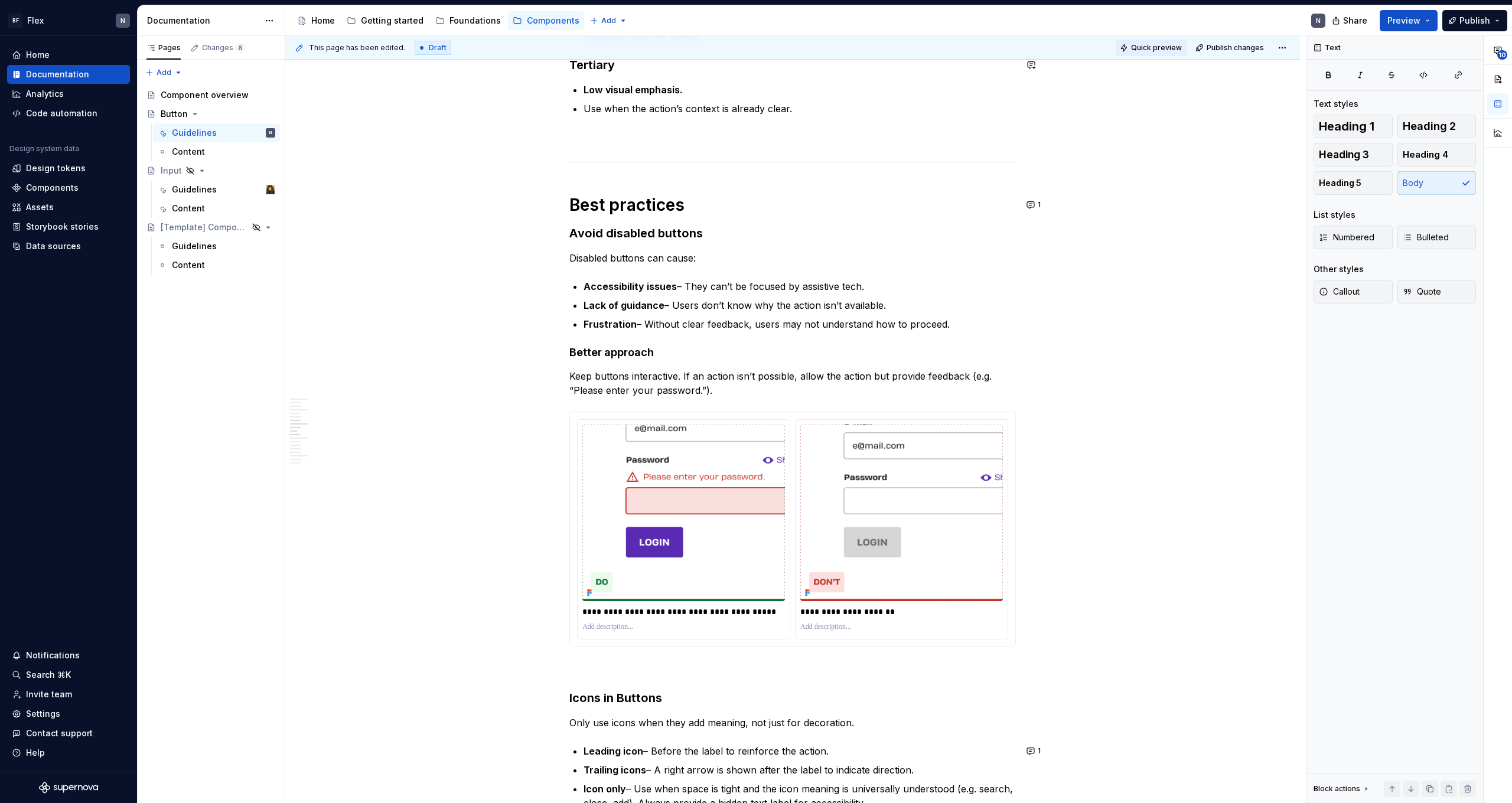
click at [1165, 54] on button "Quick preview" at bounding box center [1152, 48] width 71 height 16
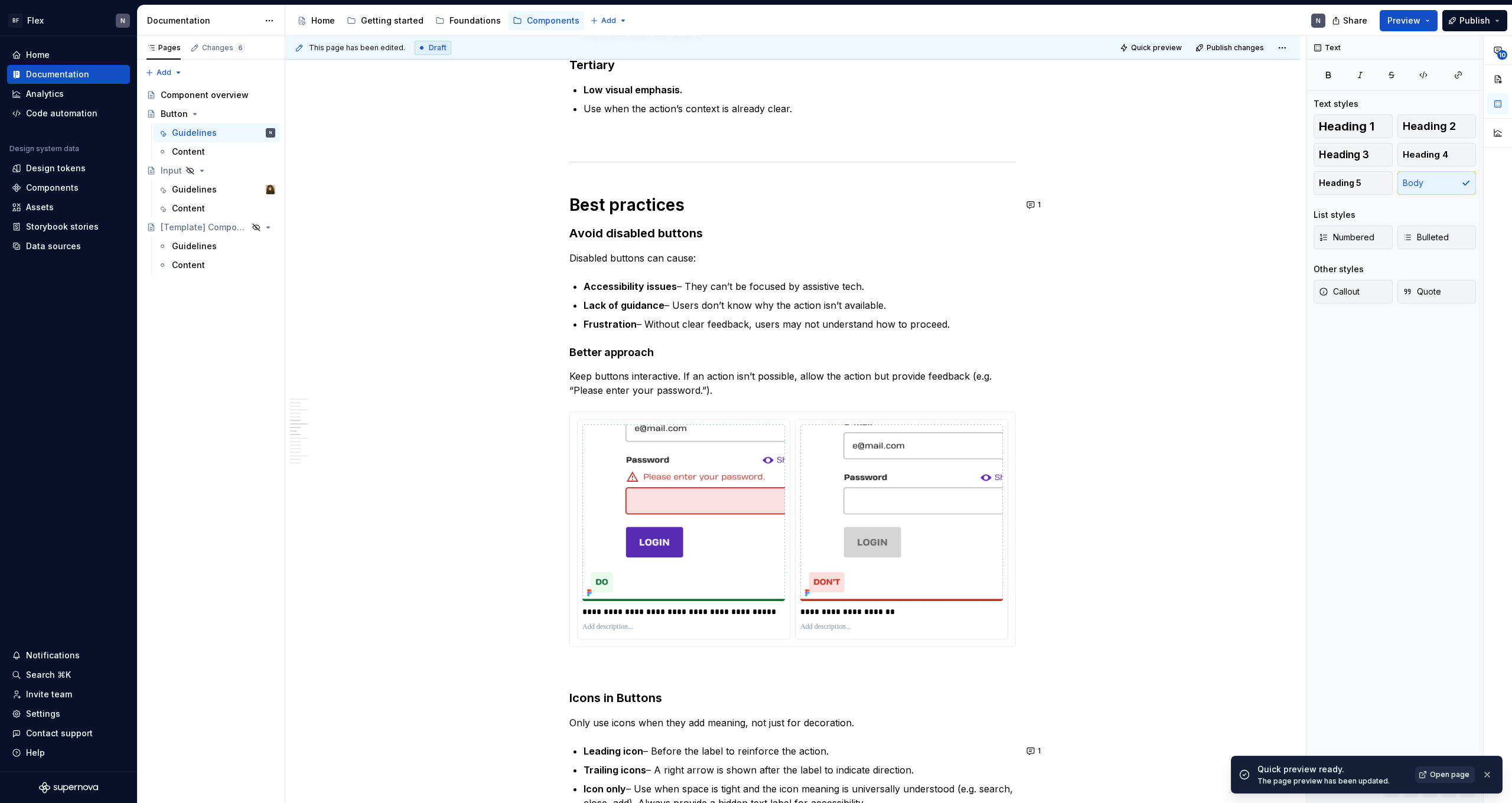
click at [1439, 778] on span "Open page" at bounding box center [1450, 775] width 40 height 10
click at [763, 389] on p "Keep buttons interactive. If an action isn’t possible, allow the action but pro…" at bounding box center [793, 383] width 447 height 28
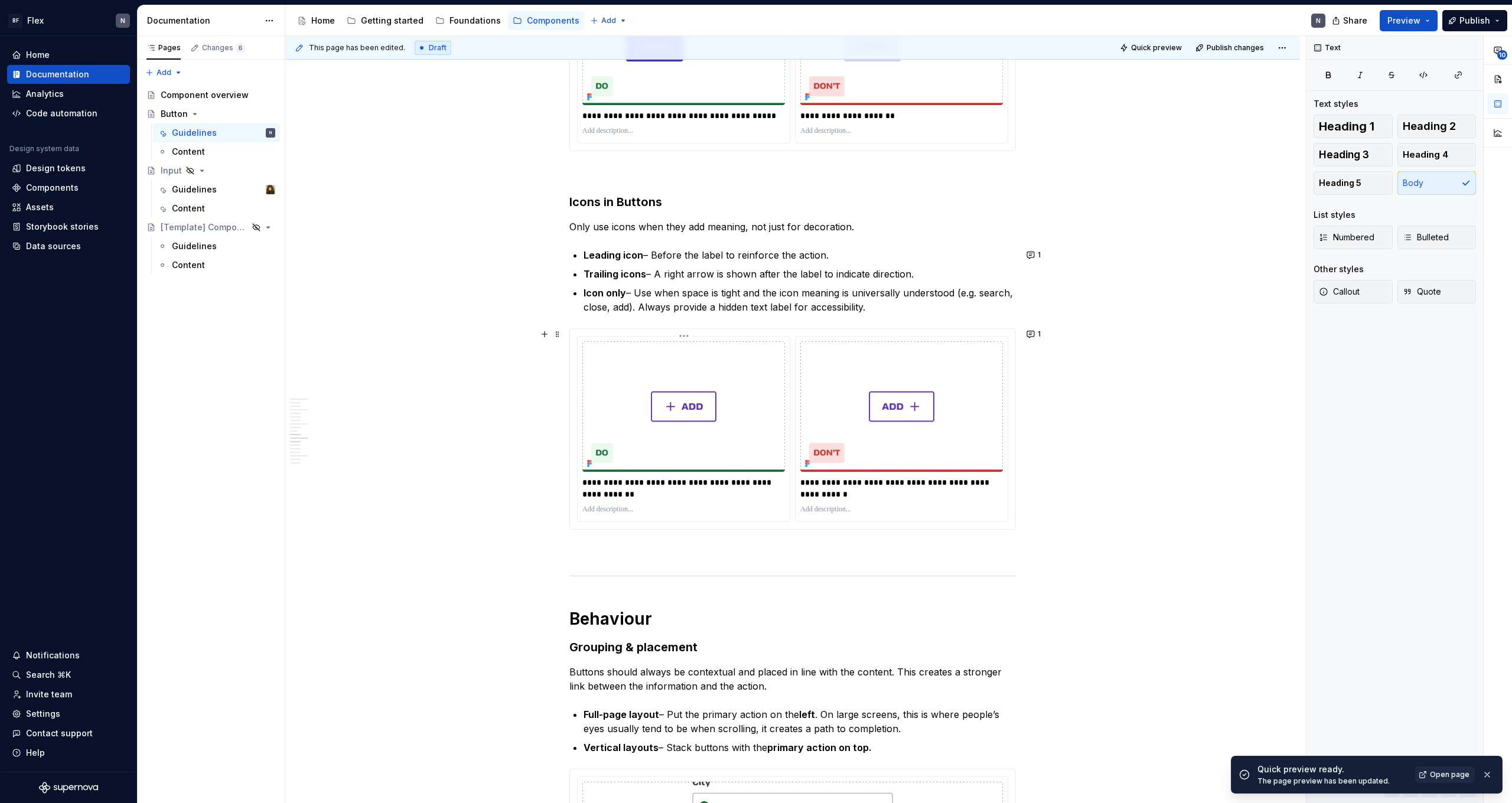
scroll to position [1587, 0]
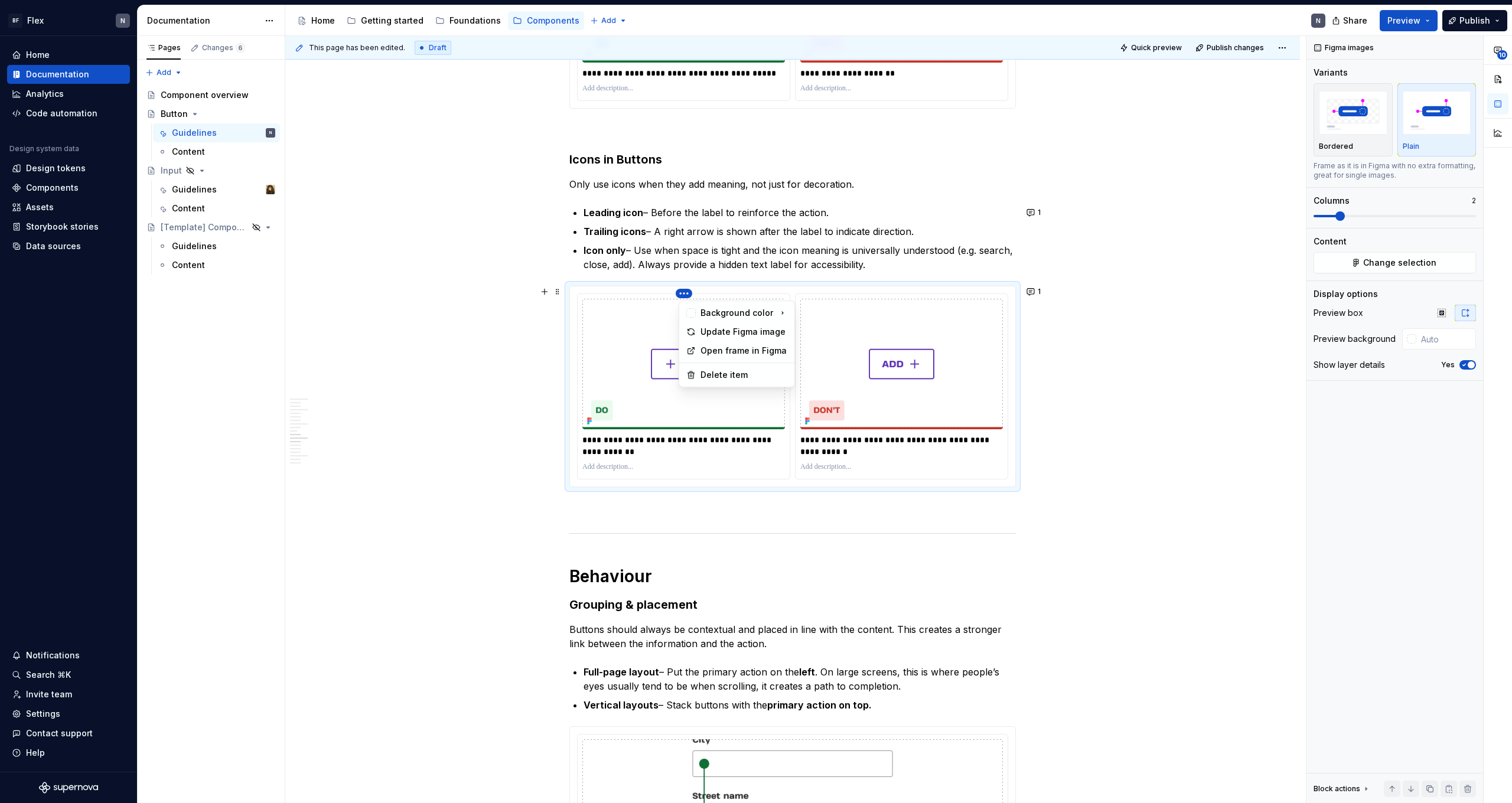
click at [687, 293] on html "BF Flex N Home Documentation Analytics Code automation Design system data Desig…" at bounding box center [756, 402] width 1512 height 803
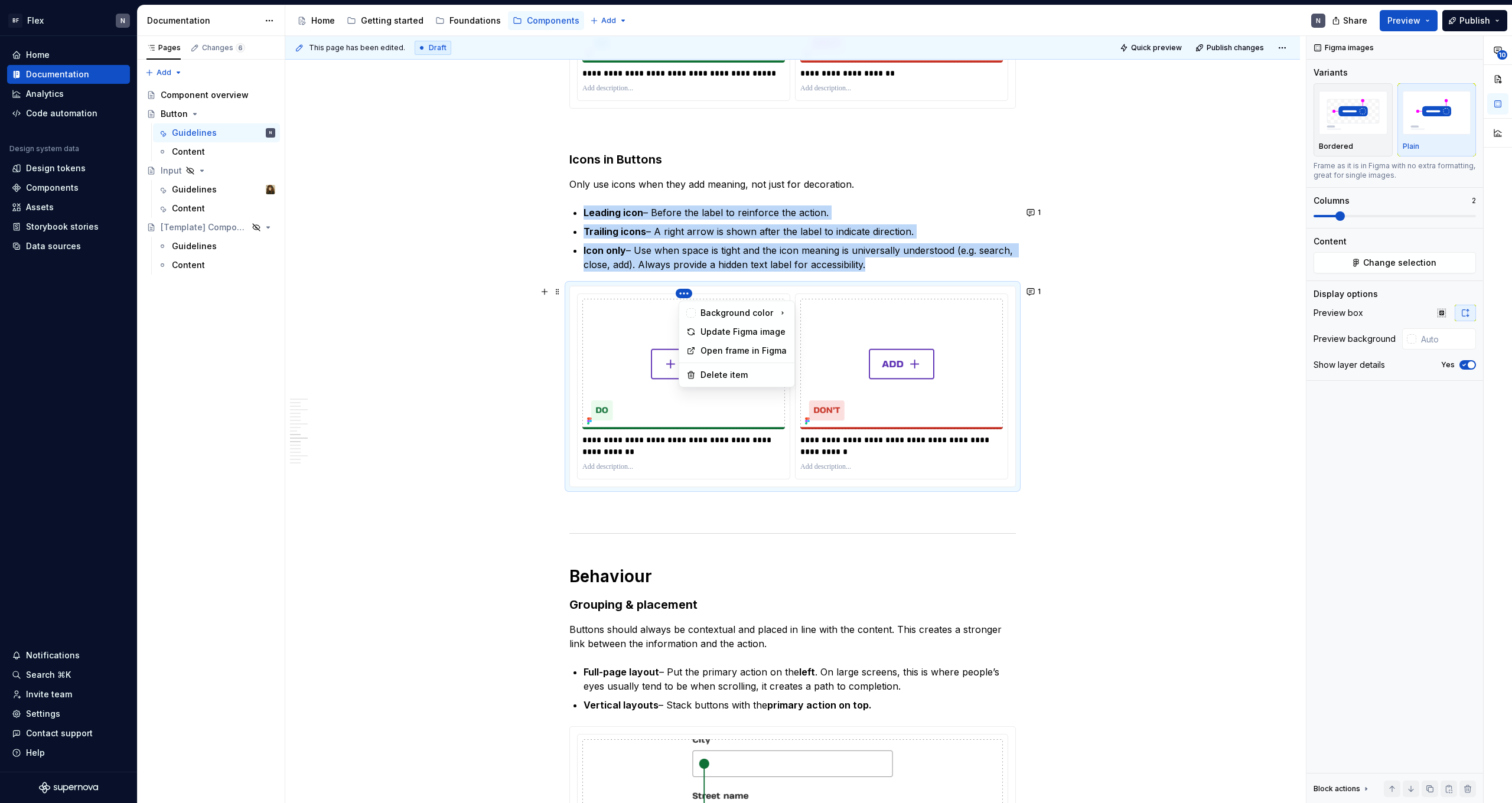
type textarea "*"
click at [741, 334] on div "Update Figma image" at bounding box center [743, 331] width 86 height 12
click at [907, 292] on html "BF Flex N Home Documentation Analytics Code automation Design system data Desig…" at bounding box center [756, 402] width 1512 height 803
click at [933, 330] on div "Update Figma image" at bounding box center [962, 331] width 86 height 12
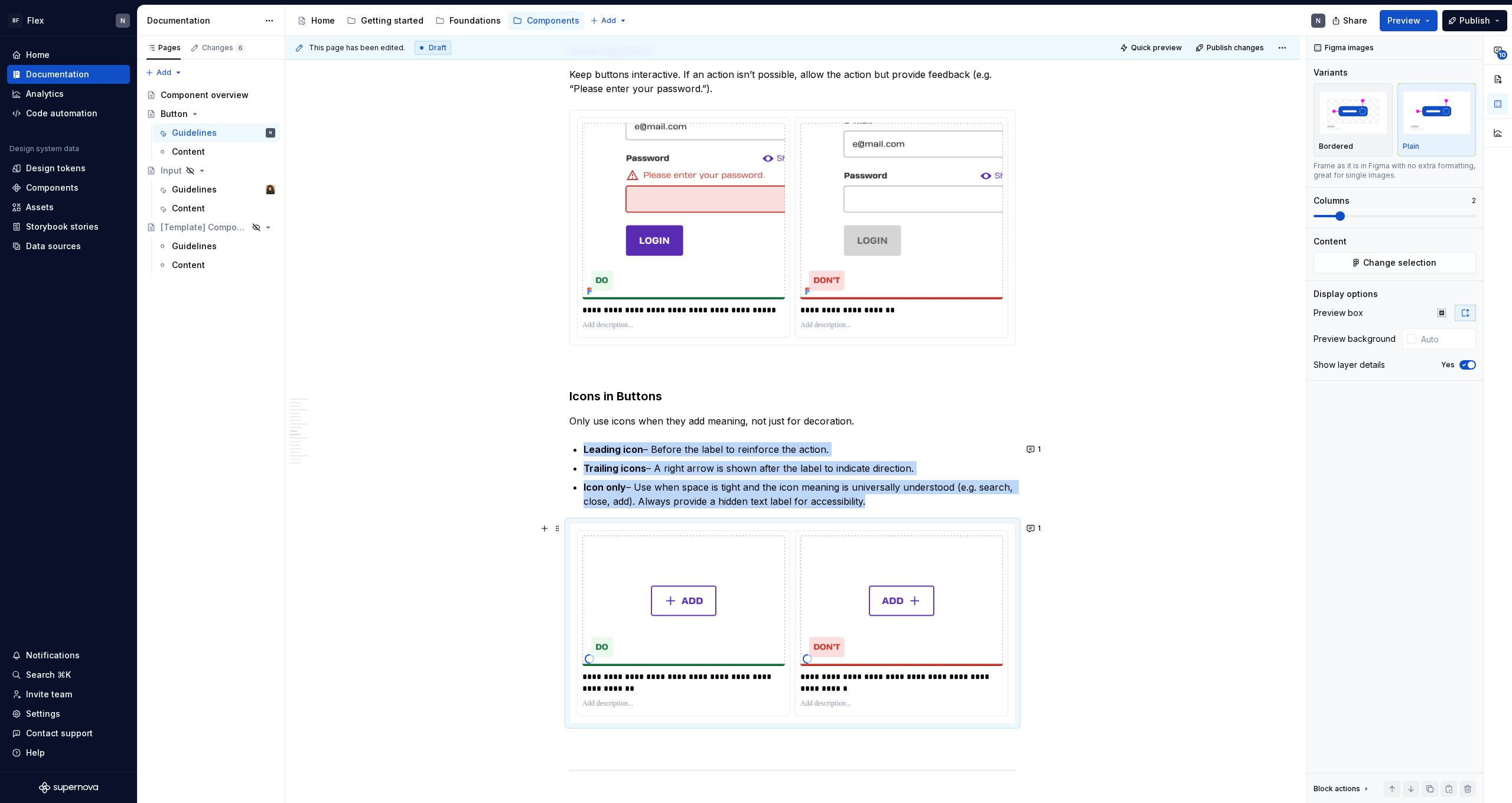
scroll to position [1345, 0]
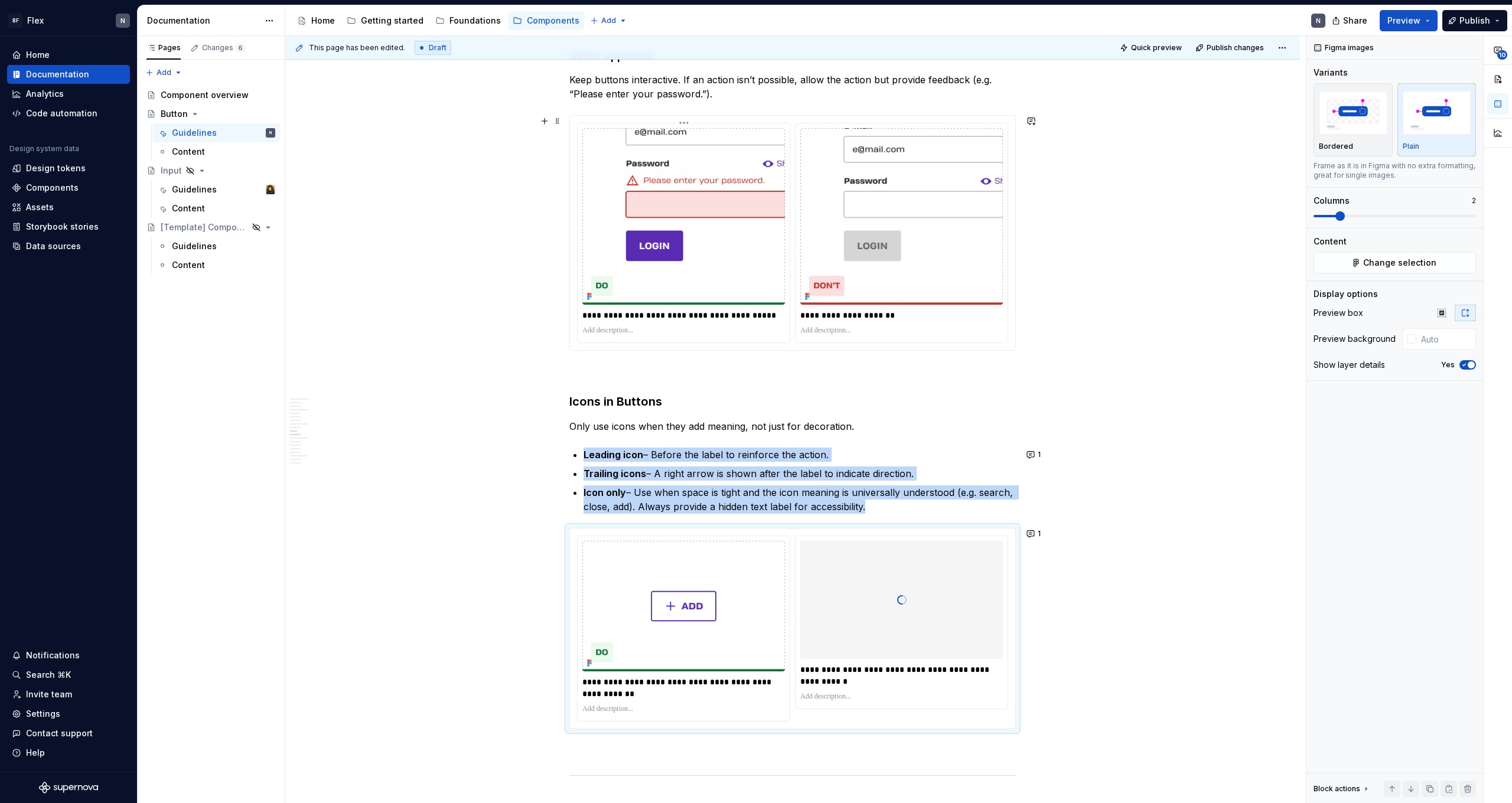
type input "#FBF7F0"
click at [687, 124] on html "BF Flex N Home Documentation Analytics Code automation Design system data Desig…" at bounding box center [756, 402] width 1512 height 803
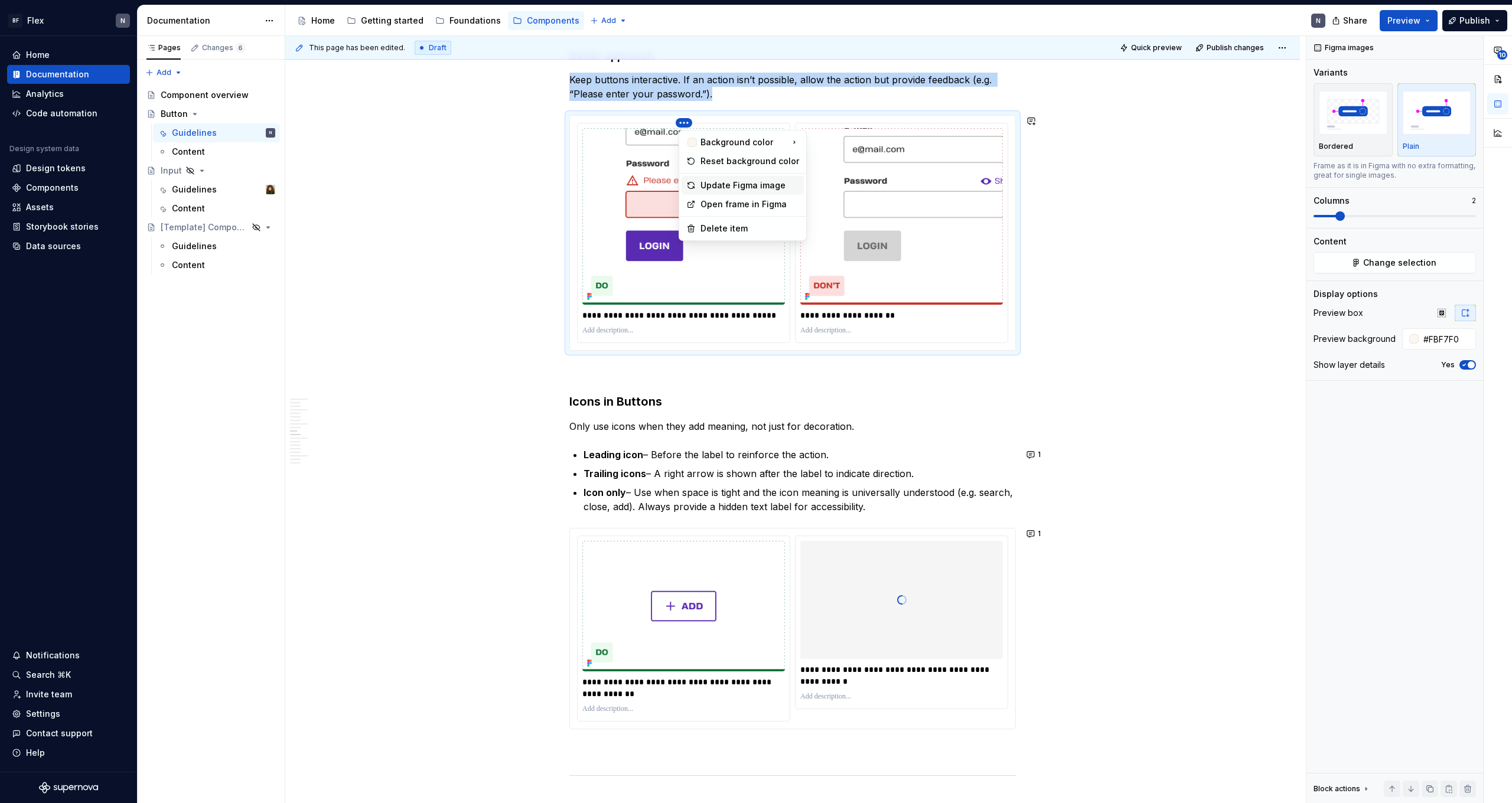
click at [742, 186] on div "Update Figma image" at bounding box center [750, 185] width 99 height 12
click at [908, 117] on div "**********" at bounding box center [792, 233] width 445 height 234
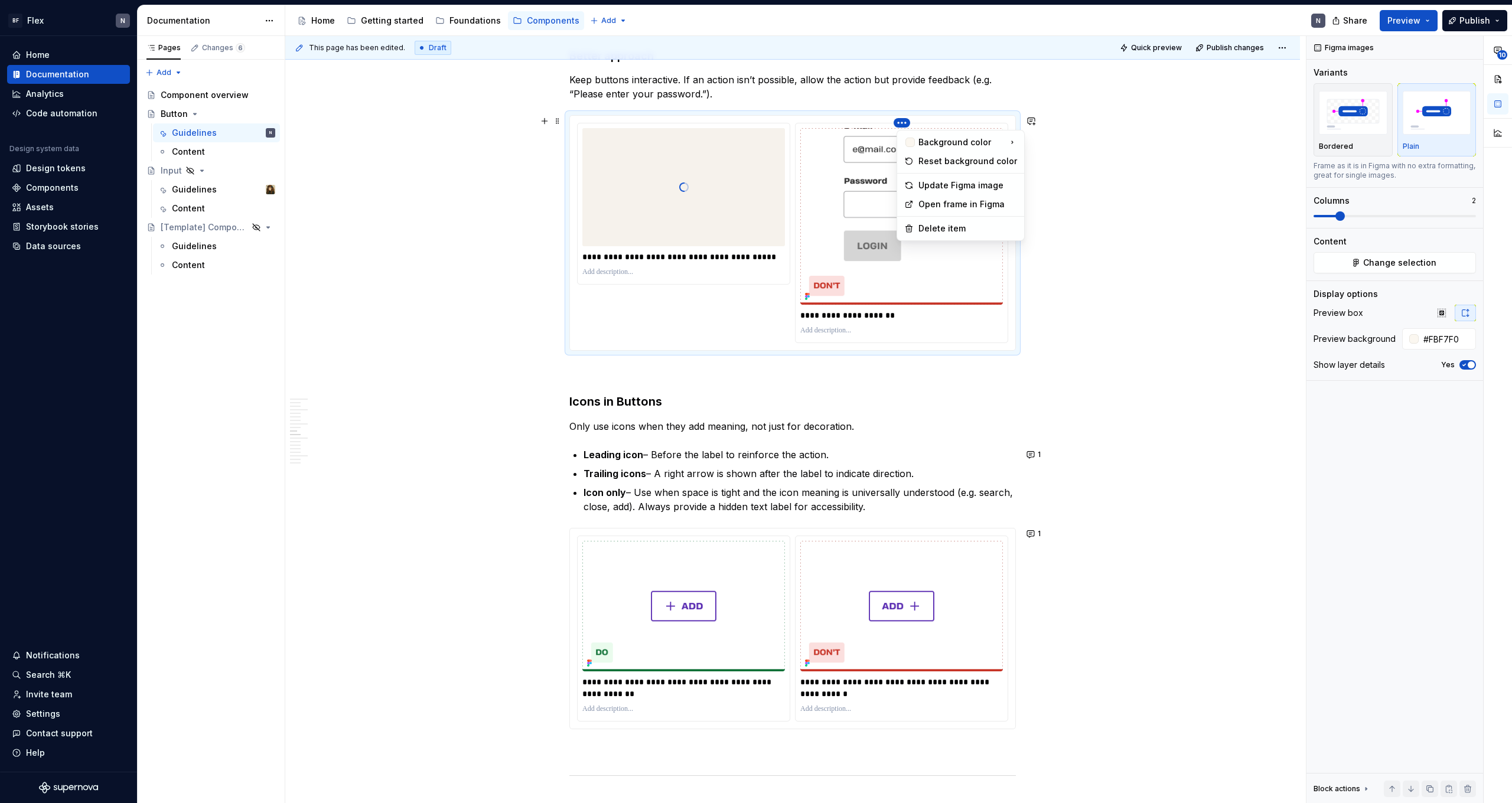
click at [906, 122] on html "BF Flex N Home Documentation Analytics Code automation Design system data Desig…" at bounding box center [756, 402] width 1512 height 803
click at [936, 182] on div "Update Figma image" at bounding box center [968, 185] width 99 height 12
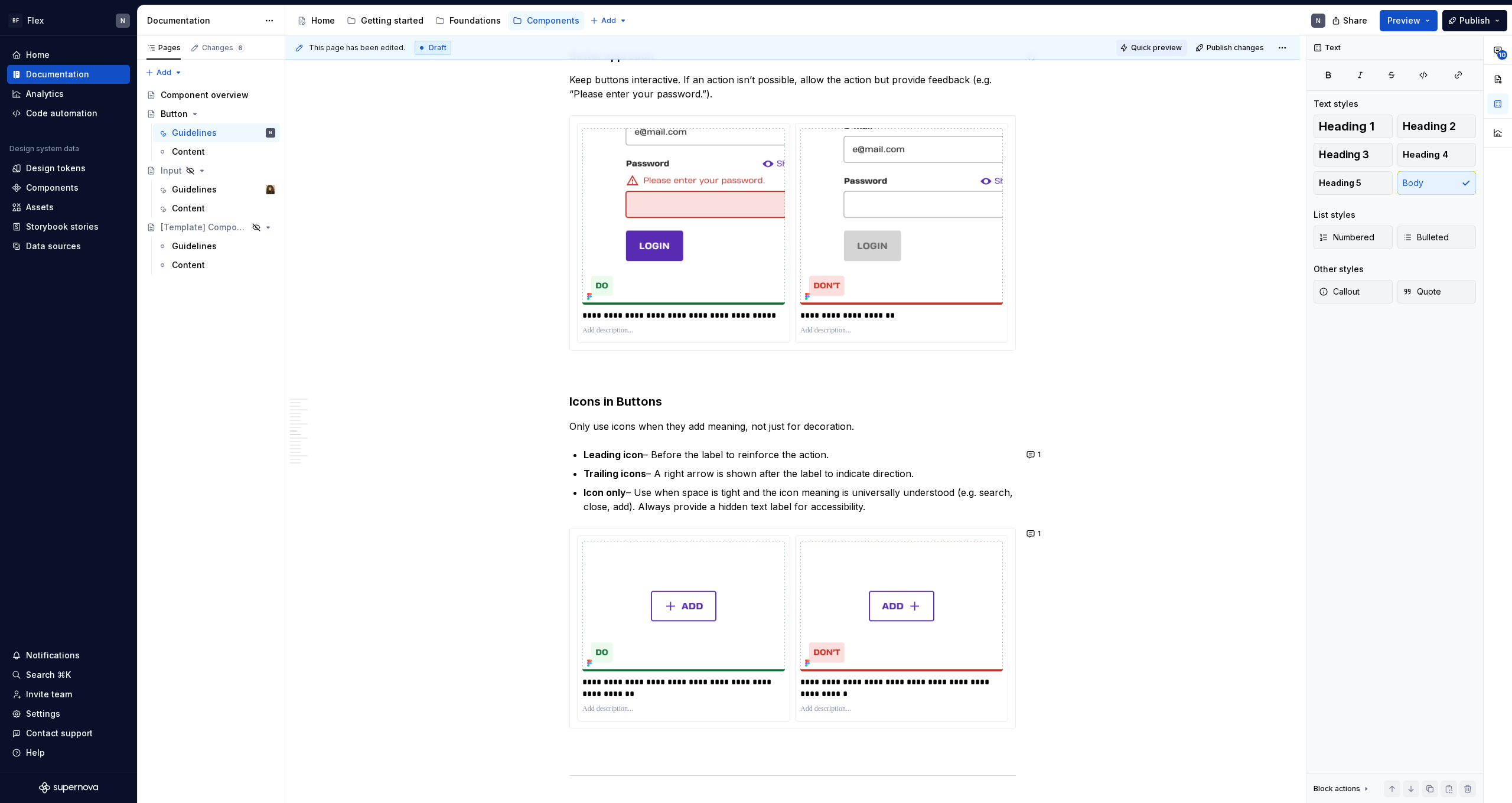
click at [1167, 54] on button "Quick preview" at bounding box center [1152, 48] width 71 height 16
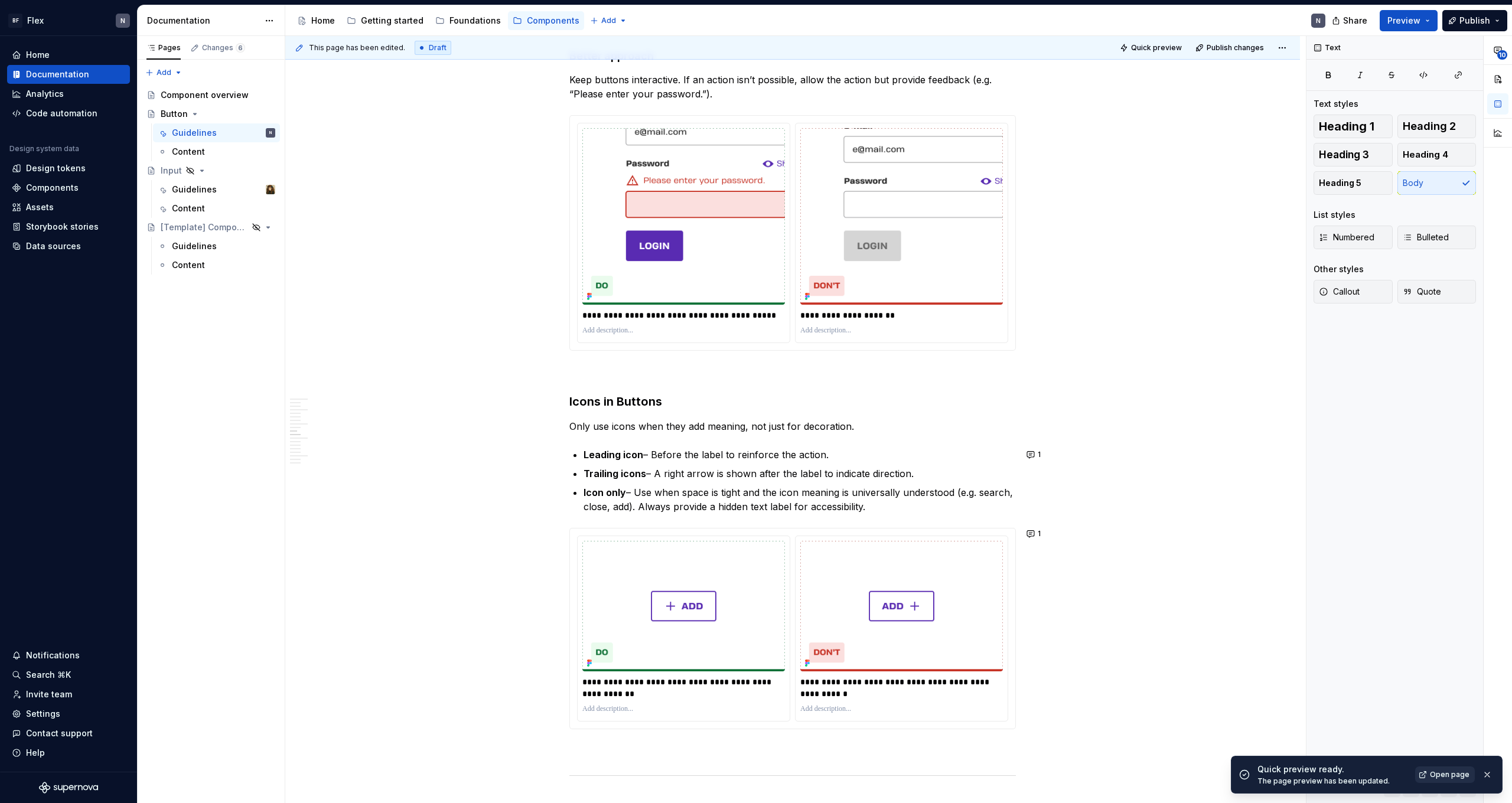
click at [1443, 773] on span "Open page" at bounding box center [1450, 775] width 40 height 10
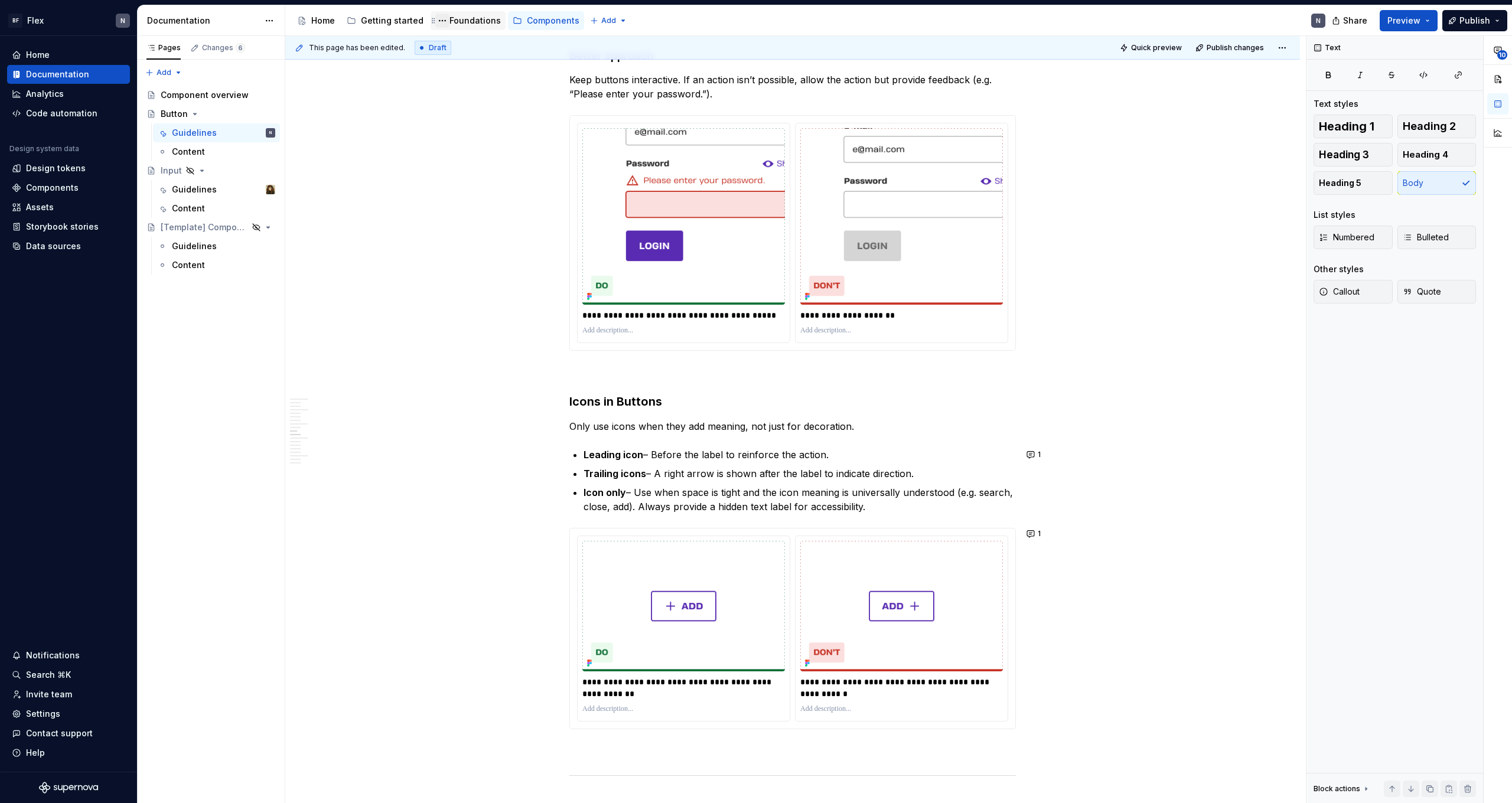
click at [439, 19] on button "Page tree" at bounding box center [443, 21] width 15 height 15
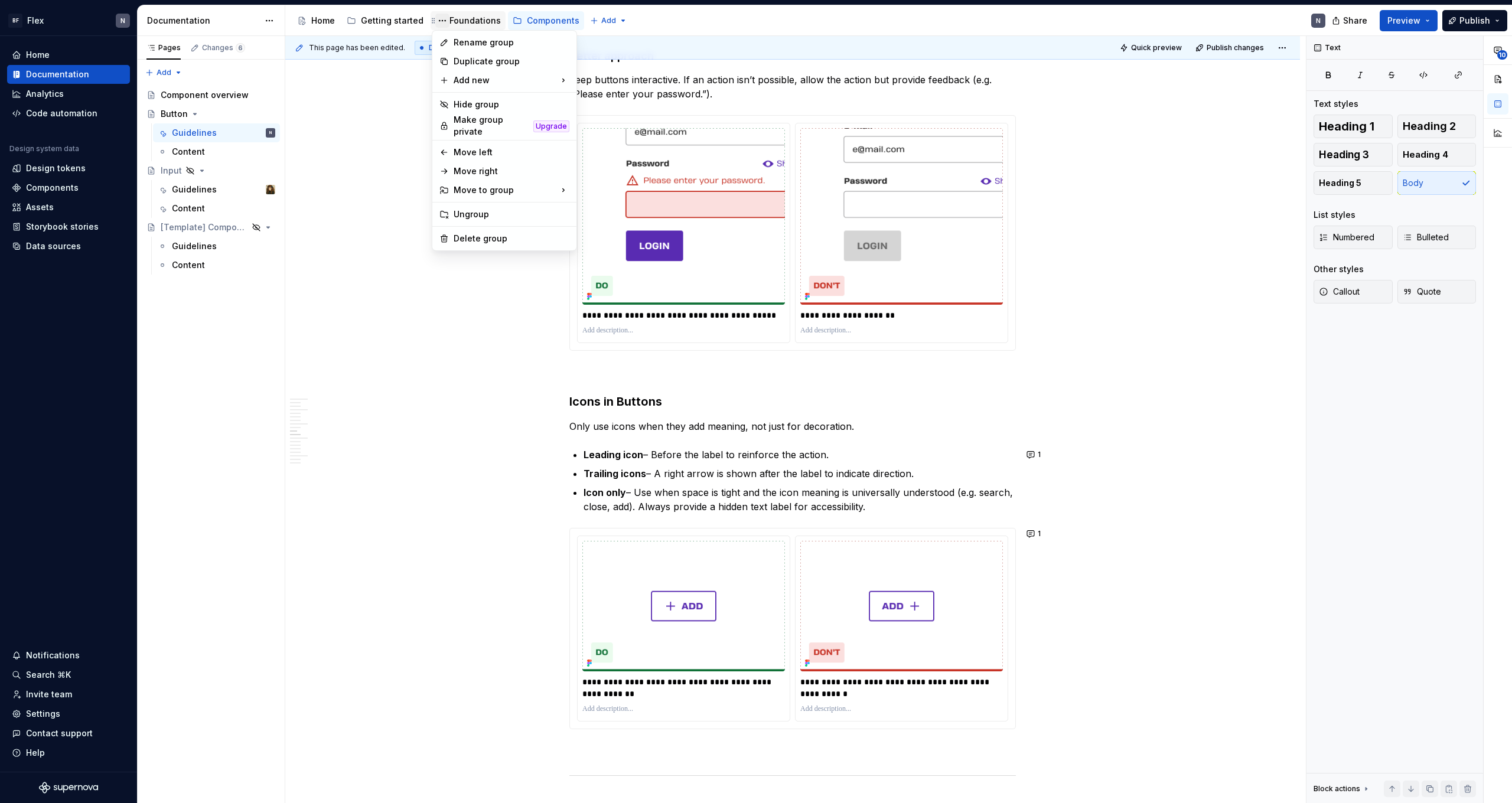
type textarea "*"
click at [469, 40] on div "Rename group" at bounding box center [511, 42] width 116 height 12
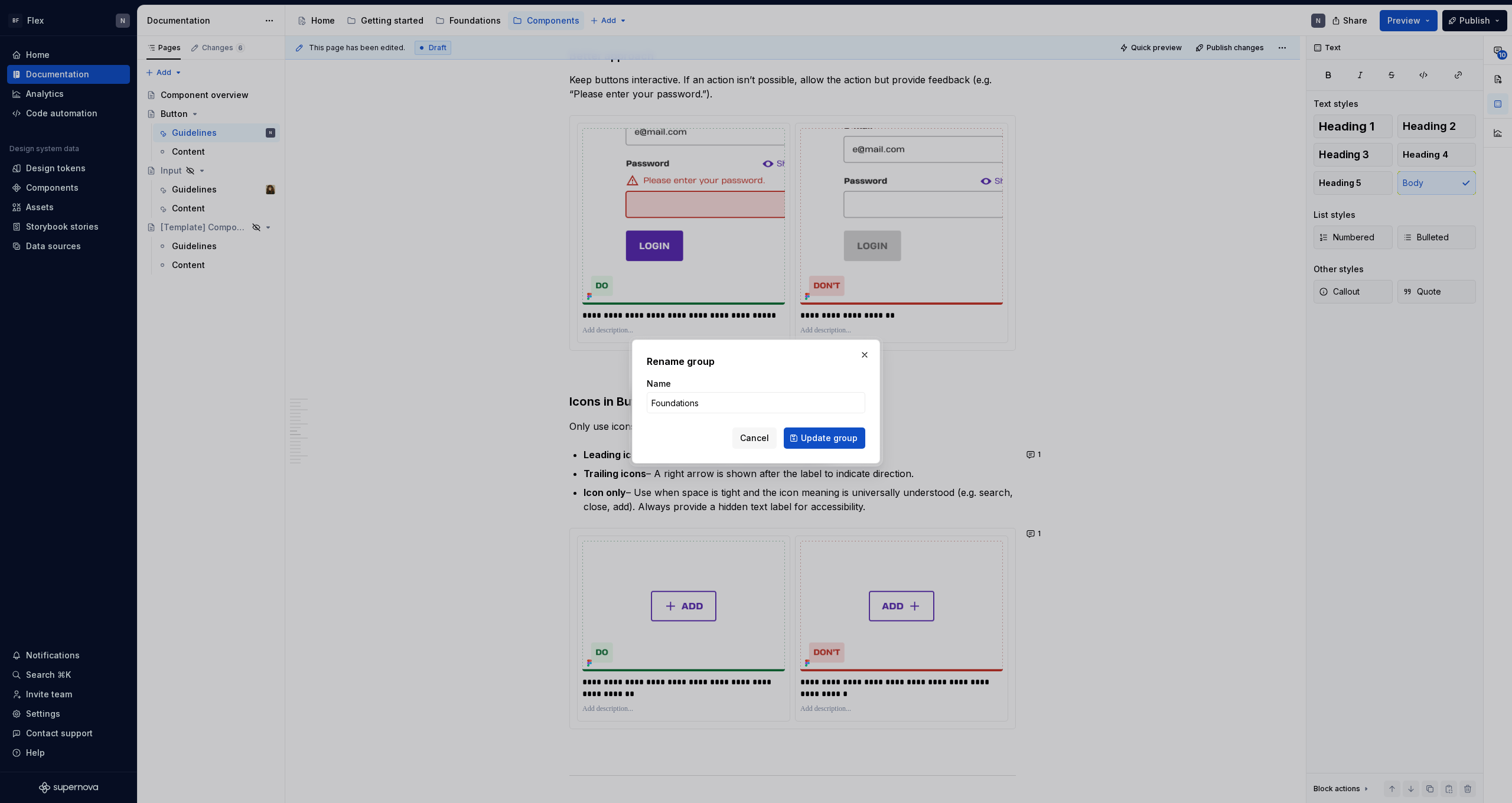
type input "D"
type input "Fundamentals"
click at [826, 438] on button "Update group" at bounding box center [824, 438] width 82 height 21
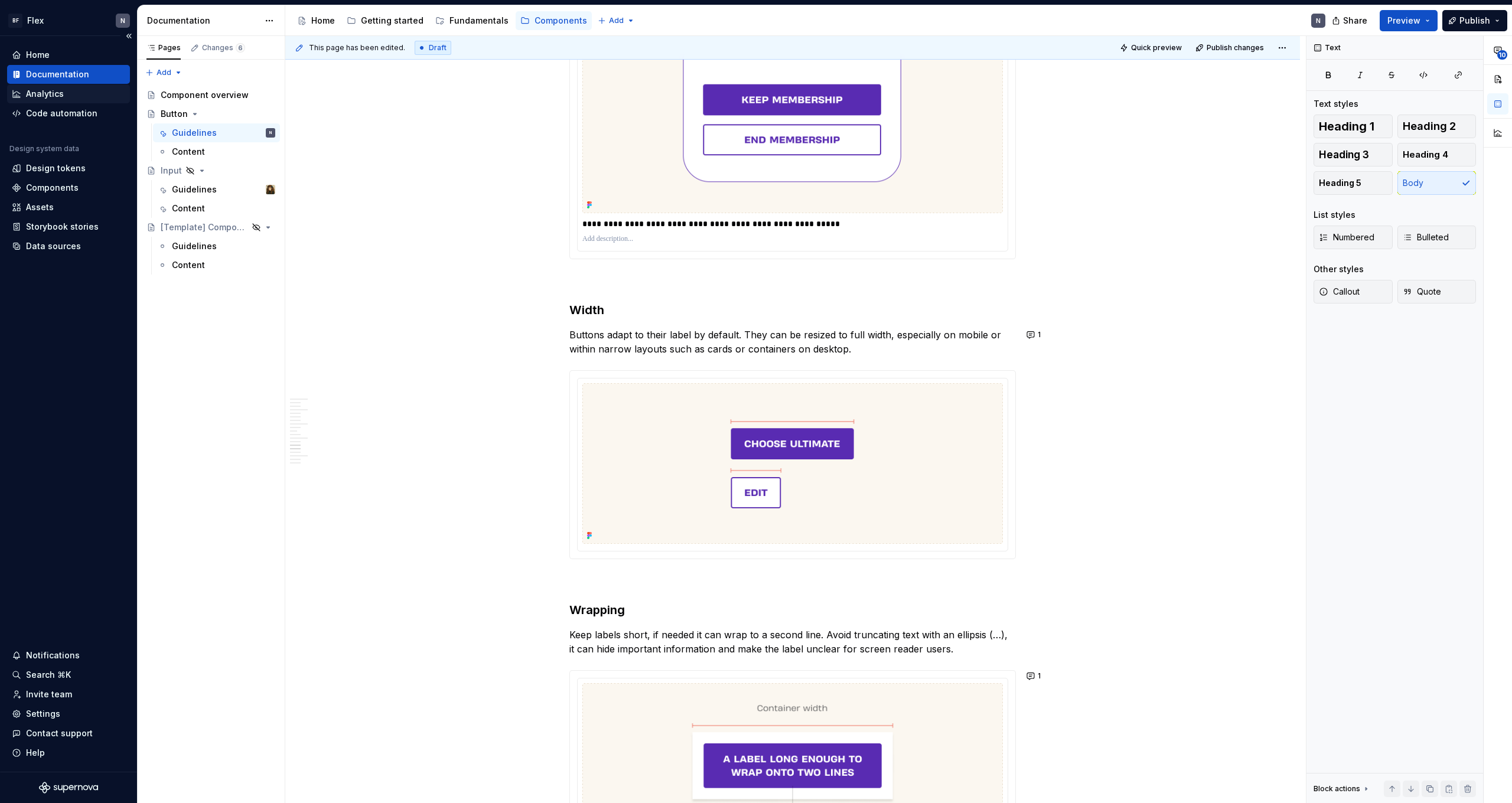
scroll to position [2484, 0]
click at [478, 20] on div "Fundamentals" at bounding box center [478, 20] width 59 height 12
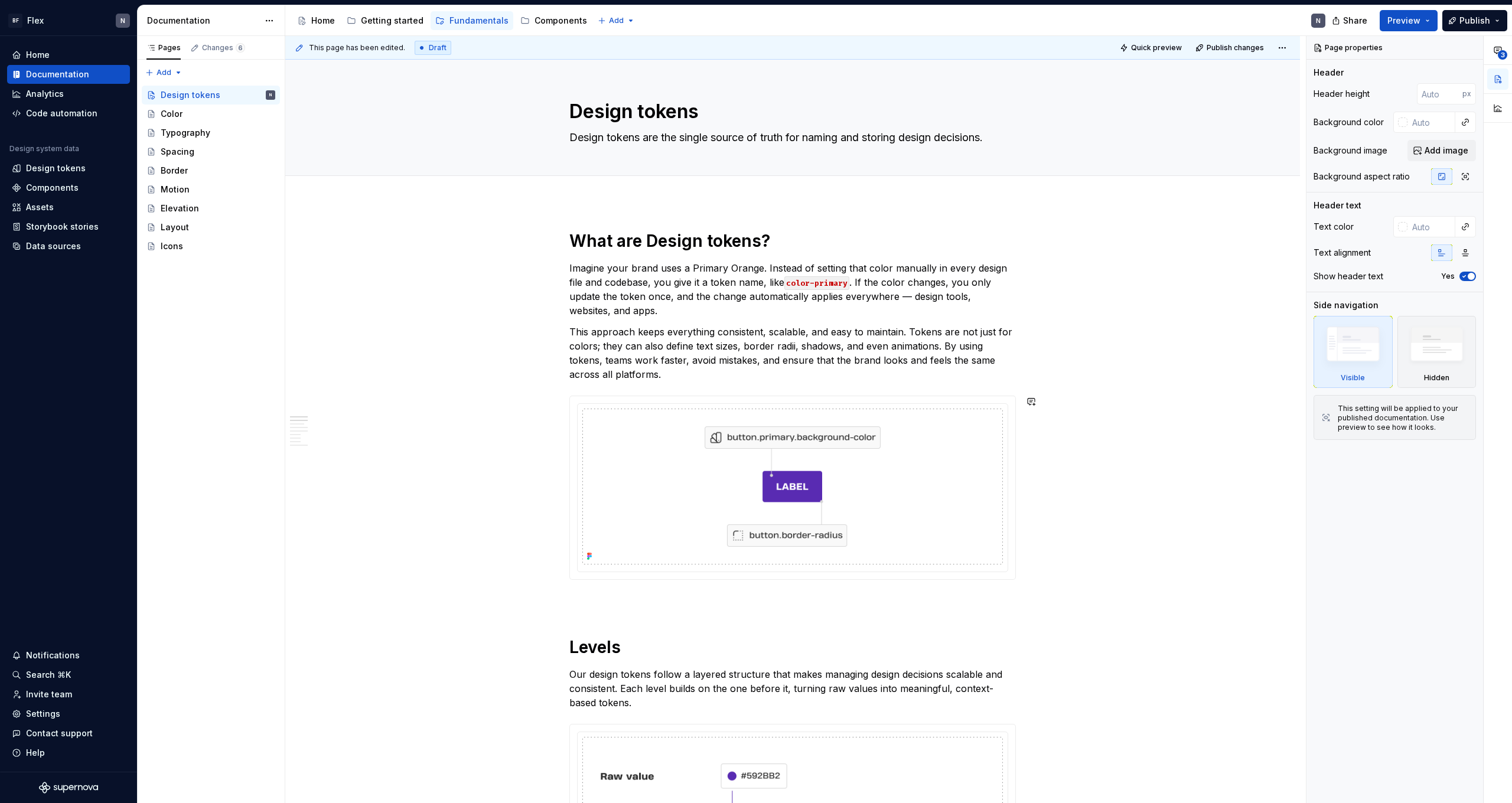
type textarea "*"
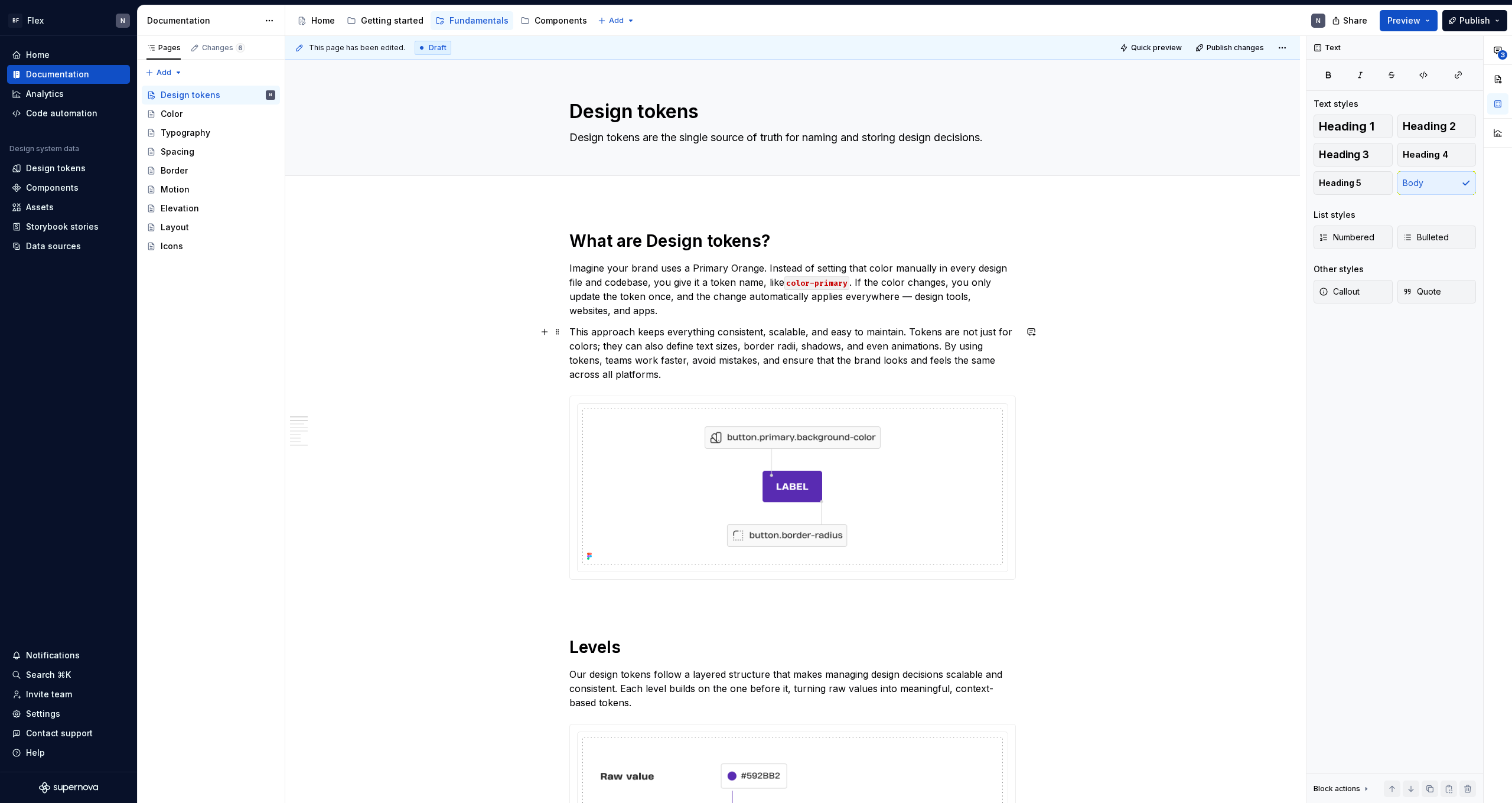
click at [732, 375] on p "This approach keeps everything consistent, scalable, and easy to maintain. Toke…" at bounding box center [793, 353] width 447 height 57
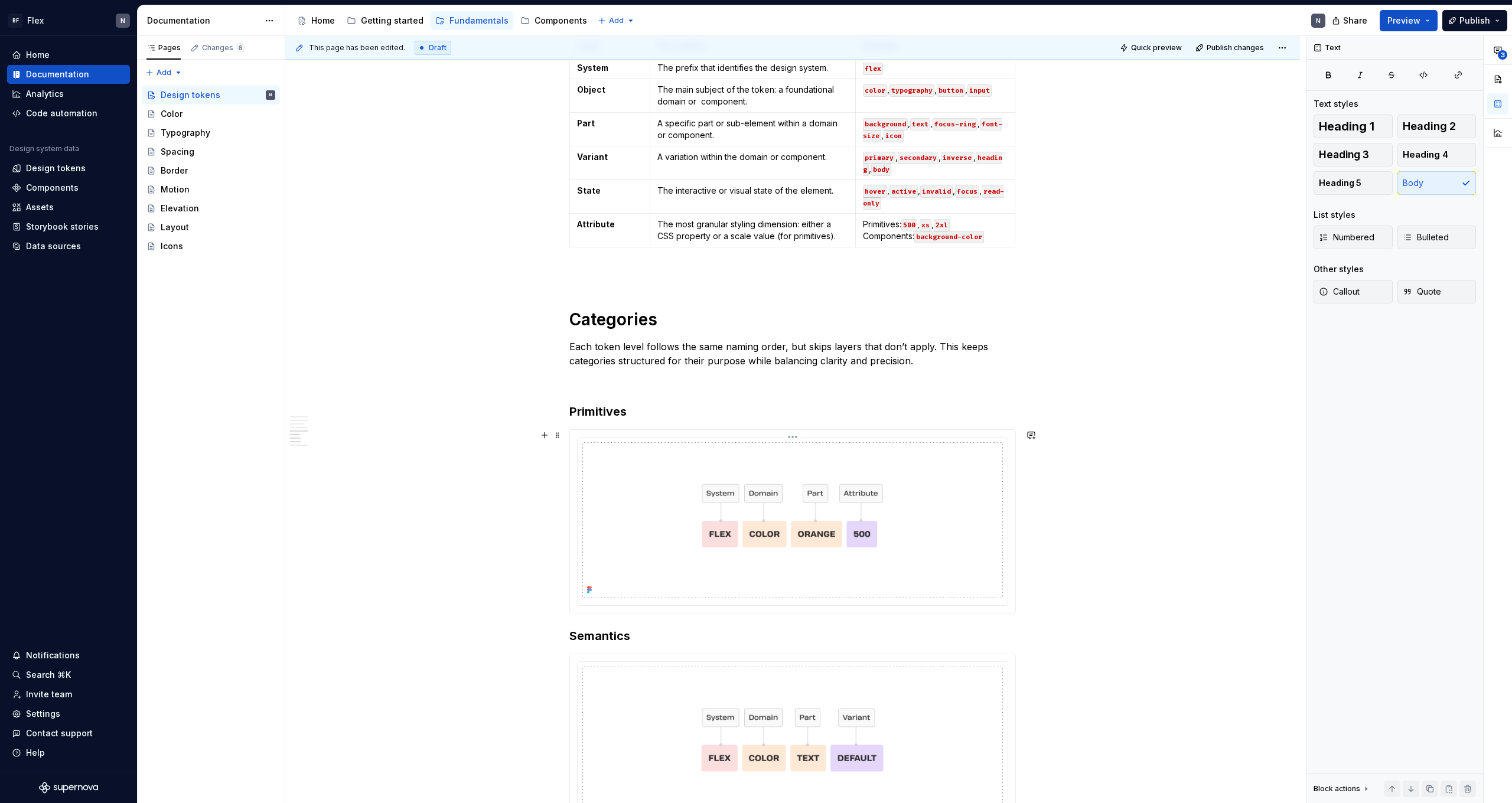
scroll to position [1780, 0]
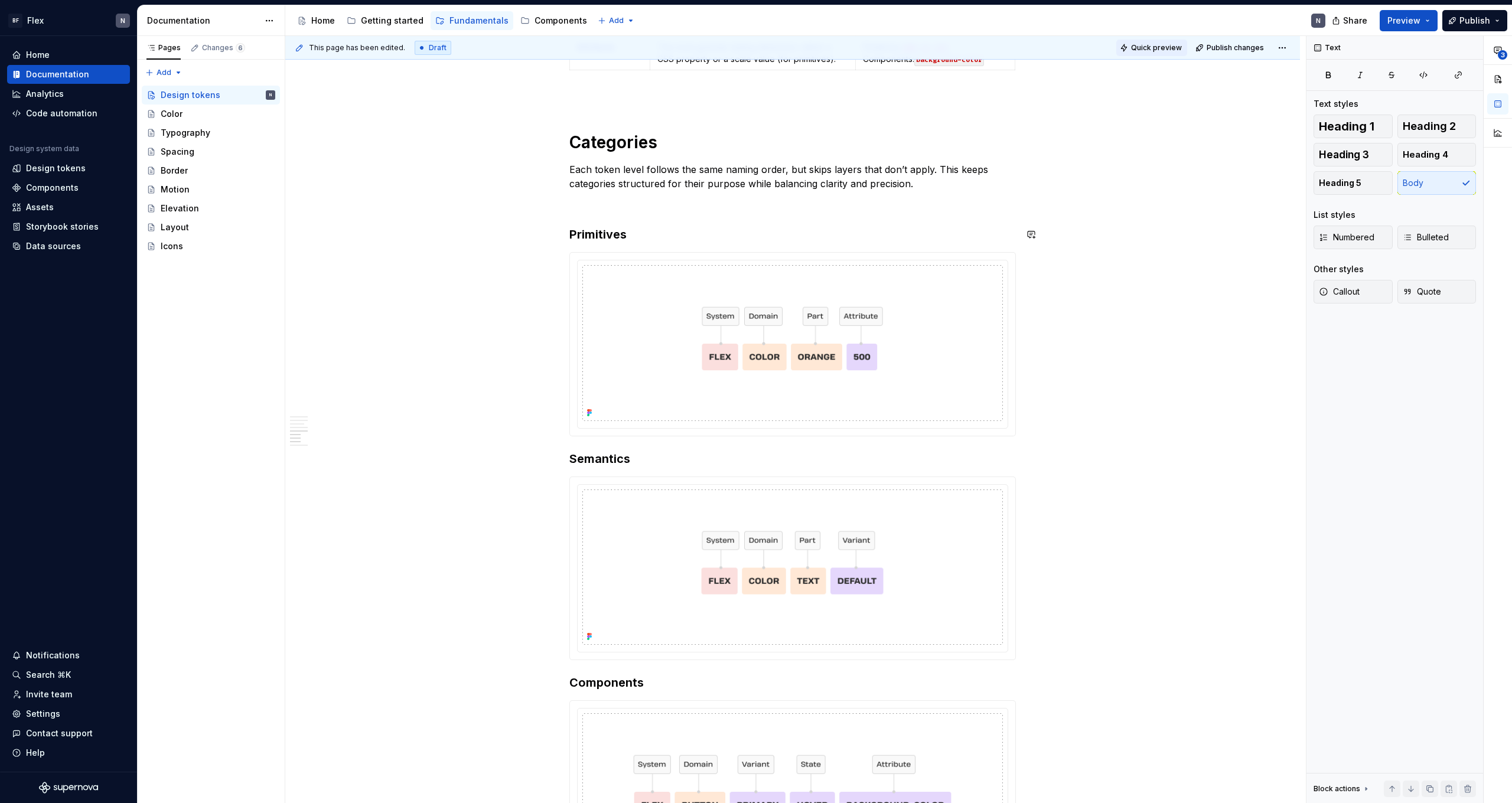
click at [1177, 49] on span "Quick preview" at bounding box center [1156, 48] width 51 height 10
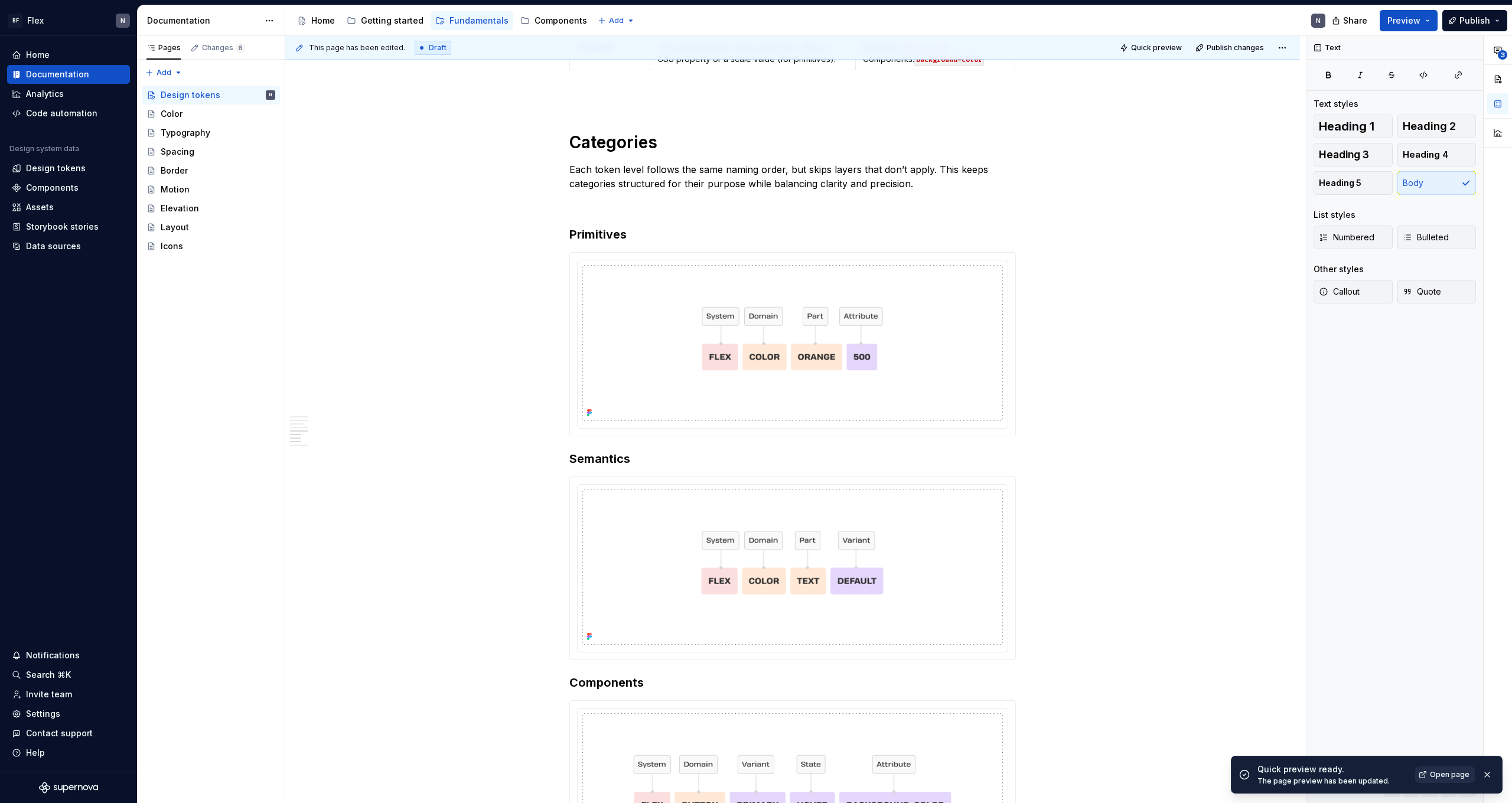
click at [1447, 774] on span "Open page" at bounding box center [1450, 775] width 40 height 10
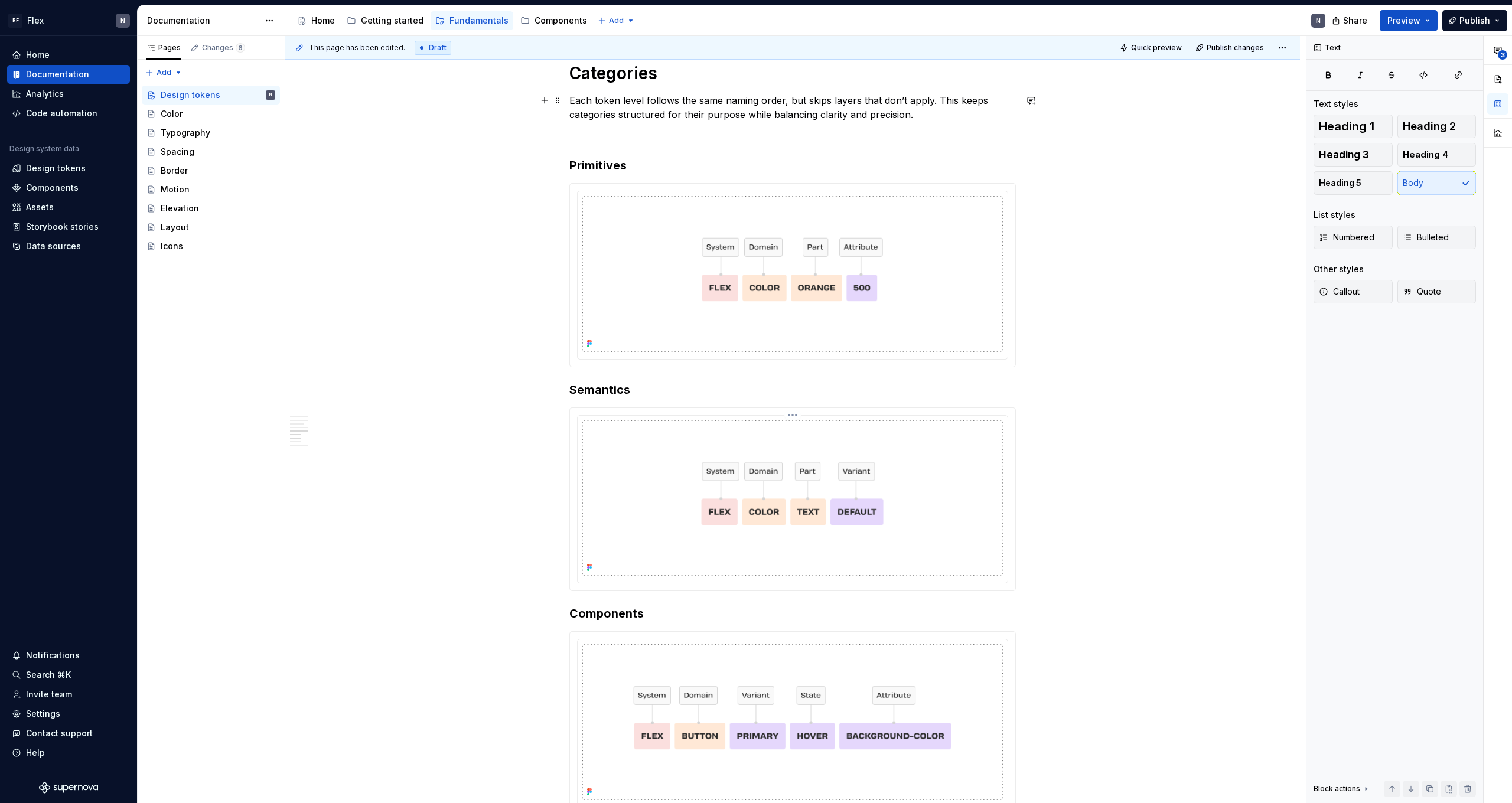
scroll to position [1552, 0]
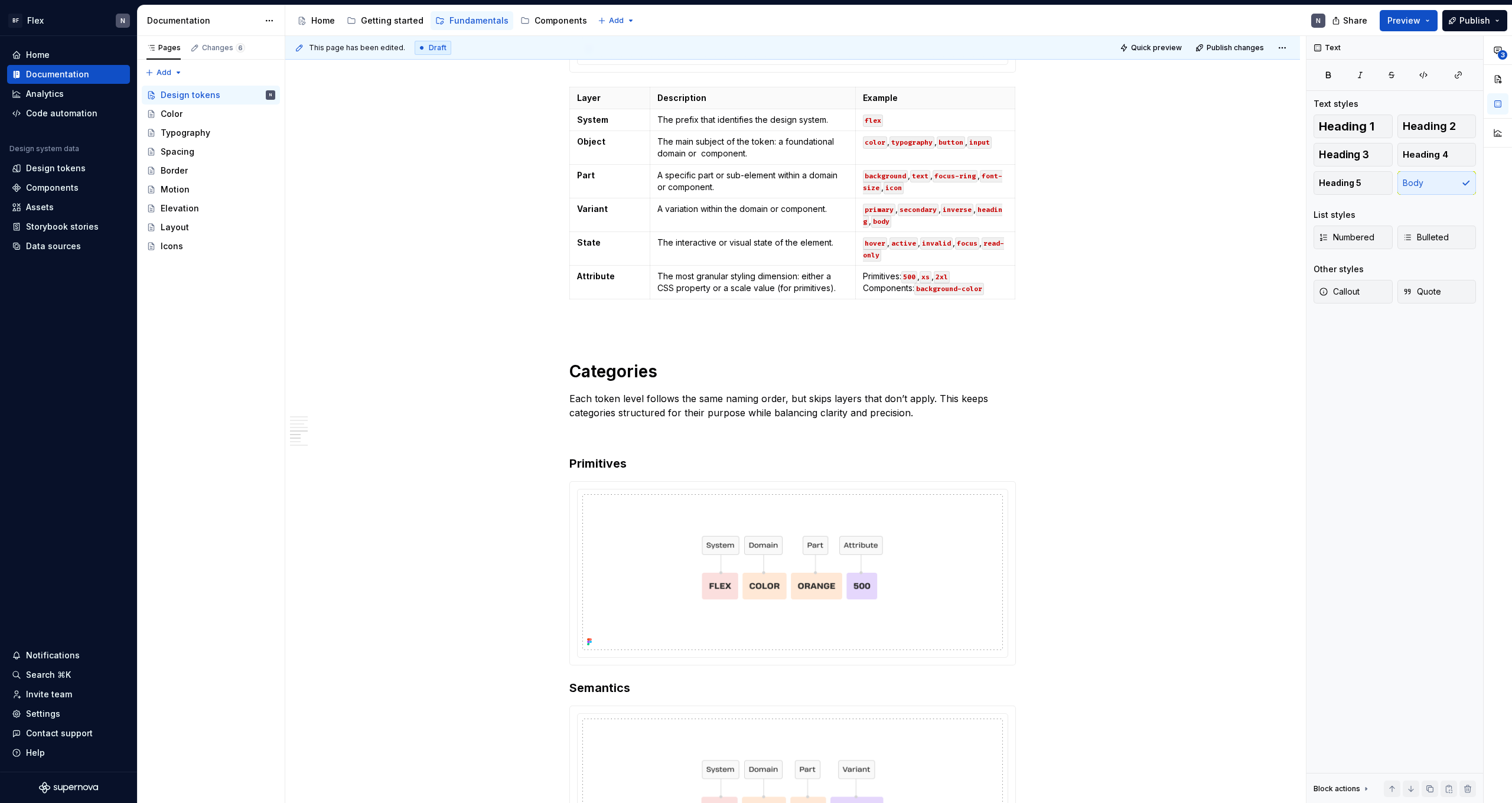
type textarea "*"
